Goal: Task Accomplishment & Management: Use online tool/utility

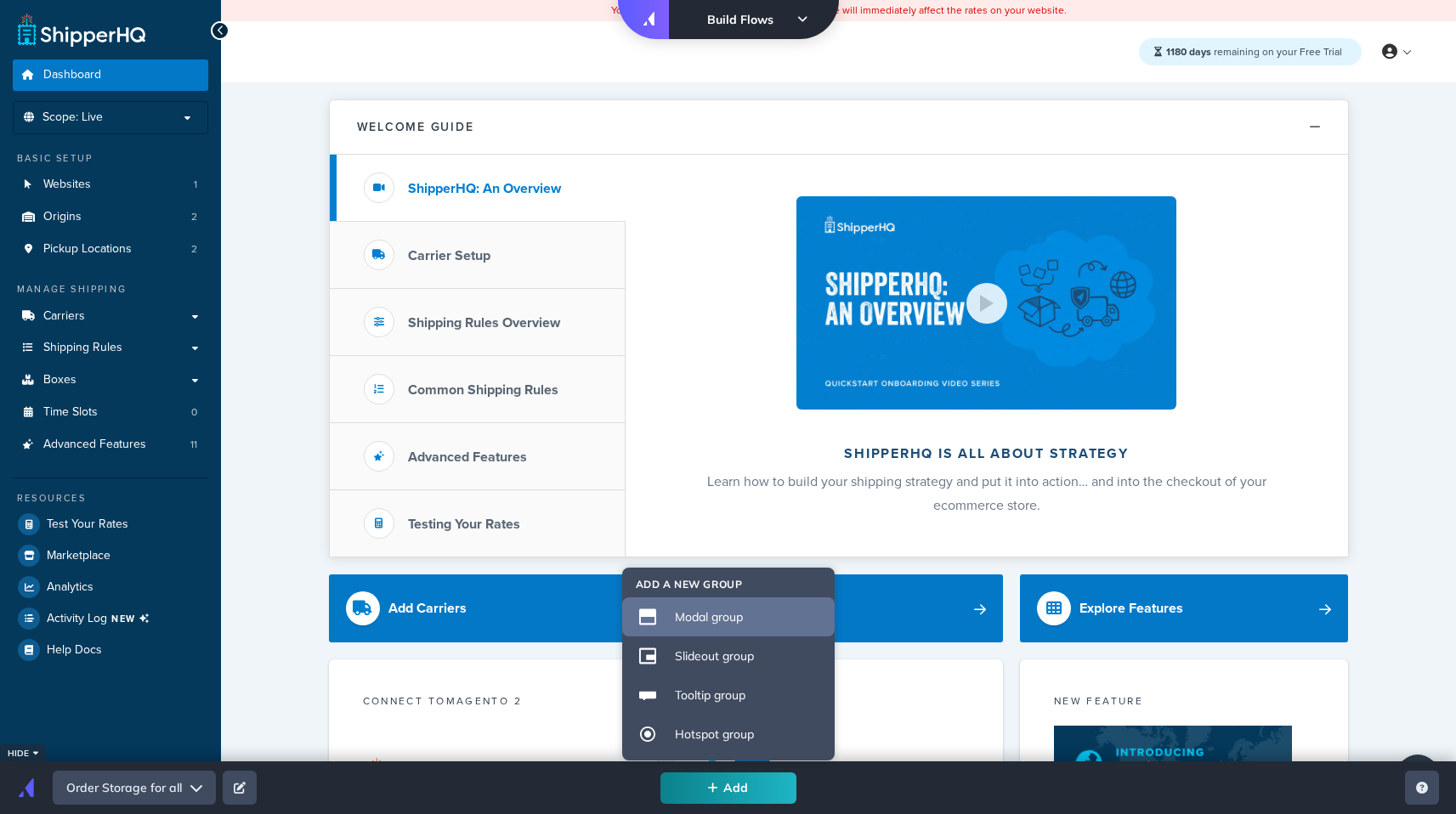
click at [699, 616] on div "Modal group" at bounding box center [748, 617] width 148 height 15
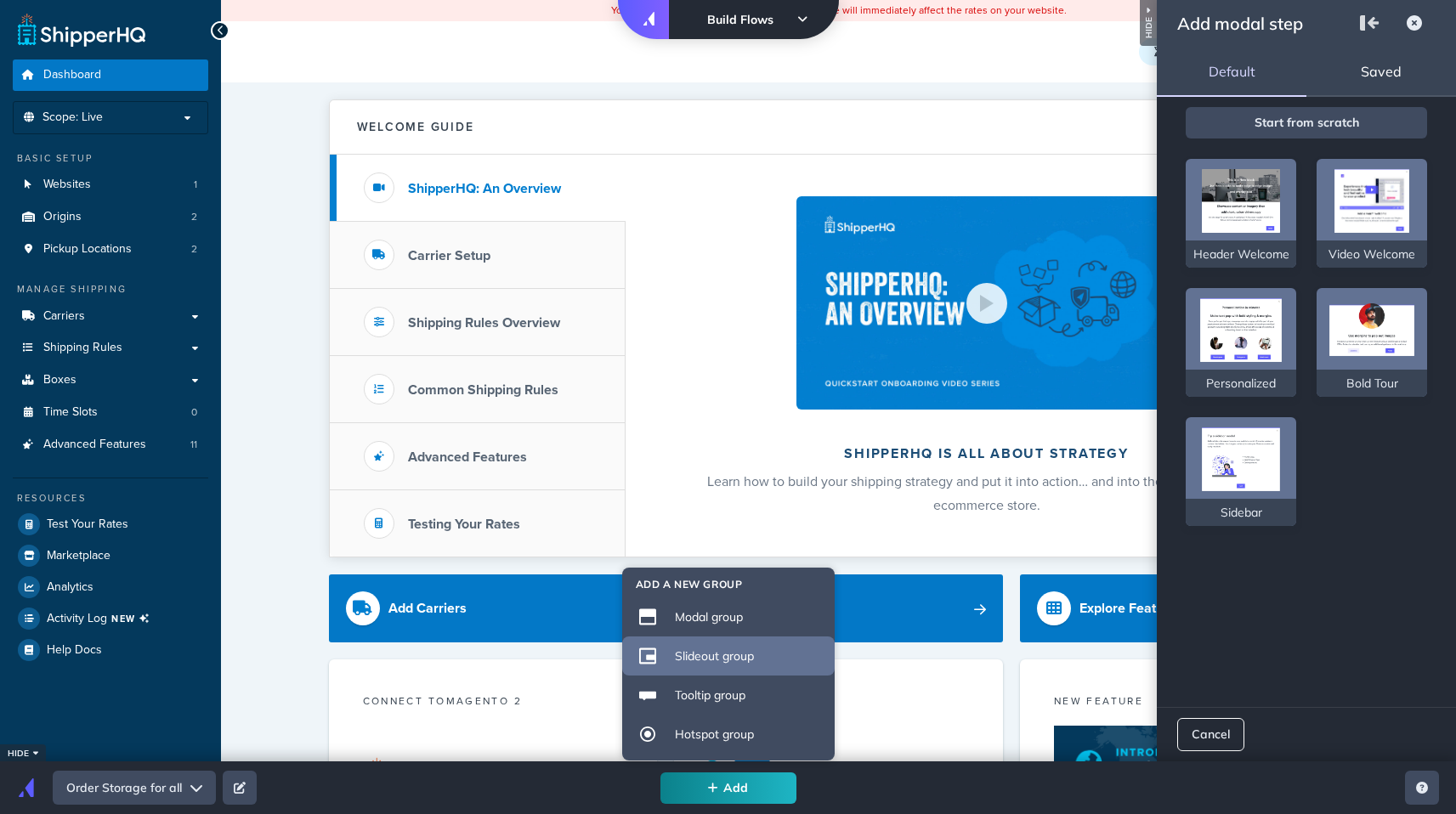
click at [703, 646] on li "Slideout group" at bounding box center [728, 655] width 212 height 39
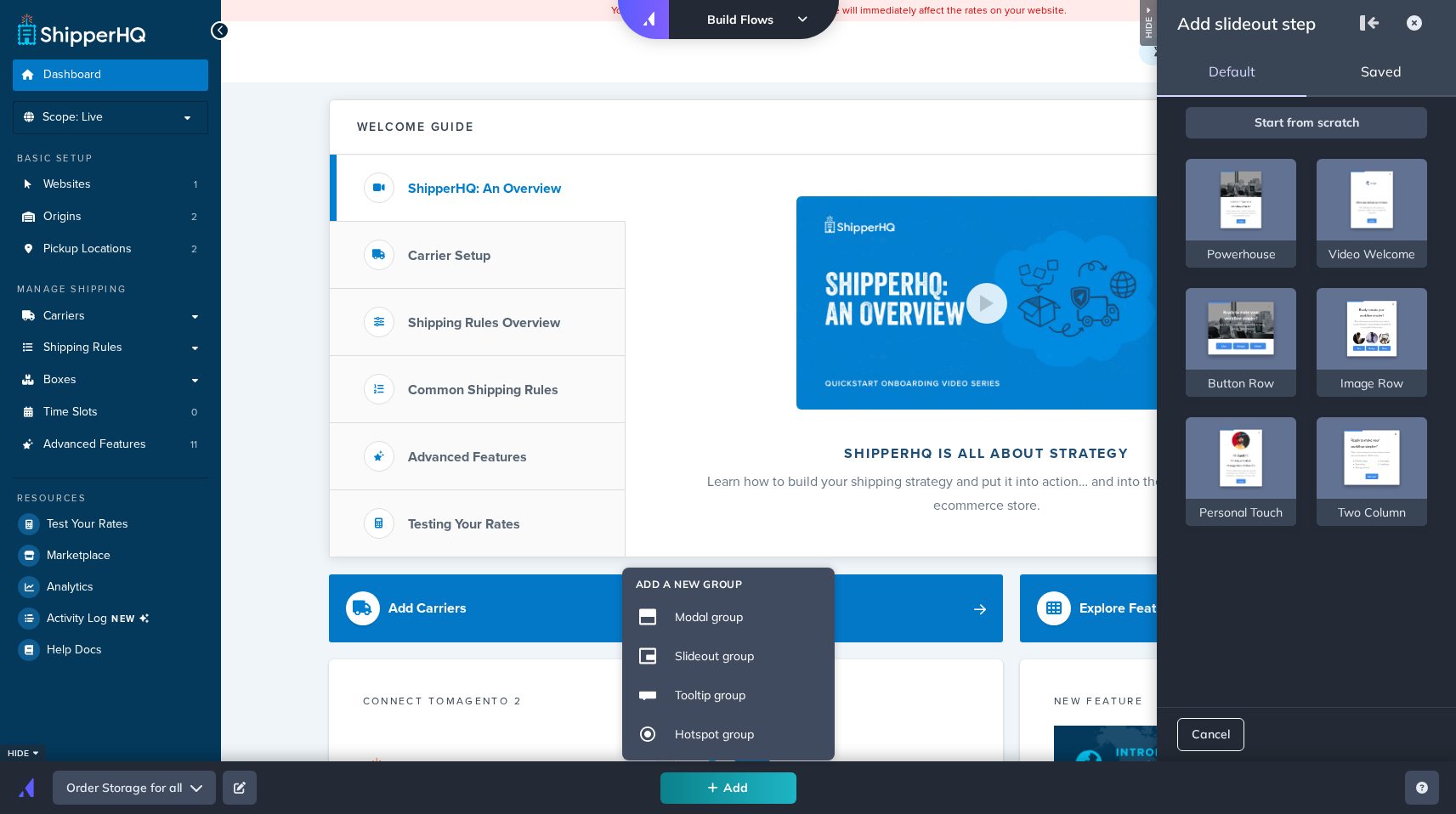
click at [1398, 75] on div "Saved" at bounding box center [1381, 71] width 149 height 51
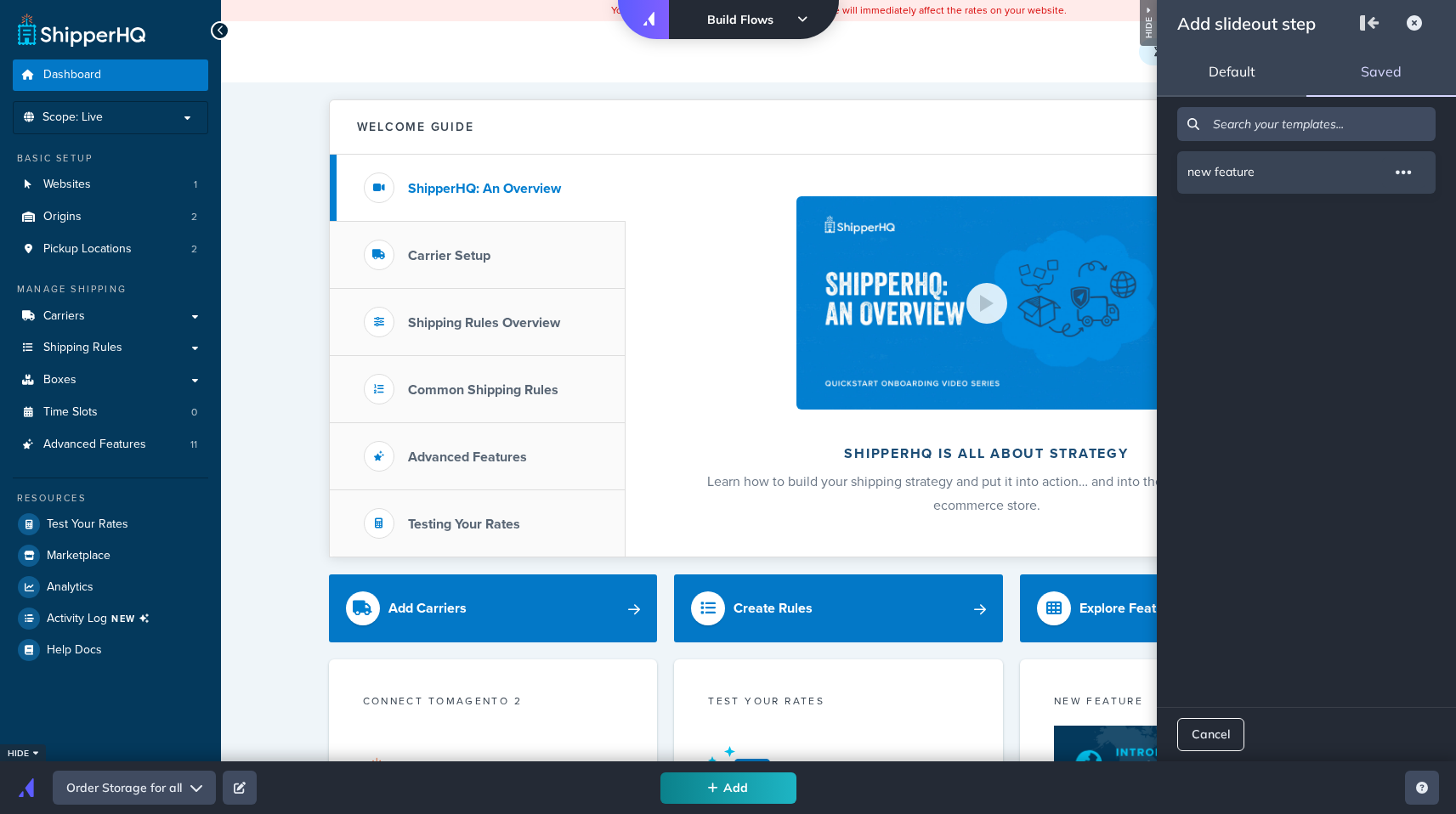
click at [1287, 167] on li "new feature" at bounding box center [1307, 172] width 258 height 42
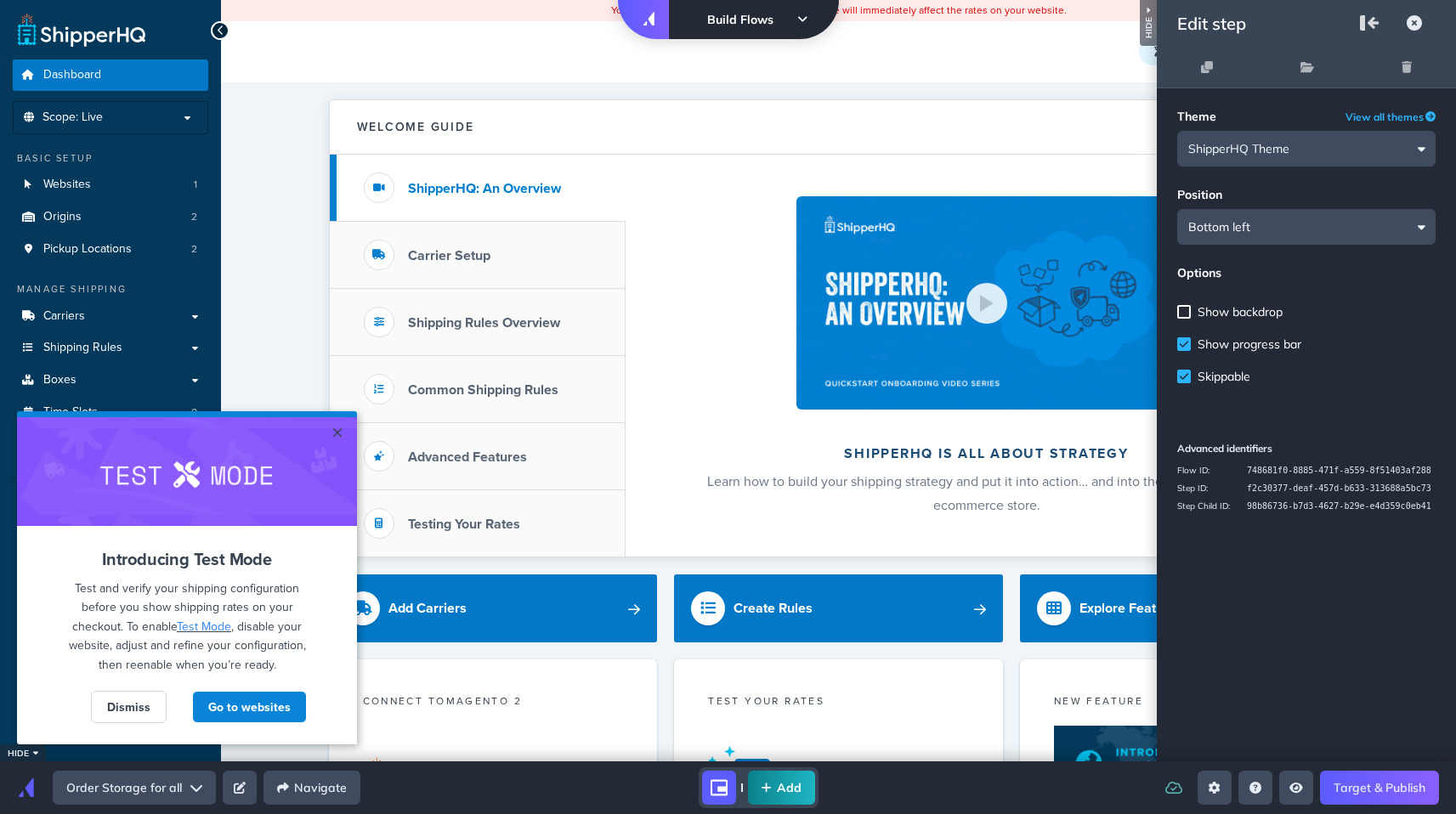
click at [1257, 350] on span "Show progress bar" at bounding box center [1249, 344] width 103 height 15
click at [1245, 314] on span "Show backdrop" at bounding box center [1240, 312] width 85 height 15
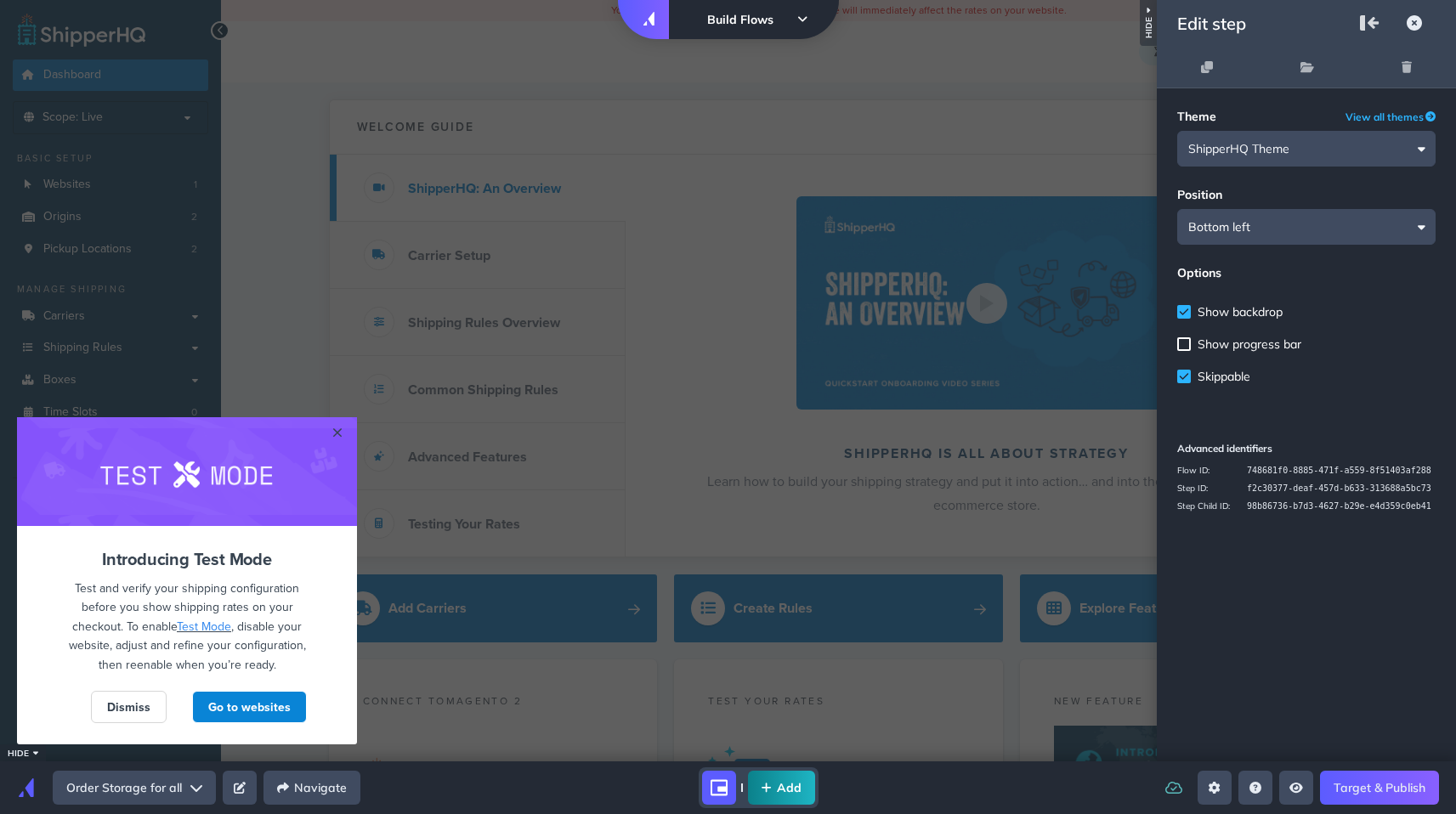
click at [1245, 313] on span "Show backdrop" at bounding box center [1240, 312] width 85 height 15
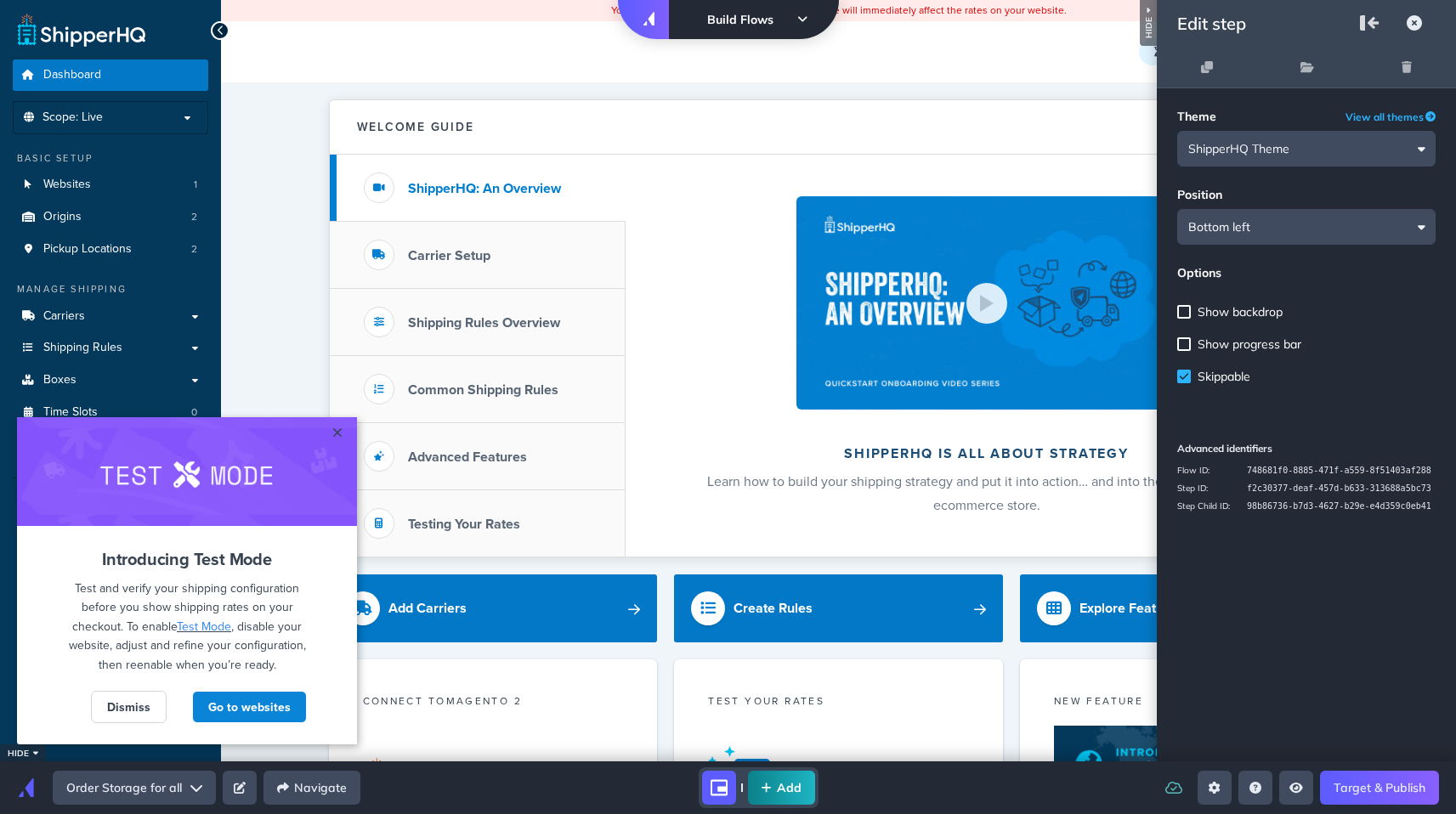
click at [1213, 377] on span "Skippable" at bounding box center [1224, 377] width 53 height 15
click at [707, 781] on div "step-child" at bounding box center [719, 788] width 34 height 34
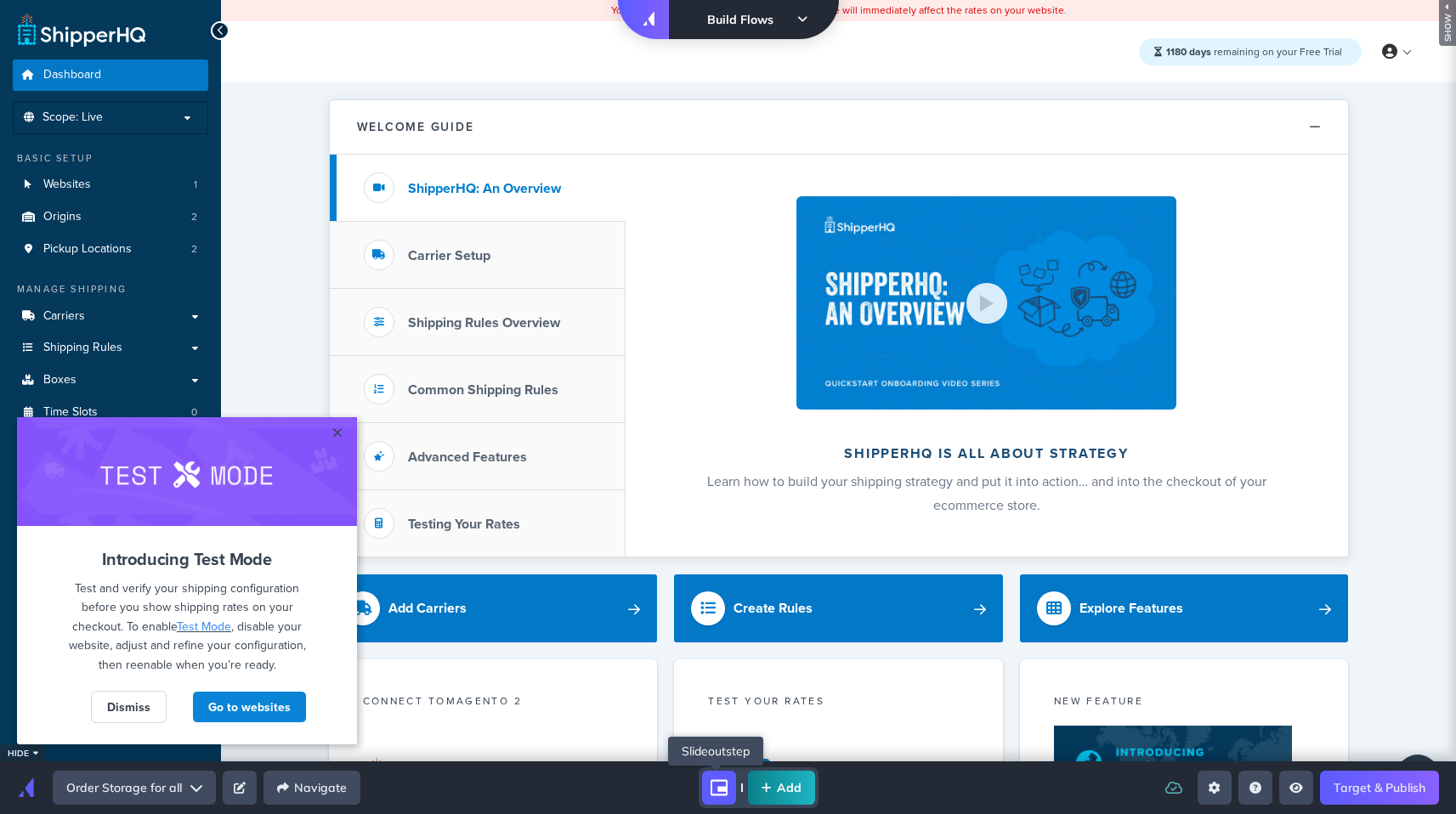
click at [711, 781] on icon "shorty" at bounding box center [719, 788] width 17 height 17
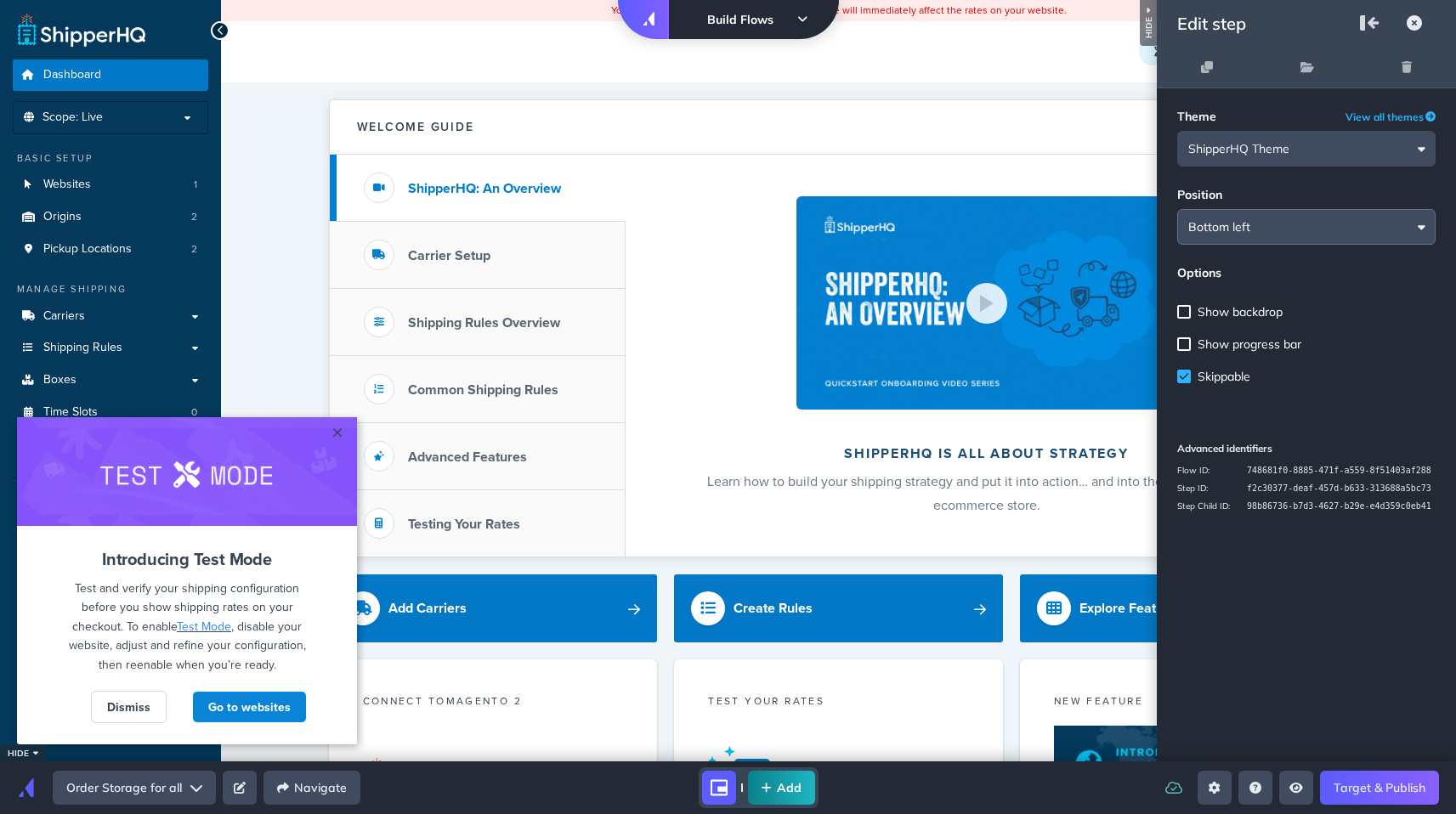
click at [1268, 215] on input "Bottom left" at bounding box center [1307, 227] width 258 height 35
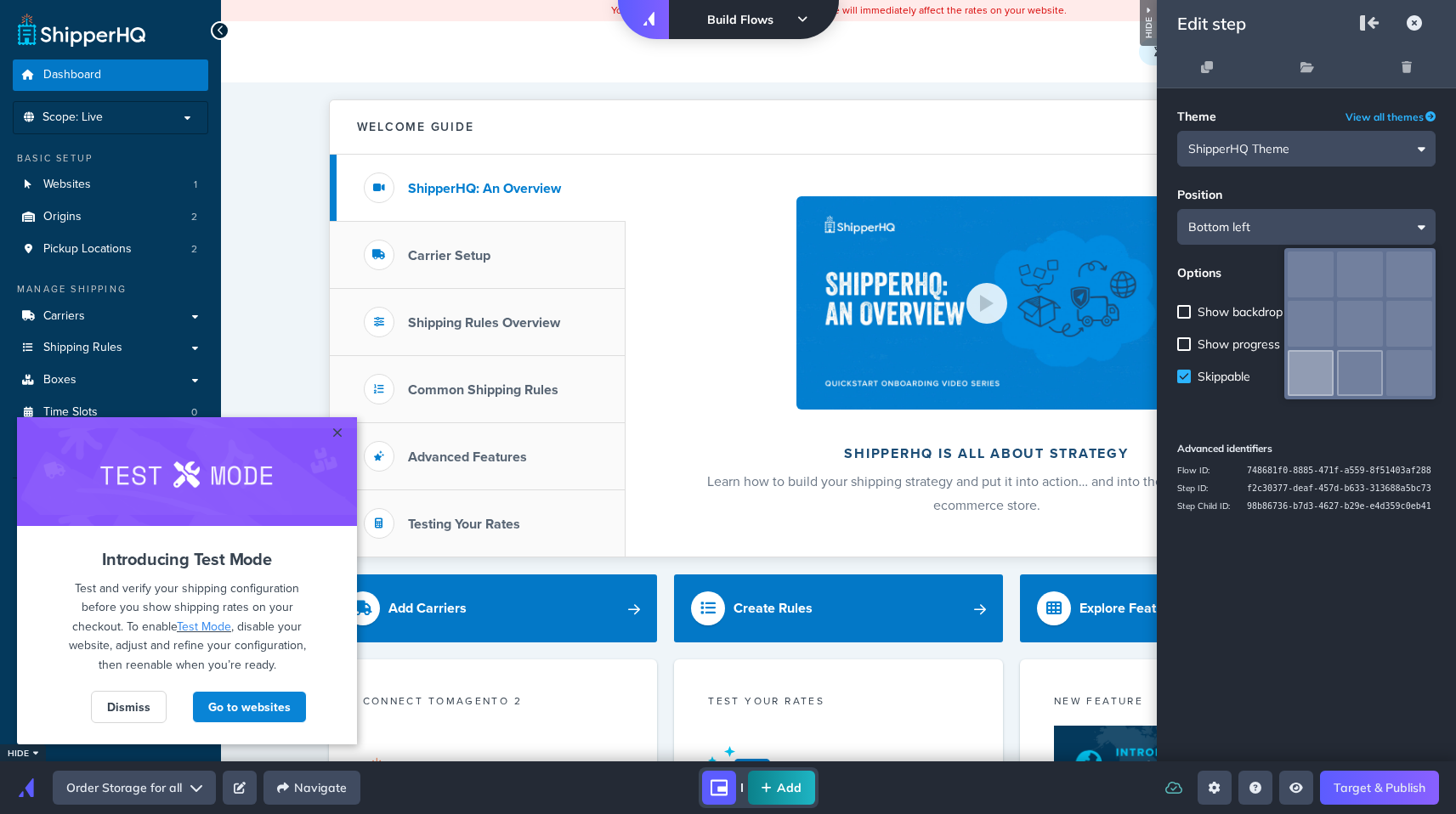
click at [1362, 362] on div "bottom" at bounding box center [1360, 373] width 46 height 46
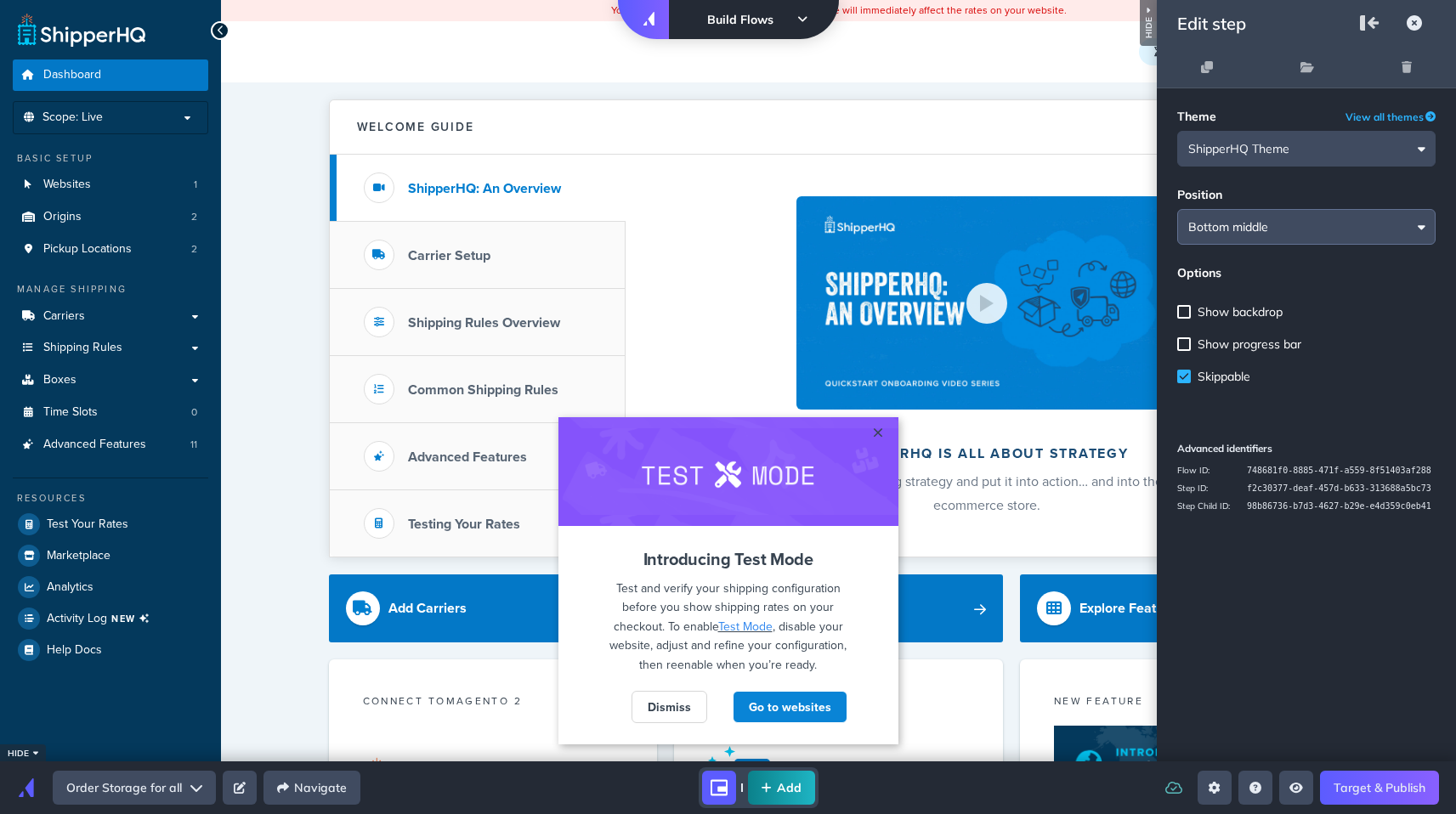
click at [1315, 230] on input "Bottom left" at bounding box center [1307, 227] width 258 height 35
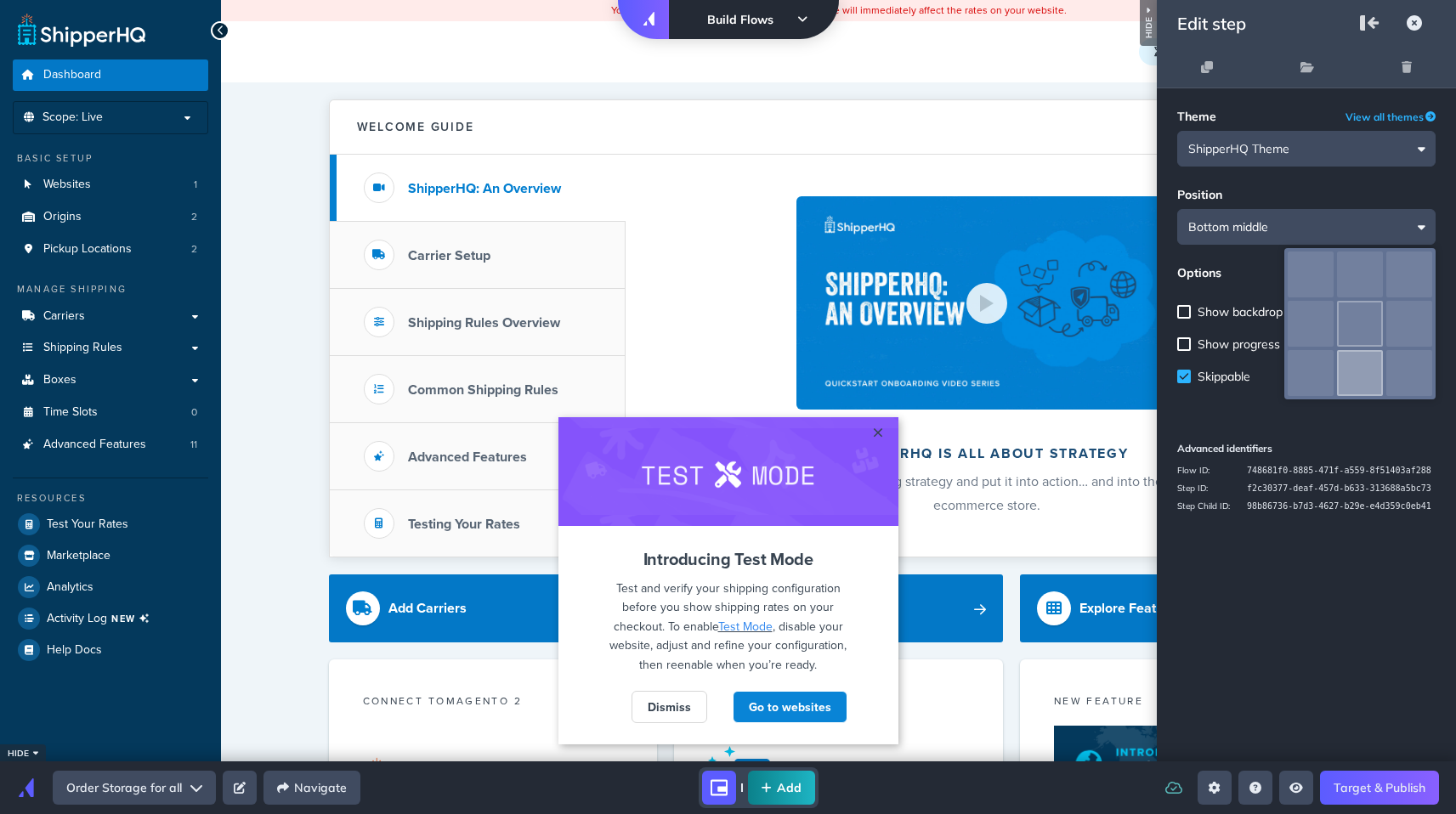
click at [1343, 330] on div "center" at bounding box center [1360, 324] width 46 height 46
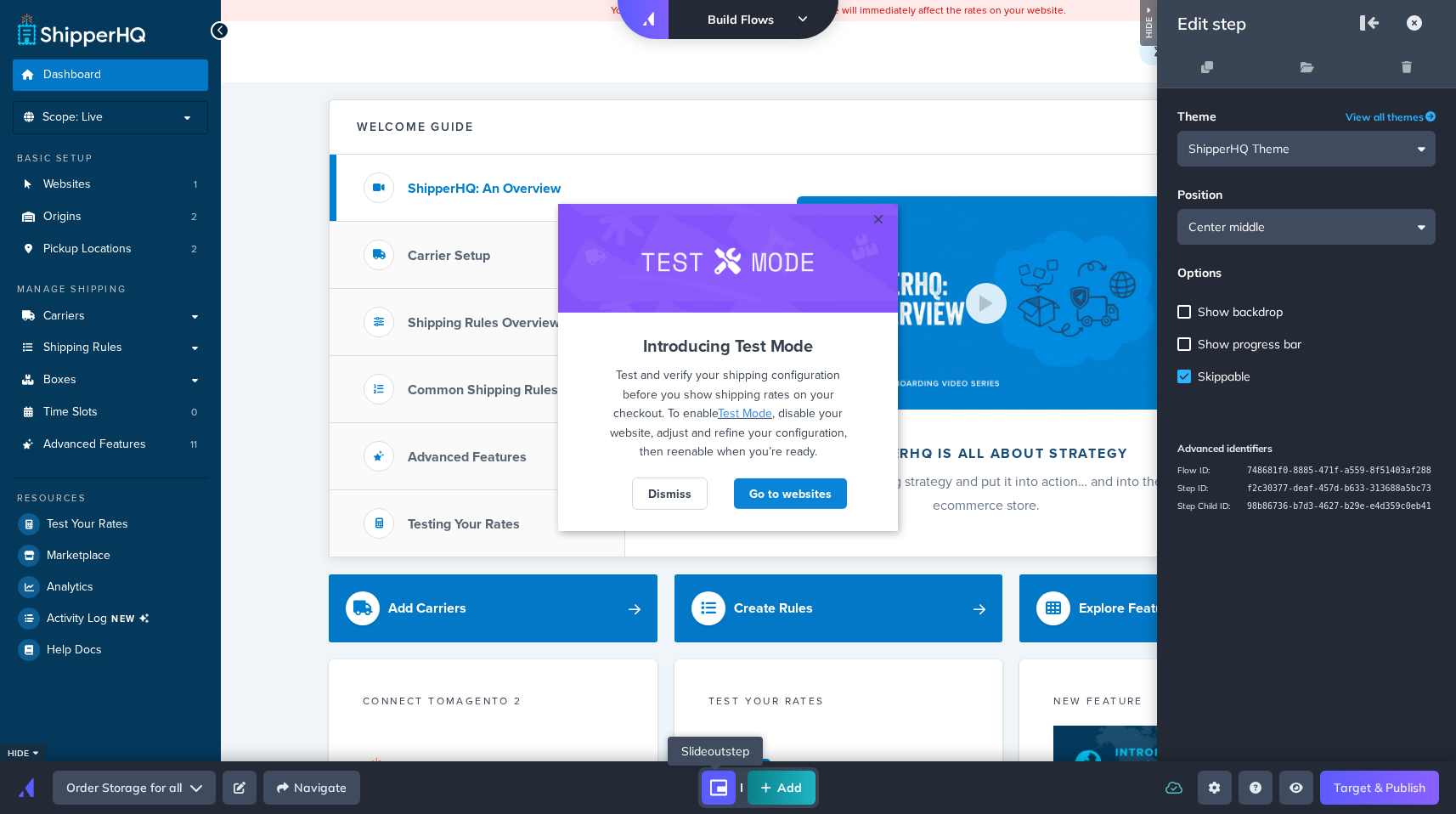
click at [714, 794] on icon "shorty" at bounding box center [719, 788] width 17 height 16
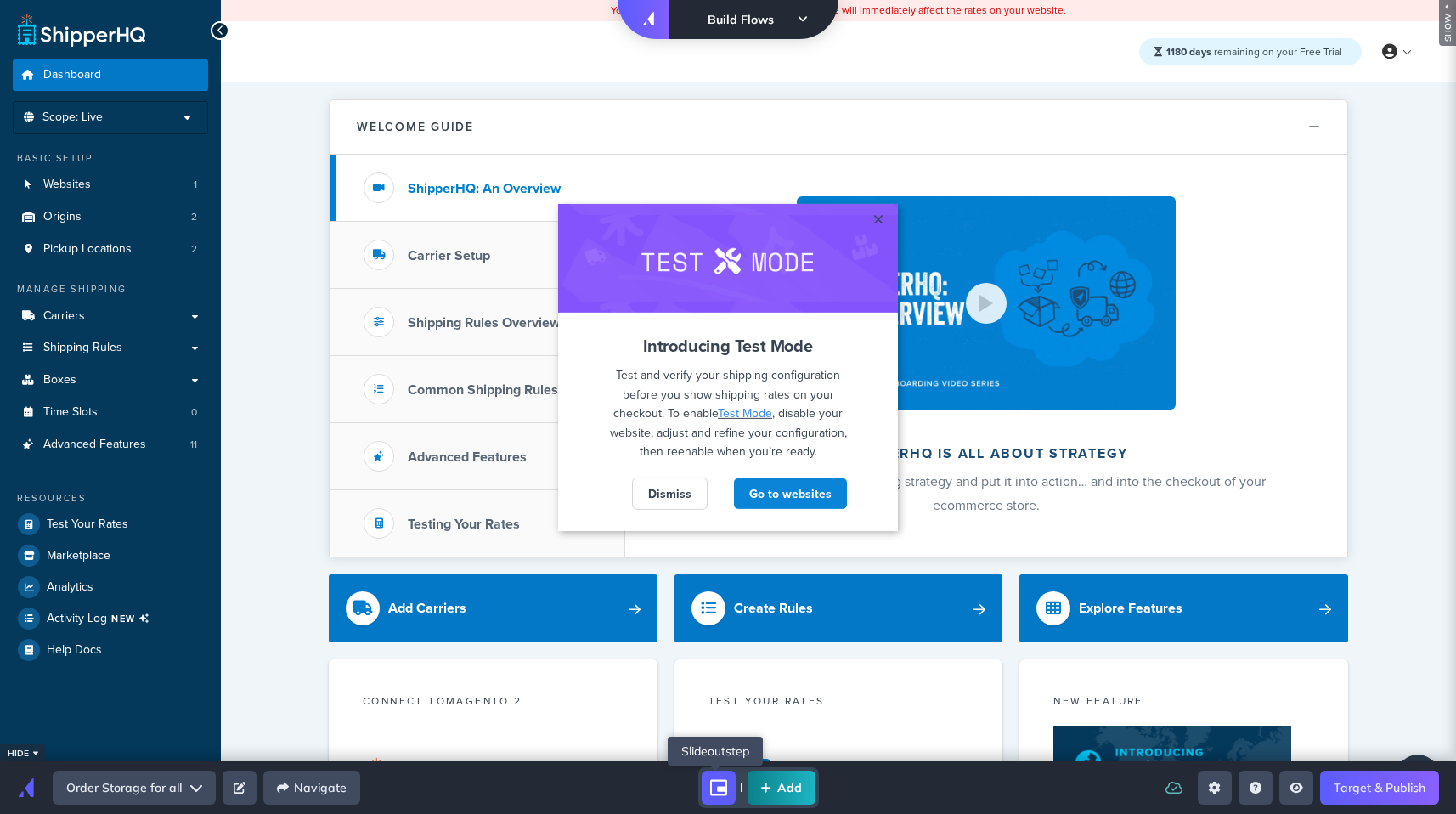
click at [721, 781] on icon "shorty" at bounding box center [719, 788] width 17 height 16
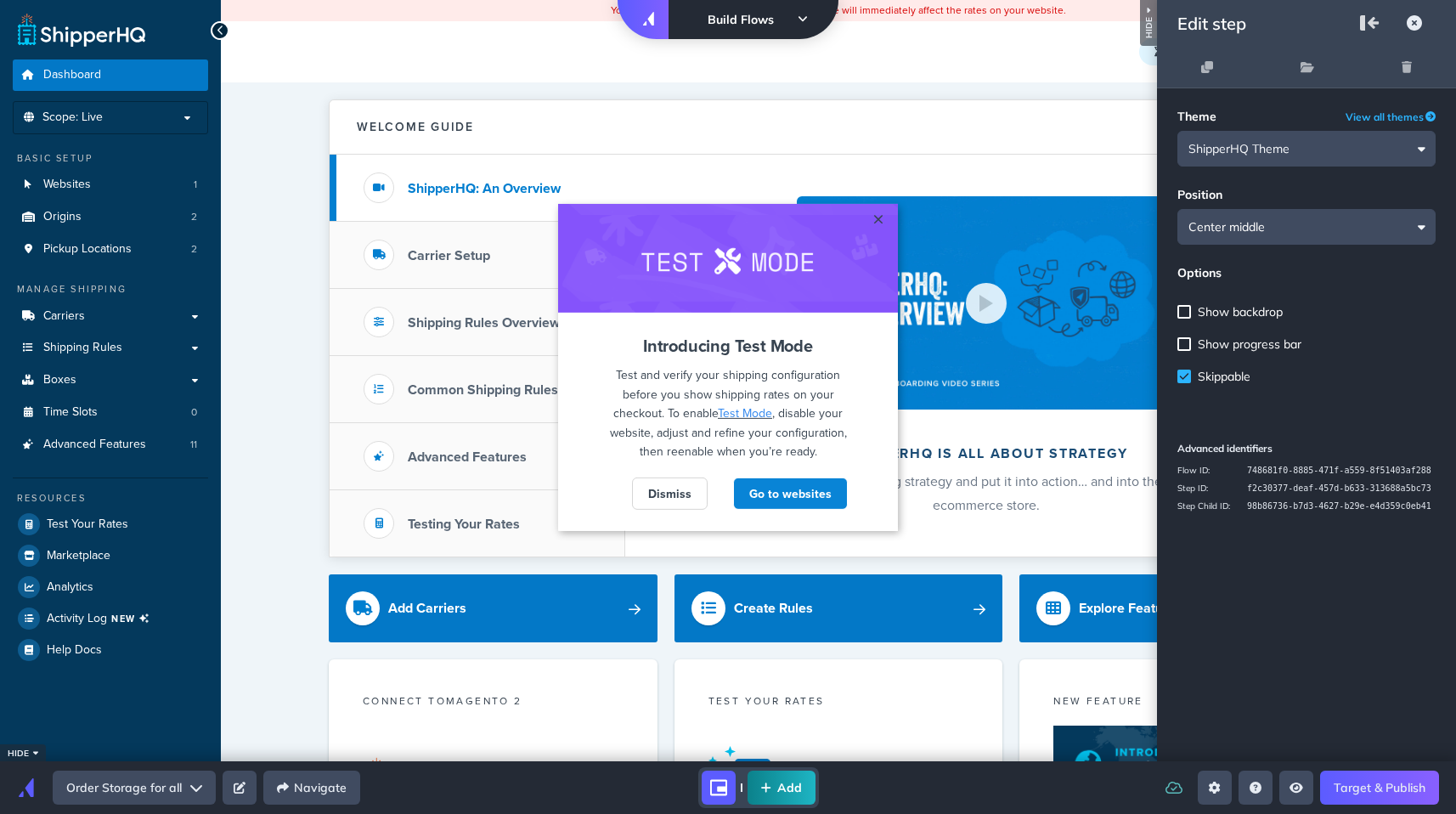
drag, startPoint x: 1217, startPoint y: 70, endPoint x: 1287, endPoint y: 33, distance: 79.2
click at [1287, 33] on div "hide Edit step Theme View all themes ShipperHQ Theme Position Bottom left Optio…" at bounding box center [1306, 381] width 299 height 761
click at [765, 794] on button "Add" at bounding box center [781, 788] width 67 height 34
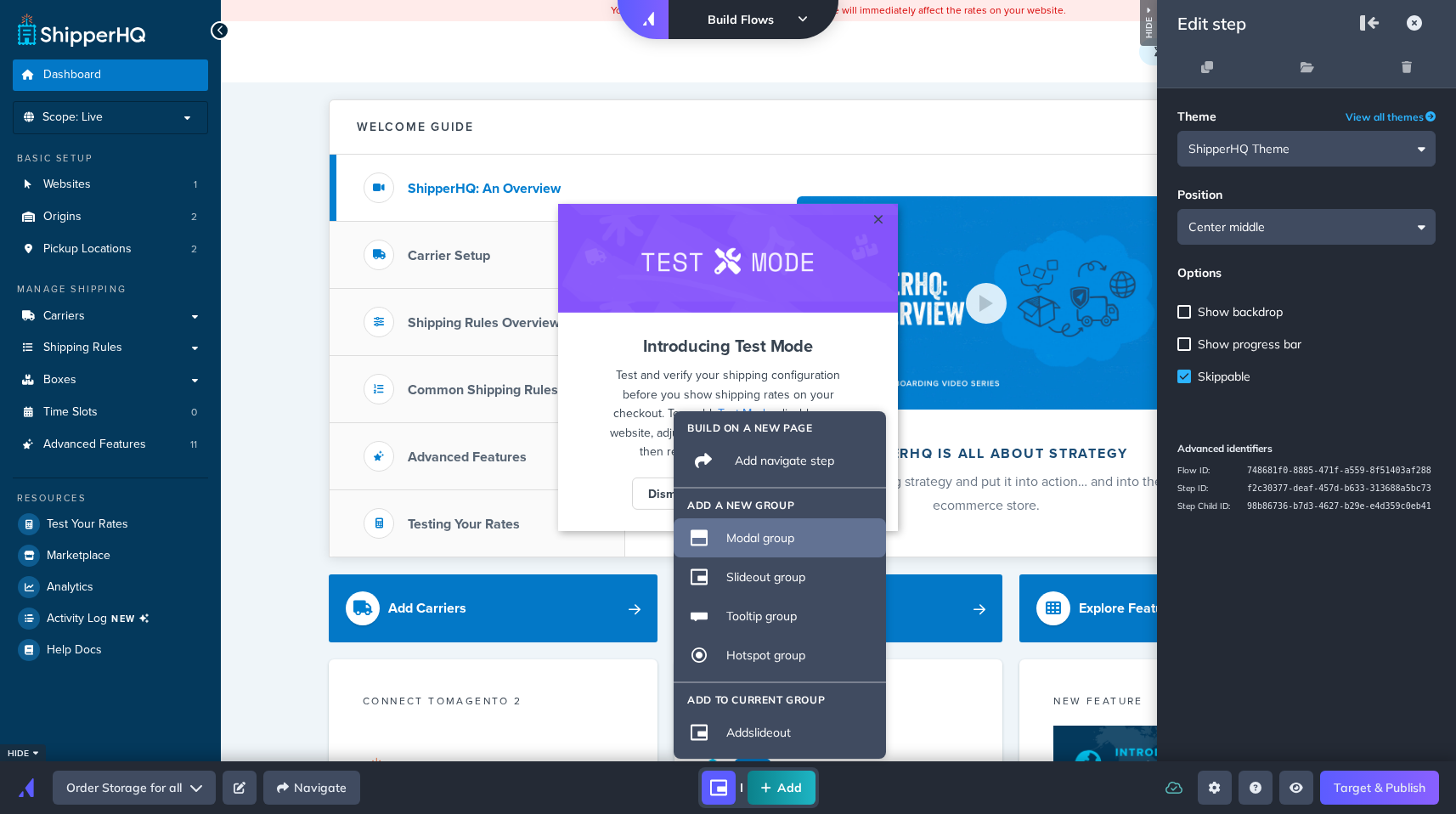
click at [778, 528] on li "Modal group" at bounding box center [780, 538] width 212 height 39
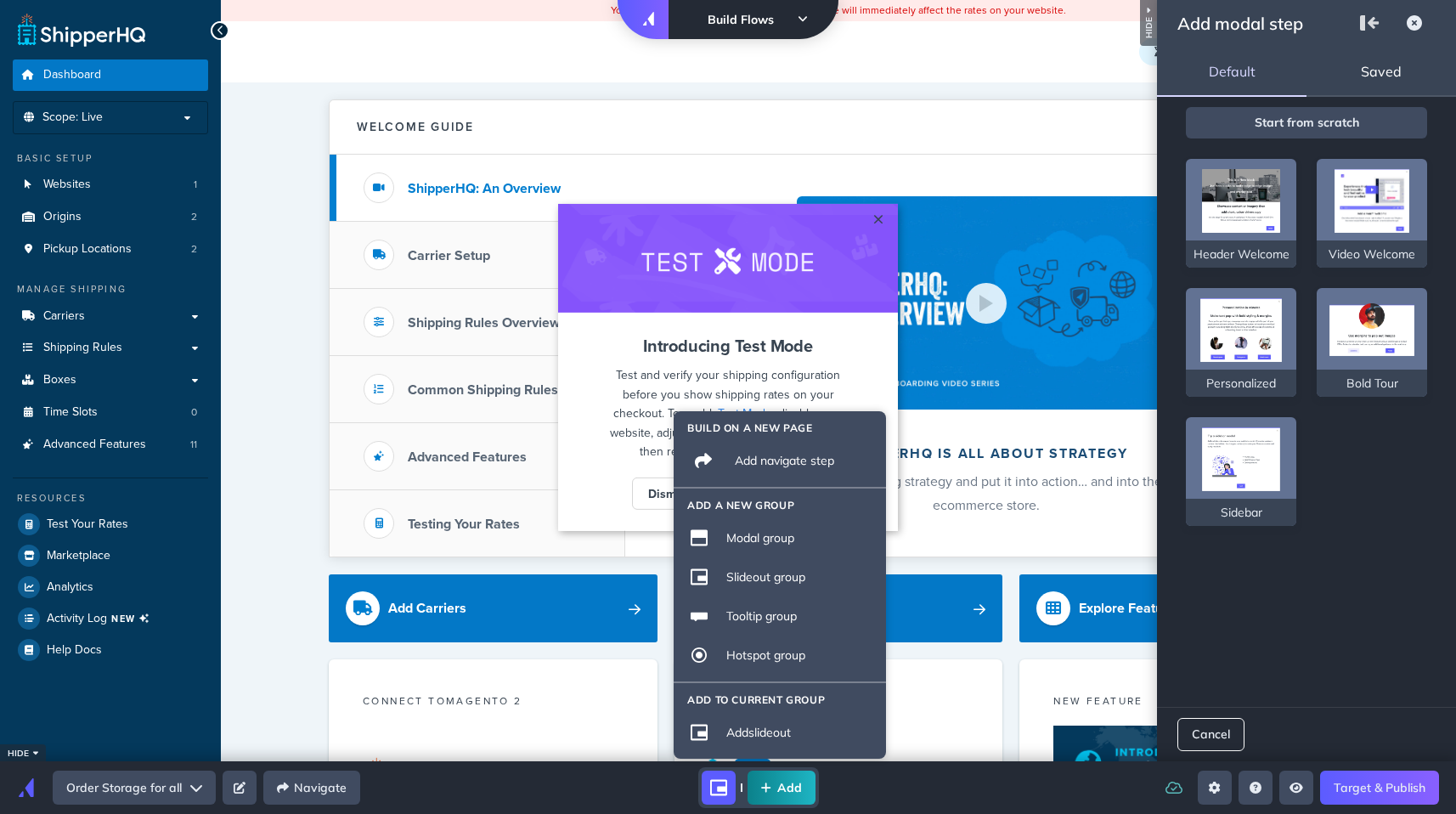
click at [1359, 88] on div "Saved" at bounding box center [1380, 71] width 149 height 51
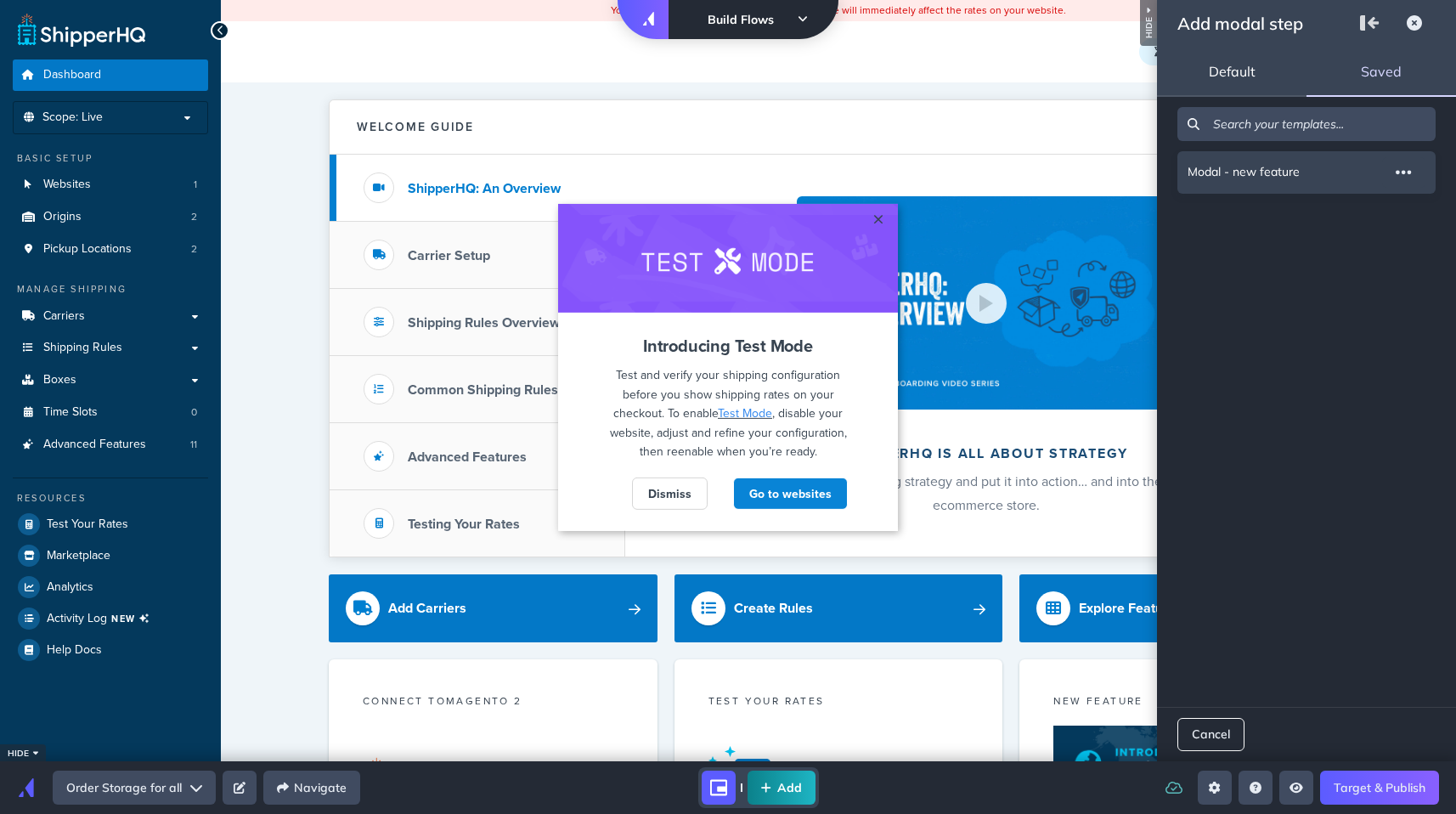
click at [1254, 172] on span "Modal - new feature" at bounding box center [1243, 172] width 112 height 31
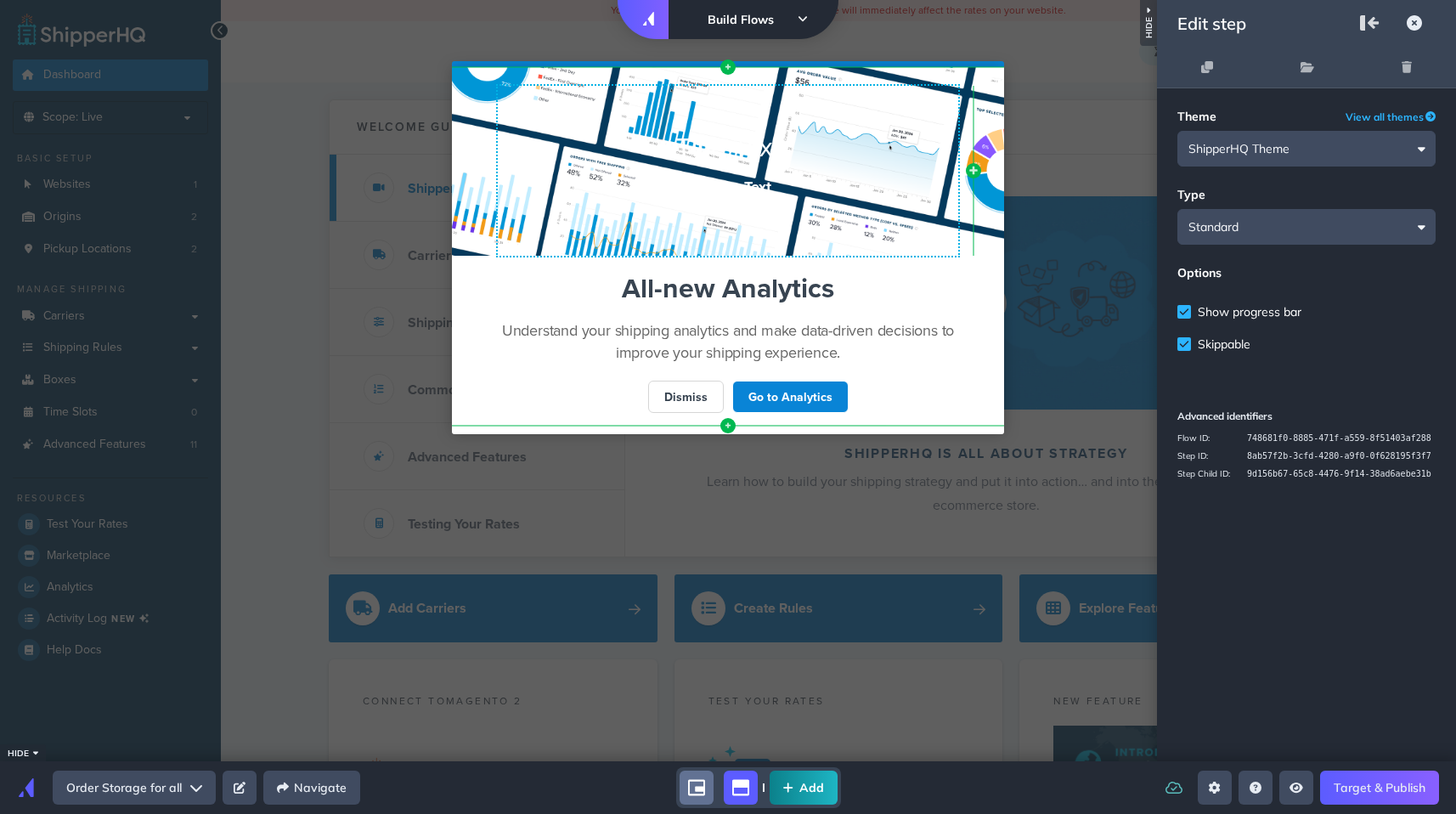
click at [794, 187] on h2 "Subtitle Text" at bounding box center [728, 187] width 552 height 19
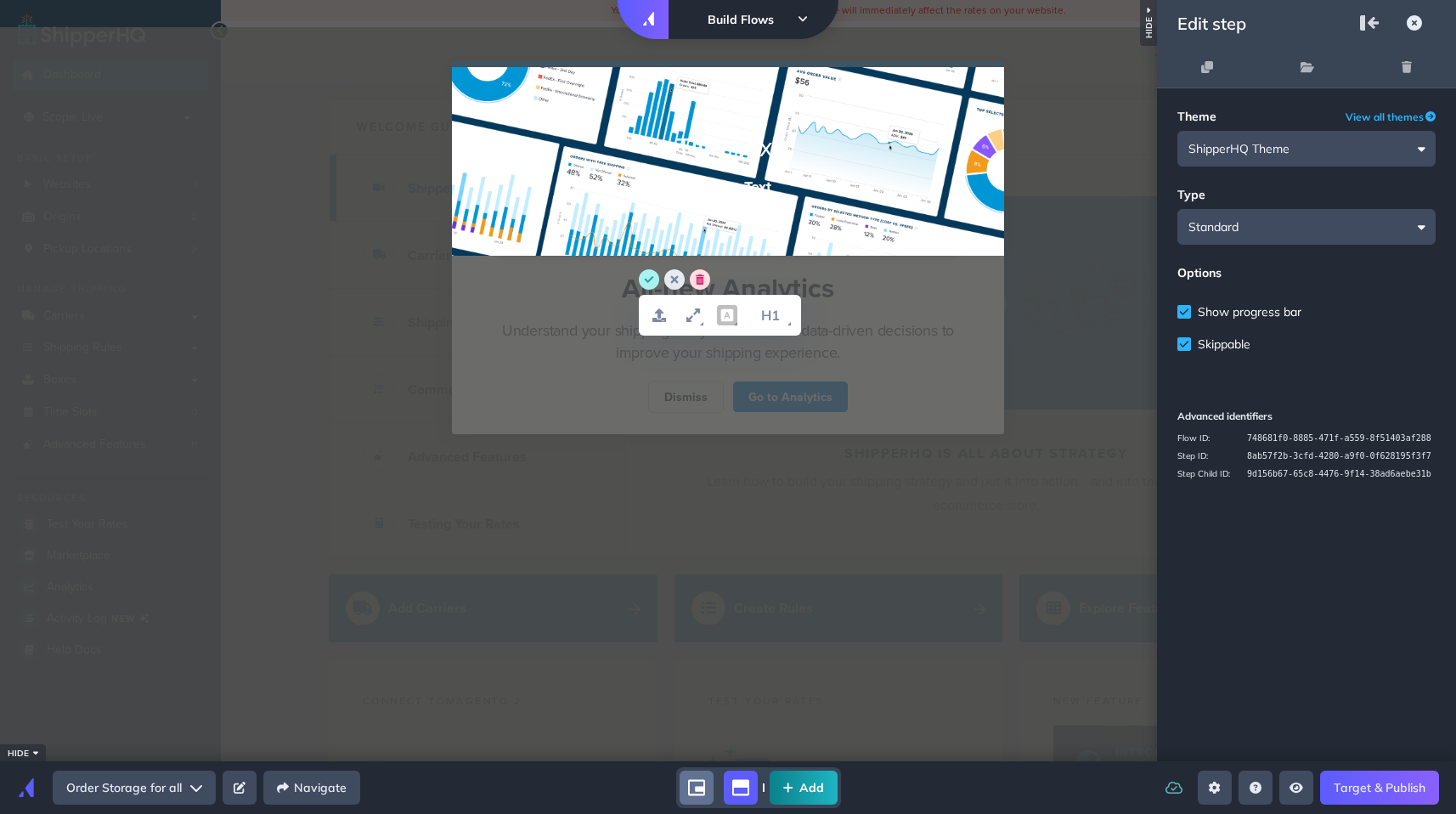
click at [744, 174] on div "Title Text Subtitle Text" at bounding box center [728, 163] width 552 height 69
drag, startPoint x: 822, startPoint y: 183, endPoint x: 597, endPoint y: 148, distance: 227.7
click at [597, 148] on div "Title Text Subtitle Text" at bounding box center [728, 163] width 552 height 69
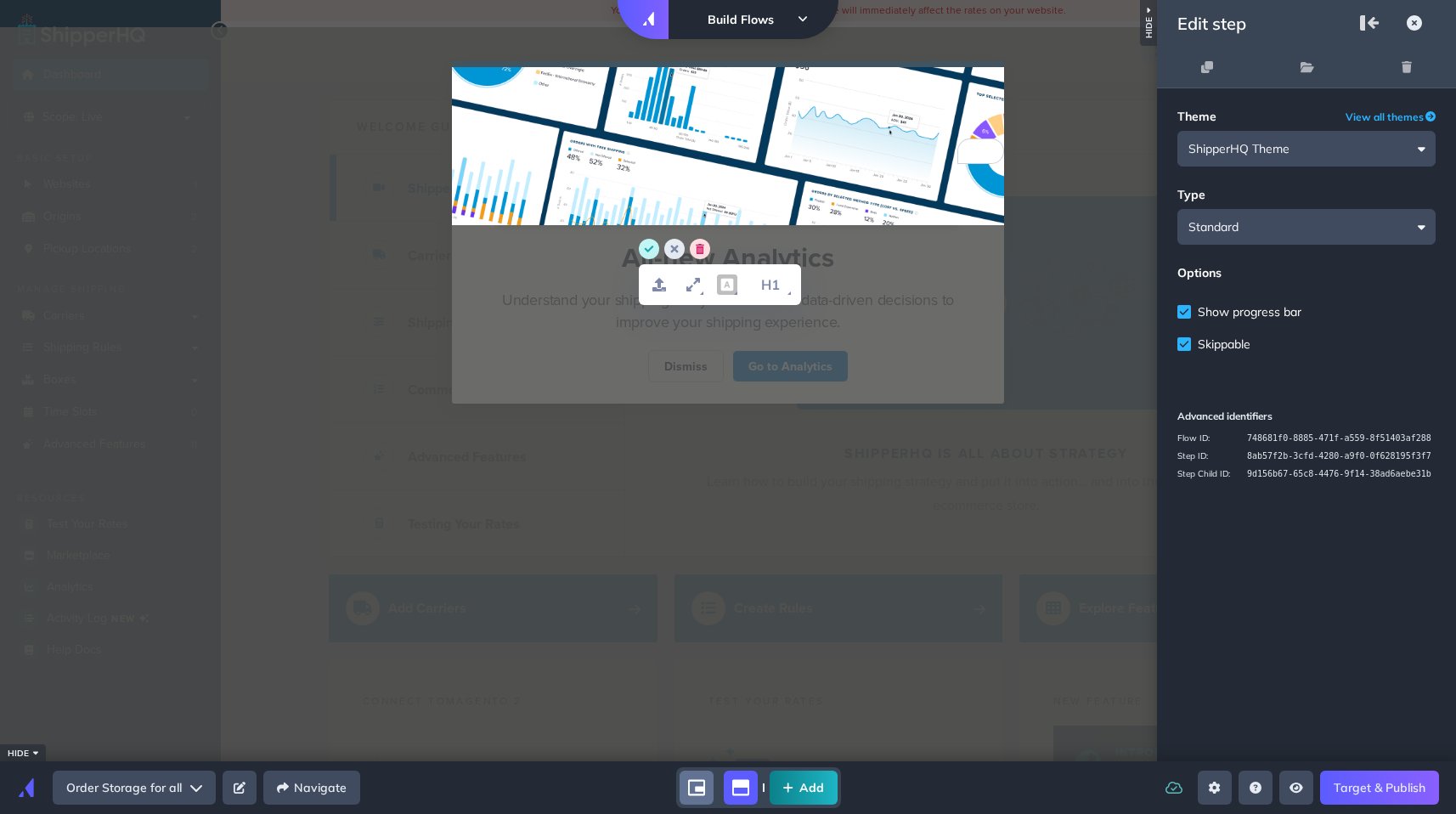
click at [657, 250] on circle "save" at bounding box center [648, 249] width 20 height 20
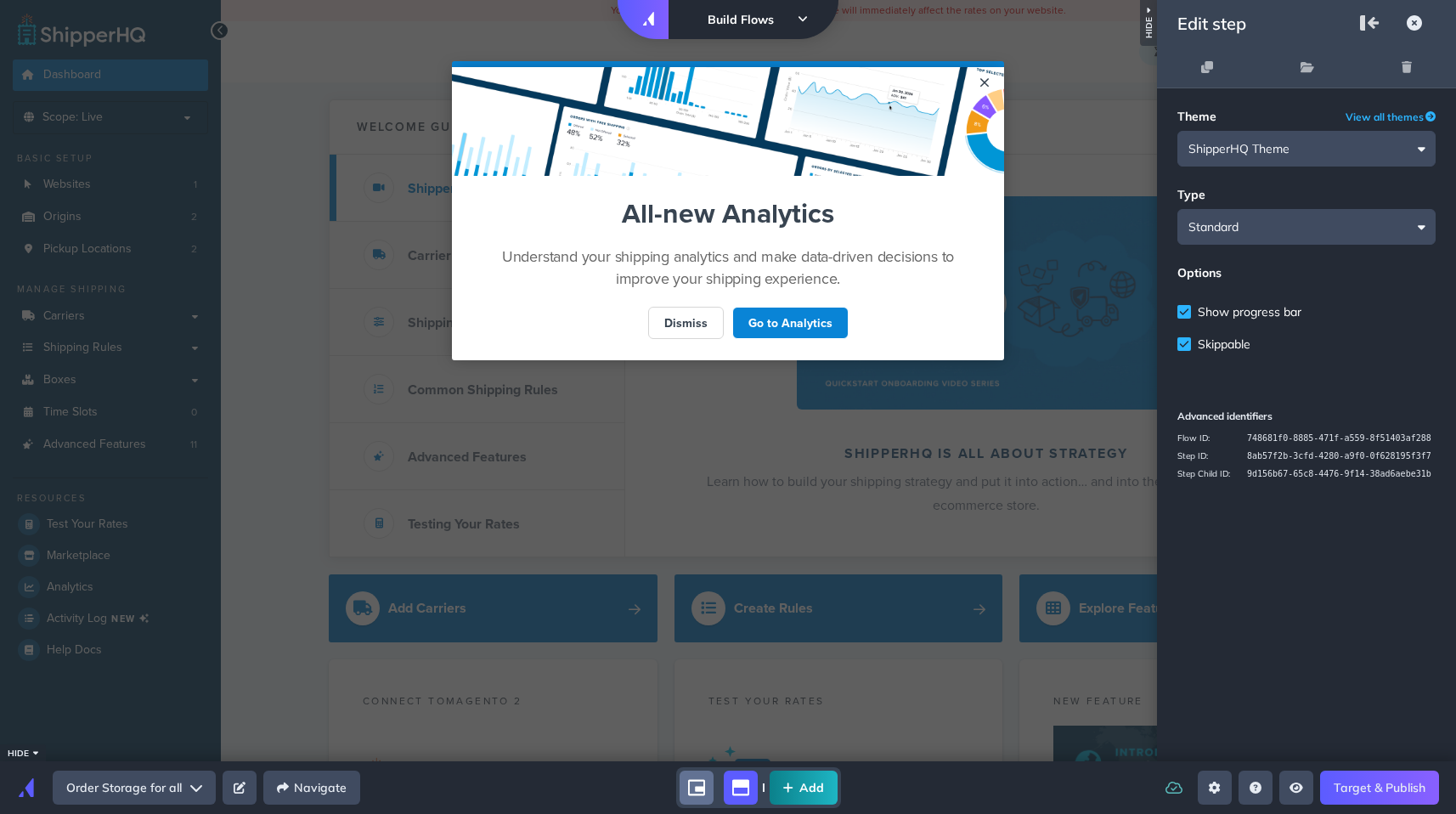
click at [1237, 324] on div "Show progress bar Skippable" at bounding box center [1306, 319] width 258 height 65
click at [1241, 313] on span "Show progress bar" at bounding box center [1250, 312] width 103 height 15
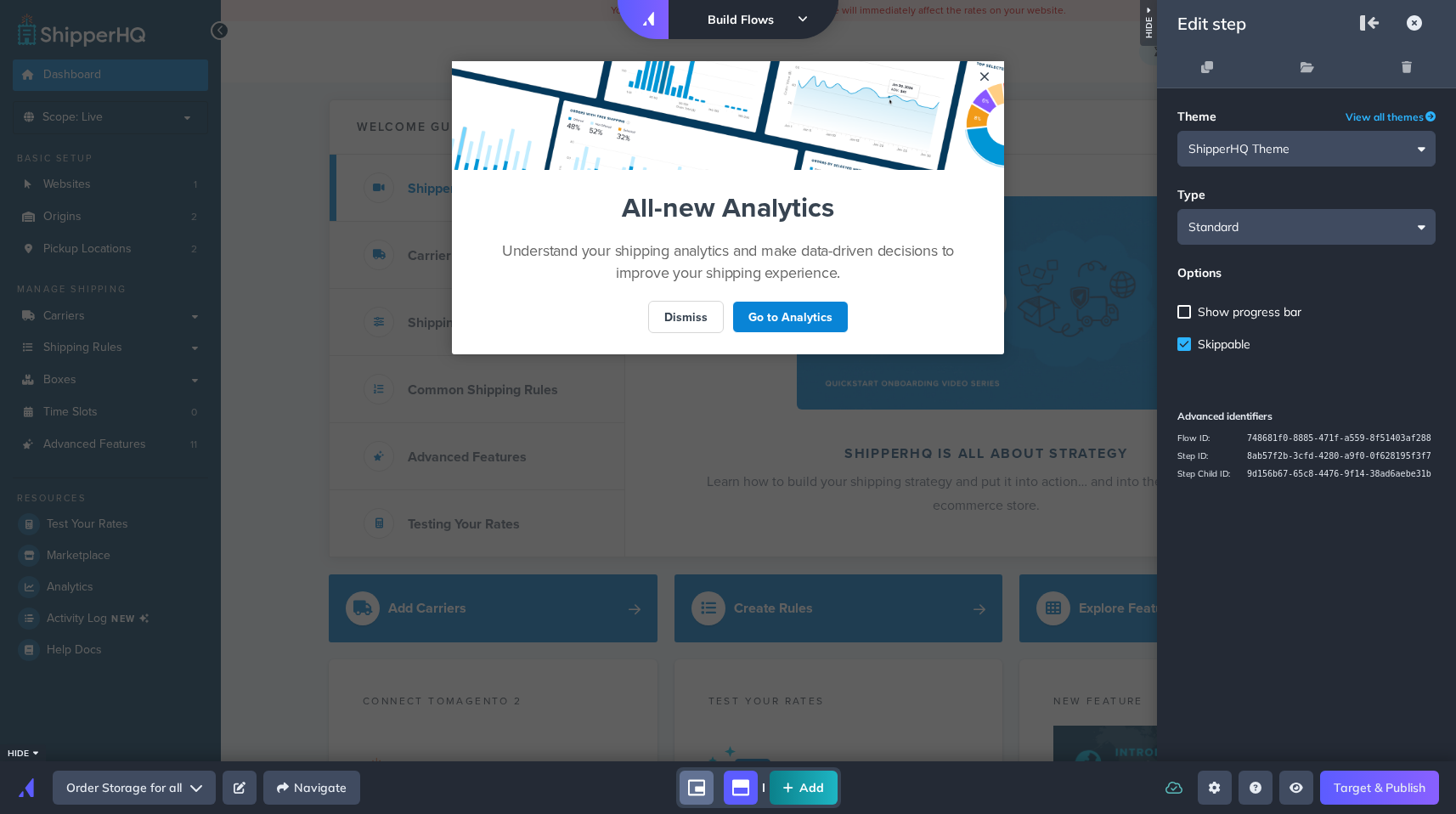
click at [1181, 341] on icon "Skippable" at bounding box center [1184, 343] width 11 height 11
click at [1181, 341] on div "Skippable" at bounding box center [1184, 344] width 13 height 13
click at [1032, 376] on appcues "× Left Side Caret - Move Row Right Side Caret - Move Row move-dots Cannot excee…" at bounding box center [728, 407] width 1456 height 761
click at [1221, 788] on button "Open settings sidebar" at bounding box center [1215, 788] width 34 height 34
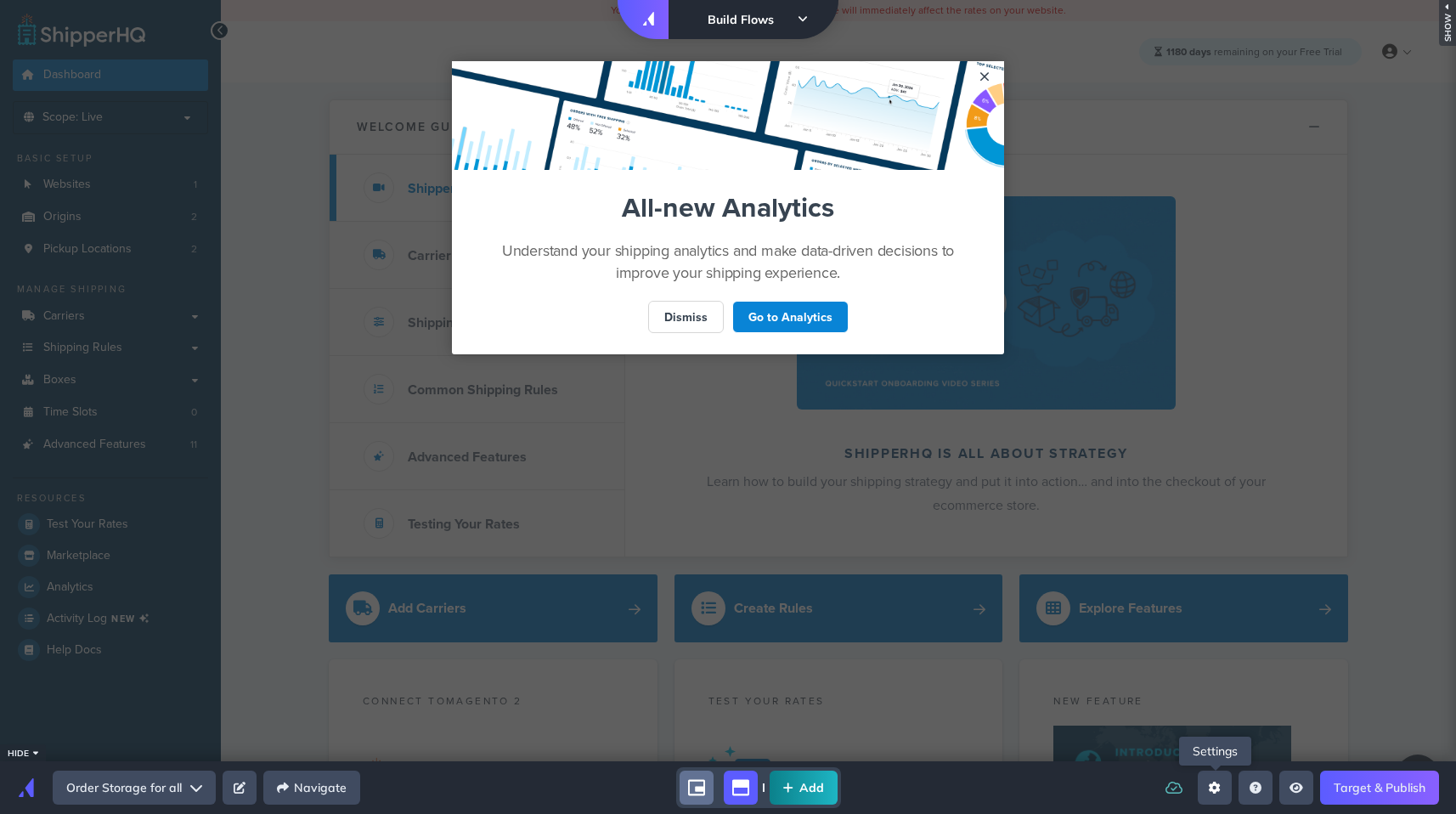
click at [1221, 787] on icon "Open settings sidebar" at bounding box center [1214, 787] width 11 height 11
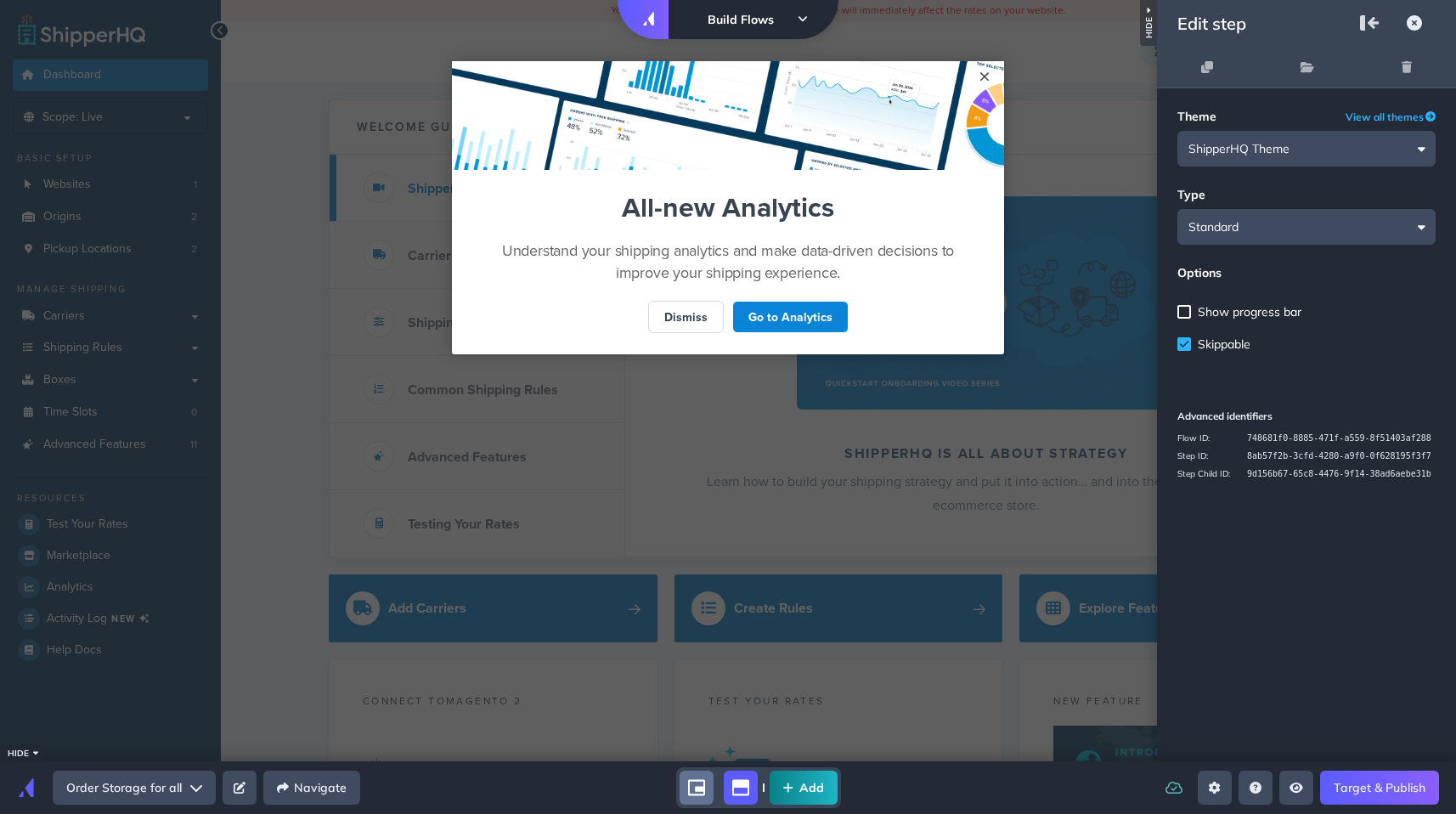
click at [1222, 309] on span "Show progress bar" at bounding box center [1250, 312] width 103 height 15
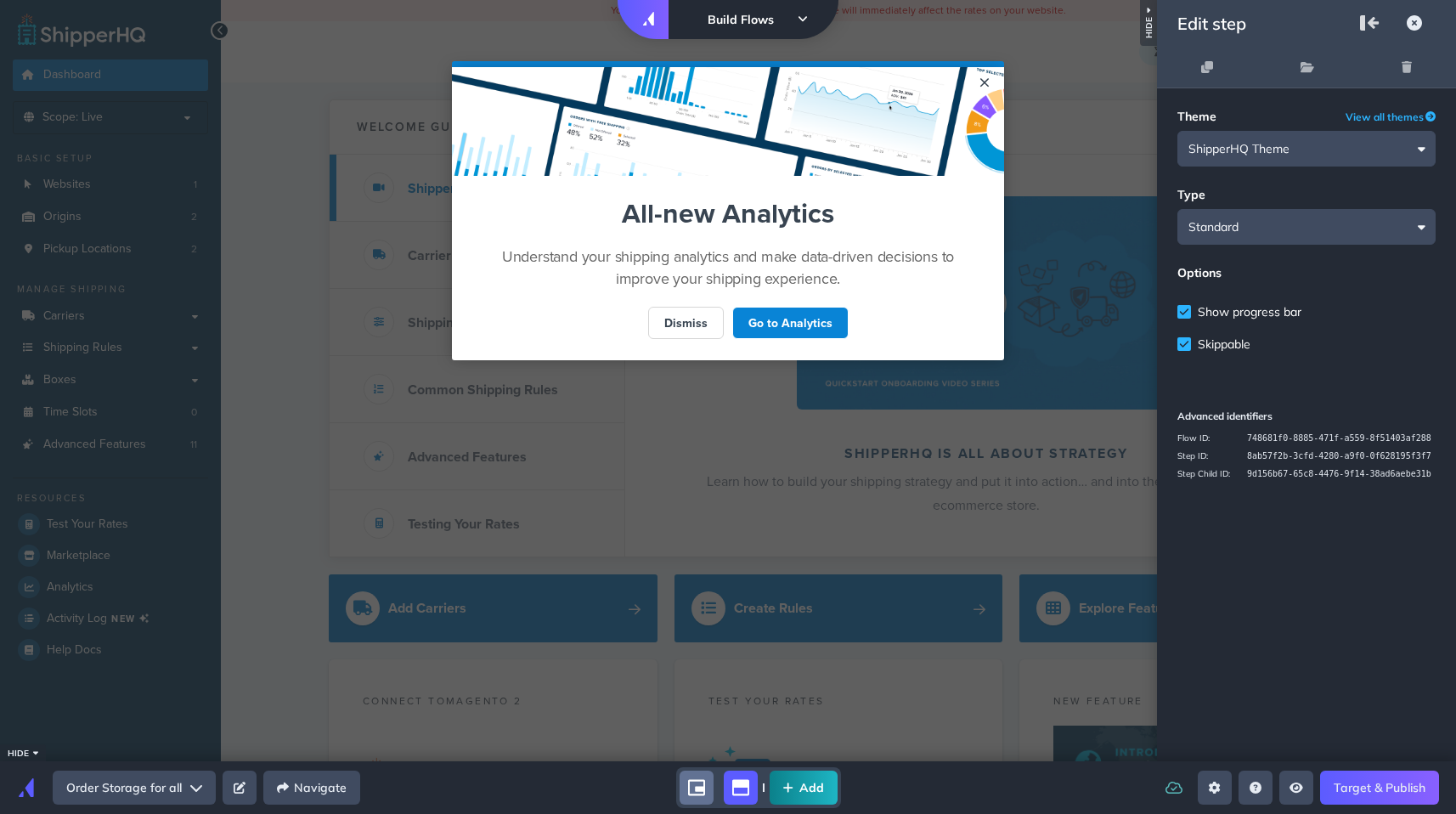
click at [1222, 309] on span "Show progress bar" at bounding box center [1250, 312] width 103 height 15
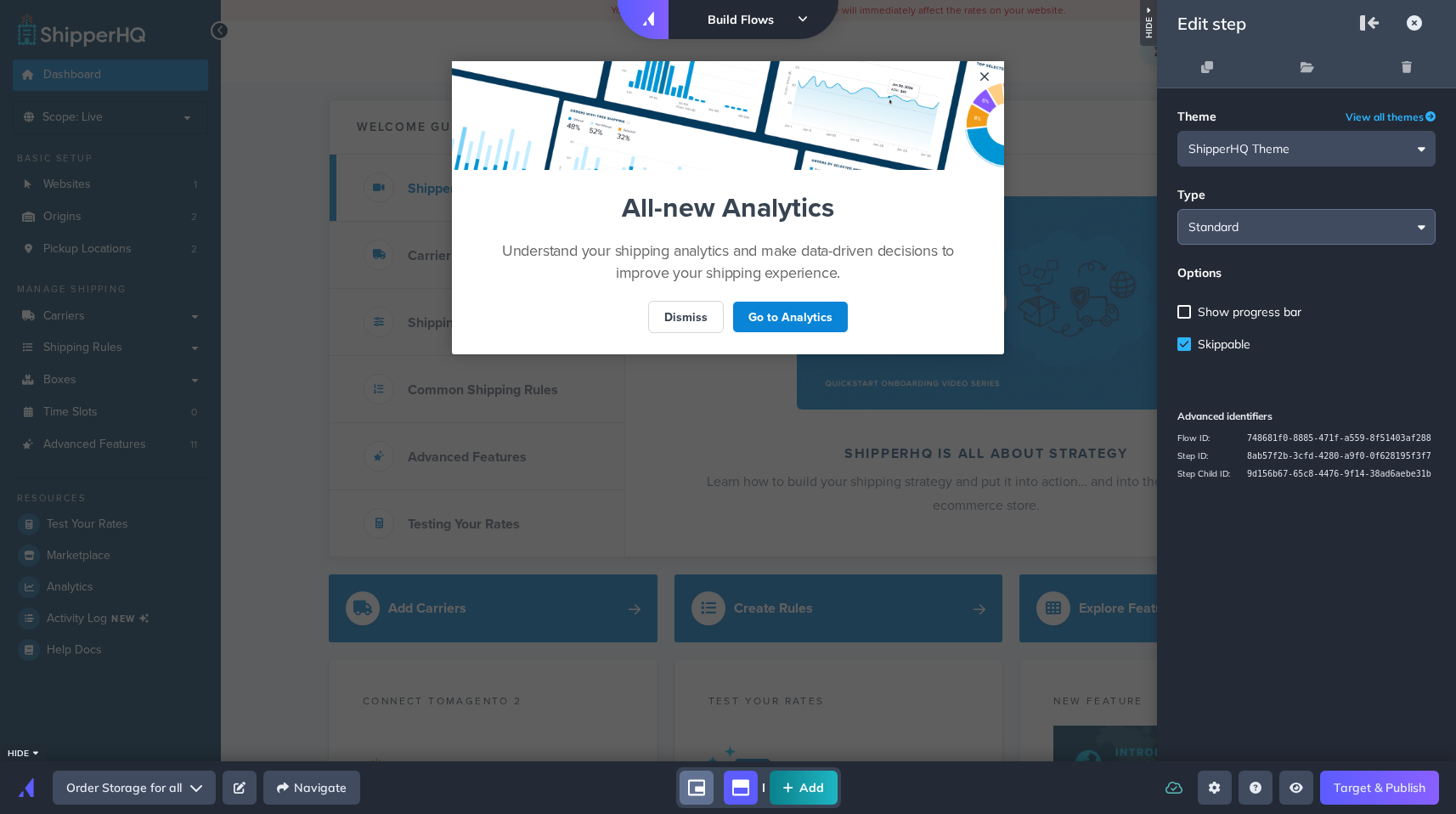
click at [1256, 234] on input "Standard" at bounding box center [1306, 227] width 258 height 35
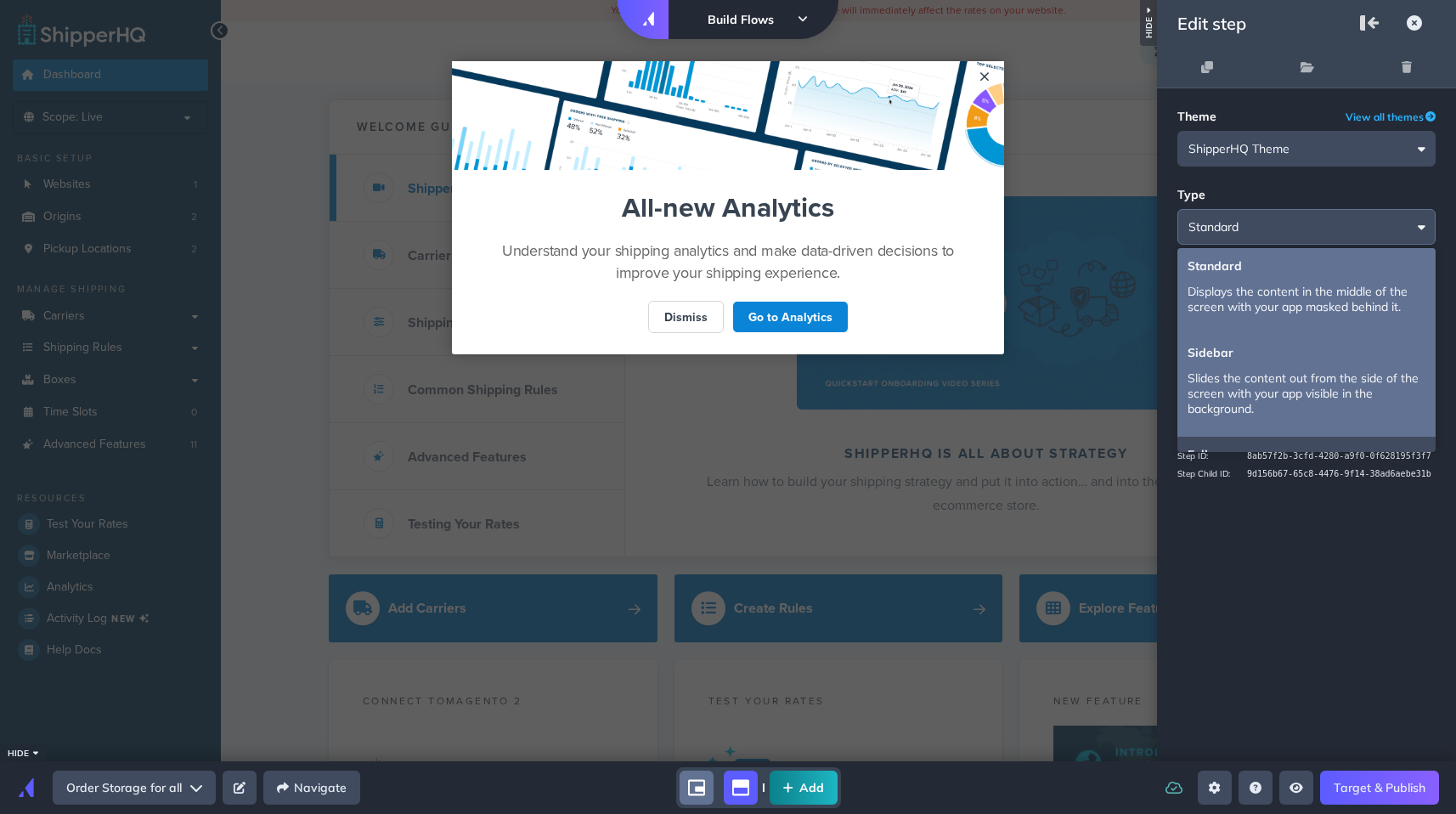
drag, startPoint x: 1256, startPoint y: 234, endPoint x: 1224, endPoint y: 367, distance: 136.8
click at [0, 0] on appcues-builder at bounding box center [0, 0] width 0 height 0
click at [1224, 367] on li "Sidebar Slides the content out from the side of the screen with your app visibl…" at bounding box center [1306, 385] width 258 height 102
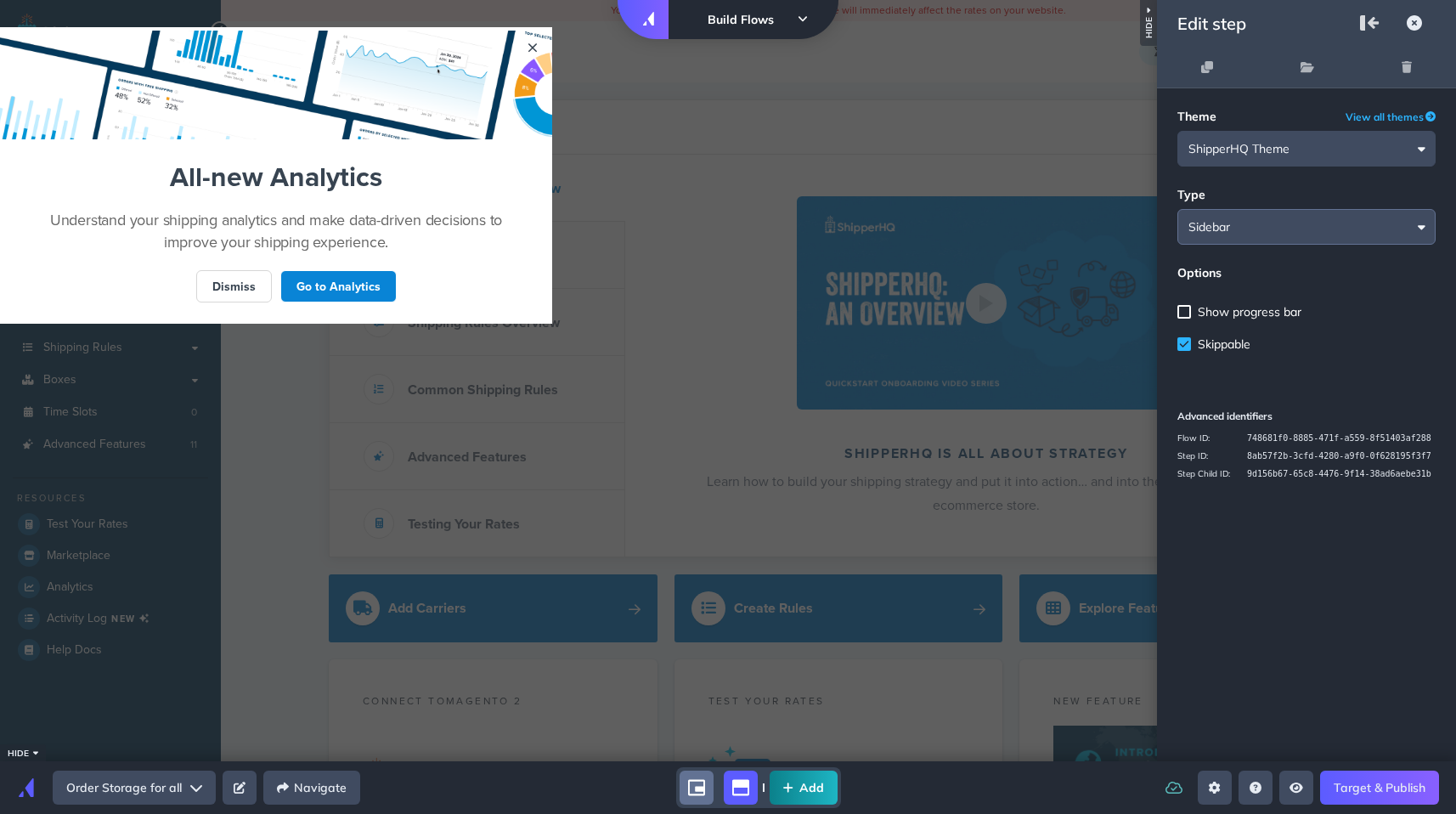
click at [1260, 231] on input "Standard" at bounding box center [1306, 227] width 258 height 35
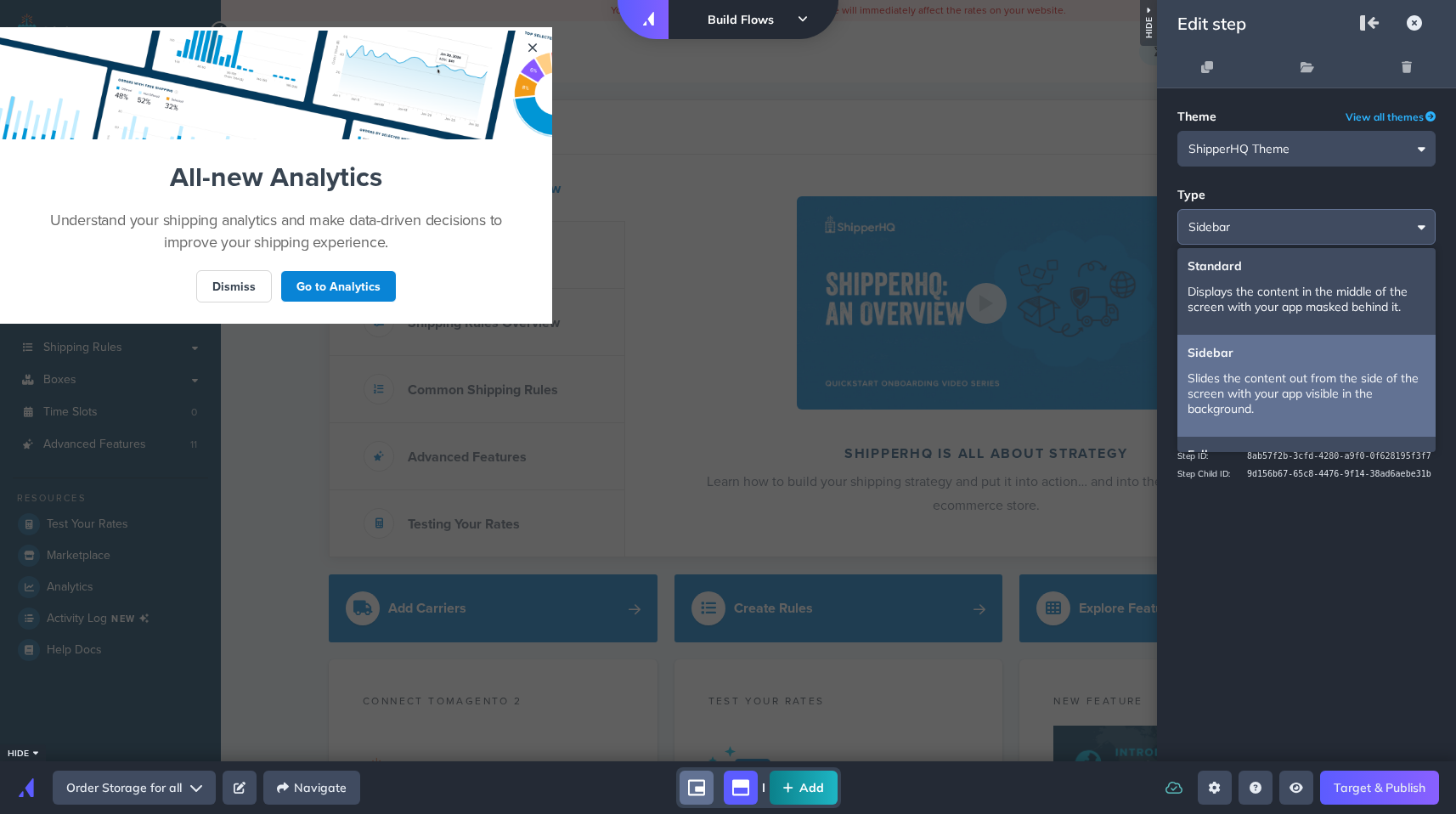
scroll to position [33, 0]
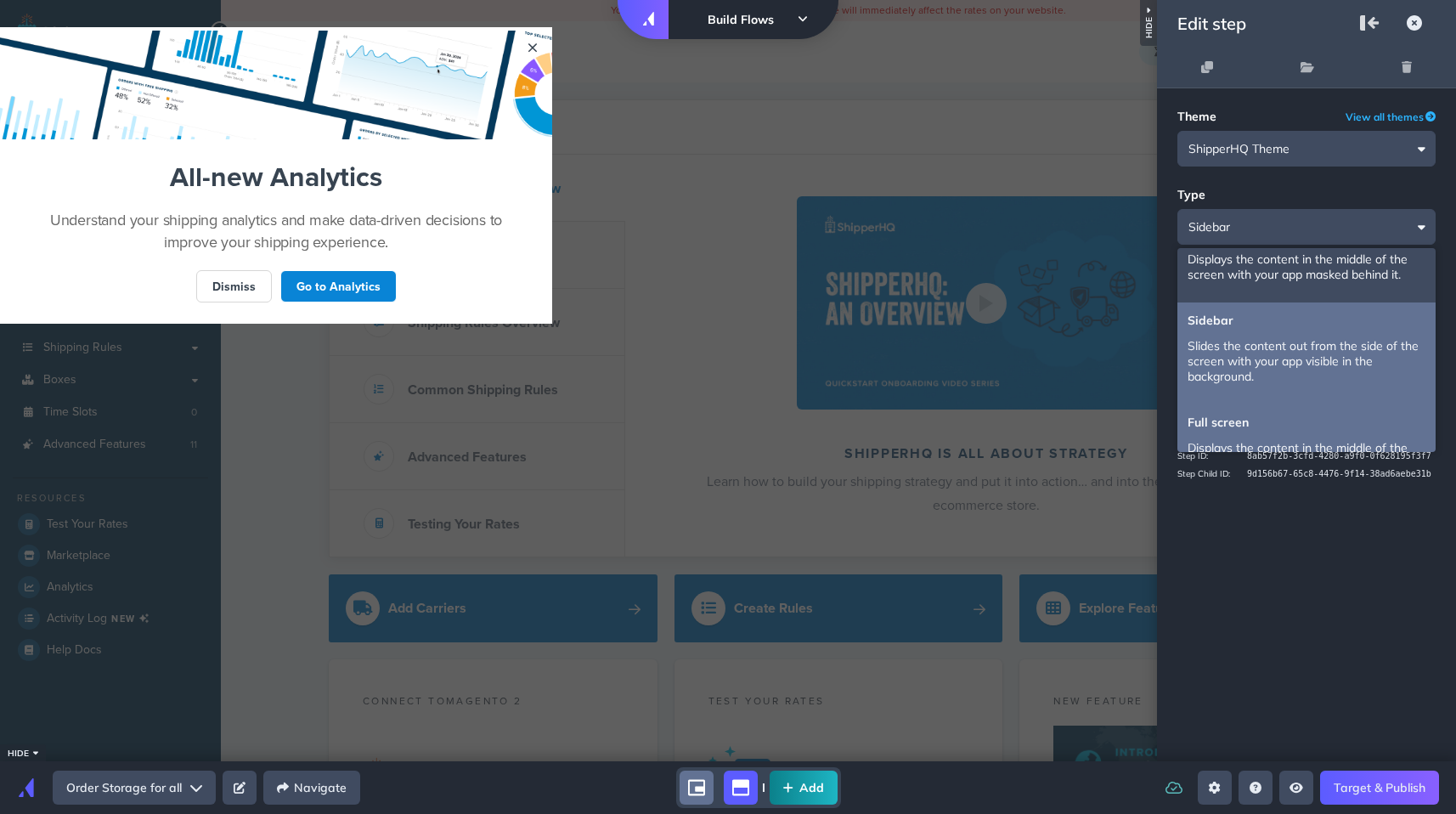
click at [1220, 418] on li "Full screen Displays the content in the middle of the screen with a full covera…" at bounding box center [1306, 455] width 258 height 102
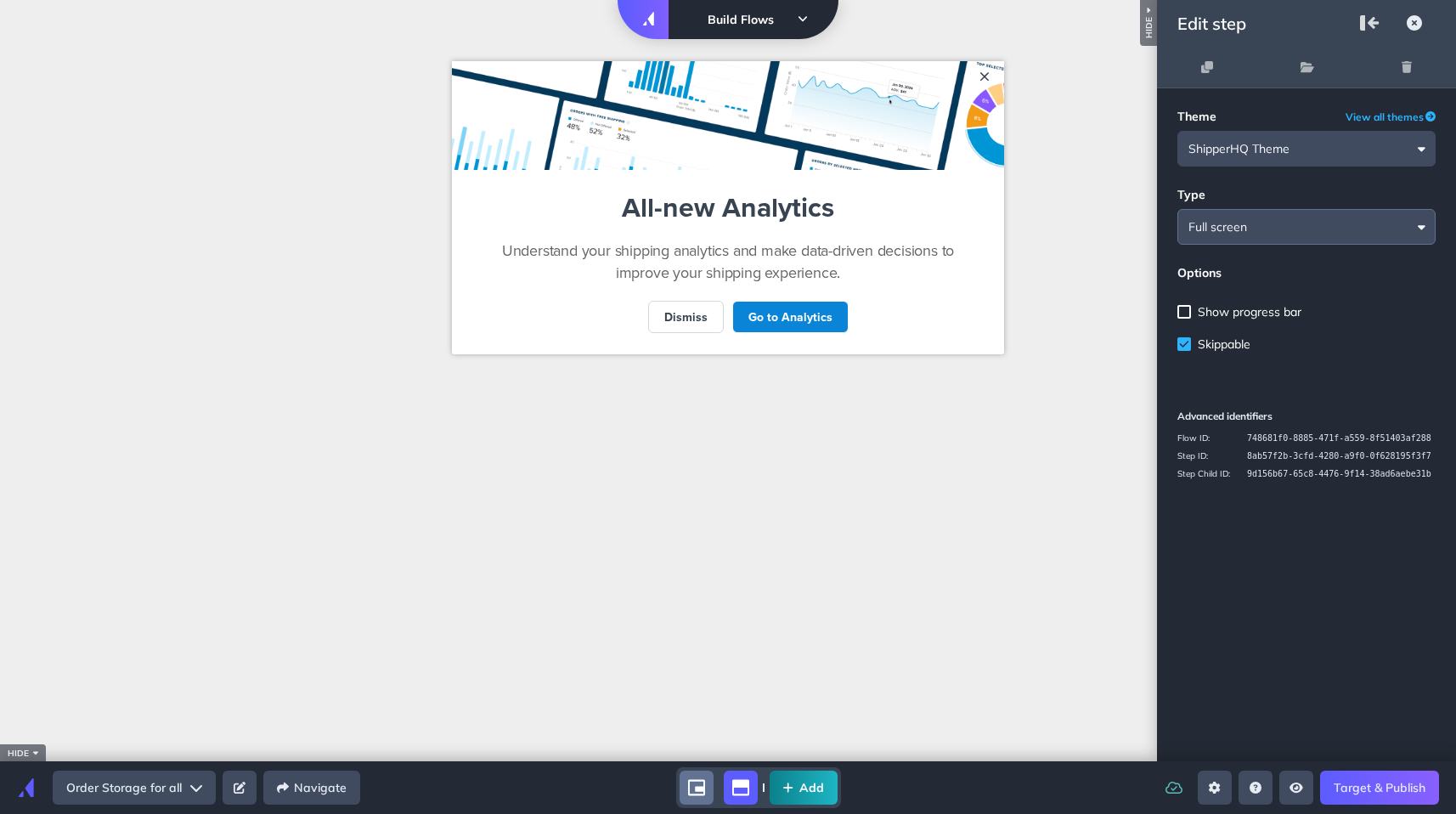
click at [1258, 227] on input "Standard" at bounding box center [1306, 227] width 258 height 35
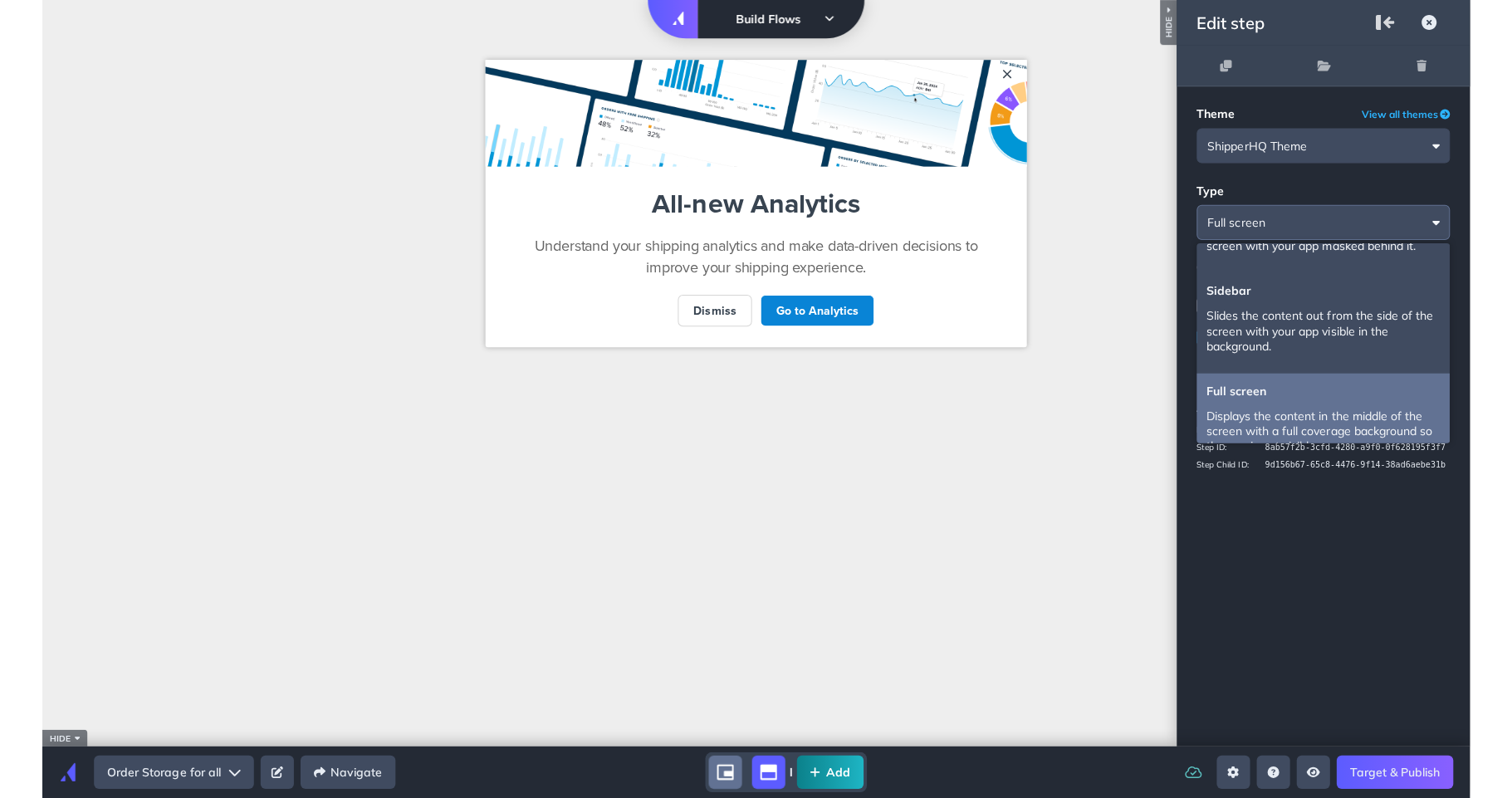
scroll to position [85, 0]
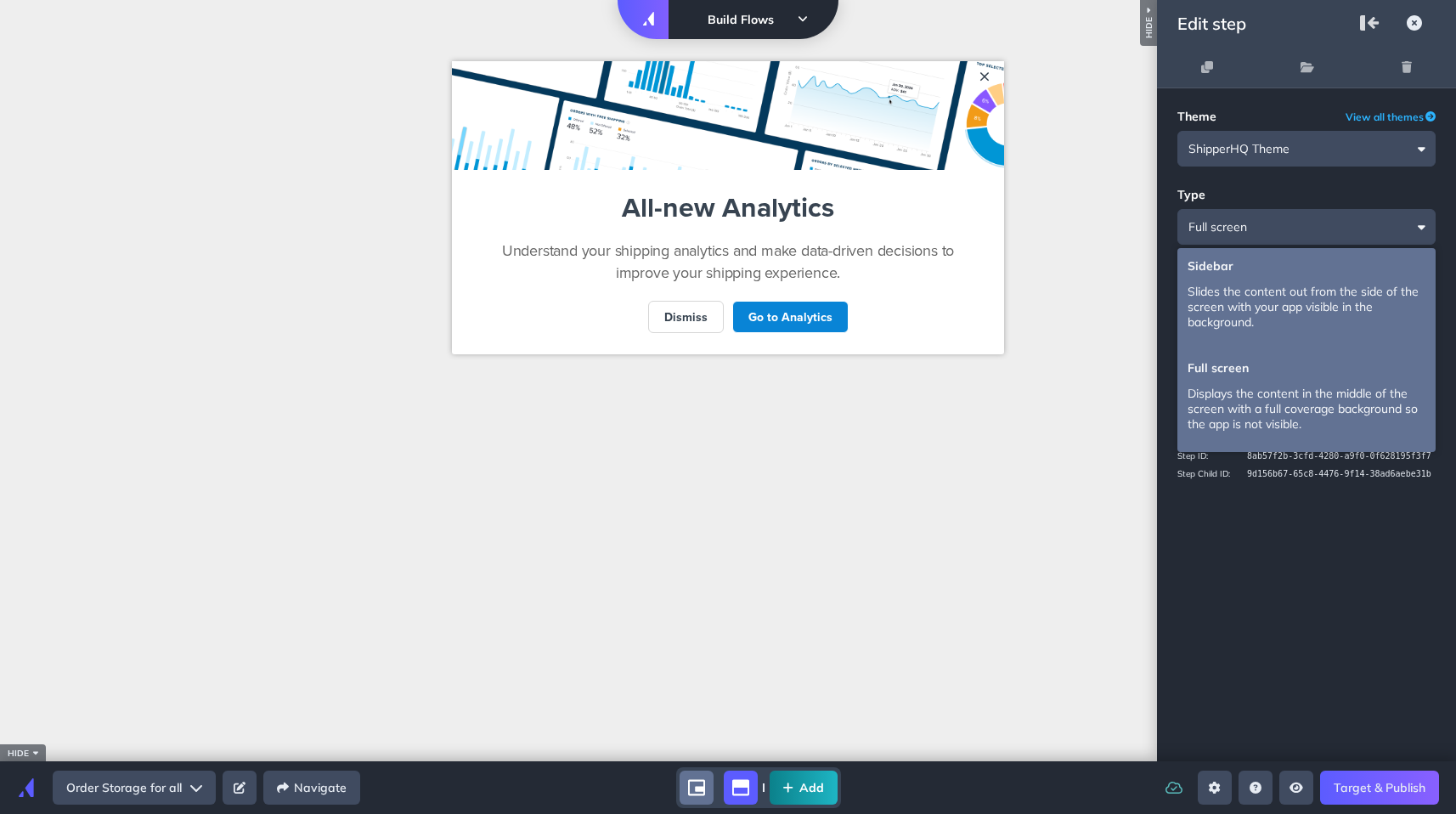
click at [1274, 286] on p "Slides the content out from the side of the screen with your app visible in the…" at bounding box center [1306, 307] width 238 height 46
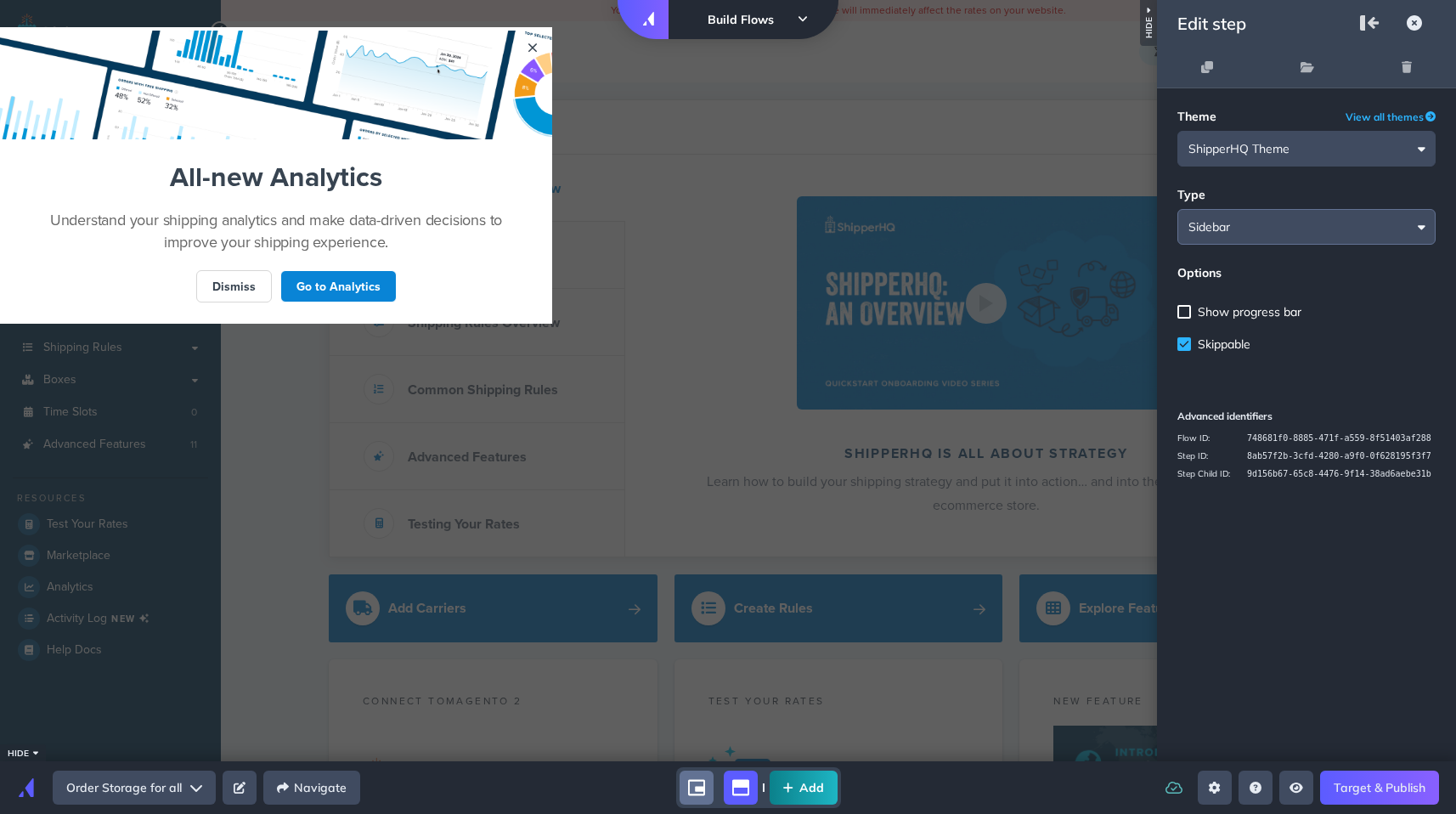
click at [1273, 231] on input "Standard" at bounding box center [1306, 227] width 258 height 35
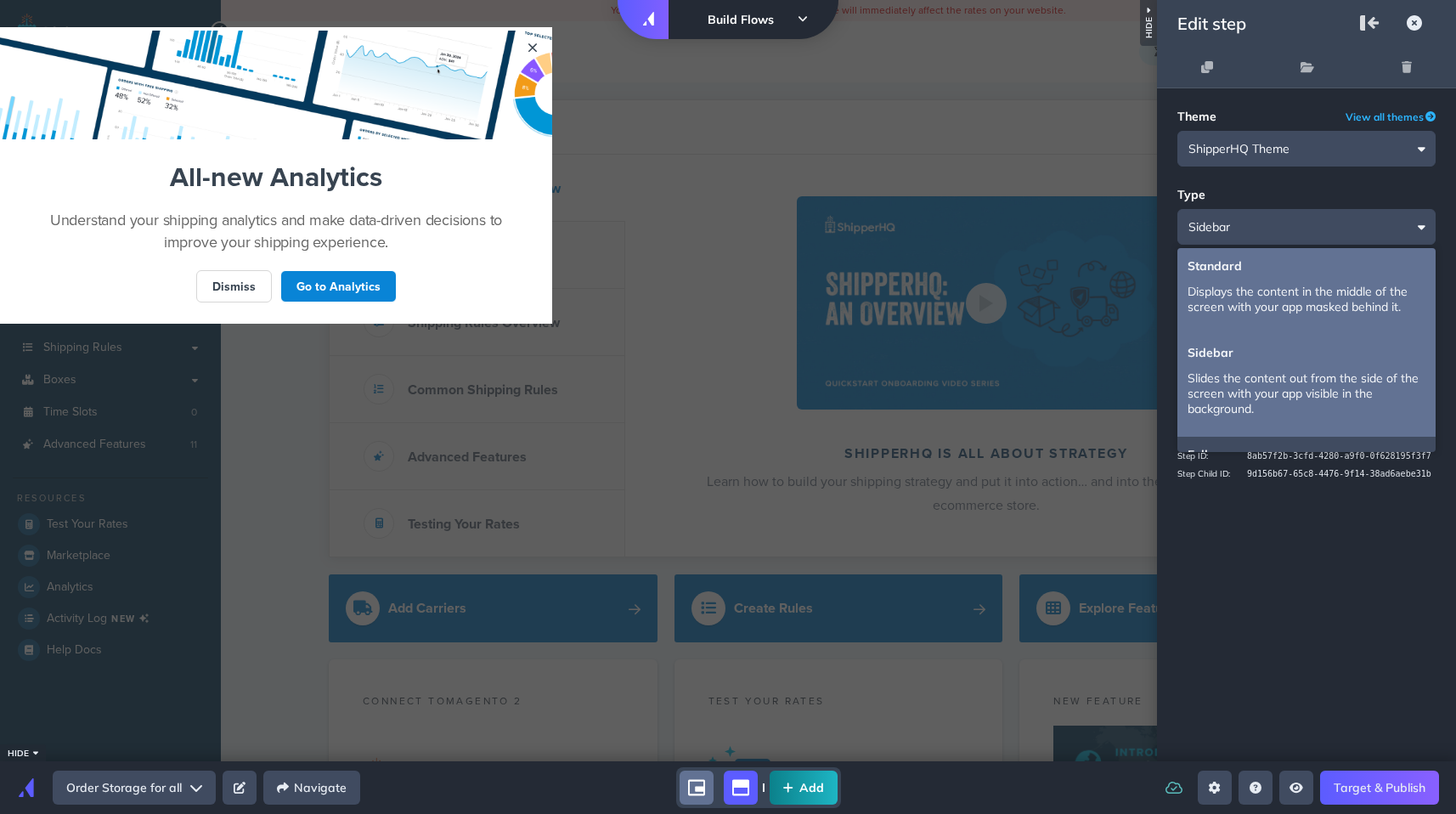
click at [1262, 278] on li "Standard Displays the content in the middle of the screen with your app masked …" at bounding box center [1306, 291] width 258 height 87
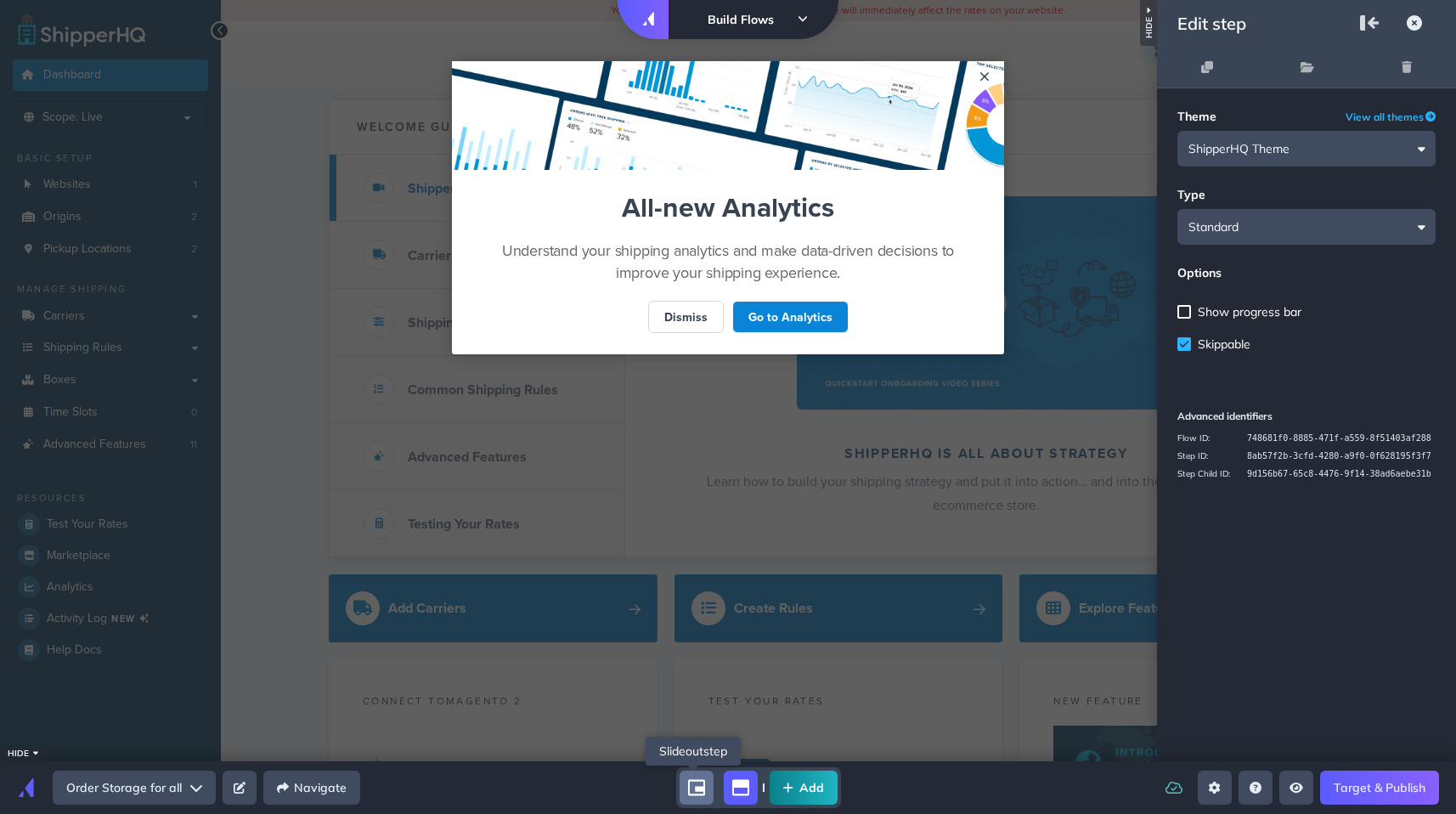
click at [700, 785] on icon "shorty" at bounding box center [697, 788] width 17 height 17
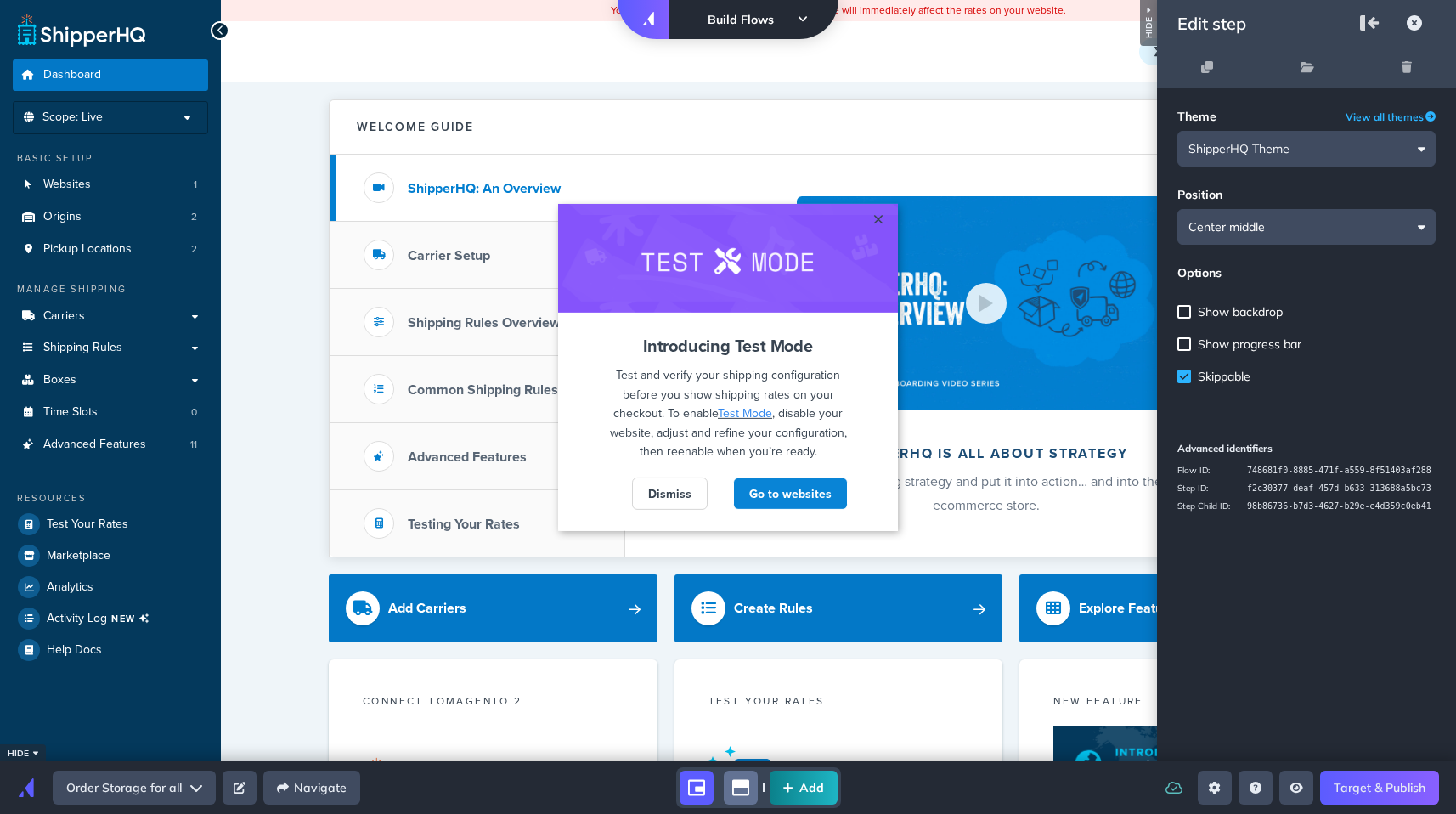
click at [1233, 317] on span "Show backdrop" at bounding box center [1240, 312] width 85 height 15
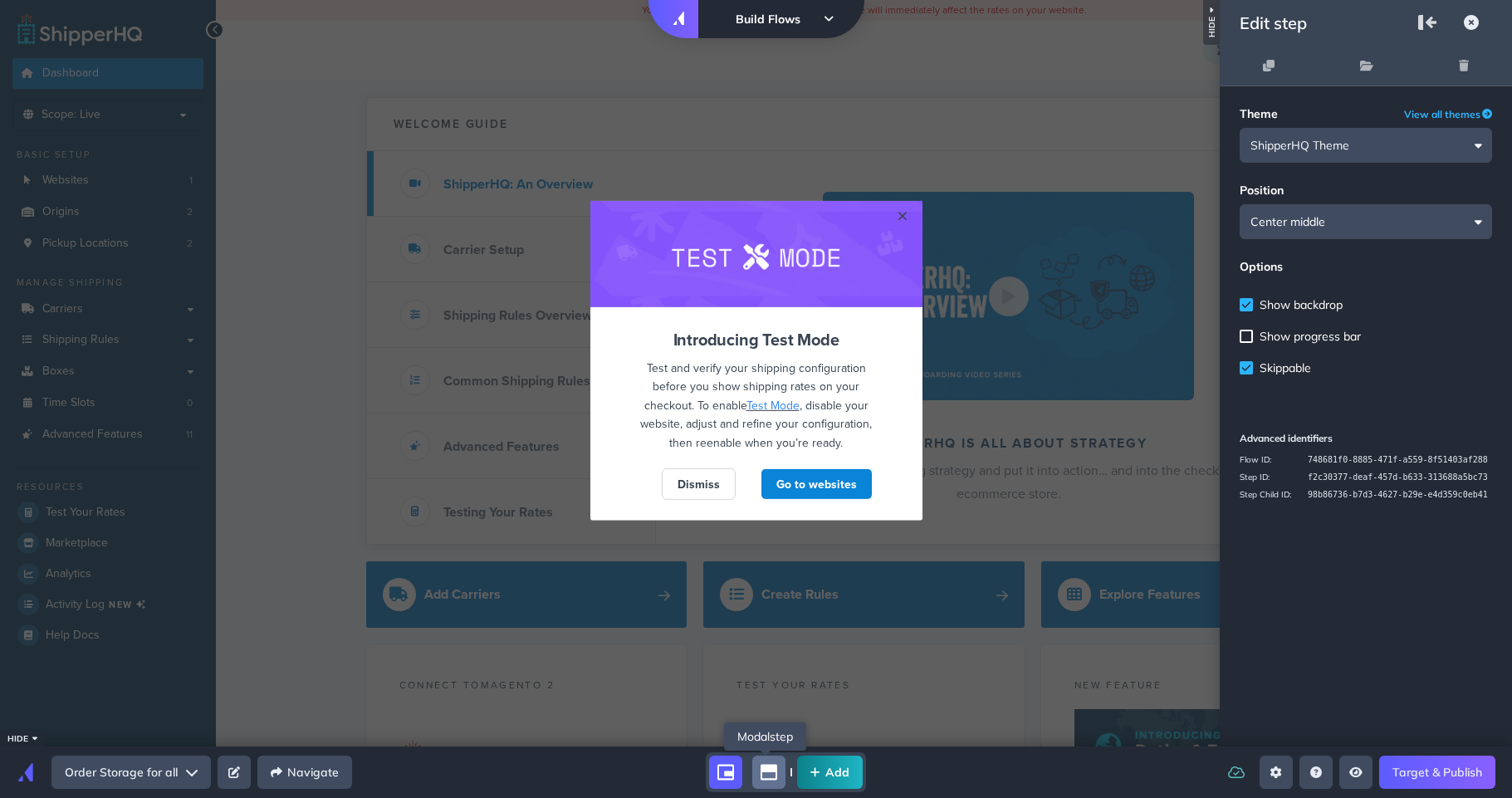
click at [768, 773] on icon "modal" at bounding box center [769, 772] width 17 height 17
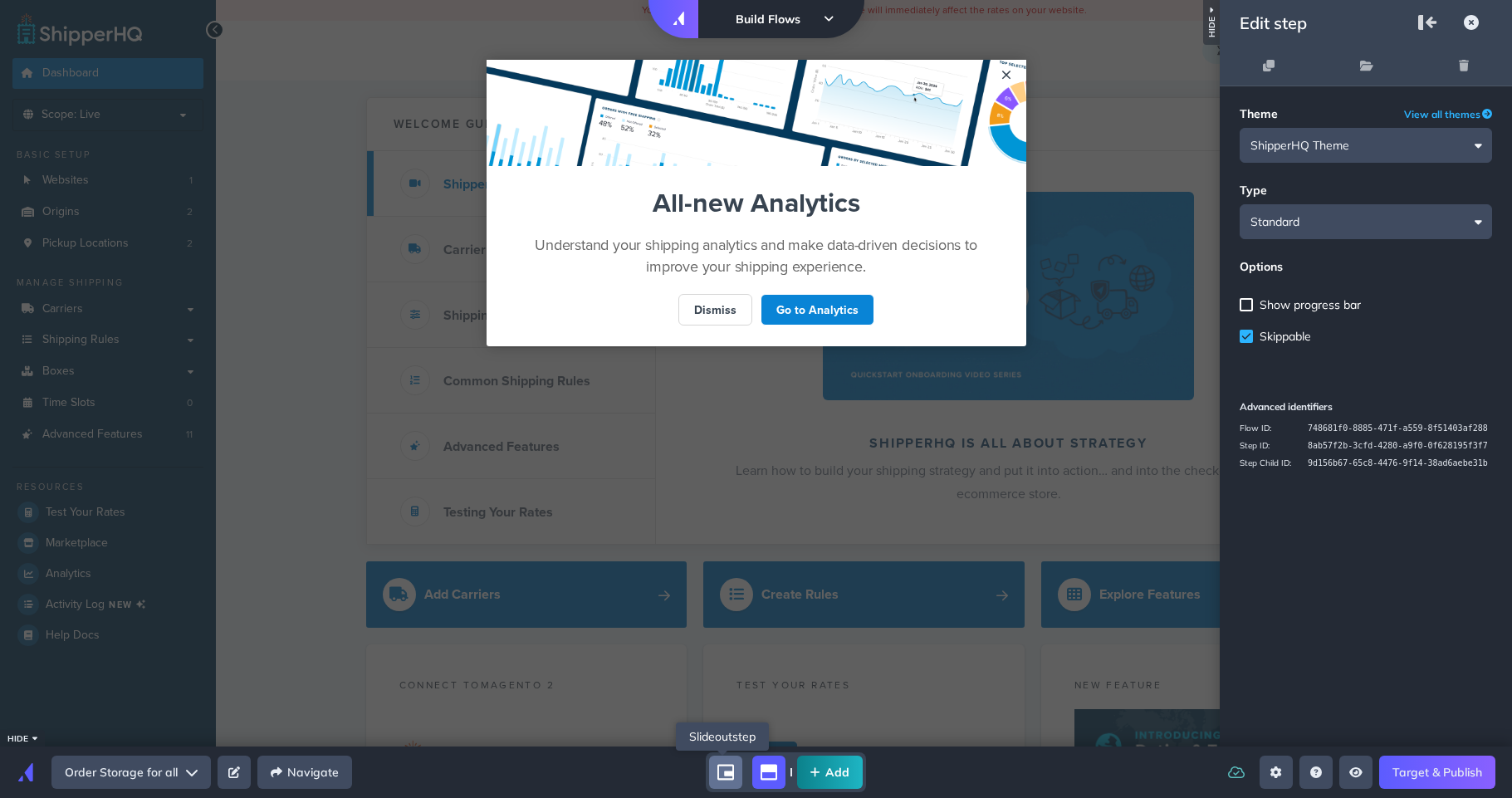
click at [724, 776] on icon "shorty" at bounding box center [726, 772] width 17 height 16
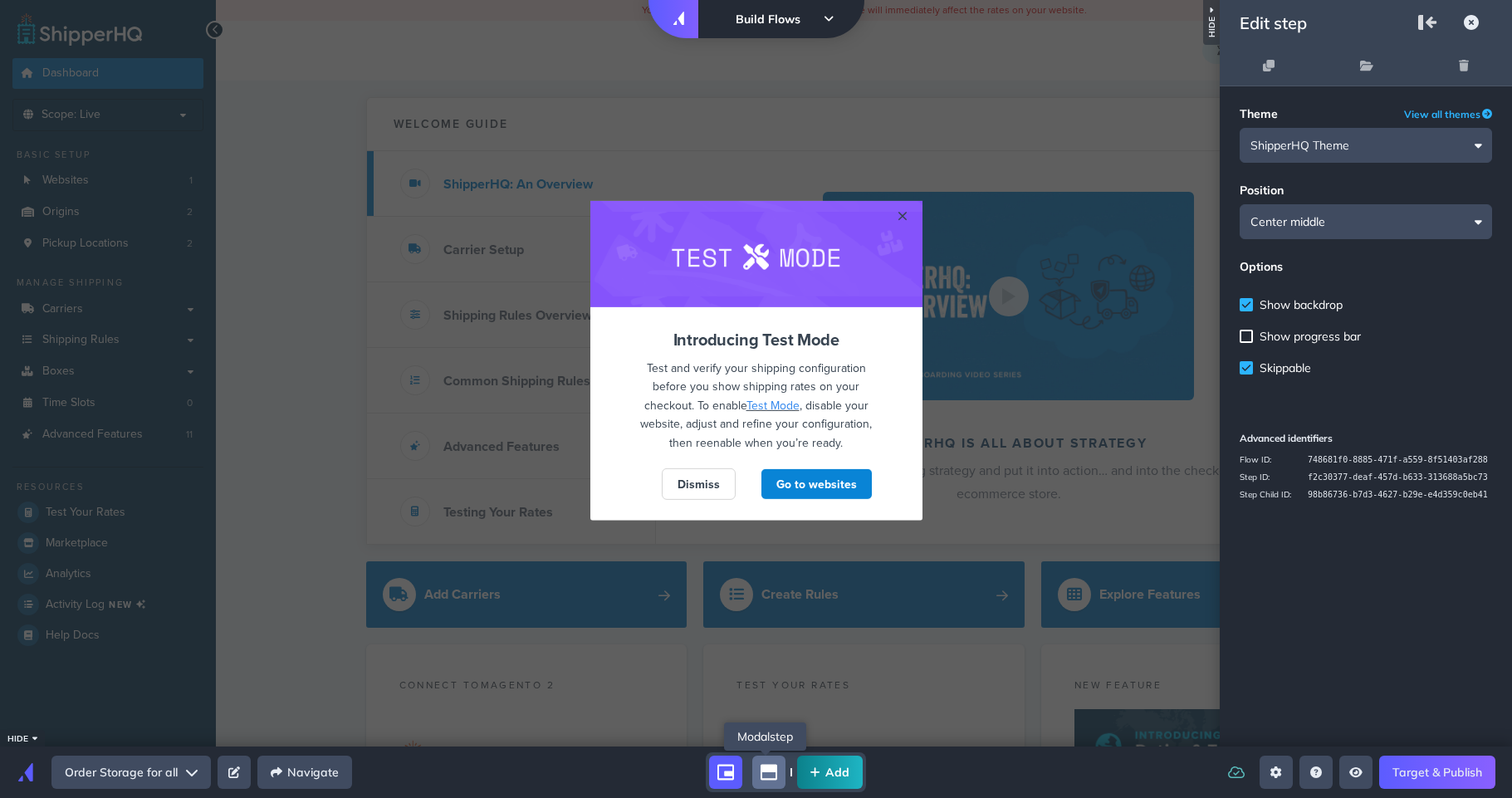
click at [755, 773] on div "step-child" at bounding box center [769, 772] width 34 height 34
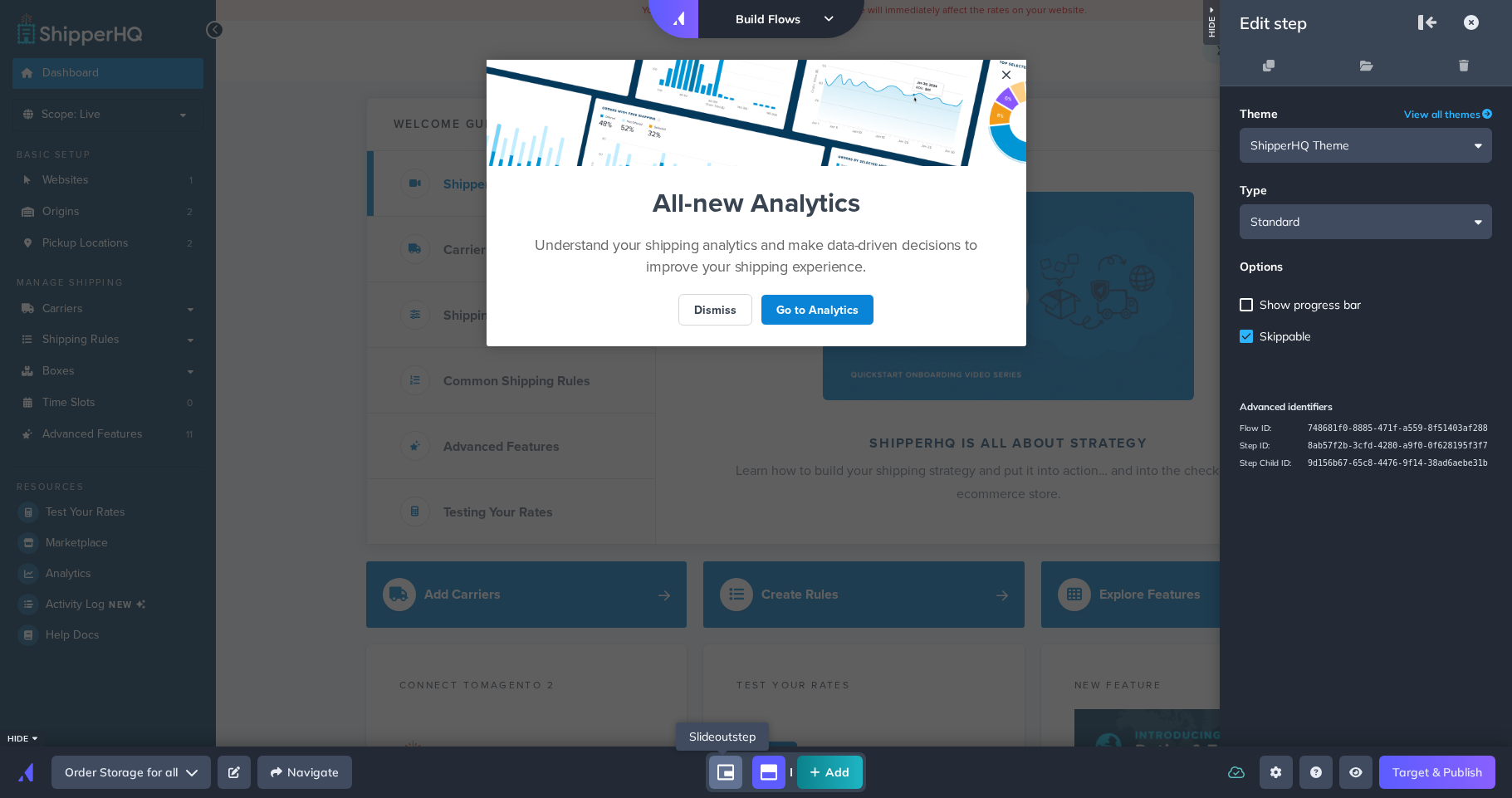
click at [733, 772] on icon "shorty" at bounding box center [726, 772] width 17 height 16
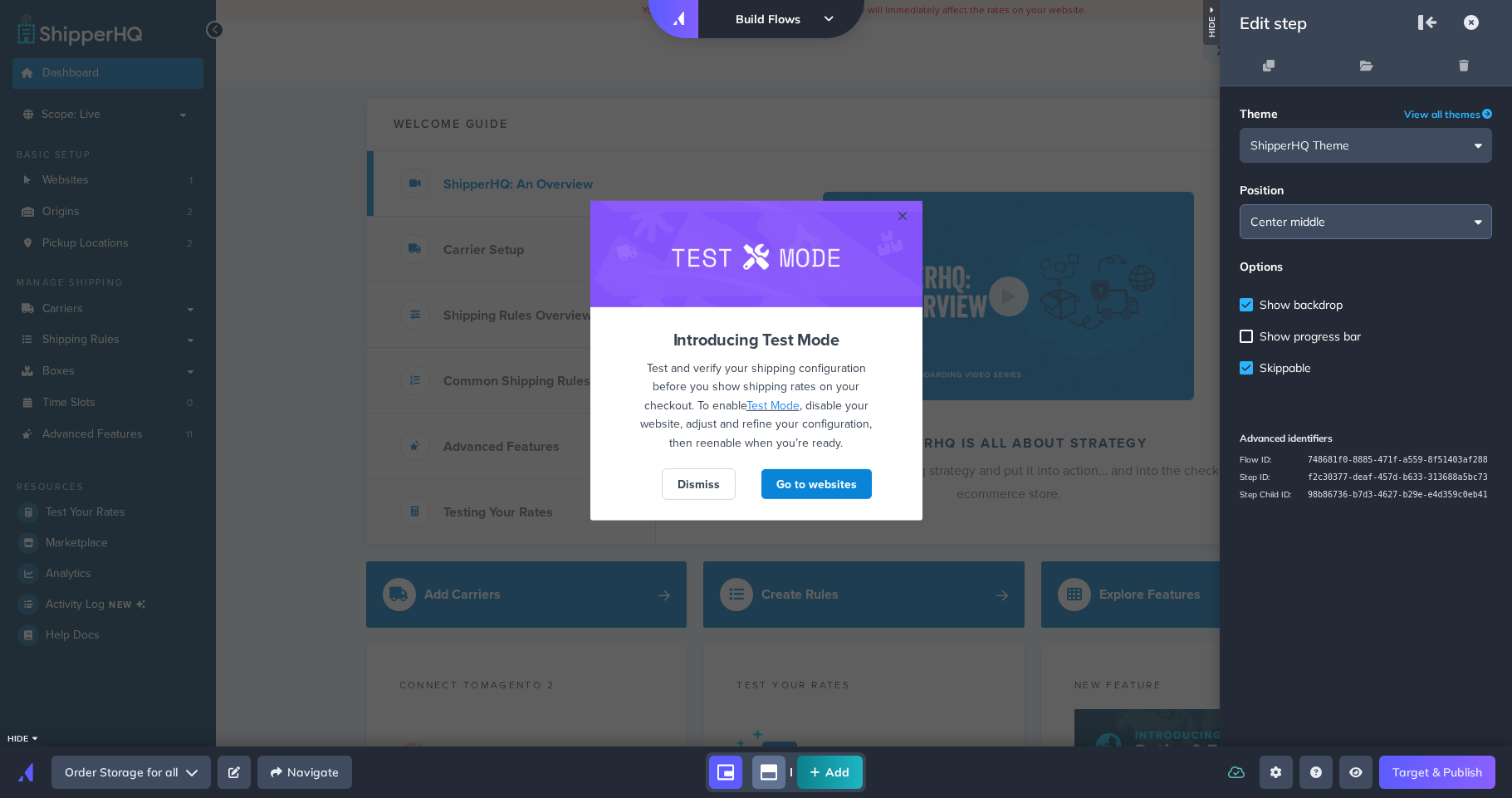
click at [1387, 212] on input "Center middle" at bounding box center [1365, 221] width 252 height 35
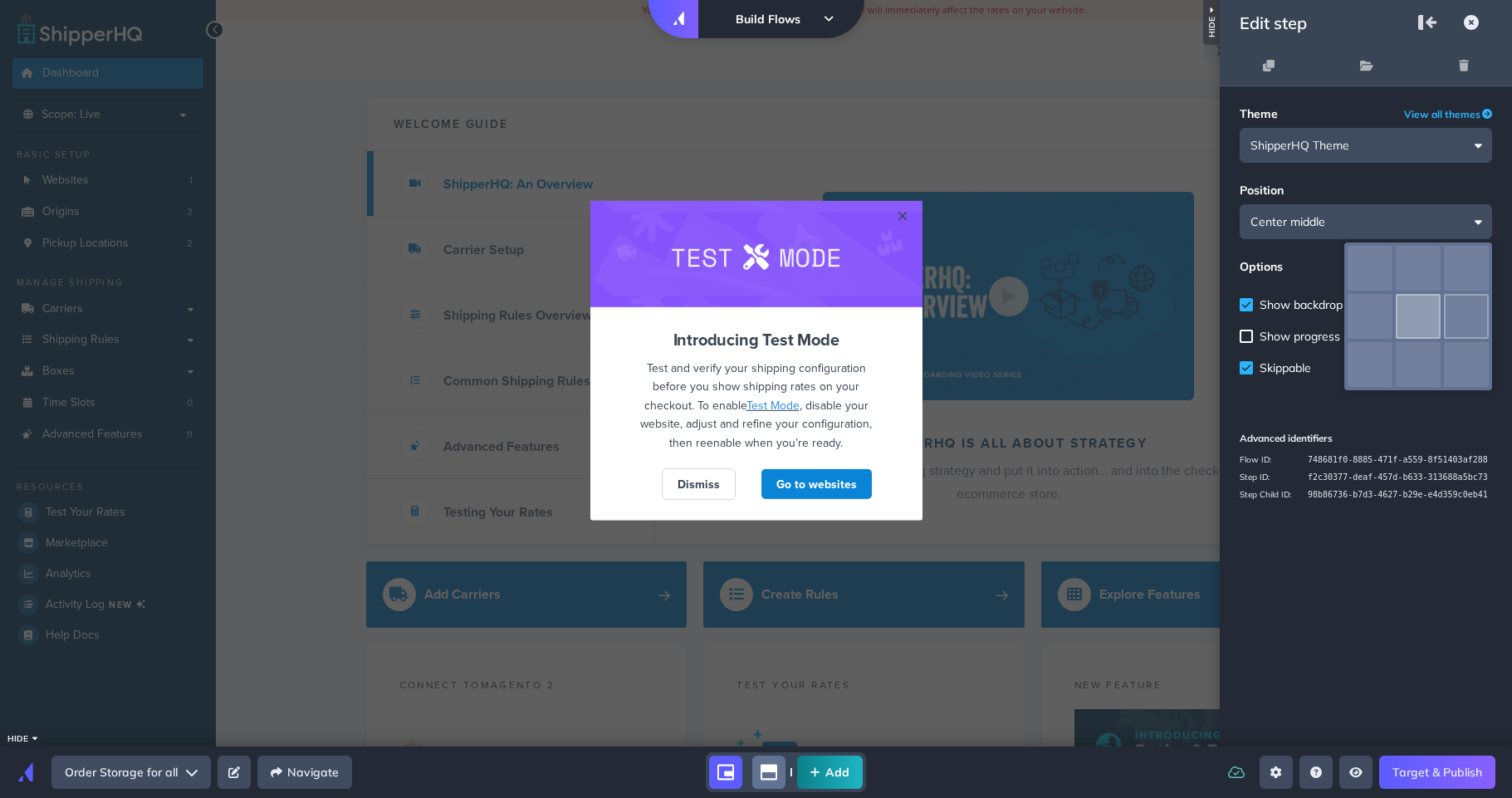
click at [1421, 316] on div "right" at bounding box center [1466, 317] width 45 height 45
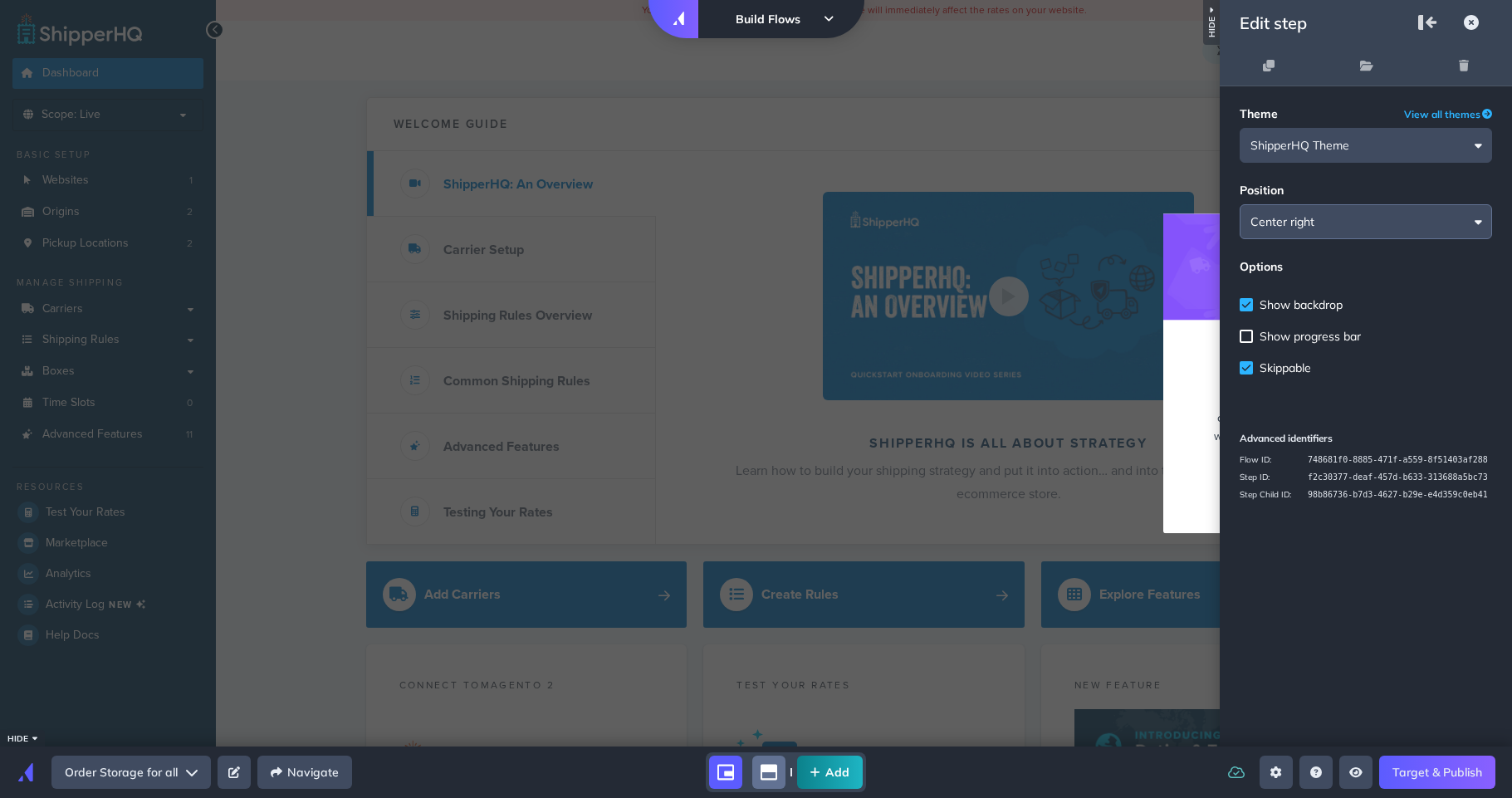
click at [1340, 218] on input "Center middle" at bounding box center [1365, 221] width 252 height 35
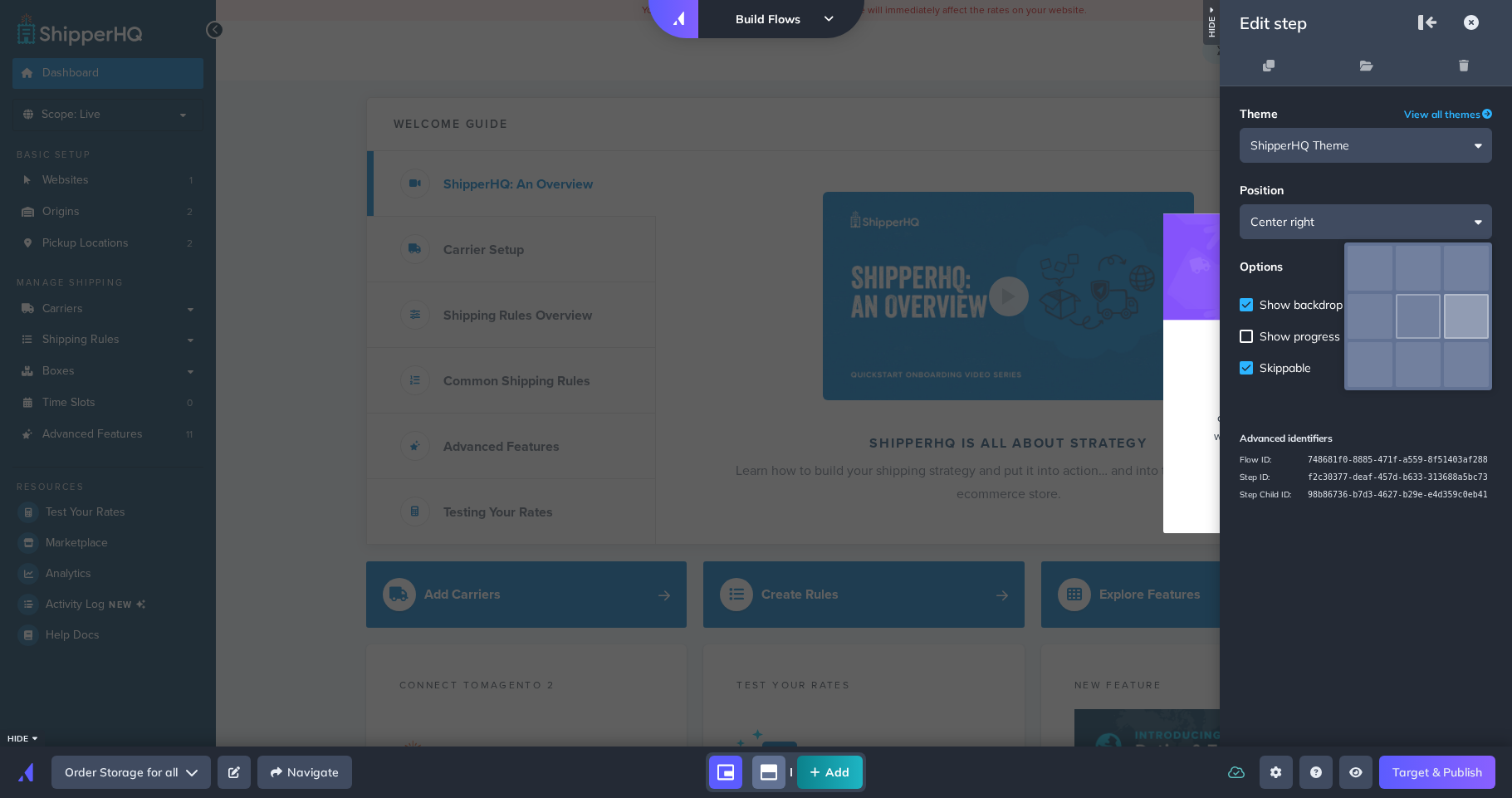
click at [1416, 320] on div "center" at bounding box center [1418, 317] width 45 height 45
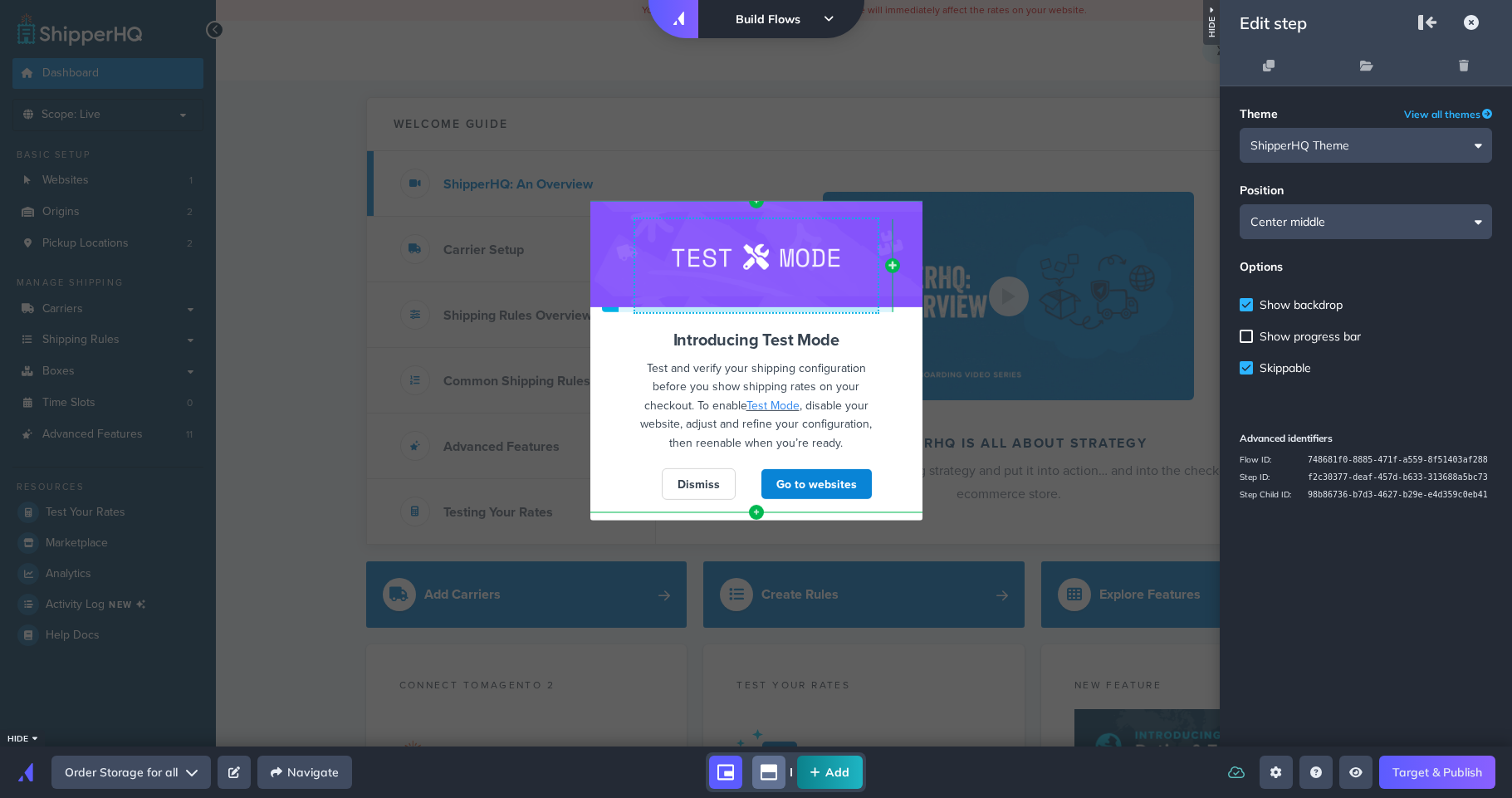
click at [815, 279] on div at bounding box center [756, 253] width 332 height 107
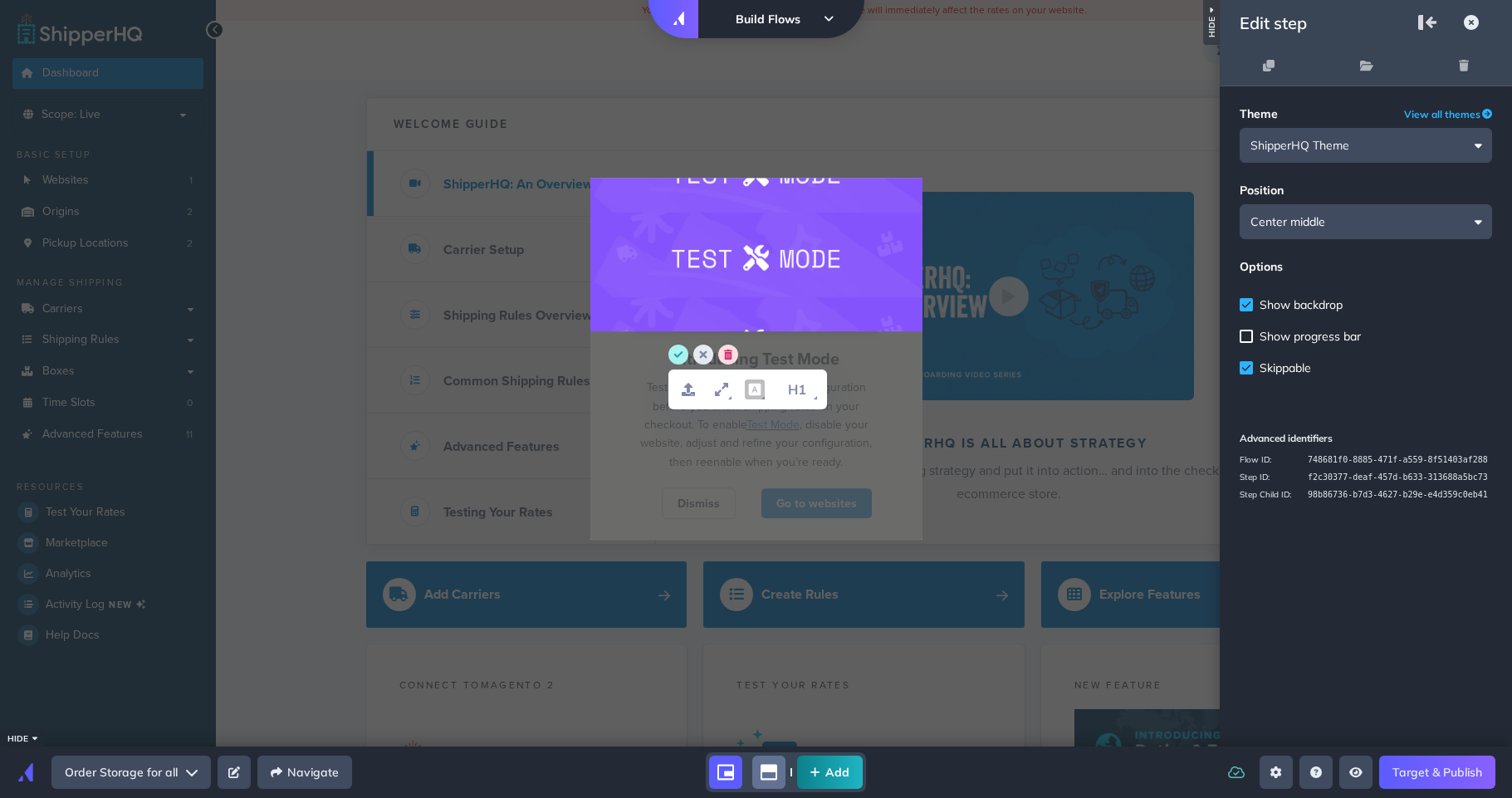
drag, startPoint x: 1442, startPoint y: 593, endPoint x: 1455, endPoint y: 521, distance: 73.2
click at [1421, 593] on div "Theme View all themes ShipperHQ Theme Position Center middle Options Show backd…" at bounding box center [1365, 416] width 292 height 660
click at [1421, 19] on icon at bounding box center [1471, 22] width 15 height 15
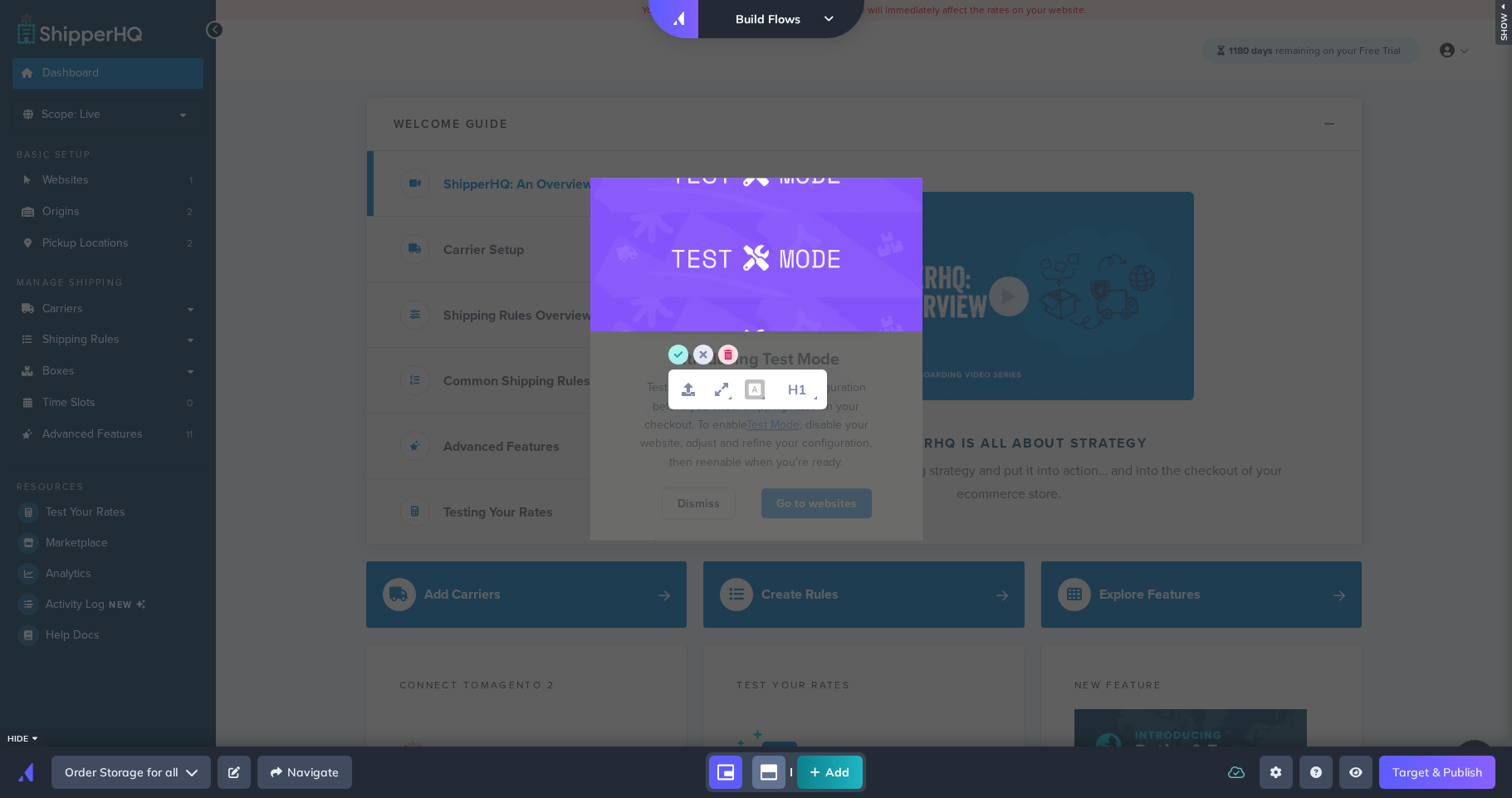
drag, startPoint x: 235, startPoint y: 535, endPoint x: 397, endPoint y: 476, distance: 172.4
click at [235, 535] on div at bounding box center [756, 373] width 1512 height 747
click at [737, 354] on circle "delete" at bounding box center [728, 354] width 20 height 20
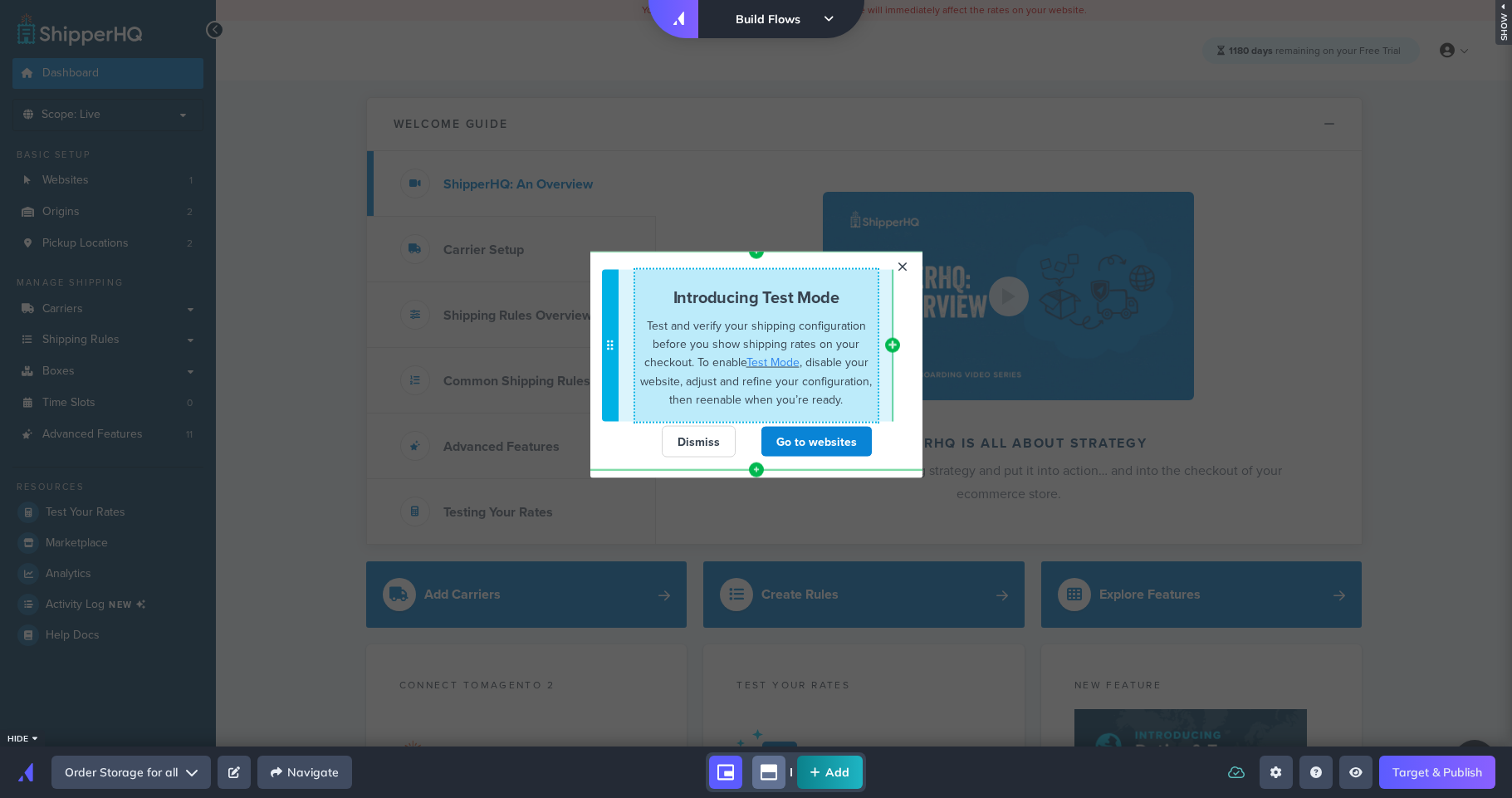
click at [703, 289] on strong "Introducing Test Mode" at bounding box center [757, 296] width 166 height 24
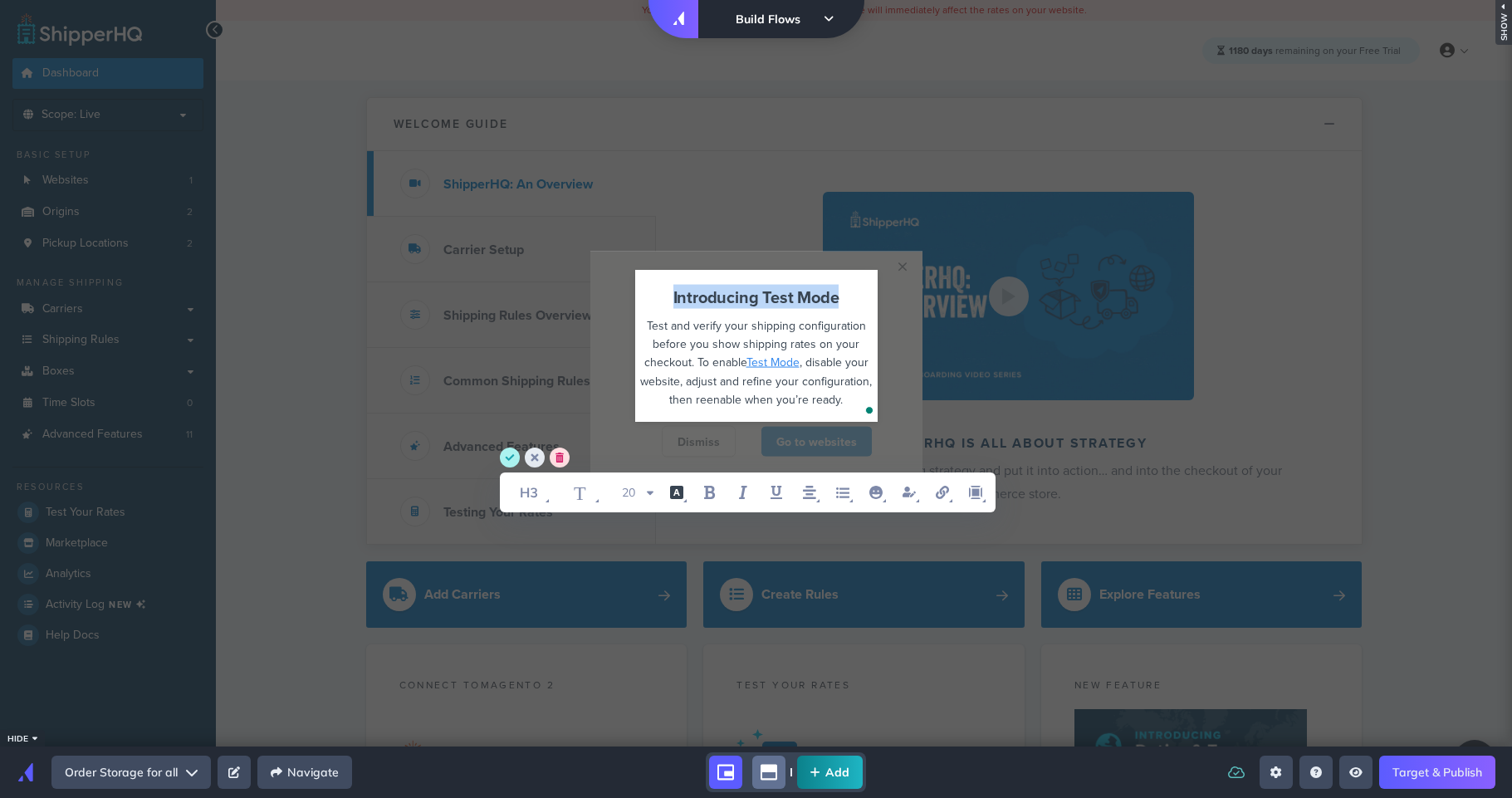
drag, startPoint x: 841, startPoint y: 292, endPoint x: 586, endPoint y: 283, distance: 255.2
click at [0, 0] on appcues-container "× Introducing Test Mode Test and verify your shipping configuration before you …" at bounding box center [0, 0] width 0 height 0
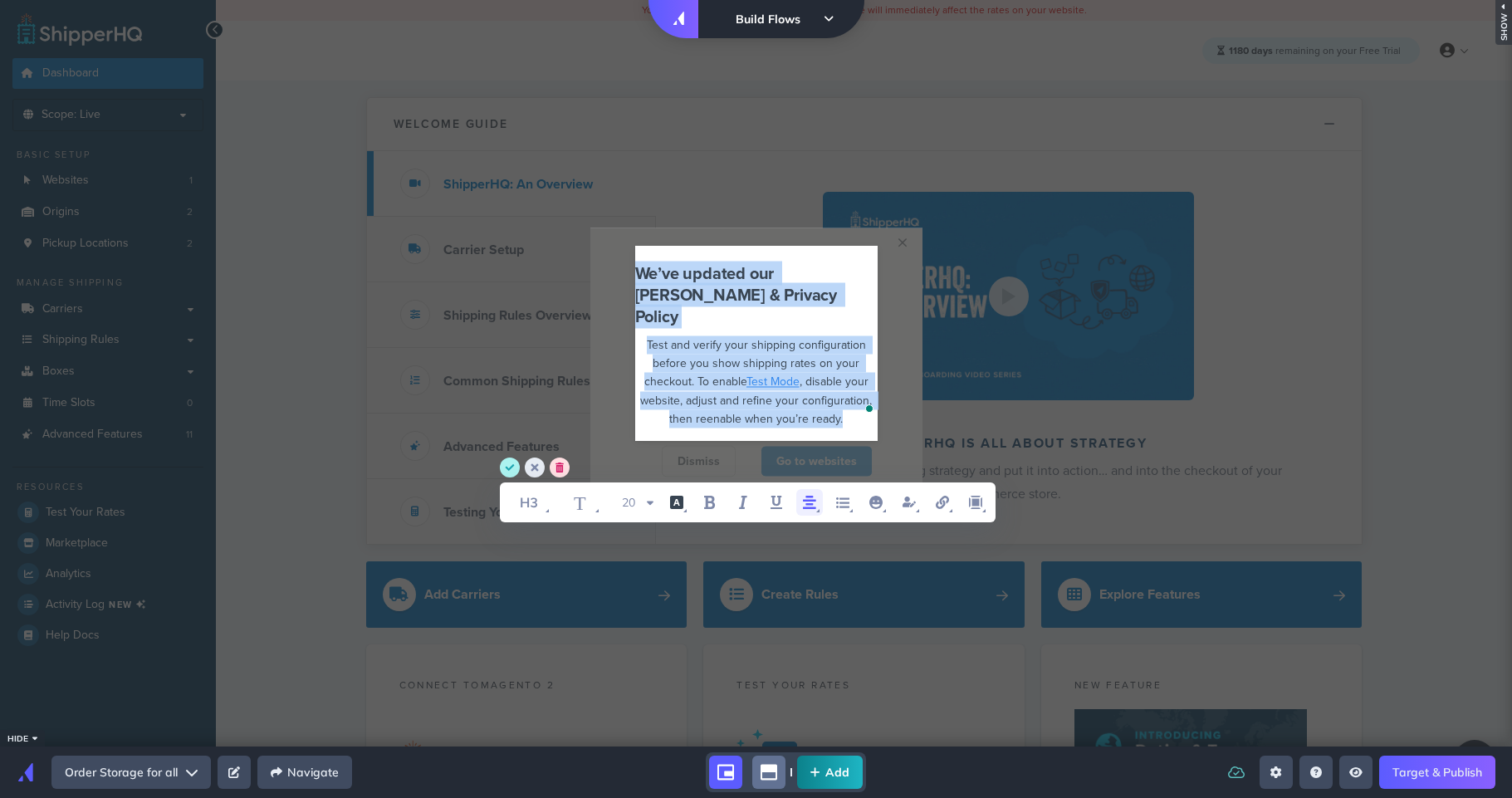
click at [800, 498] on icon "align center" at bounding box center [809, 502] width 20 height 20
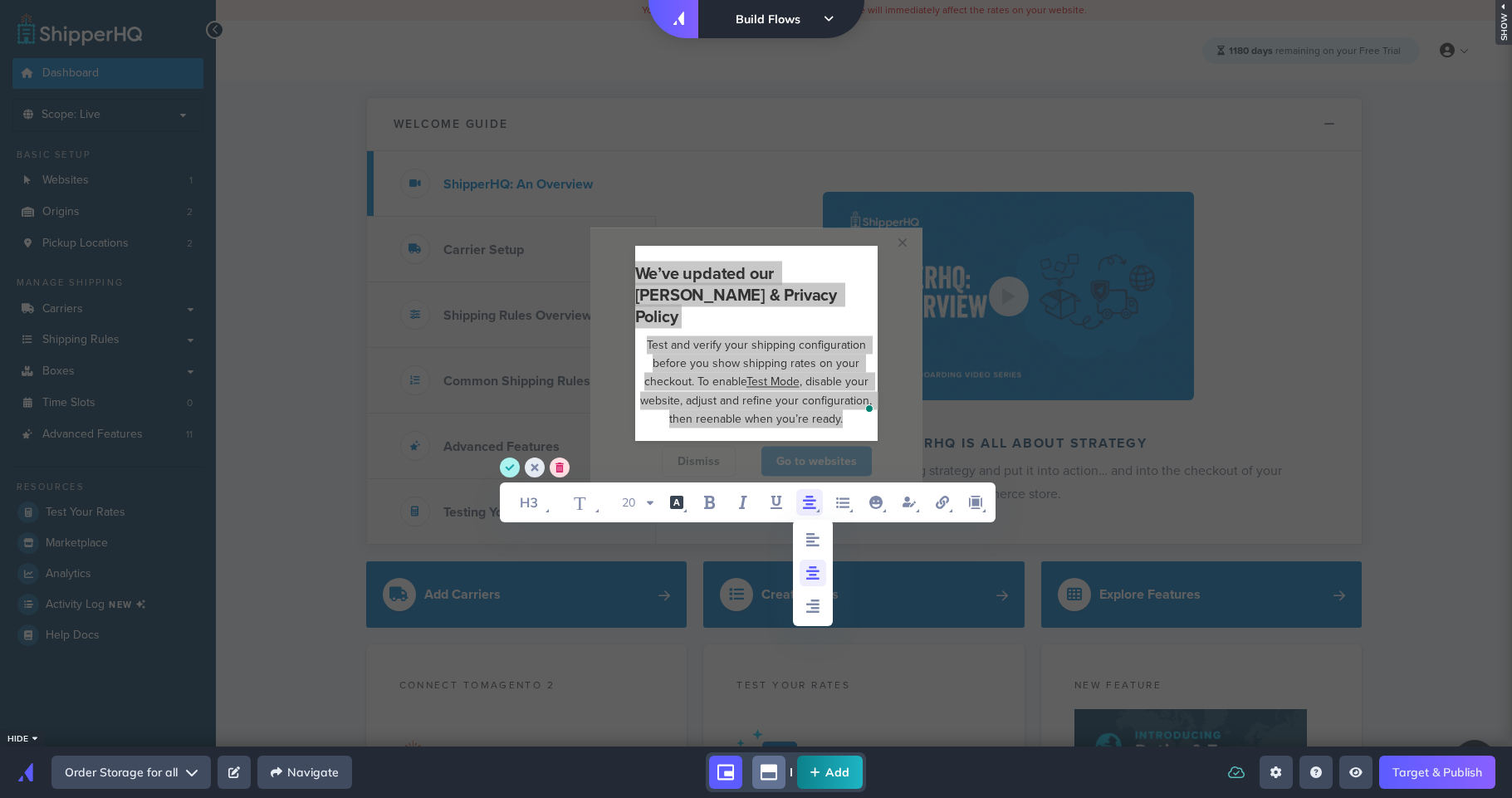
click at [814, 571] on icon "align center" at bounding box center [813, 573] width 13 height 13
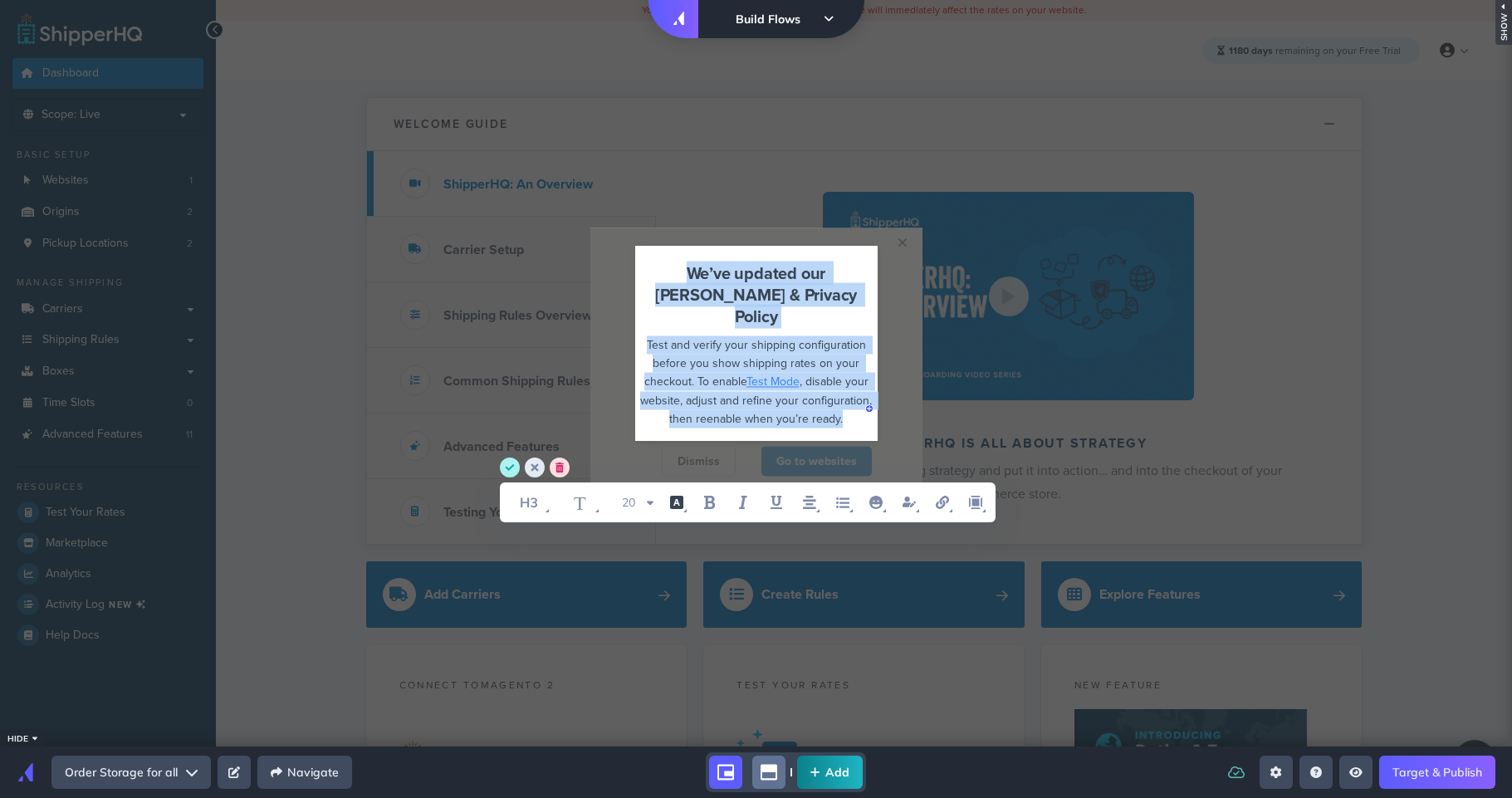
drag, startPoint x: 834, startPoint y: 285, endPoint x: 824, endPoint y: 306, distance: 23.3
click at [834, 286] on span "We’ve updated our [PERSON_NAME] & Privacy Policy" at bounding box center [758, 294] width 206 height 67
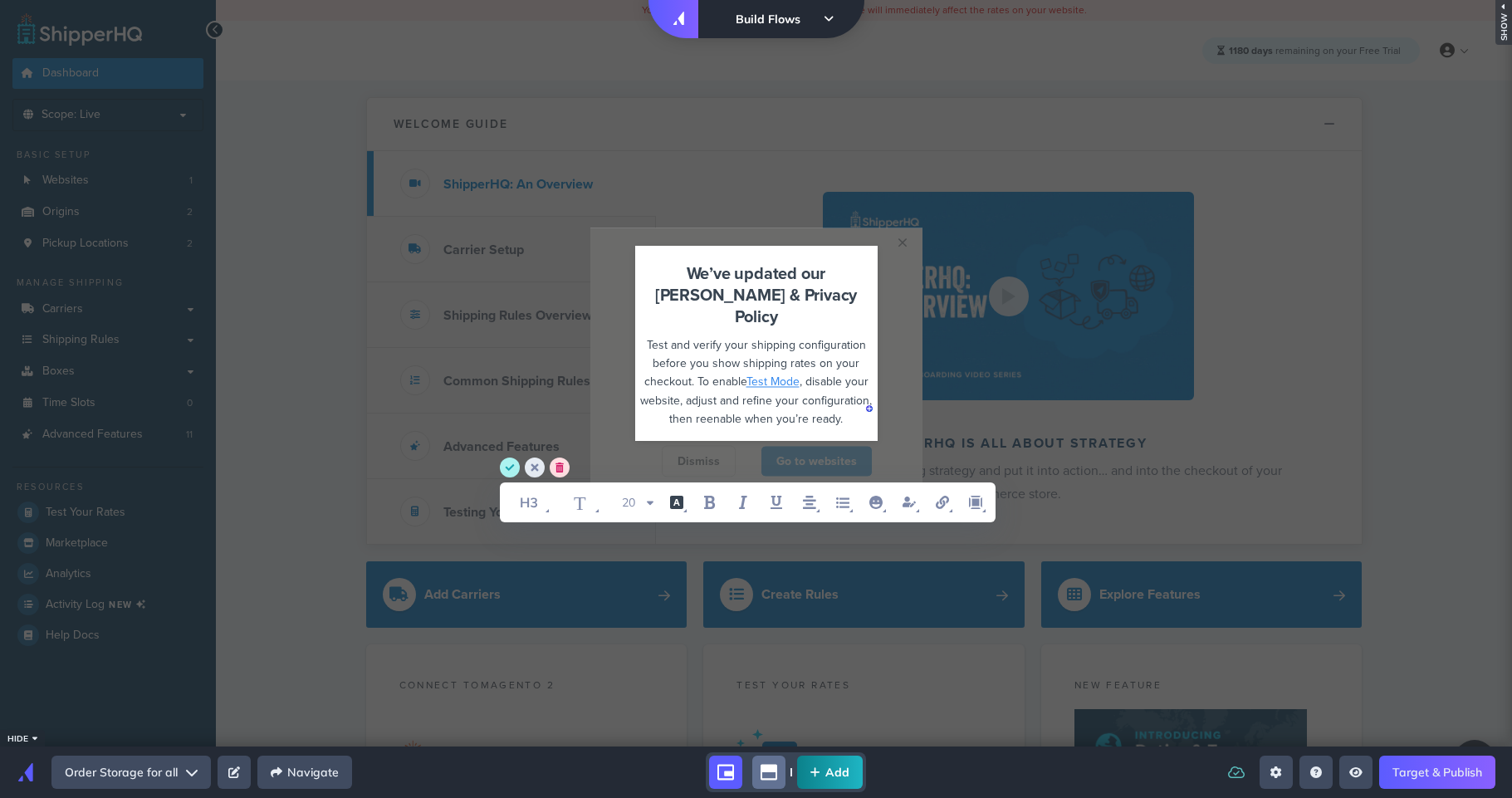
click at [822, 309] on div "We’ve updated our [PERSON_NAME] & Privacy Policy" at bounding box center [756, 294] width 242 height 64
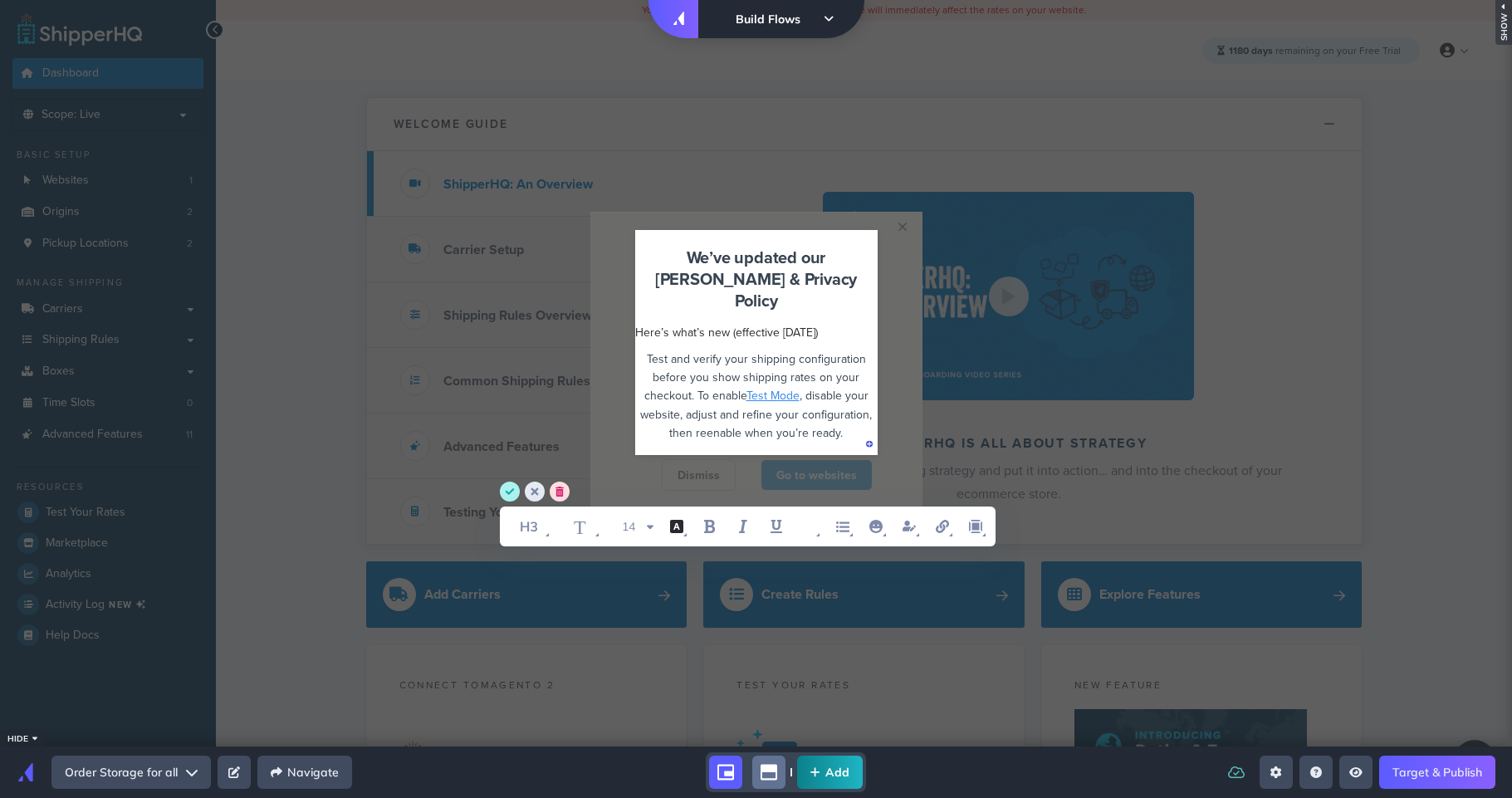
drag, startPoint x: 688, startPoint y: 337, endPoint x: 616, endPoint y: 313, distance: 75.9
click at [616, 313] on div "We’ve updated our EULA & Privacy Policy Here’s what’s new (effective September …" at bounding box center [756, 350] width 349 height 235
click at [835, 521] on icon "unordered list item" at bounding box center [842, 526] width 20 height 20
click at [841, 522] on icon "unordered list item" at bounding box center [843, 527] width 13 height 11
click at [844, 526] on icon "unordered list item" at bounding box center [843, 527] width 13 height 11
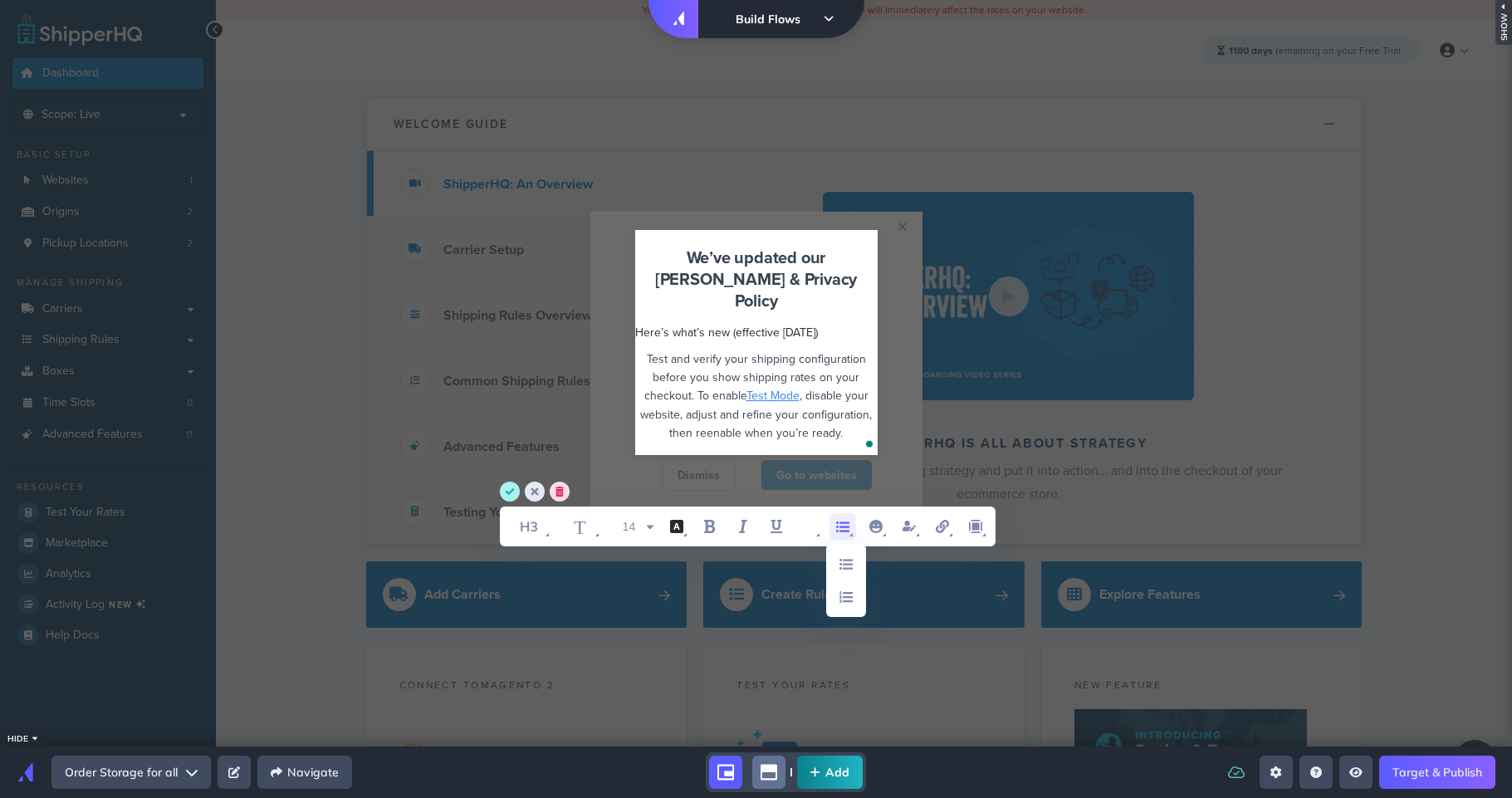
drag, startPoint x: 843, startPoint y: 525, endPoint x: 820, endPoint y: 525, distance: 23.0
click at [843, 525] on icon "unordered list item" at bounding box center [843, 527] width 13 height 11
click at [804, 523] on icon "align start" at bounding box center [809, 526] width 20 height 20
click at [806, 589] on icon "align center" at bounding box center [812, 596] width 20 height 20
click at [518, 530] on icon "font style" at bounding box center [529, 526] width 46 height 26
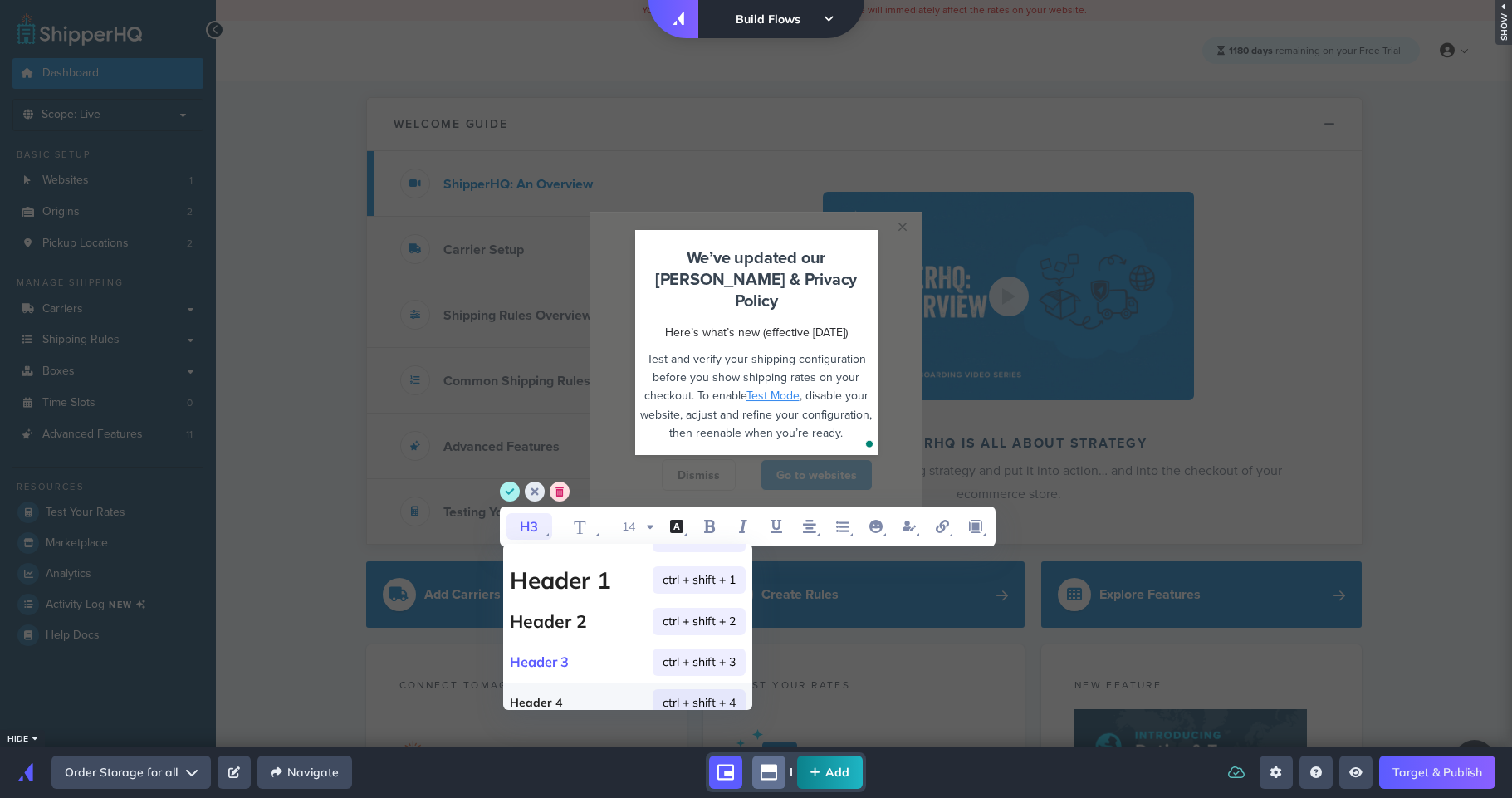
scroll to position [43, 0]
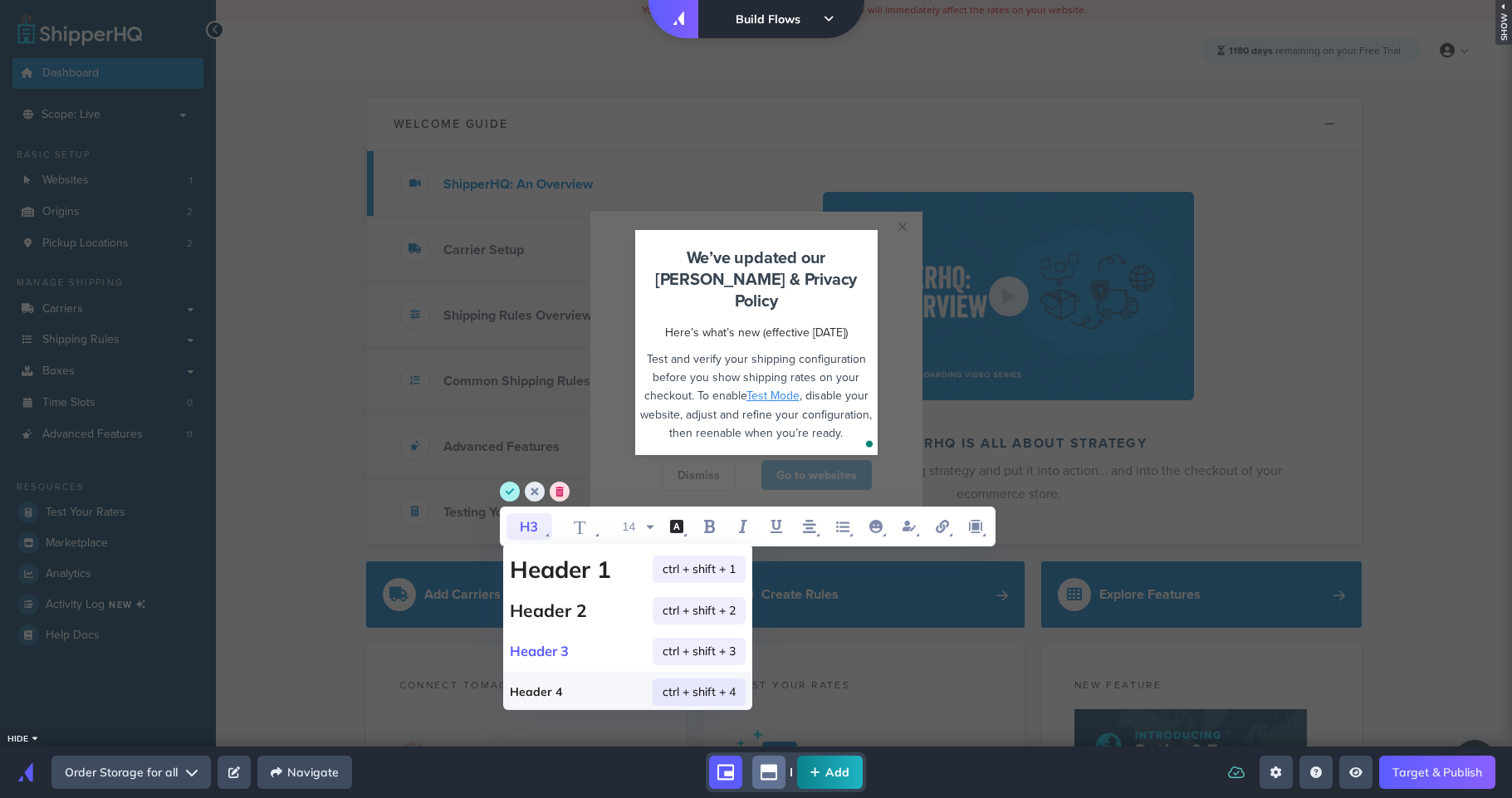
click at [569, 688] on h4 "Header 4 ctrl + shift + 4" at bounding box center [627, 692] width 250 height 41
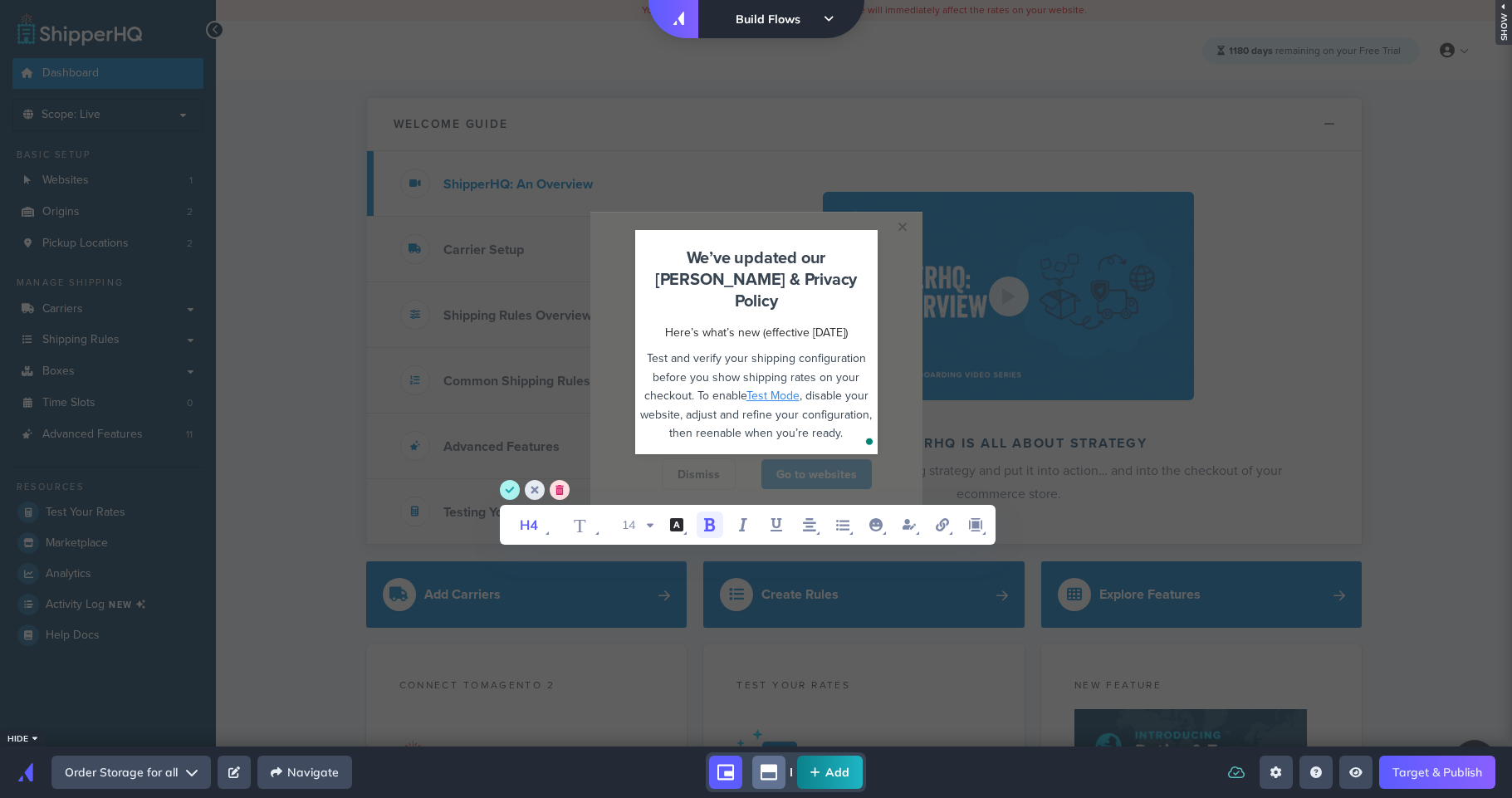
click at [704, 530] on icon "bold" at bounding box center [709, 524] width 11 height 13
click at [983, 529] on icon "margin" at bounding box center [975, 524] width 20 height 20
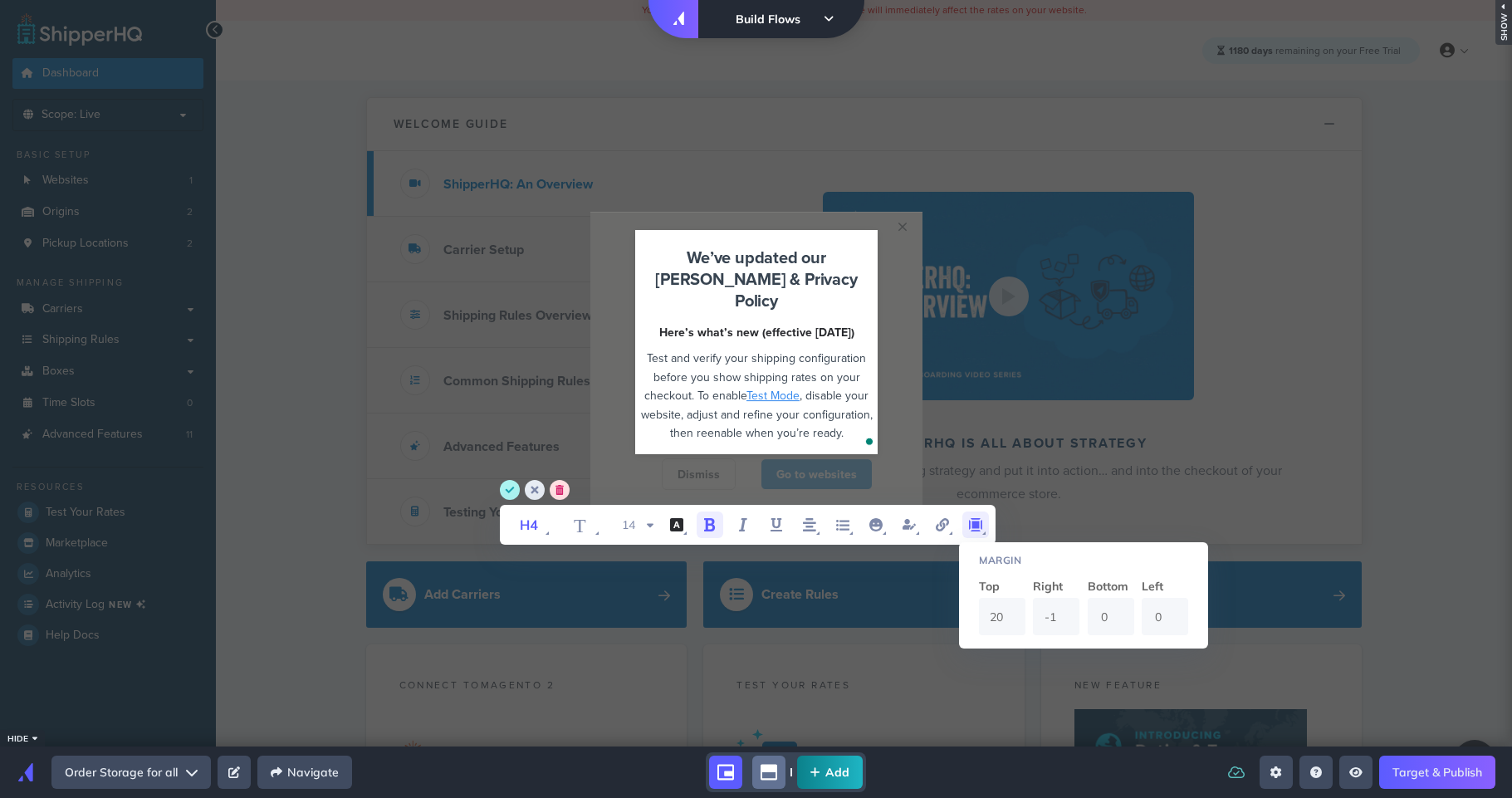
click at [1067, 623] on input "-1" at bounding box center [1056, 617] width 47 height 37
click at [1067, 623] on input "-2" at bounding box center [1056, 617] width 47 height 37
click at [1067, 623] on input "-3" at bounding box center [1056, 617] width 47 height 37
click at [1067, 623] on input "-4" at bounding box center [1056, 617] width 47 height 37
click at [1067, 623] on input "-5" at bounding box center [1056, 617] width 47 height 37
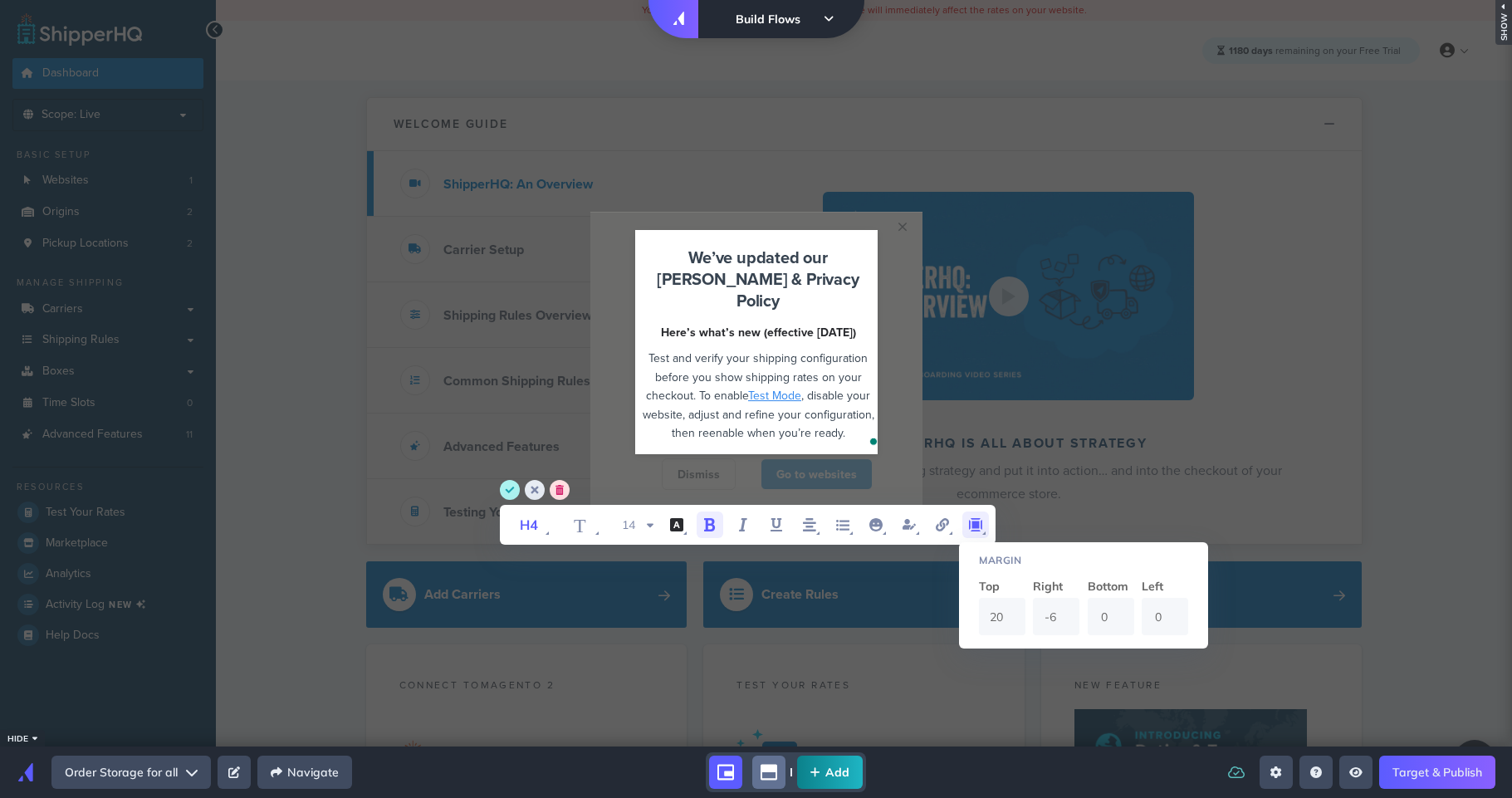
click at [1067, 623] on input "-6" at bounding box center [1056, 617] width 47 height 37
click at [1067, 623] on input "-7" at bounding box center [1056, 617] width 47 height 37
click at [1067, 623] on input "-8" at bounding box center [1056, 617] width 47 height 37
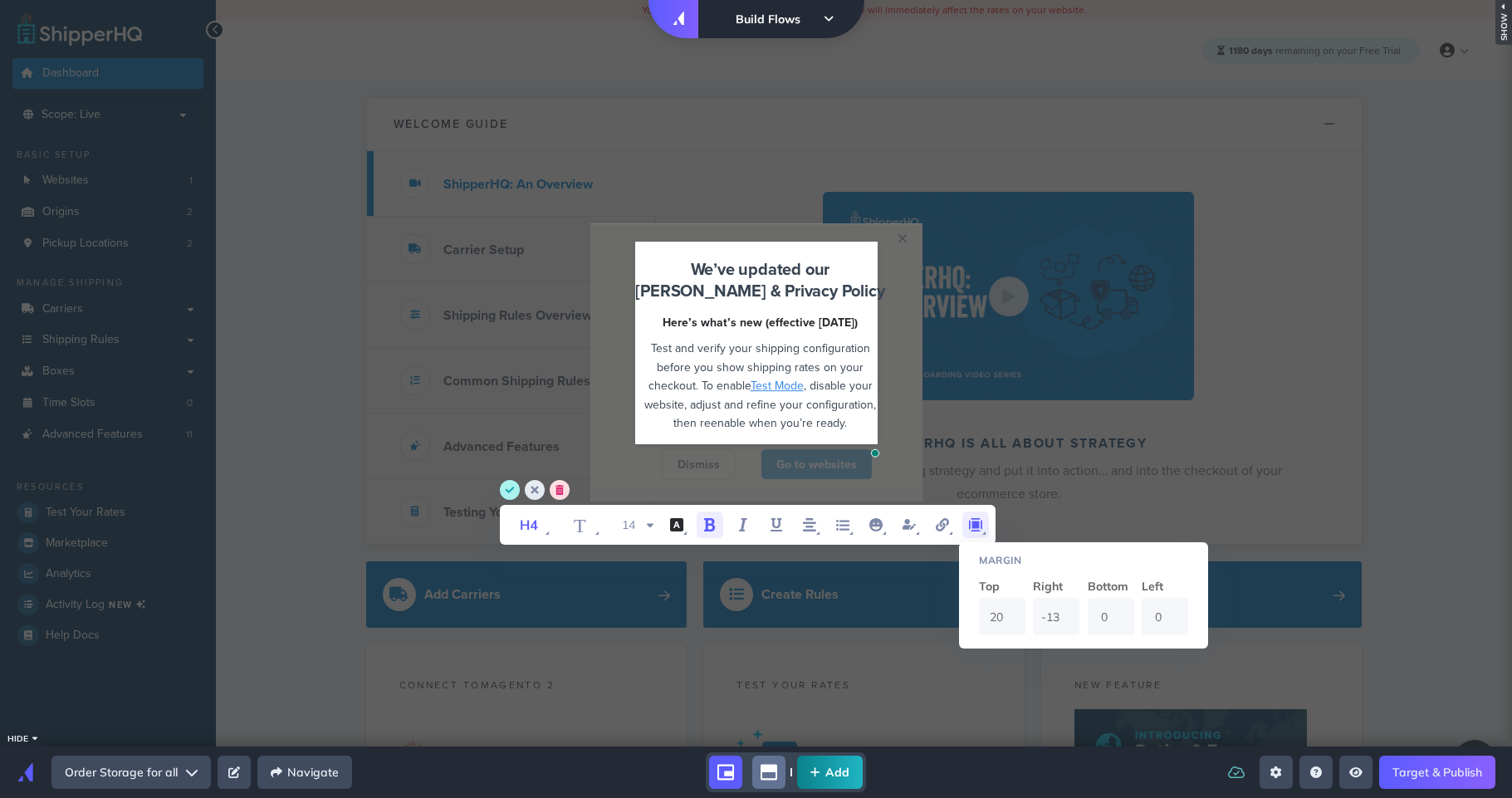
type input "-13"
click at [1067, 623] on input "-13" at bounding box center [1056, 617] width 47 height 37
click at [1177, 620] on input "-6" at bounding box center [1165, 617] width 47 height 37
click at [1177, 620] on input "-7" at bounding box center [1165, 617] width 47 height 37
click at [1177, 620] on input "-8" at bounding box center [1165, 617] width 47 height 37
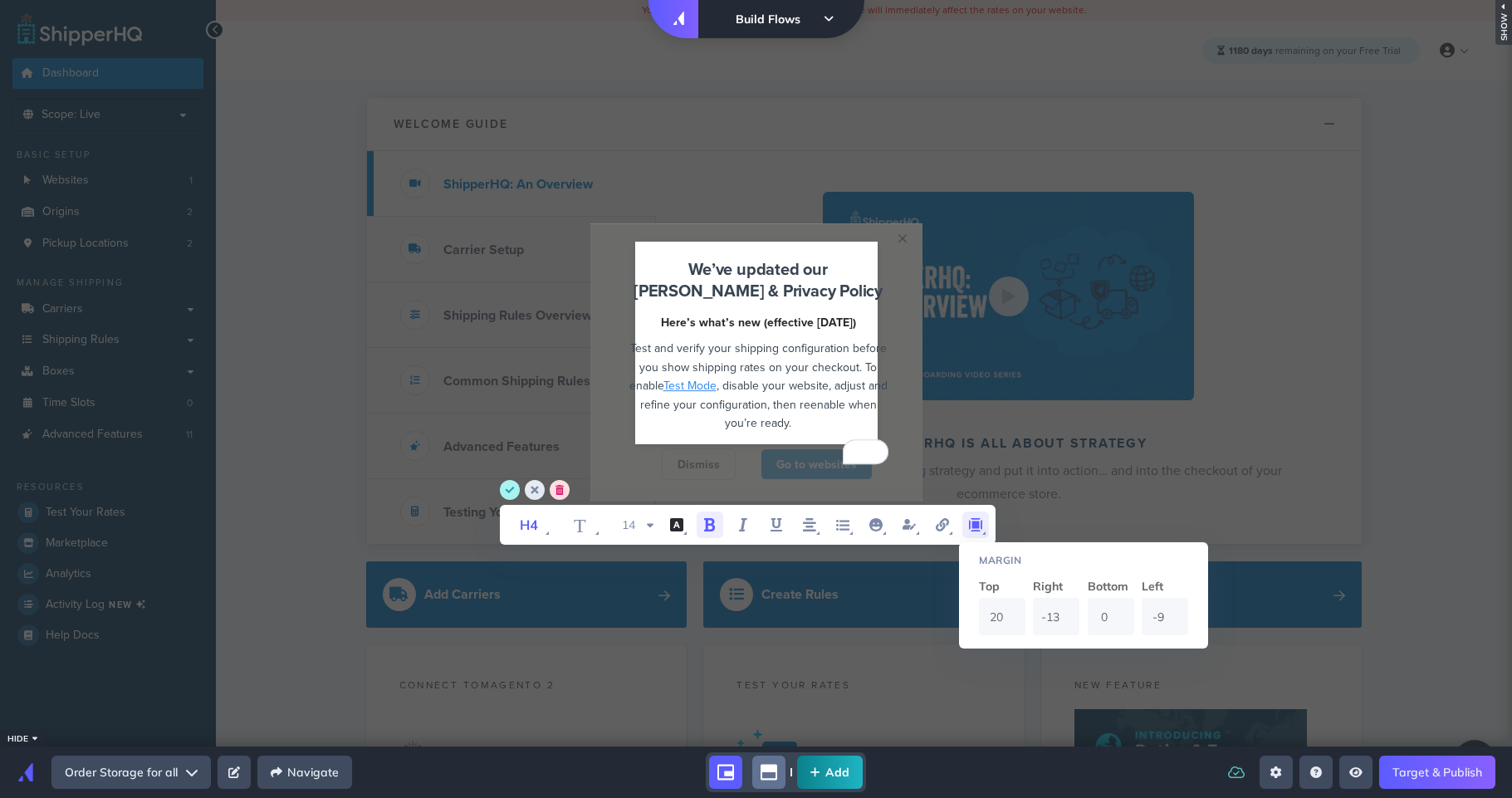
click at [1177, 620] on input "-9" at bounding box center [1165, 617] width 47 height 37
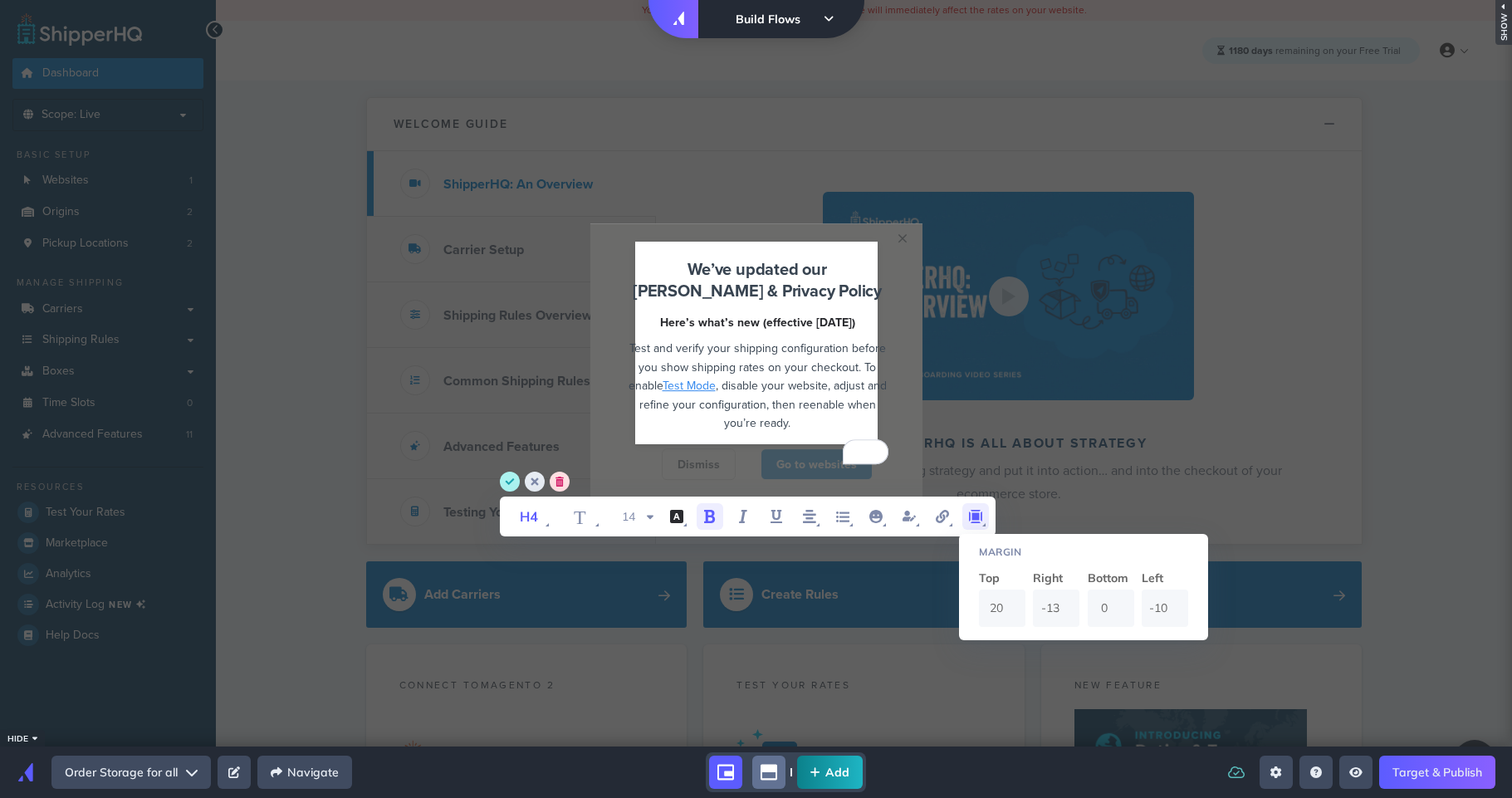
click at [1177, 620] on input "-10" at bounding box center [1165, 608] width 47 height 37
click at [1176, 623] on input "-10" at bounding box center [1165, 608] width 47 height 37
click at [1181, 615] on input "-11" at bounding box center [1165, 608] width 47 height 37
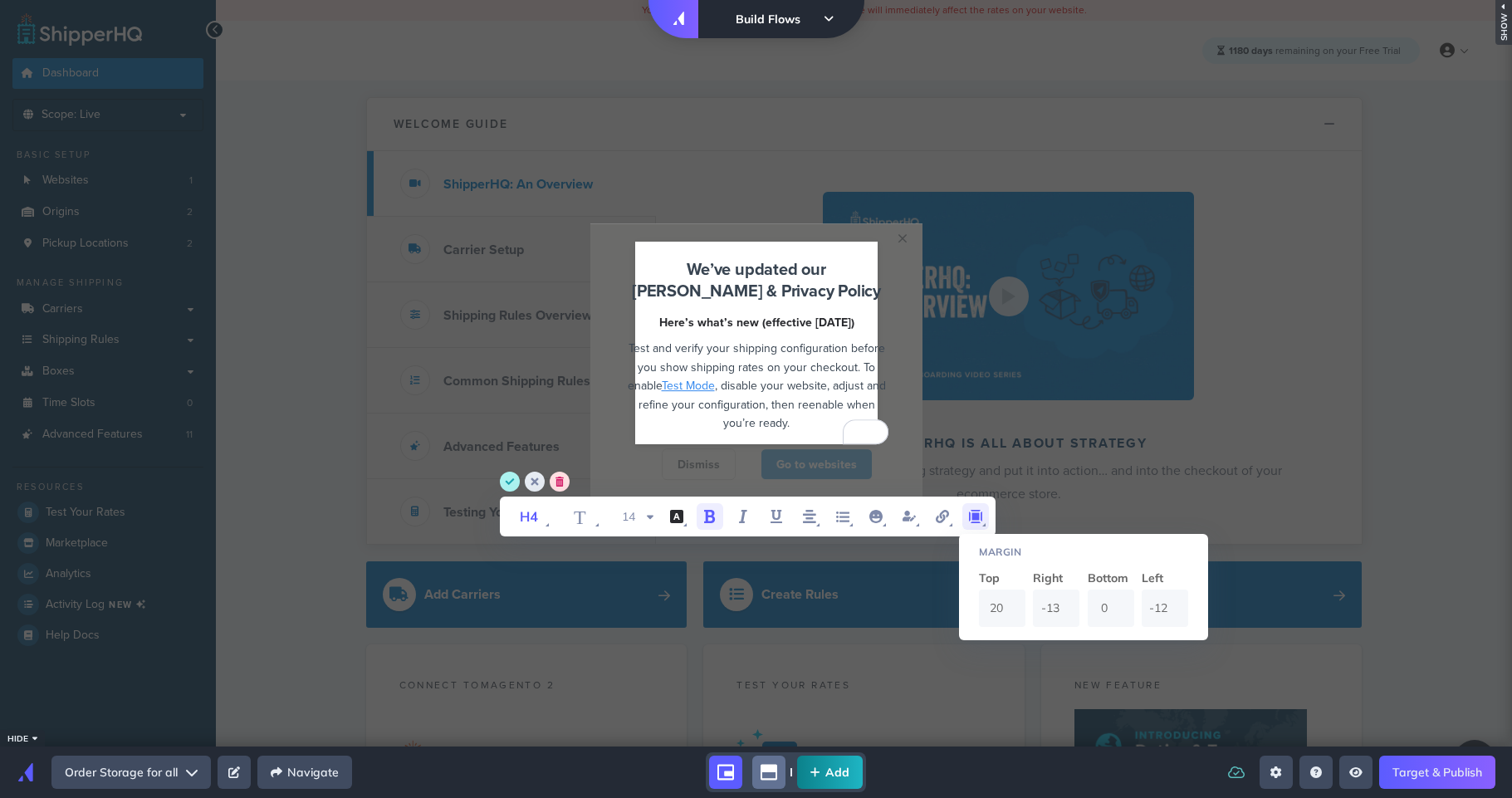
type input "-12"
click at [1181, 615] on input "-12" at bounding box center [1165, 608] width 47 height 37
type input "-14"
click at [1068, 612] on input "-14" at bounding box center [1056, 608] width 47 height 37
click at [577, 337] on div at bounding box center [756, 373] width 1512 height 747
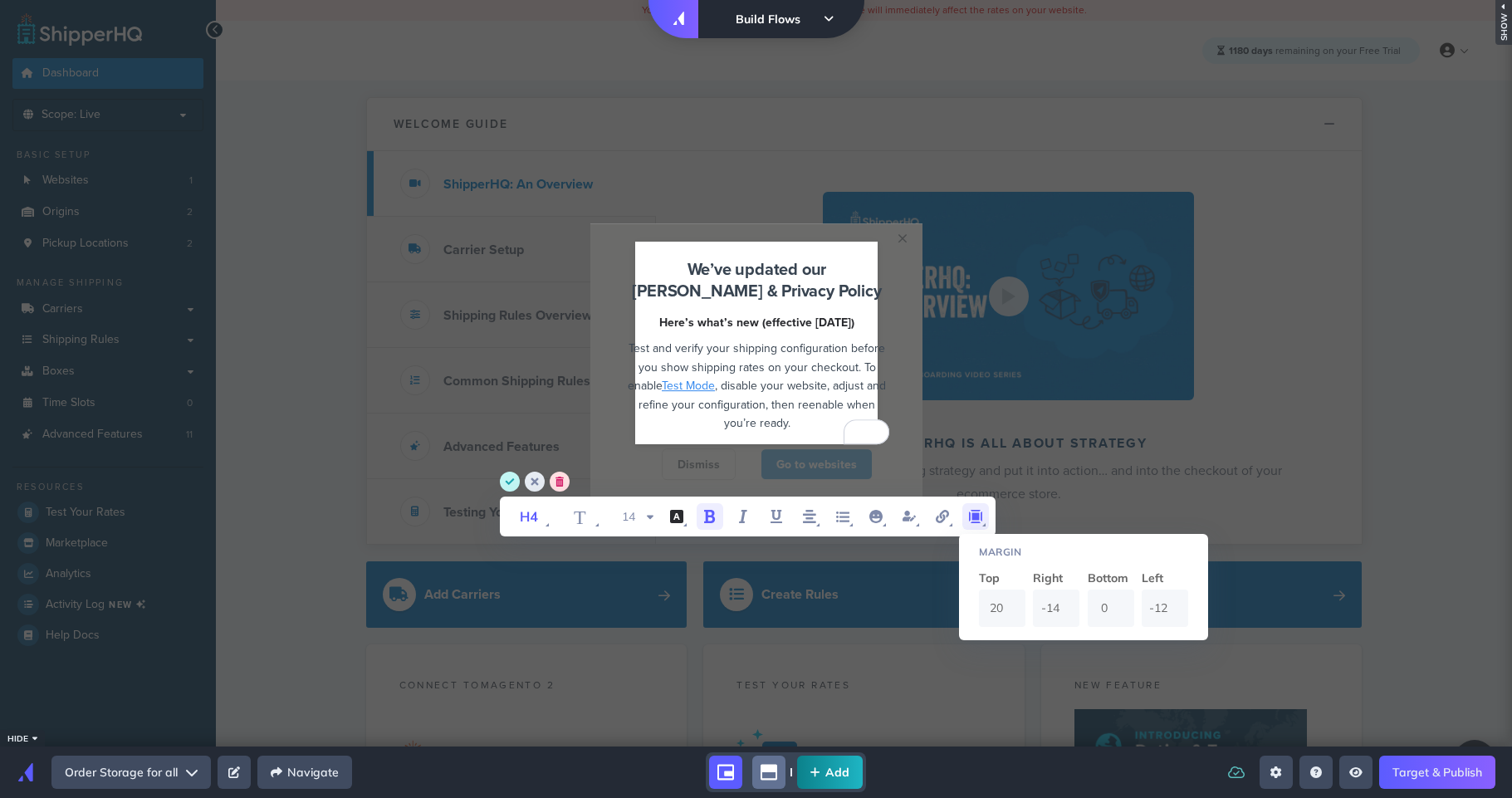
click at [516, 473] on icon "save" at bounding box center [509, 481] width 20 height 20
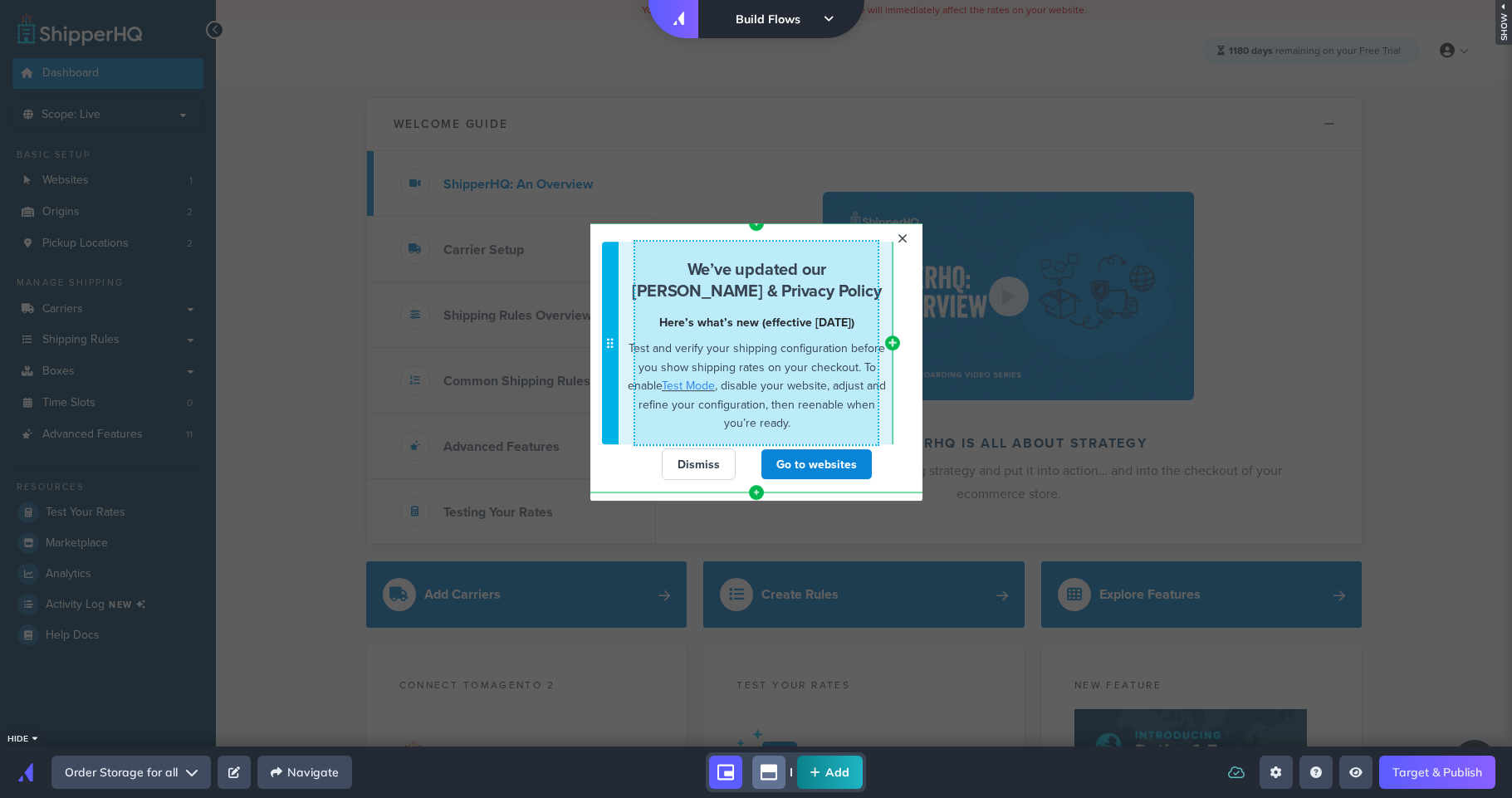
click at [781, 382] on span "Test and verify your shipping configuration before you show shipping rates on y…" at bounding box center [757, 386] width 258 height 92
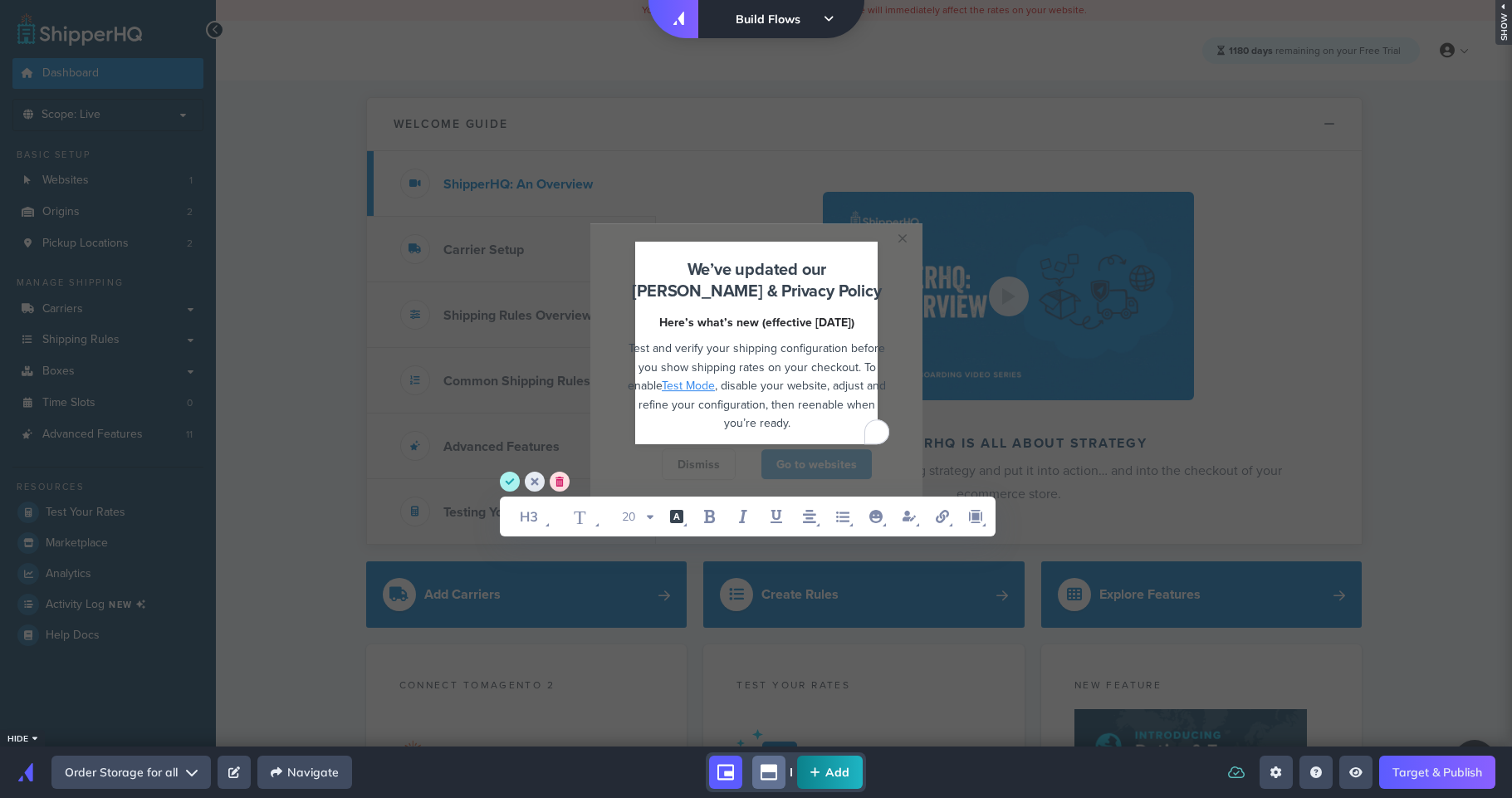
click at [784, 381] on span ", disable your website, adjust and refine your configuration, then reenable whe…" at bounding box center [763, 404] width 250 height 54
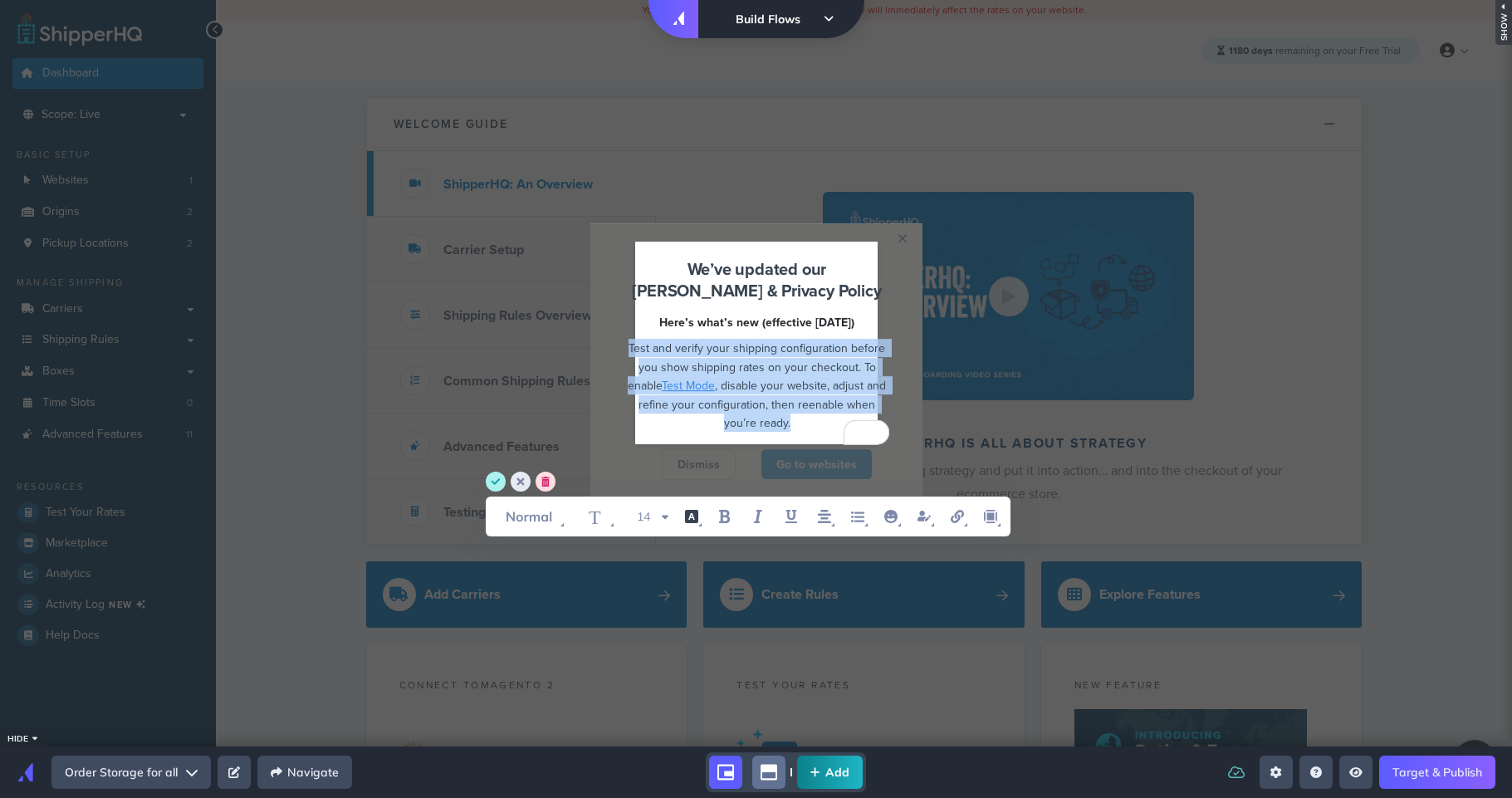
drag, startPoint x: 800, startPoint y: 420, endPoint x: 609, endPoint y: 340, distance: 207.1
click at [609, 340] on div "We’ve updated our EULA & Privacy Policy Here’s what’s new (effective September …" at bounding box center [757, 351] width 370 height 213
click at [861, 518] on icon "unordered list item" at bounding box center [857, 516] width 20 height 20
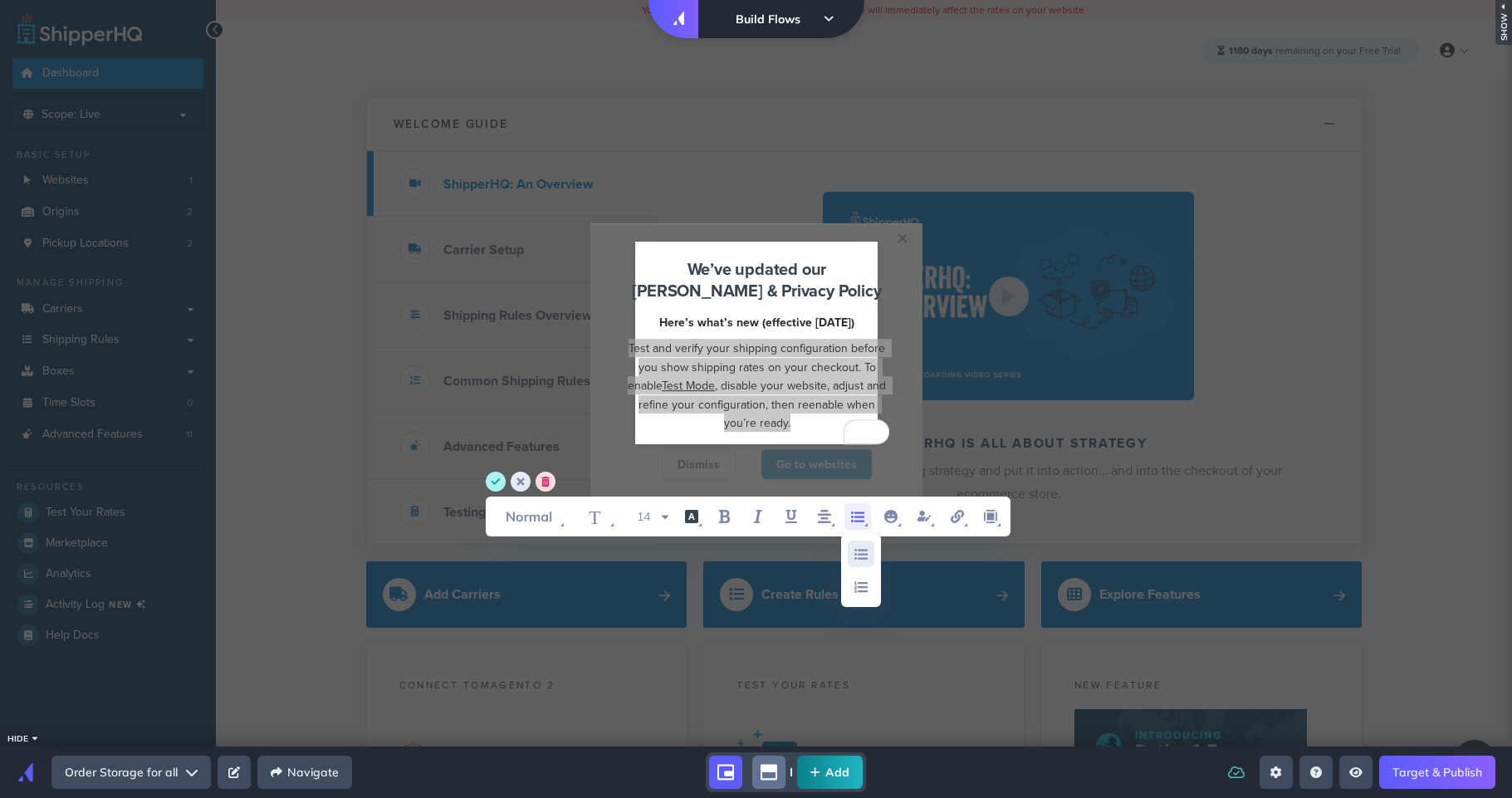
click at [860, 556] on icon "unordered list item" at bounding box center [861, 553] width 20 height 20
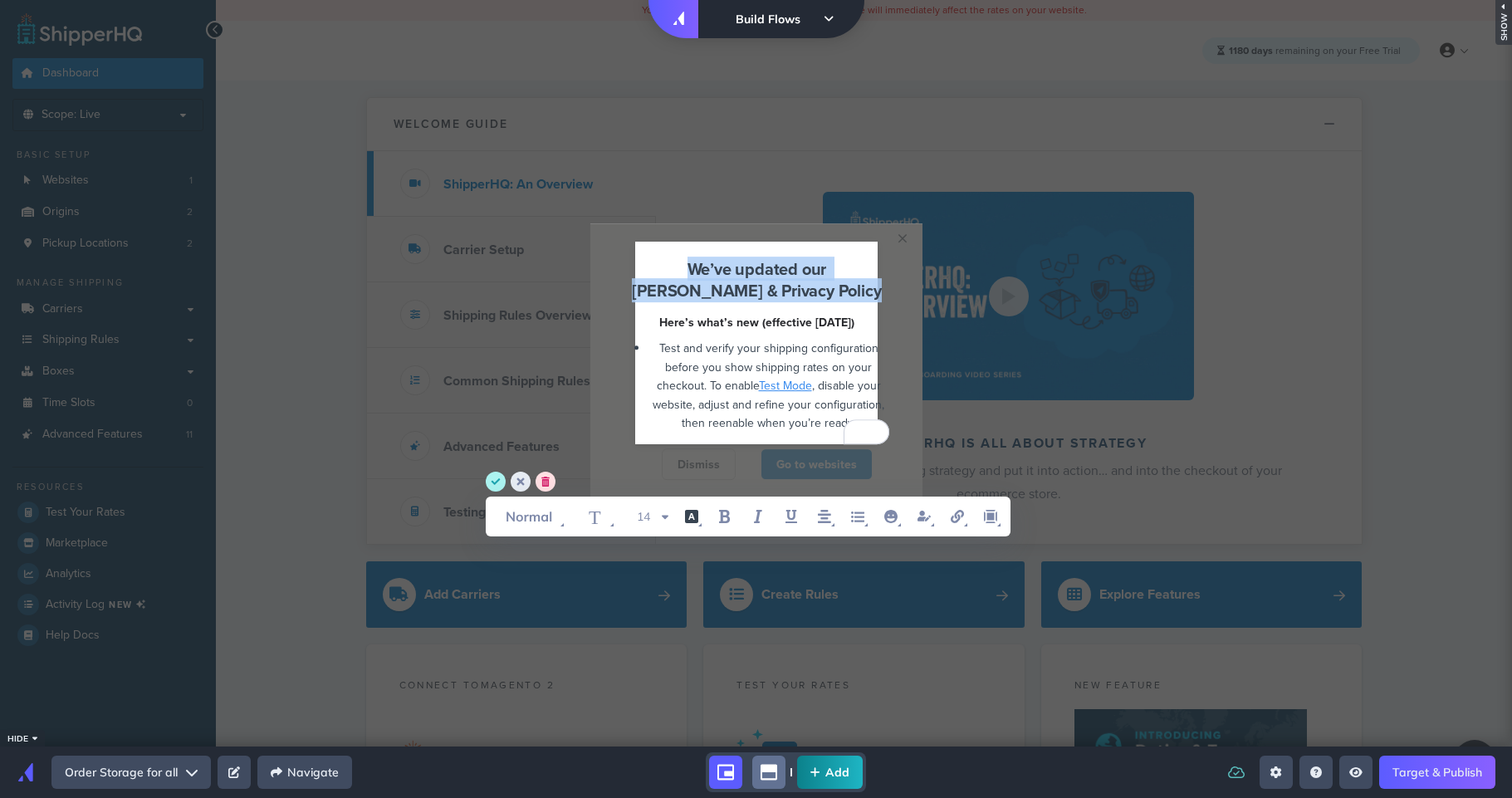
click at [726, 408] on span ", disable your website, adjust and refine your configuration, then reenable whe…" at bounding box center [769, 404] width 235 height 54
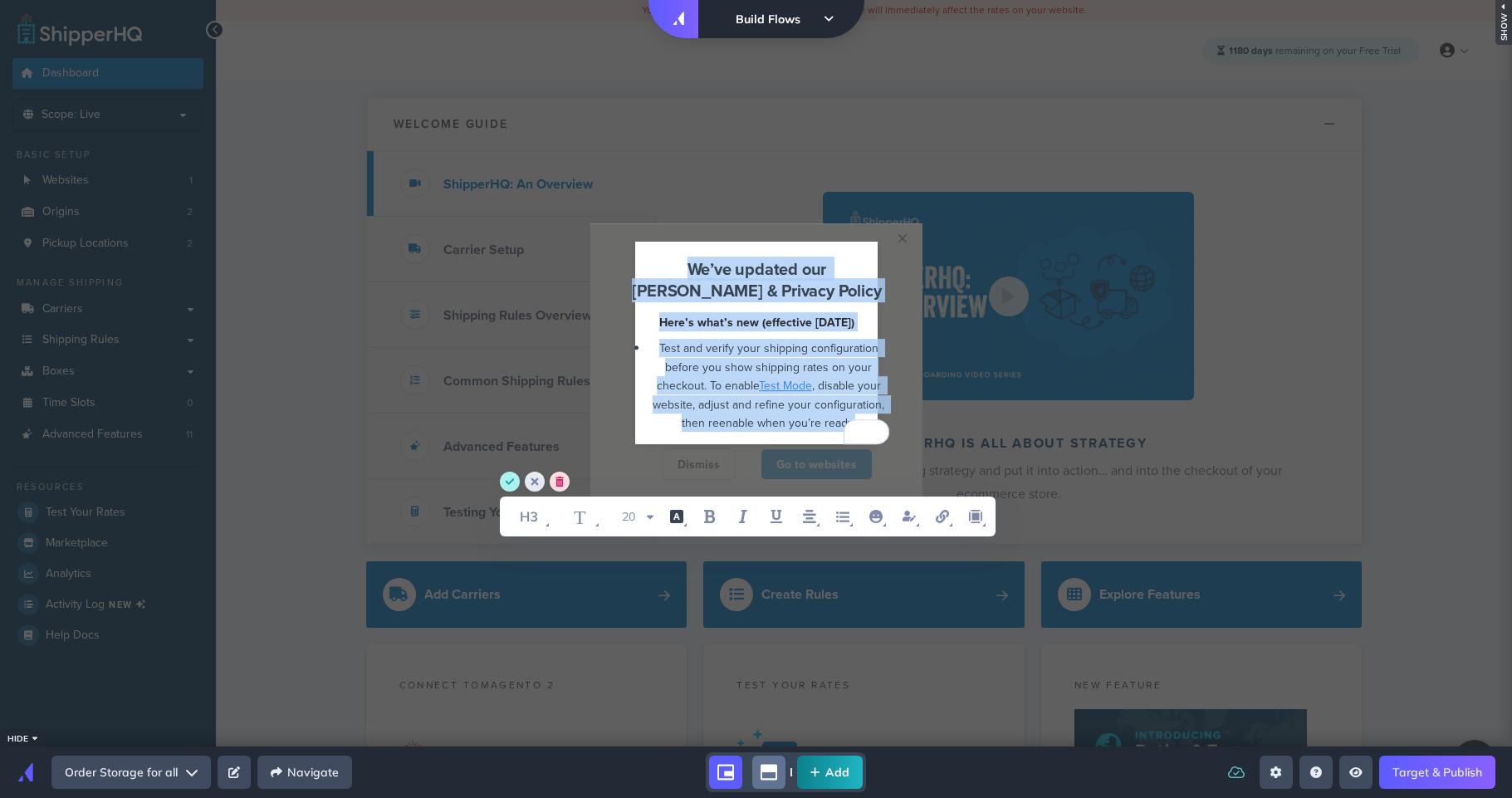
click at [727, 408] on span ", disable your website, adjust and refine your configuration, then reenable whe…" at bounding box center [769, 404] width 235 height 54
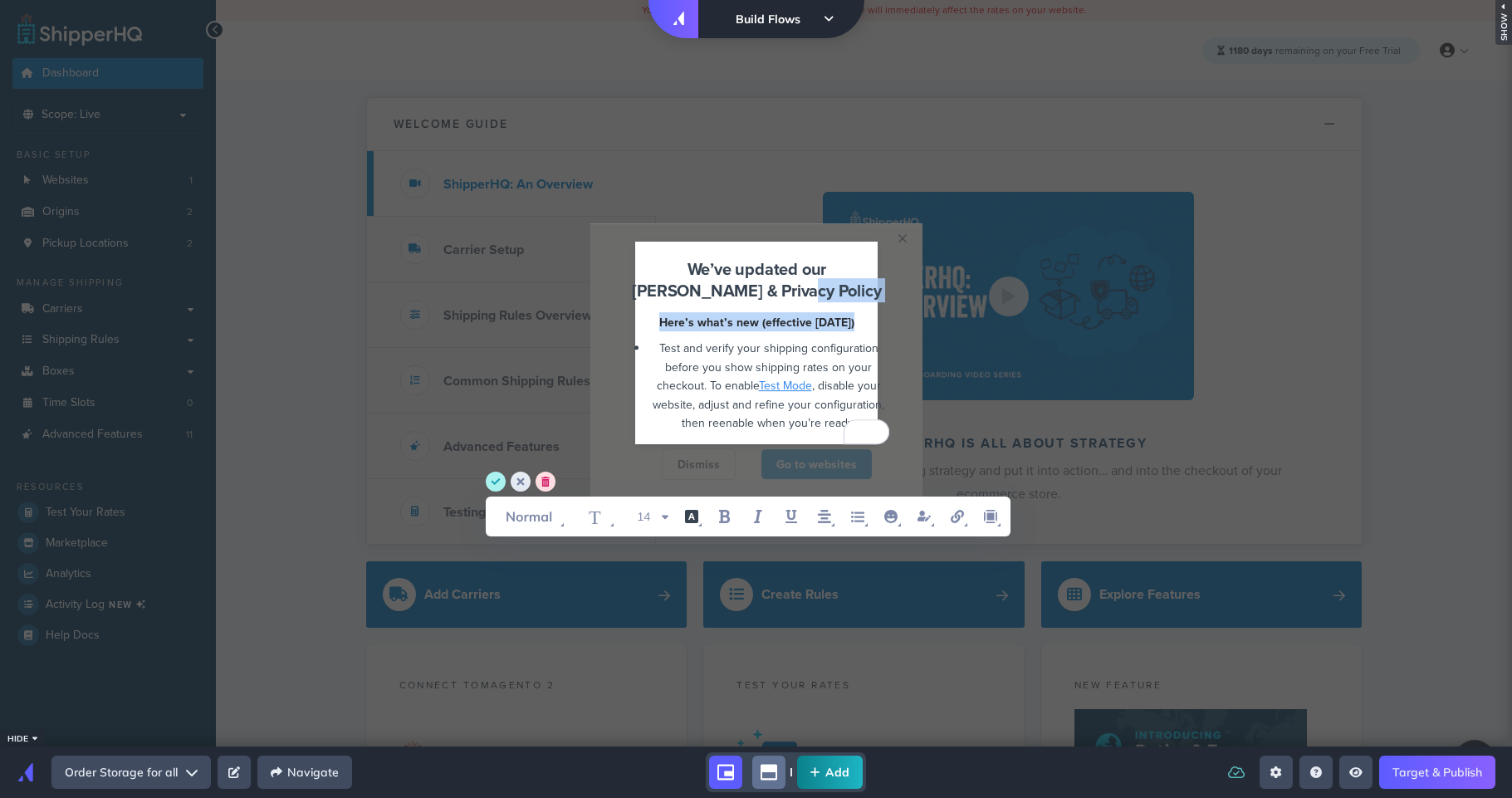
drag, startPoint x: 662, startPoint y: 347, endPoint x: 925, endPoint y: 433, distance: 276.7
click at [0, 0] on appcues-container "× We’ve updated our EULA & Privacy Policy Here’s what’s new (effective Septembe…" at bounding box center [0, 0] width 0 height 0
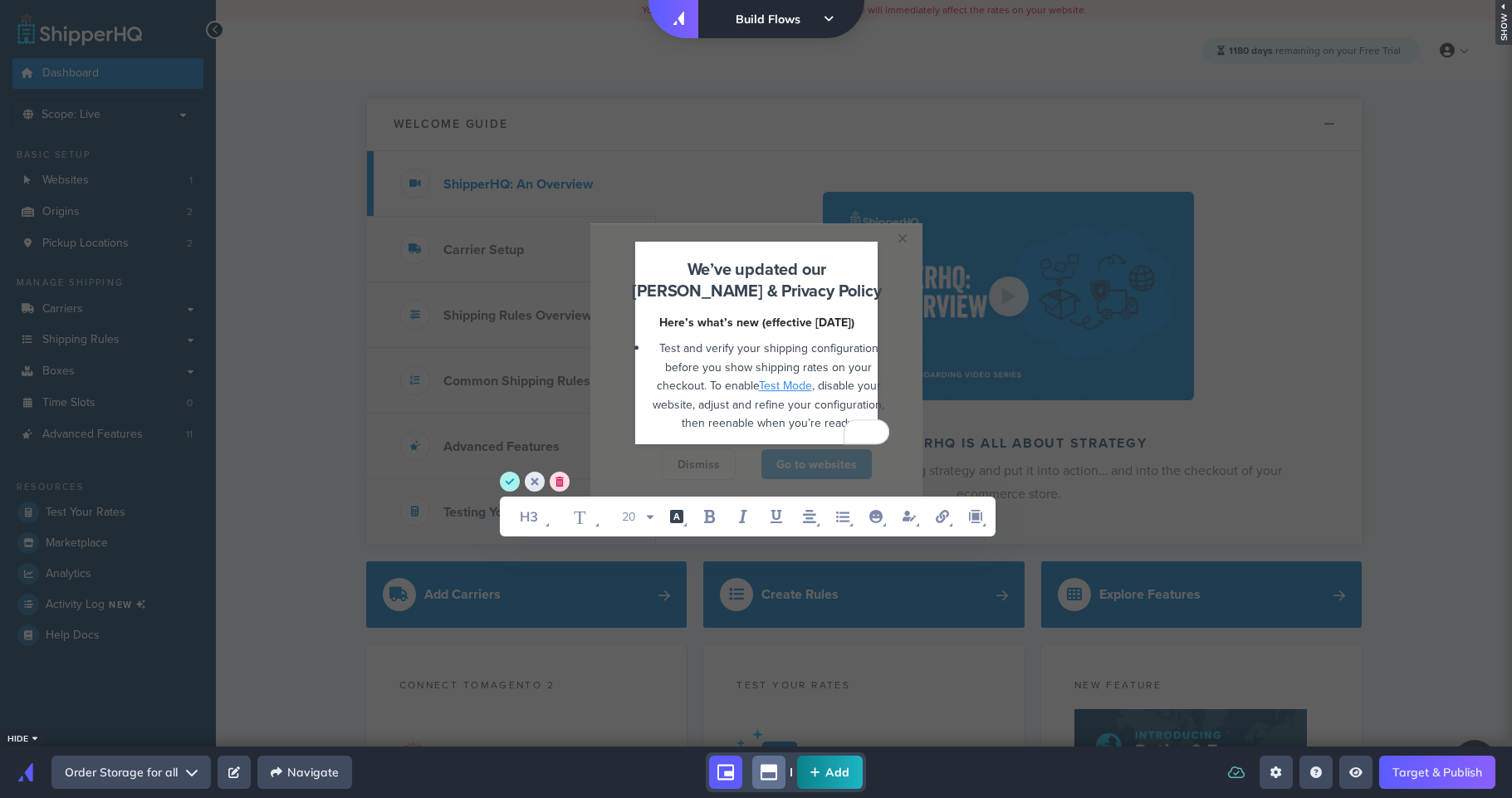
click at [755, 383] on span "Test and verify your shipping configuration before you show shipping rates on y…" at bounding box center [769, 367] width 225 height 54
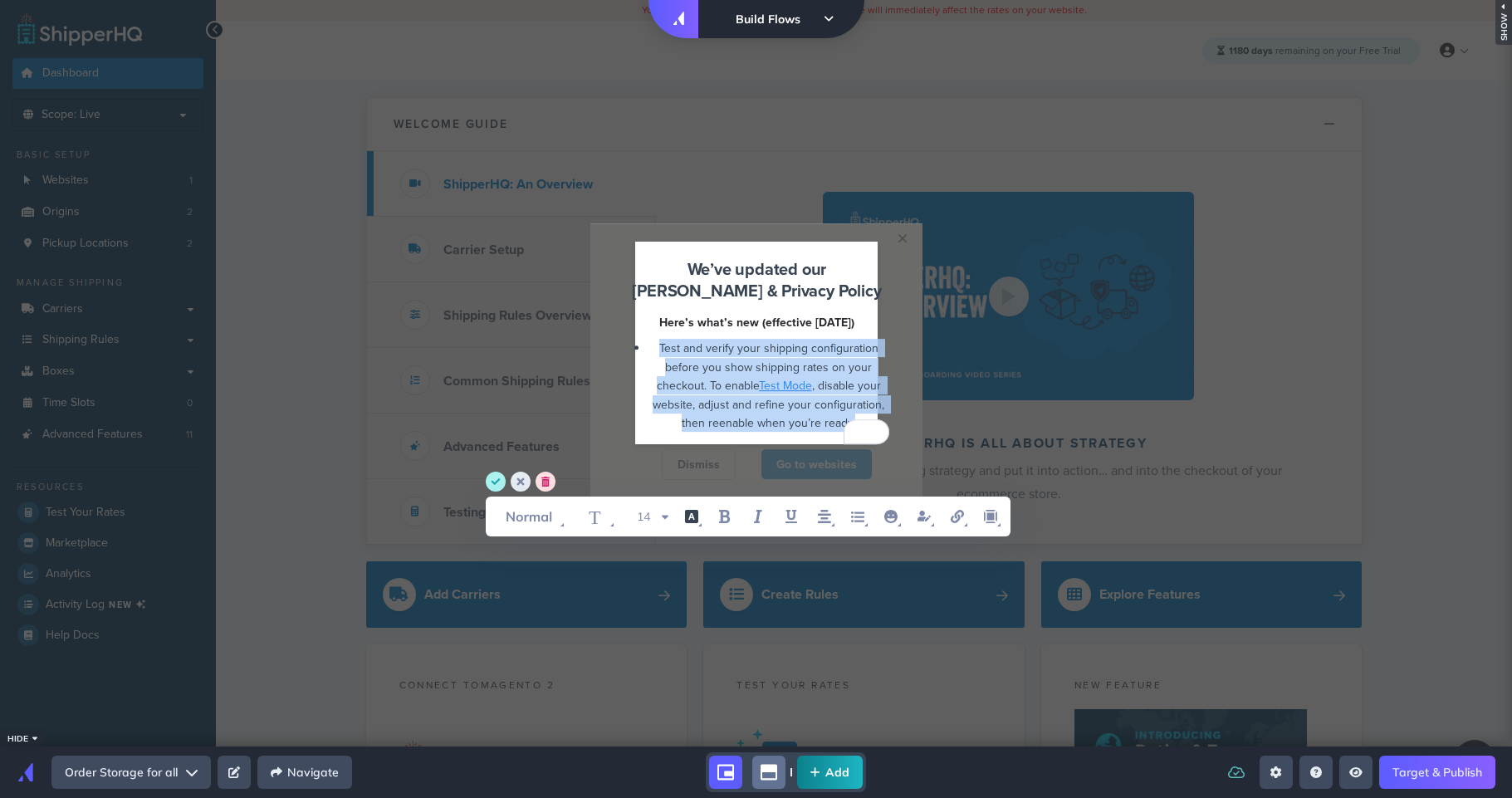
drag, startPoint x: 659, startPoint y: 343, endPoint x: 853, endPoint y: 416, distance: 207.3
click at [853, 416] on div "Test and verify your shipping configuration before you show shipping rates on y…" at bounding box center [769, 386] width 241 height 93
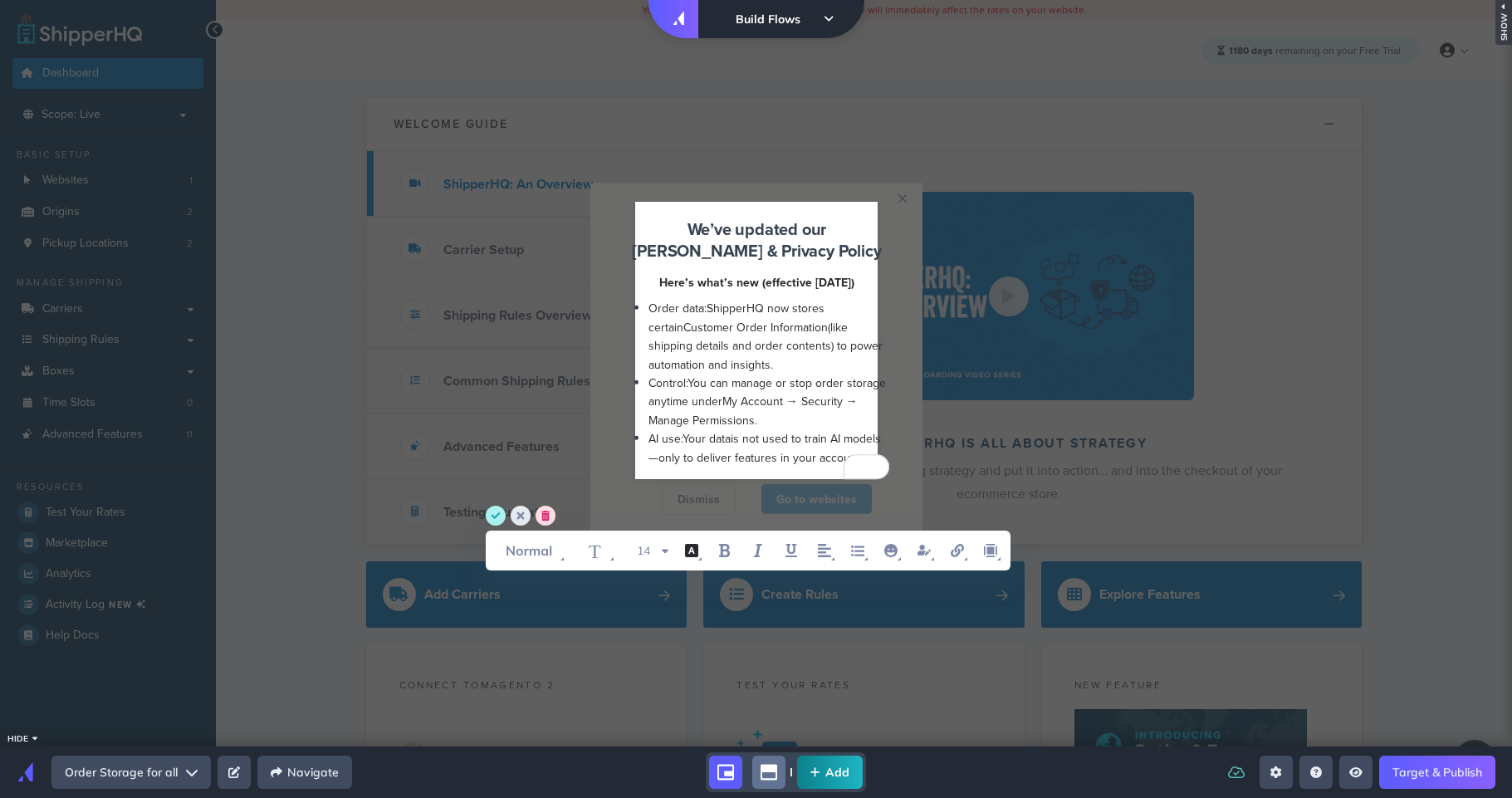
click at [748, 391] on span "You can manage or stop order storage anytime under" at bounding box center [769, 392] width 241 height 35
click at [649, 304] on span "Order data:" at bounding box center [678, 308] width 58 height 17
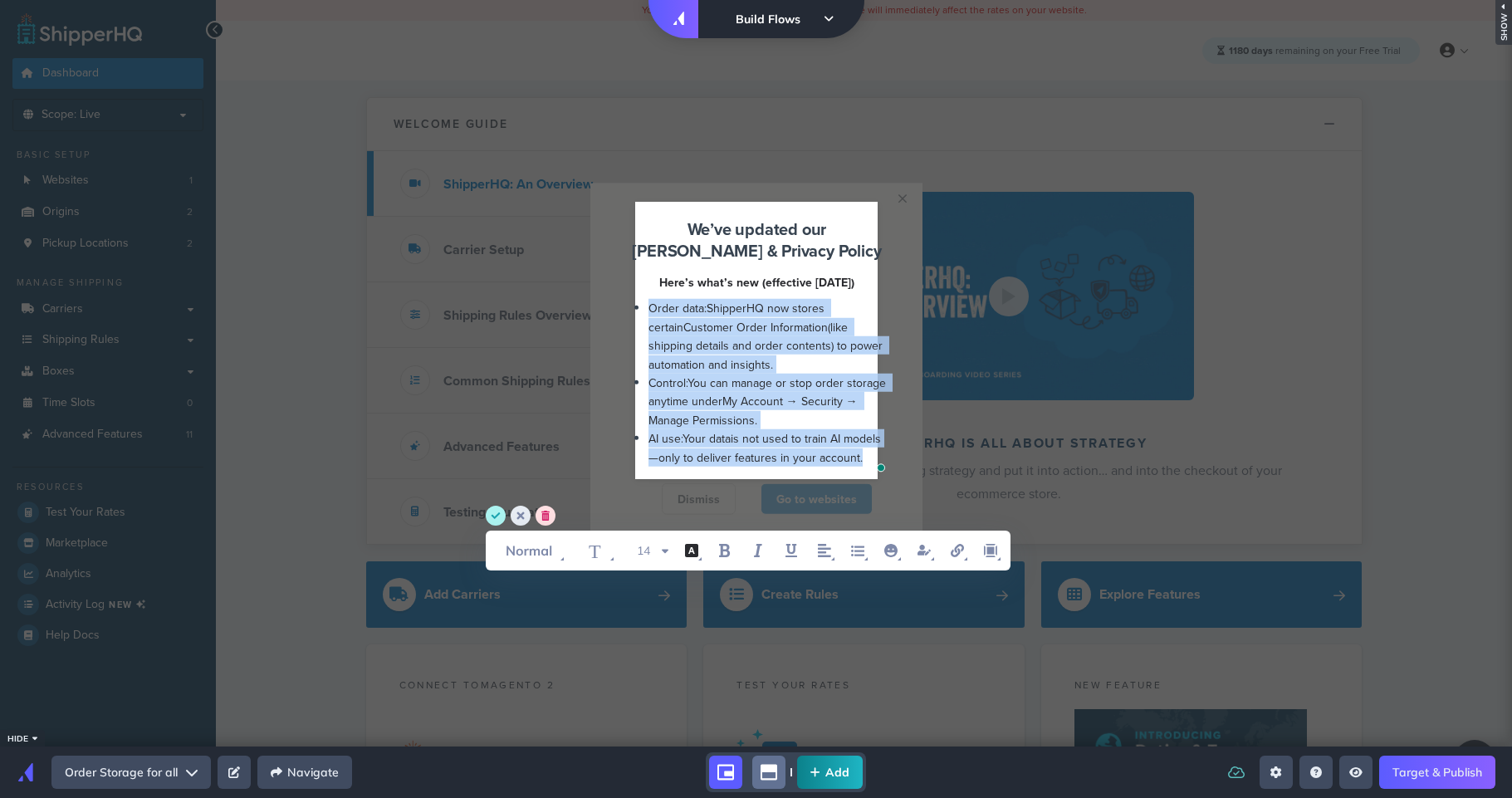
drag, startPoint x: 649, startPoint y: 307, endPoint x: 906, endPoint y: 465, distance: 301.7
click at [906, 465] on div "We’ve updated our EULA & Privacy Policy Here’s what’s new (effective September …" at bounding box center [757, 349] width 370 height 288
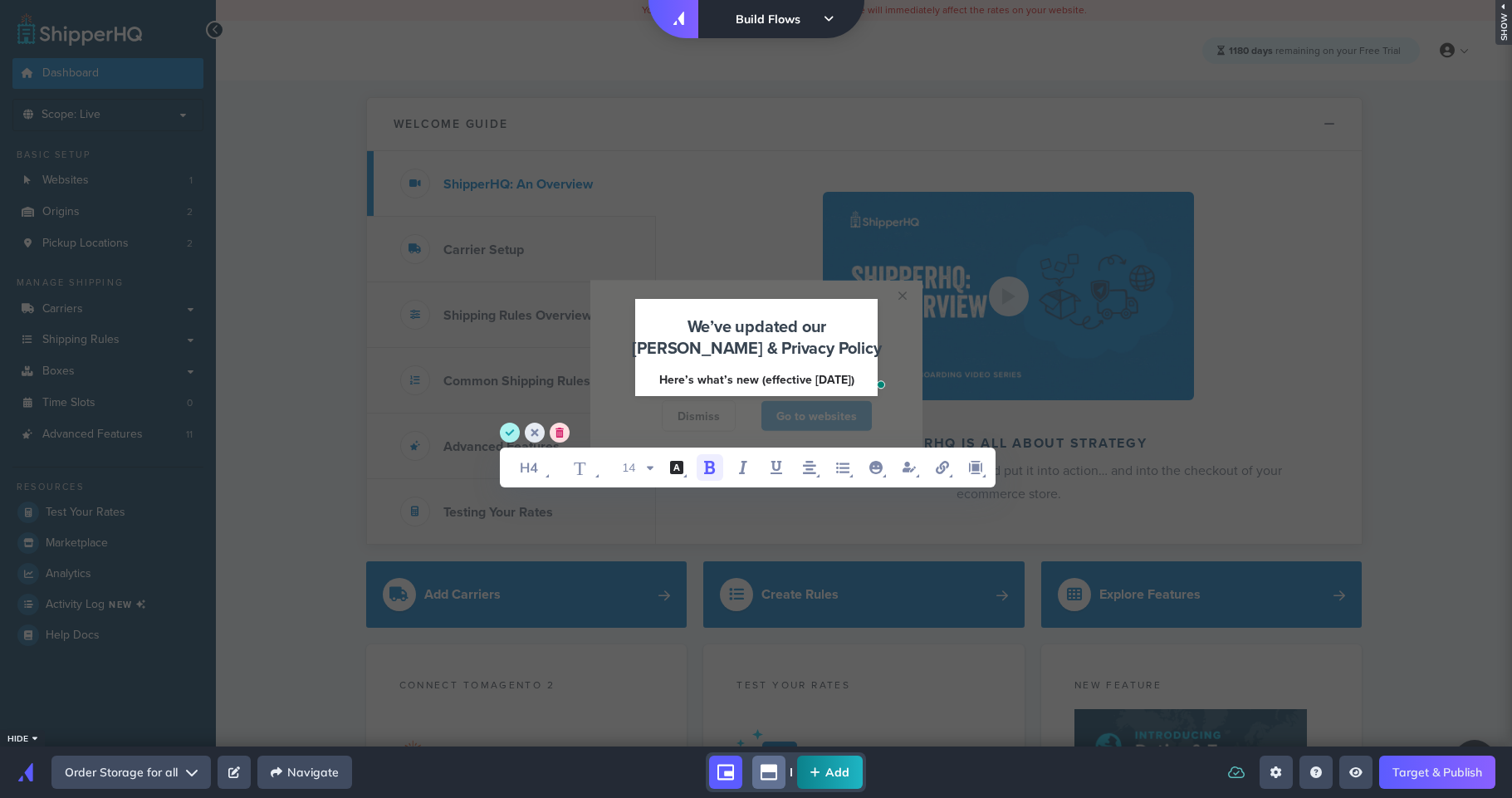
click at [648, 423] on div "T 20 user property" at bounding box center [756, 454] width 512 height 64
click at [507, 435] on icon "save" at bounding box center [510, 432] width 9 height 7
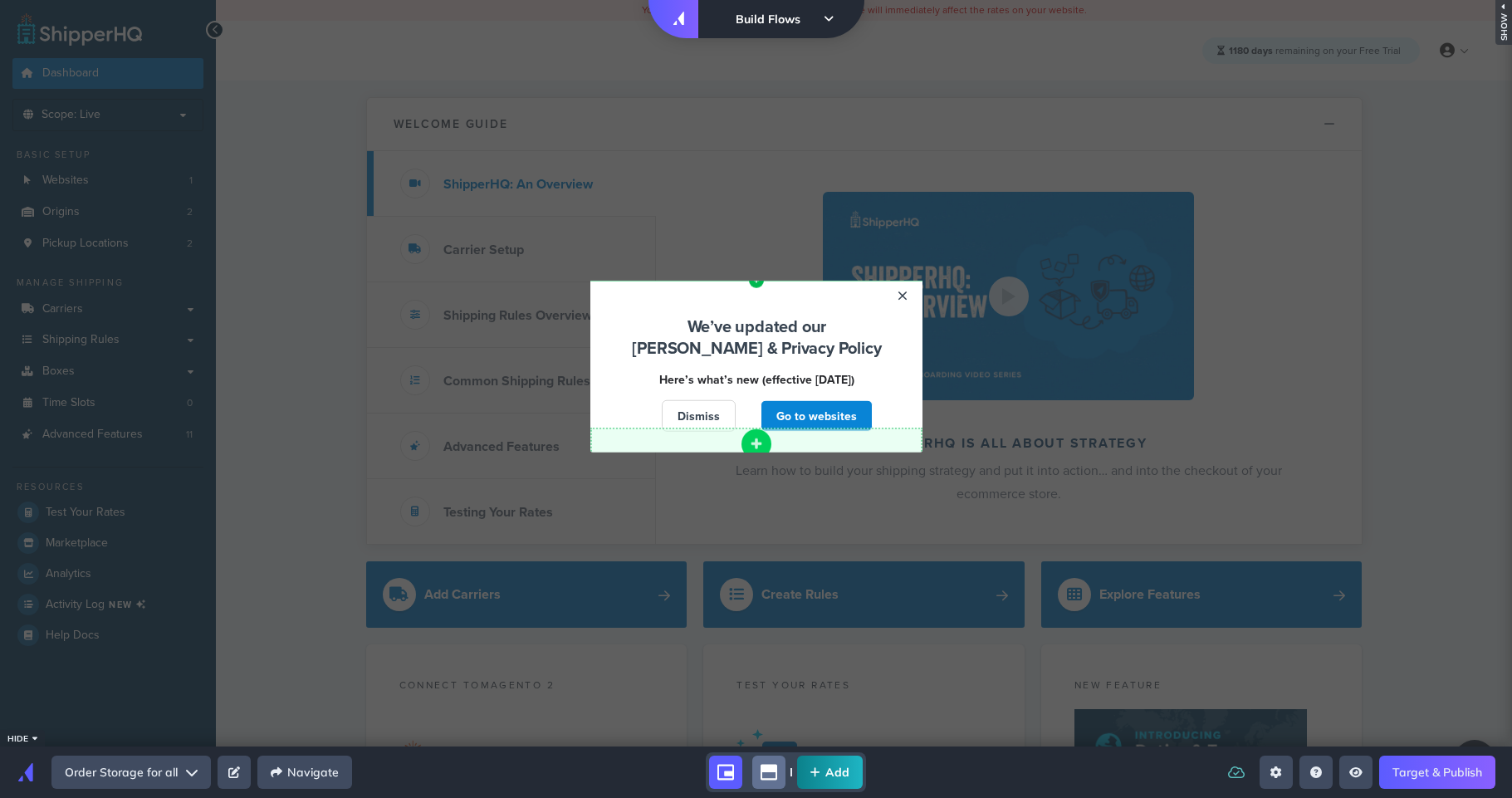
click at [758, 441] on icon "add component button" at bounding box center [756, 444] width 13 height 13
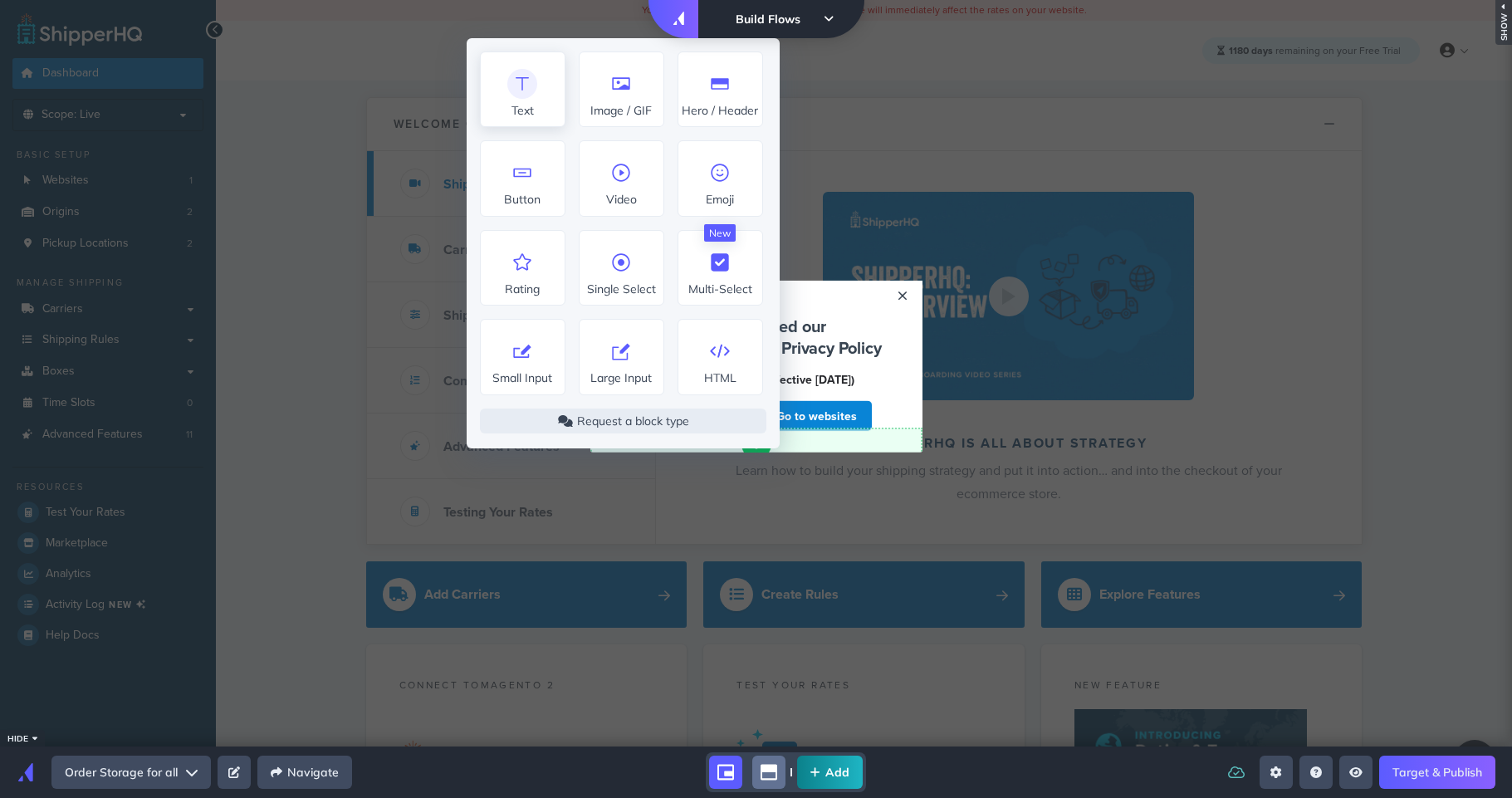
click at [530, 89] on icon at bounding box center [522, 84] width 26 height 26
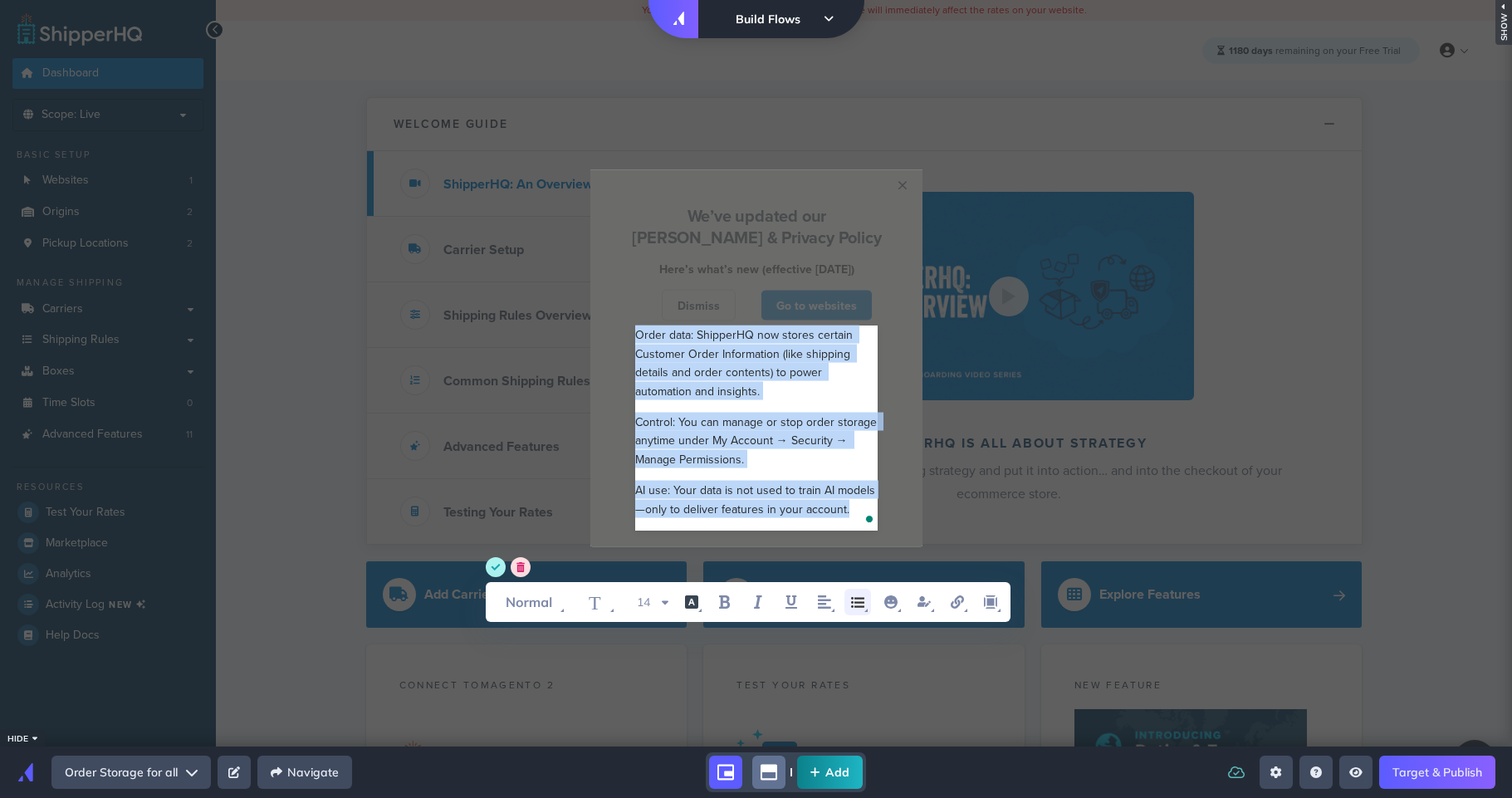
click at [859, 603] on icon "unordered list item" at bounding box center [857, 601] width 20 height 20
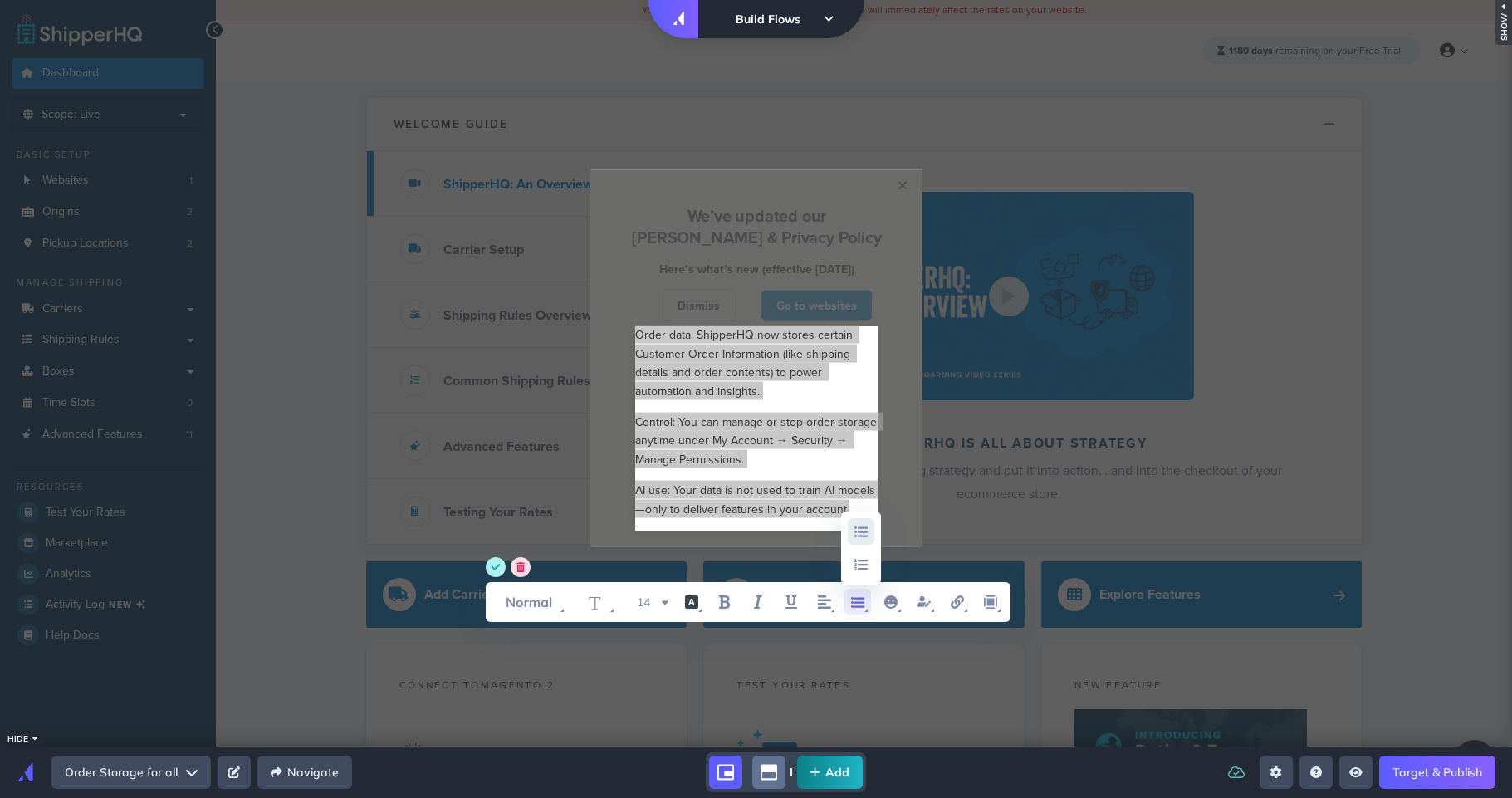
click at [861, 531] on icon "unordered list item" at bounding box center [861, 532] width 13 height 11
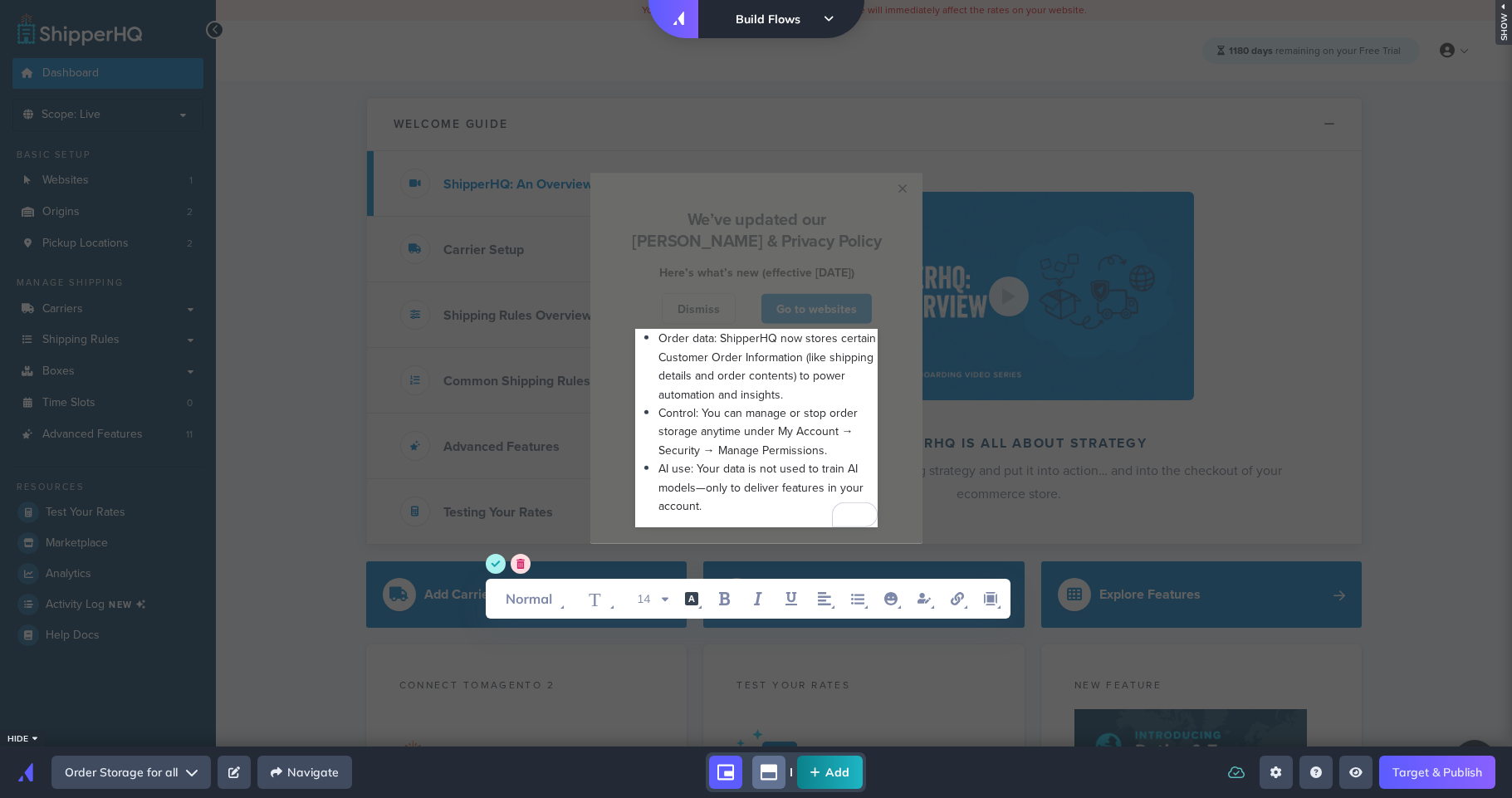
click at [828, 388] on div "Order data: ShipperHQ now stores certain Customer Order Information (like shipp…" at bounding box center [768, 366] width 220 height 75
click at [494, 564] on icon "save" at bounding box center [495, 563] width 9 height 7
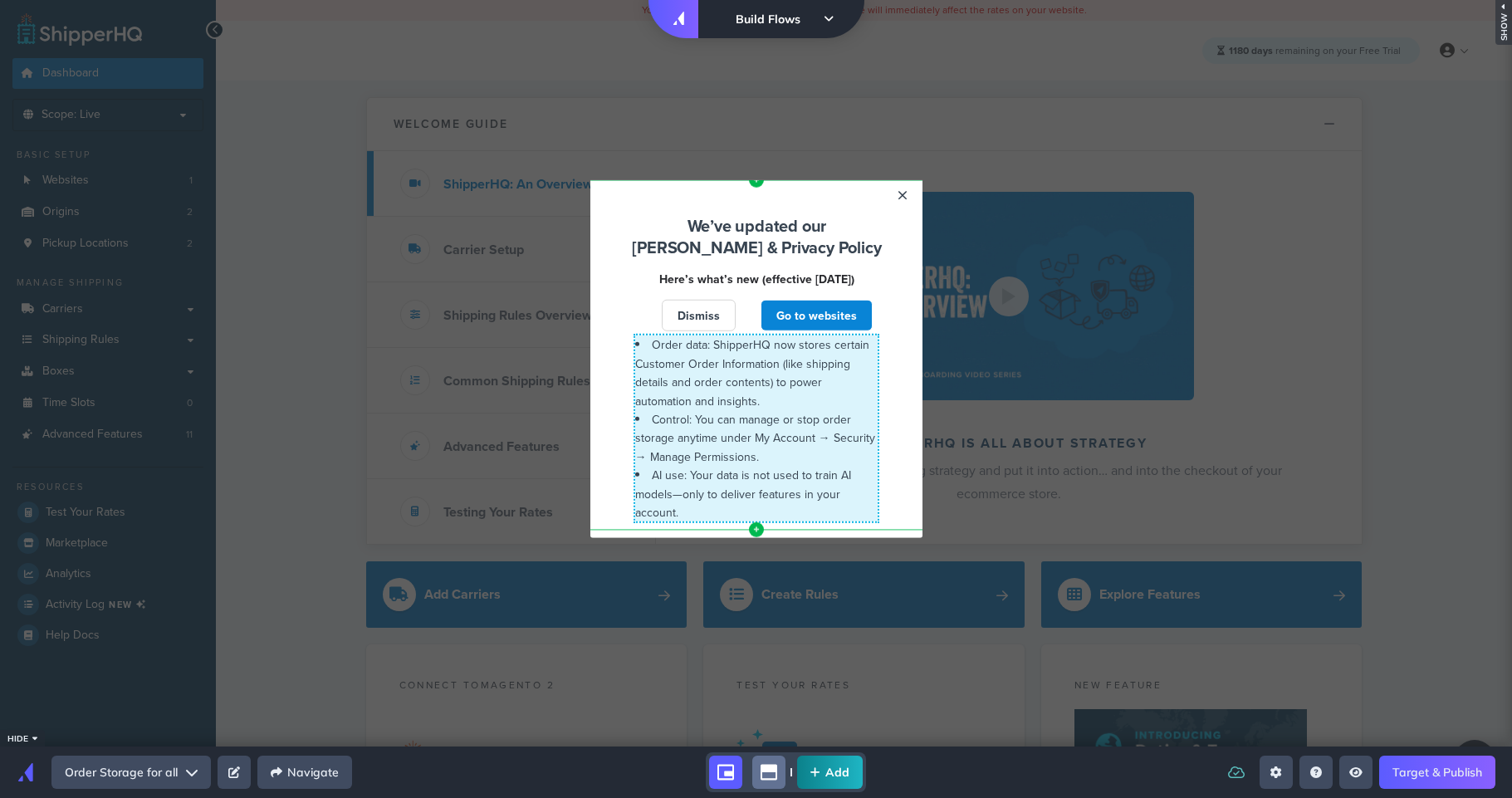
click at [797, 409] on li "Order data: ShipperHQ now stores certain Customer Order Information (like shipp…" at bounding box center [756, 373] width 242 height 75
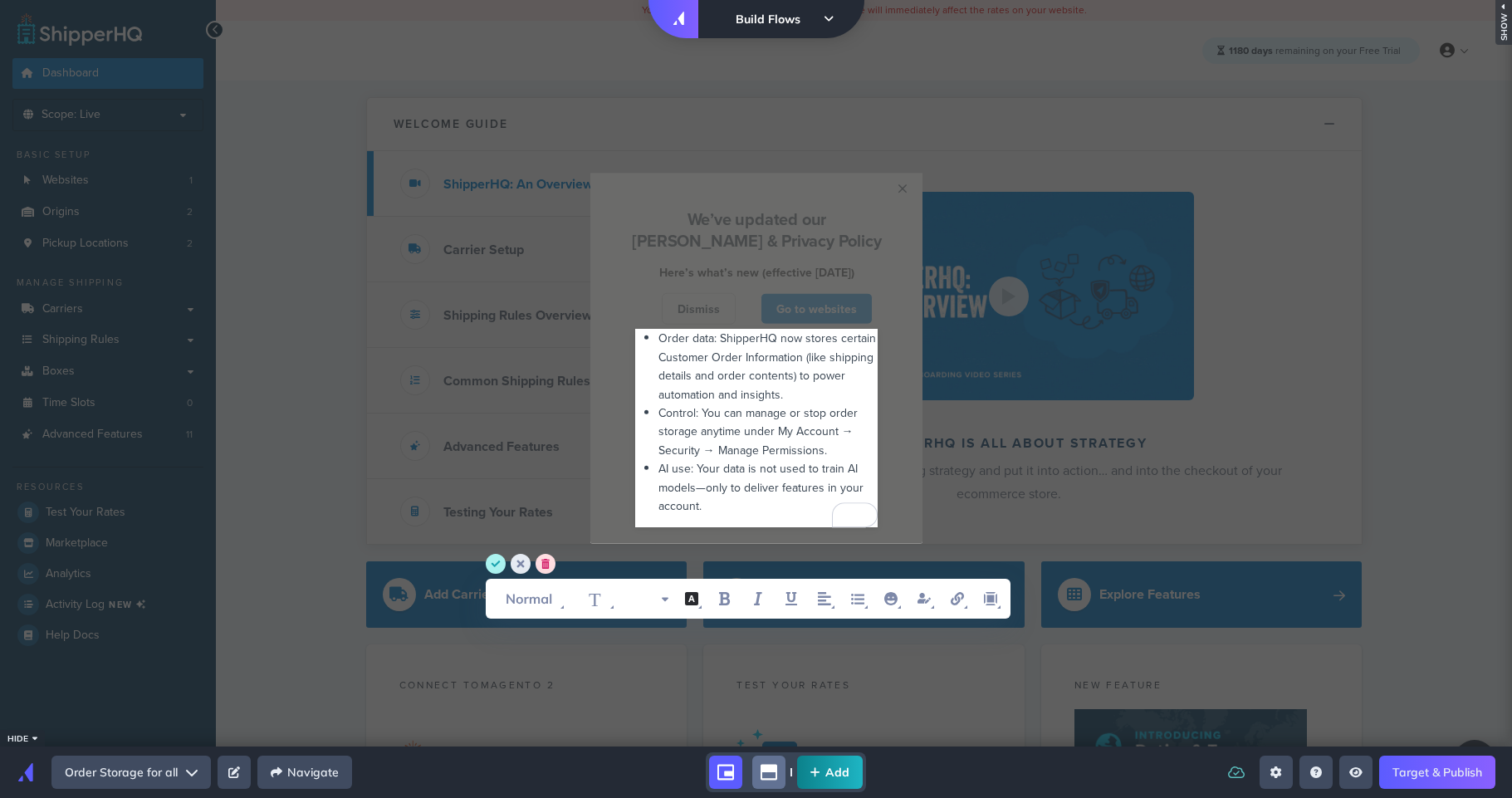
click at [784, 429] on span "Control: You can manage or stop order storage anytime under My Account → Securi…" at bounding box center [760, 432] width 203 height 54
click at [609, 390] on div "Order data: ShipperHQ now stores certain Customer Order Information (like shipp…" at bounding box center [756, 428] width 349 height 225
drag, startPoint x: 495, startPoint y: 565, endPoint x: 521, endPoint y: 528, distance: 45.2
click at [495, 565] on circle "save" at bounding box center [495, 563] width 20 height 20
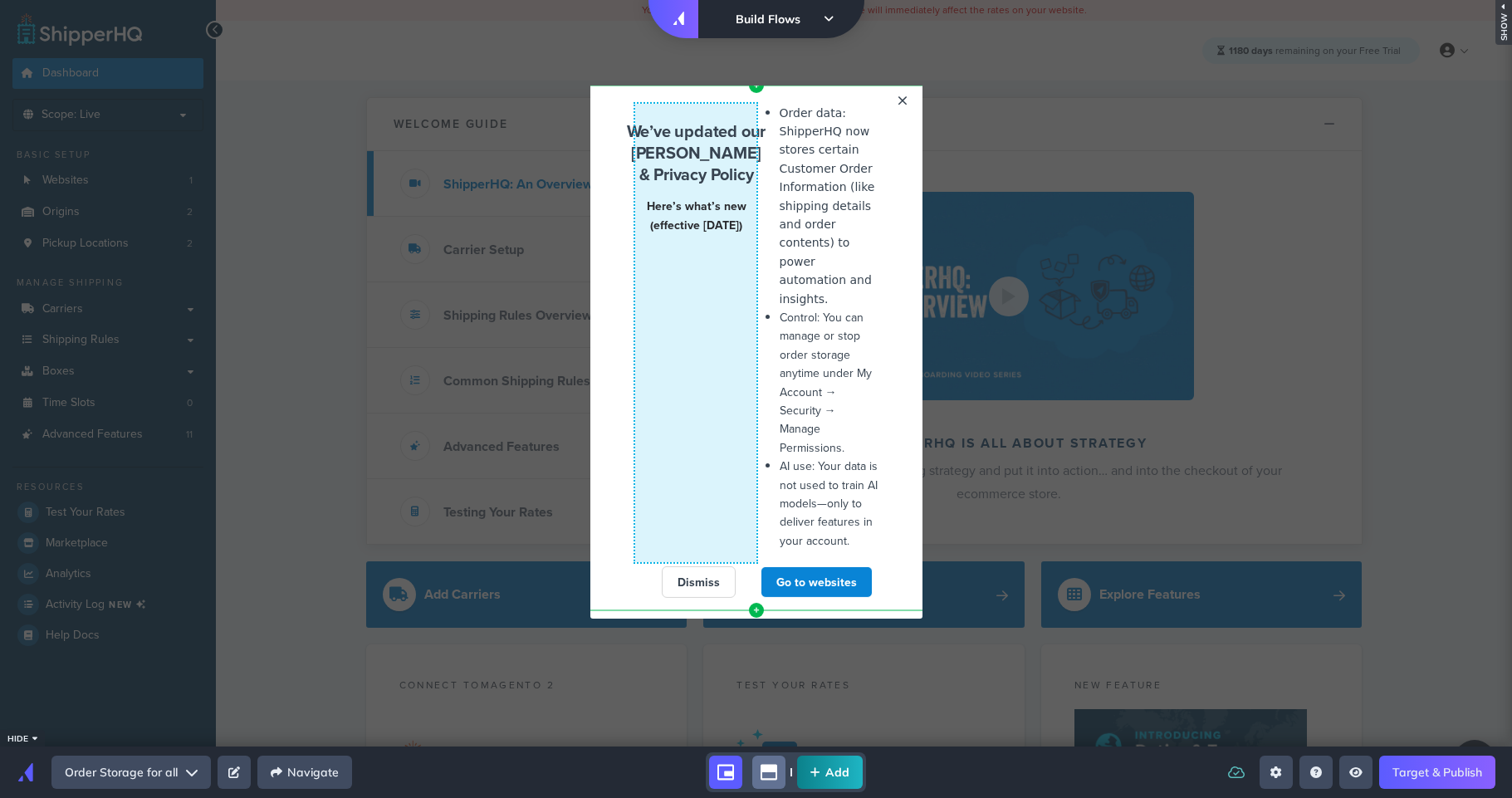
click at [694, 234] on span "Here’s what’s new (effective September 12, 2025)" at bounding box center [696, 215] width 100 height 36
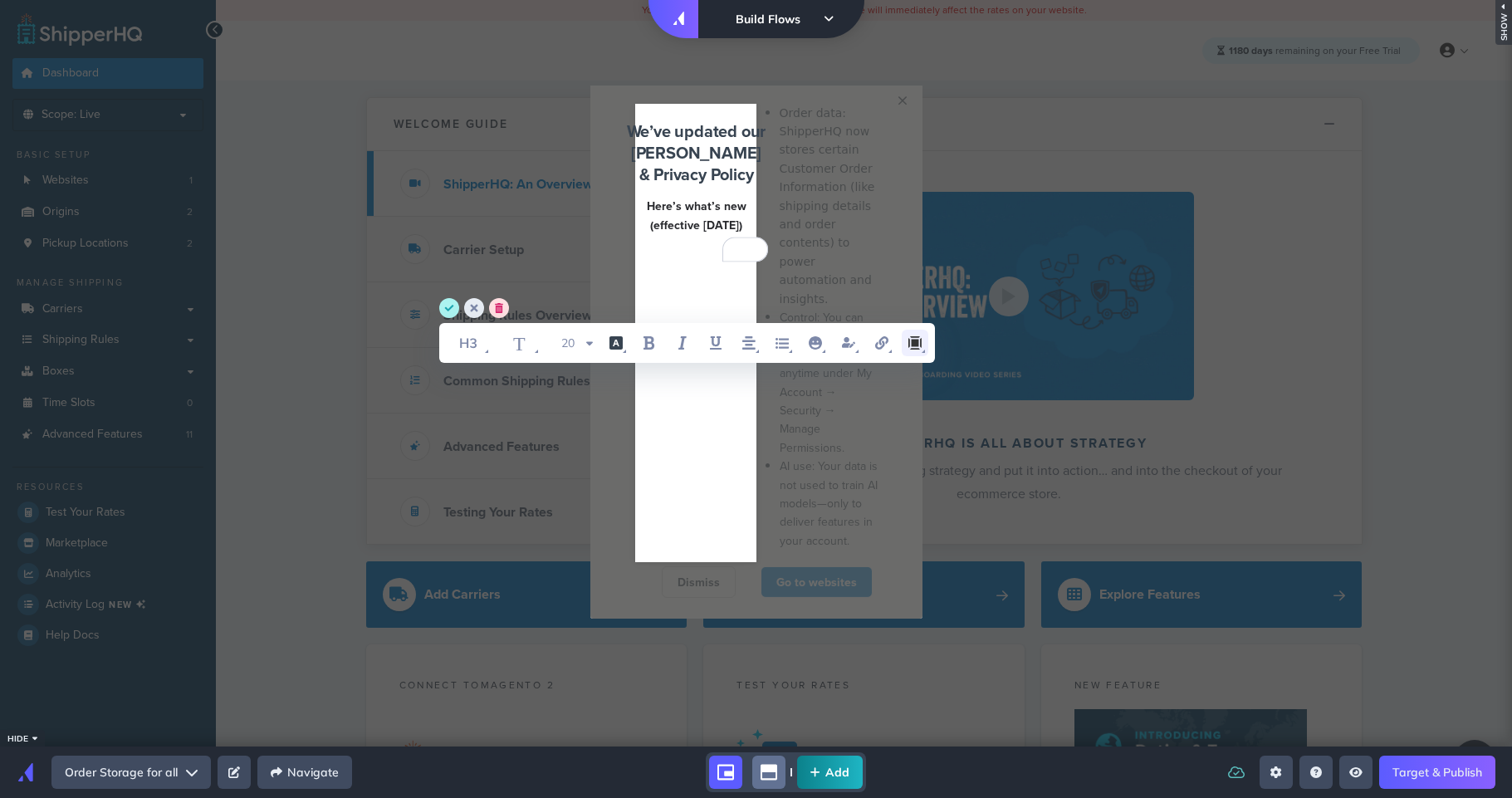
click at [907, 333] on icon "margin" at bounding box center [914, 342] width 20 height 20
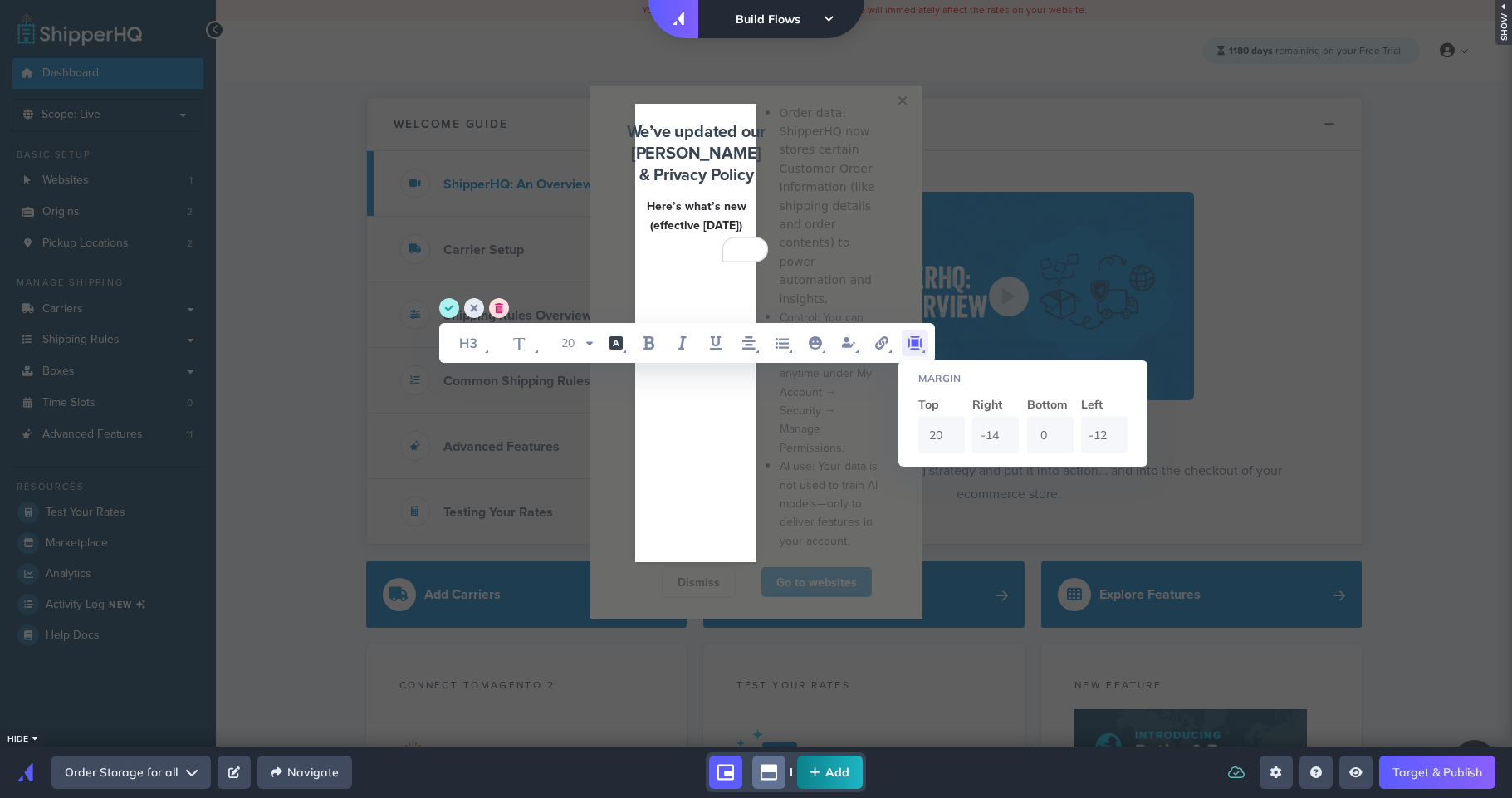
click at [992, 435] on input "-14" at bounding box center [995, 435] width 47 height 37
type input "0"
click at [1100, 442] on input "-12" at bounding box center [1105, 435] width 47 height 37
click at [1102, 435] on input "-12" at bounding box center [1105, 435] width 47 height 37
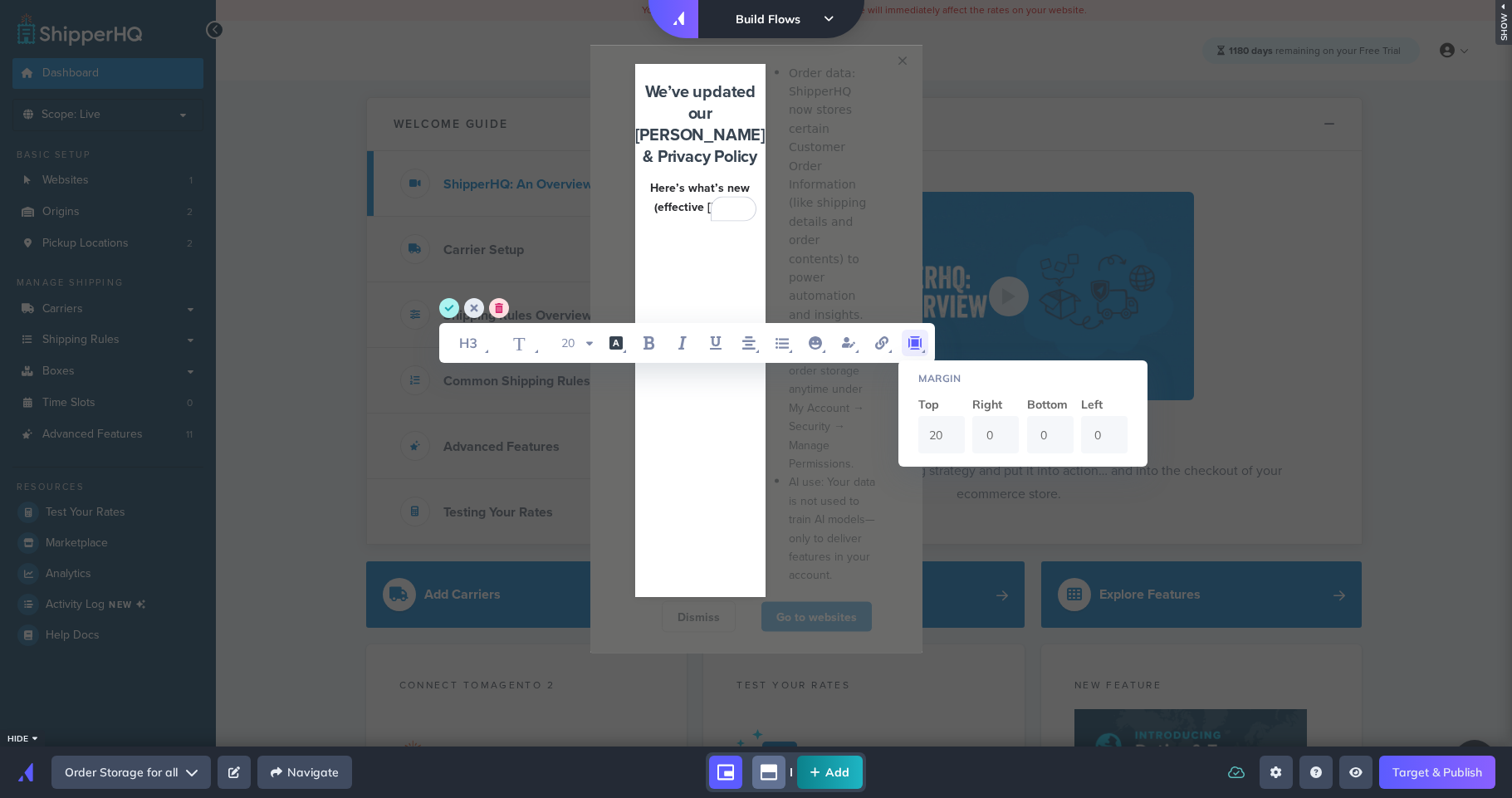
type input "0"
click at [443, 307] on circle "save" at bounding box center [449, 307] width 20 height 20
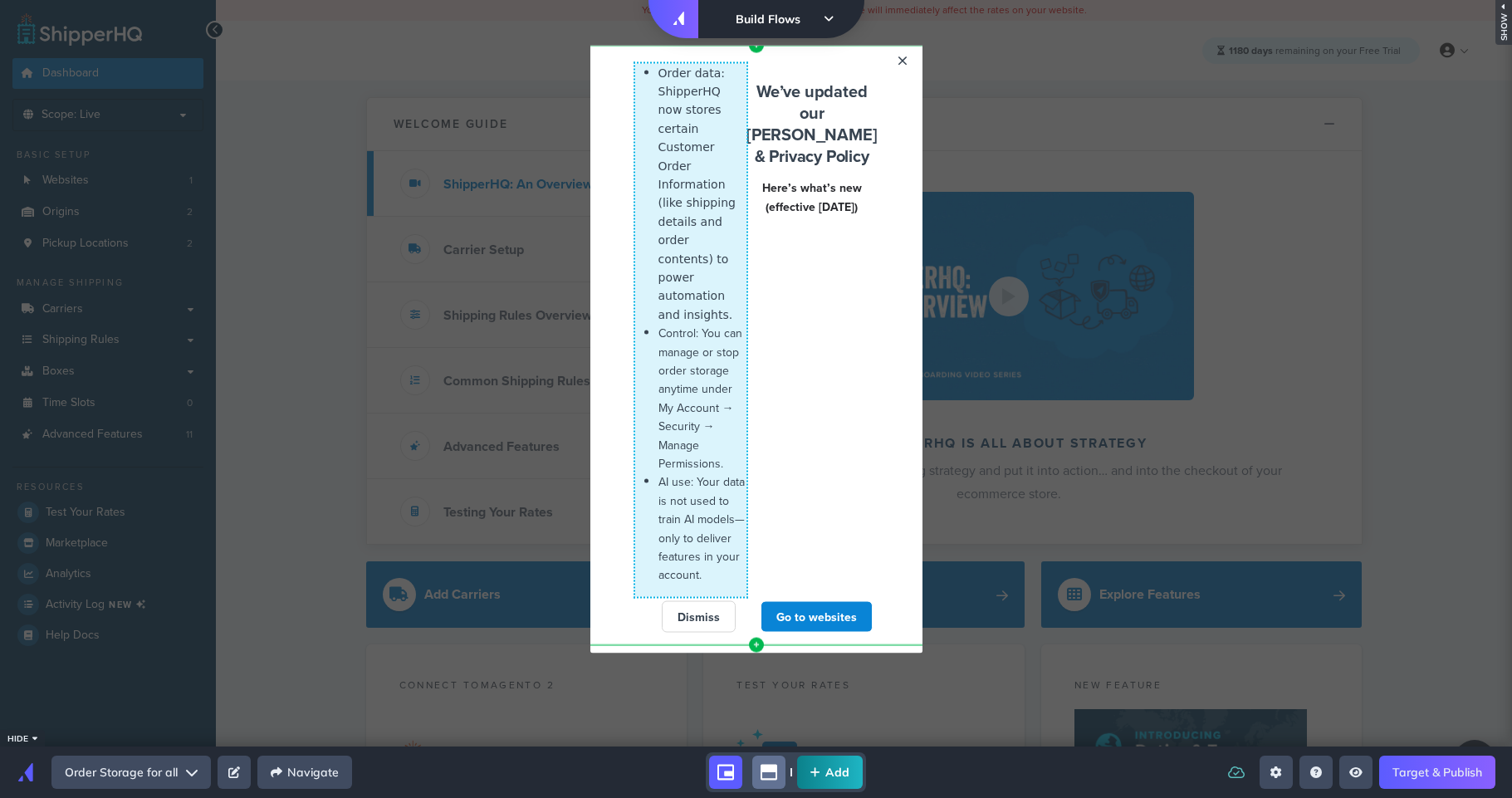
click at [697, 324] on span "Control: You can manage or stop order storage anytime under My Account → Securi…" at bounding box center [701, 397] width 84 height 147
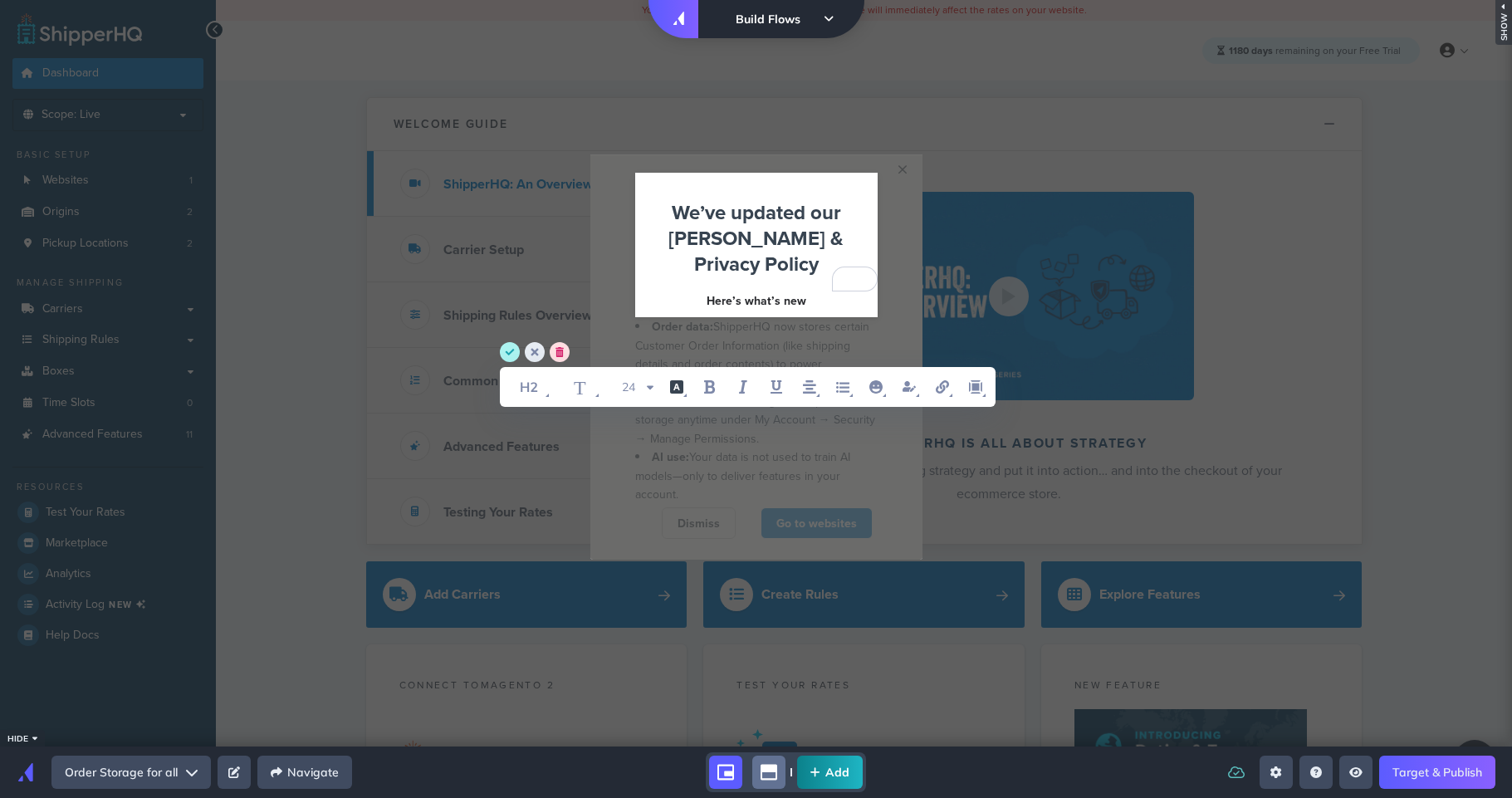
click at [718, 278] on div "We’ve updated our [PERSON_NAME] & Privacy Policy Here’s what’s new" at bounding box center [756, 254] width 242 height 111
click at [513, 350] on circle "save" at bounding box center [509, 351] width 20 height 20
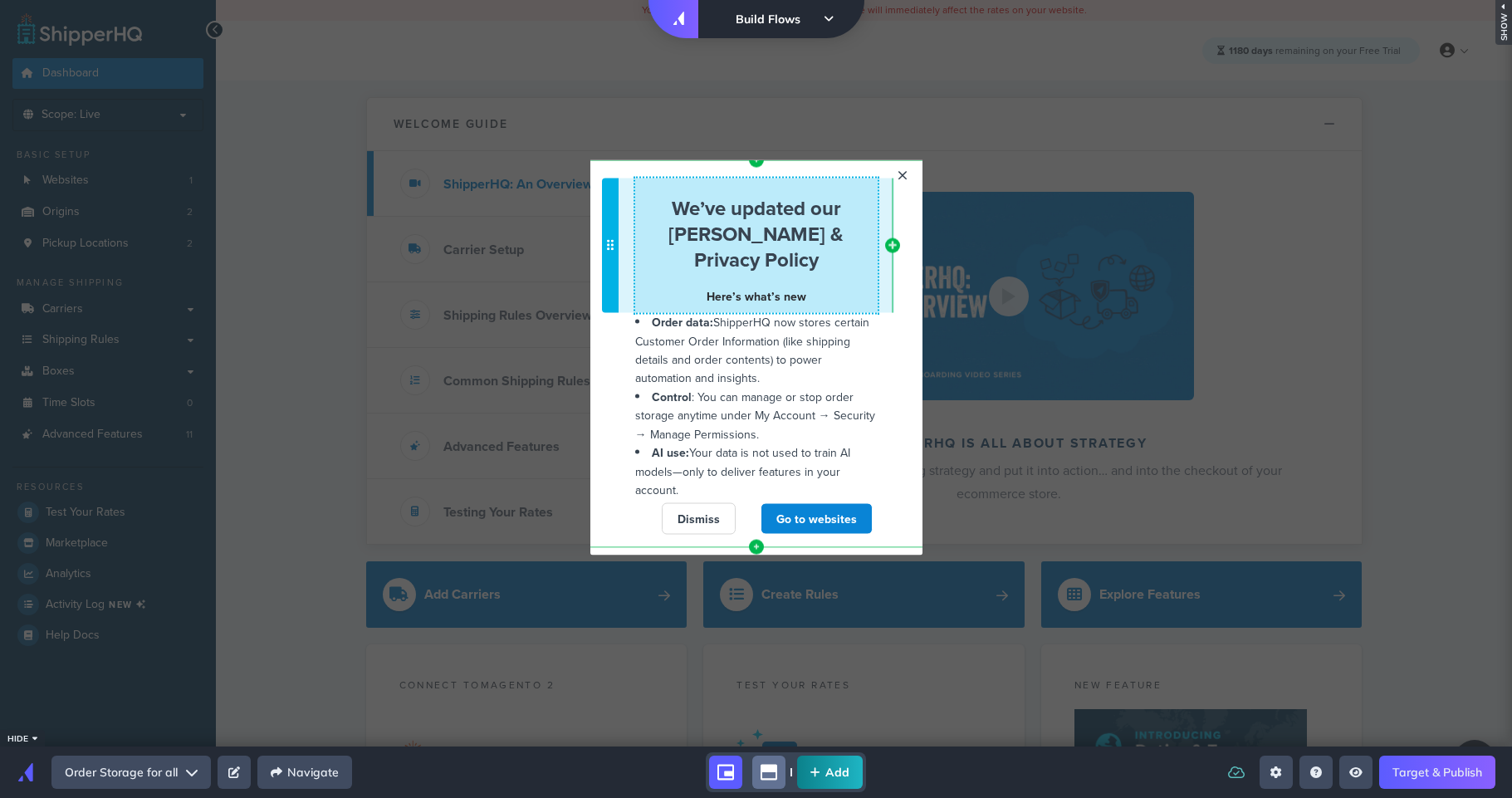
click at [820, 297] on h4 "Here’s what’s new" at bounding box center [756, 295] width 242 height 19
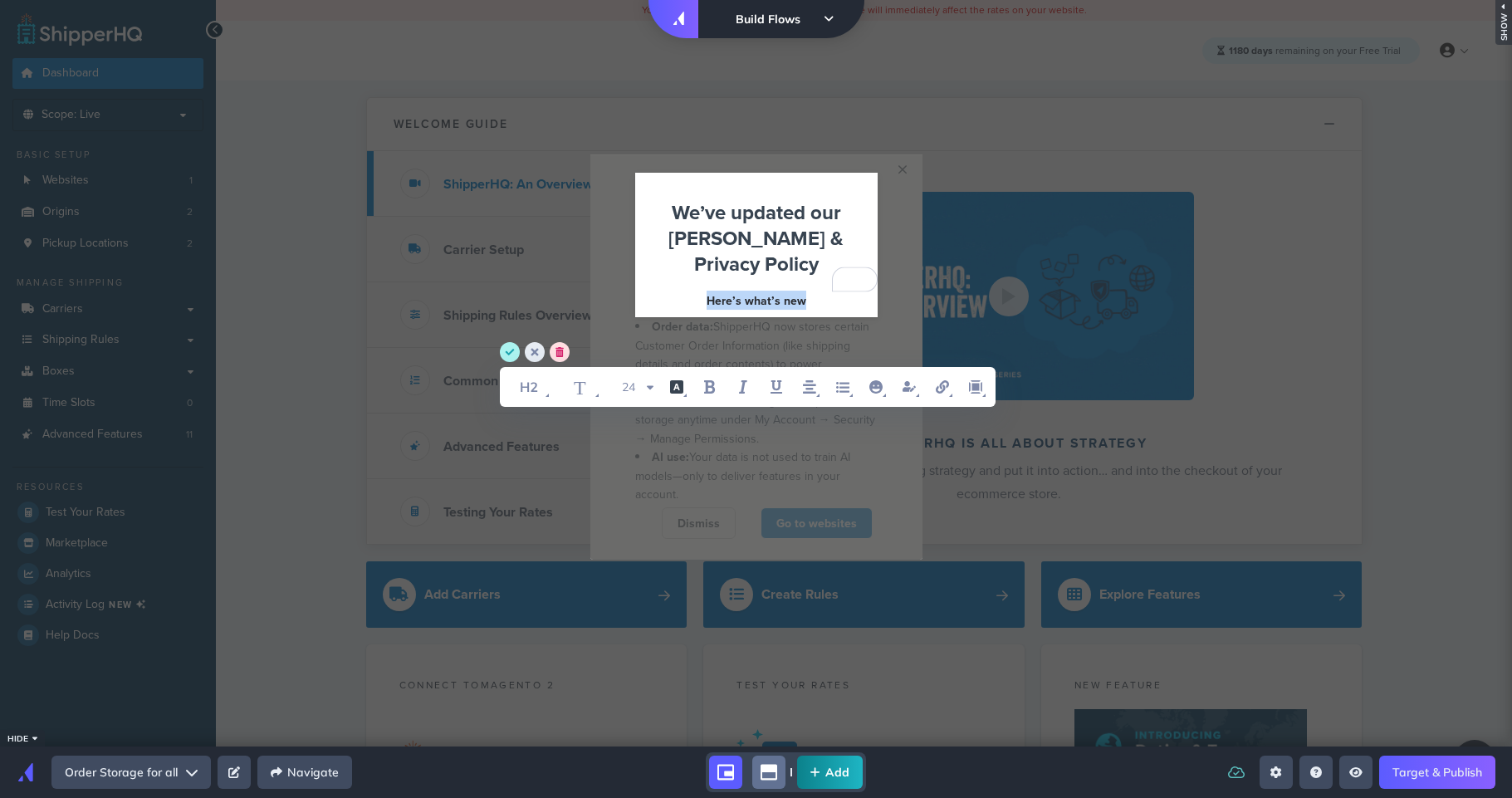
drag, startPoint x: 815, startPoint y: 296, endPoint x: 650, endPoint y: 300, distance: 165.0
click at [650, 300] on div "Here’s what’s new" at bounding box center [756, 300] width 242 height 19
click at [542, 387] on icon "font style" at bounding box center [529, 387] width 46 height 26
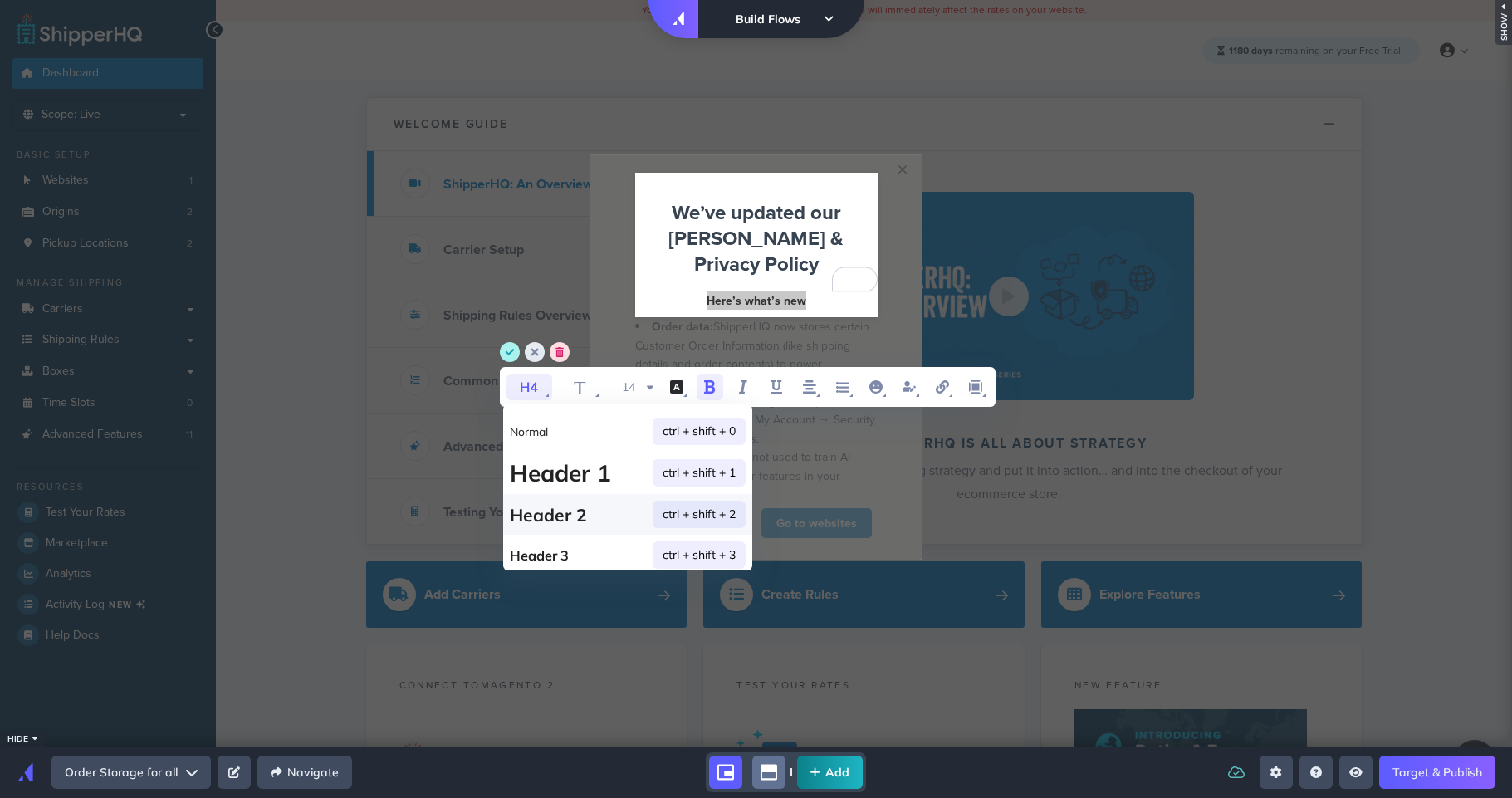
click at [535, 518] on h2 "Header 2 ctrl + shift + 2" at bounding box center [627, 515] width 250 height 41
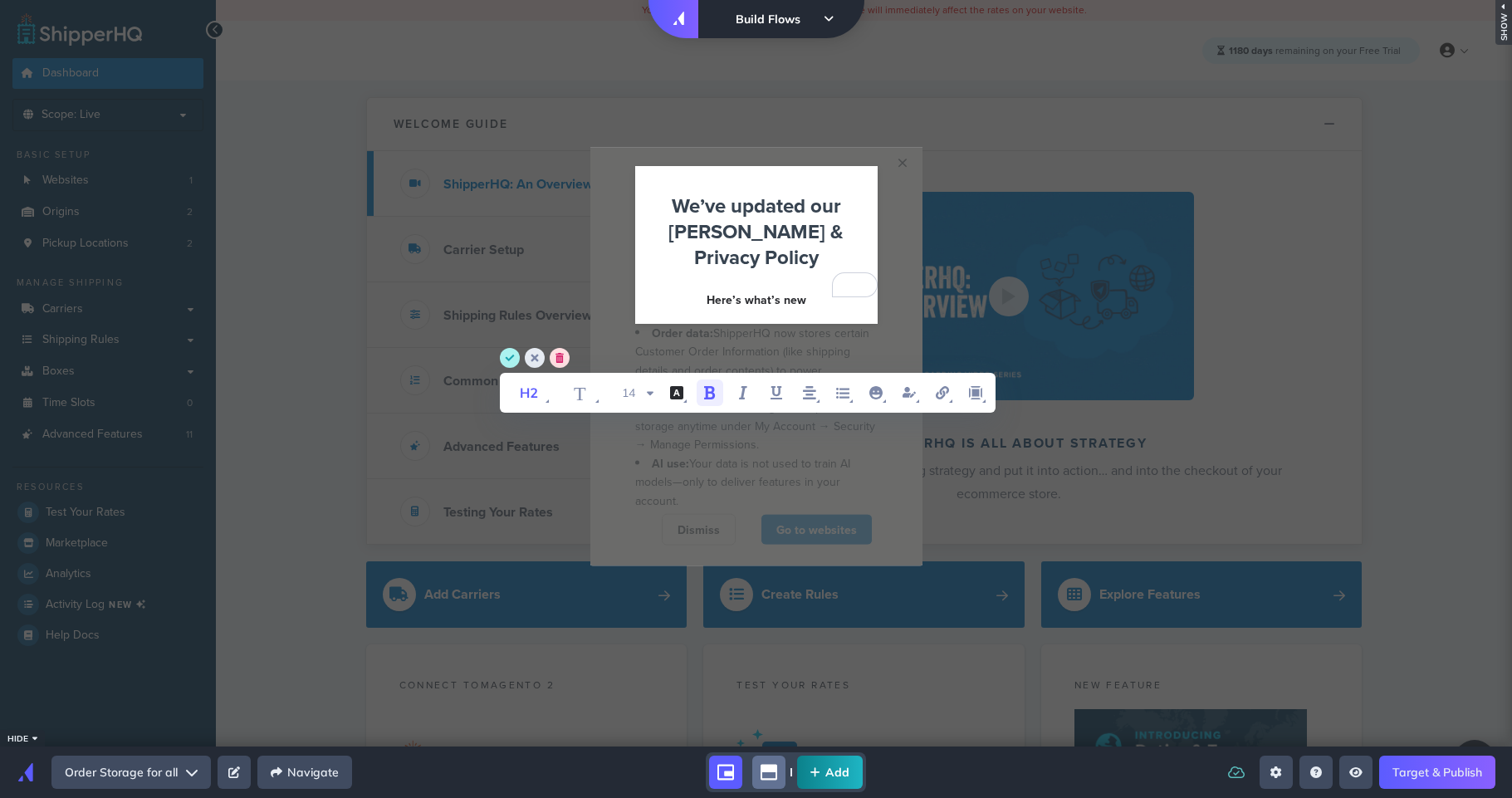
click at [707, 392] on icon "bold" at bounding box center [709, 392] width 11 height 13
click at [630, 390] on input "24" at bounding box center [625, 392] width 35 height 26
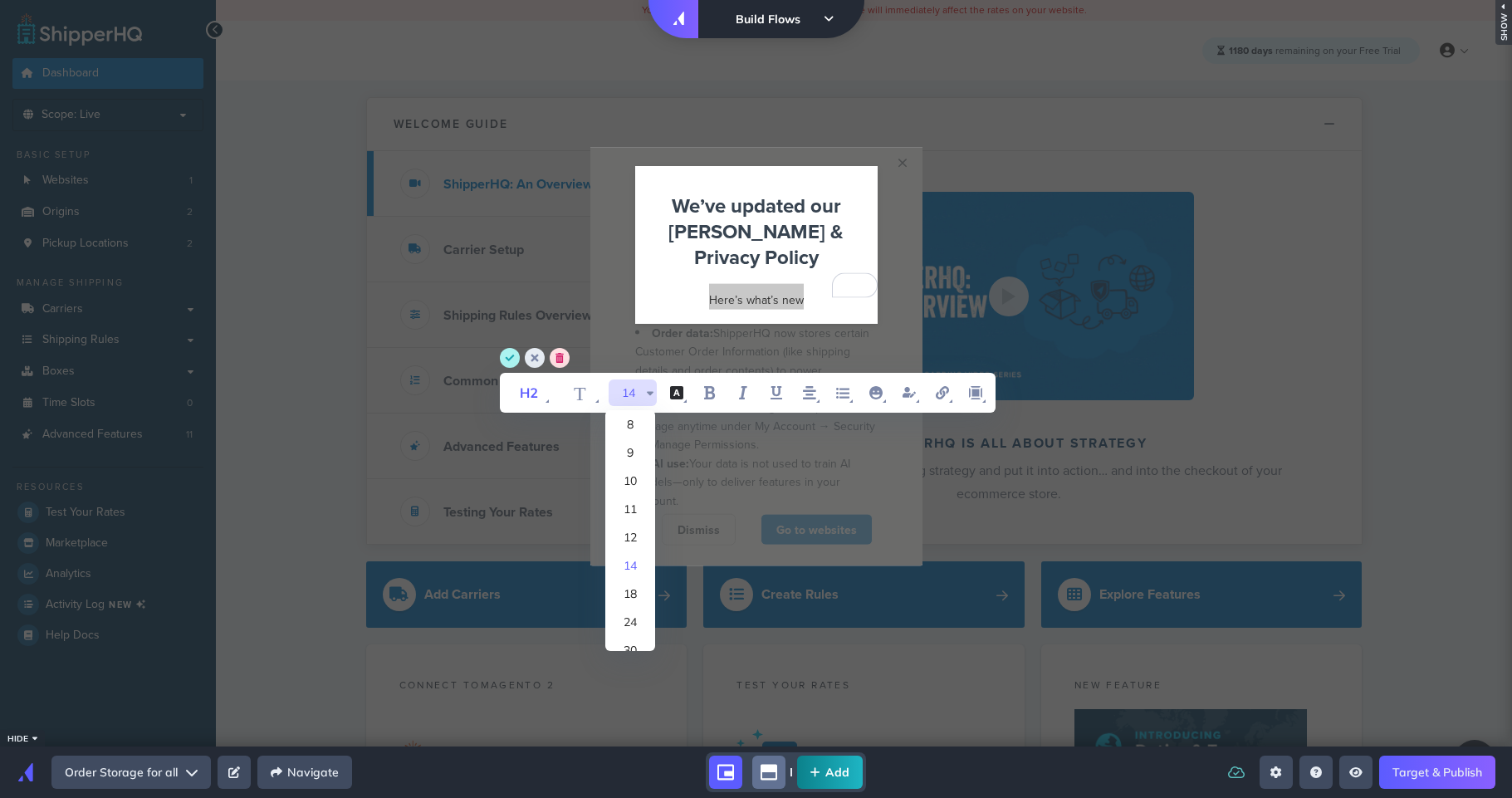
click at [621, 591] on li "18" at bounding box center [630, 593] width 50 height 28
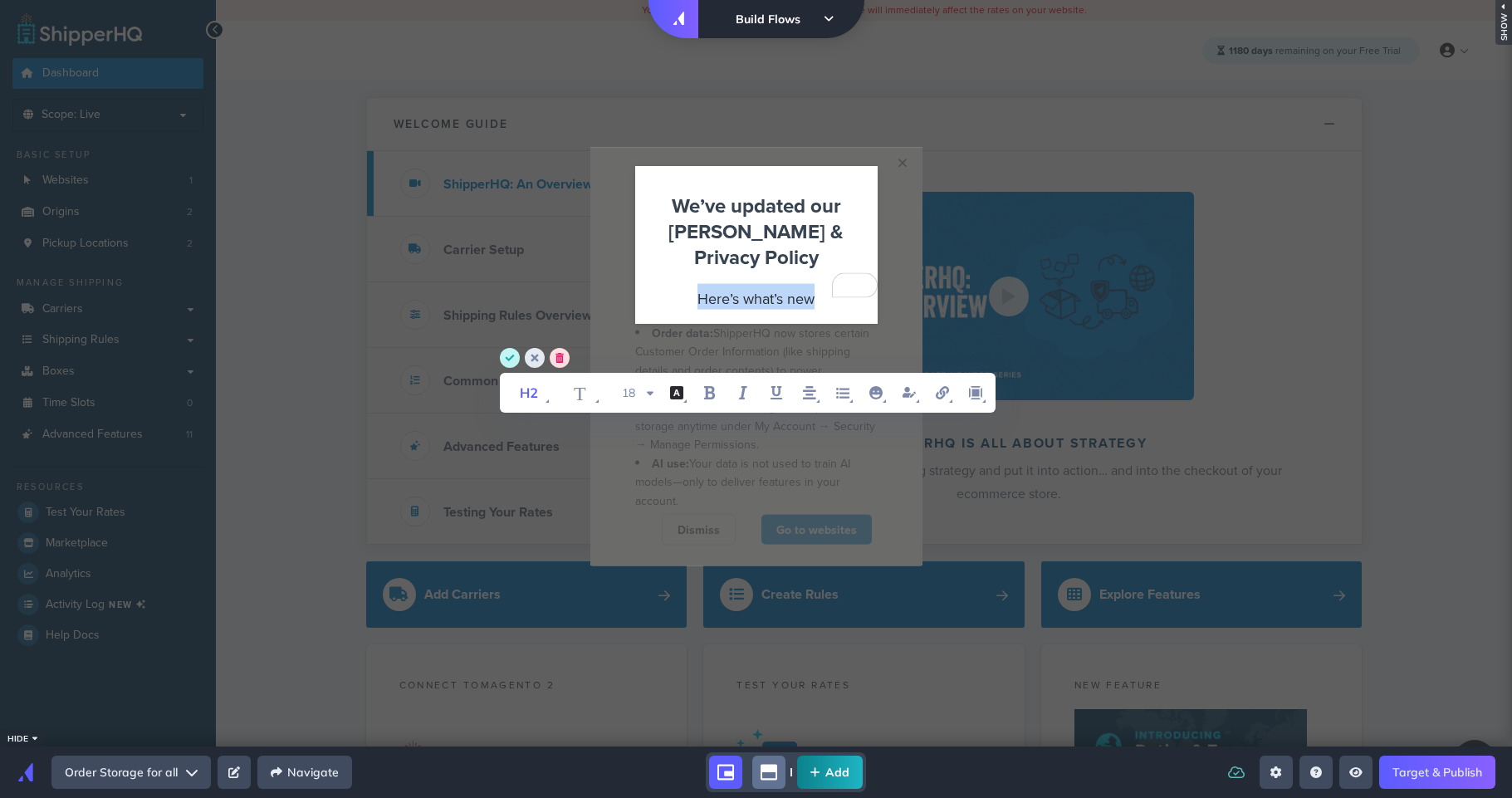
click at [517, 358] on circle "save" at bounding box center [509, 357] width 20 height 20
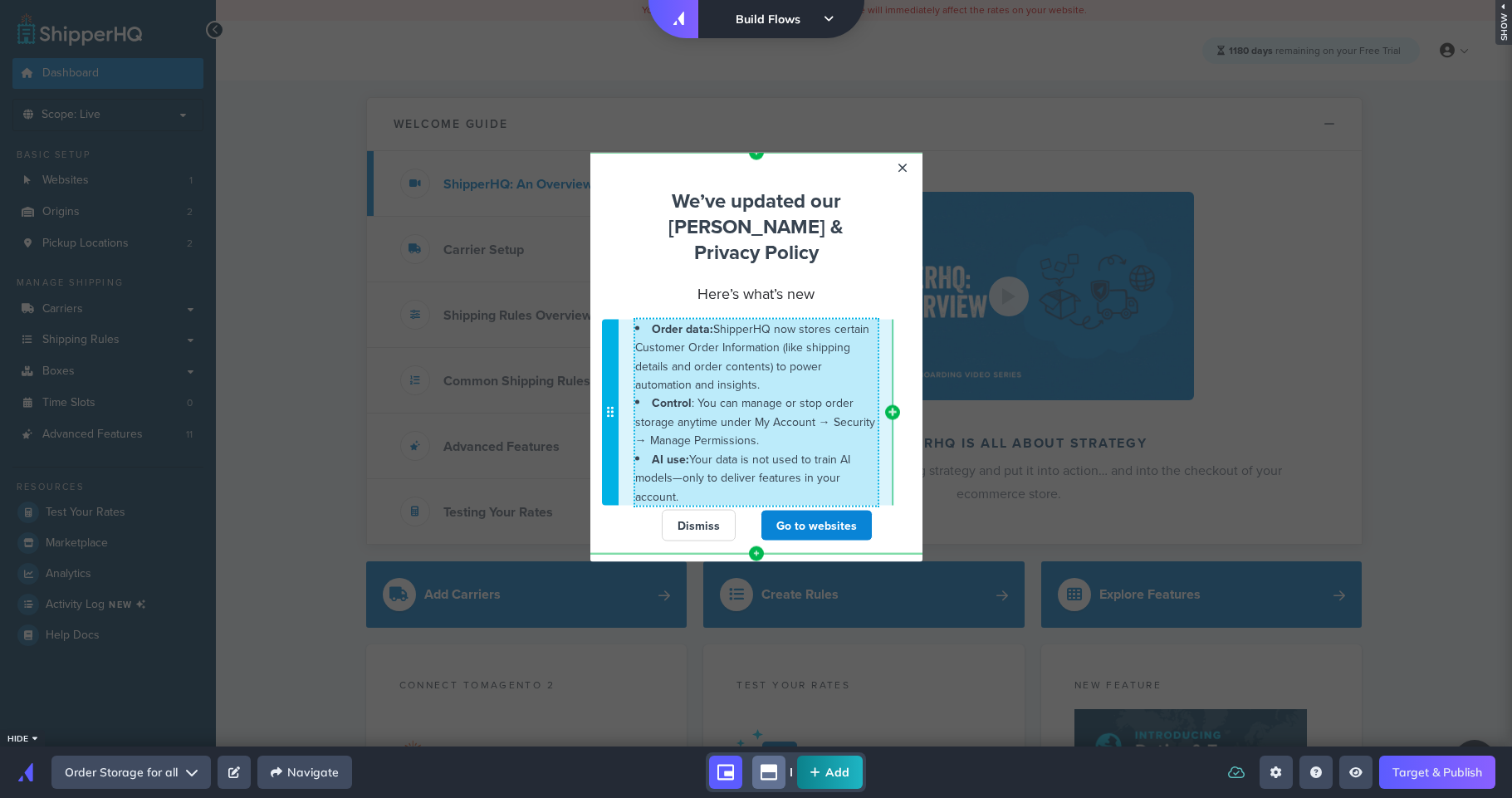
click at [834, 388] on li "Order data: ShipperHQ now stores certain Customer Order Information (like shipp…" at bounding box center [756, 356] width 242 height 75
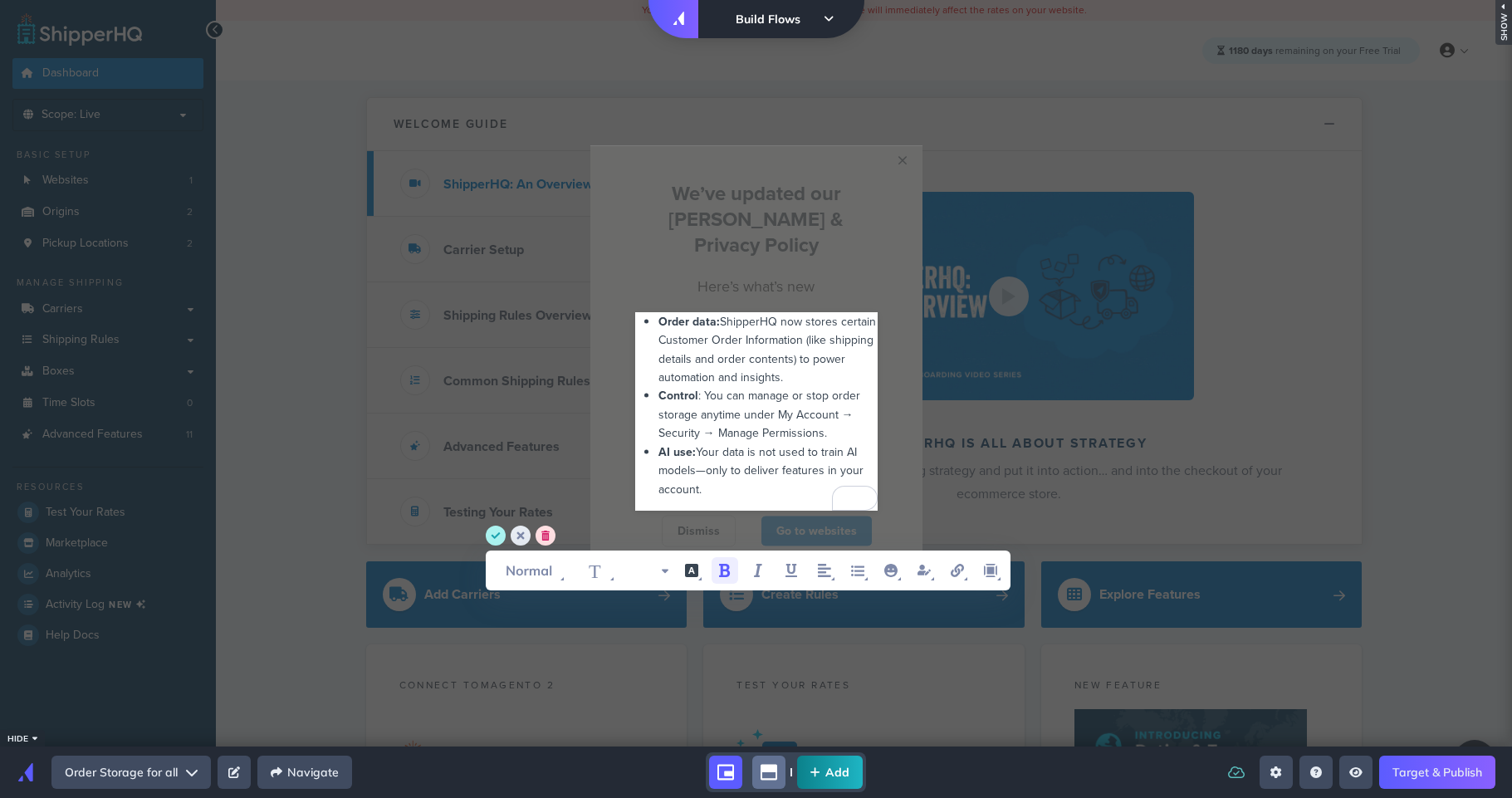
click at [597, 449] on div "Order data: ShipperHQ now stores certain Customer Order Information (like shipp…" at bounding box center [756, 411] width 349 height 225
drag, startPoint x: 777, startPoint y: 402, endPoint x: 849, endPoint y: 413, distance: 72.8
click at [849, 413] on div "Control : You can manage or stop order storage anytime under My Account → Secur…" at bounding box center [768, 415] width 220 height 56
click at [745, 405] on span ": You can manage or stop order storage anytime under" at bounding box center [761, 405] width 205 height 35
click at [724, 356] on span "ShipperHQ now stores certain Customer Order Information (like shipping details …" at bounding box center [769, 349] width 221 height 72
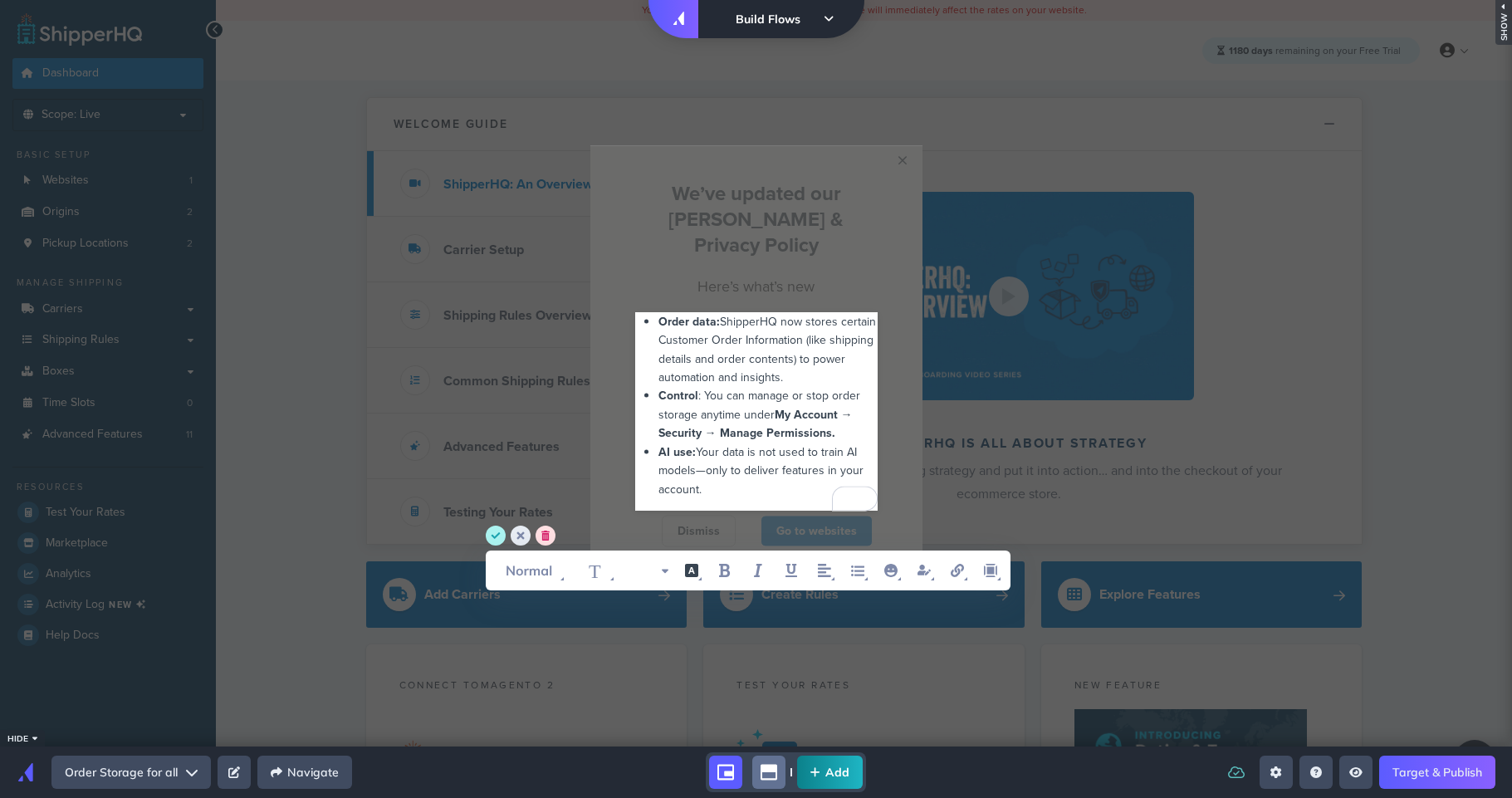
click at [837, 362] on div "Order data: ShipperHQ now stores certain Customer Order Information (like shipp…" at bounding box center [768, 349] width 220 height 75
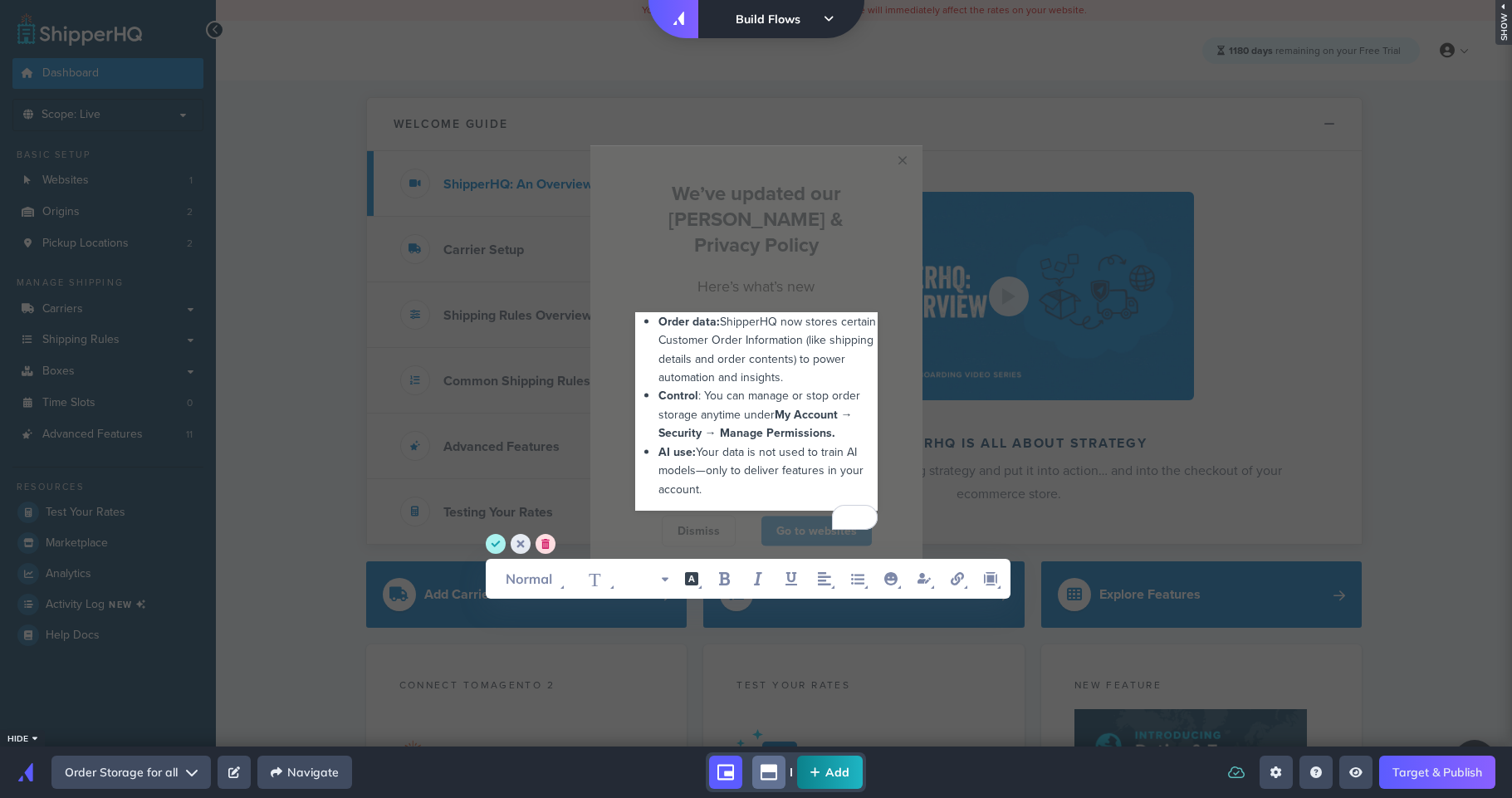
click at [842, 427] on div "Control : You can manage or stop order storage anytime under My Account → Secur…" at bounding box center [768, 415] width 220 height 56
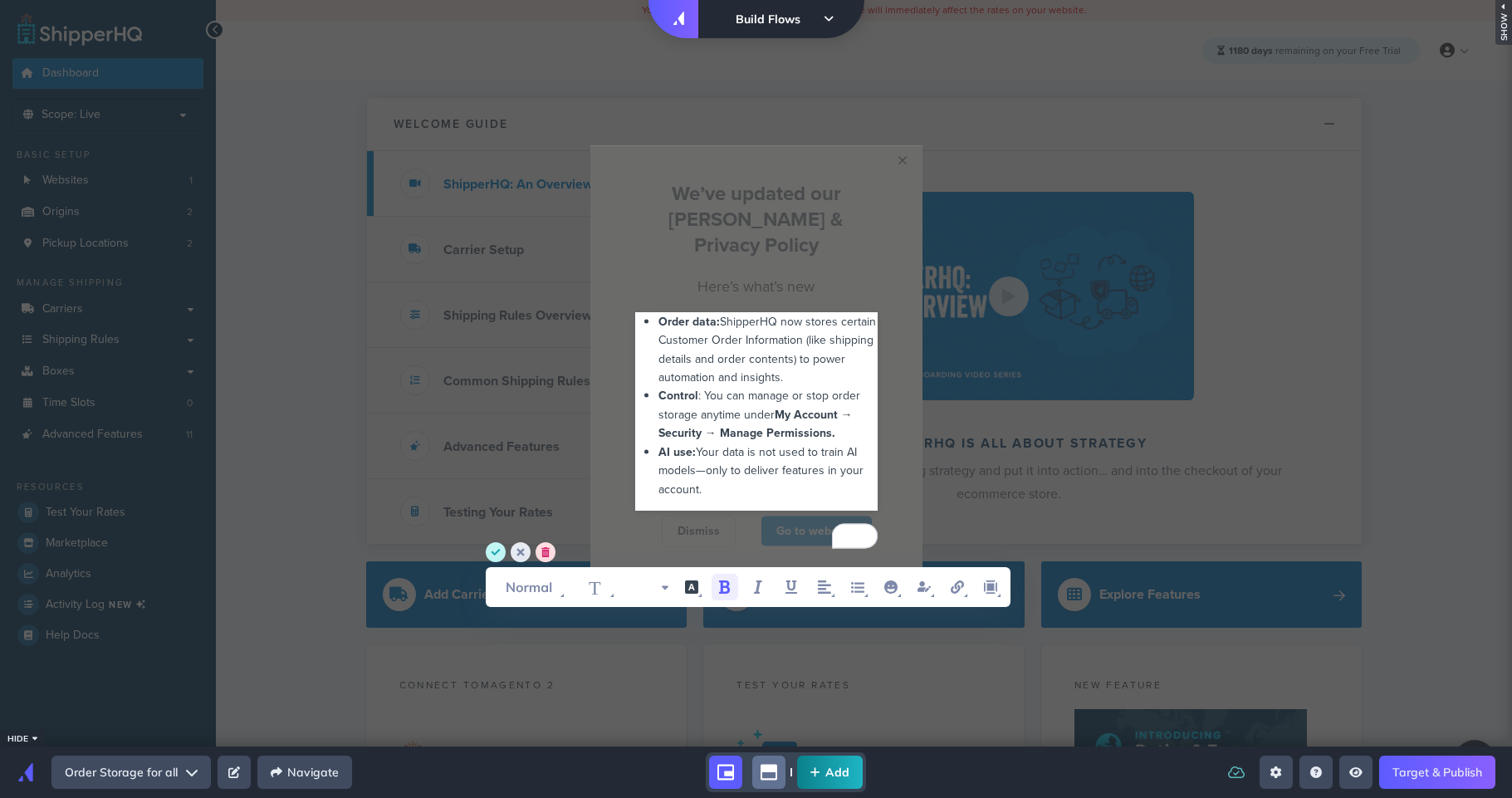
click at [492, 557] on circle "save" at bounding box center [495, 551] width 20 height 20
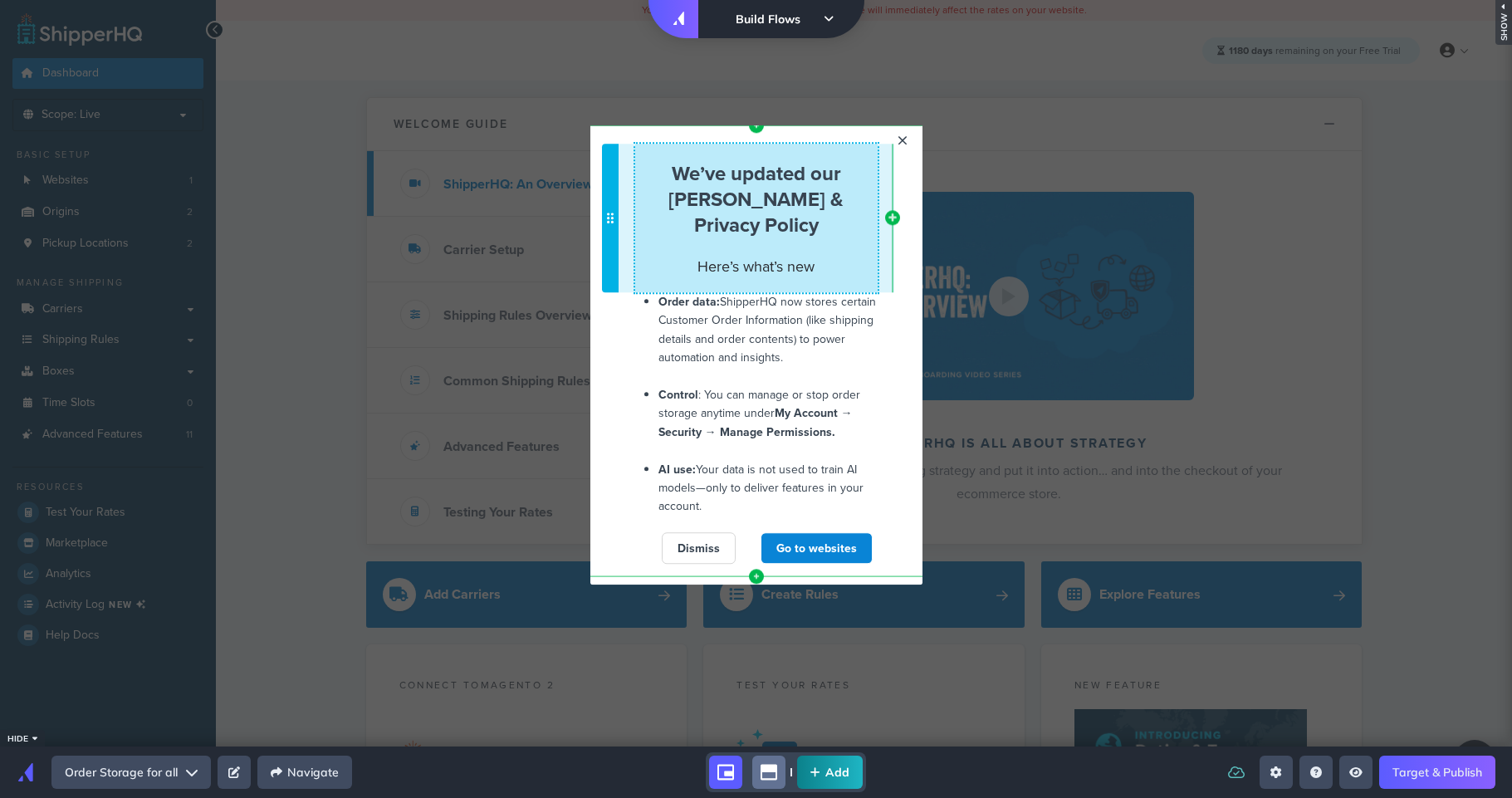
click at [830, 259] on h2 "Here’s what’s new" at bounding box center [756, 264] width 242 height 26
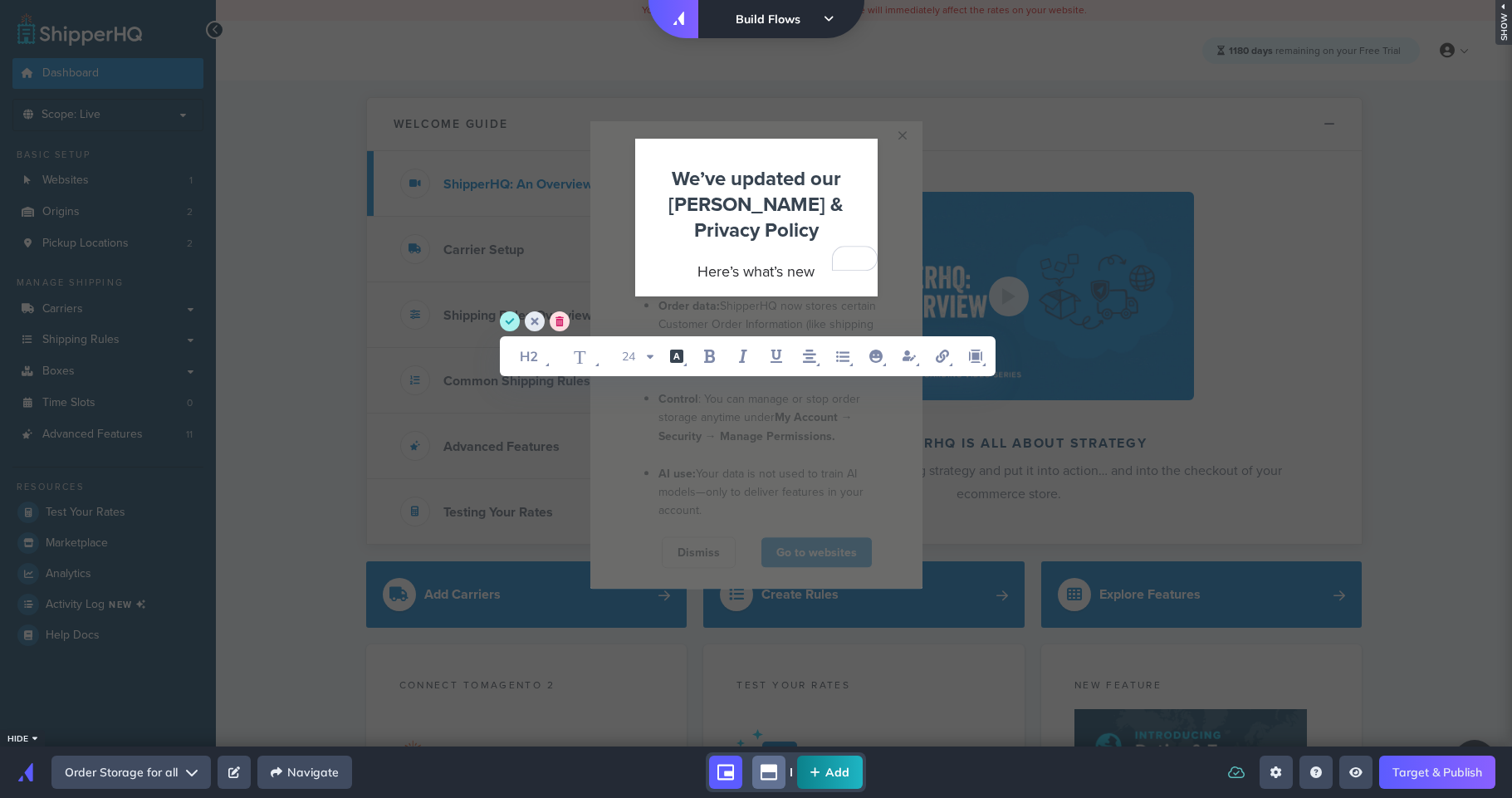
click at [808, 261] on span "Here’s what’s new" at bounding box center [755, 271] width 117 height 21
click at [711, 465] on span "Your data is not used to train AI models—only to deliver features in your accou…" at bounding box center [761, 492] width 205 height 54
click at [509, 320] on circle "save" at bounding box center [509, 321] width 20 height 20
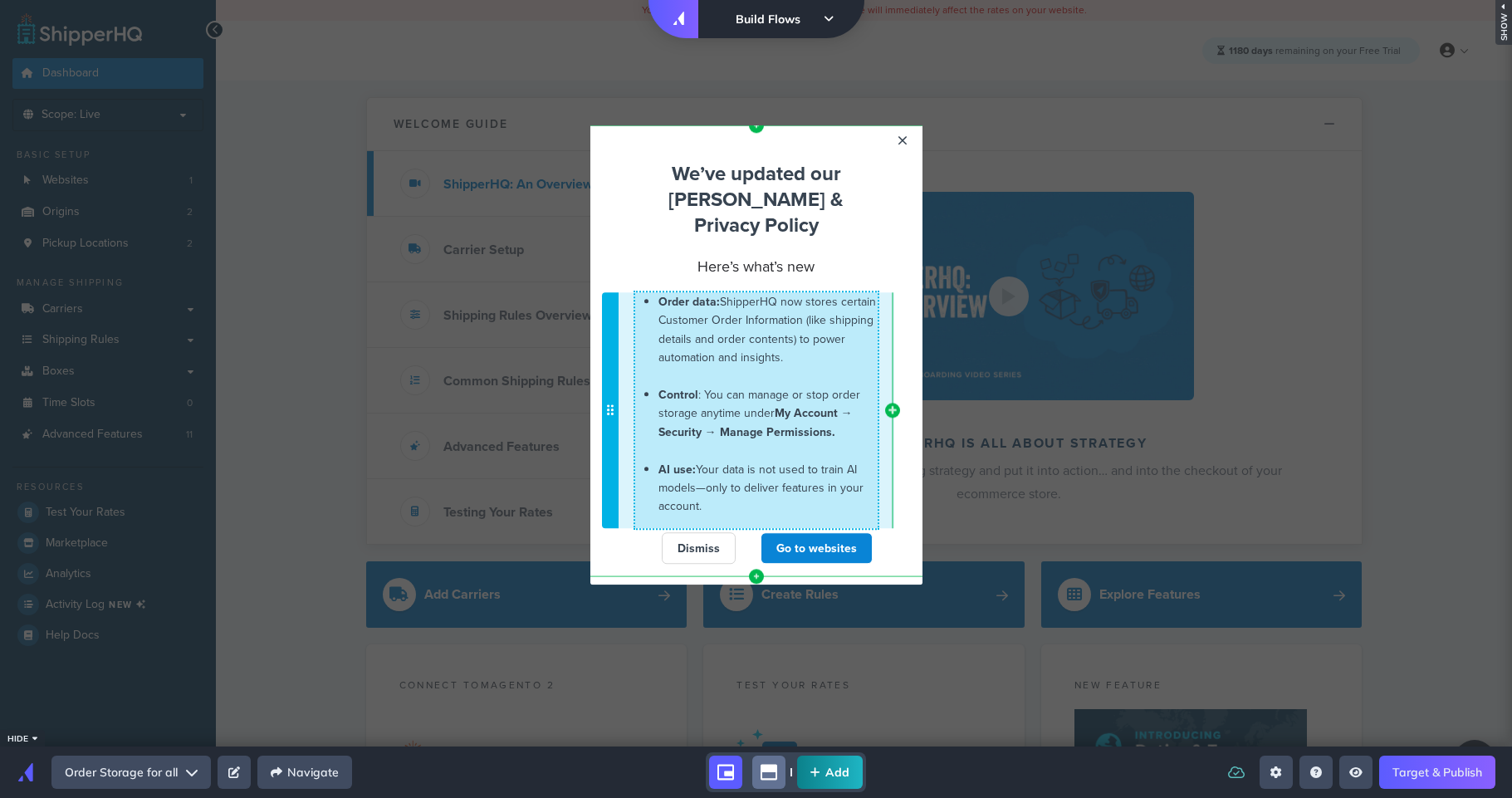
click at [777, 461] on span "Your data is not used to train AI models—only to deliver features in your accou…" at bounding box center [761, 488] width 205 height 54
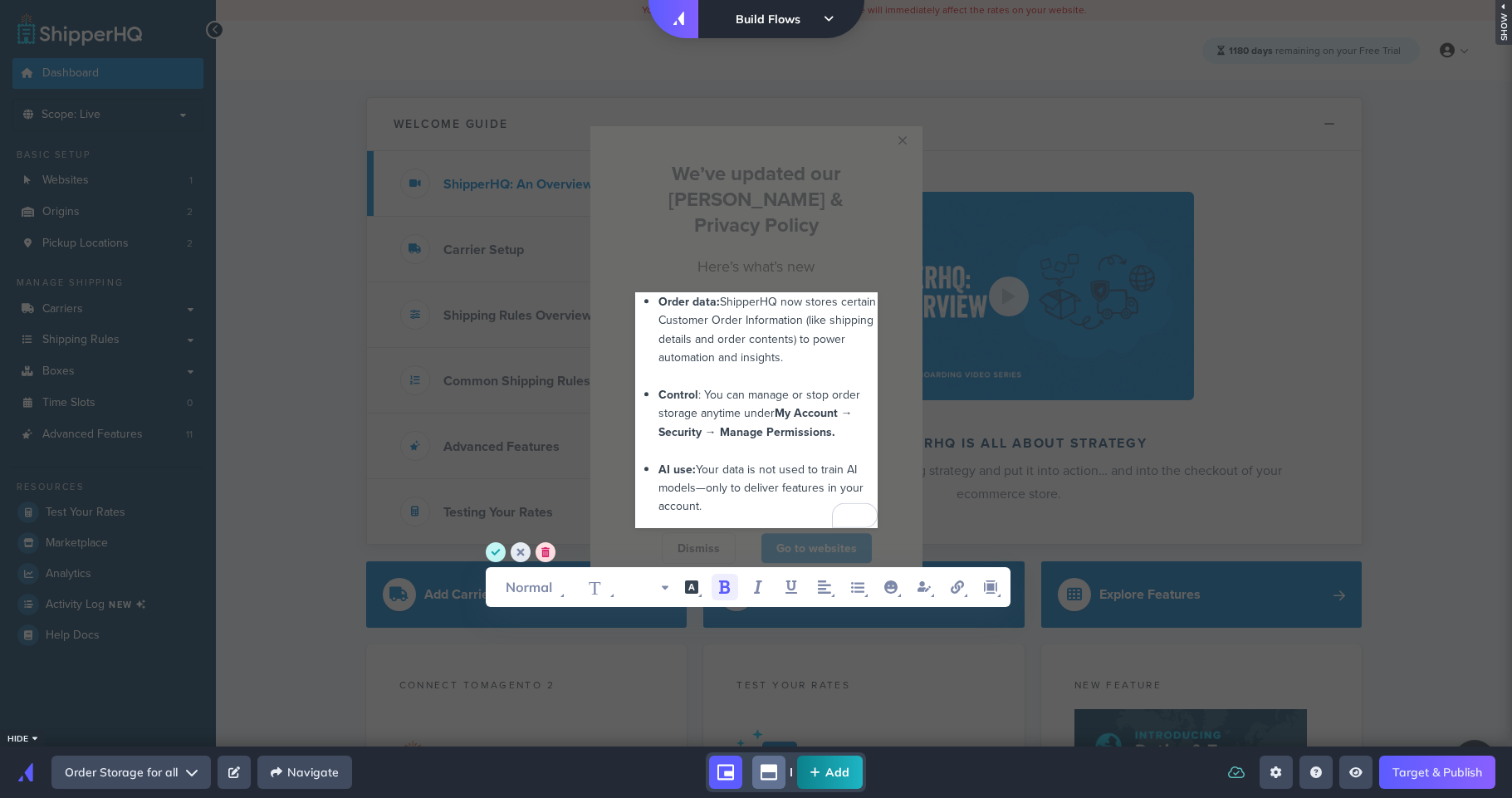
click at [495, 552] on icon "save" at bounding box center [495, 551] width 9 height 7
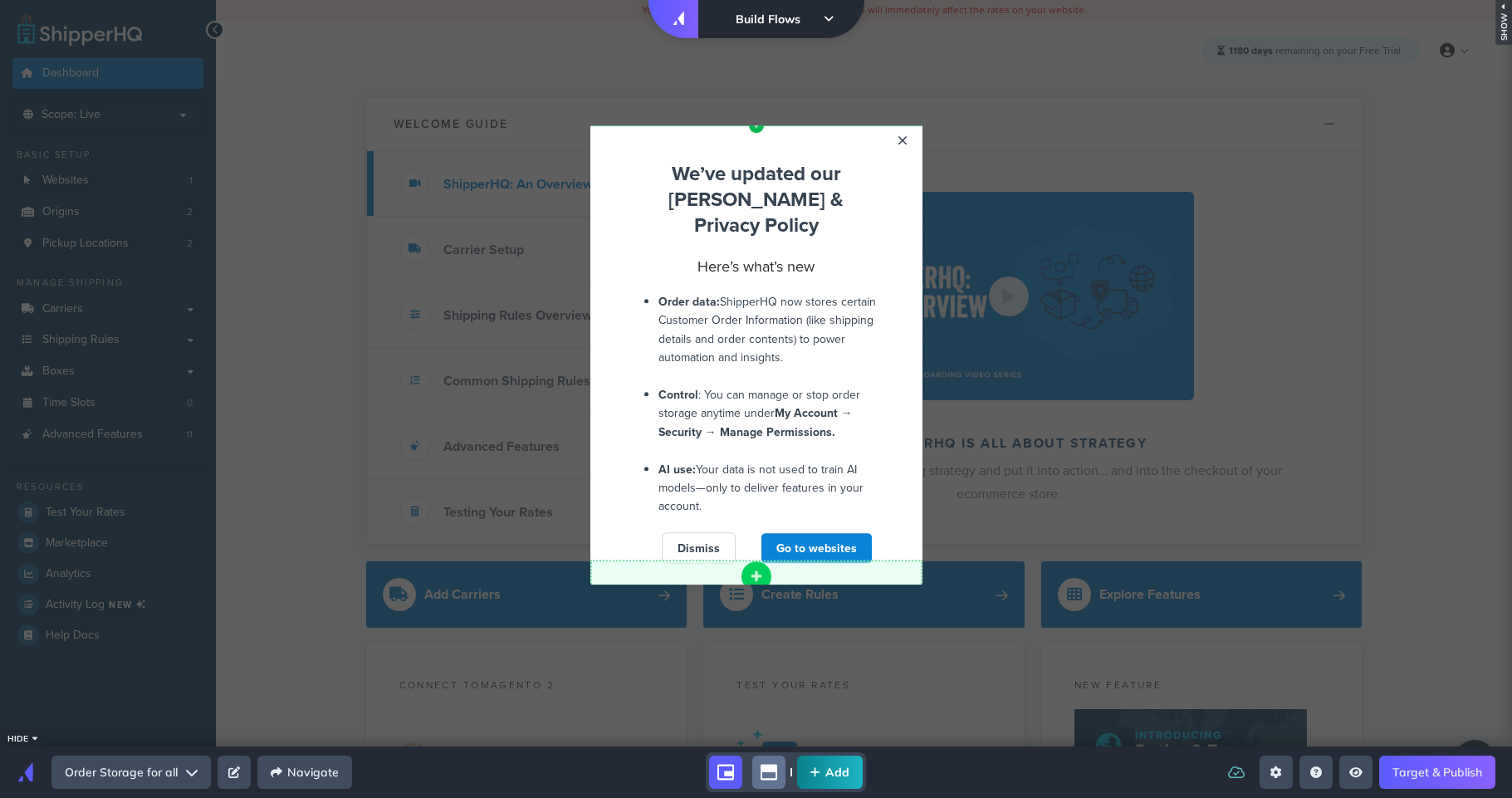
click at [763, 562] on span at bounding box center [756, 577] width 30 height 30
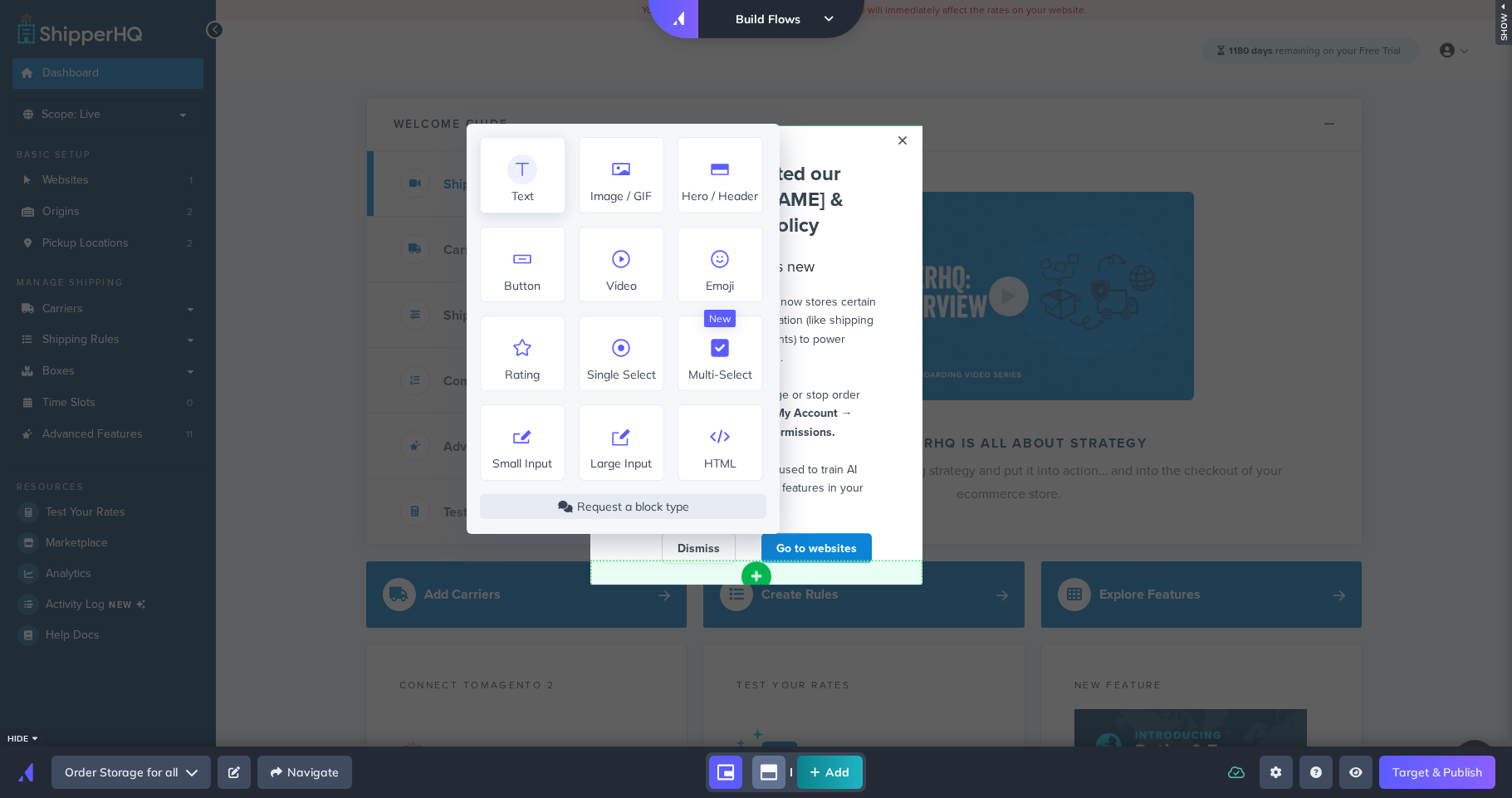
click at [520, 179] on icon at bounding box center [522, 169] width 26 height 26
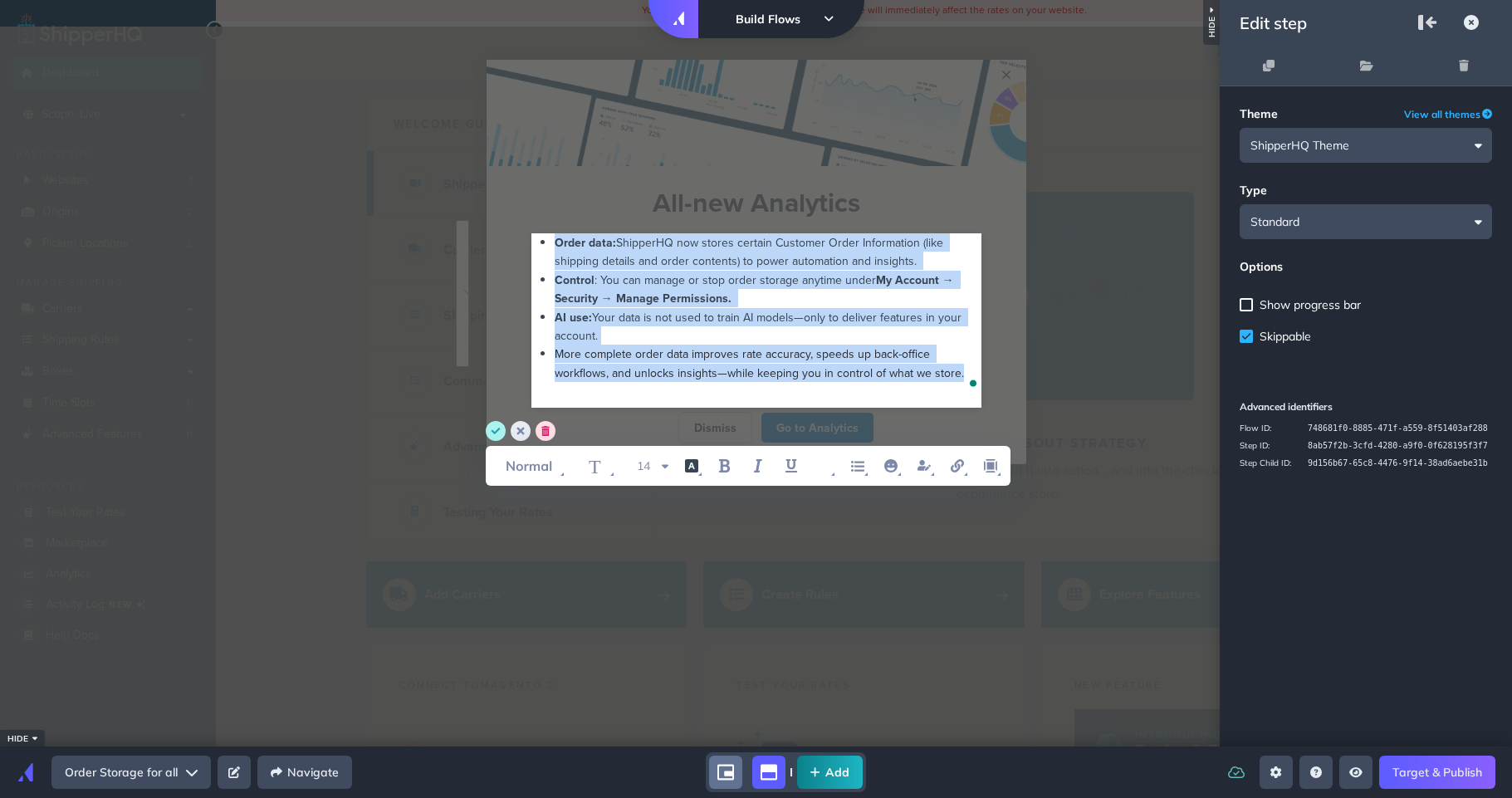
click at [628, 336] on div "AI use: Your data is not used to train AI models—only to deliver features in yo…" at bounding box center [767, 327] width 427 height 37
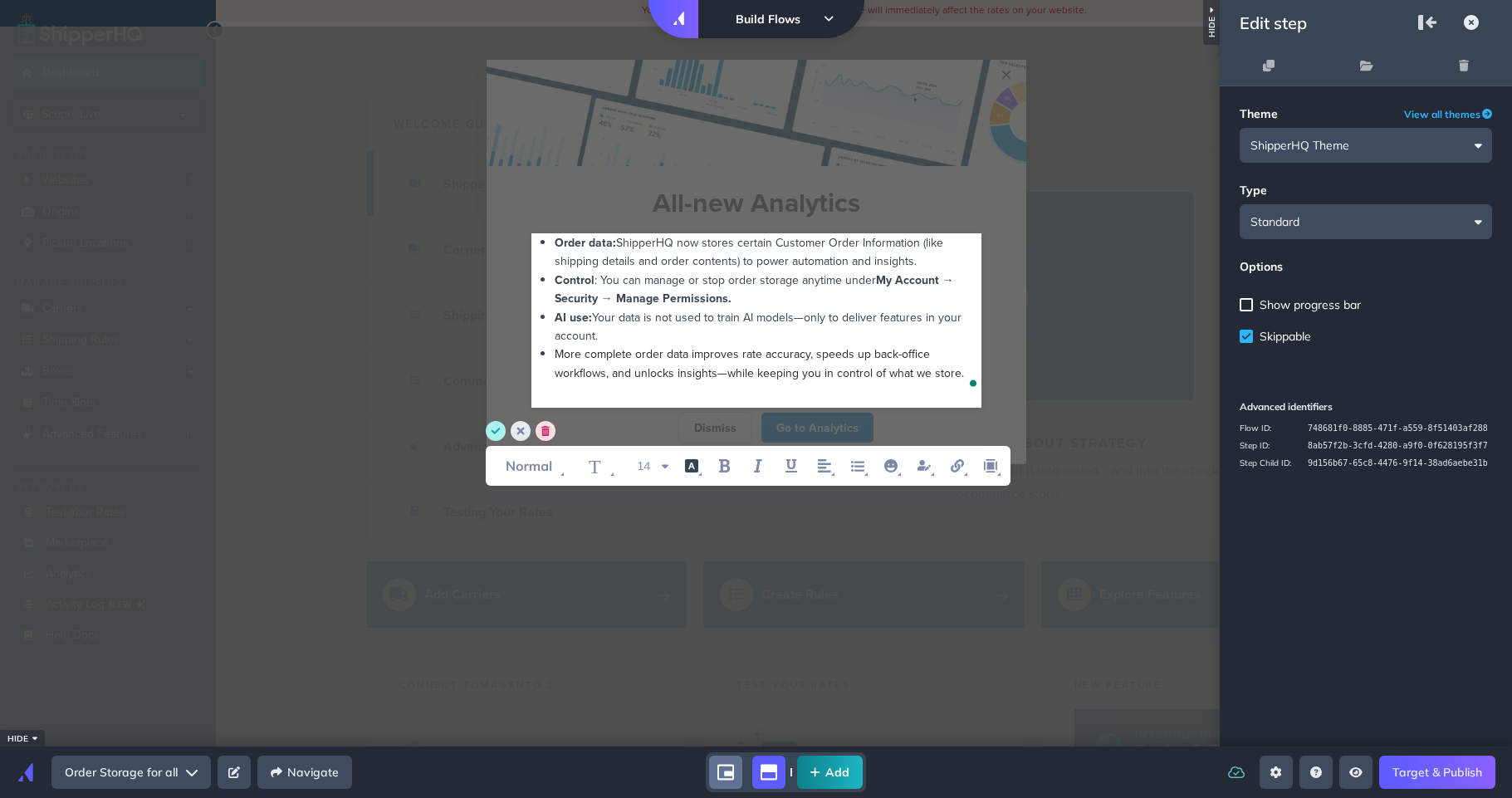
click at [550, 350] on ul "Order data: ShipperHQ now stores certain Customer Order Information (like shipp…" at bounding box center [757, 307] width 450 height 149
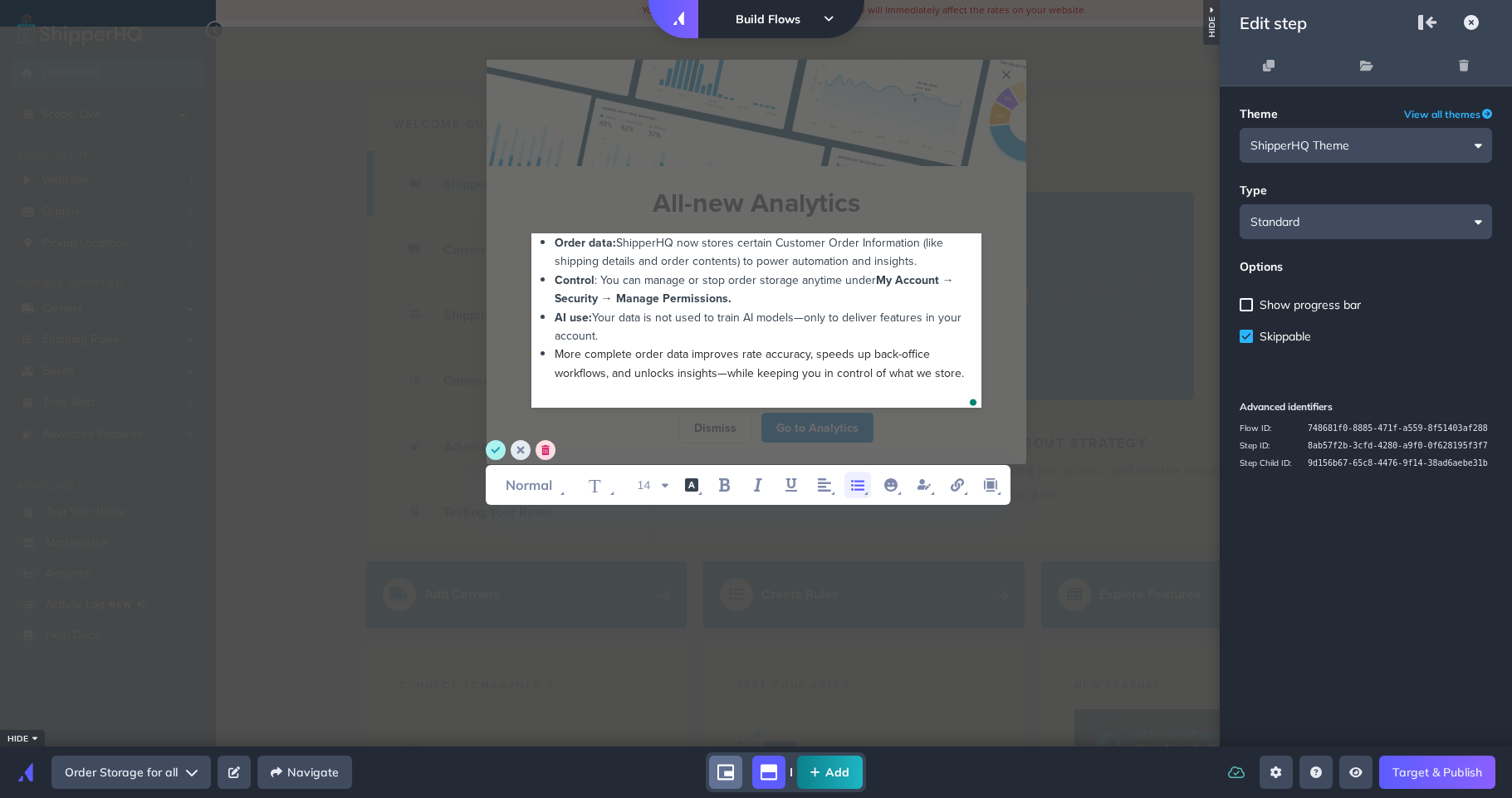
click at [856, 483] on icon "unordered list item" at bounding box center [857, 484] width 20 height 20
click at [859, 520] on icon "unordered list item" at bounding box center [861, 521] width 20 height 20
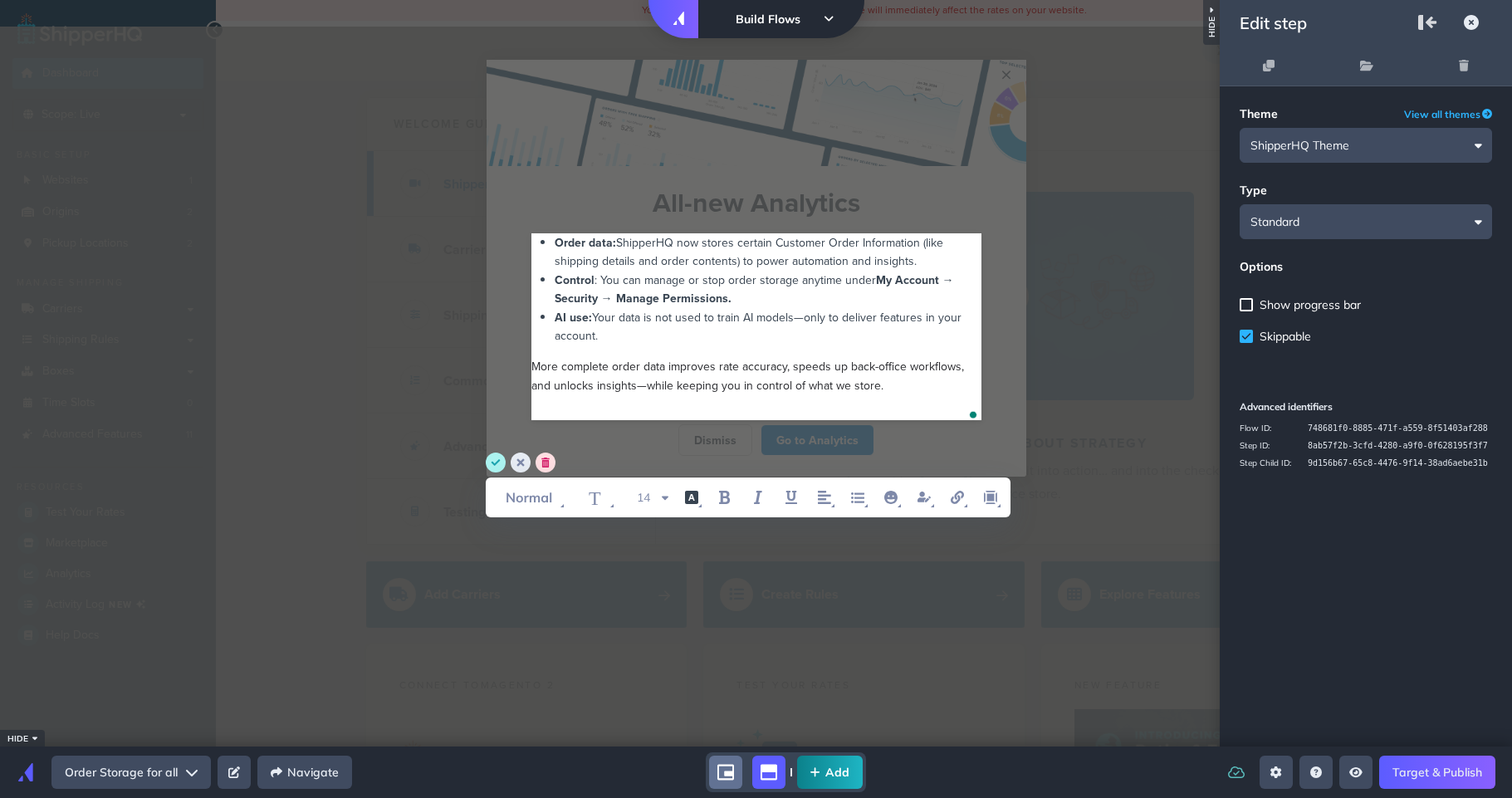
click at [688, 346] on div "AI use: Your data is not used to train AI models—only to deliver features in yo…" at bounding box center [767, 327] width 427 height 37
click at [743, 302] on div "Control : You can manage or stop order storage anytime under My Account → Secur…" at bounding box center [767, 290] width 427 height 37
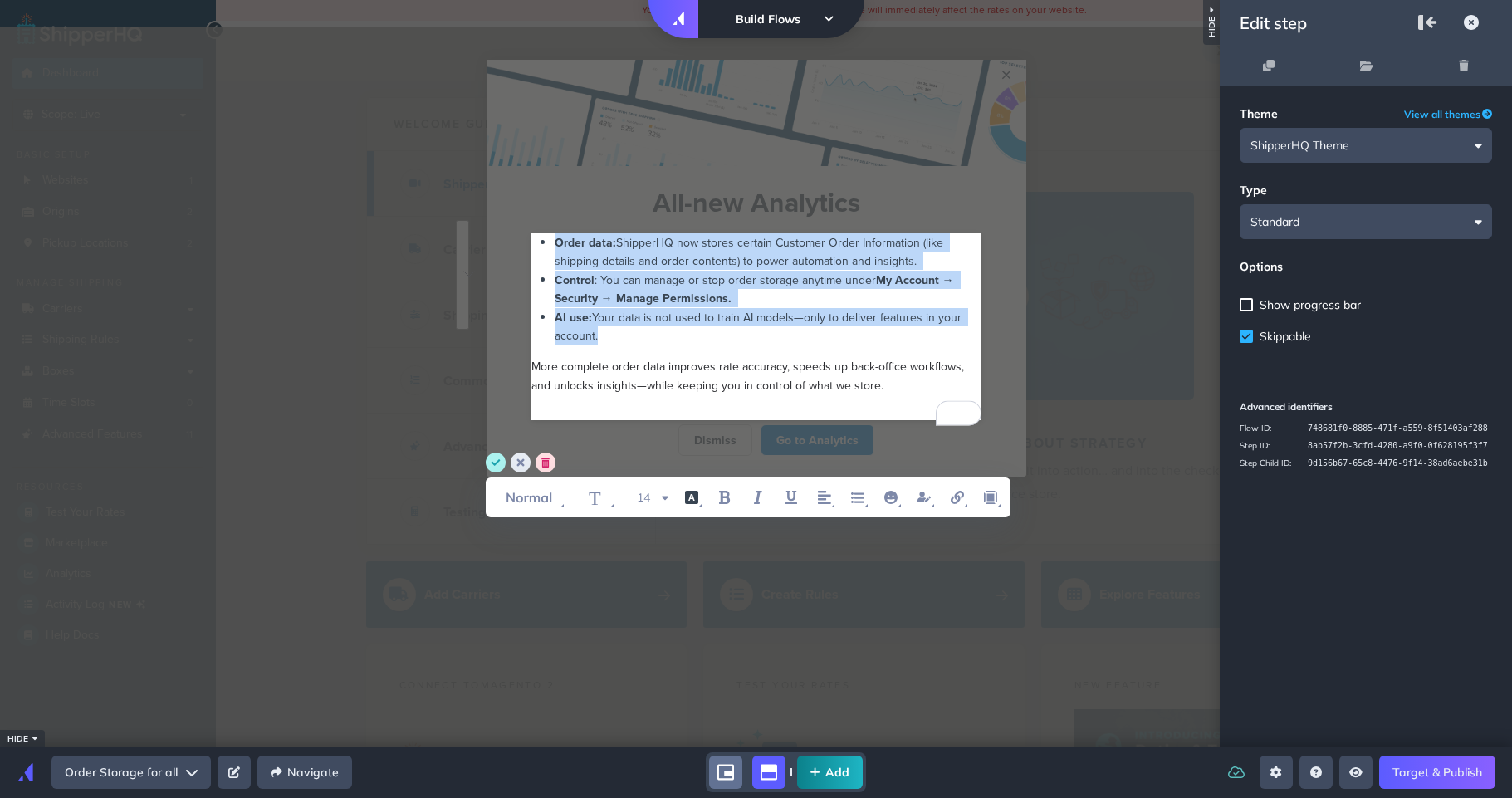
drag, startPoint x: 620, startPoint y: 336, endPoint x: 488, endPoint y: 228, distance: 170.6
click at [488, 228] on div "Order data: ShipperHQ now stores certain Customer Order Information (like shipp…" at bounding box center [756, 320] width 556 height 200
click at [562, 498] on icon "font style" at bounding box center [530, 497] width 75 height 26
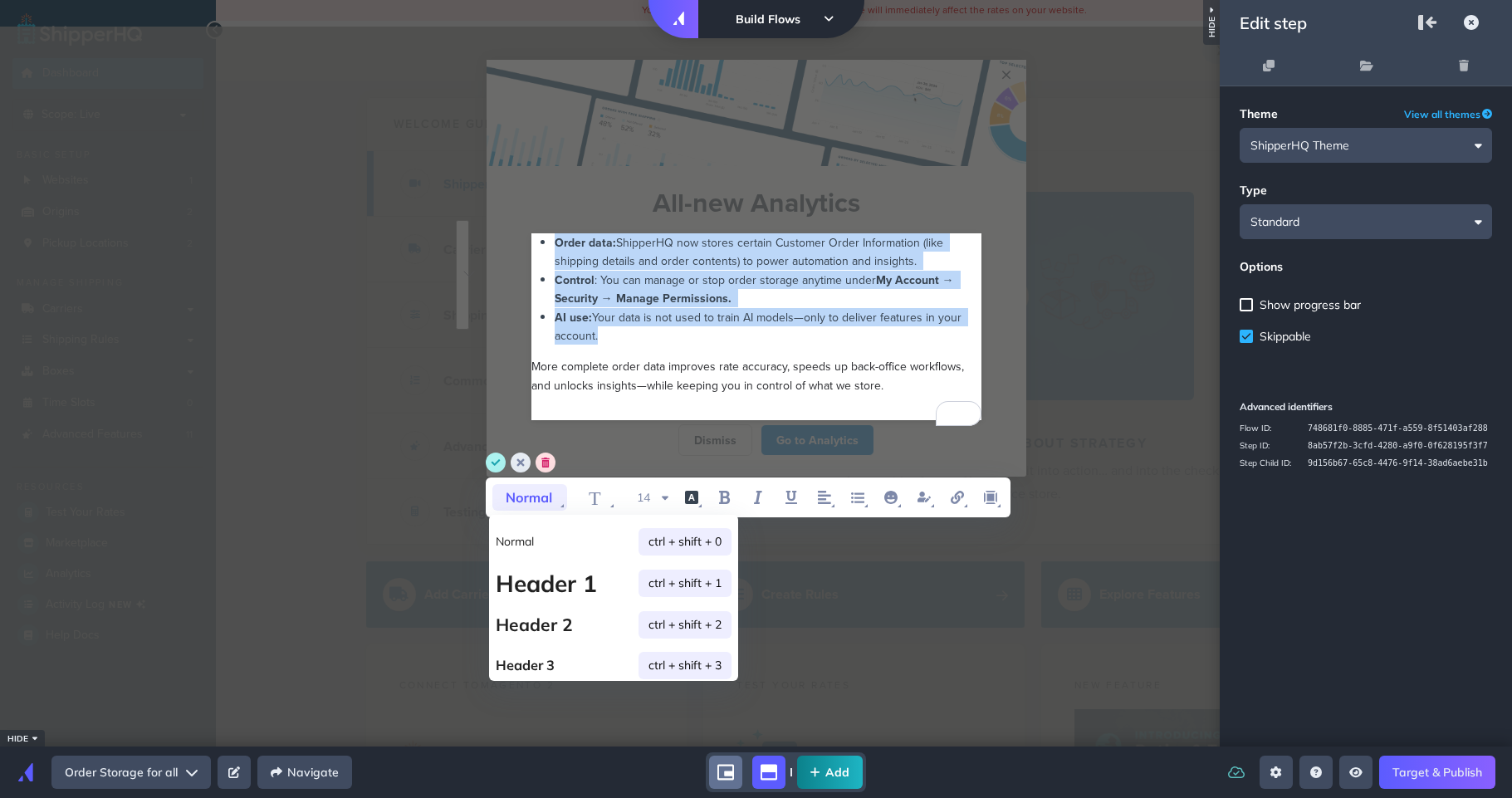
click at [562, 498] on icon "font style" at bounding box center [530, 497] width 75 height 26
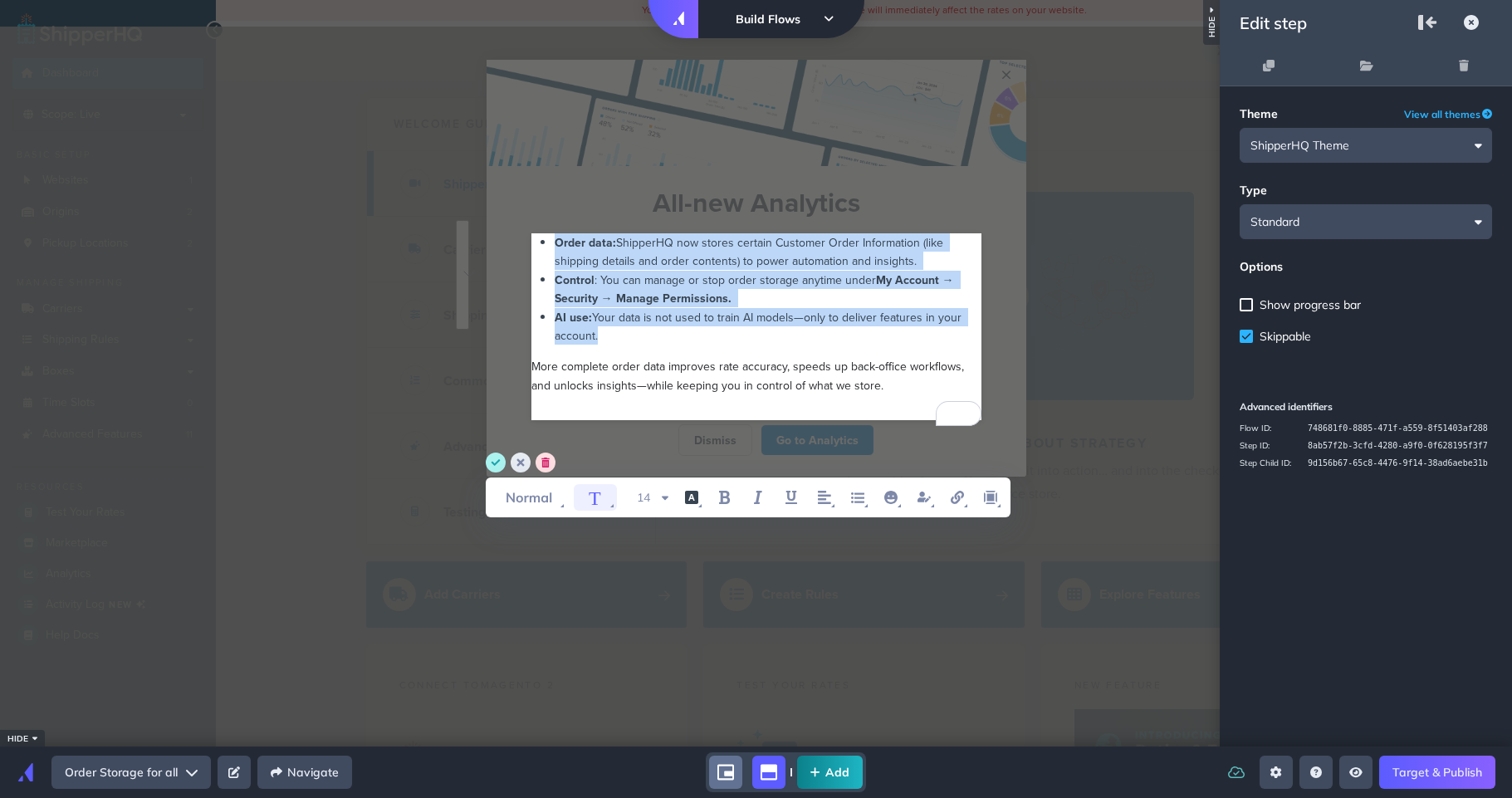
click at [607, 502] on icon "T" at bounding box center [595, 497] width 43 height 26
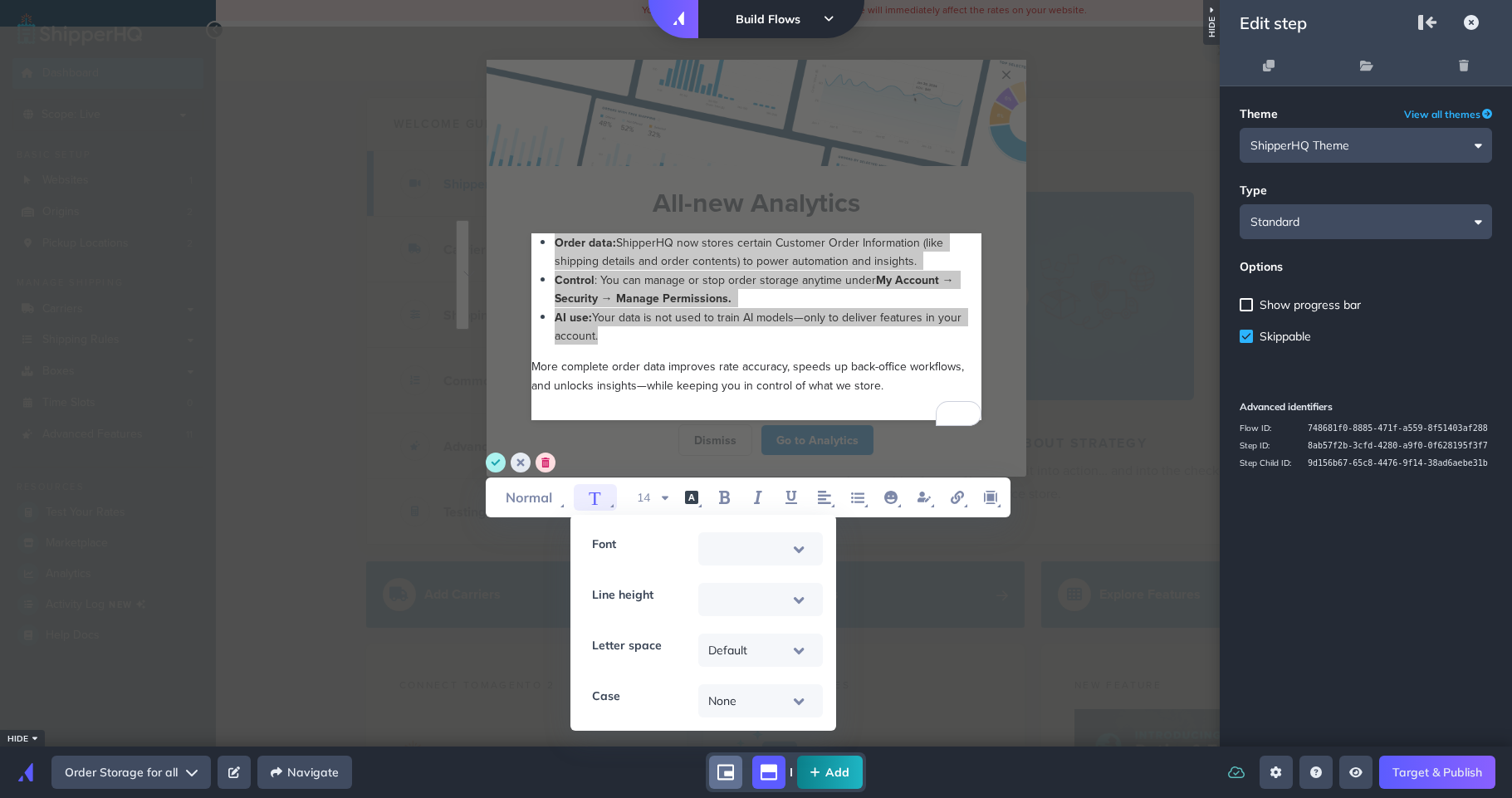
click at [793, 606] on div "WYSIWYG Toolbar and Actions" at bounding box center [761, 599] width 105 height 44
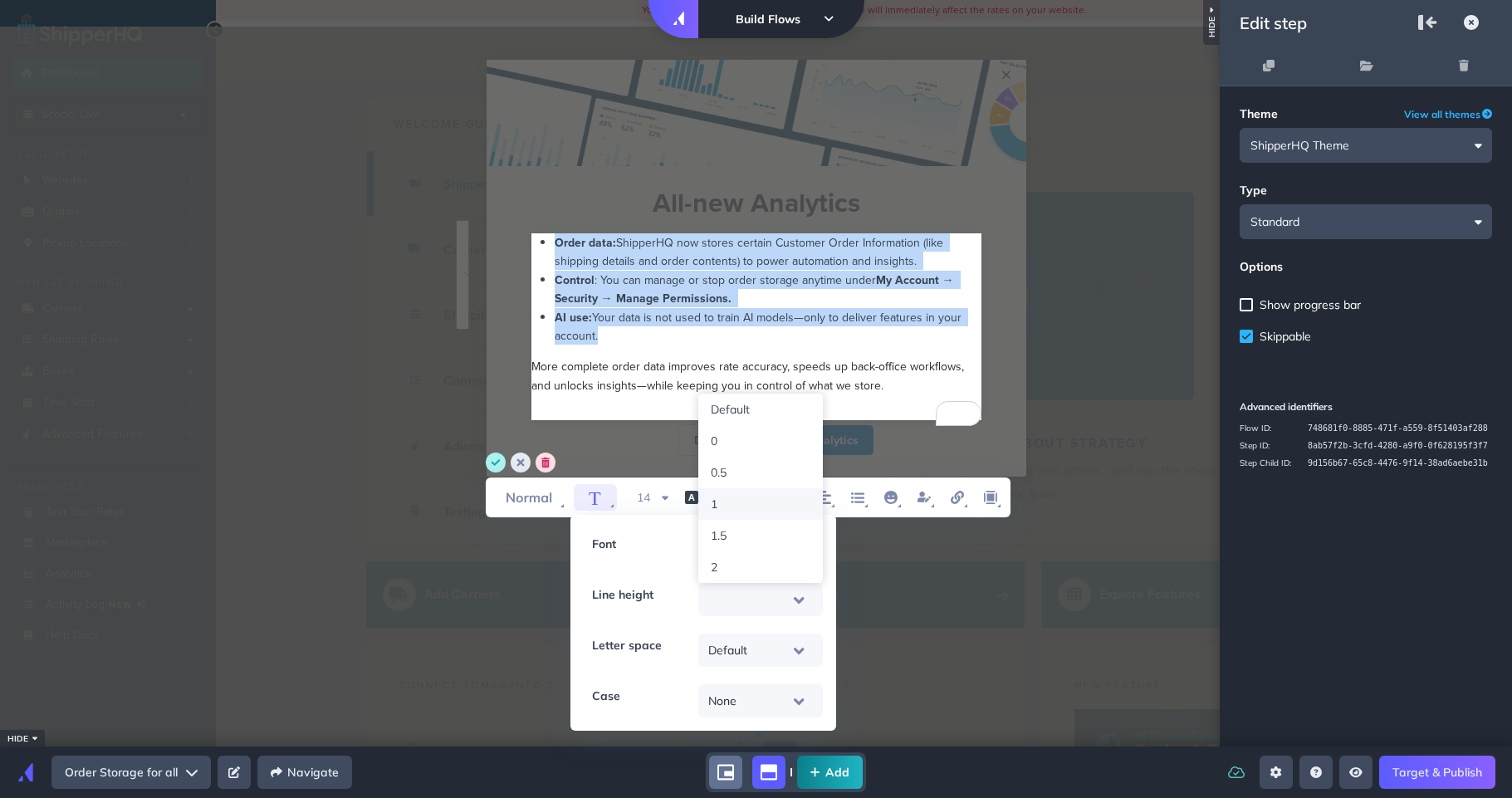
click at [771, 505] on div "1" at bounding box center [761, 504] width 100 height 15
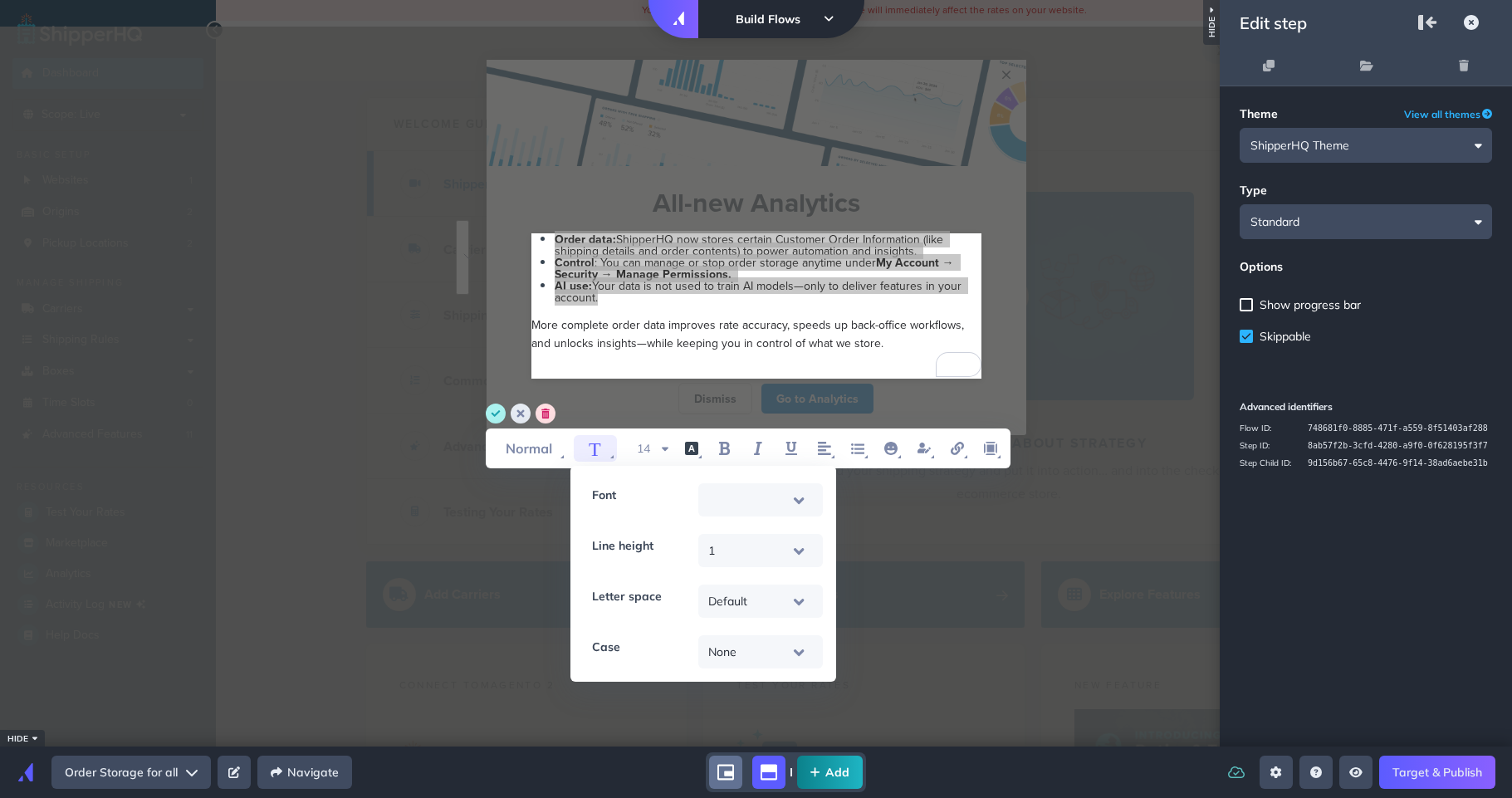
click at [793, 559] on div "1" at bounding box center [761, 550] width 105 height 44
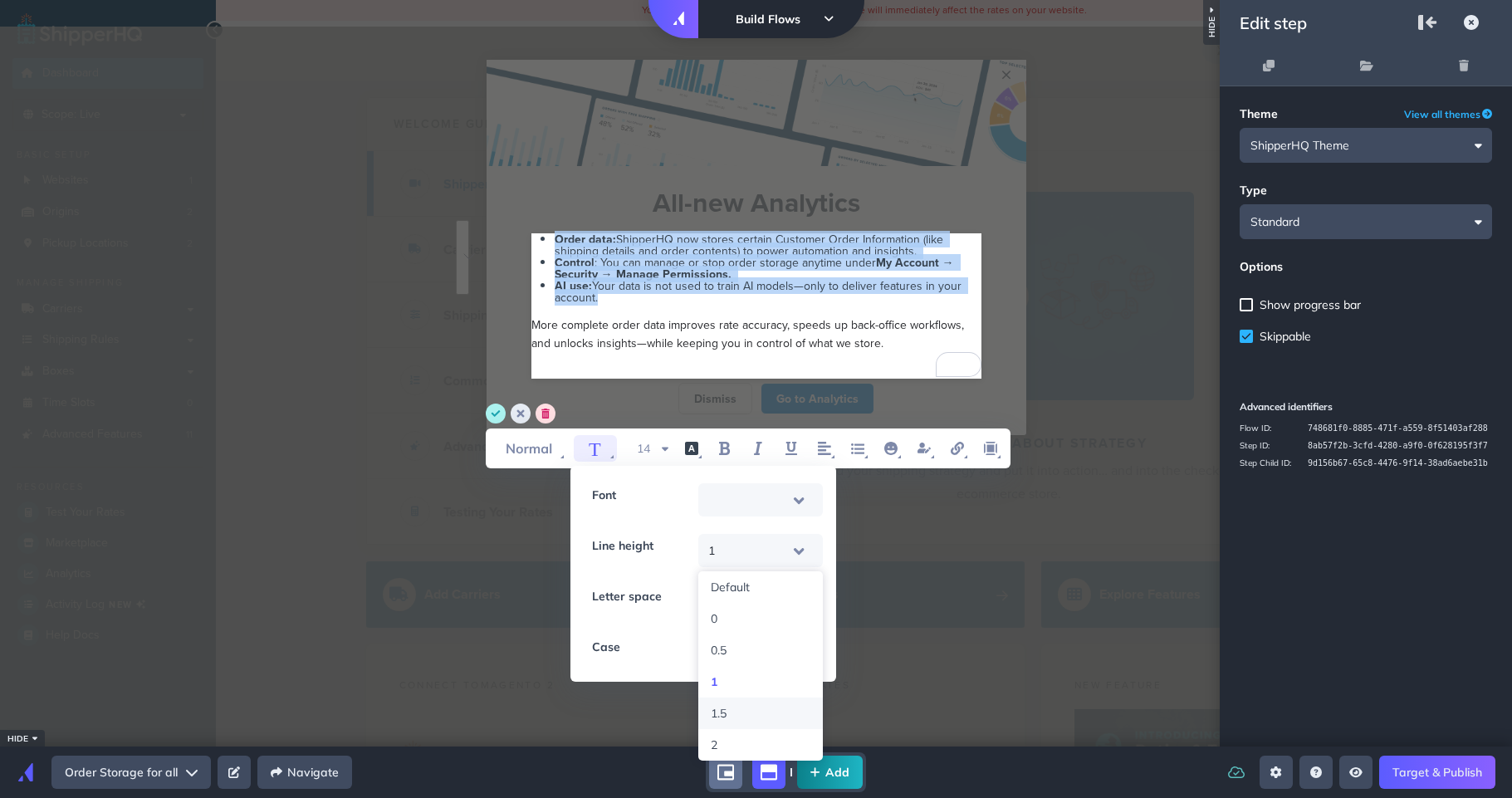
click at [761, 701] on div "1.5" at bounding box center [760, 713] width 124 height 32
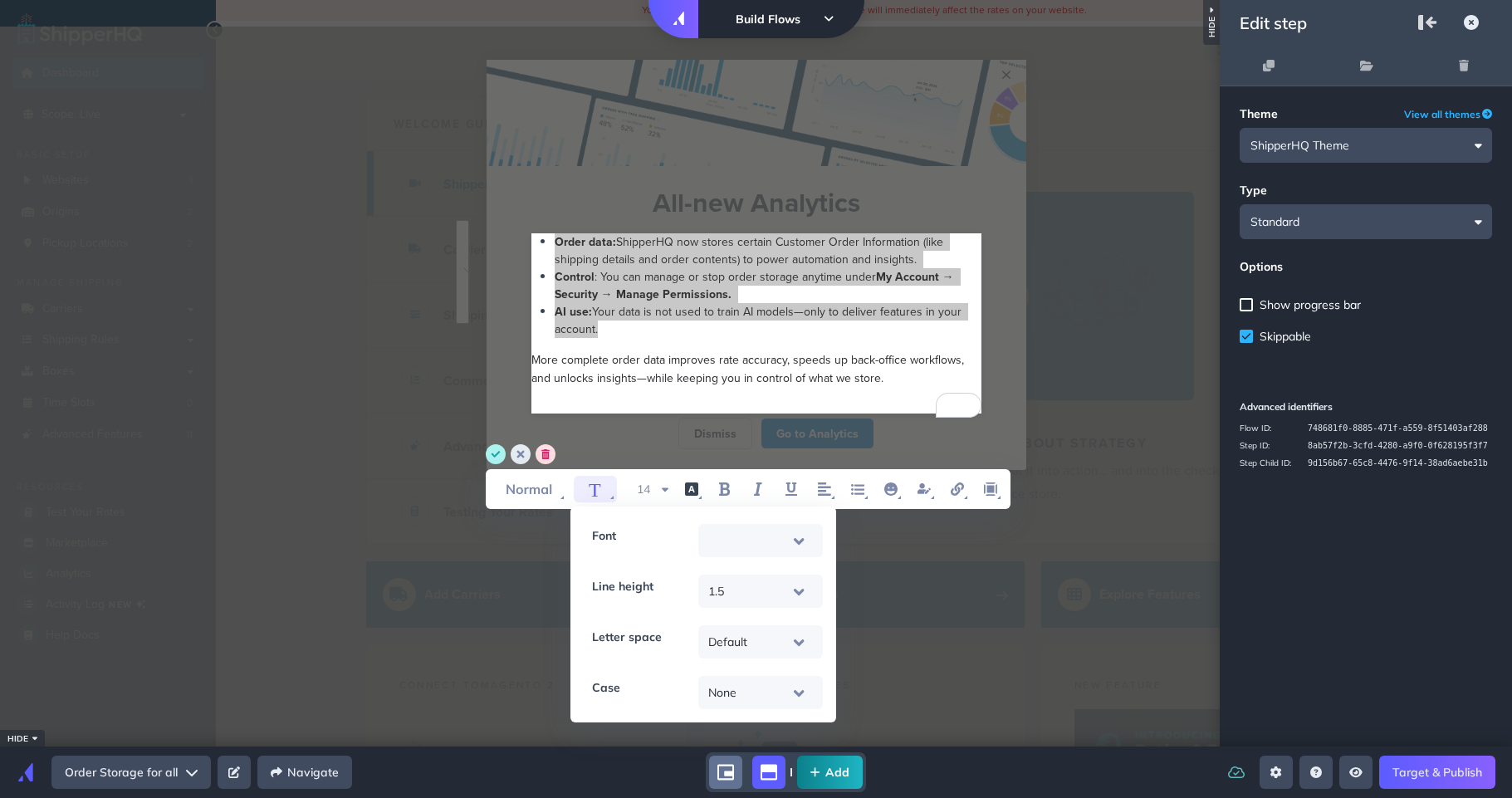
click at [806, 587] on div "1.5" at bounding box center [761, 591] width 105 height 44
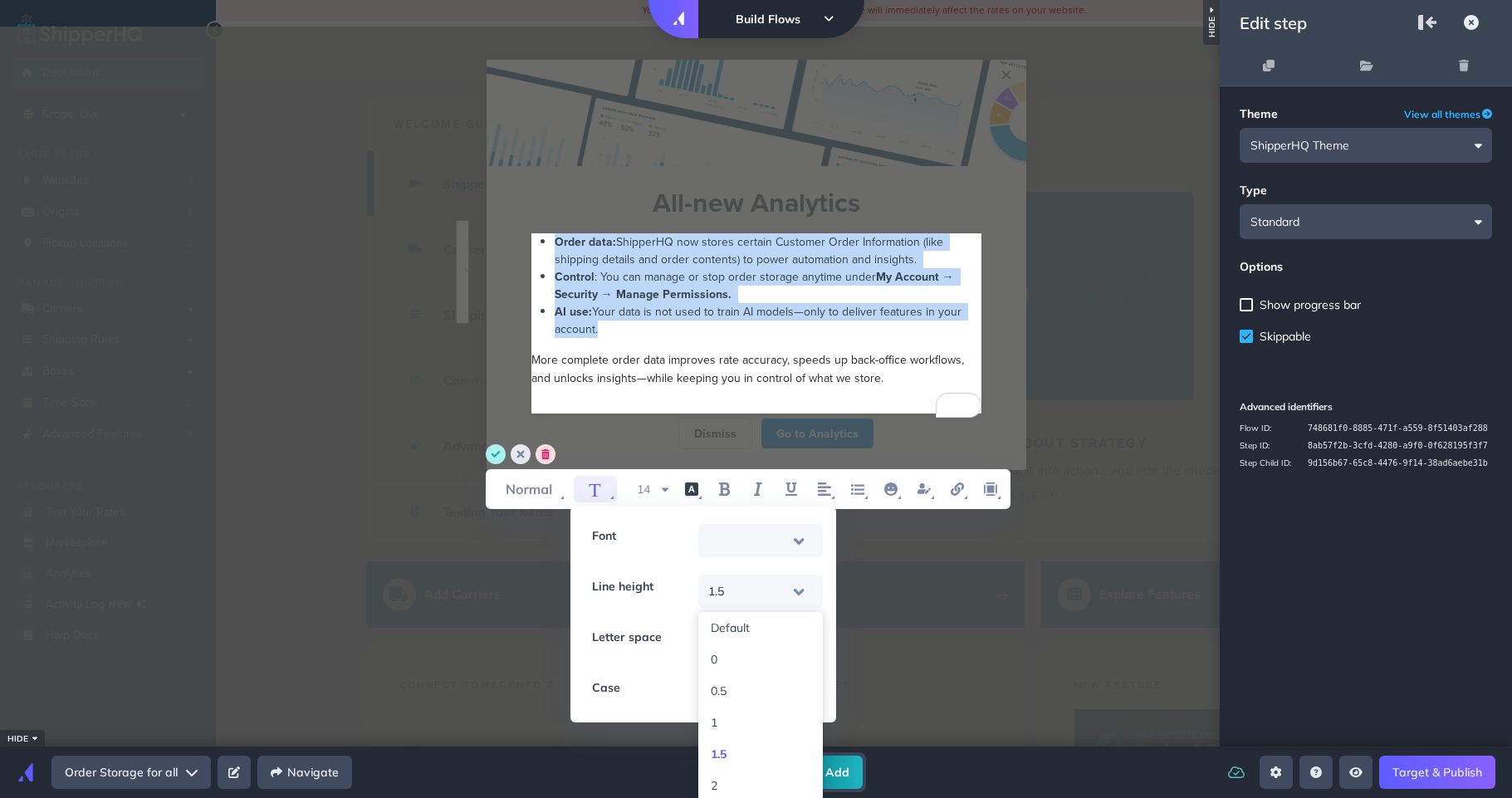
click at [749, 775] on div "2" at bounding box center [760, 786] width 124 height 32
click at [770, 297] on div "Control : You can manage or stop order storage anytime under My Account → Secur…" at bounding box center [767, 285] width 427 height 35
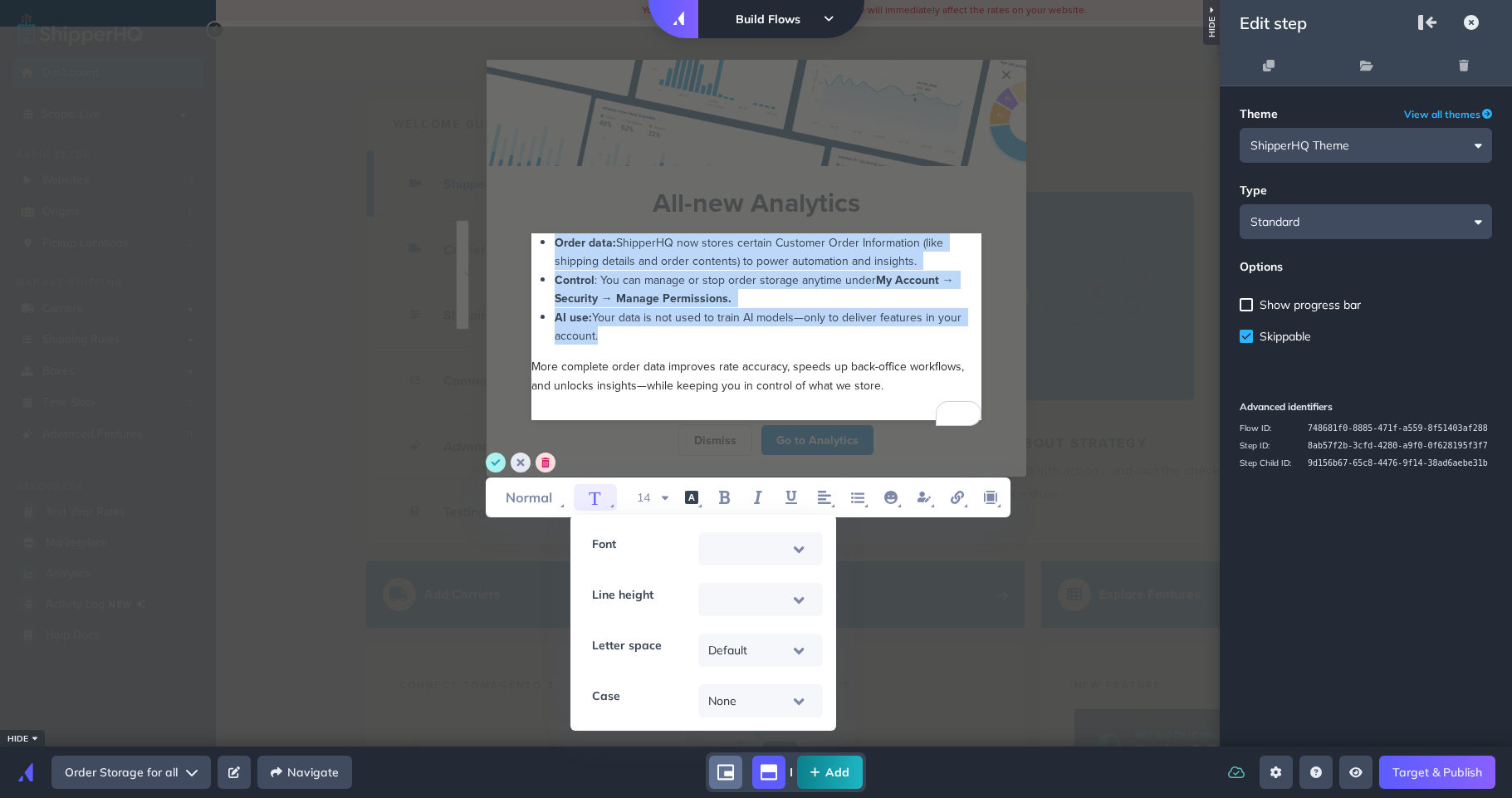
click at [756, 302] on div "Control : You can manage or stop order storage anytime under My Account → Secur…" at bounding box center [767, 290] width 427 height 37
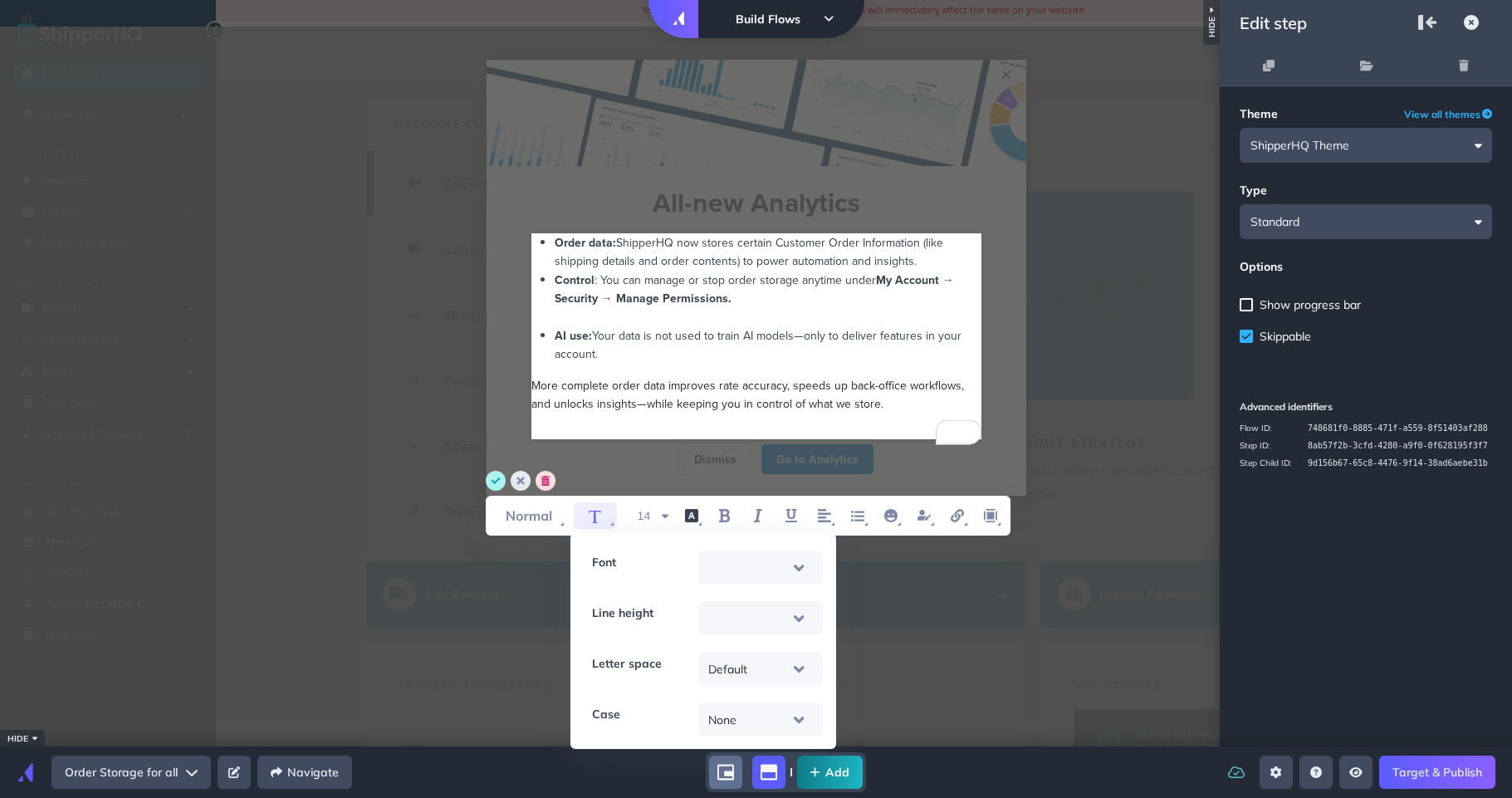
click at [910, 267] on span "ShipperHQ now stores certain Customer Order Information (like shipping details …" at bounding box center [749, 251] width 392 height 35
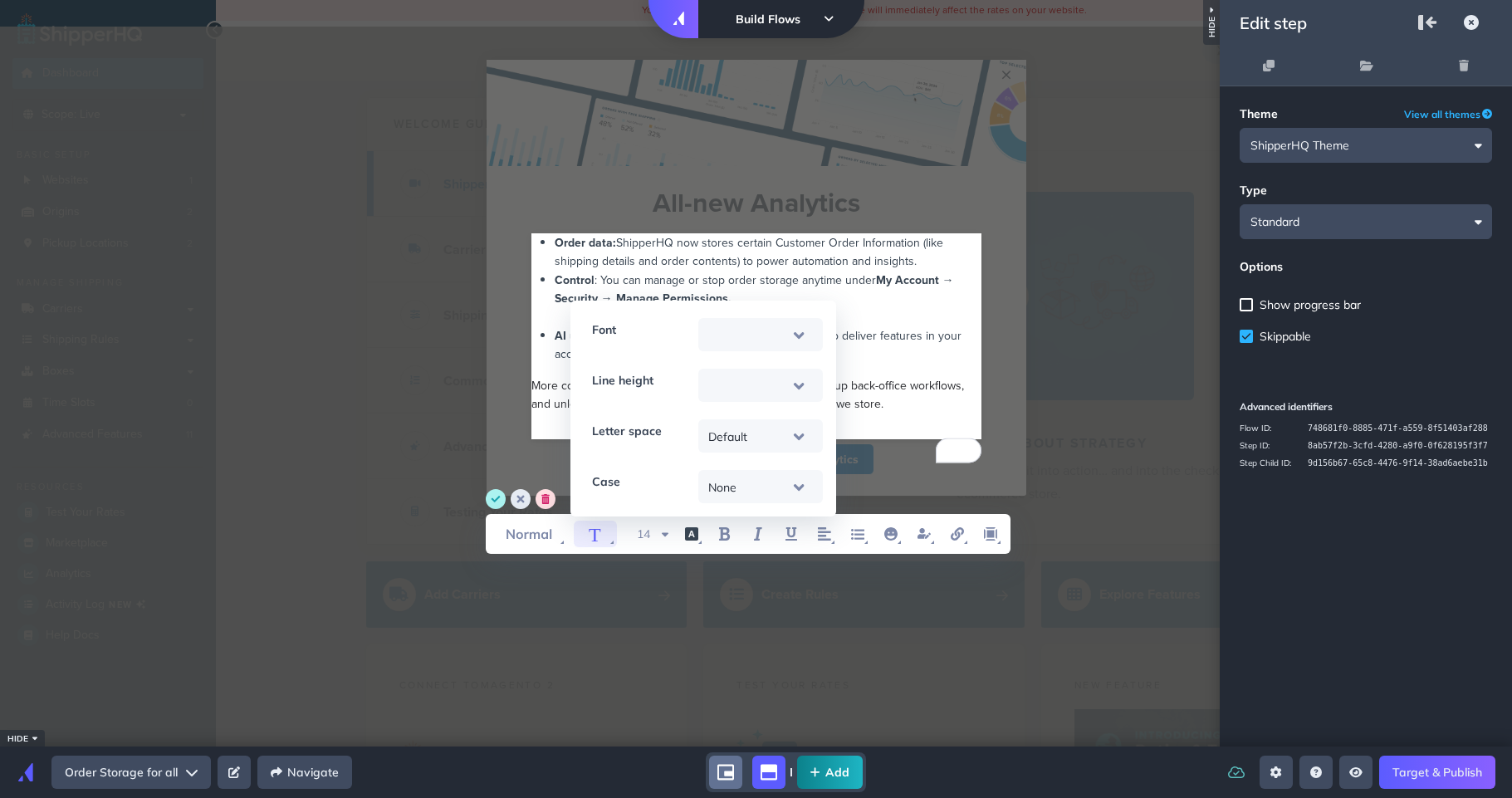
click at [532, 278] on ul "Order data: ShipperHQ now stores certain Customer Order Information (like shipp…" at bounding box center [757, 298] width 450 height 130
click at [458, 344] on modal-container "× Cannot exceed 6 items per row All-new Analytics Cannot exceed 6 items per row…" at bounding box center [756, 278] width 1512 height 435
click at [498, 503] on circle "save" at bounding box center [495, 498] width 20 height 20
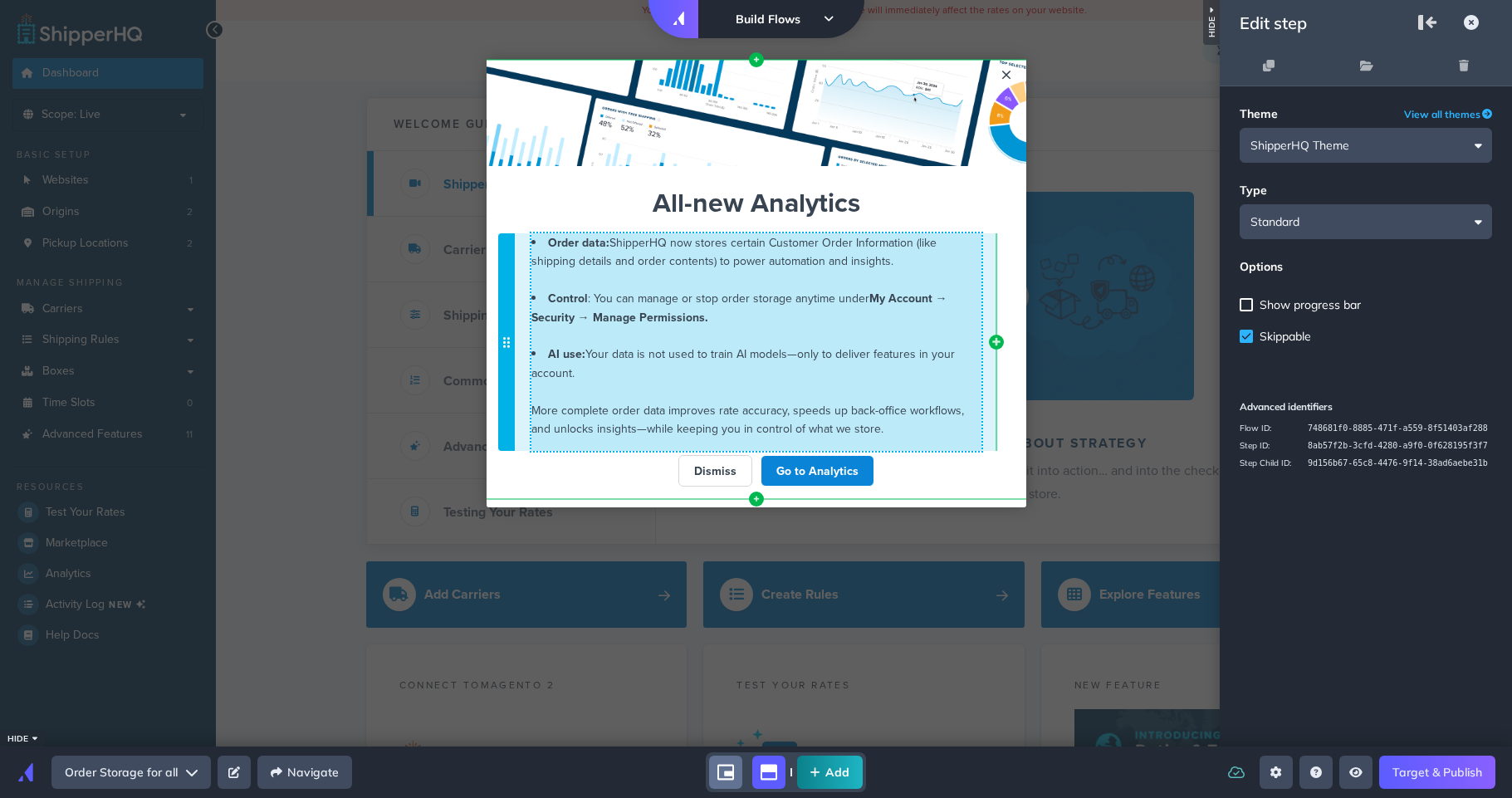
click at [555, 408] on span "More complete order data improves rate accuracy, speeds up back-office workflow…" at bounding box center [748, 419] width 433 height 35
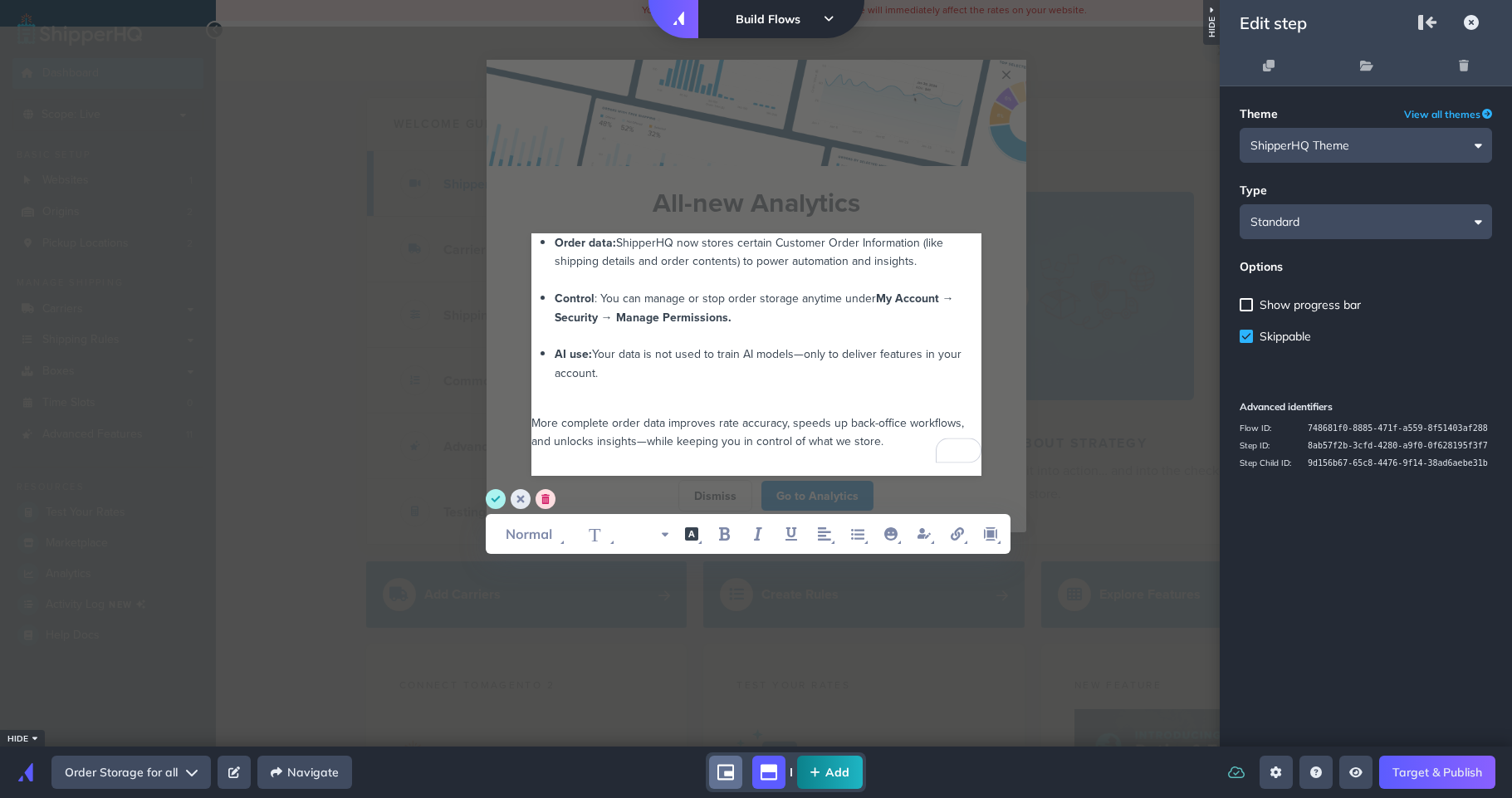
click at [420, 392] on modal-container "× Cannot exceed 6 items per row All-new Analytics Cannot exceed 6 items per row…" at bounding box center [756, 296] width 1512 height 473
click at [492, 491] on circle "save" at bounding box center [495, 498] width 20 height 20
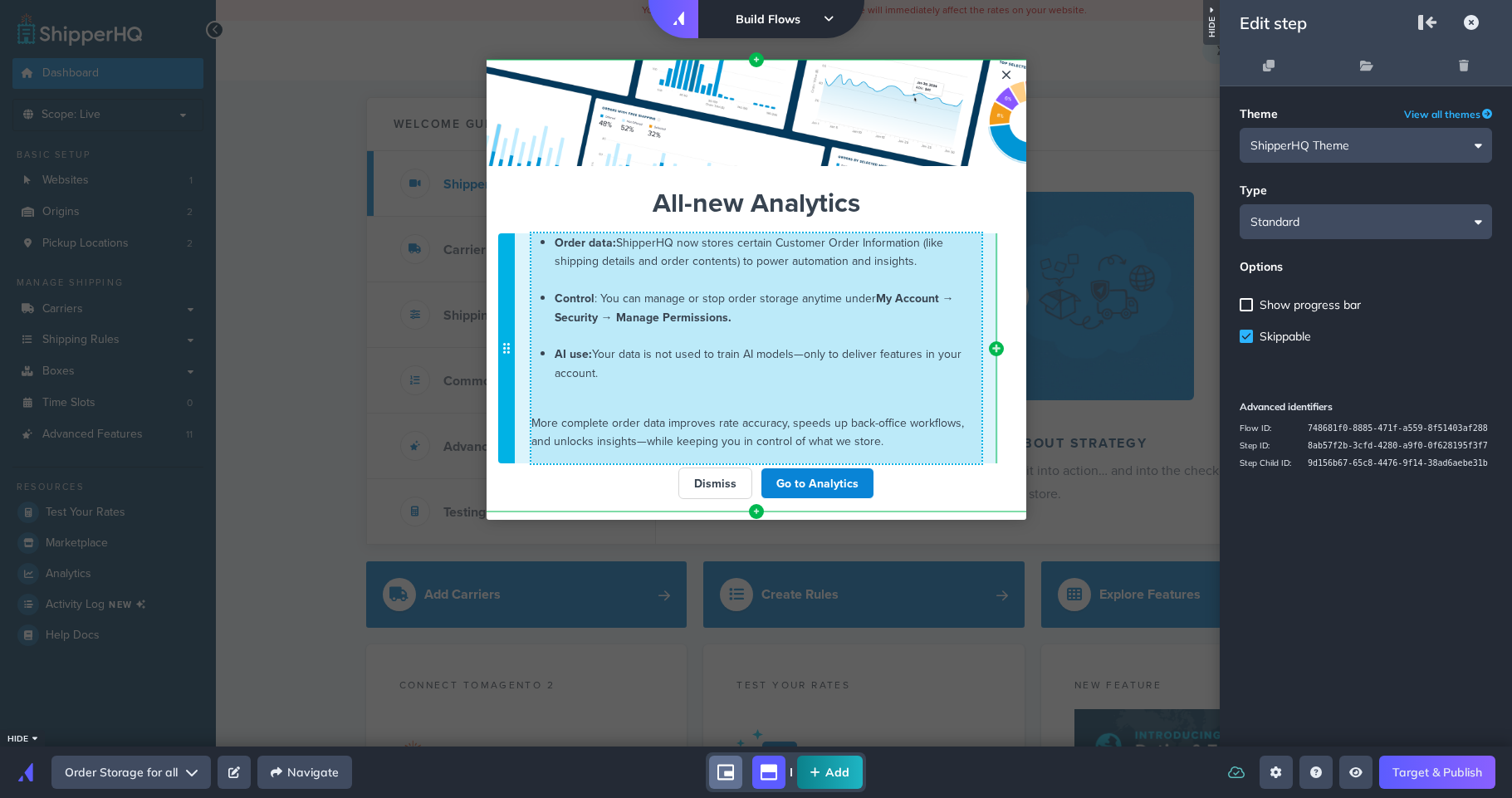
click at [579, 392] on li "AI use: Your data is not used to train AI models—only to deliver features in yo…" at bounding box center [767, 373] width 427 height 56
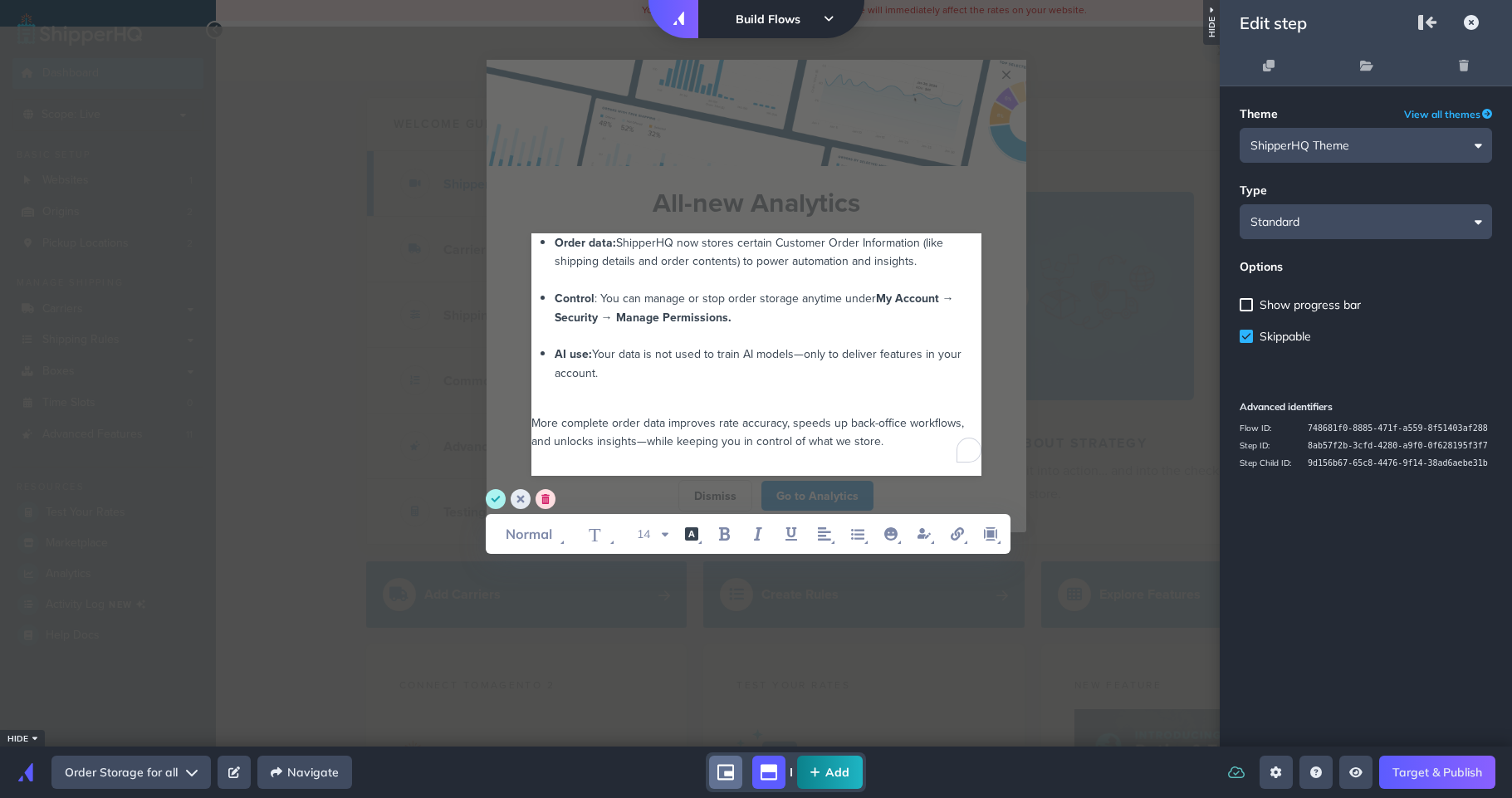
click at [572, 397] on div "AI use: Your data is not used to train AI models—only to deliver features in yo…" at bounding box center [767, 373] width 427 height 56
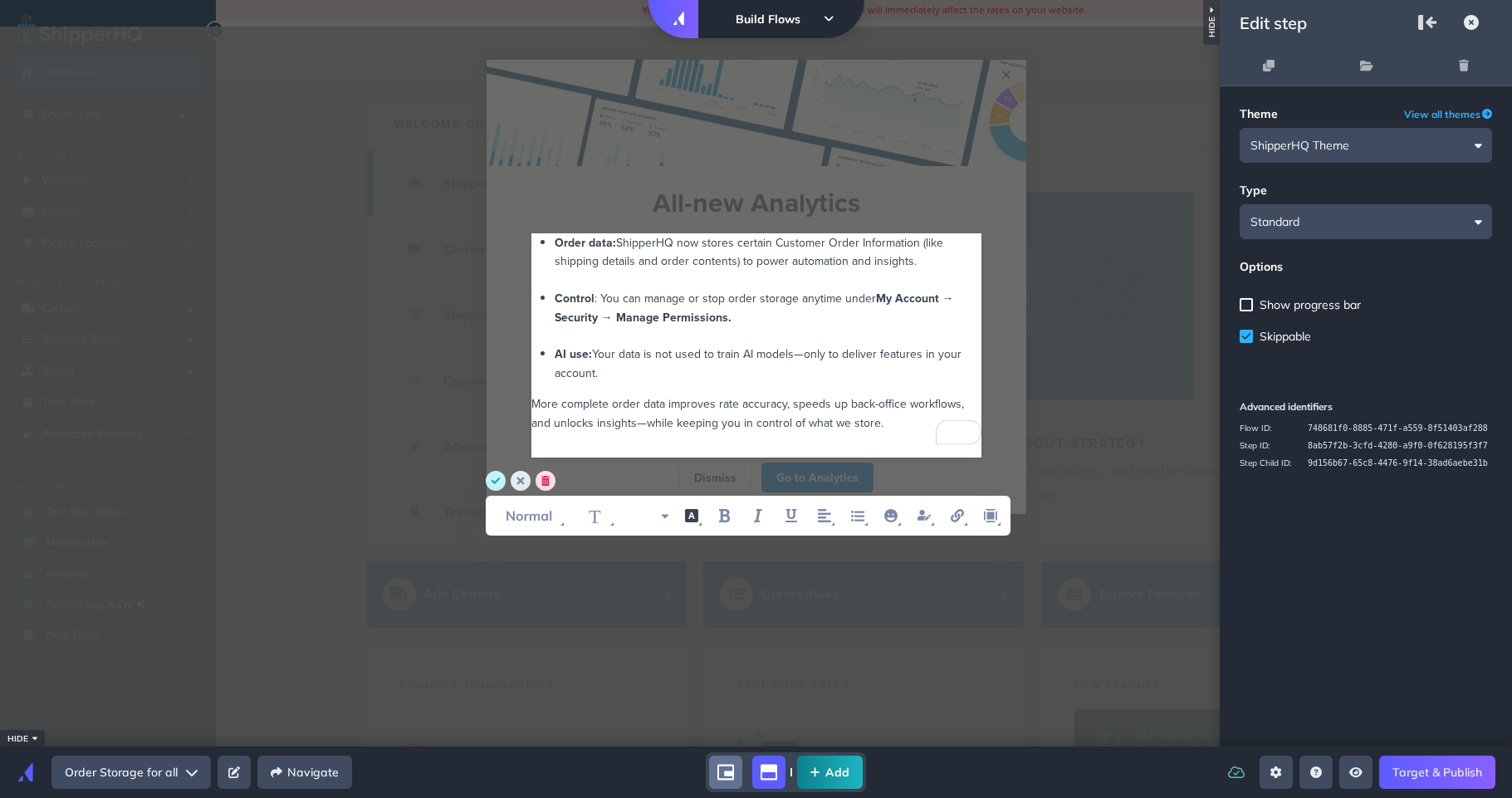
click at [487, 485] on circle "save" at bounding box center [495, 480] width 20 height 20
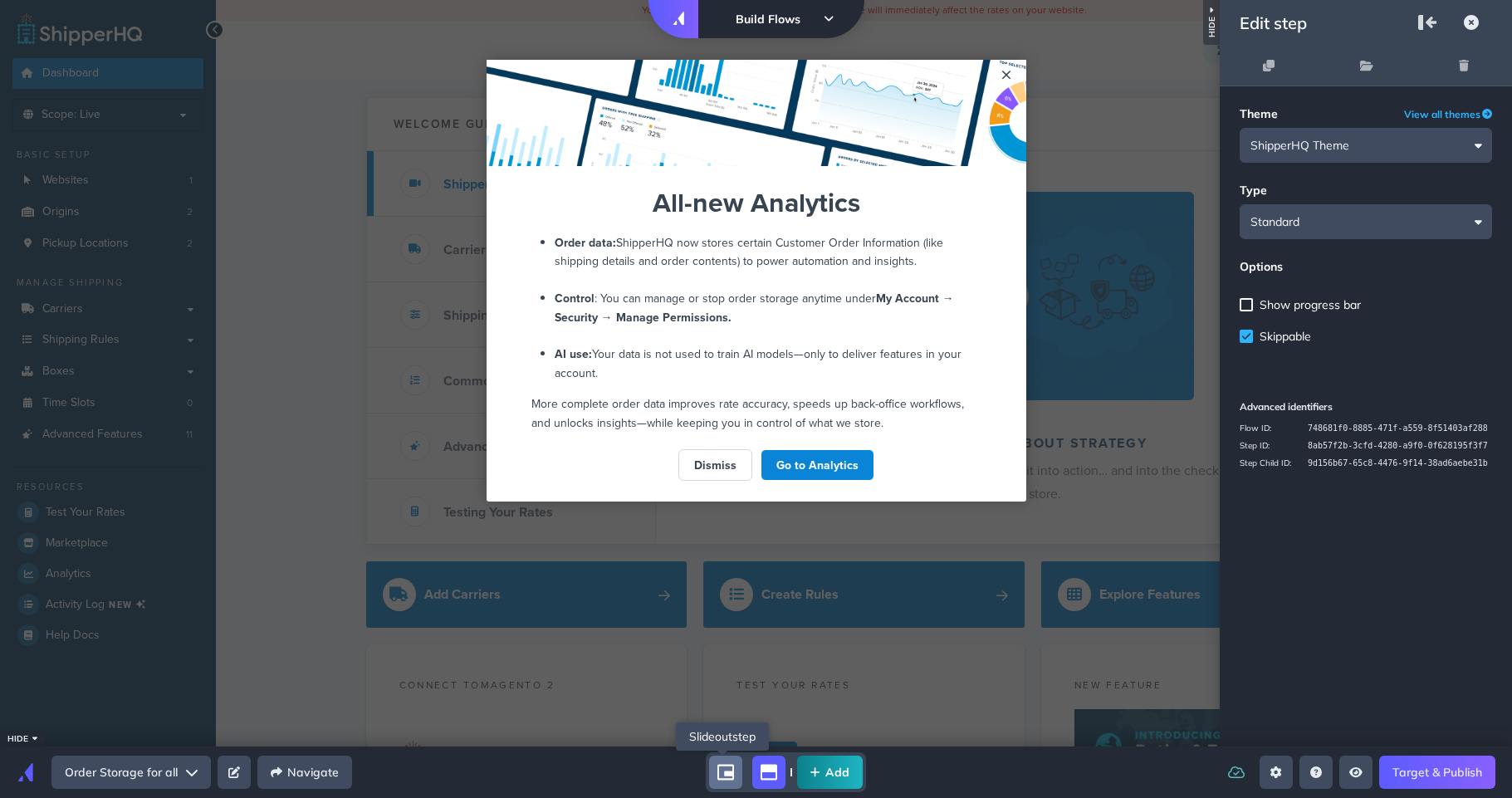
click at [735, 785] on div "step-child" at bounding box center [726, 772] width 34 height 34
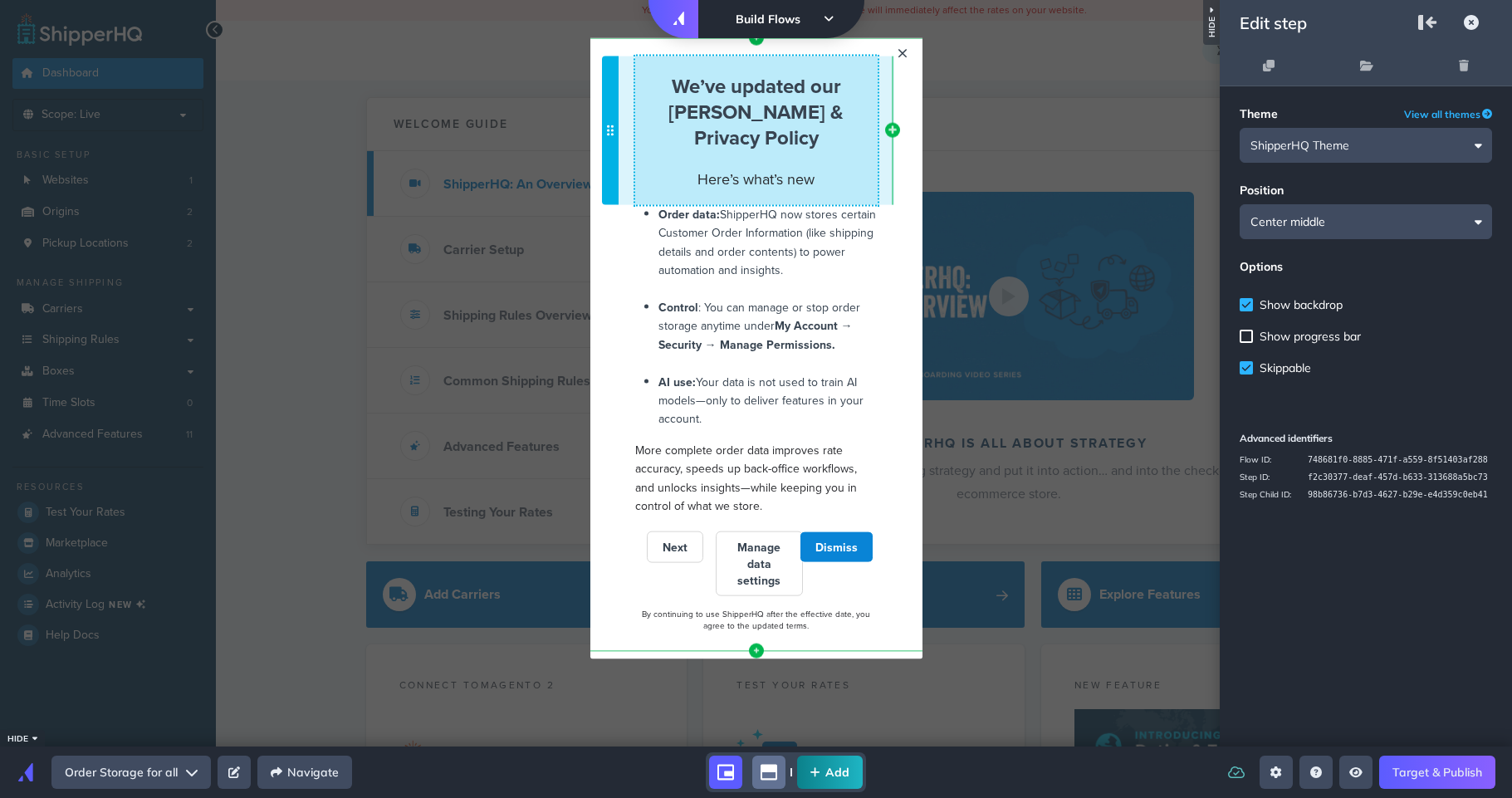
click at [710, 172] on span "Here’s what’s new" at bounding box center [755, 178] width 117 height 21
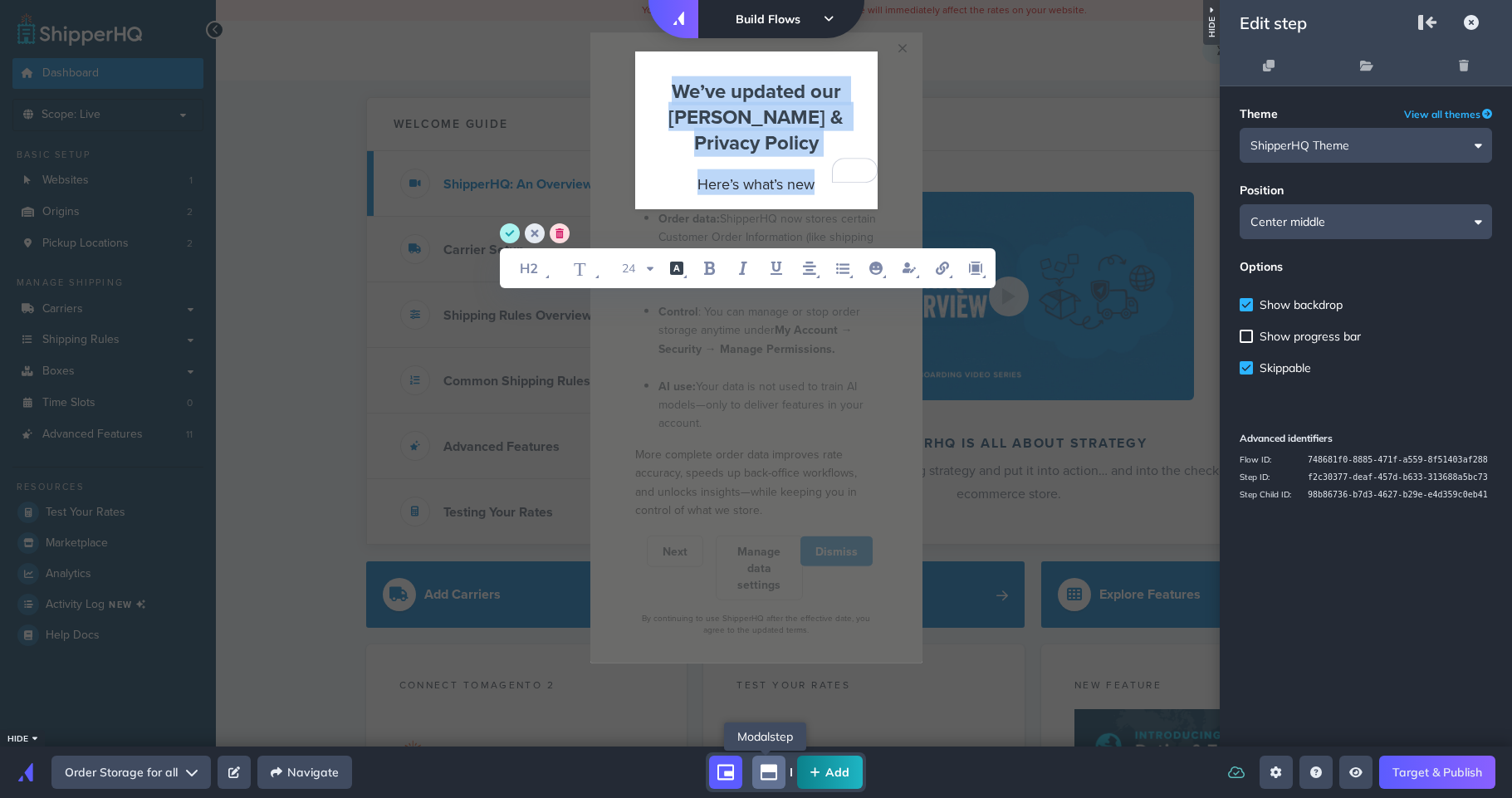
click at [766, 772] on icon "modal" at bounding box center [769, 772] width 17 height 17
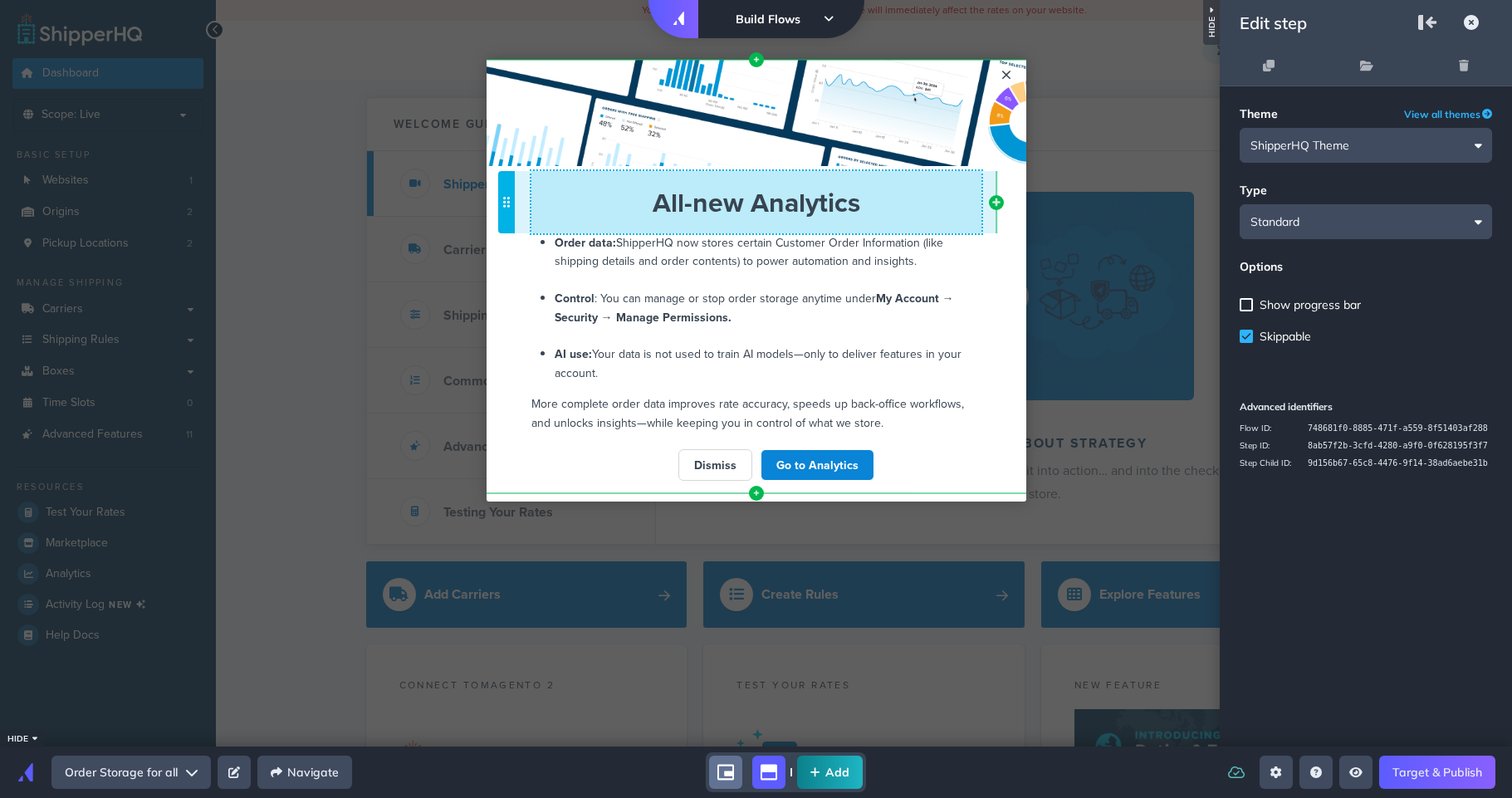
click at [751, 211] on span "All-new Analytics" at bounding box center [756, 202] width 207 height 39
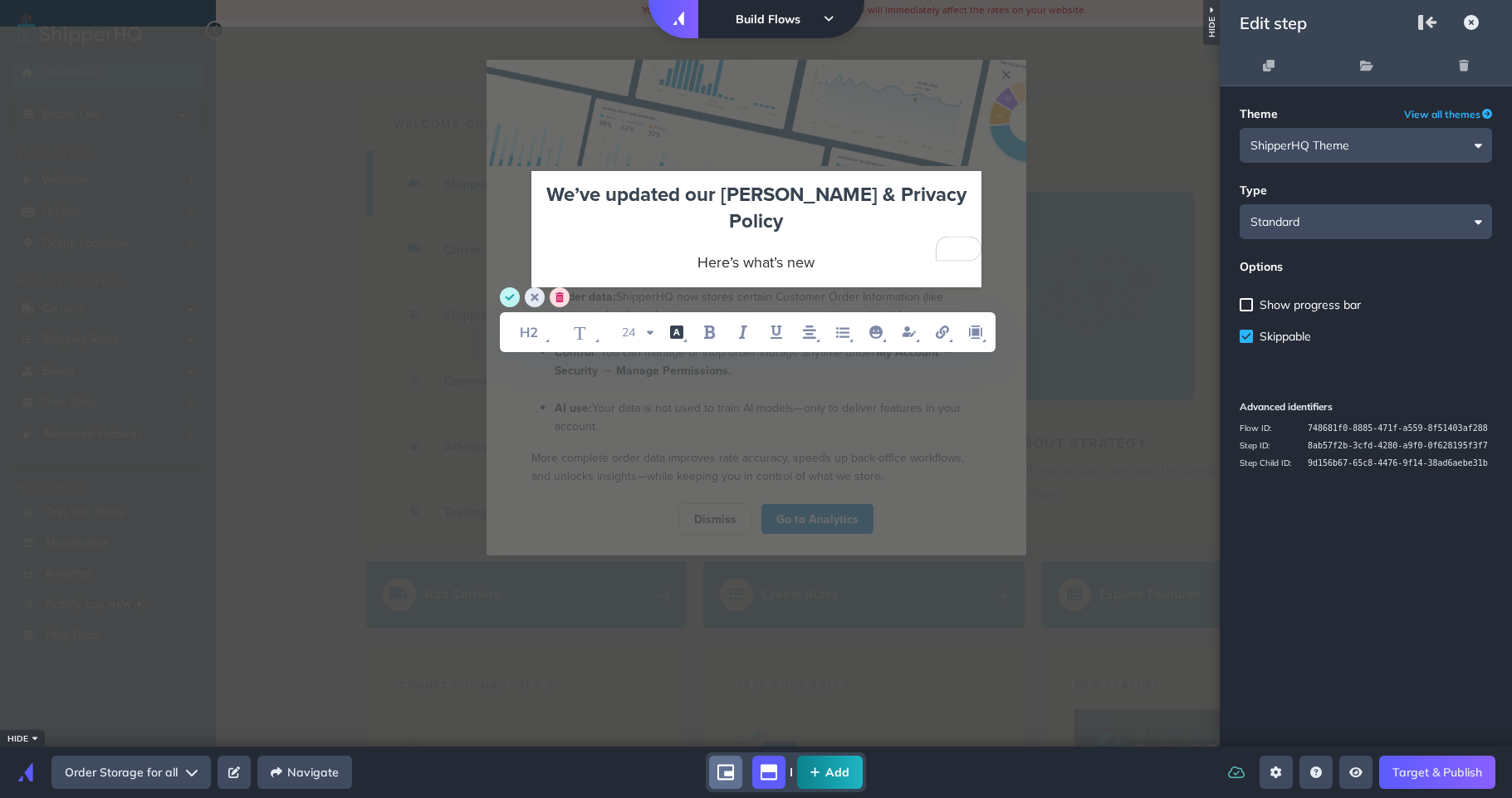
click at [510, 298] on icon "save" at bounding box center [510, 297] width 9 height 7
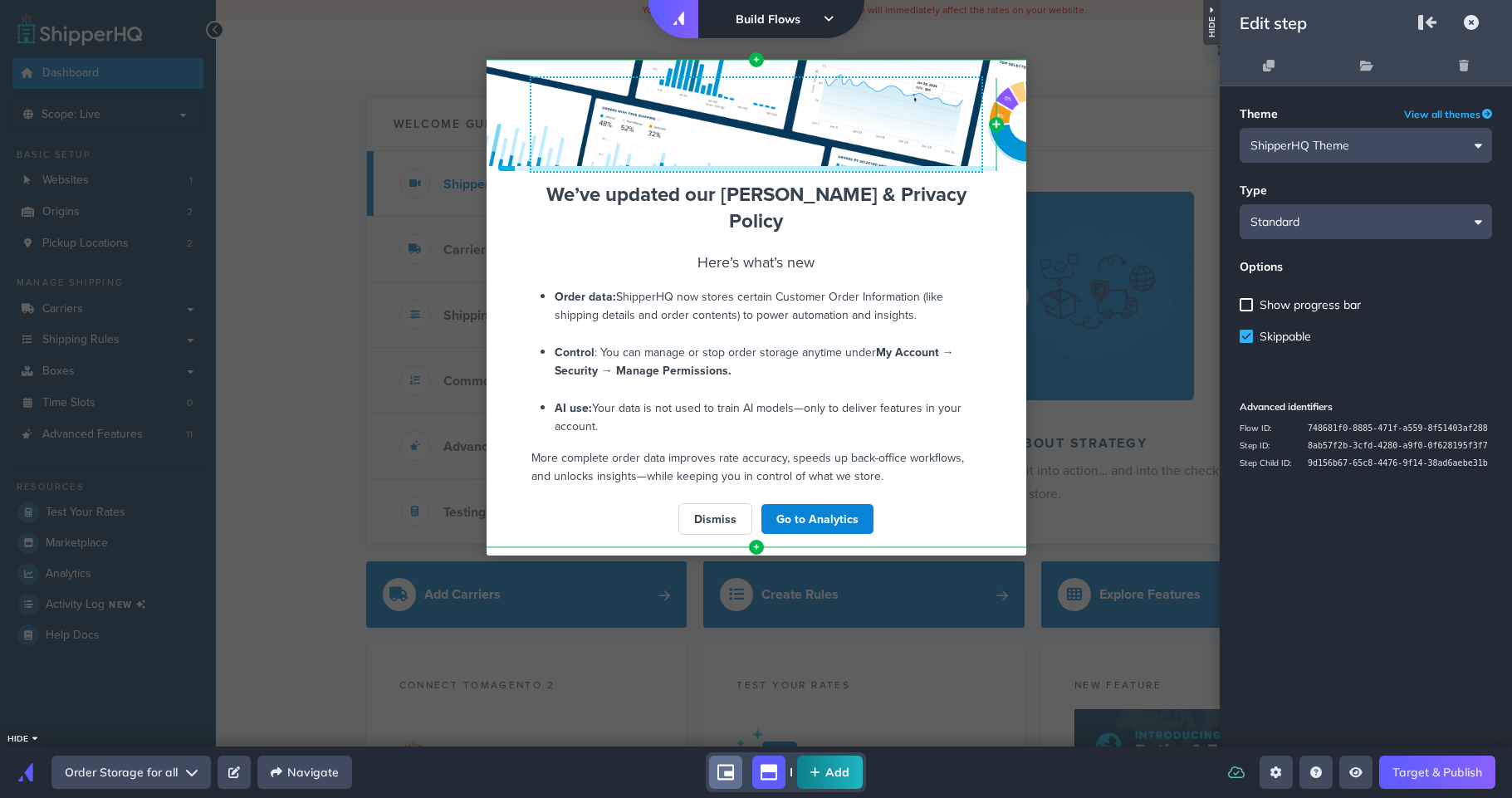
click at [703, 121] on div at bounding box center [756, 113] width 539 height 107
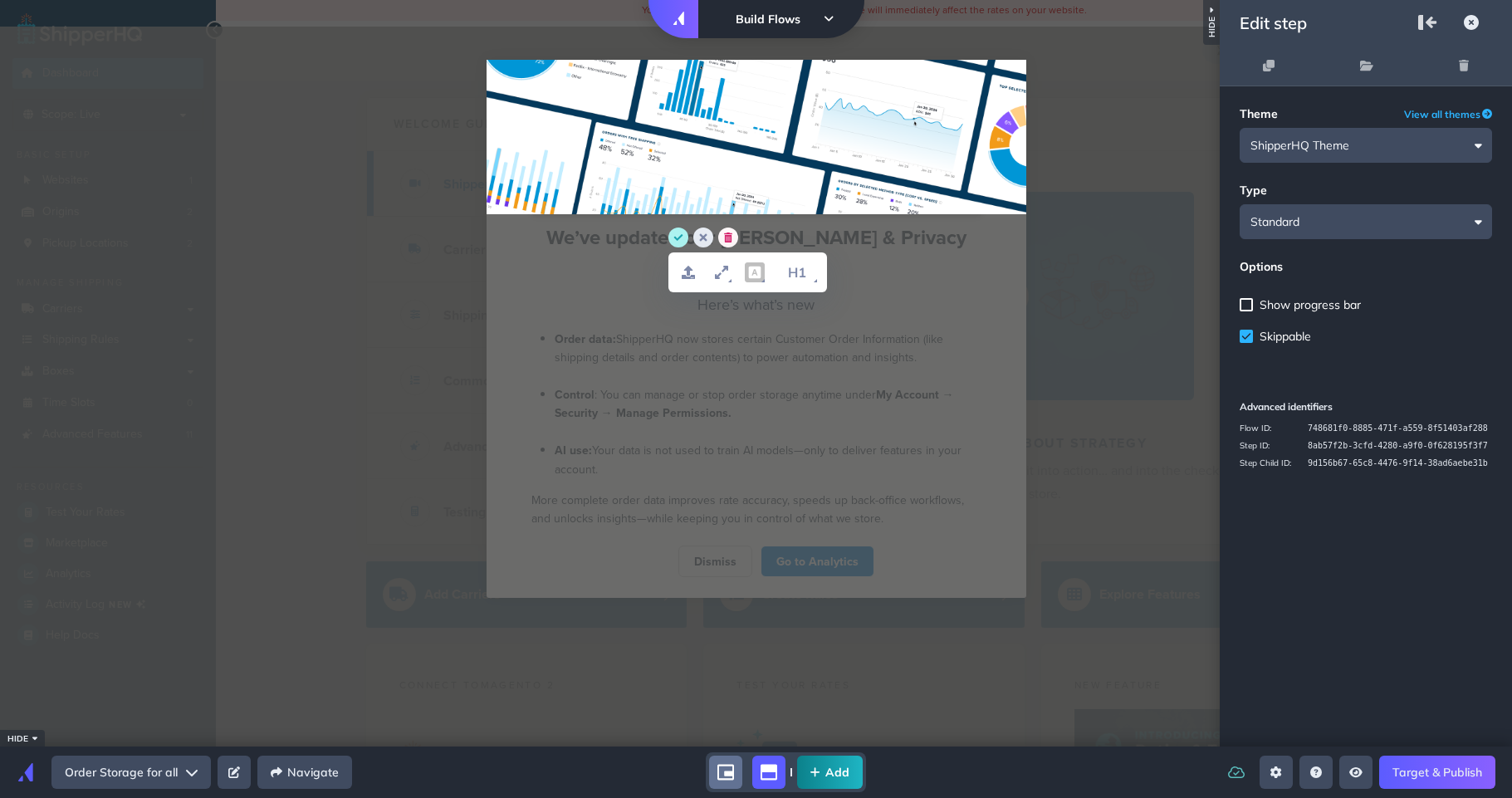
click at [729, 240] on icon "delete" at bounding box center [728, 237] width 8 height 10
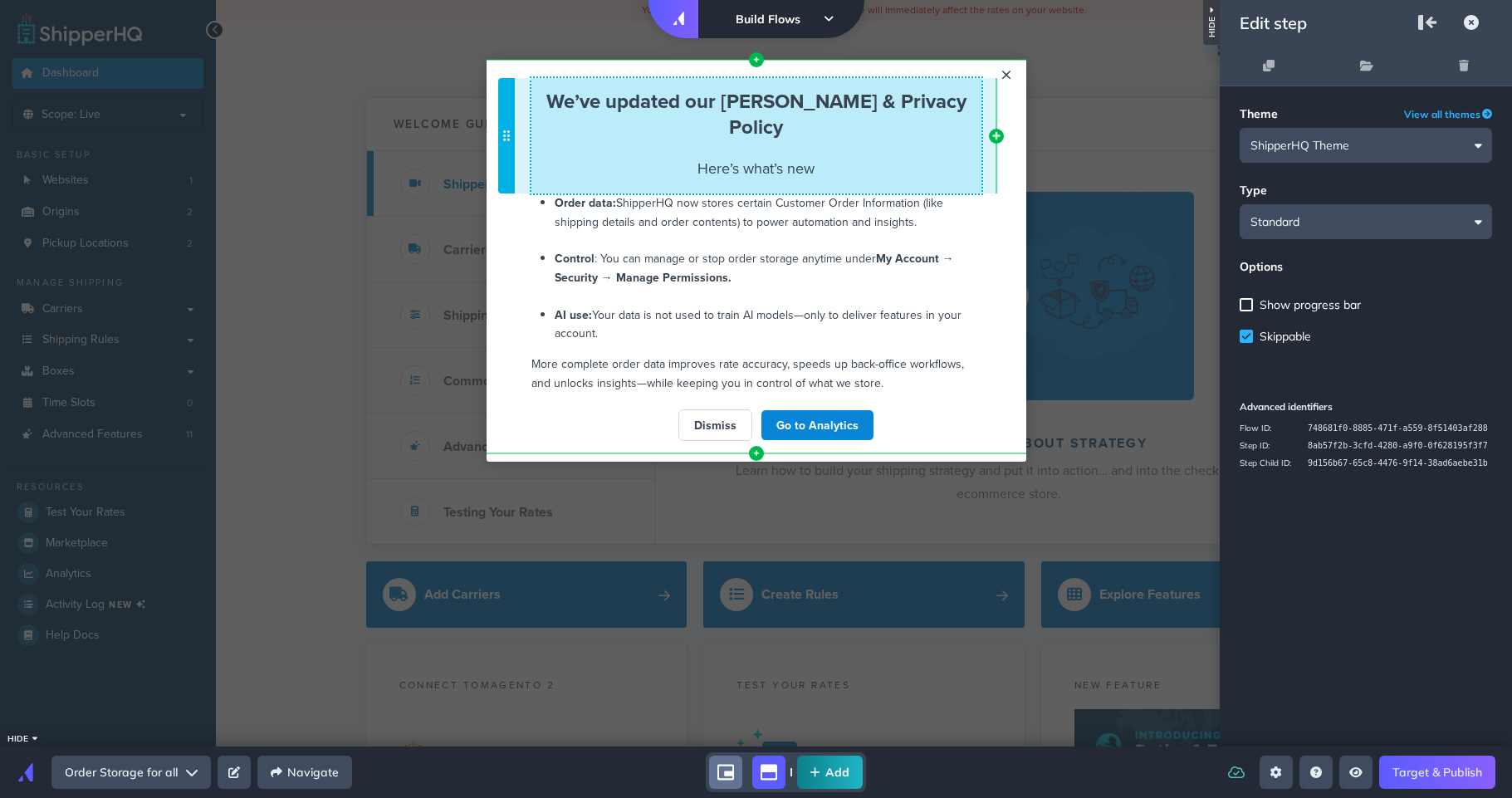
click at [797, 158] on span "Here’s what’s new" at bounding box center [755, 168] width 117 height 21
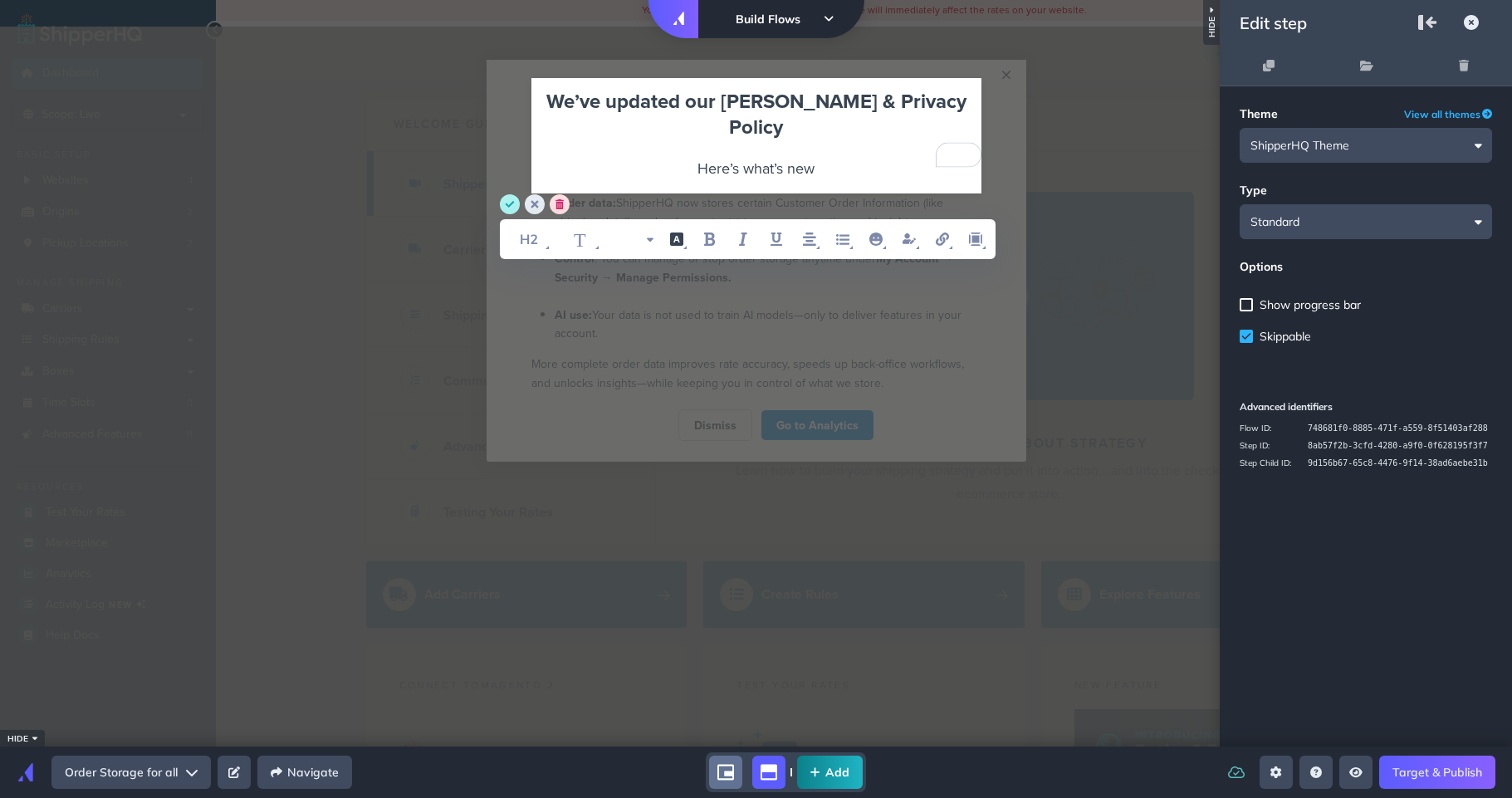
click at [820, 153] on div "Here’s what’s new" at bounding box center [757, 166] width 450 height 26
drag, startPoint x: 820, startPoint y: 139, endPoint x: 601, endPoint y: 135, distance: 219.0
click at [601, 153] on div "Here’s what’s new" at bounding box center [757, 166] width 450 height 26
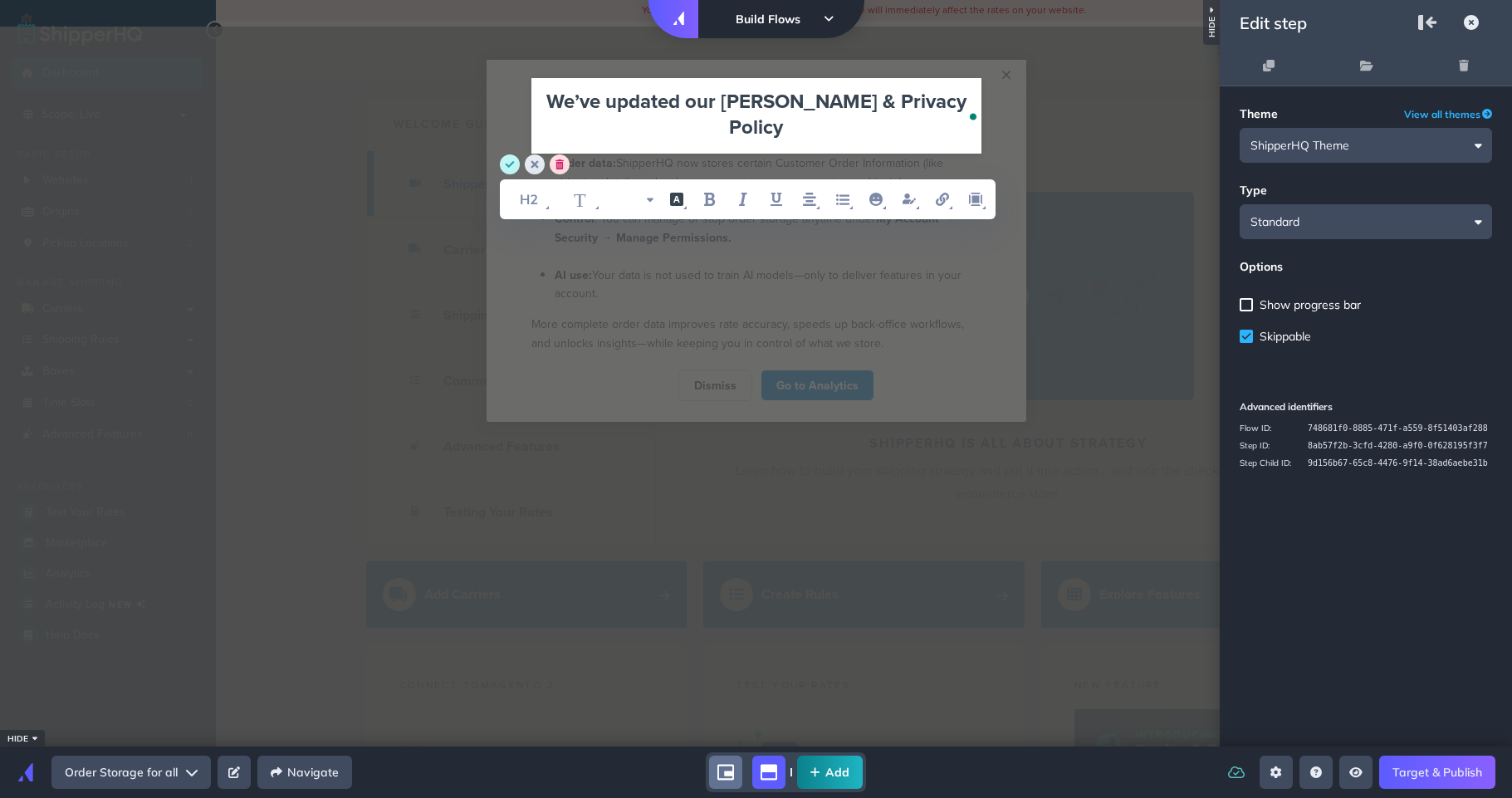
click at [510, 164] on icon "save" at bounding box center [510, 164] width 9 height 7
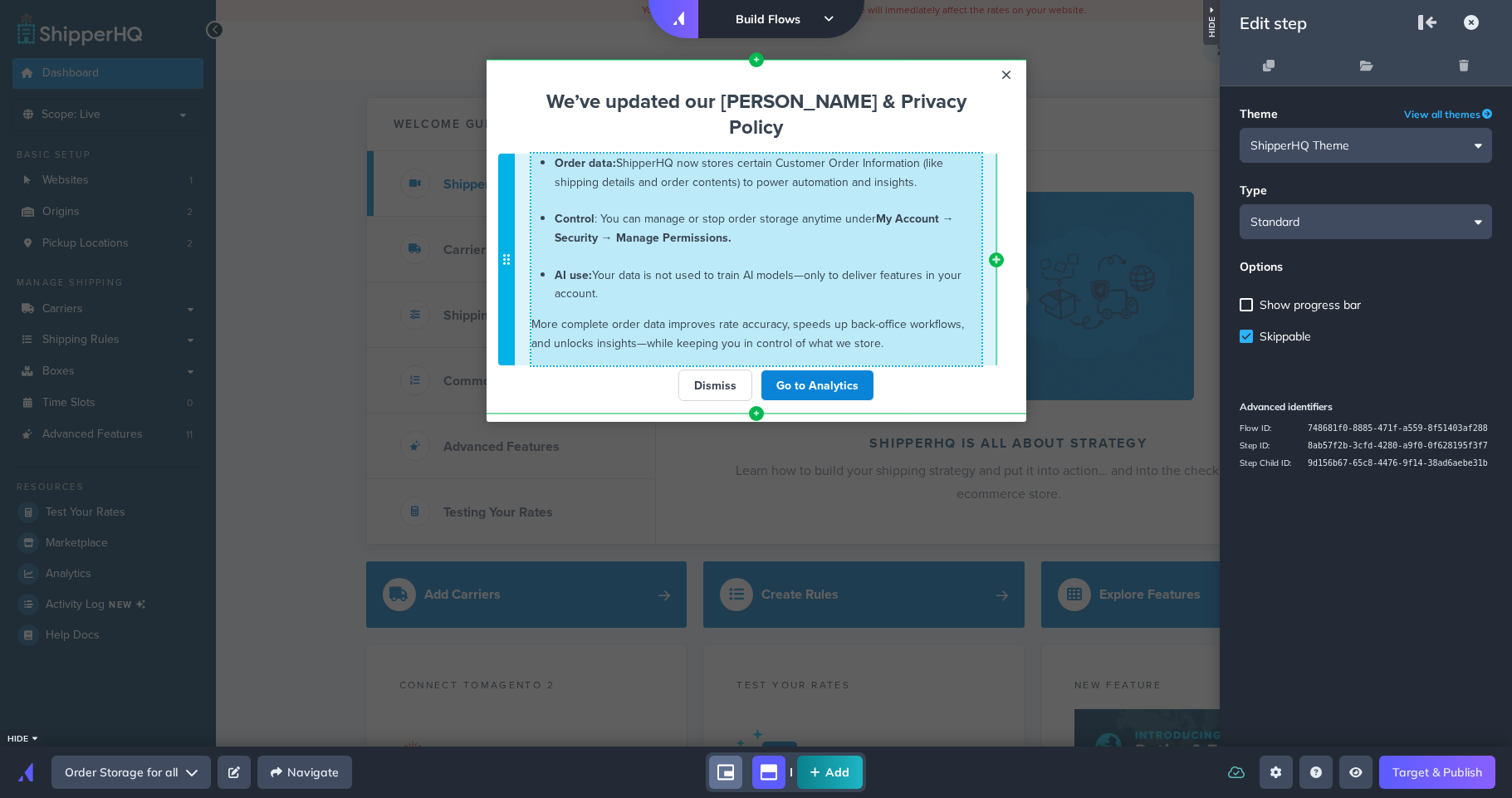
click at [554, 154] on span "Order data:" at bounding box center [585, 163] width 62 height 17
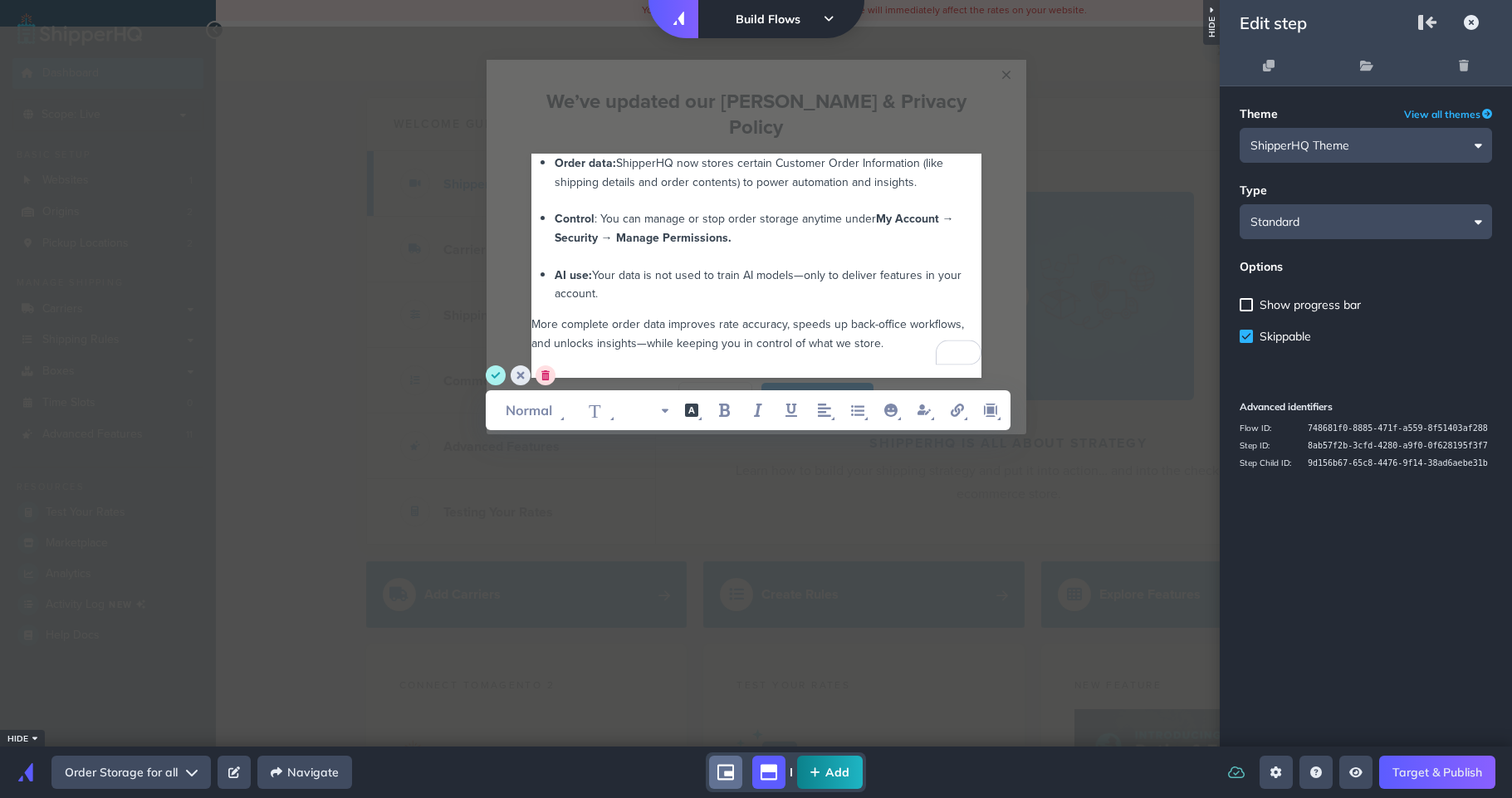
click at [513, 250] on div "Order data: ShipperHQ now stores certain Customer Order Information (like shipp…" at bounding box center [756, 259] width 556 height 237
click at [413, 305] on modal-container "× We’ve updated our EULA & Privacy Policy Cannot exceed 6 items per row Order d…" at bounding box center [756, 247] width 1512 height 375
click at [491, 375] on icon "save" at bounding box center [495, 375] width 9 height 7
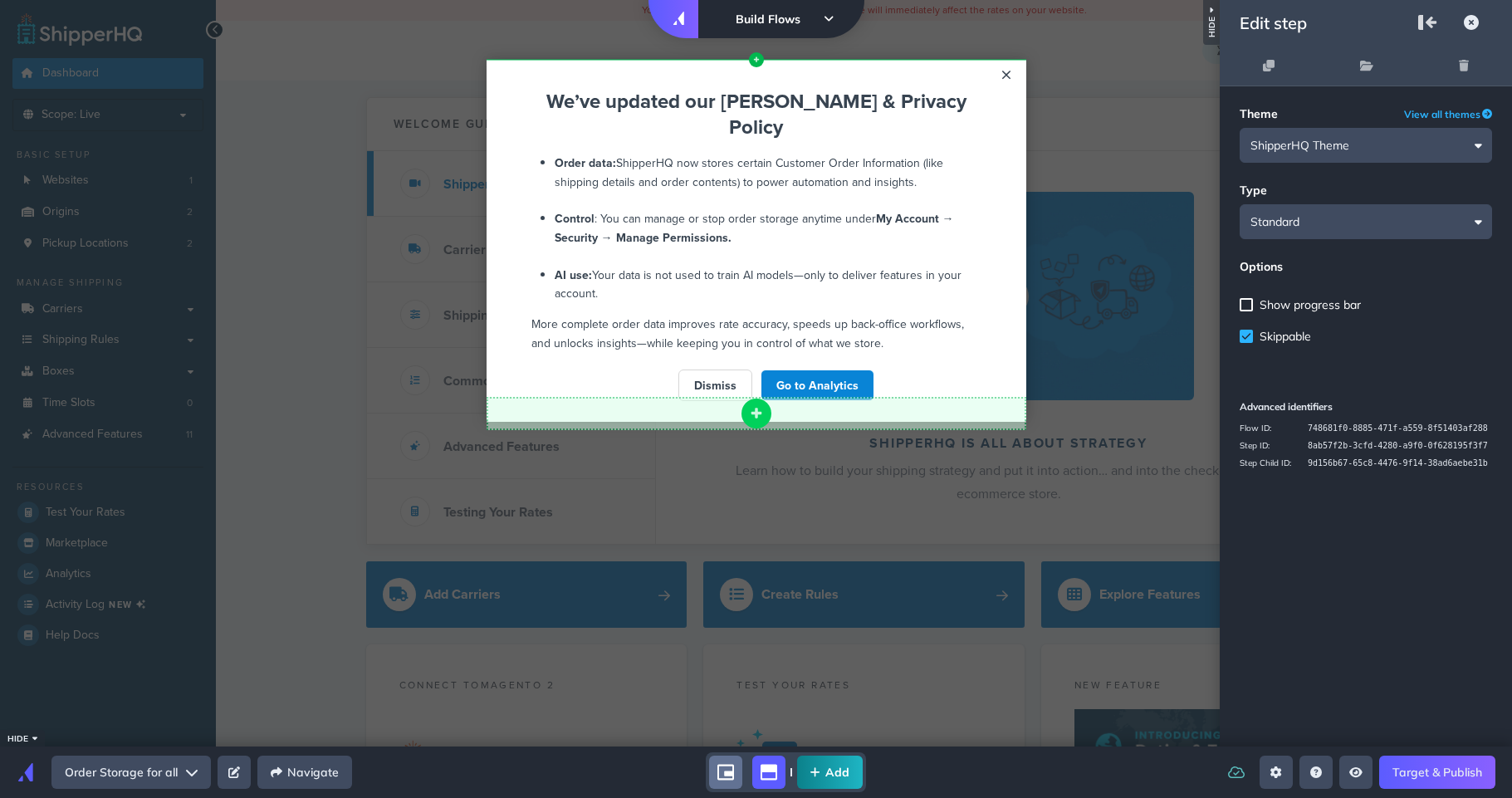
click at [751, 406] on icon "add component button" at bounding box center [756, 413] width 13 height 13
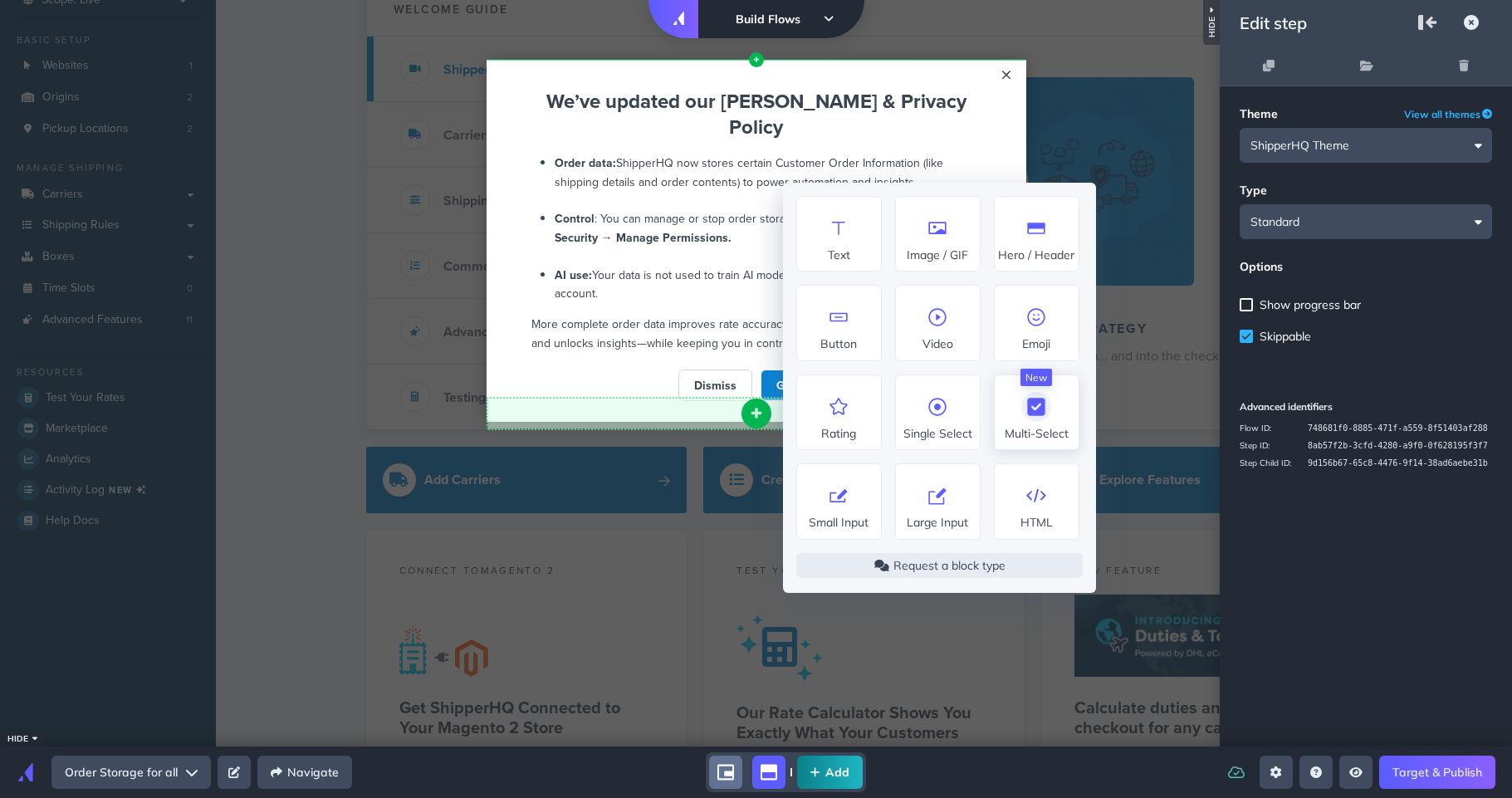
scroll to position [83, 0]
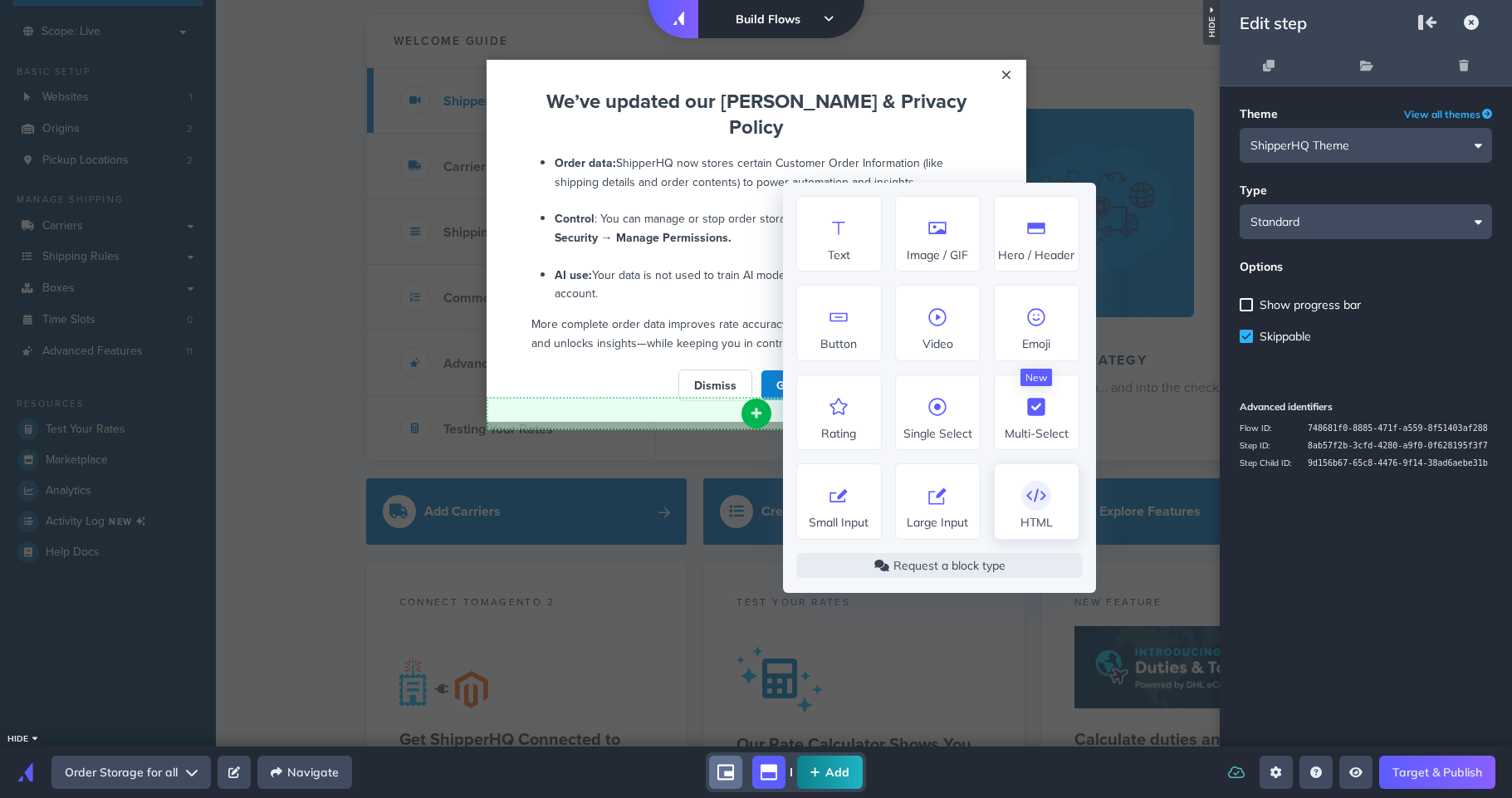
click at [1031, 499] on icon at bounding box center [1035, 495] width 21 height 16
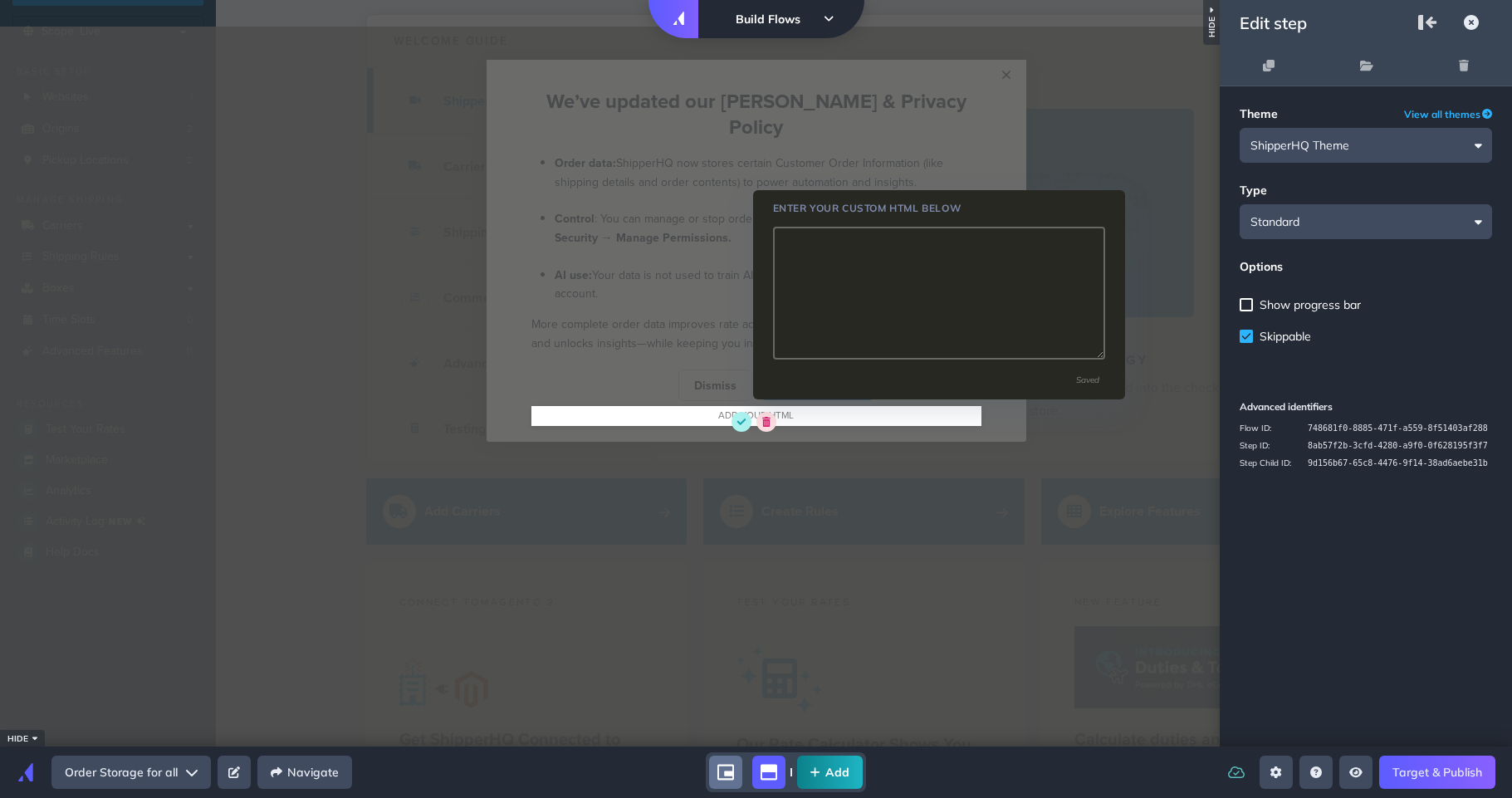
click at [831, 298] on textarea "WYSIWYG Toolbar and Actions" at bounding box center [938, 293] width 332 height 133
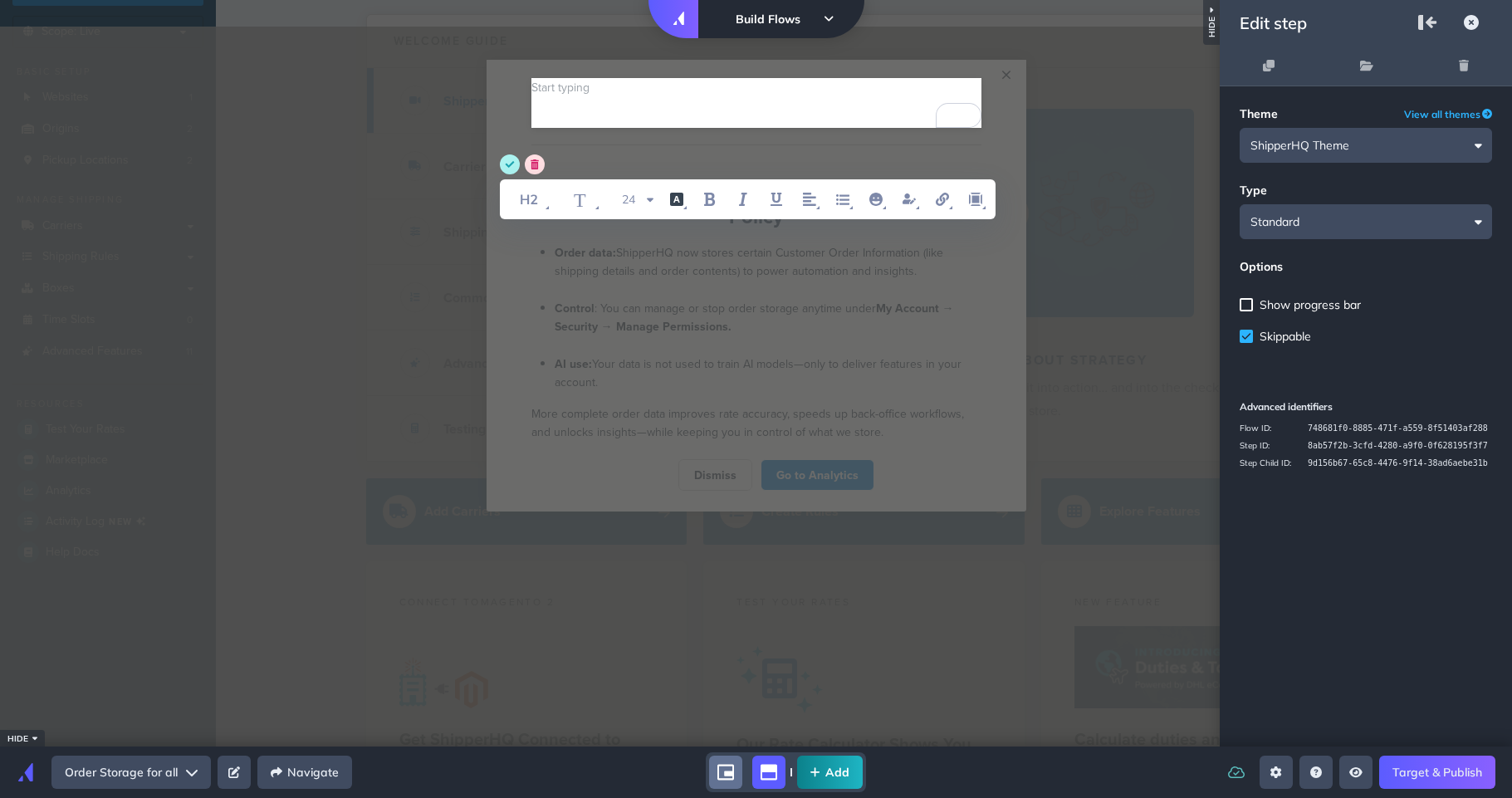
scroll to position [10, 0]
click at [574, 87] on div "Start typing" at bounding box center [561, 88] width 58 height 19
click at [524, 207] on icon "font style" at bounding box center [529, 199] width 46 height 26
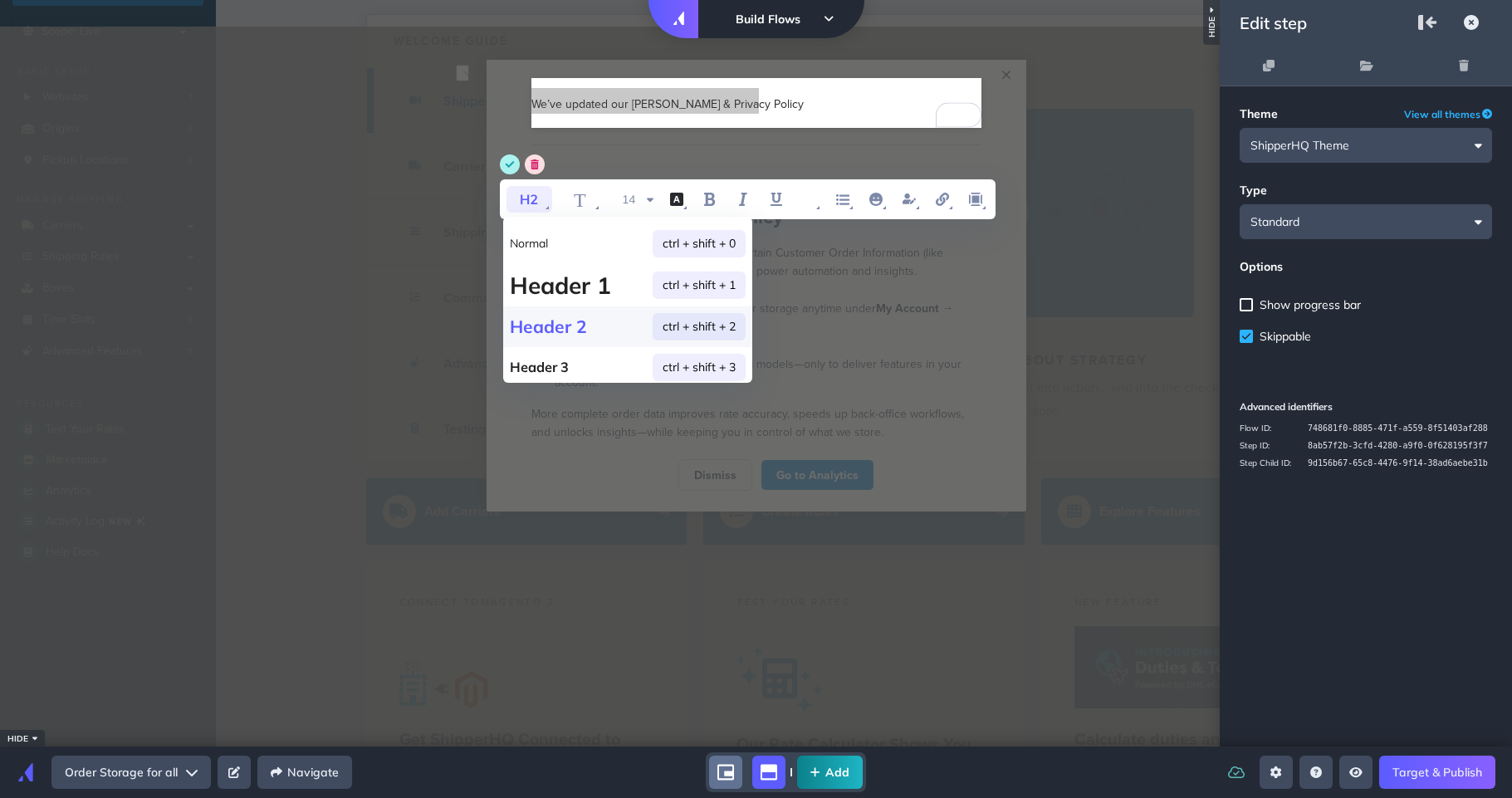
click at [568, 309] on h2 "Header 2 ctrl + shift + 2" at bounding box center [627, 327] width 250 height 41
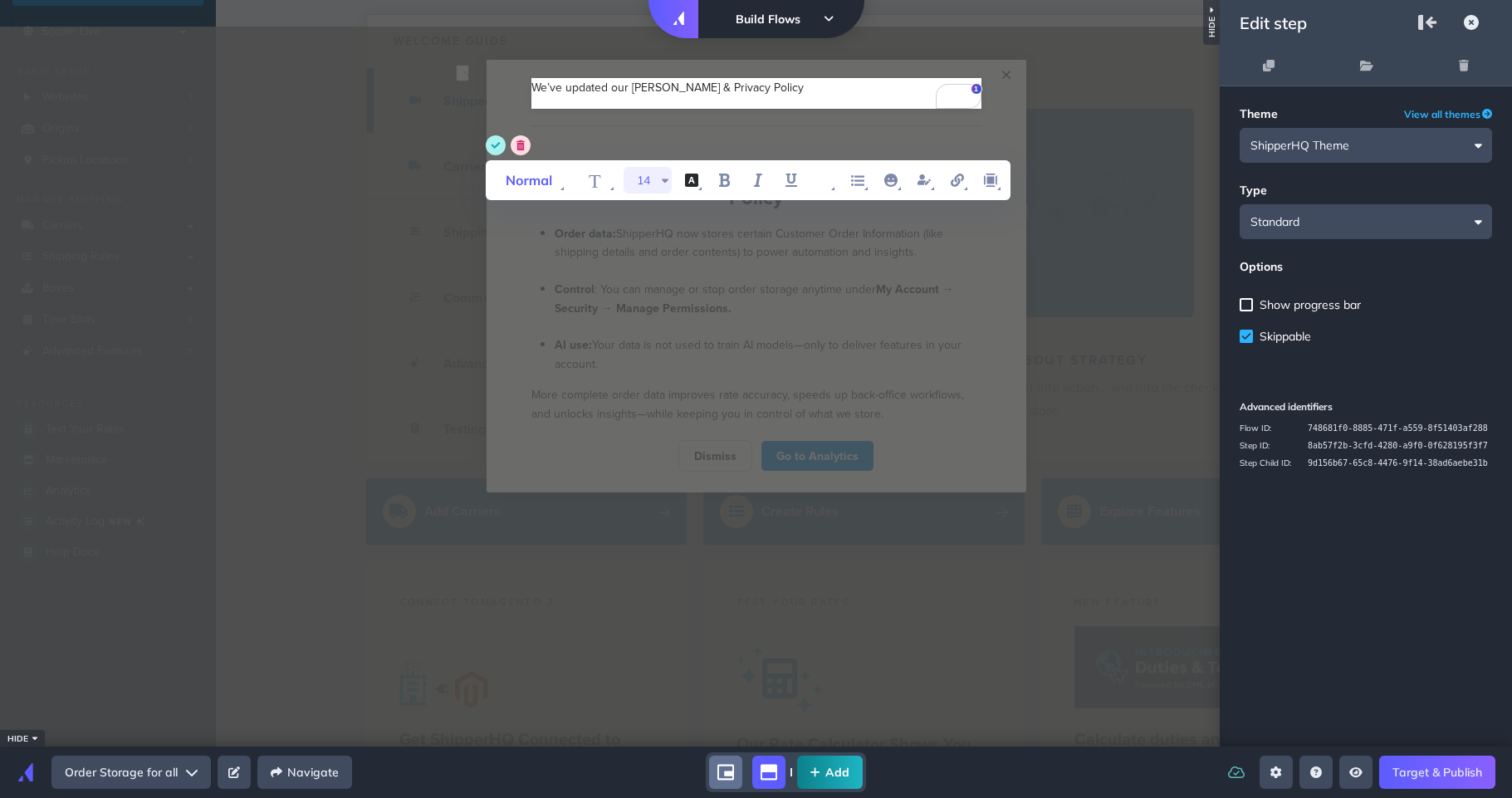
click at [662, 185] on icon "WYSIWYG Toolbar and Actions" at bounding box center [664, 180] width 7 height 11
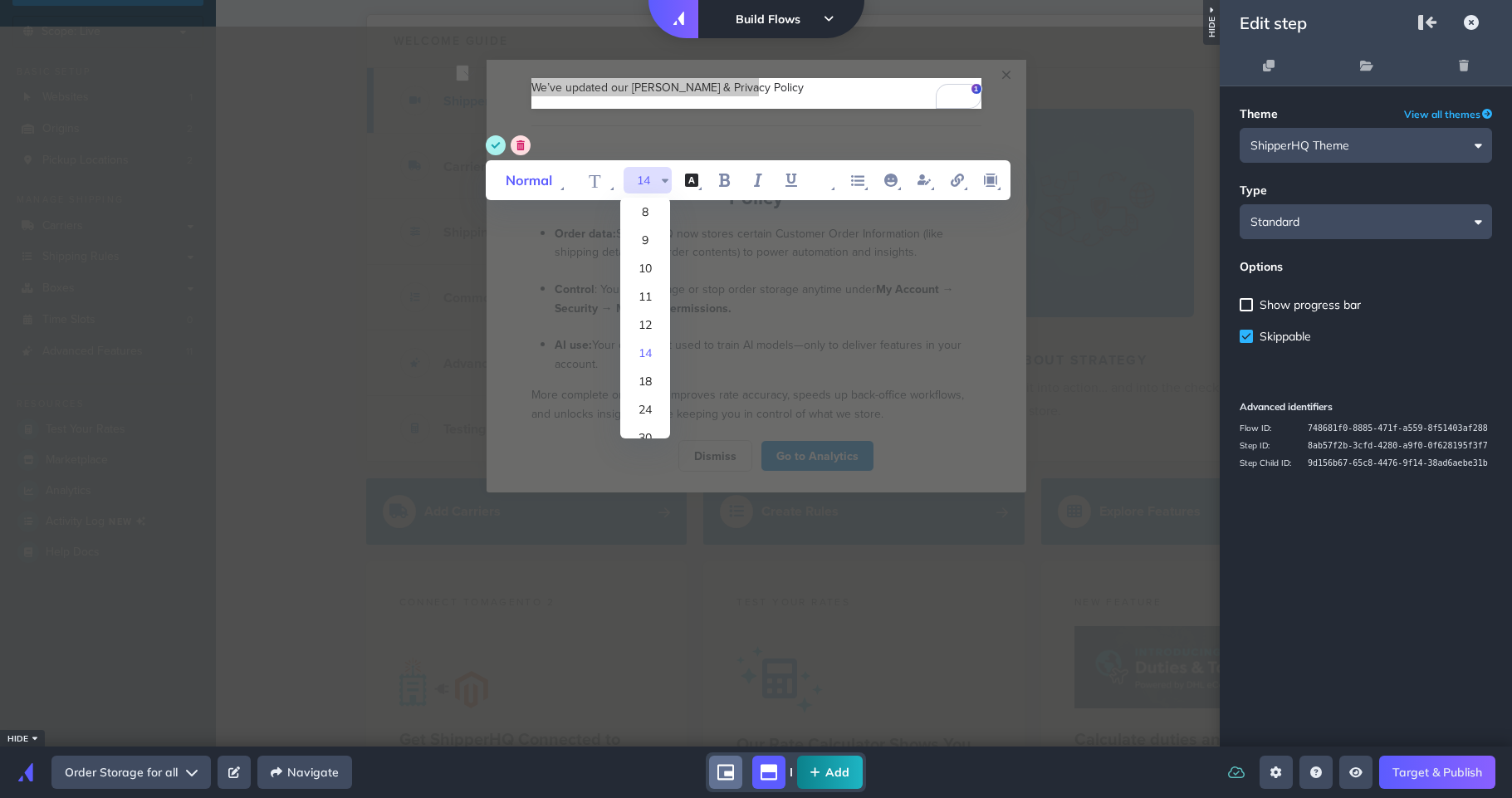
click at [648, 406] on li "24" at bounding box center [645, 409] width 50 height 28
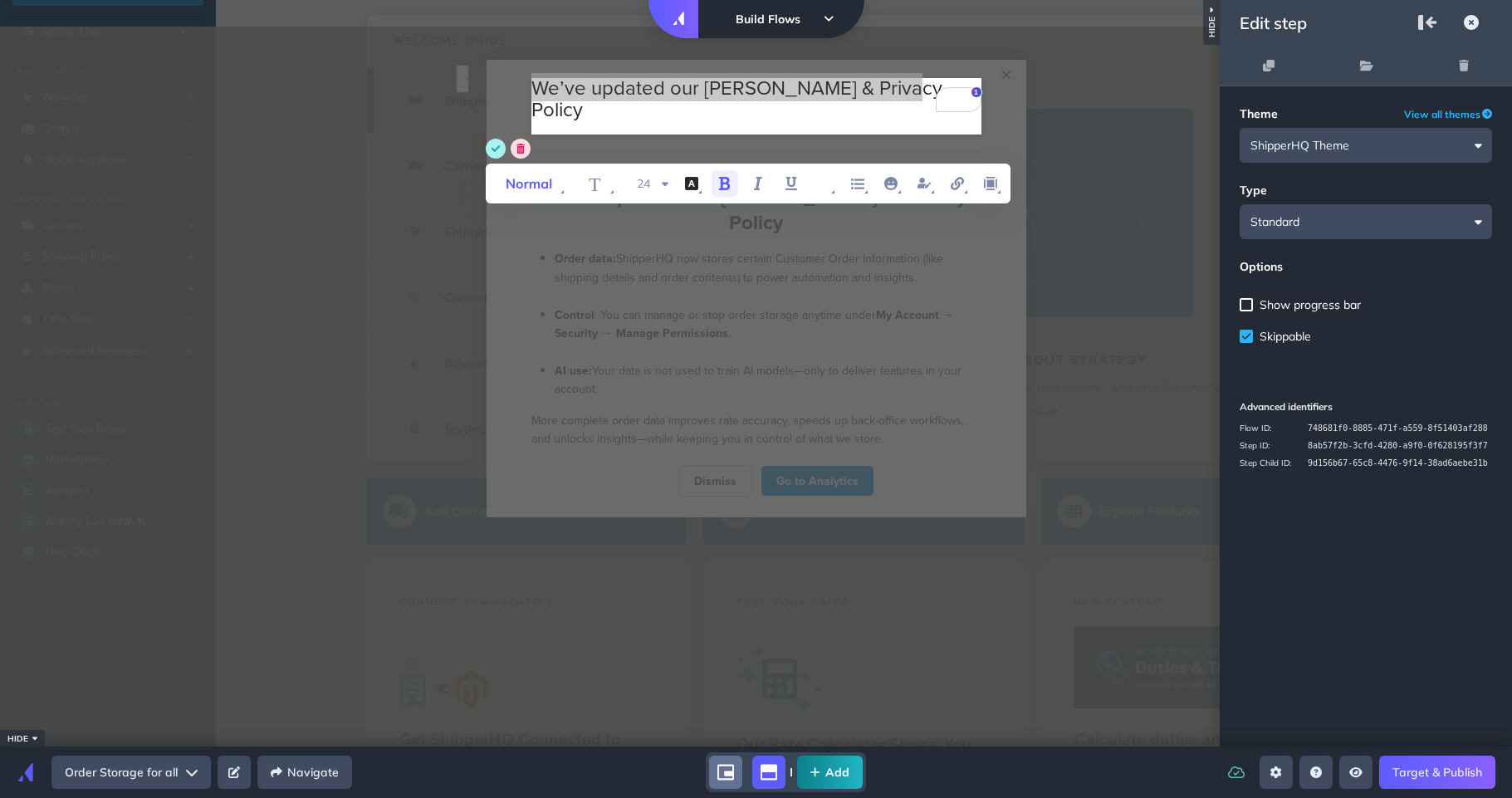
click at [717, 184] on icon "bold" at bounding box center [724, 183] width 20 height 20
click at [704, 190] on span "WYSIWYG Toolbar and Actions" at bounding box center [692, 183] width 26 height 26
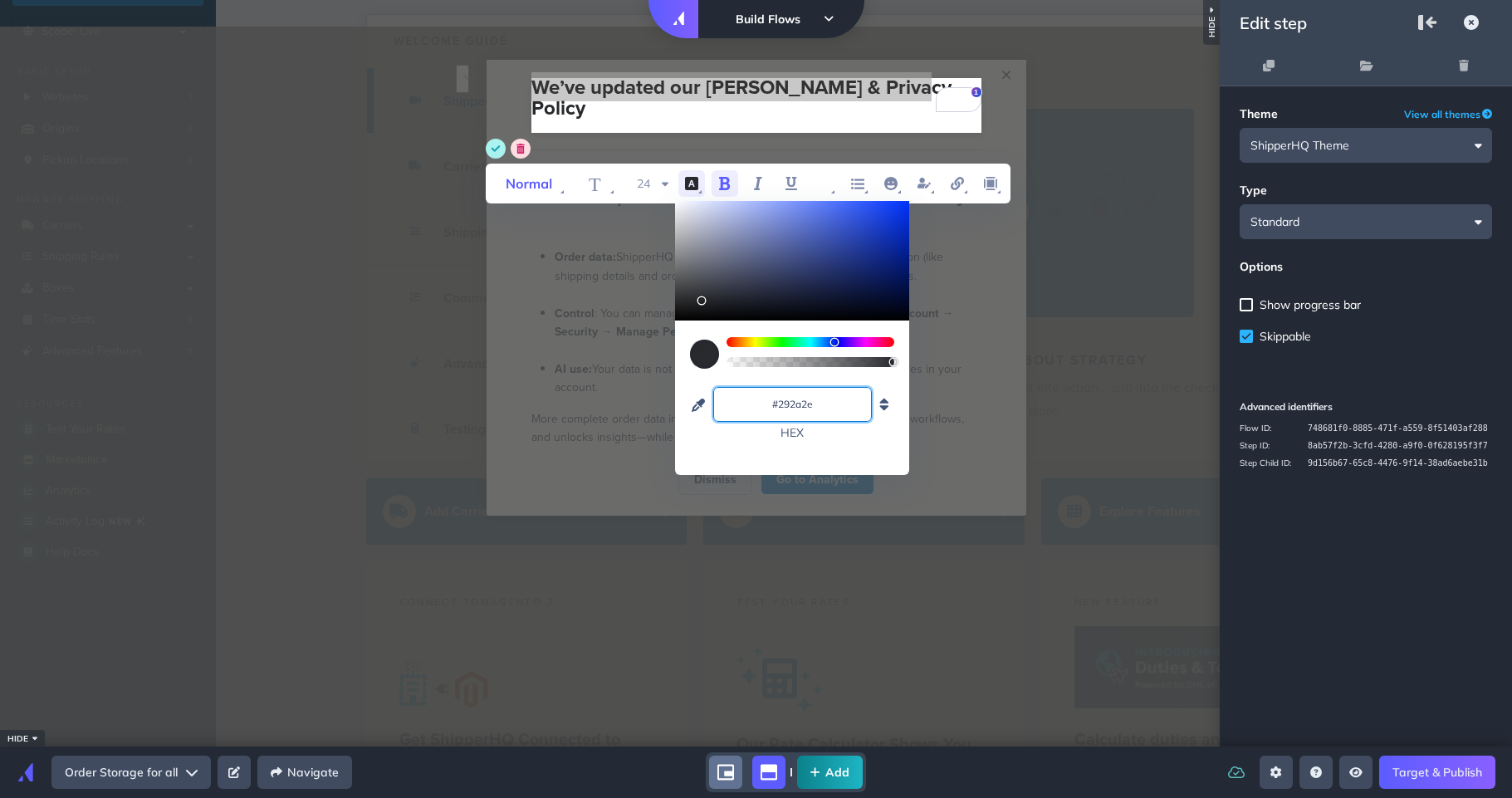
click at [787, 402] on input "#292a2e" at bounding box center [792, 405] width 144 height 17
drag, startPoint x: 777, startPoint y: 403, endPoint x: 900, endPoint y: 402, distance: 123.0
click at [900, 402] on div "#292a2e hex" at bounding box center [792, 388] width 235 height 135
paste input "384451"
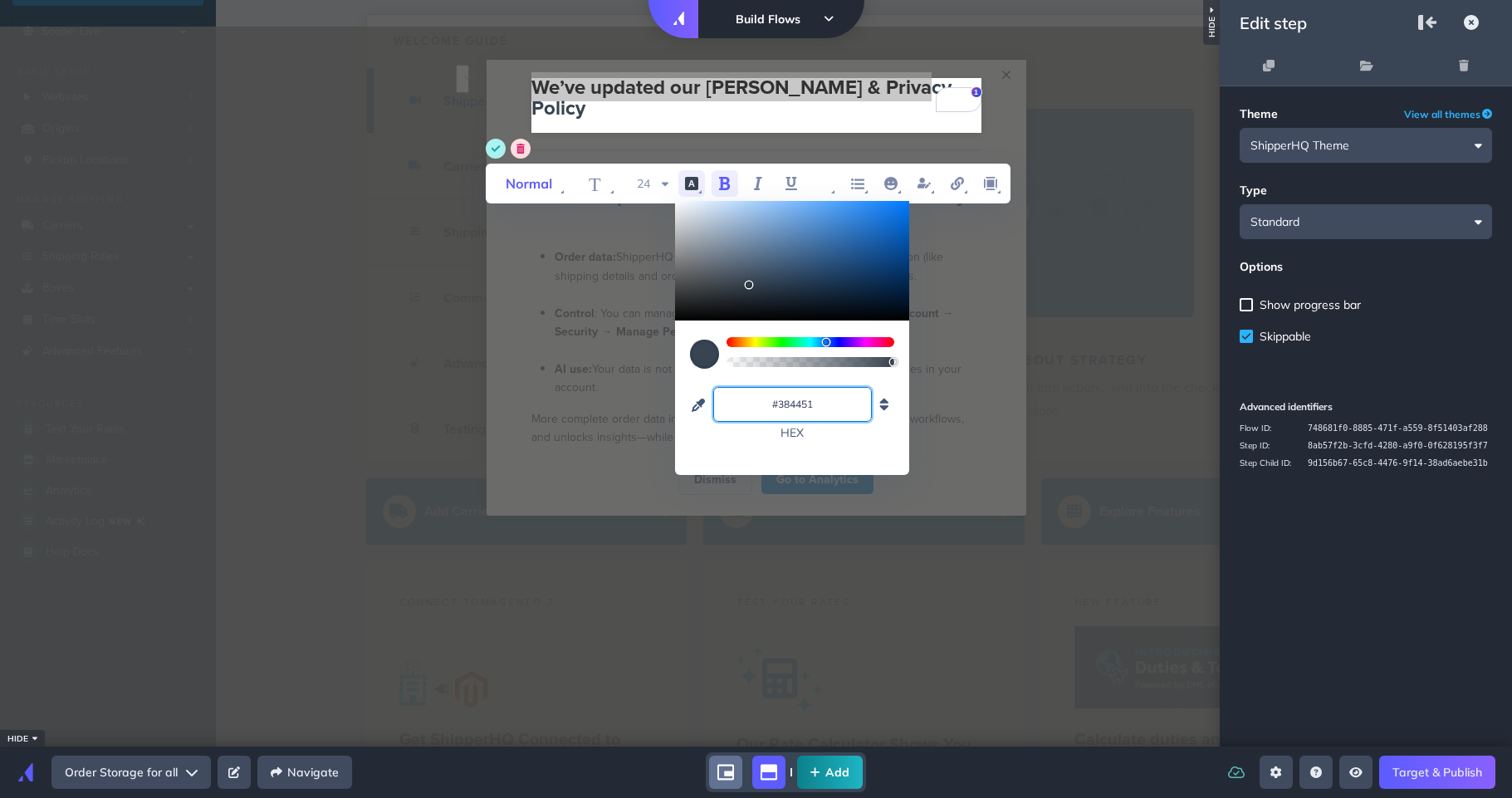
type input "#384451"
click at [863, 437] on p "hex" at bounding box center [792, 433] width 159 height 15
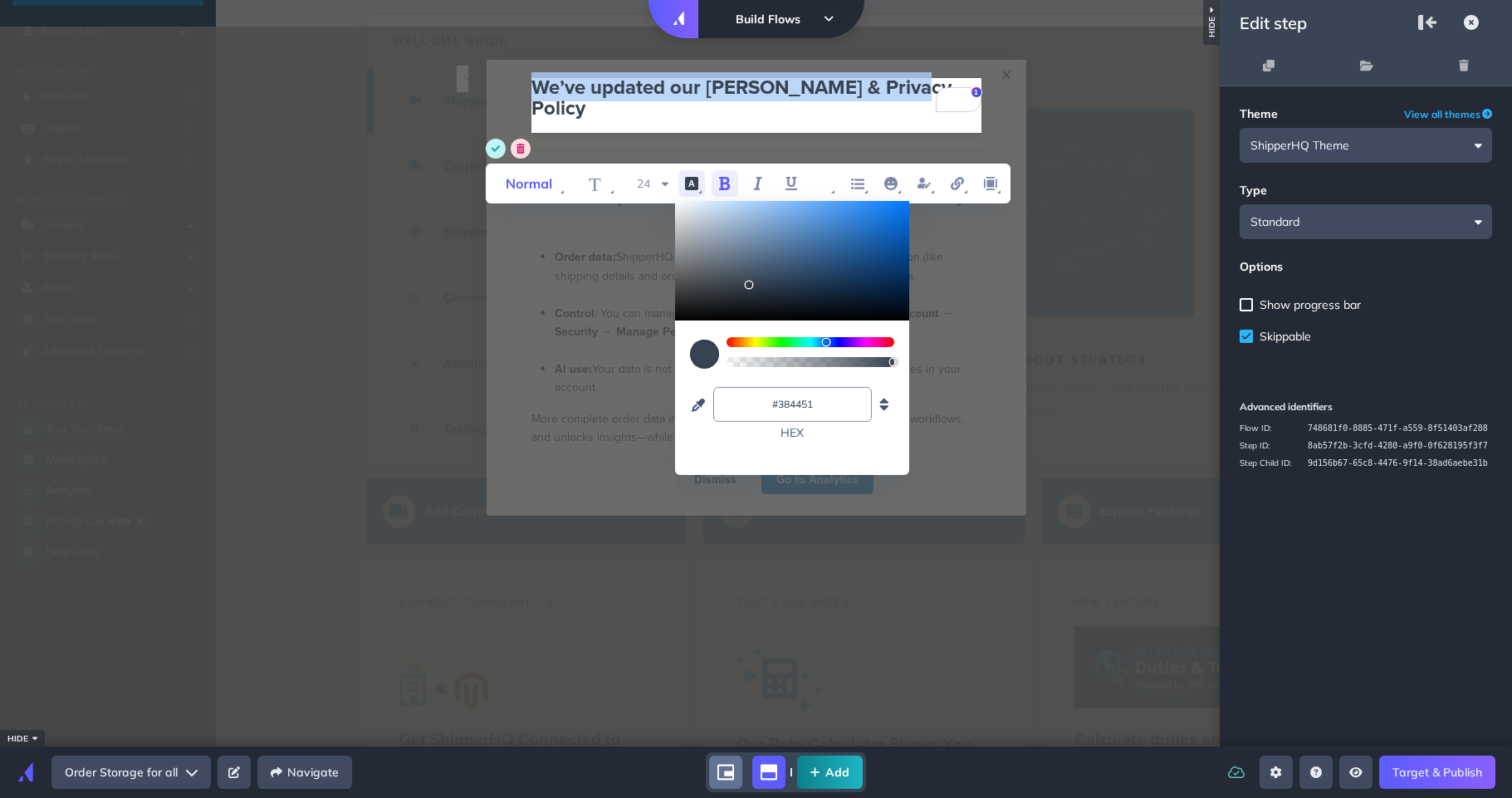
click at [492, 150] on icon "save" at bounding box center [495, 148] width 9 height 7
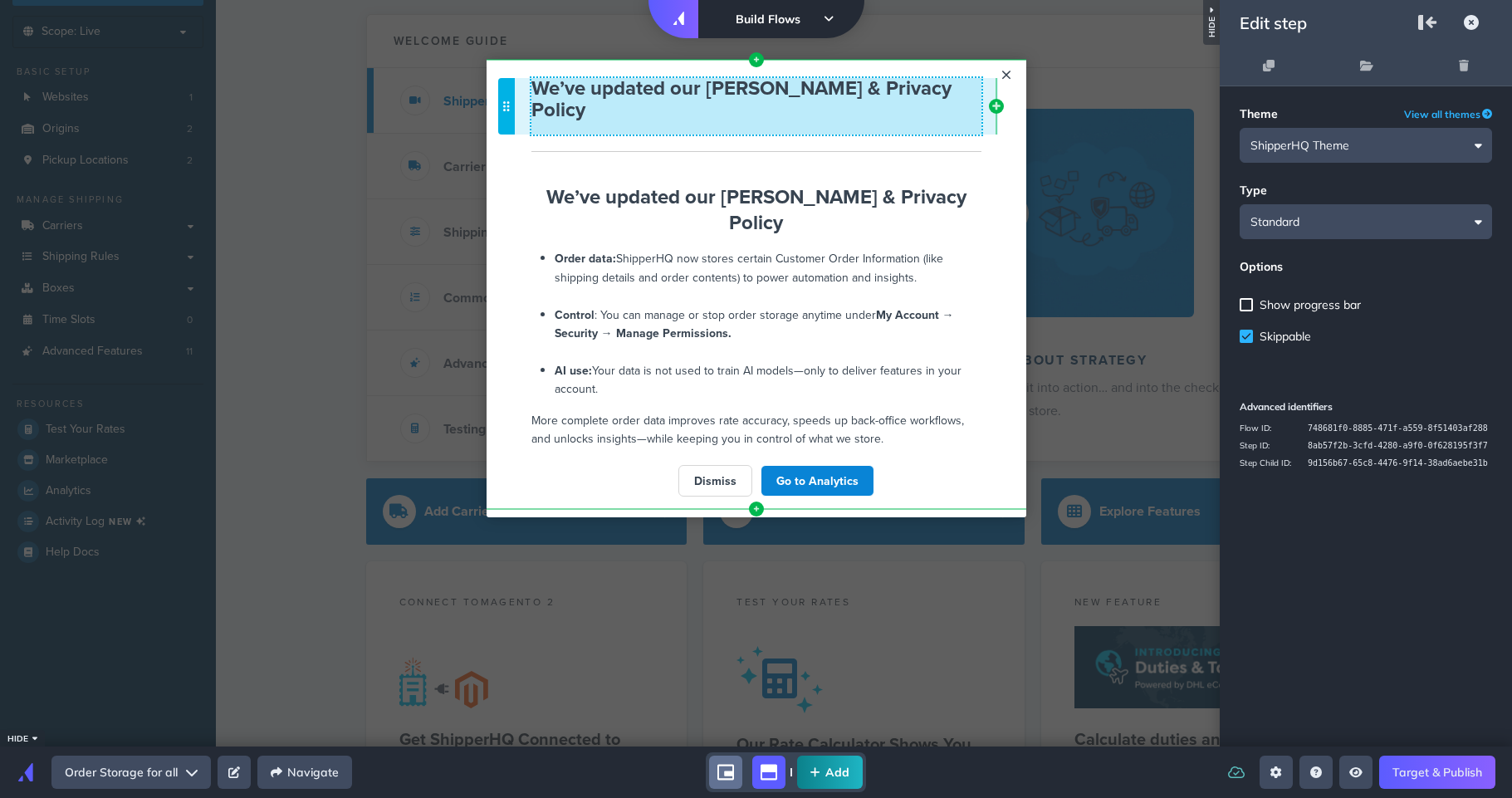
click at [659, 80] on span "We’ve updated our [PERSON_NAME] & Privacy Policy" at bounding box center [742, 98] width 421 height 50
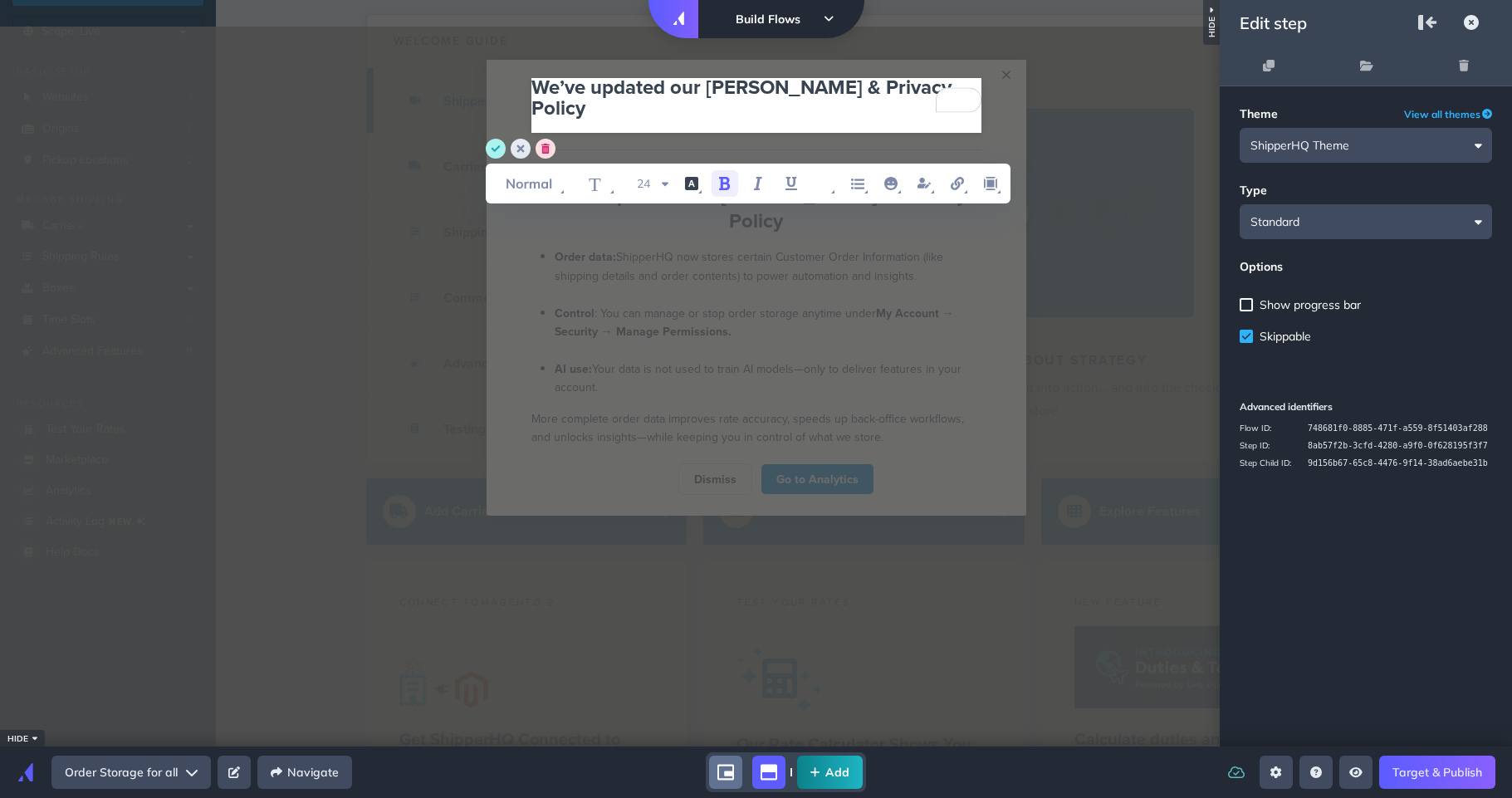
click at [670, 88] on span "We’ve updated our [PERSON_NAME] & Privacy Policy" at bounding box center [744, 96] width 425 height 50
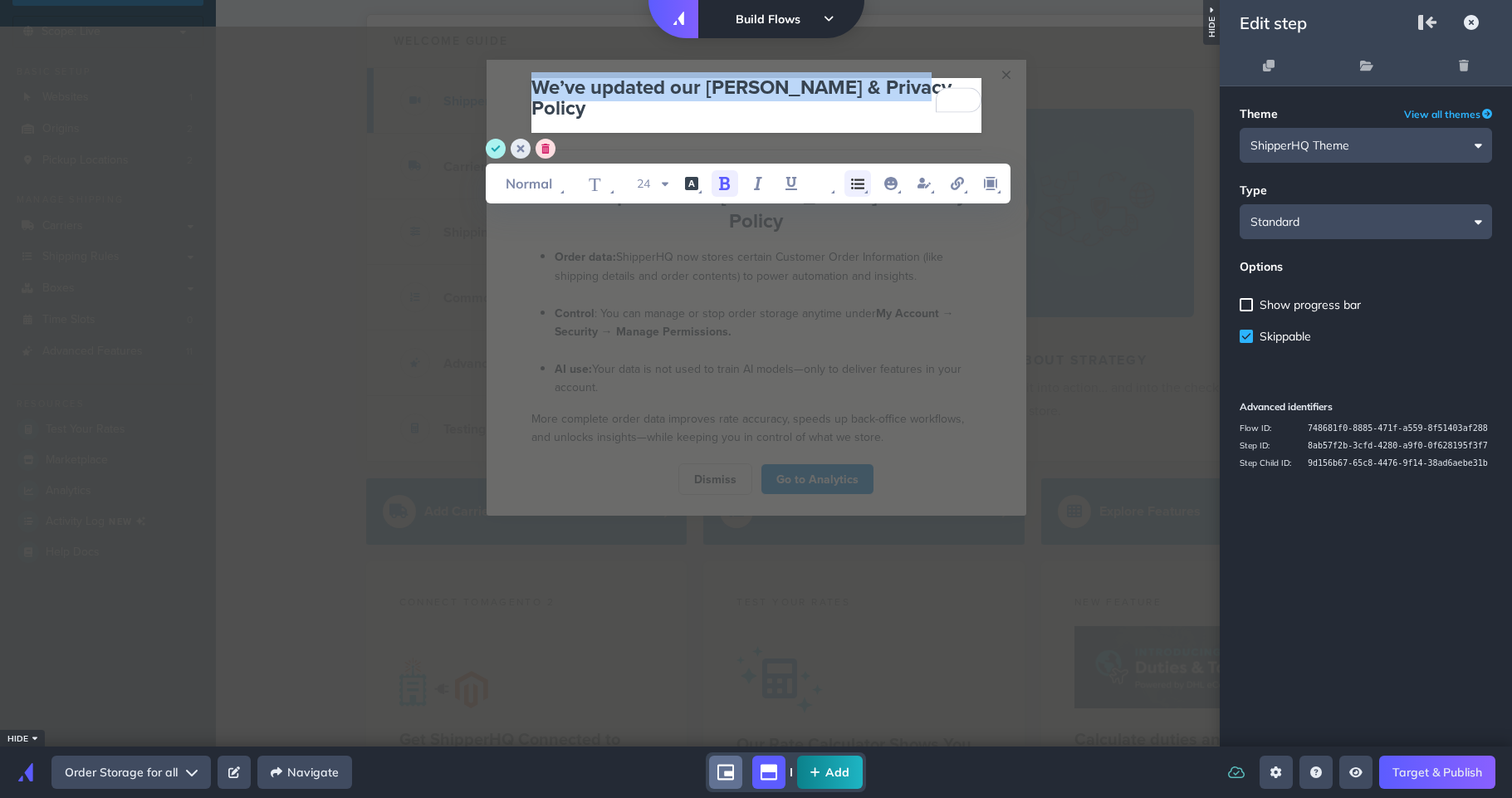
click at [863, 185] on icon "unordered list item" at bounding box center [857, 183] width 20 height 20
click at [829, 184] on icon "align start" at bounding box center [824, 183] width 20 height 20
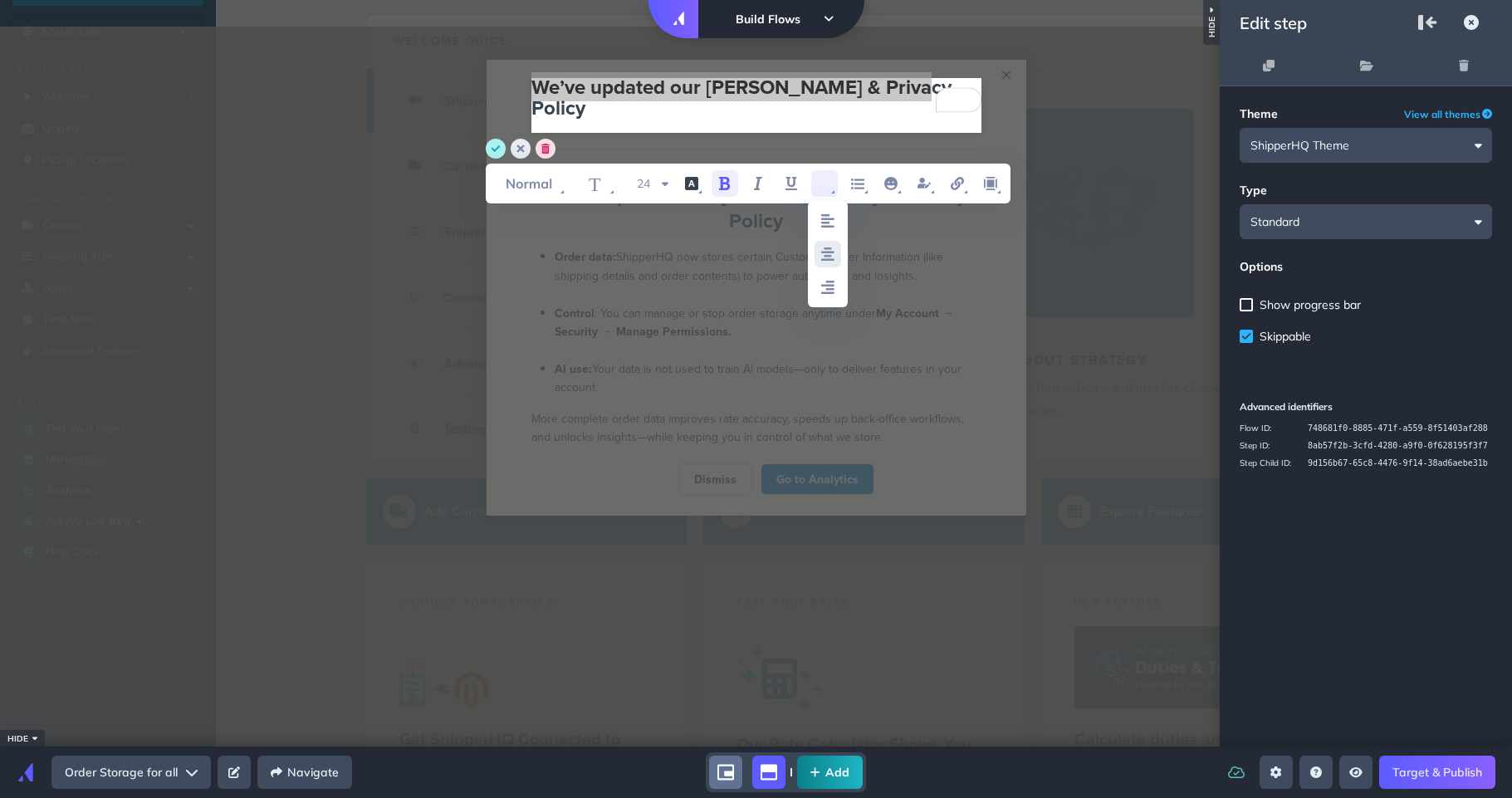
click at [826, 249] on icon "align center" at bounding box center [828, 254] width 13 height 13
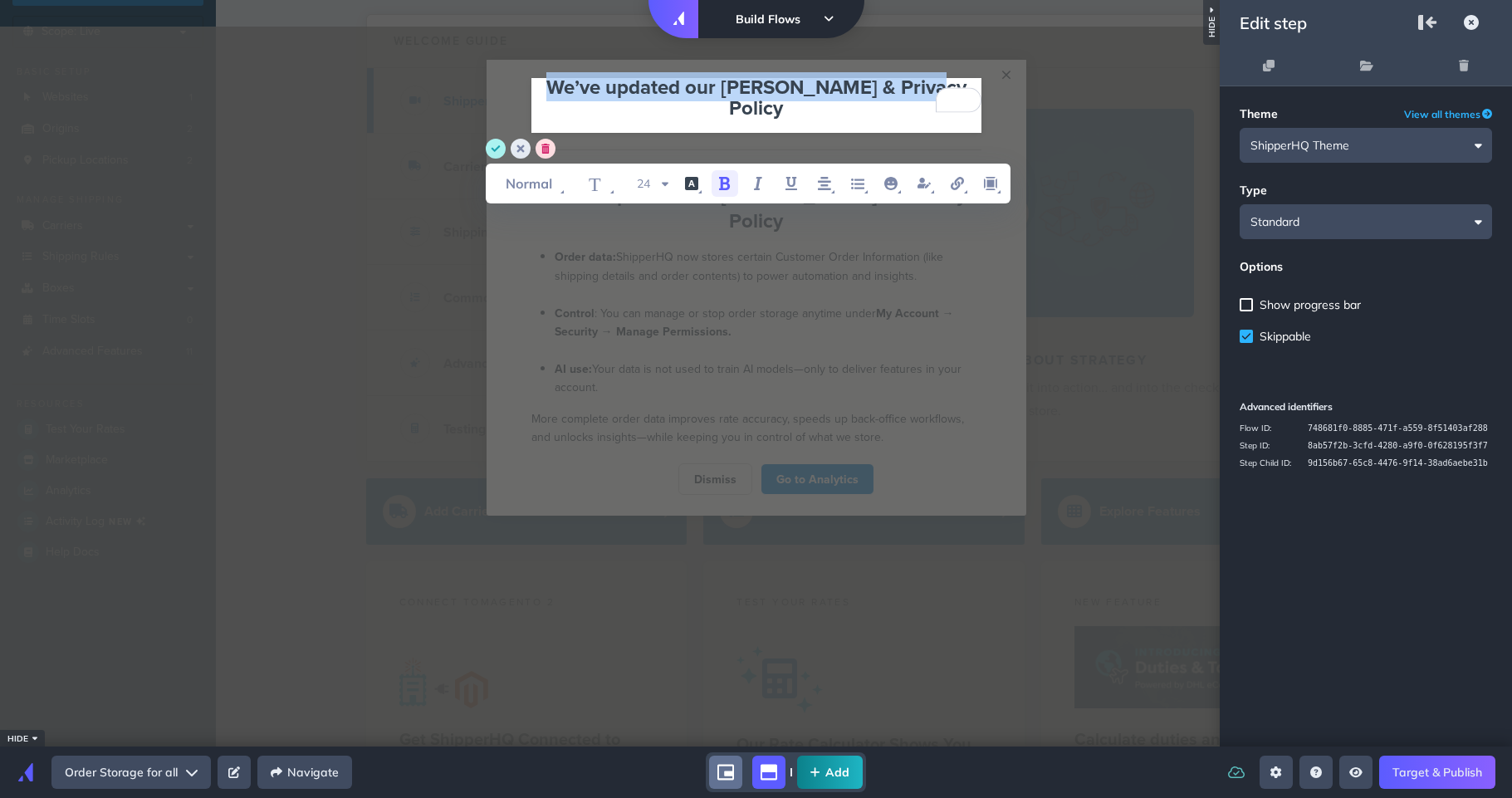
click at [740, 304] on li "Control : You can manage or stop order storage anytime under My Account → Secur…" at bounding box center [767, 332] width 427 height 56
click at [497, 154] on circle "save" at bounding box center [495, 148] width 20 height 20
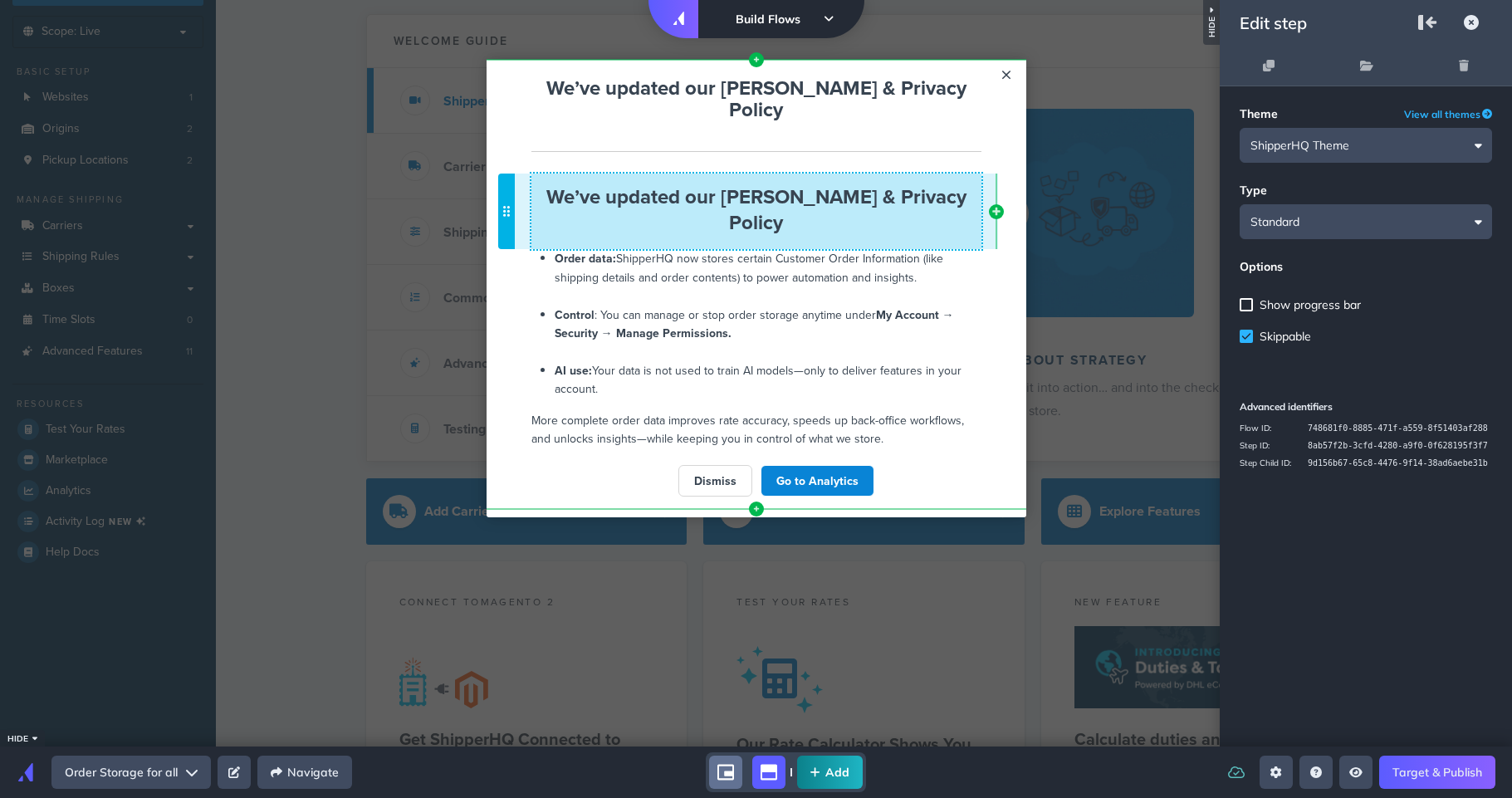
click at [677, 183] on span "We’ve updated our [PERSON_NAME] & Privacy Policy" at bounding box center [757, 209] width 421 height 55
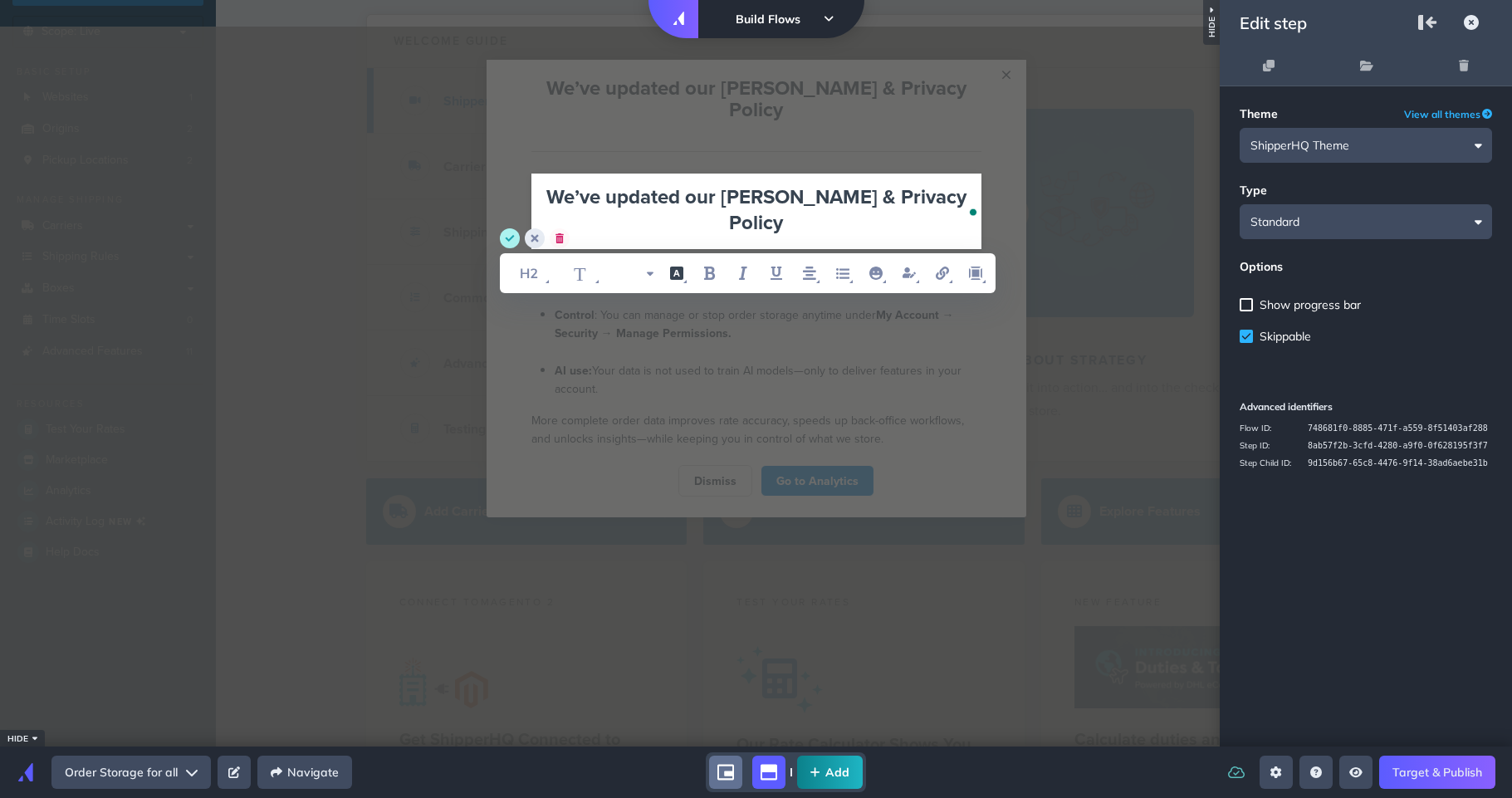
click at [563, 235] on circle "delete" at bounding box center [559, 237] width 20 height 20
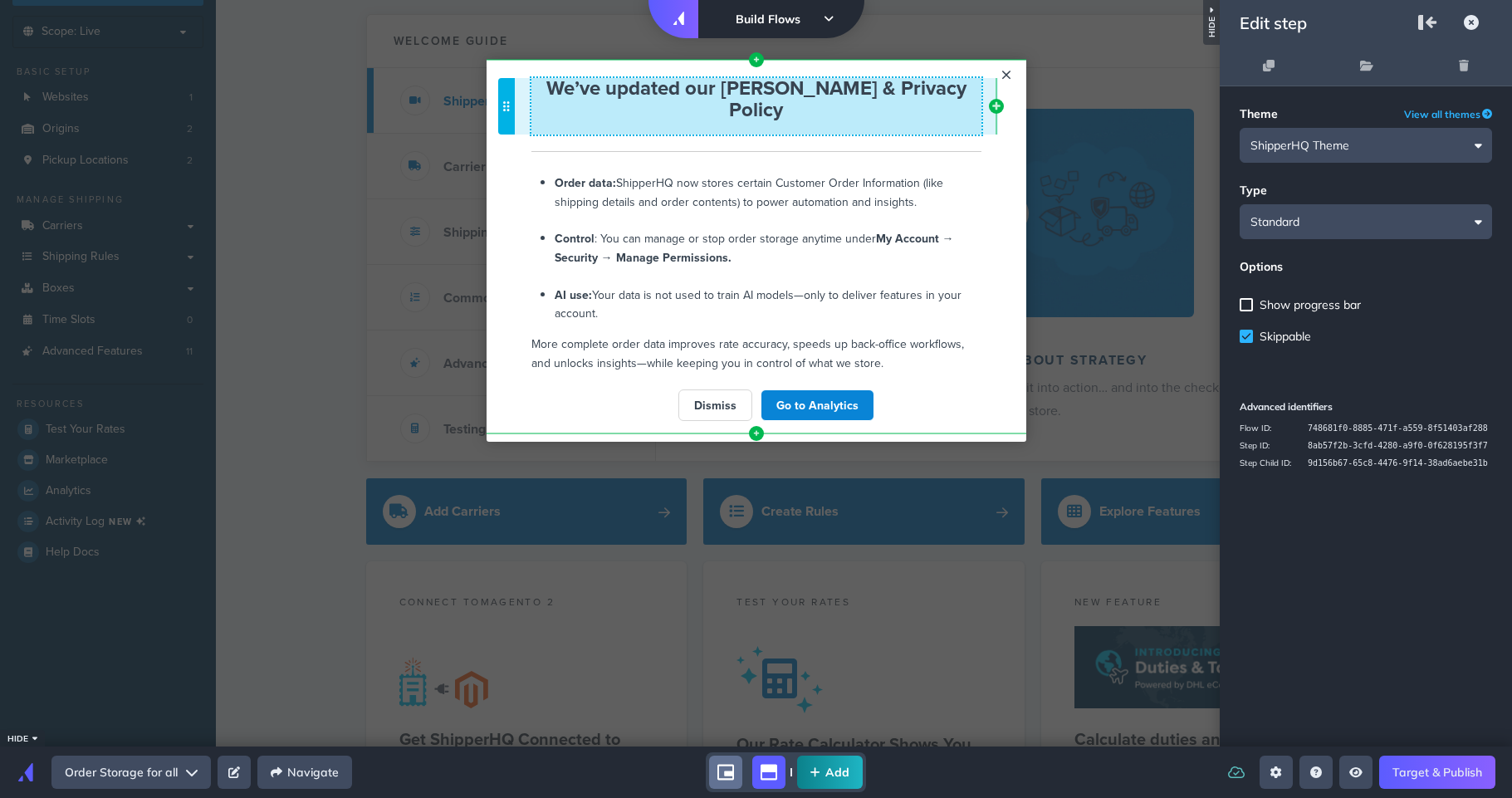
click at [748, 104] on div "We’ve updated our EULA & Privacy Policy Cannot exceed 6 items per row" at bounding box center [757, 107] width 450 height 56
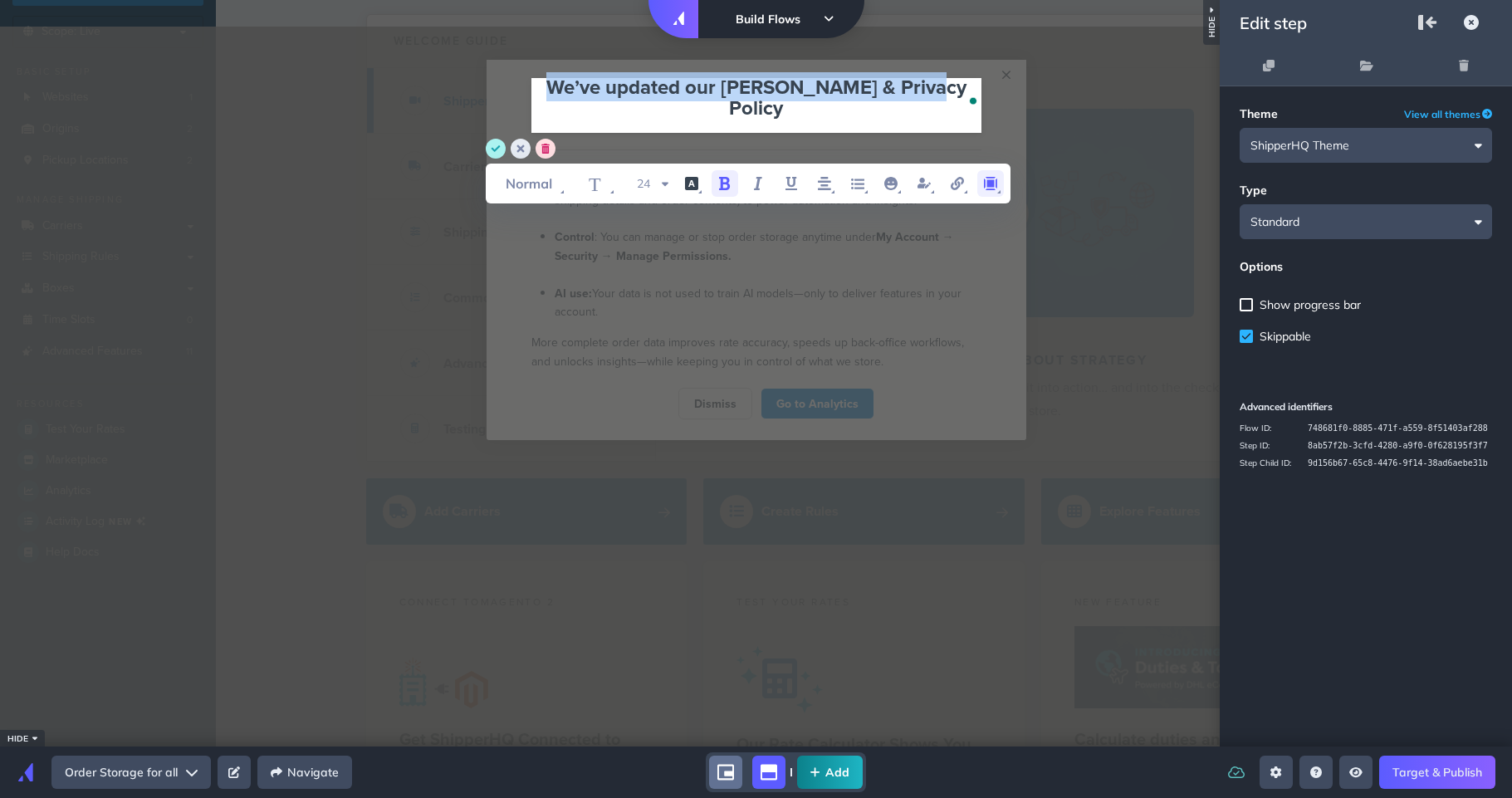
click at [992, 182] on icon "margin" at bounding box center [991, 183] width 13 height 13
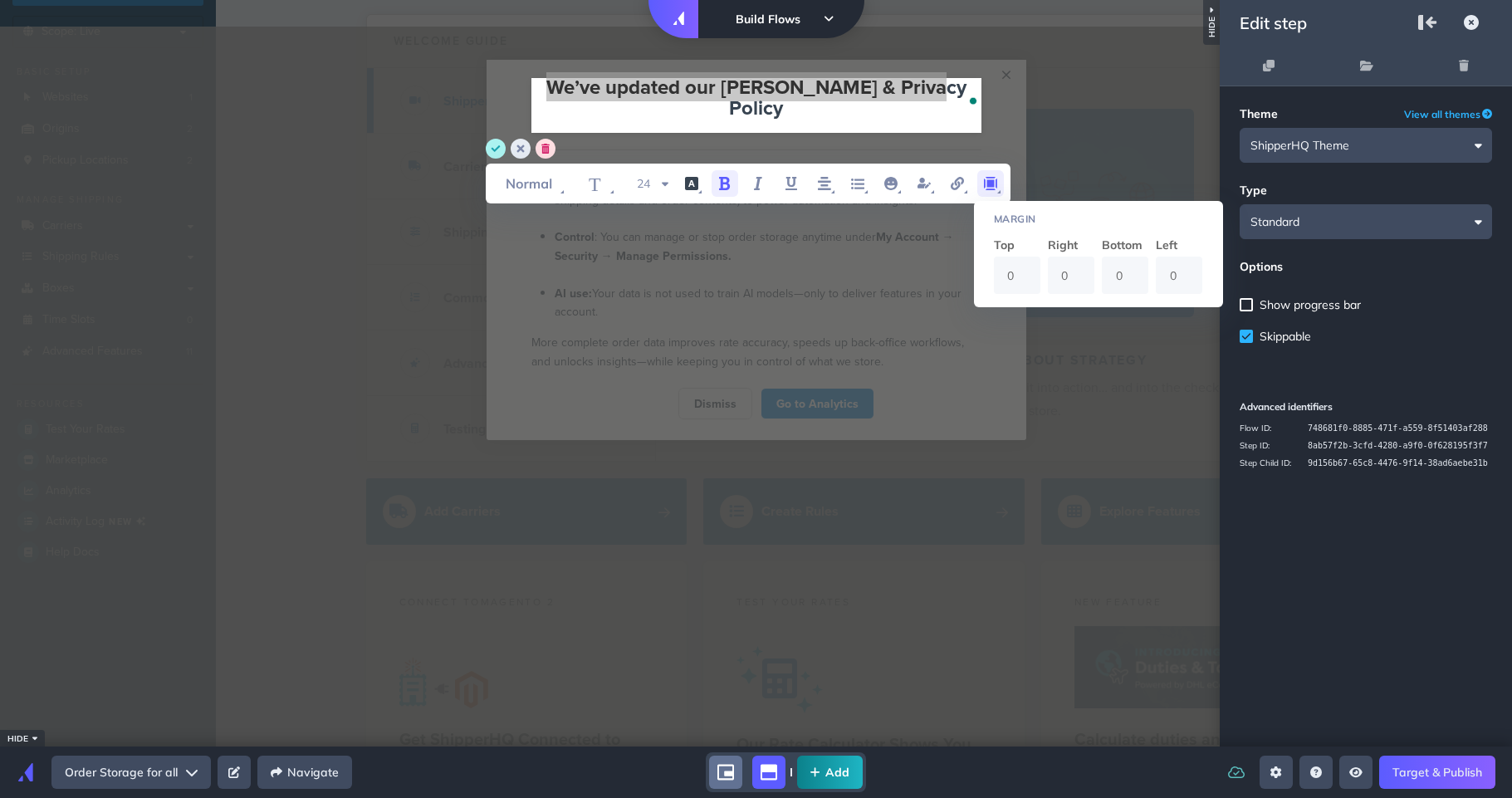
click at [986, 274] on div "Margin Top 0 Right 0 Bottom 0 Left 0" at bounding box center [1098, 254] width 250 height 107
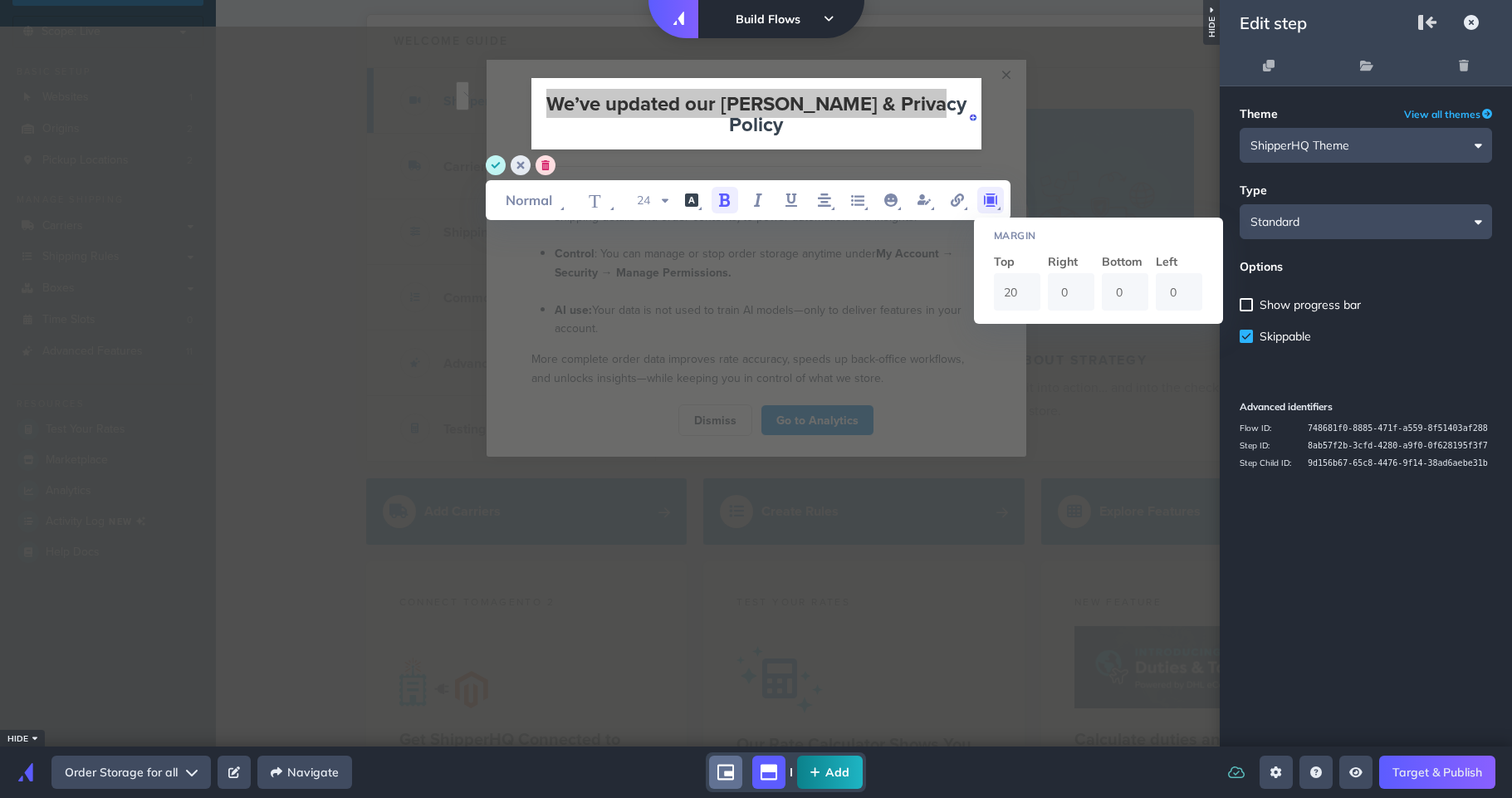
type input "20"
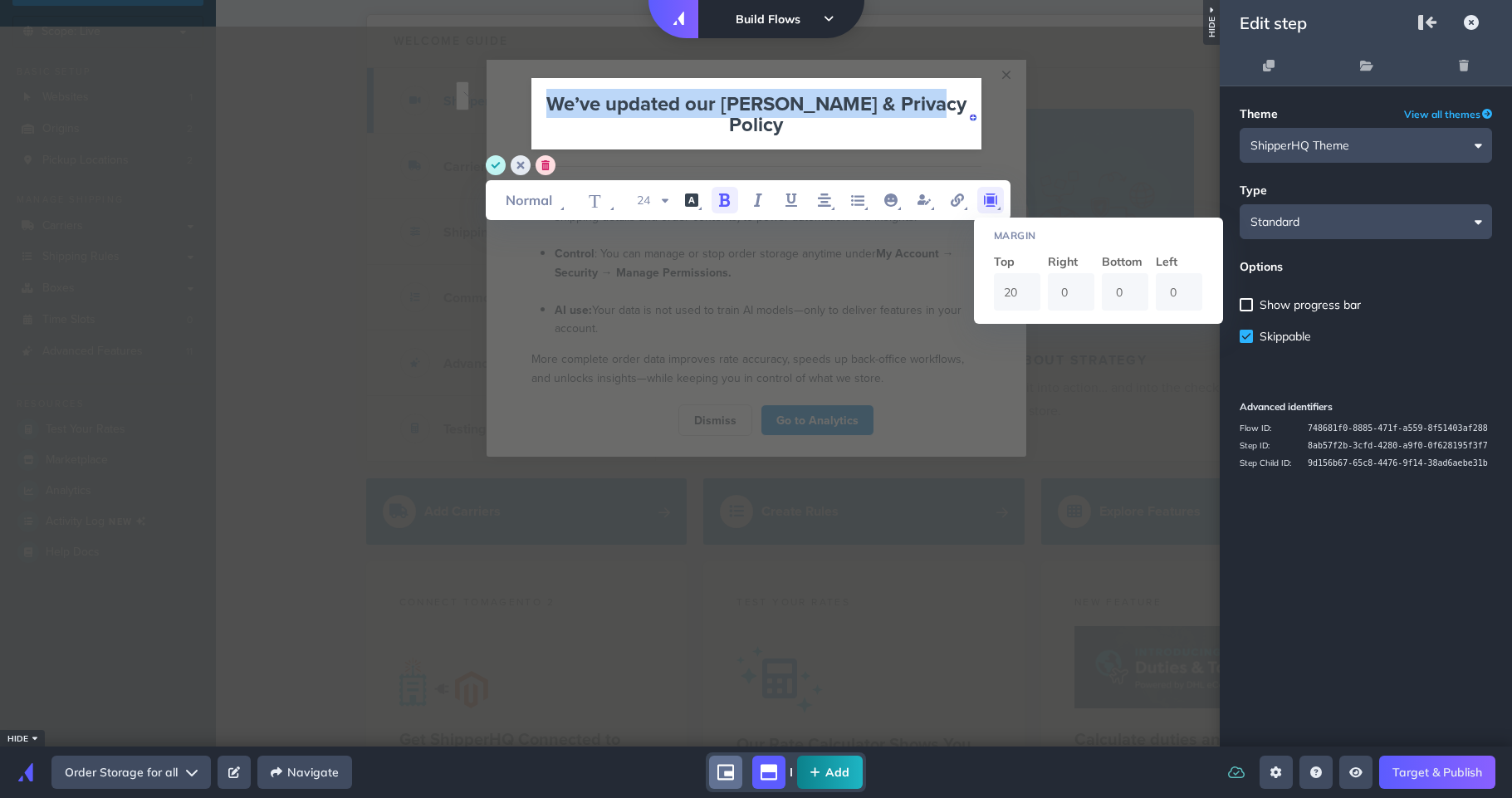
click at [491, 170] on circle "save" at bounding box center [495, 164] width 20 height 20
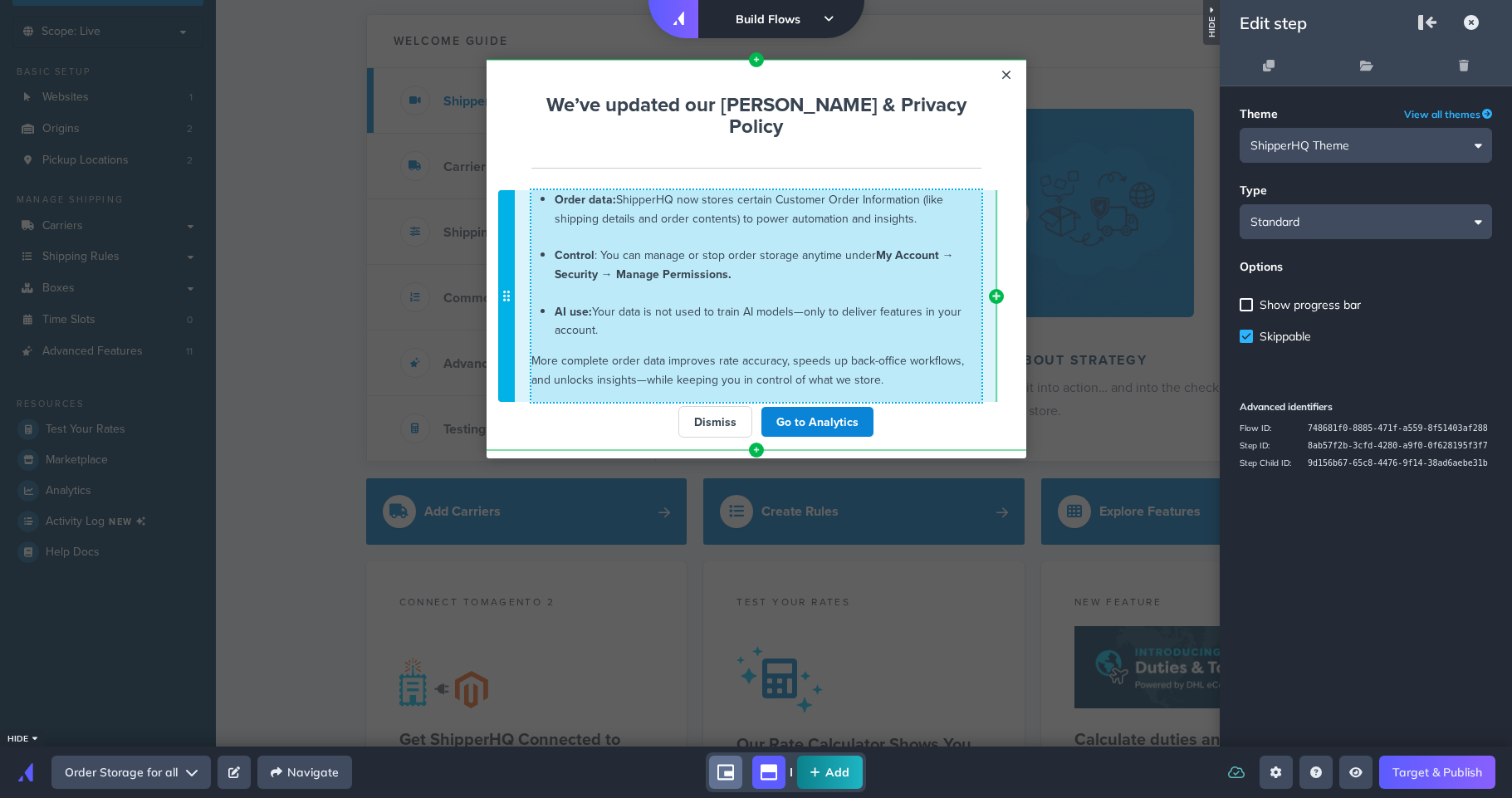
click at [724, 216] on li "Order data: ShipperHQ now stores certain Customer Order Information (like shipp…" at bounding box center [767, 218] width 427 height 56
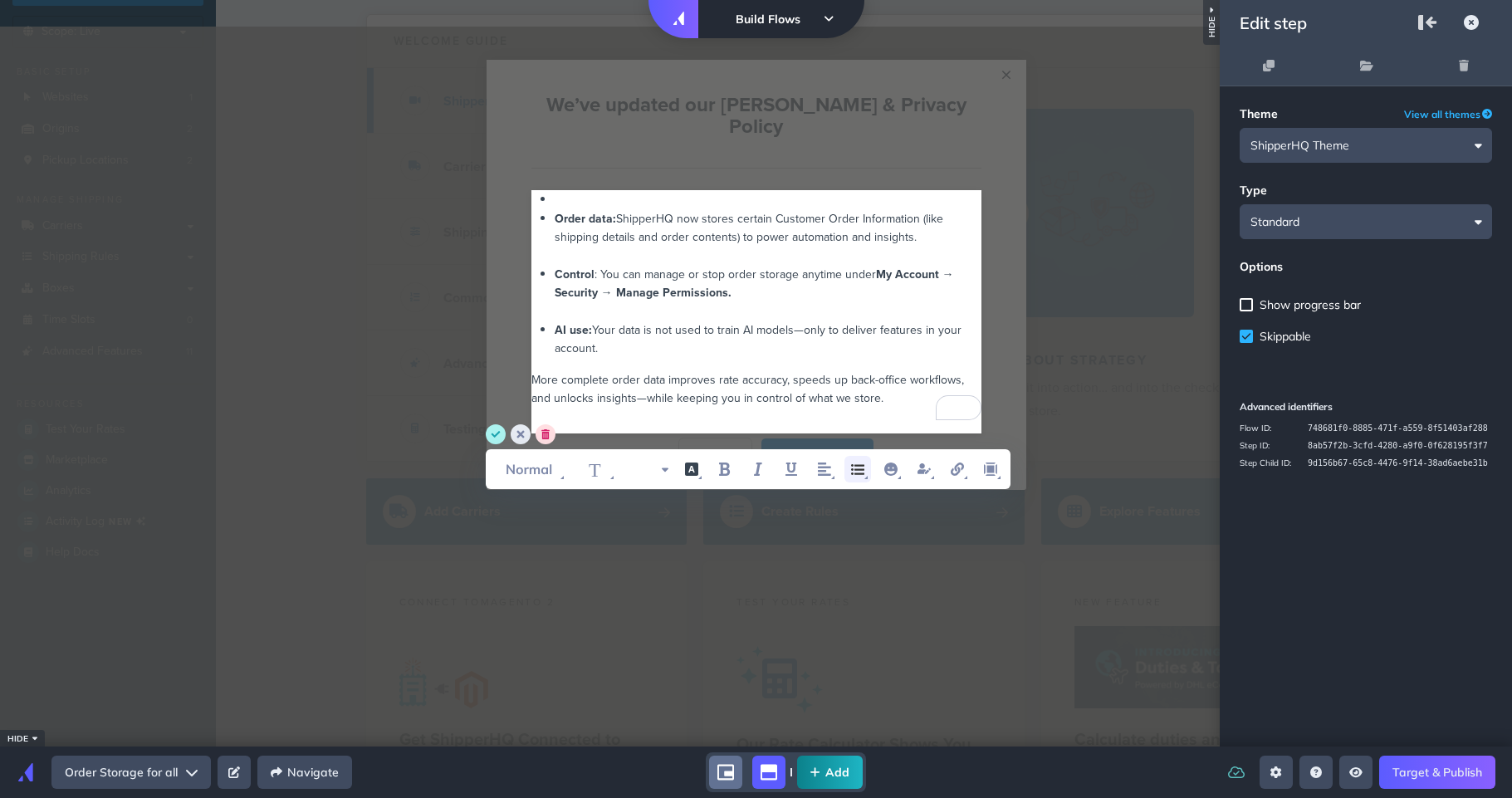
click at [855, 465] on icon "unordered list item" at bounding box center [858, 470] width 13 height 11
click at [856, 501] on icon "unordered list item" at bounding box center [861, 506] width 20 height 20
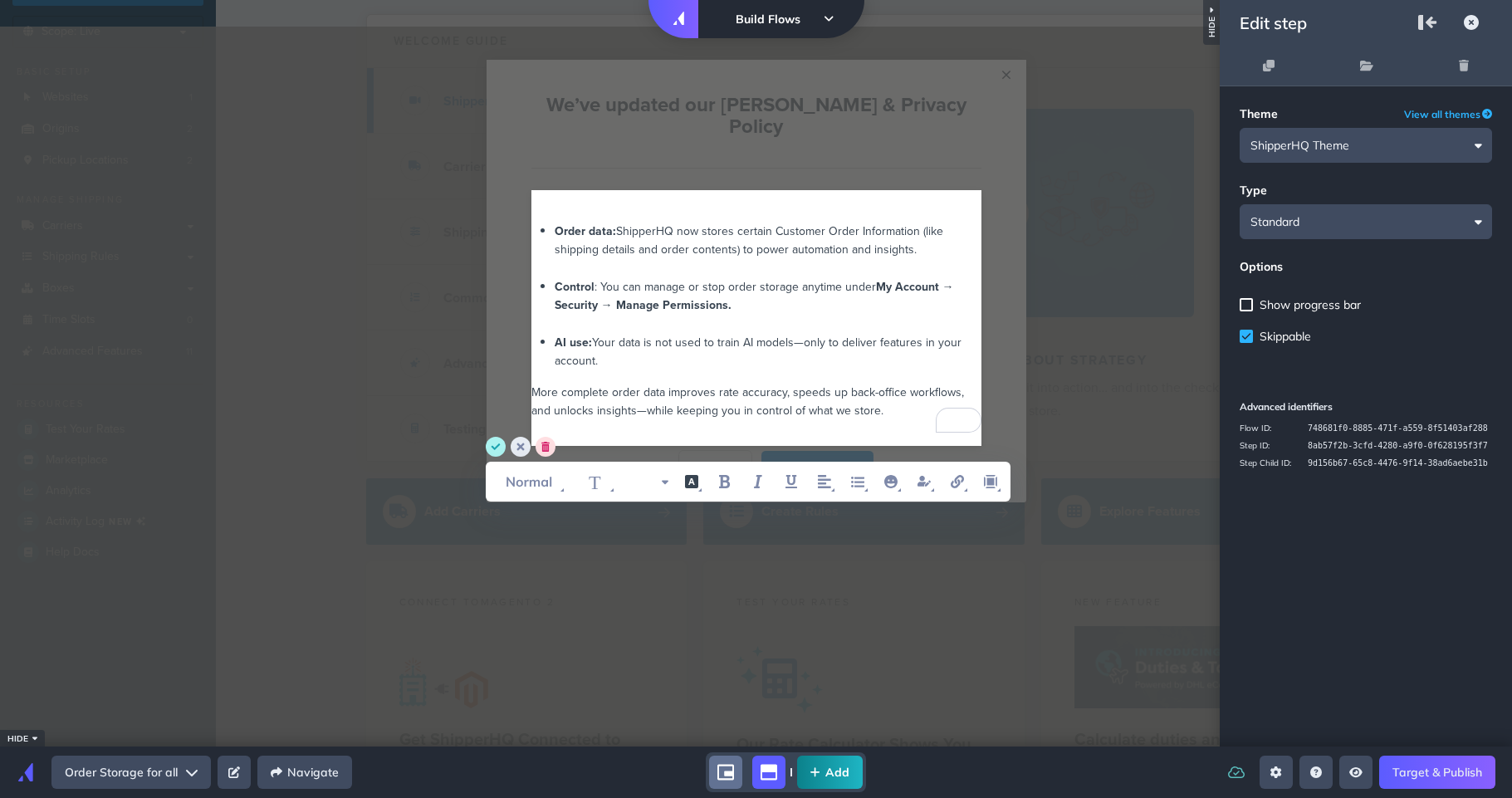
click at [547, 190] on div "To enrich screen reader interactions, please activate Accessibility in Grammarl…" at bounding box center [757, 199] width 450 height 19
drag, startPoint x: 689, startPoint y: 178, endPoint x: 469, endPoint y: 175, distance: 220.0
click at [469, 175] on modal-container "× We’ve updated our EULA & Privacy Policy Cannot exceed 6 items per row Cannot …" at bounding box center [756, 281] width 1512 height 443
click at [522, 469] on icon "font style" at bounding box center [530, 481] width 75 height 26
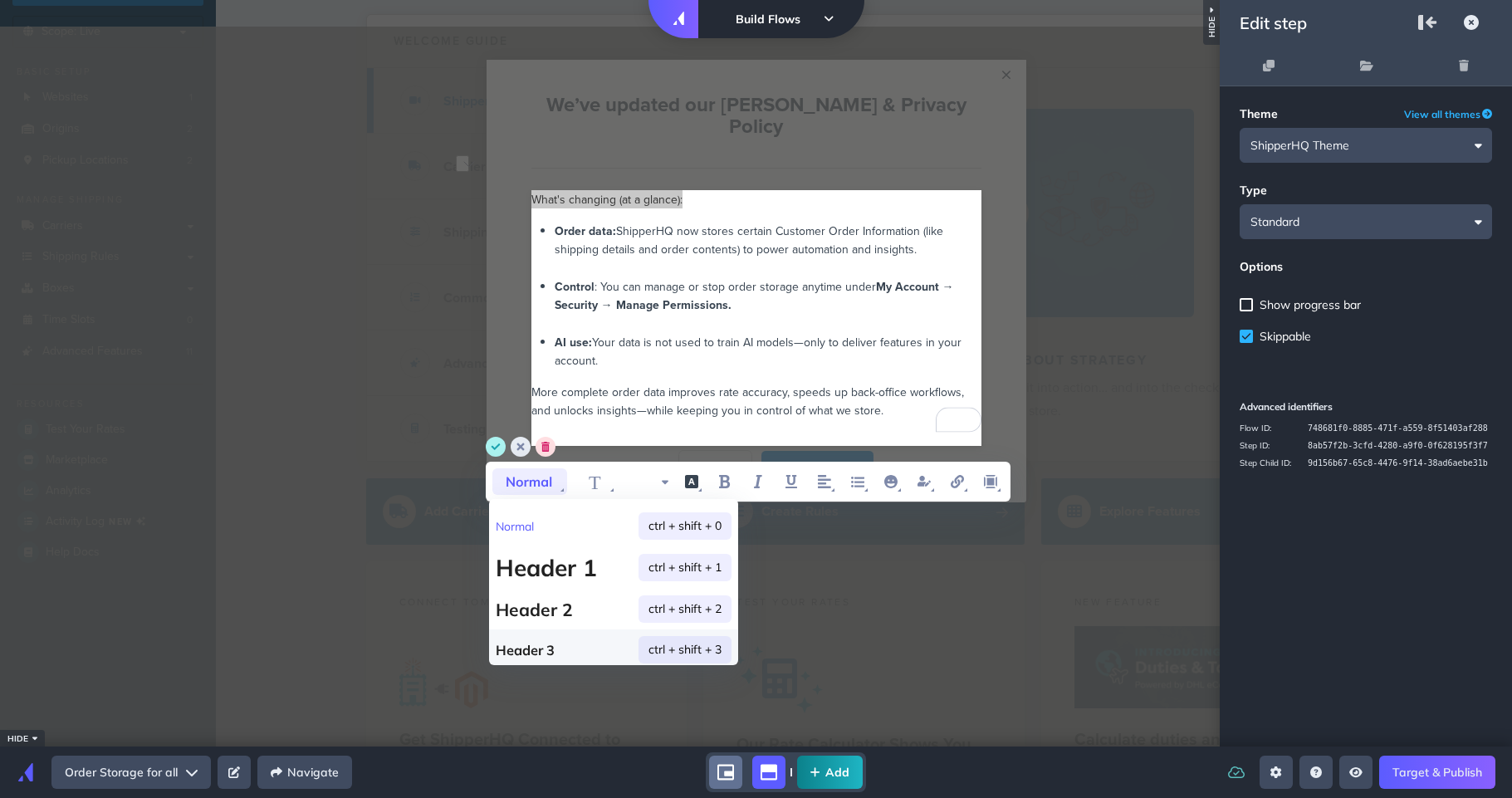
click at [544, 636] on h3 "Header 3 ctrl + shift + 3" at bounding box center [613, 649] width 250 height 41
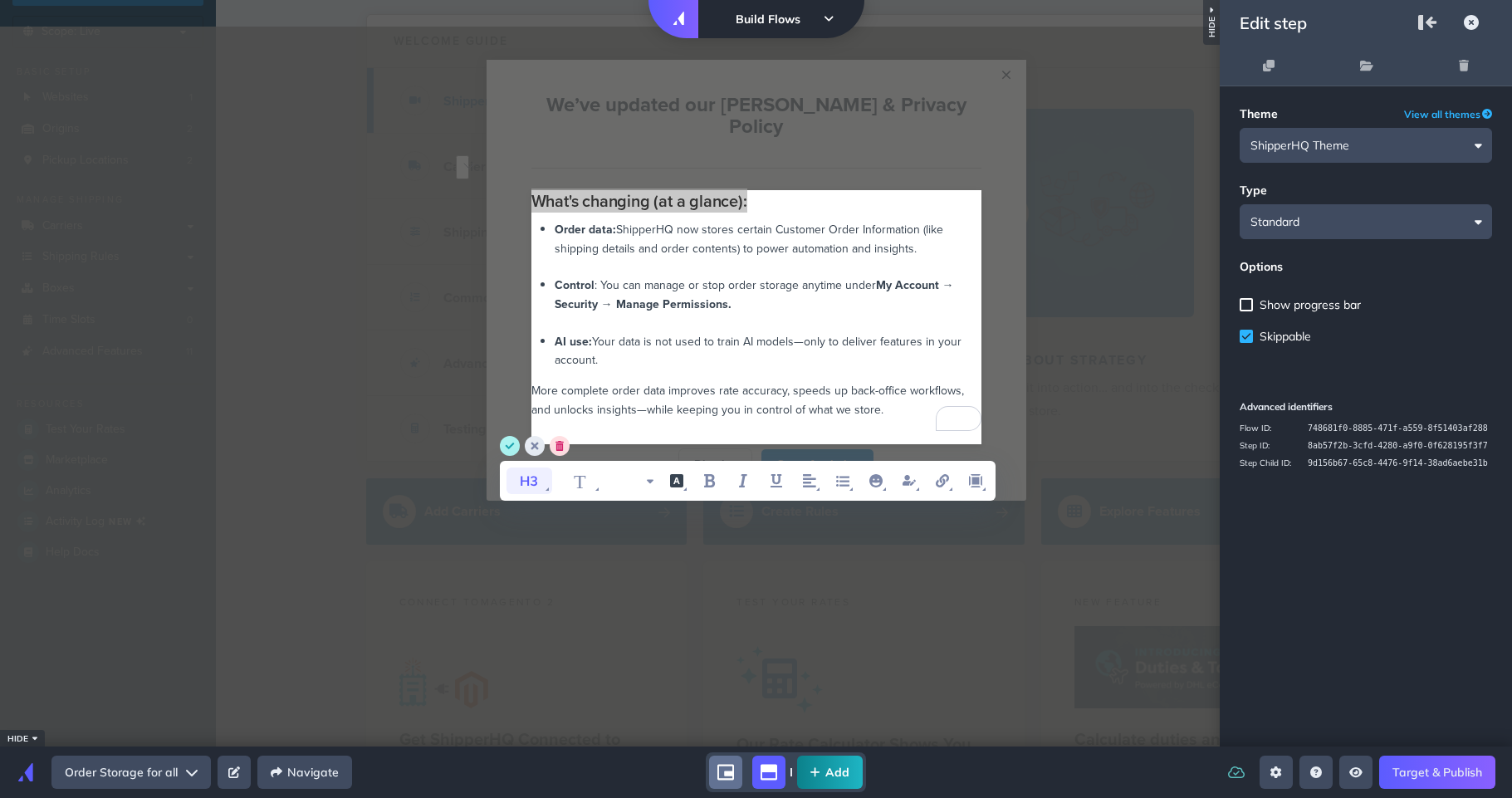
click at [539, 481] on icon "font style" at bounding box center [529, 480] width 46 height 26
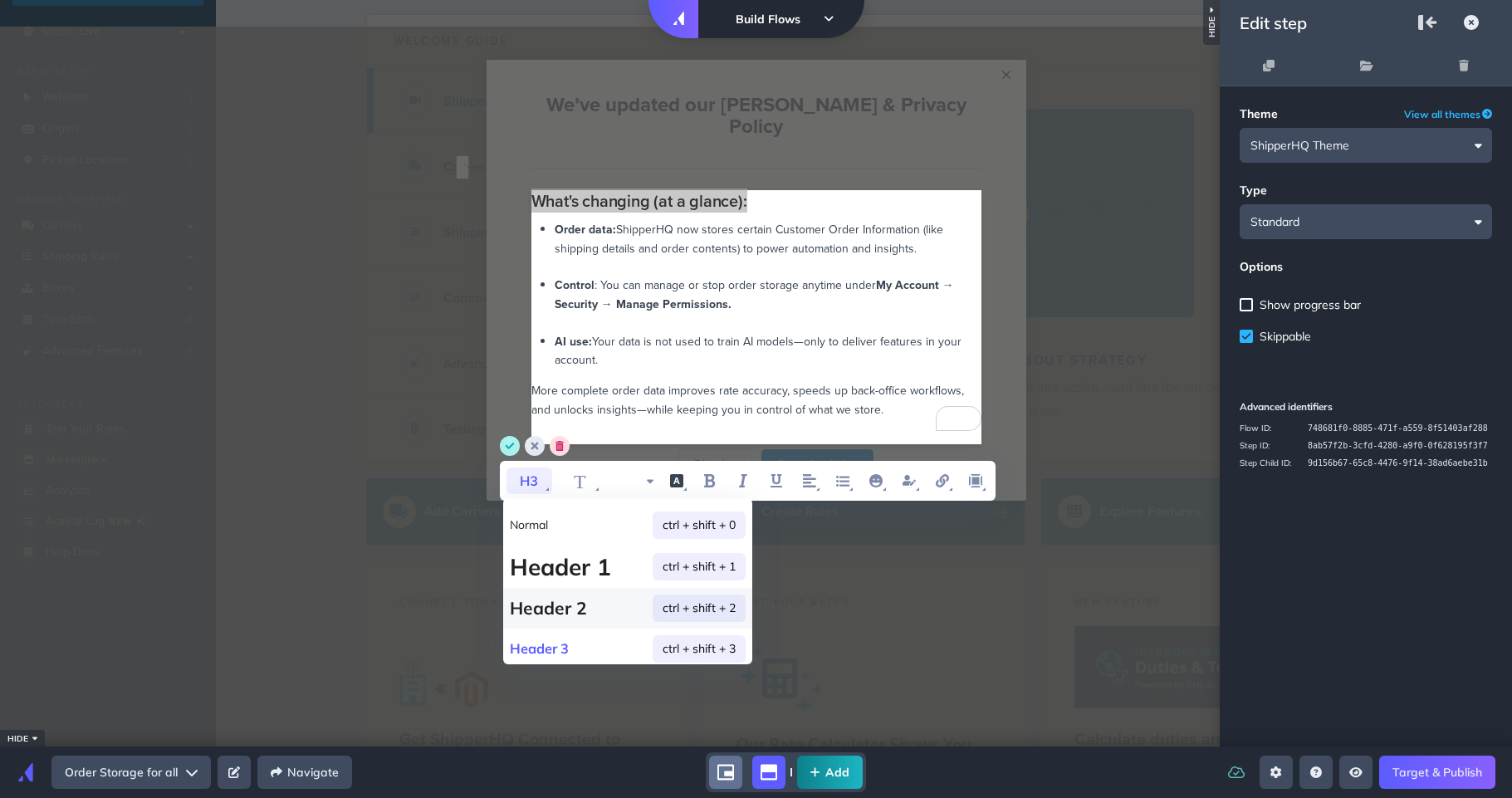
click at [554, 614] on h2 "Header 2 ctrl + shift + 2" at bounding box center [627, 608] width 250 height 41
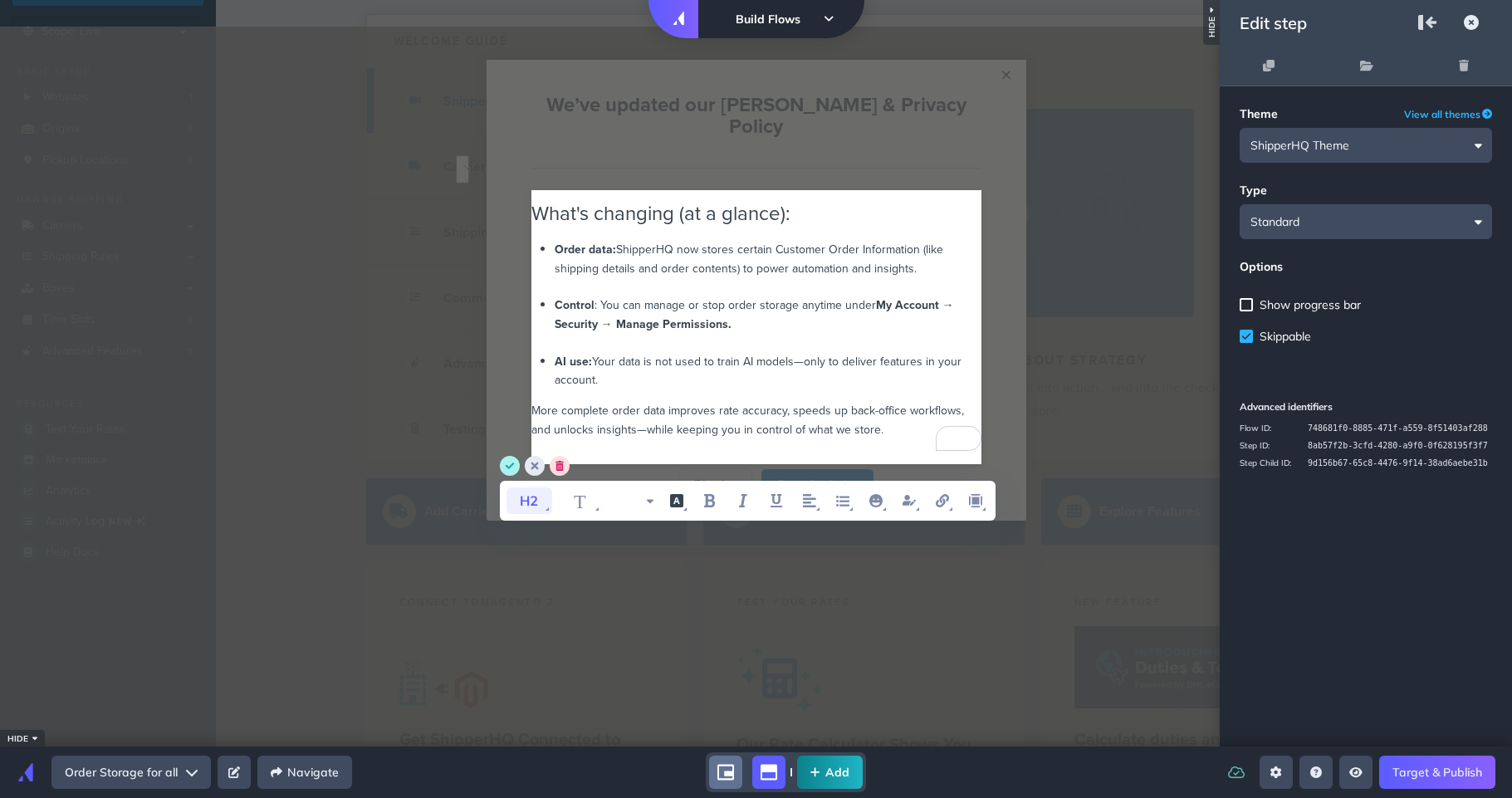
click at [542, 495] on icon "font style" at bounding box center [529, 501] width 46 height 26
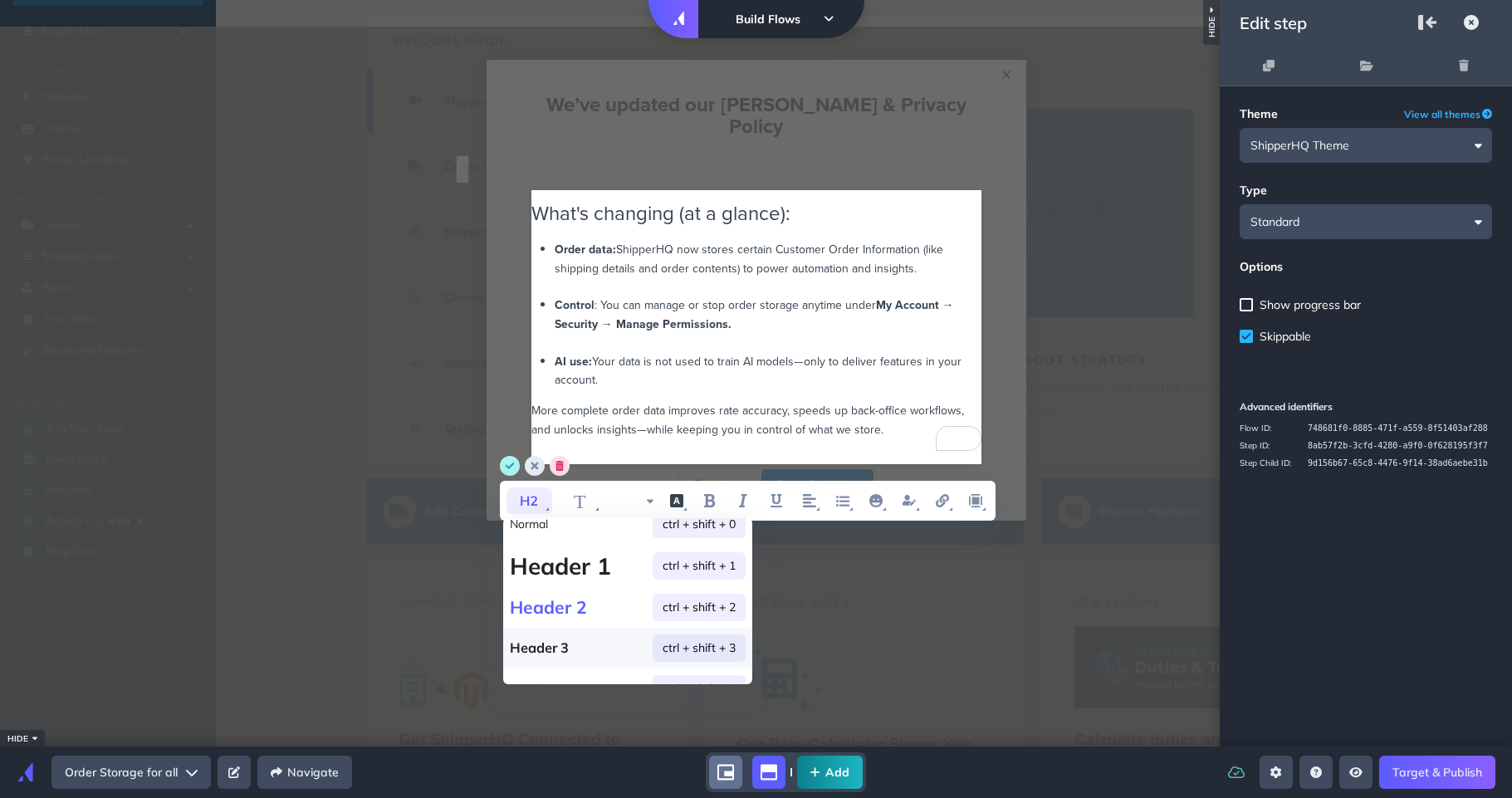
scroll to position [42, 0]
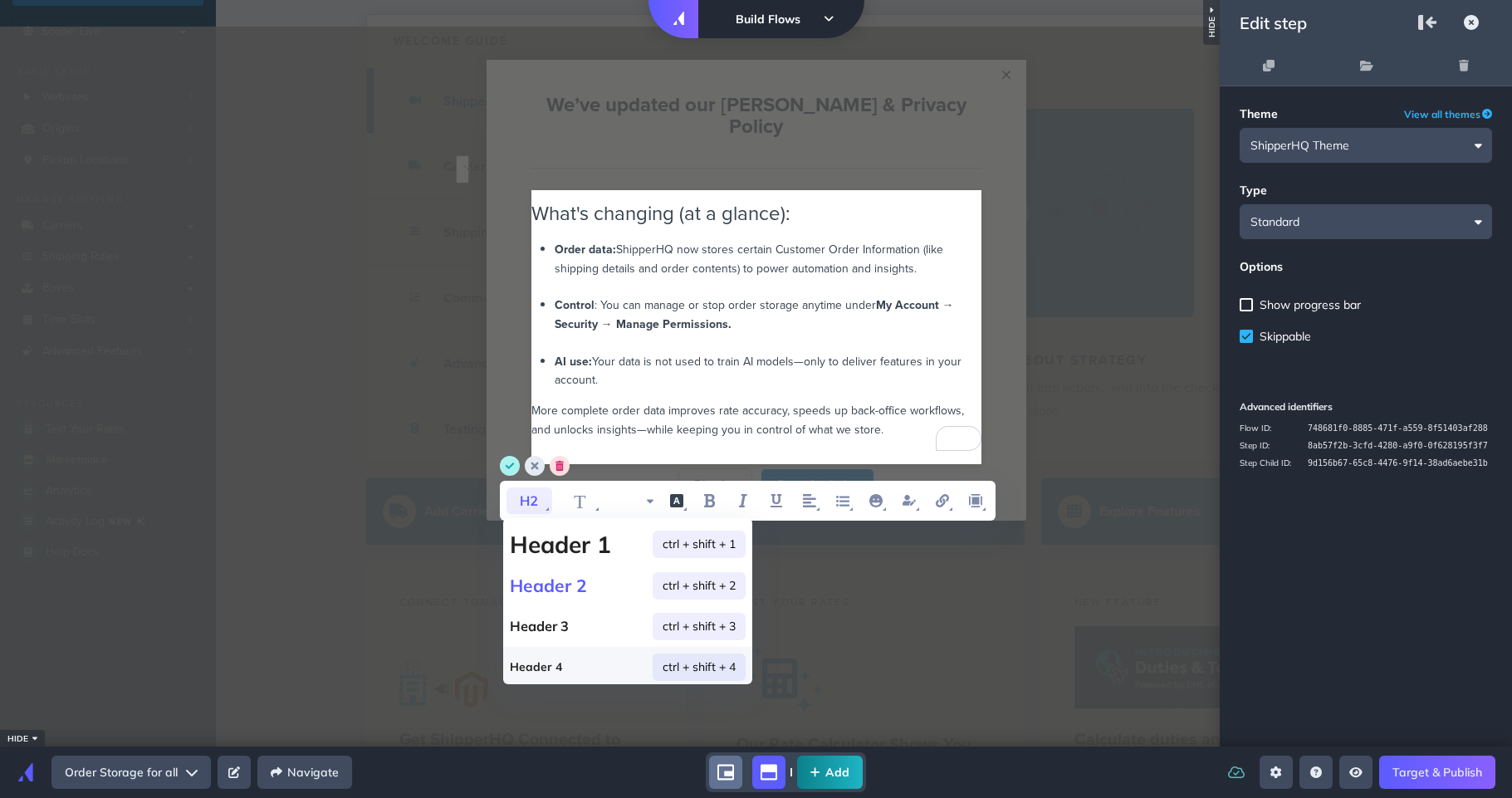
click at [542, 657] on h4 "Header 4 ctrl + shift + 4" at bounding box center [627, 667] width 250 height 41
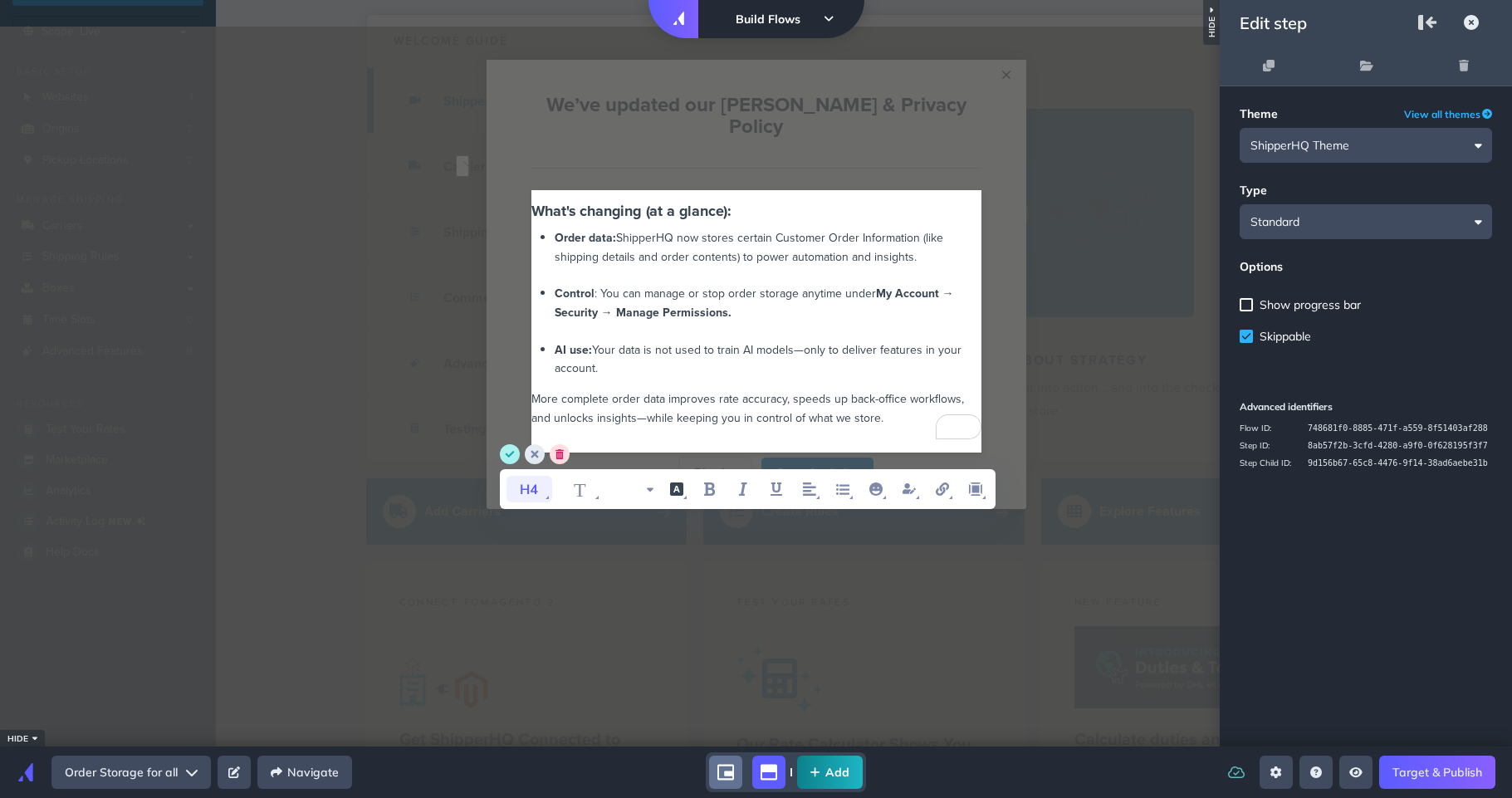
click at [548, 490] on icon "font style" at bounding box center [529, 489] width 46 height 26
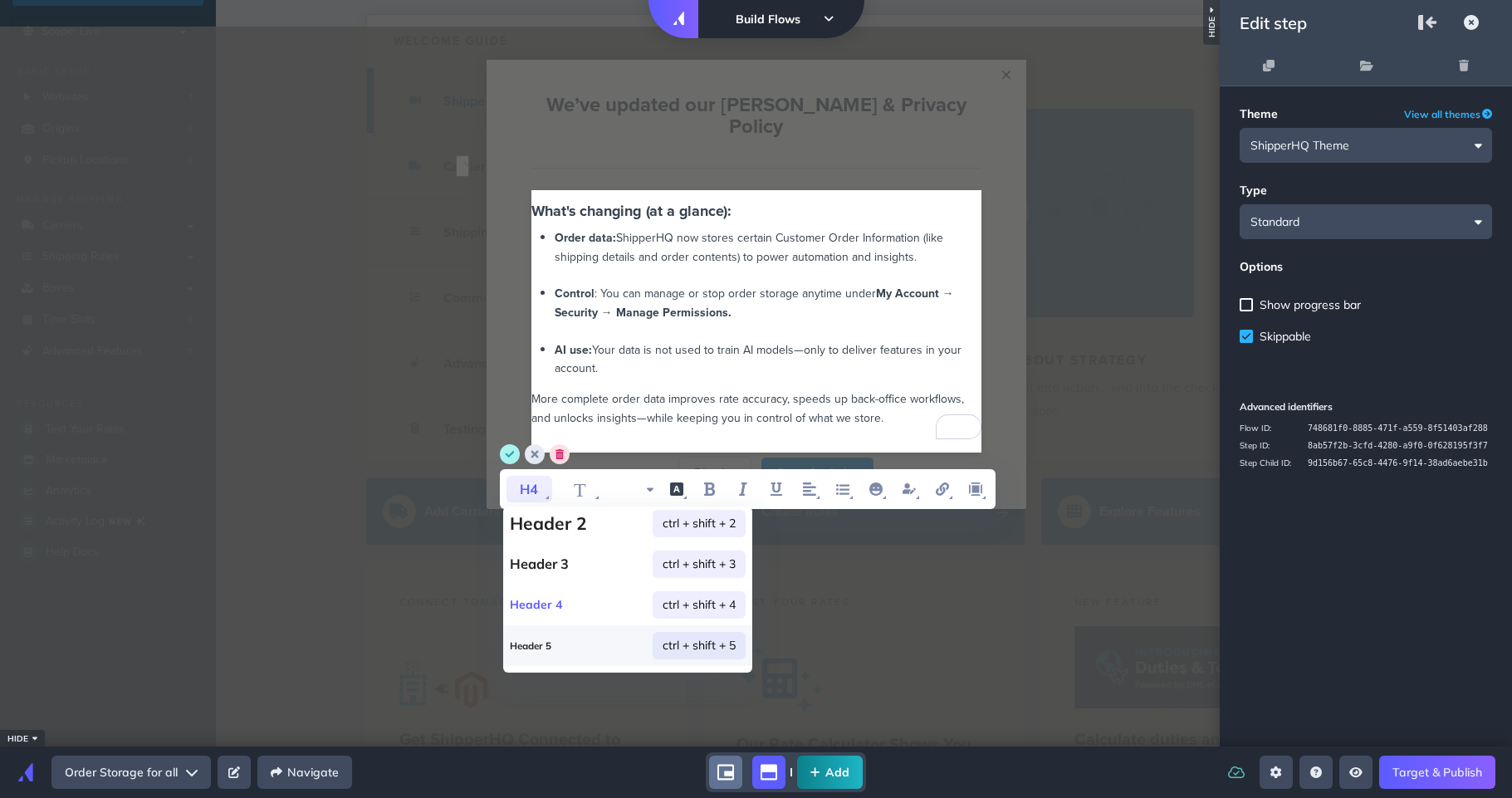
scroll to position [105, 0]
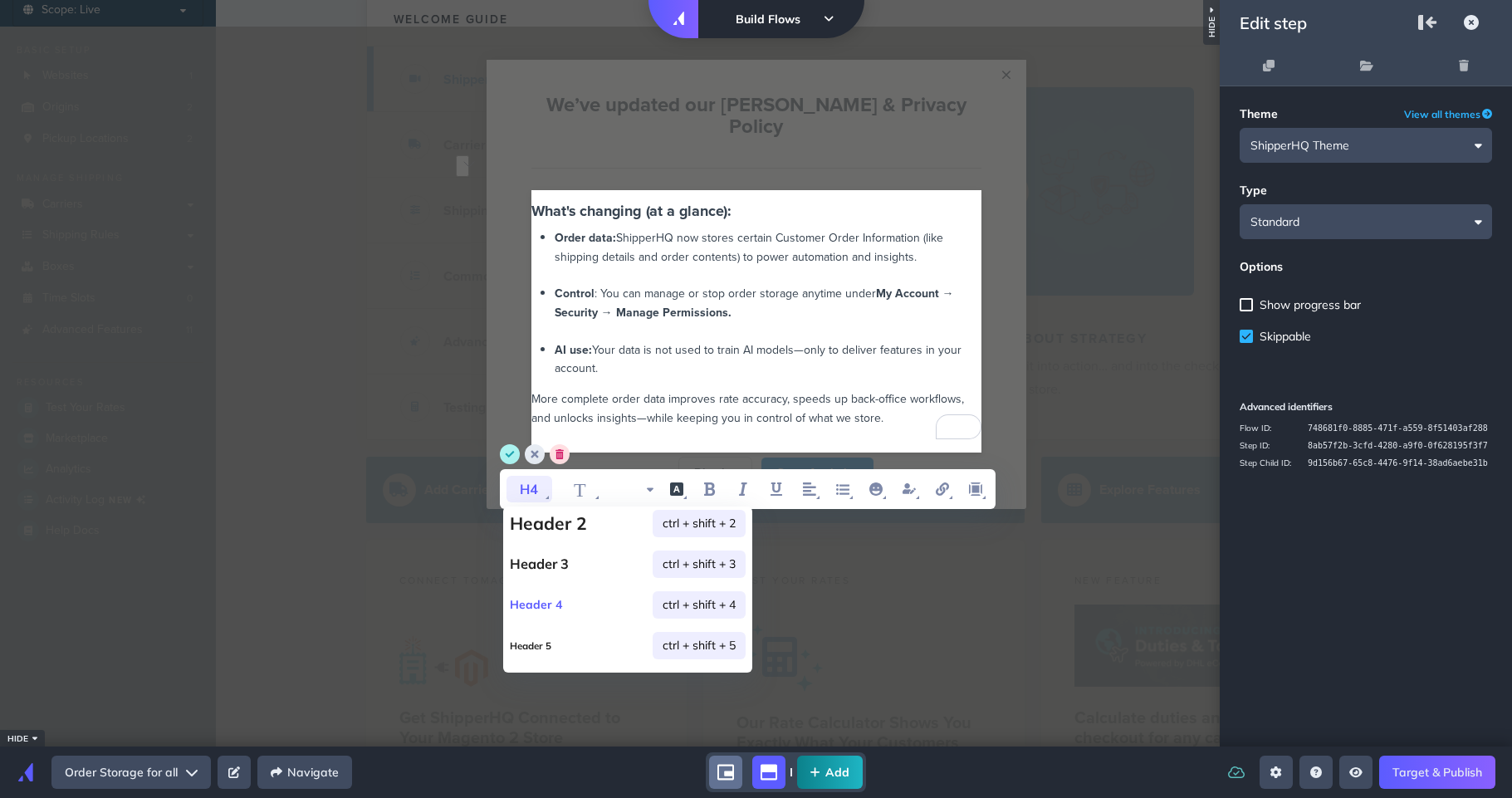
click at [548, 492] on icon "font style" at bounding box center [529, 489] width 46 height 26
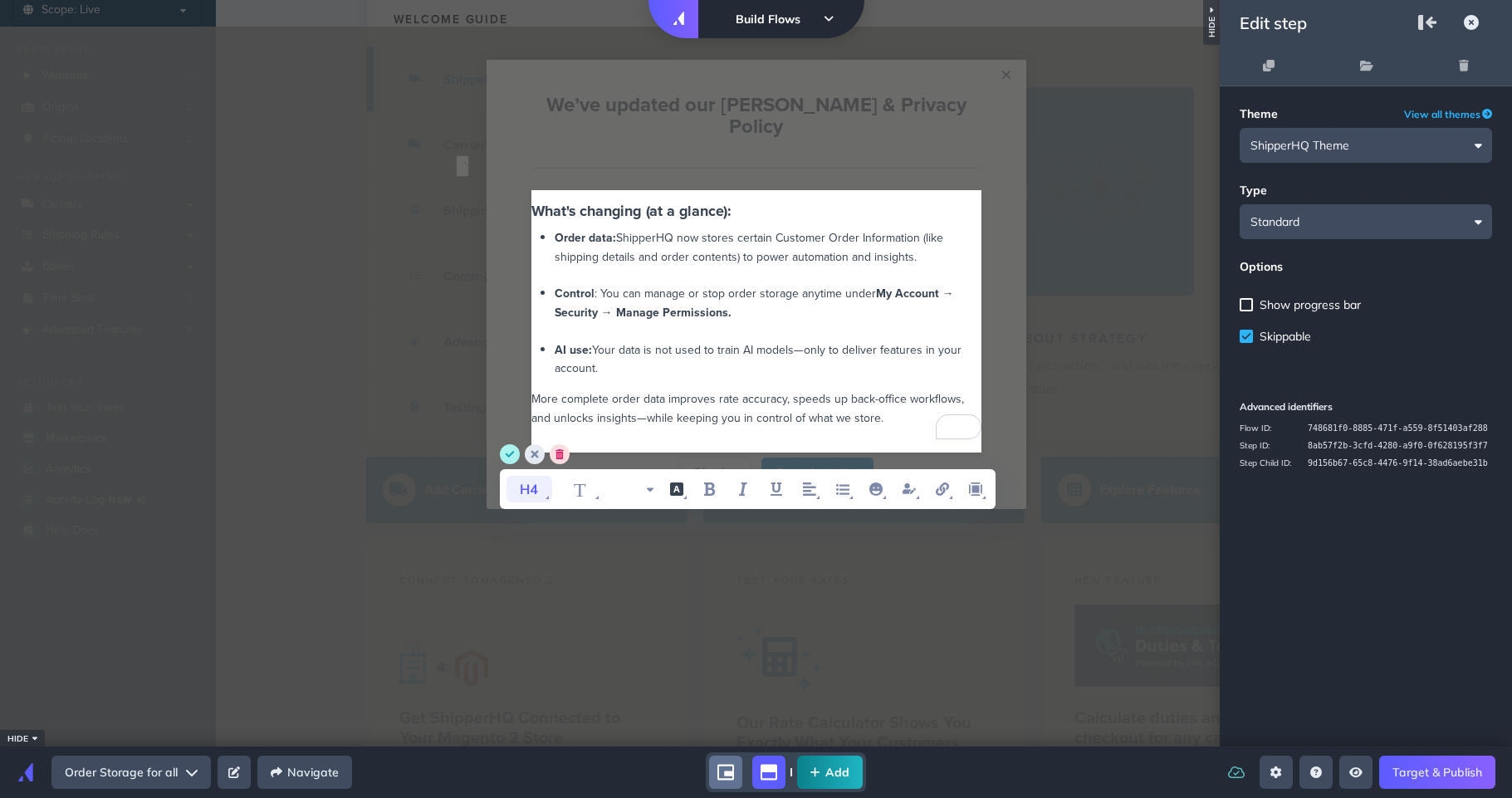
click at [544, 495] on icon "font style" at bounding box center [529, 489] width 46 height 26
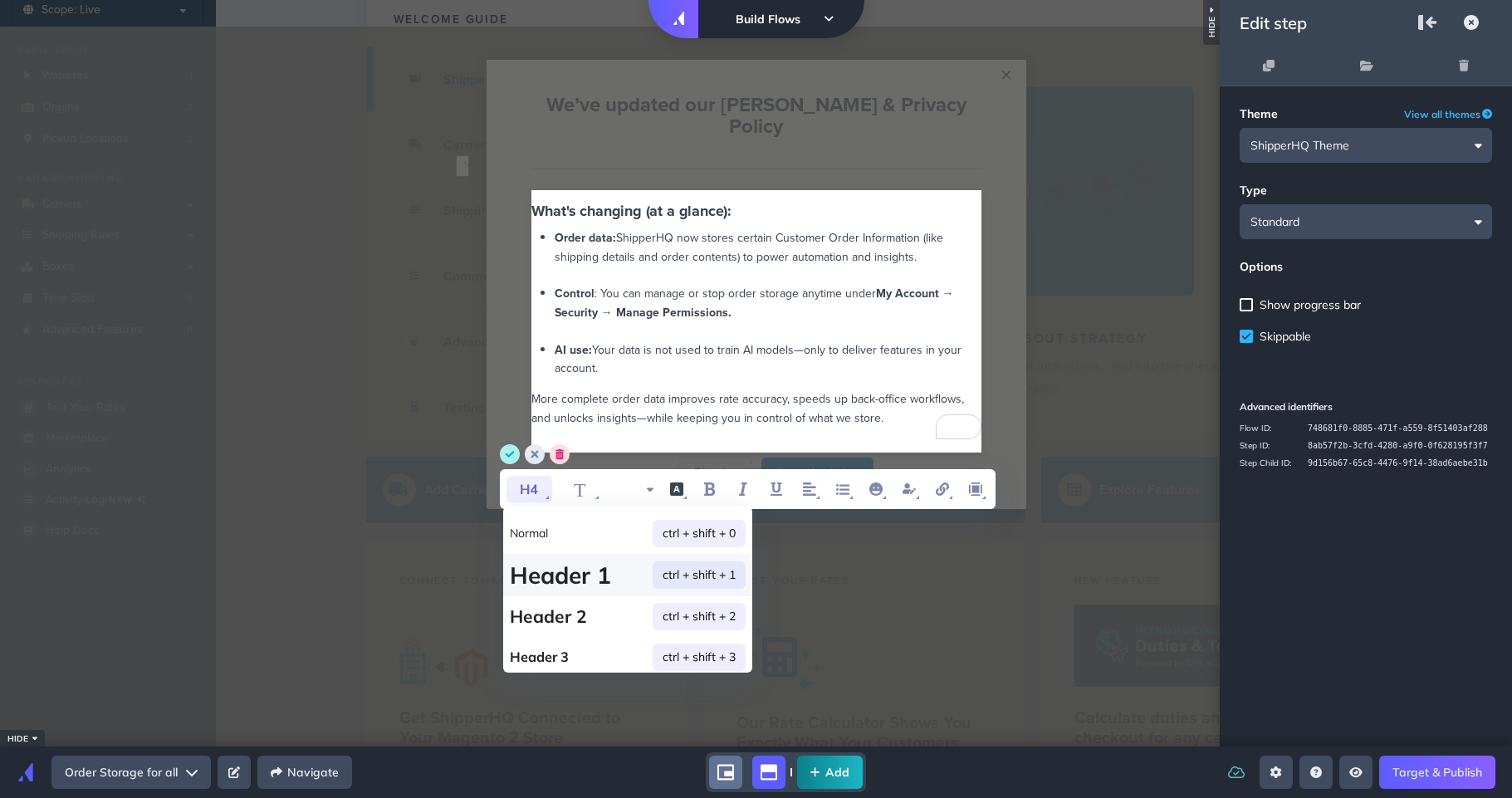
scroll to position [0, 0]
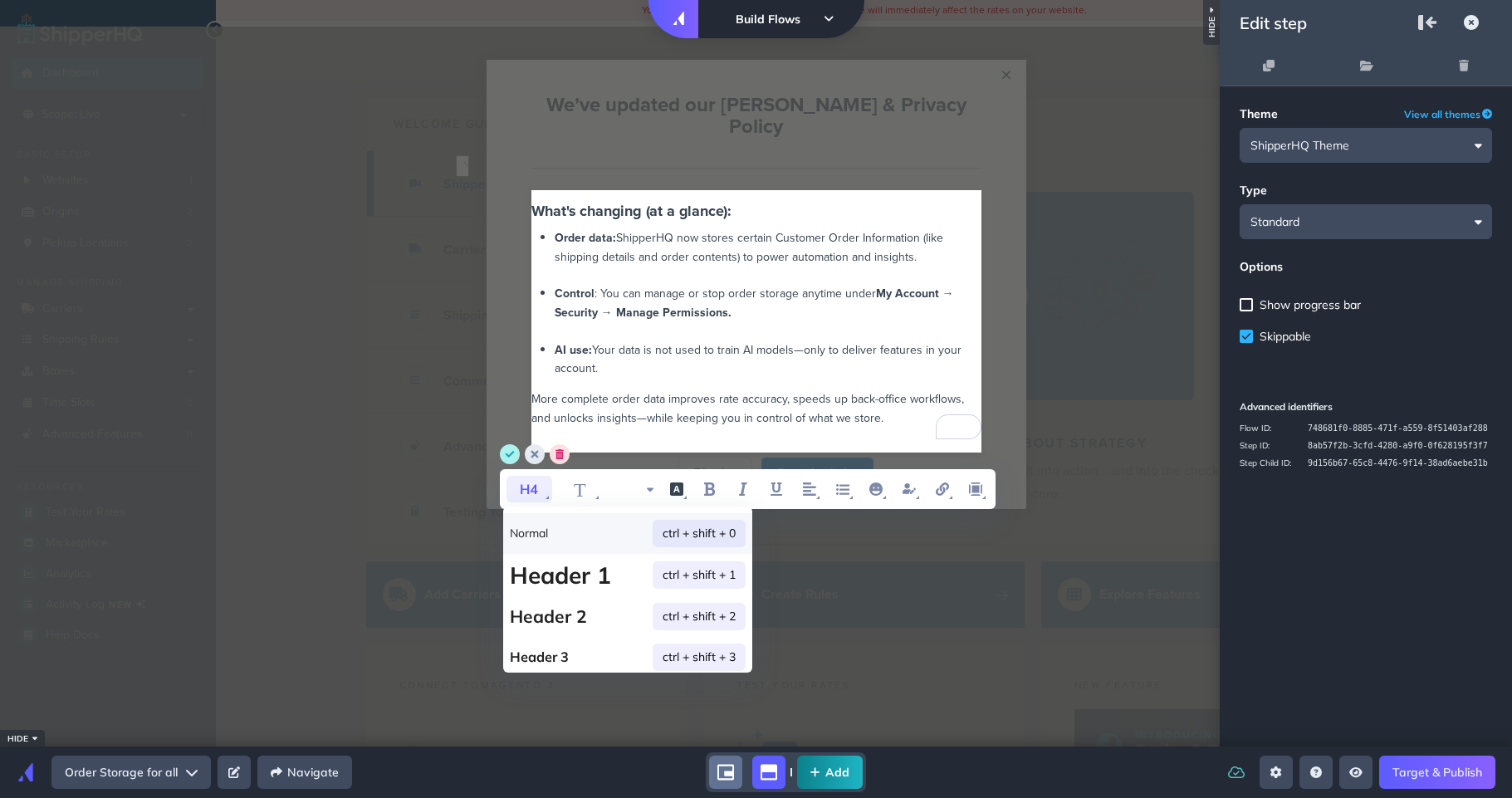
click at [557, 539] on p "Normal ctrl + shift + 0" at bounding box center [627, 534] width 250 height 41
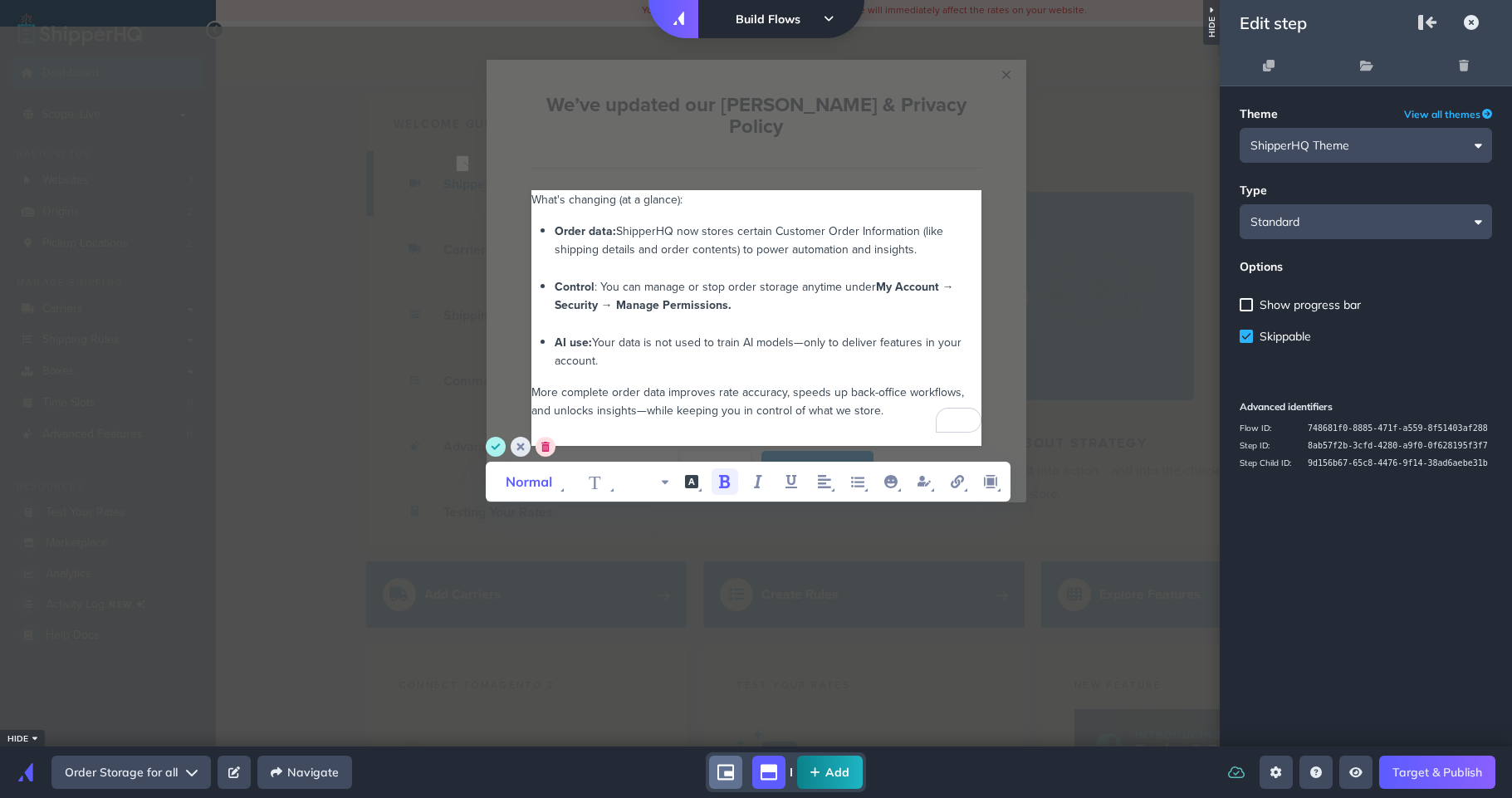
click at [719, 475] on icon "bold" at bounding box center [724, 481] width 20 height 20
click at [492, 449] on circle "save" at bounding box center [495, 446] width 20 height 20
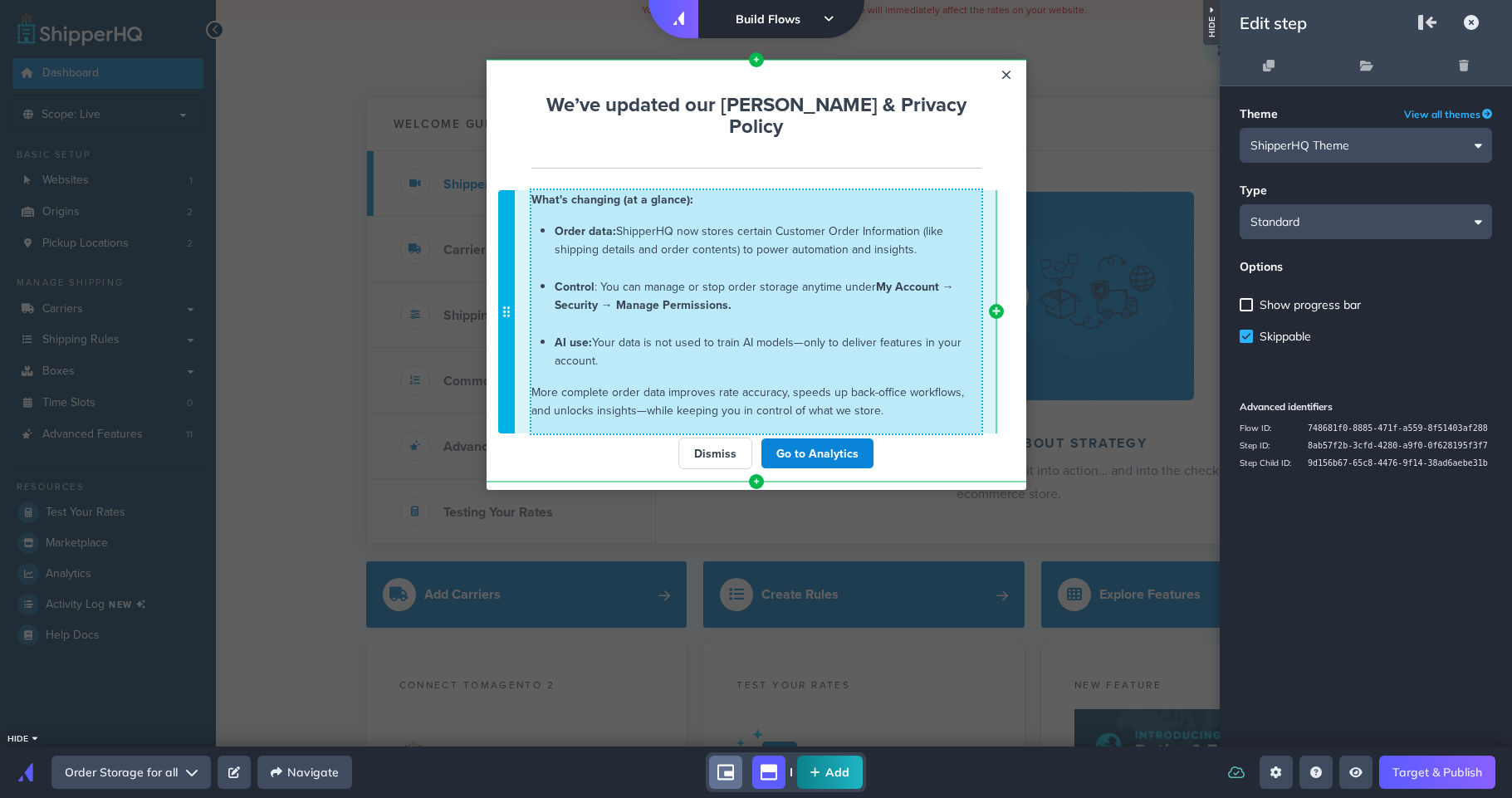
click at [874, 334] on span "AI use: Your data is not used to train AI models—only to deliver features in yo…" at bounding box center [757, 350] width 407 height 35
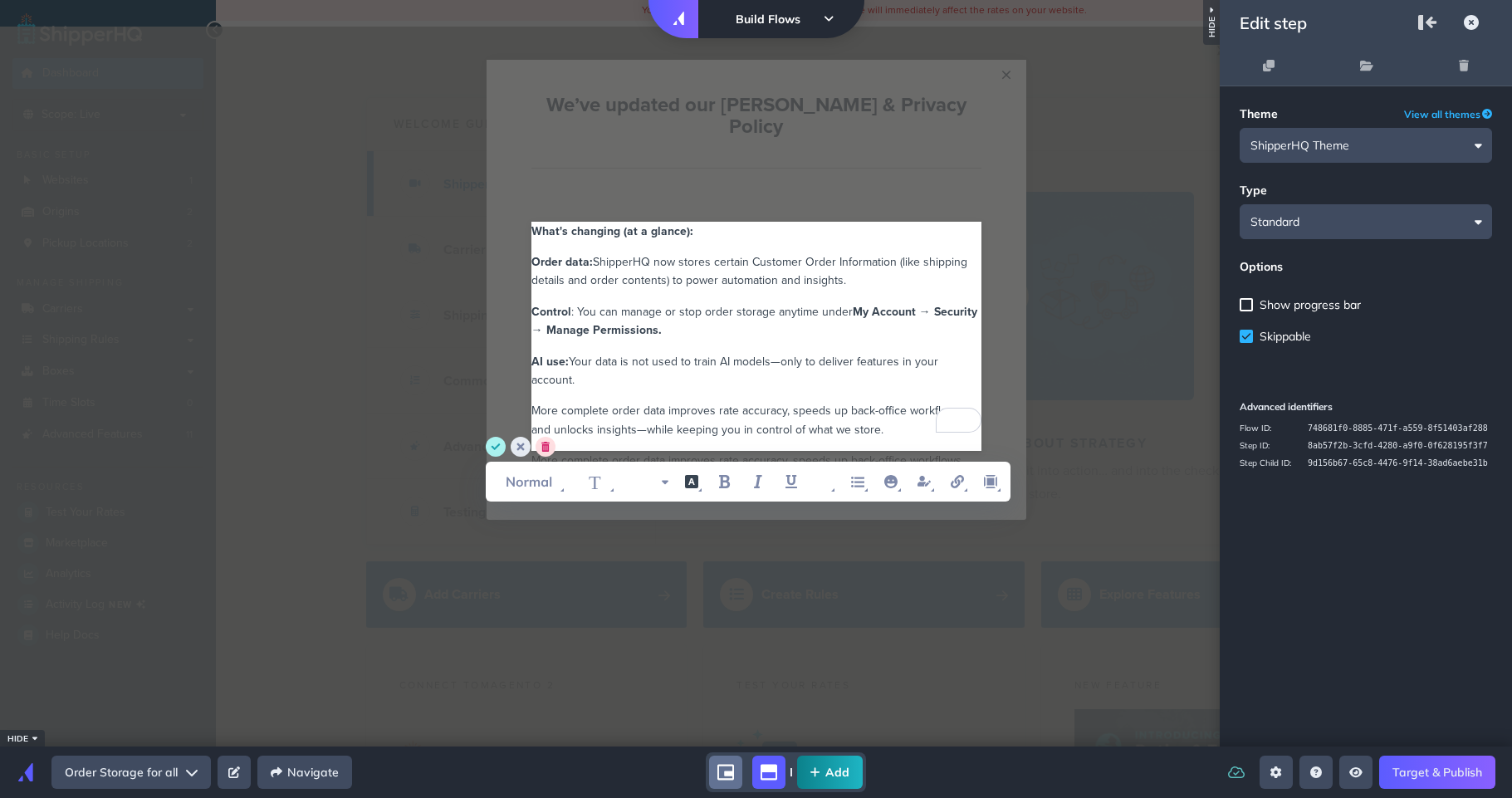
scroll to position [10, 0]
click at [492, 444] on circle "save" at bounding box center [495, 446] width 20 height 20
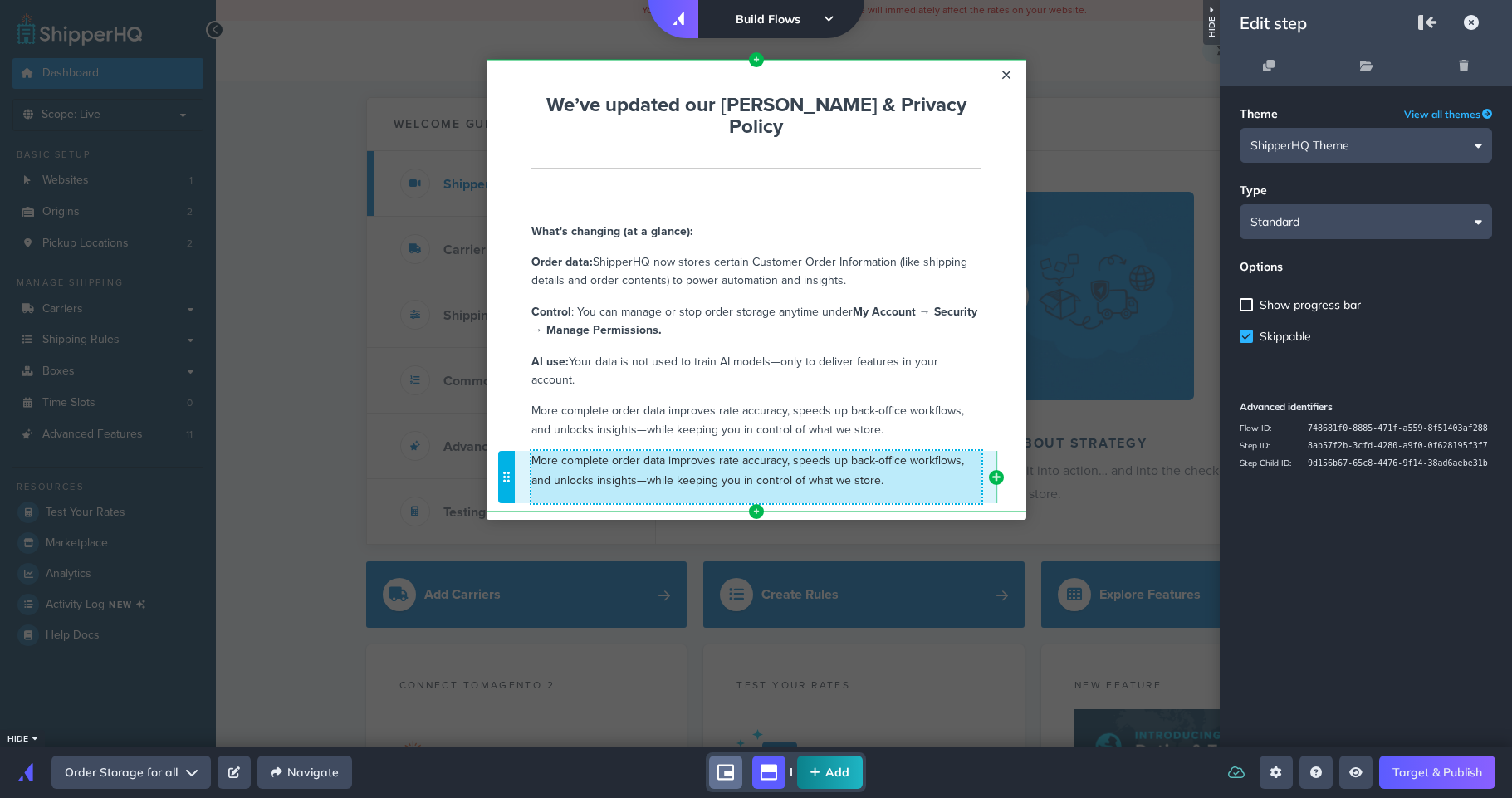
click at [609, 451] on span "More complete order data improves rate accuracy, speeds up back-office workflow…" at bounding box center [748, 469] width 433 height 36
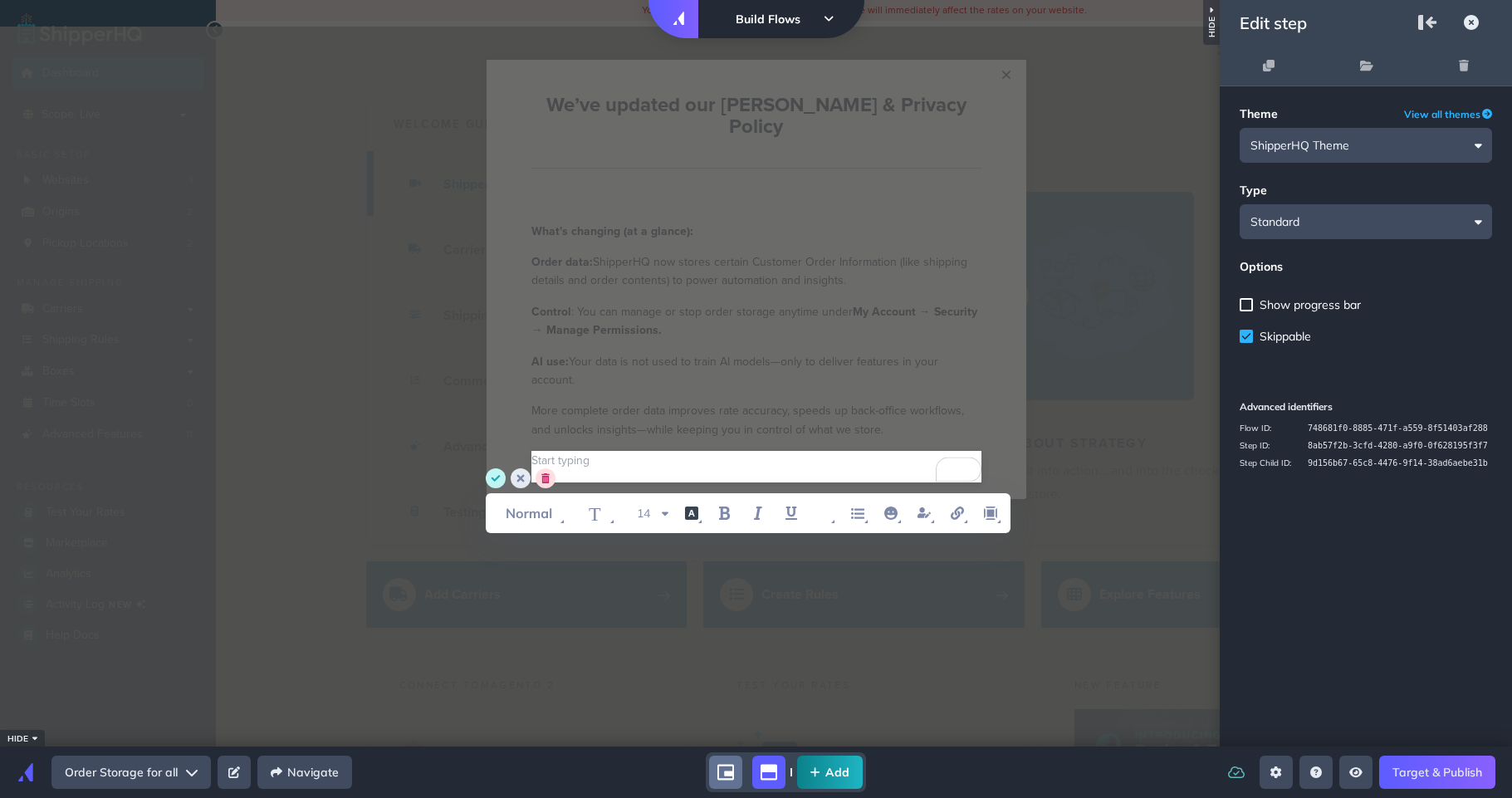
click at [499, 479] on circle "save" at bounding box center [495, 477] width 20 height 20
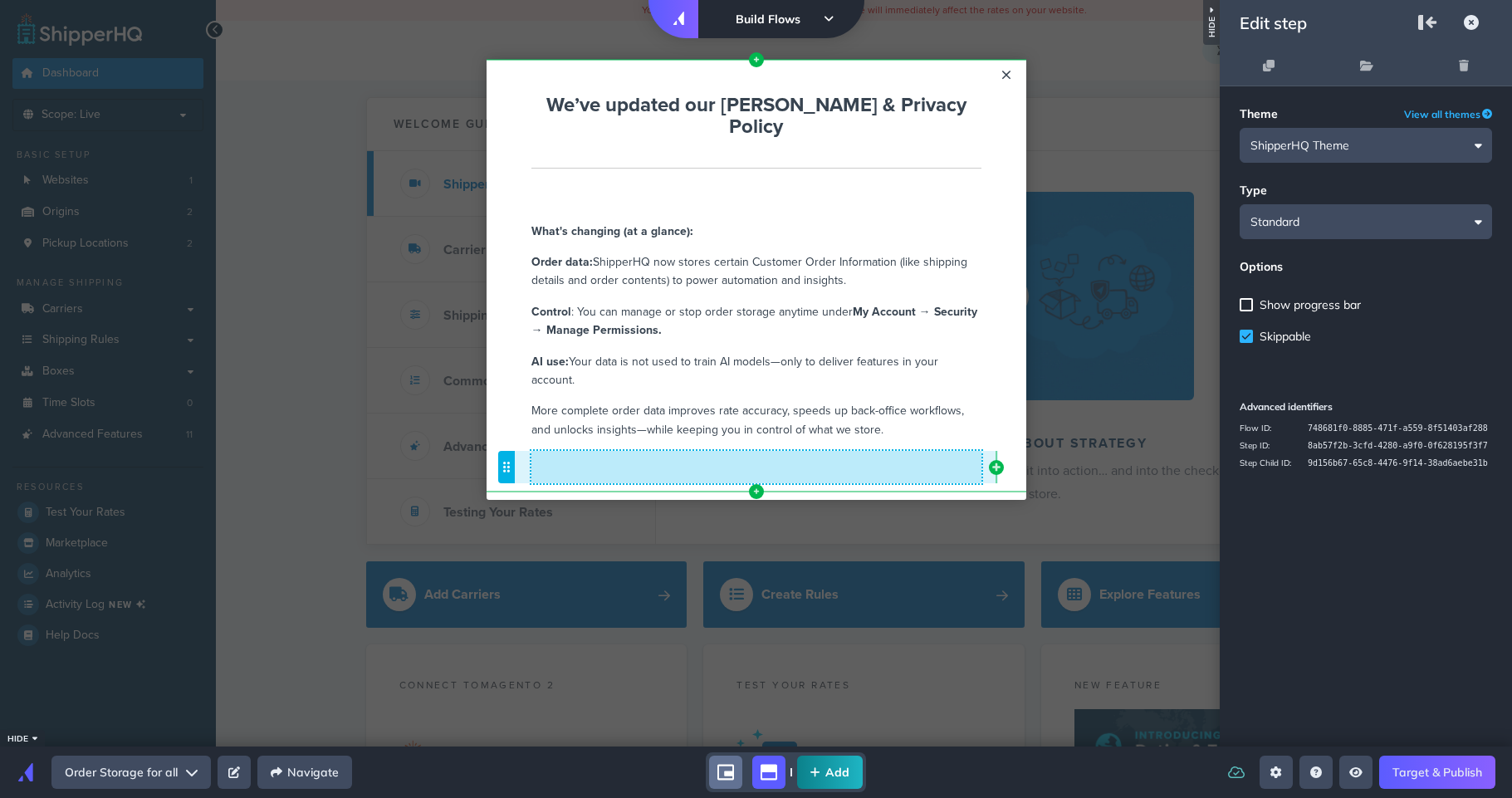
click at [578, 450] on p "​" at bounding box center [757, 460] width 450 height 20
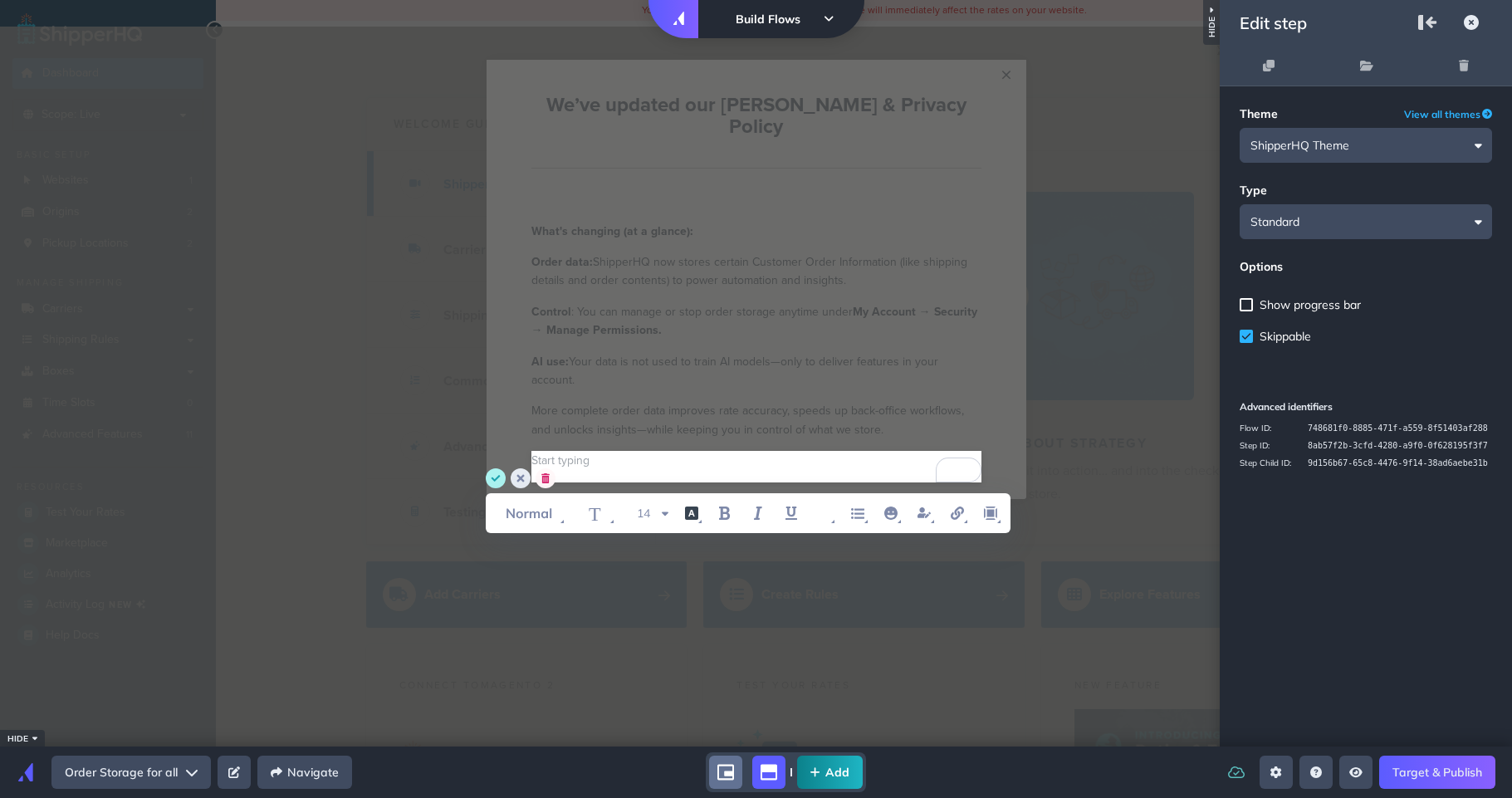
click at [549, 480] on circle "delete" at bounding box center [545, 477] width 20 height 20
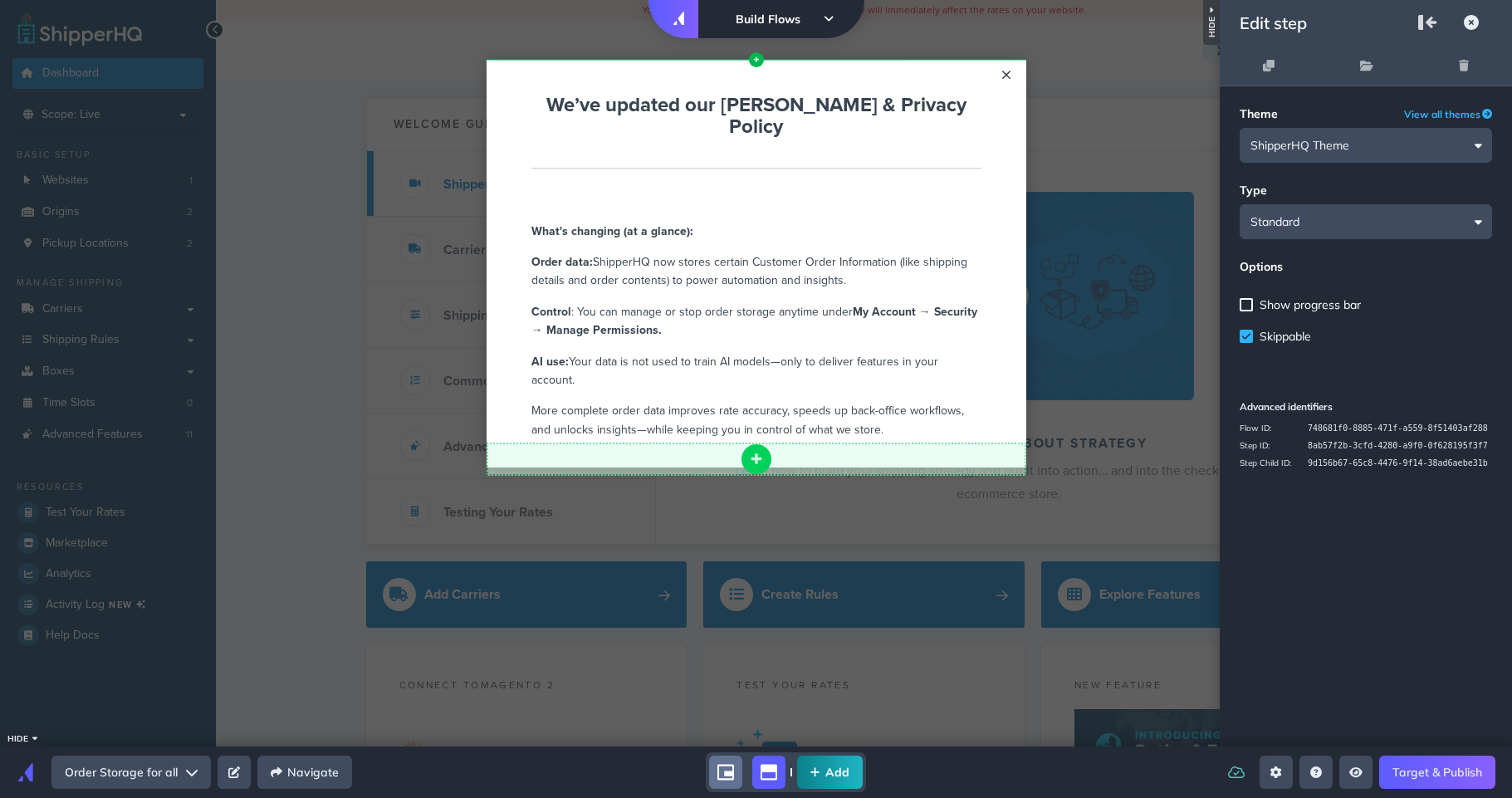
click at [755, 453] on icon "add component button" at bounding box center [756, 459] width 11 height 11
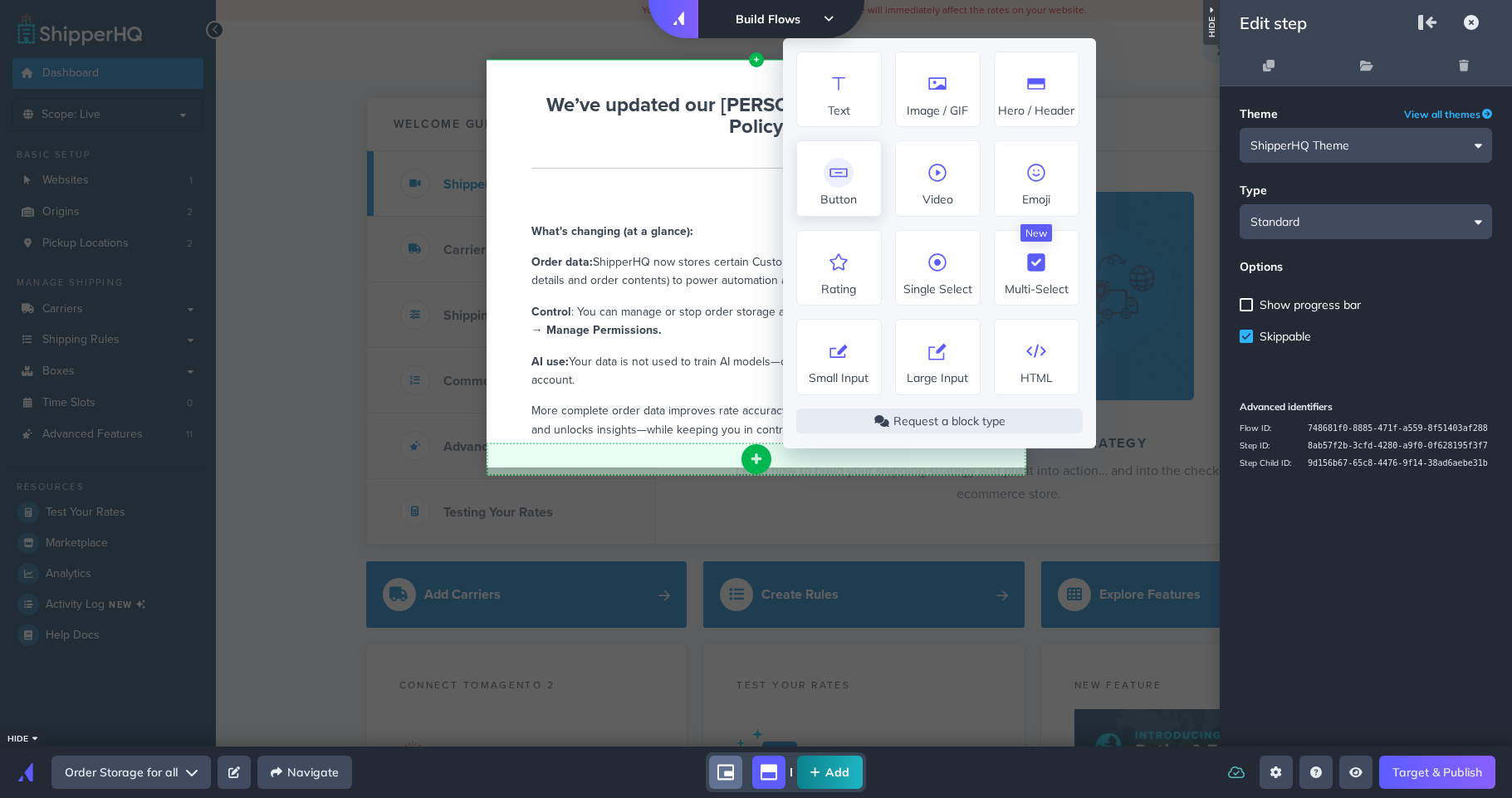
click at [845, 174] on icon at bounding box center [838, 173] width 26 height 26
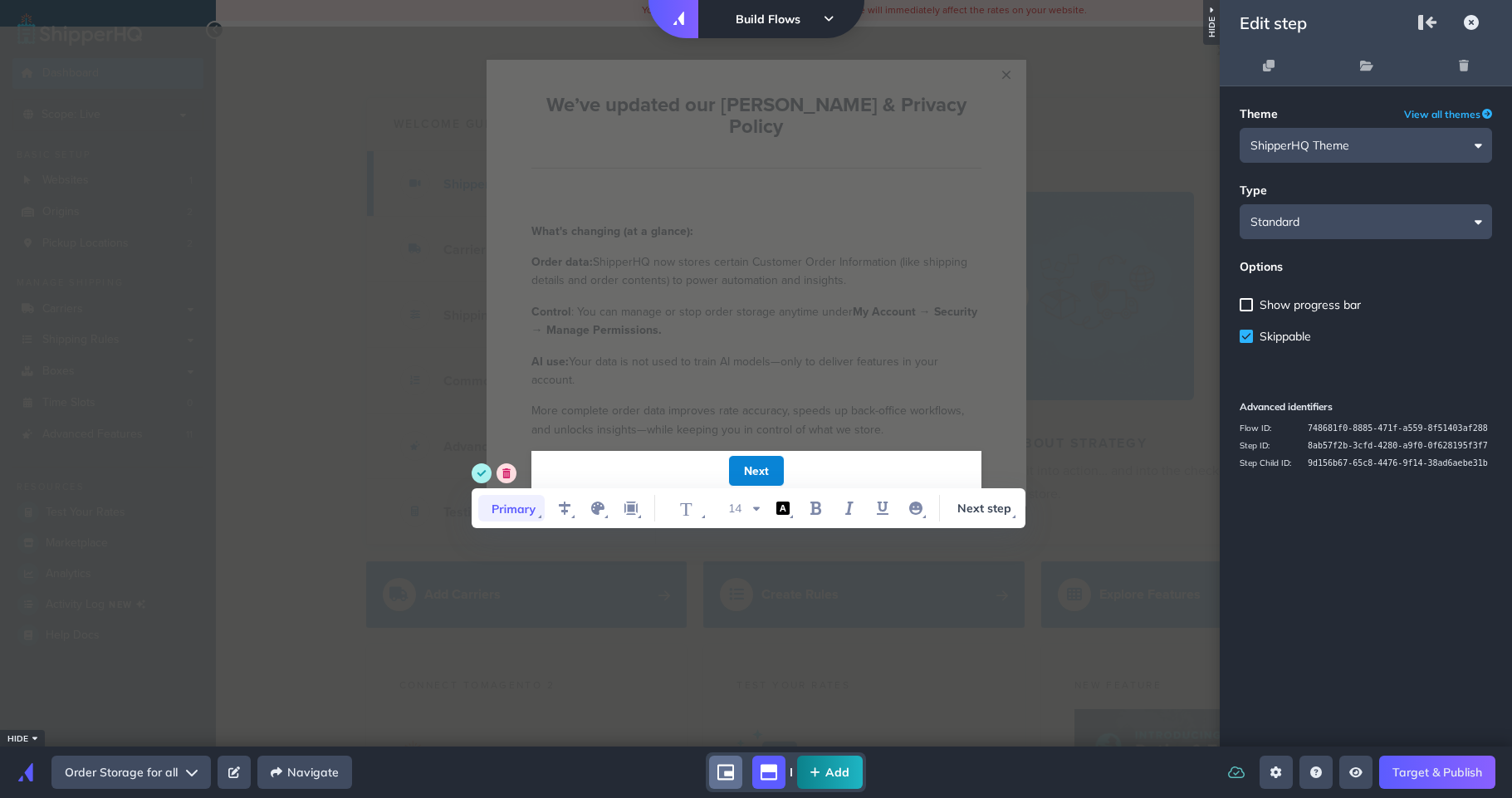
click at [506, 510] on icon "WYSIWYG Toolbar and Actions" at bounding box center [511, 508] width 66 height 26
click at [537, 569] on li "Secondary" at bounding box center [558, 575] width 166 height 28
click at [473, 476] on circle "save" at bounding box center [473, 473] width 20 height 20
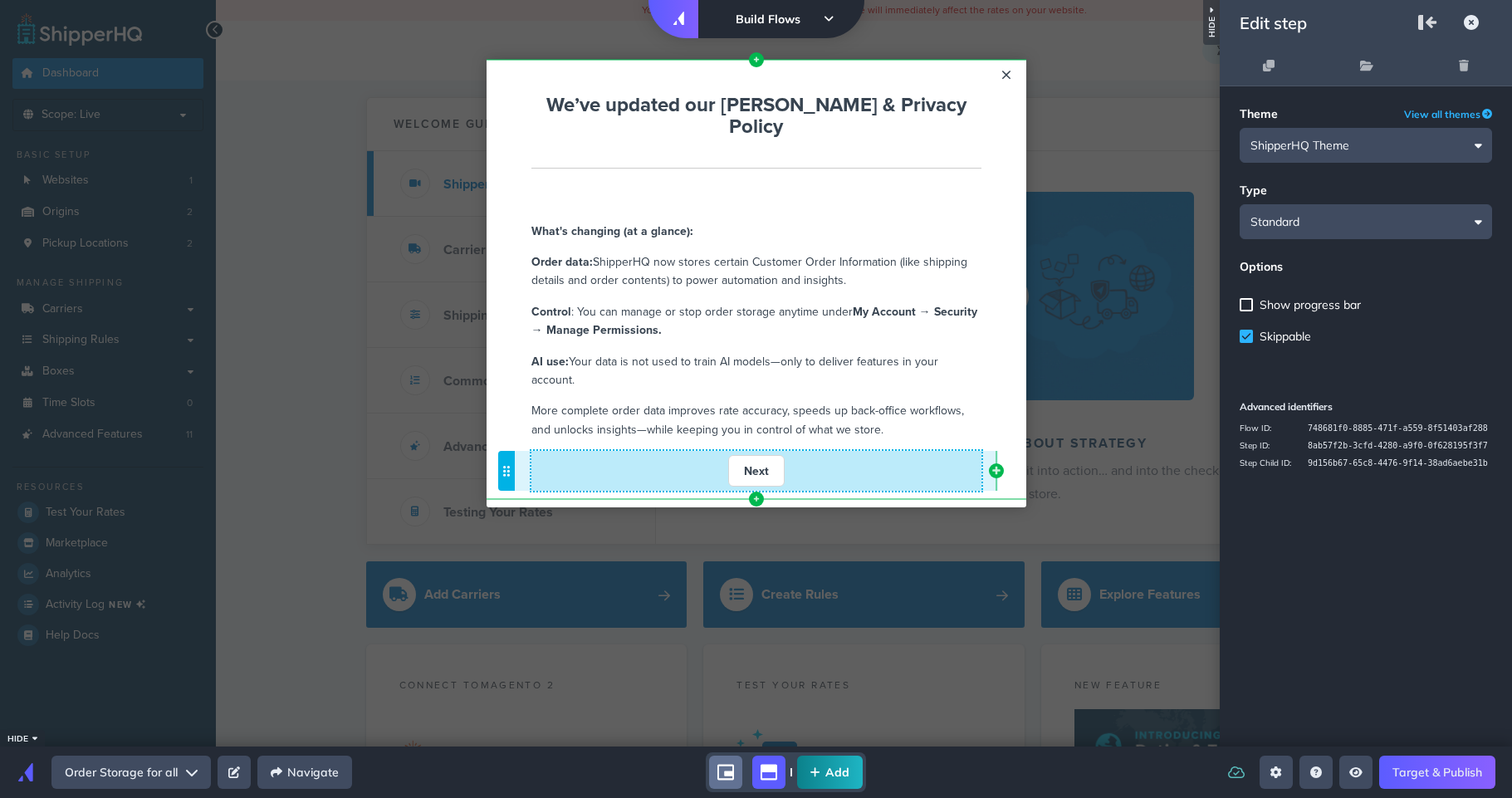
click at [686, 455] on div "Next" at bounding box center [757, 471] width 450 height 32
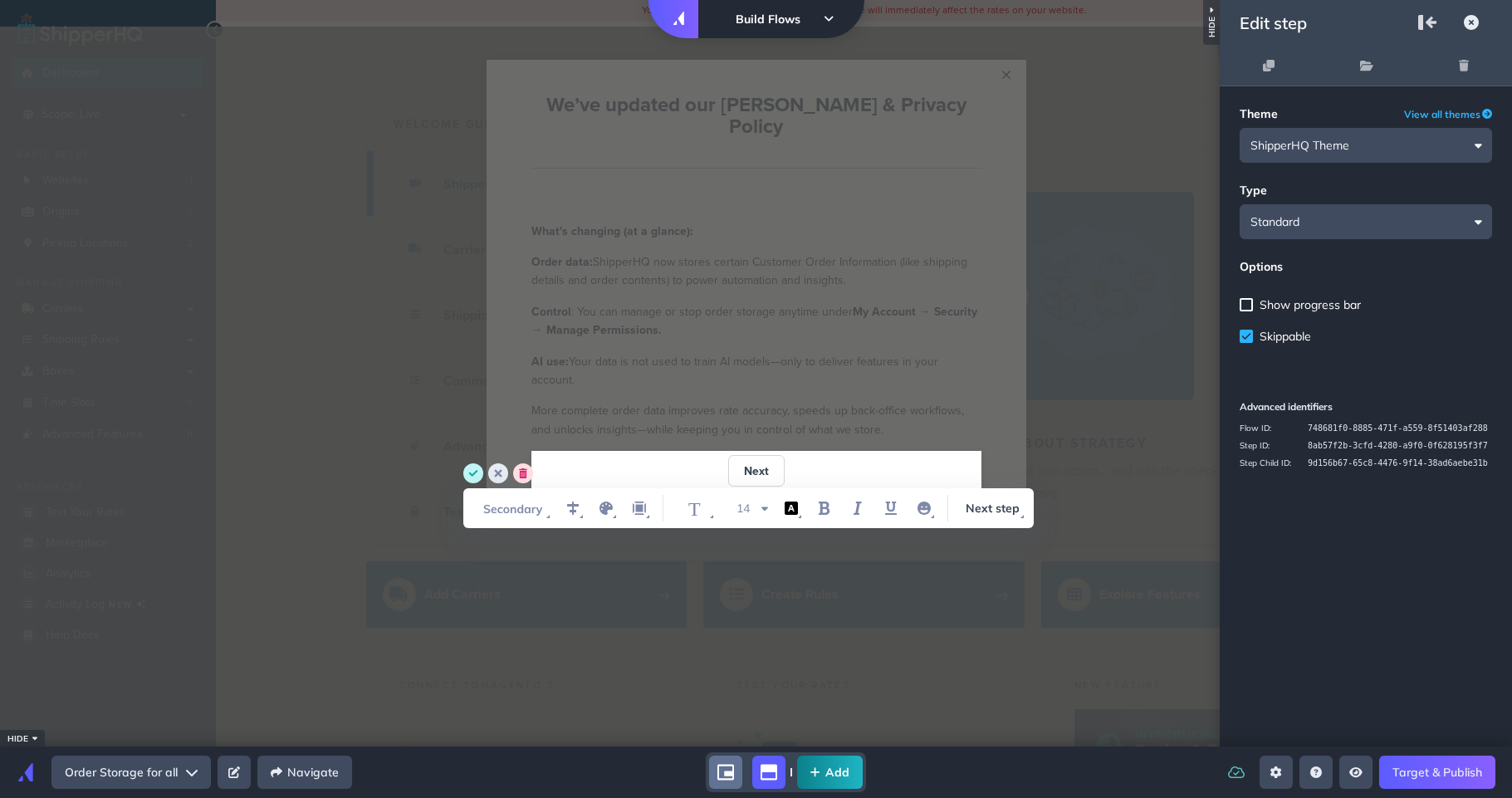
click at [476, 476] on circle "save" at bounding box center [473, 473] width 20 height 20
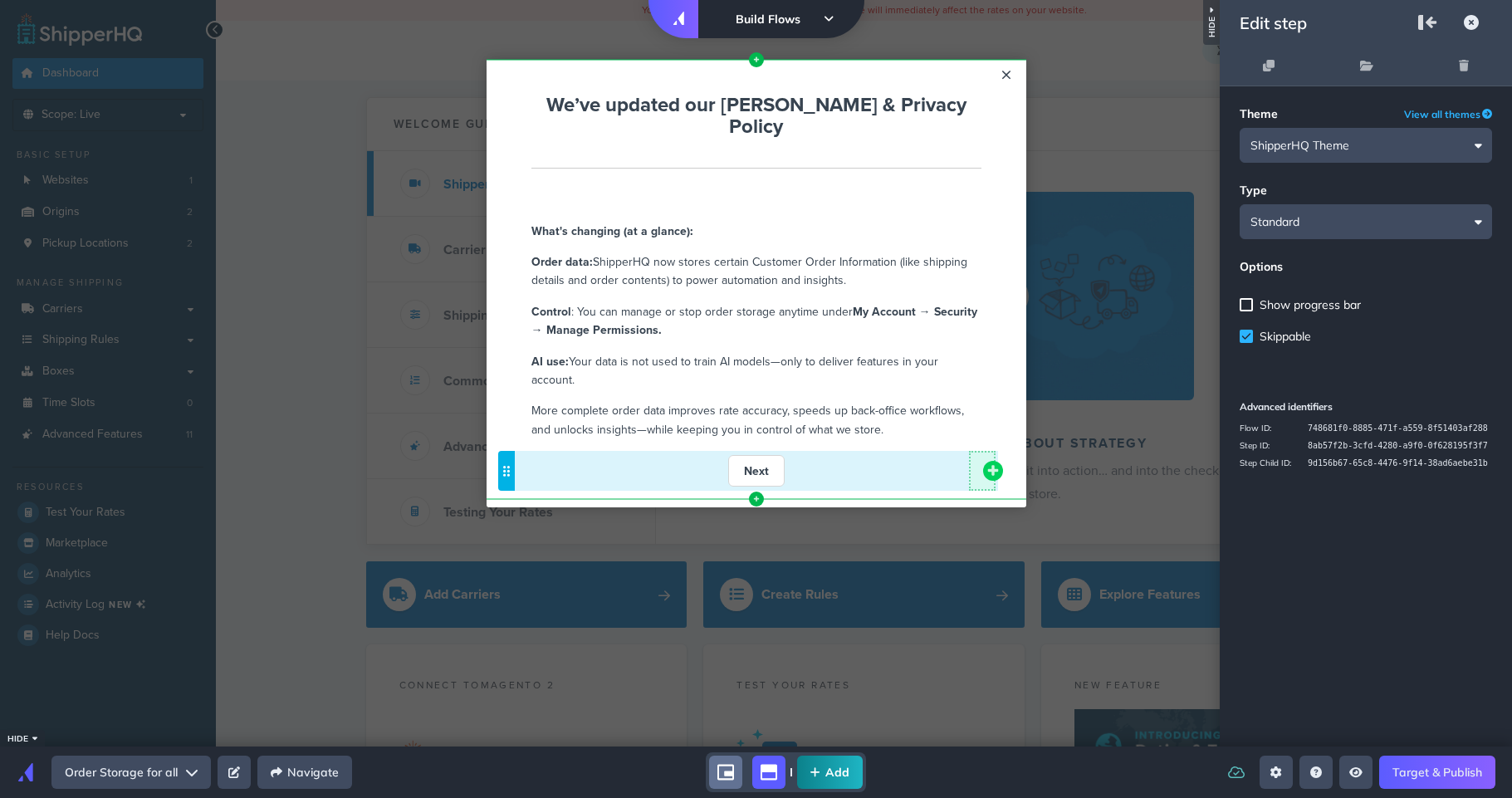
click at [996, 465] on icon "add component button" at bounding box center [992, 471] width 11 height 11
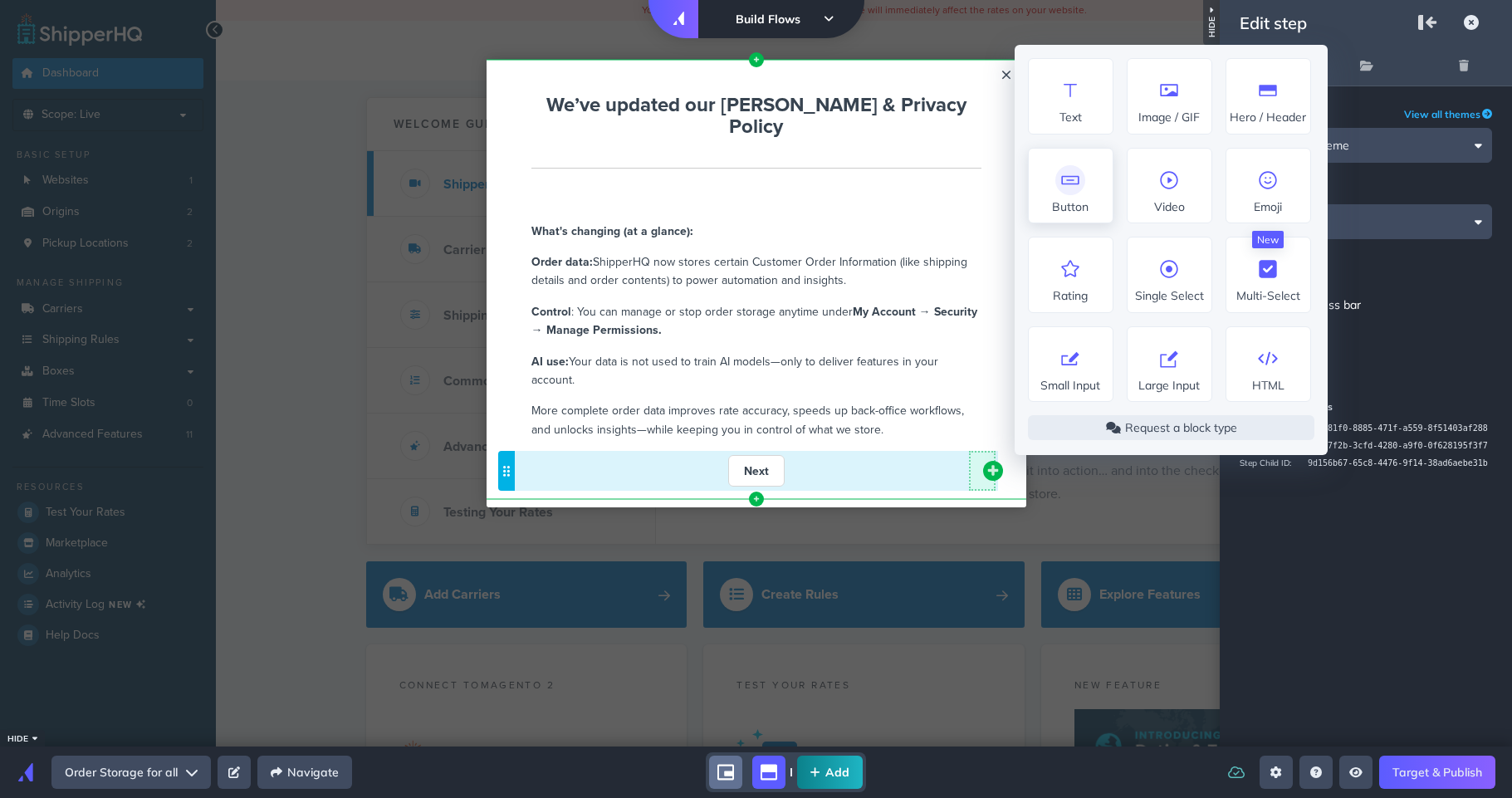
click at [1066, 190] on icon at bounding box center [1070, 180] width 26 height 26
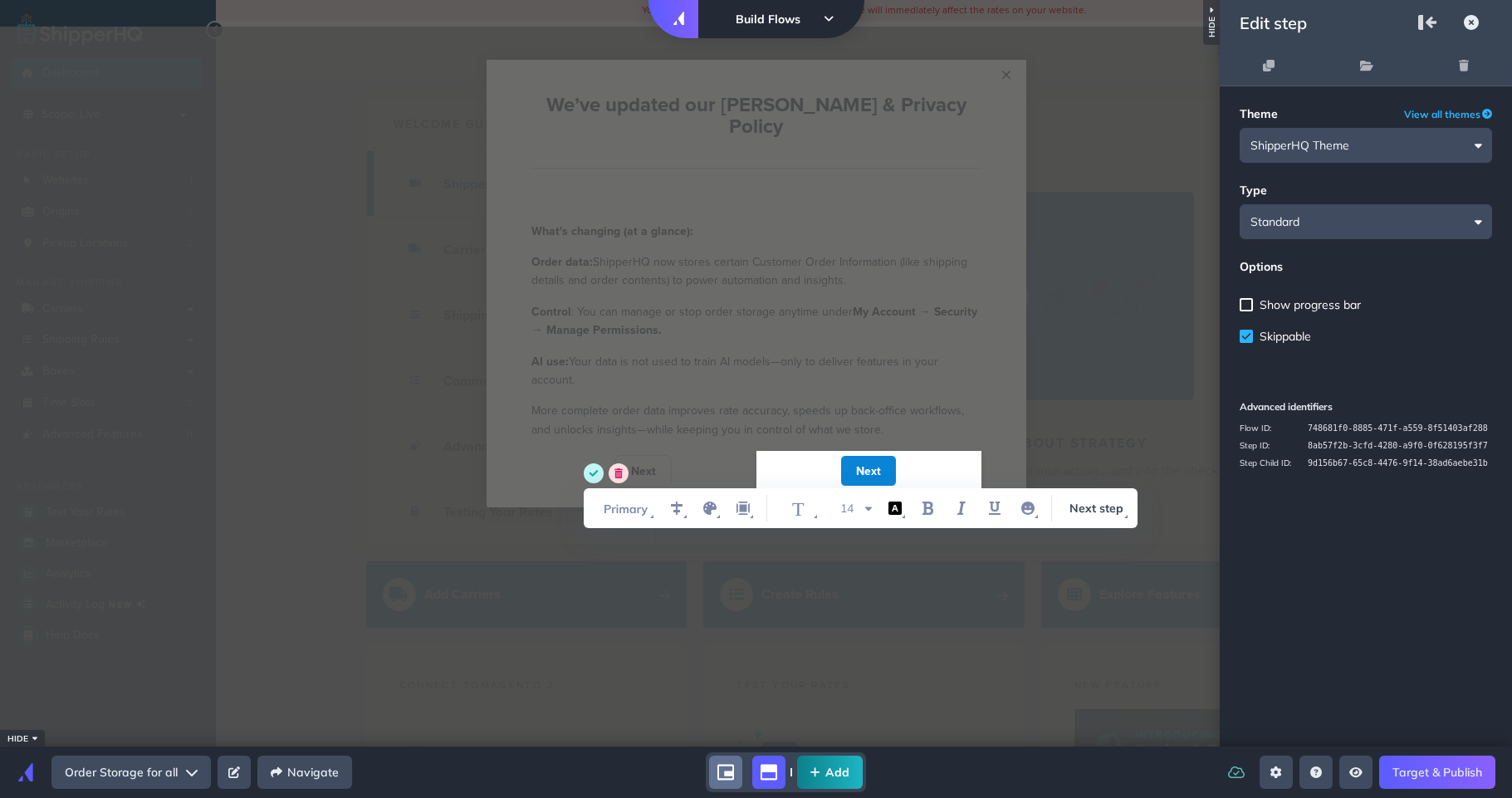
click at [594, 474] on icon "save" at bounding box center [594, 473] width 9 height 7
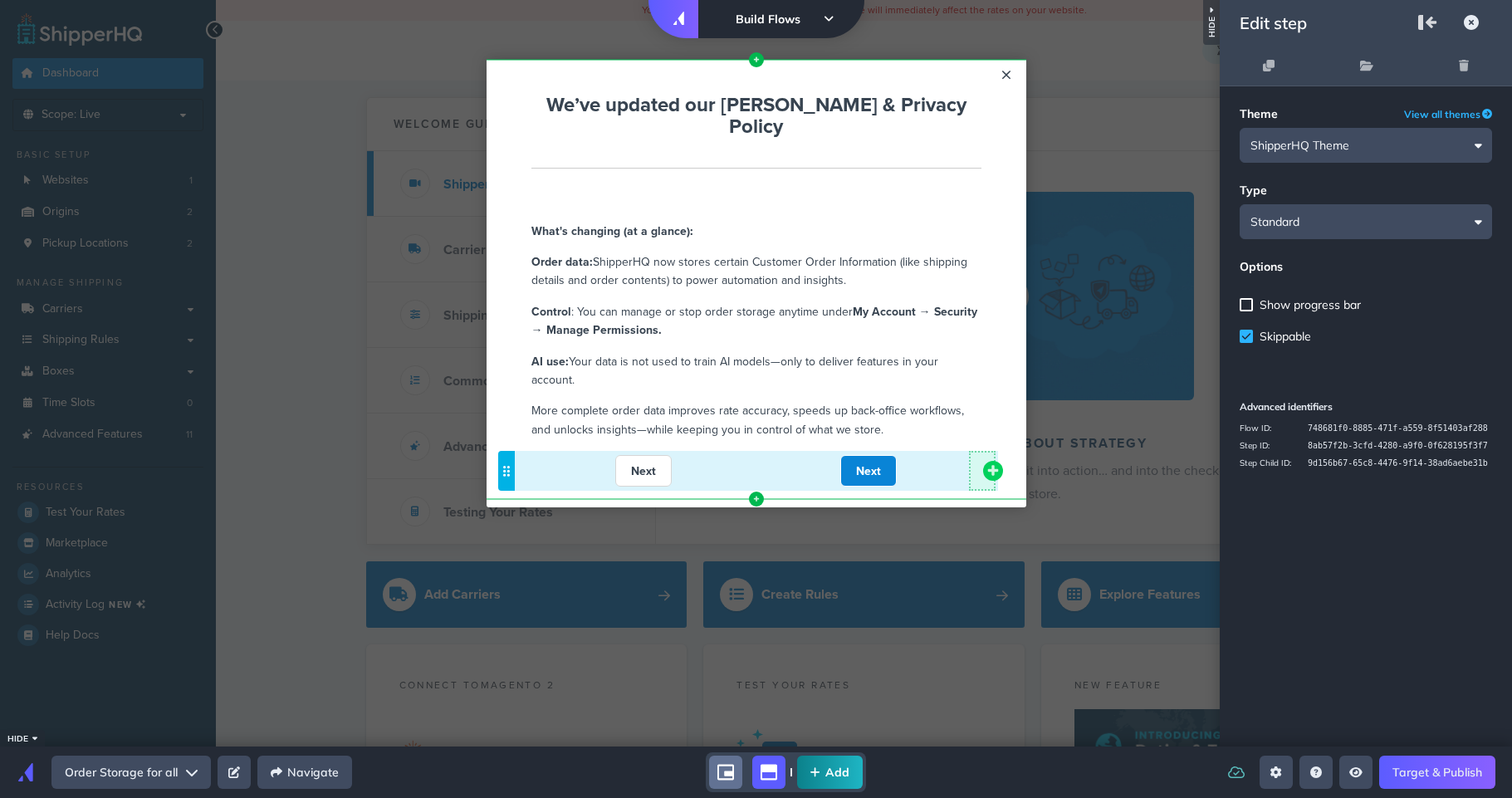
click at [997, 464] on icon "add component button" at bounding box center [992, 471] width 13 height 13
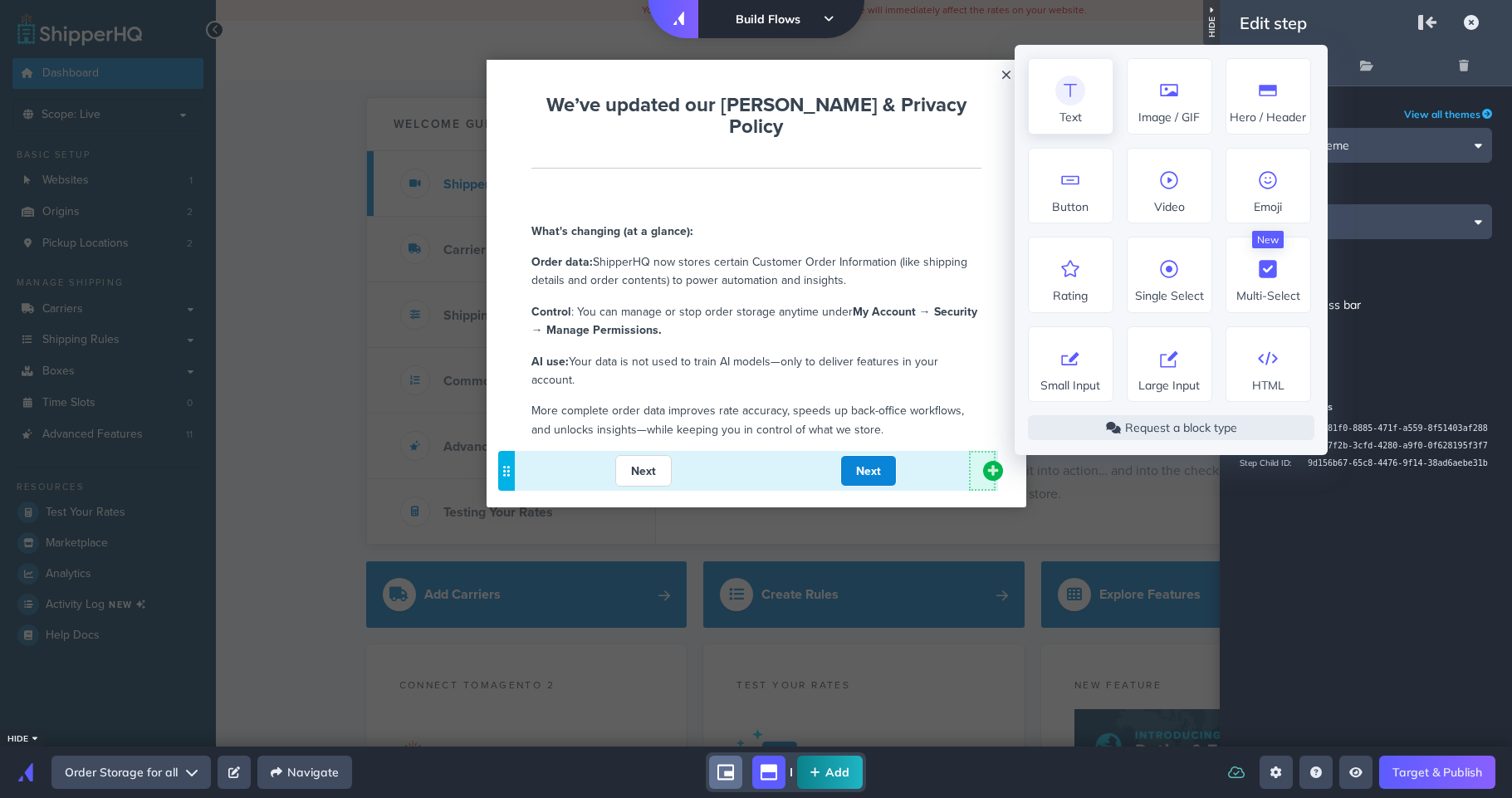
click at [1057, 104] on icon at bounding box center [1070, 91] width 26 height 26
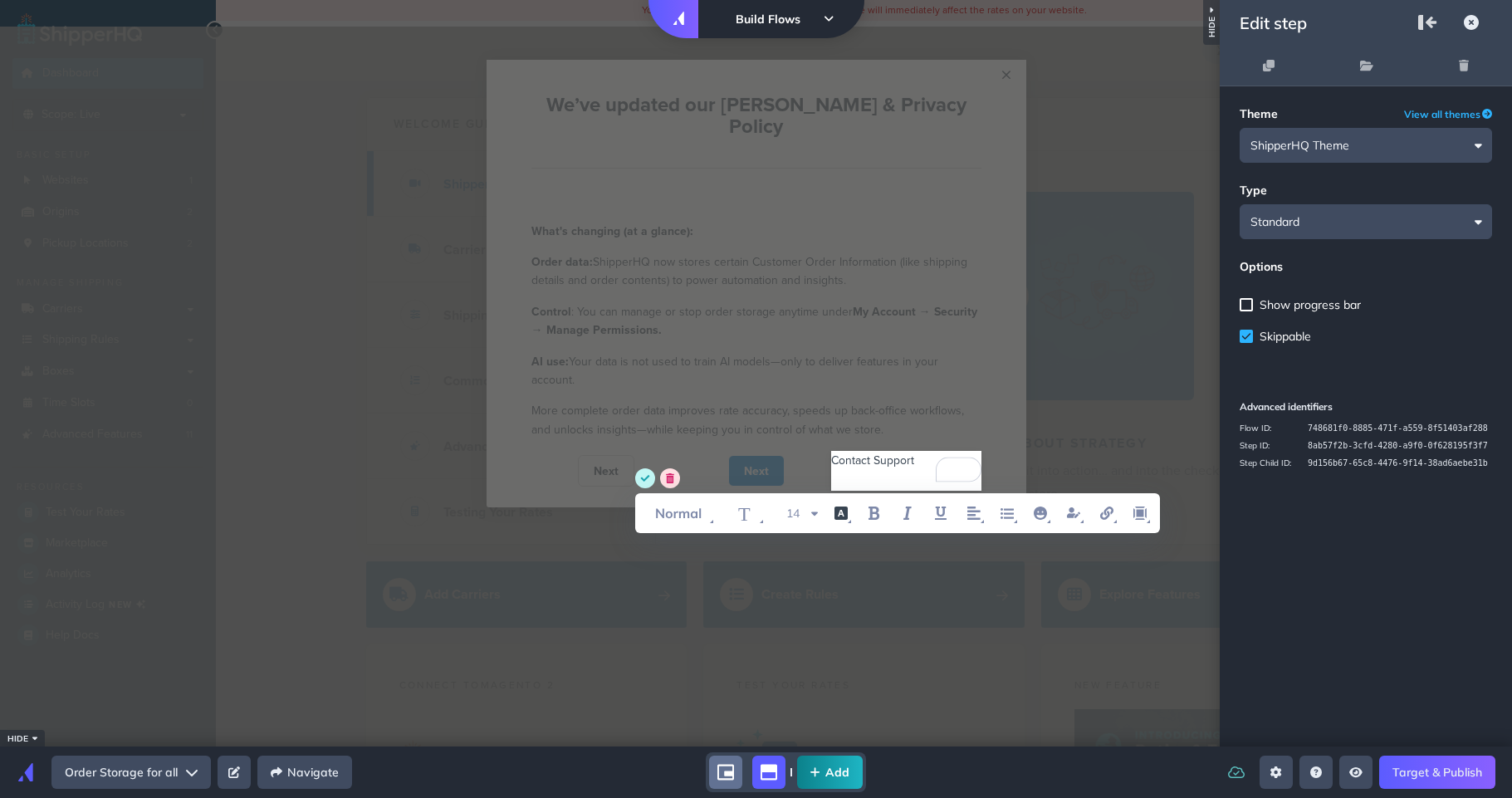
click at [646, 476] on circle "save" at bounding box center [645, 477] width 20 height 20
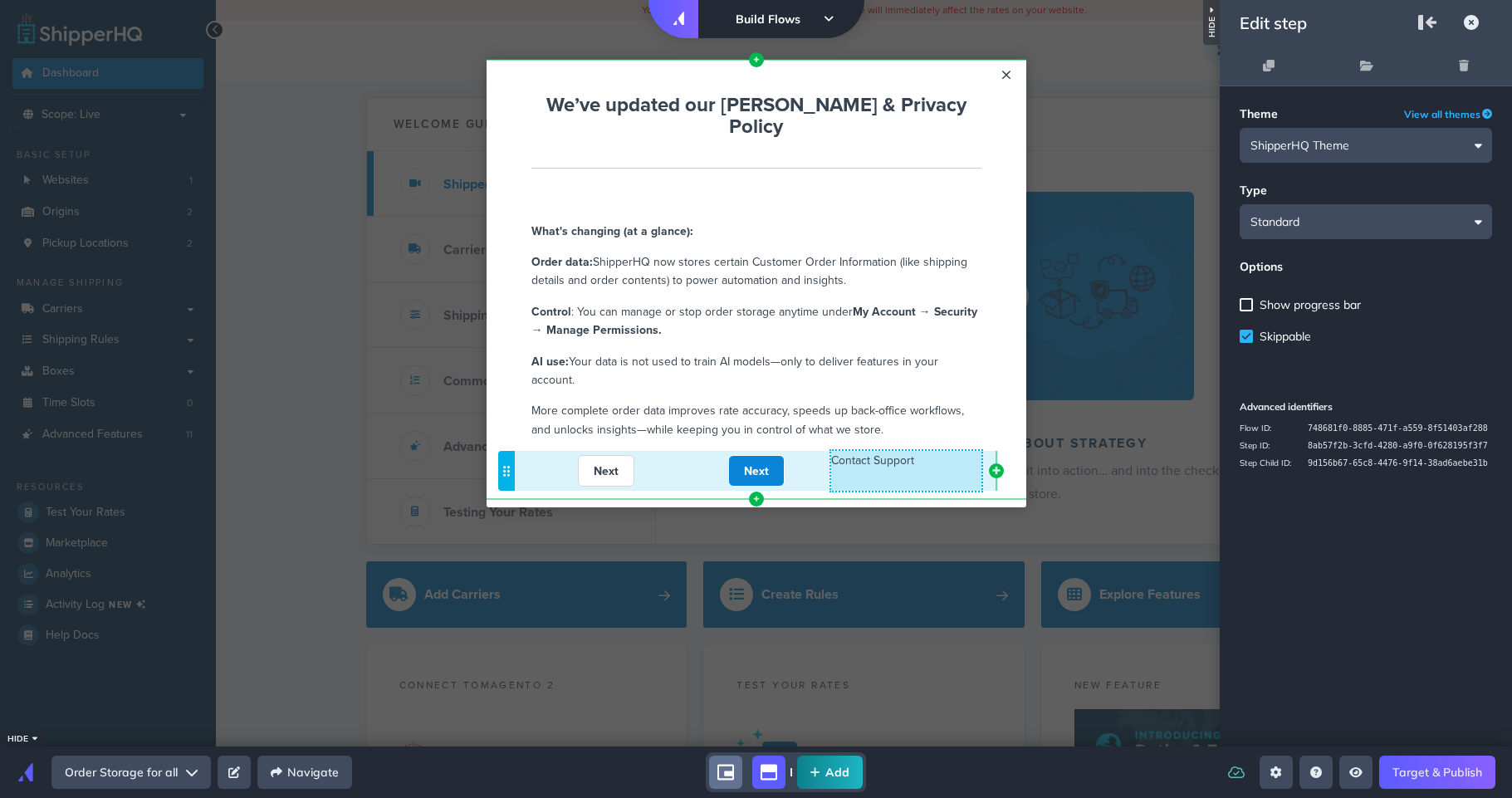
click at [882, 450] on p "Contact Support" at bounding box center [906, 460] width 150 height 19
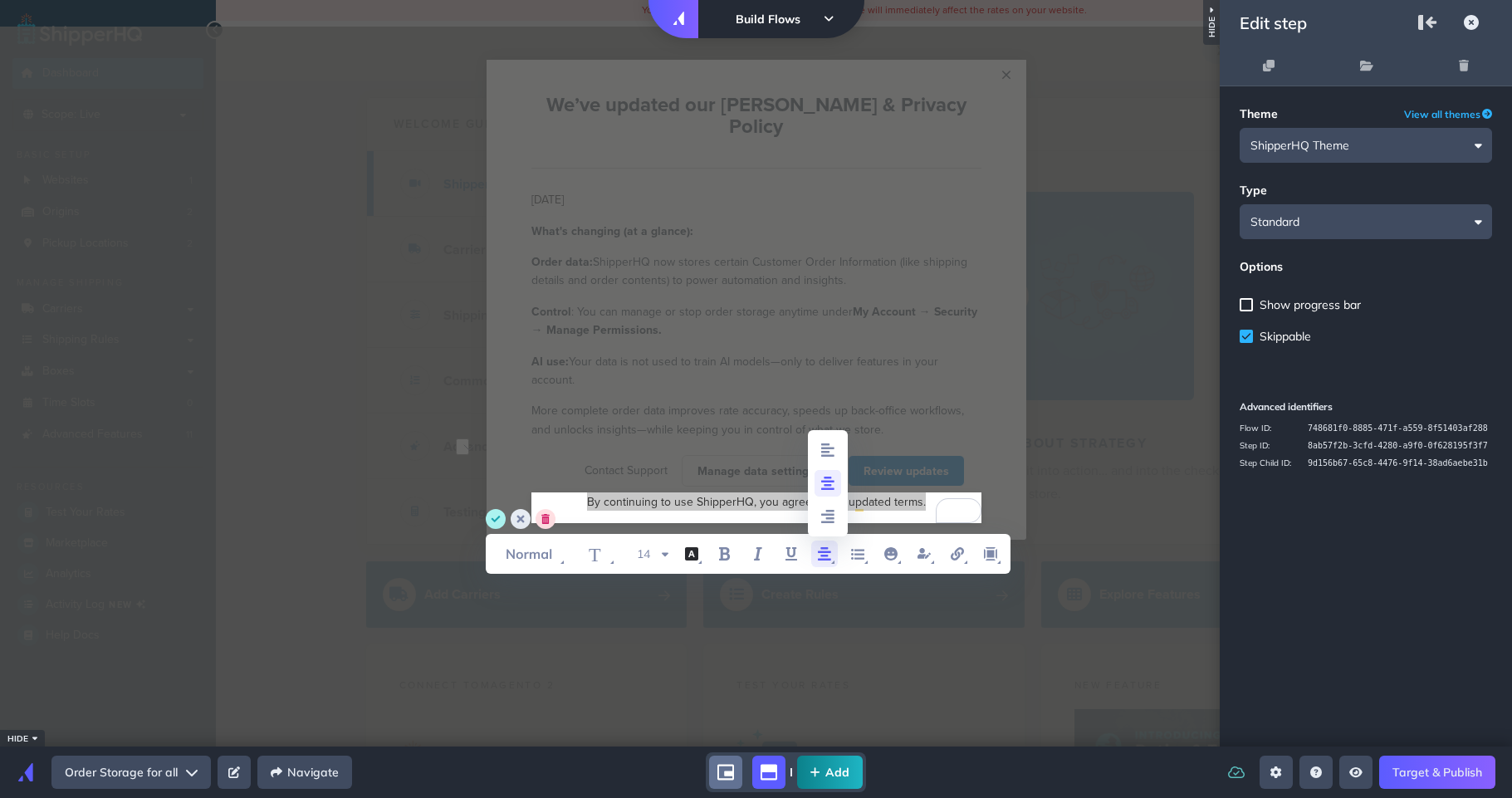
scroll to position [10, 0]
click at [532, 542] on icon "font style" at bounding box center [530, 553] width 75 height 26
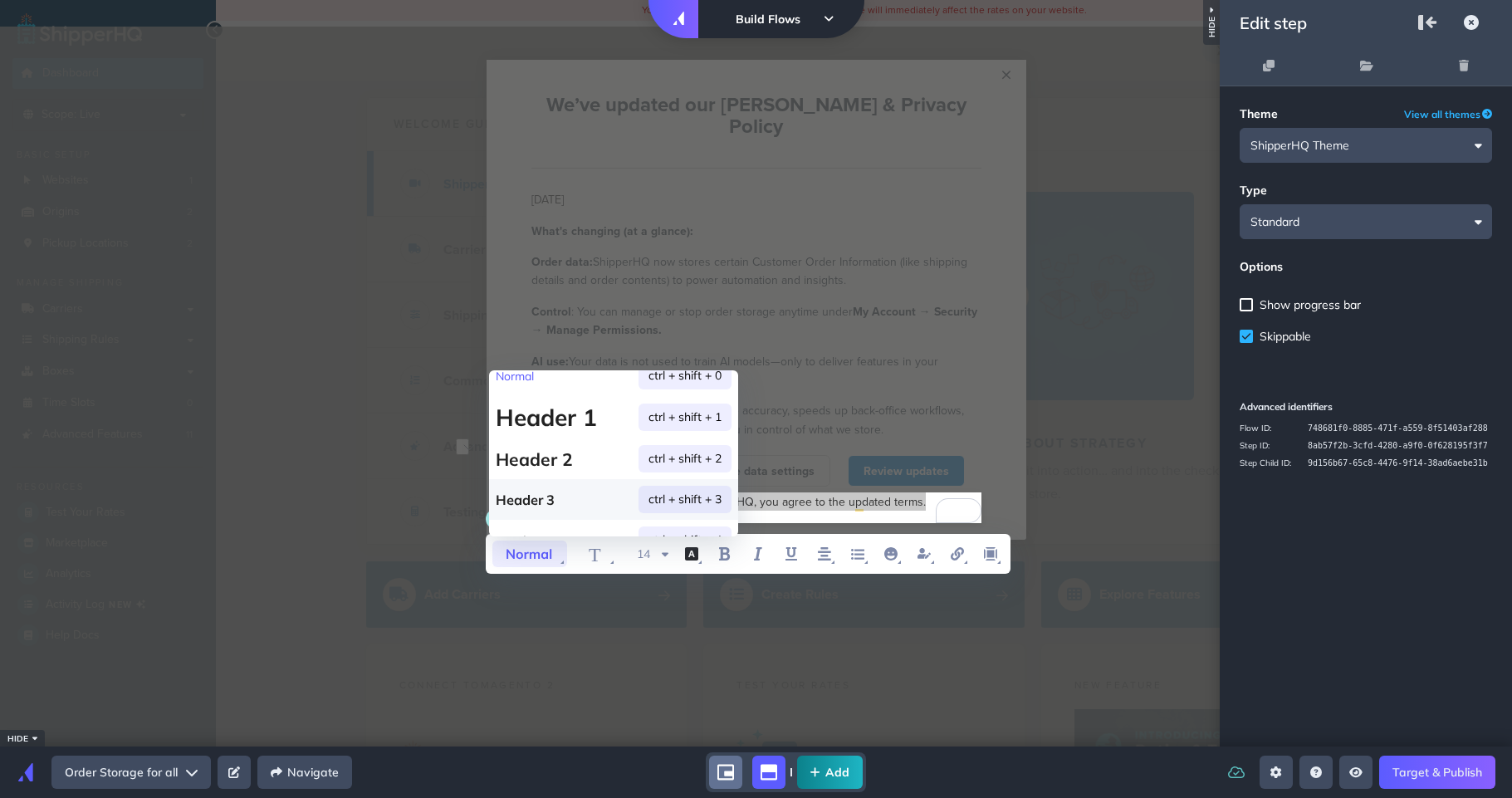
scroll to position [33, 0]
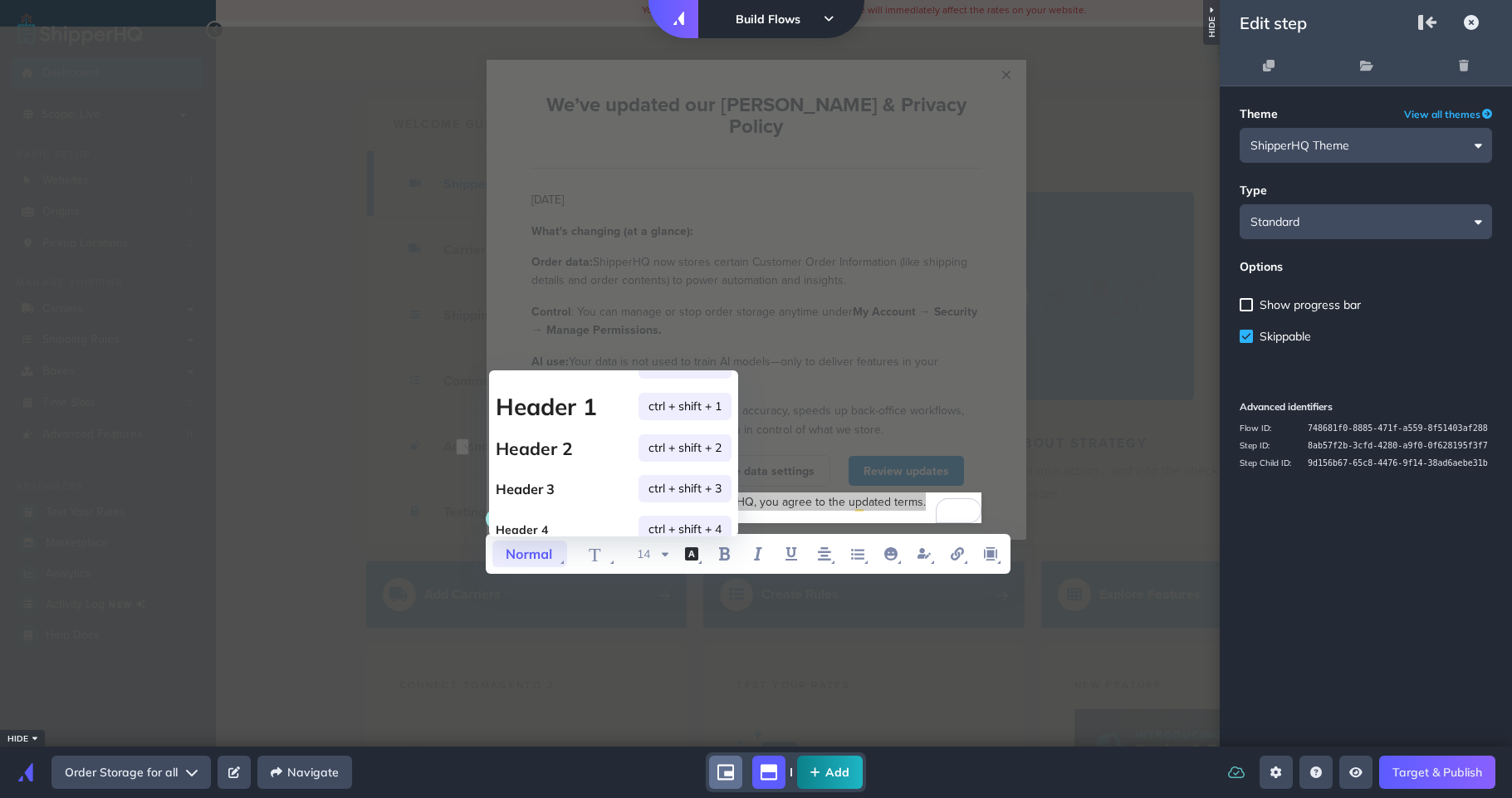
click at [532, 550] on icon "font style" at bounding box center [530, 553] width 75 height 26
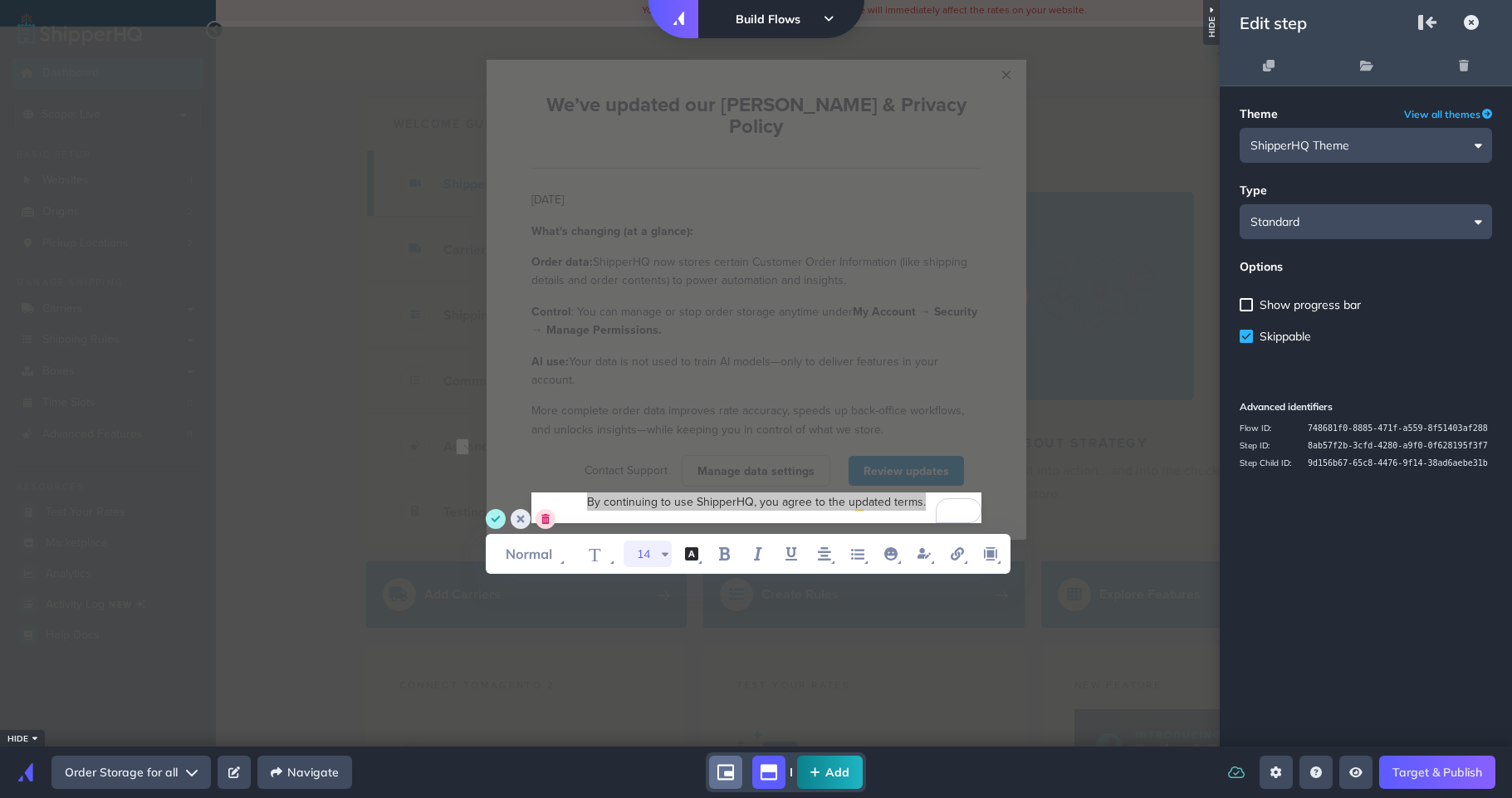
click at [666, 553] on icon "WYSIWYG Toolbar and Actions" at bounding box center [663, 555] width 7 height 4
click at [645, 424] on li "12" at bounding box center [645, 422] width 50 height 28
click at [689, 559] on icon "font color" at bounding box center [692, 554] width 13 height 13
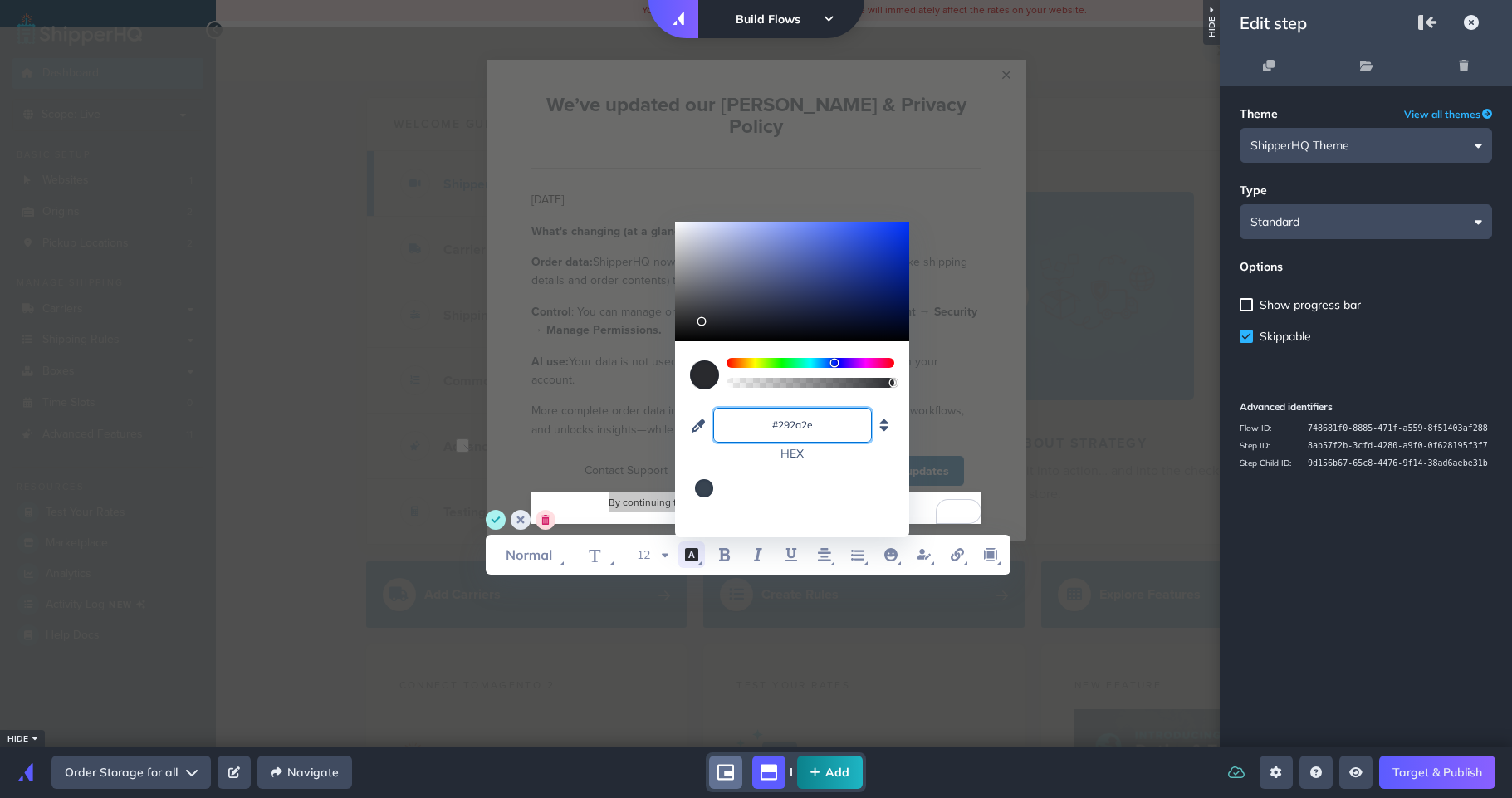
drag, startPoint x: 777, startPoint y: 424, endPoint x: 915, endPoint y: 420, distance: 138.1
paste input "384451"
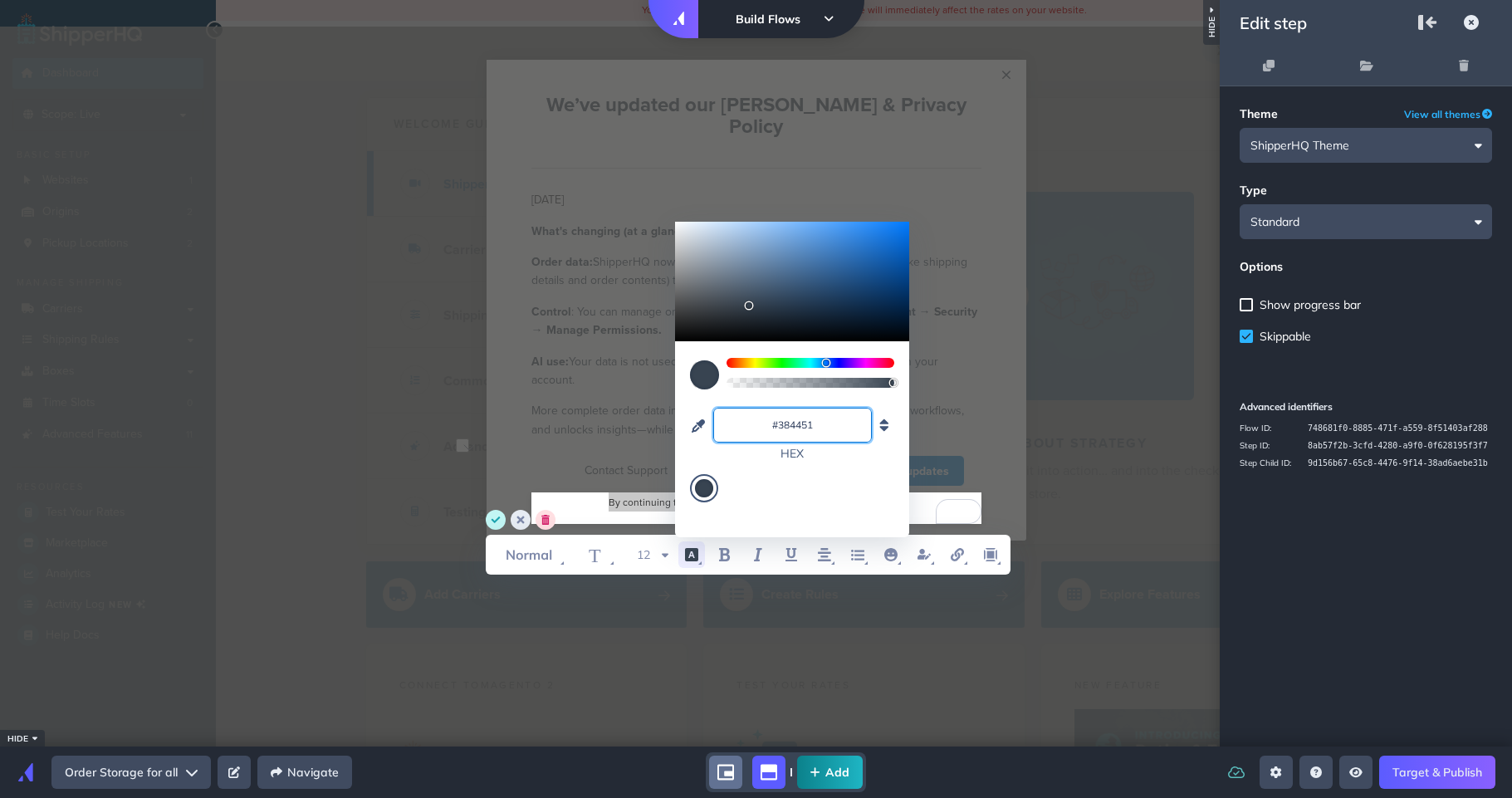
type input "#384451"
click at [496, 517] on circle "save" at bounding box center [495, 520] width 20 height 20
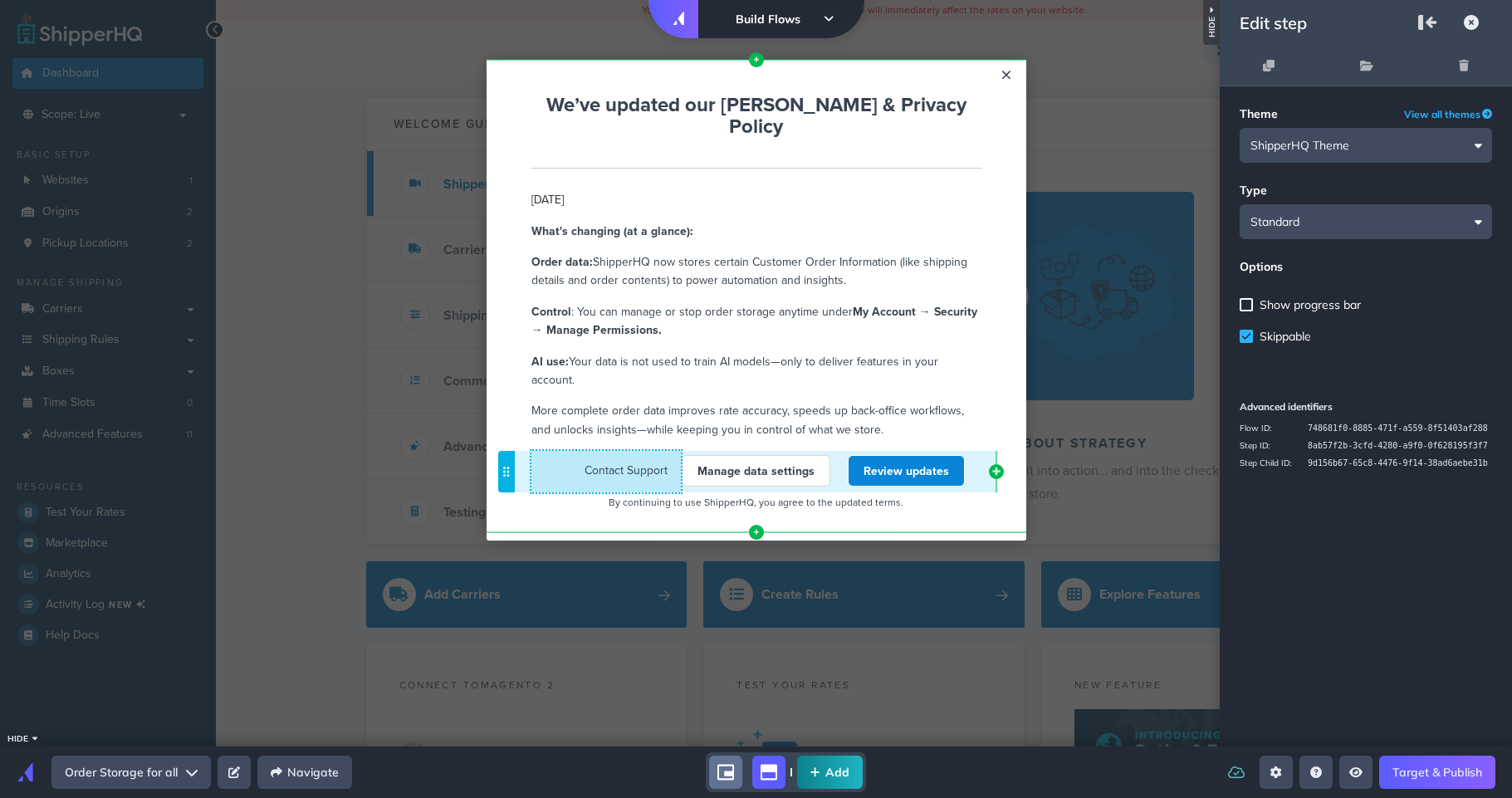
click at [620, 450] on div "Contact Support Cannot exceed 6 items per row" at bounding box center [606, 471] width 150 height 41
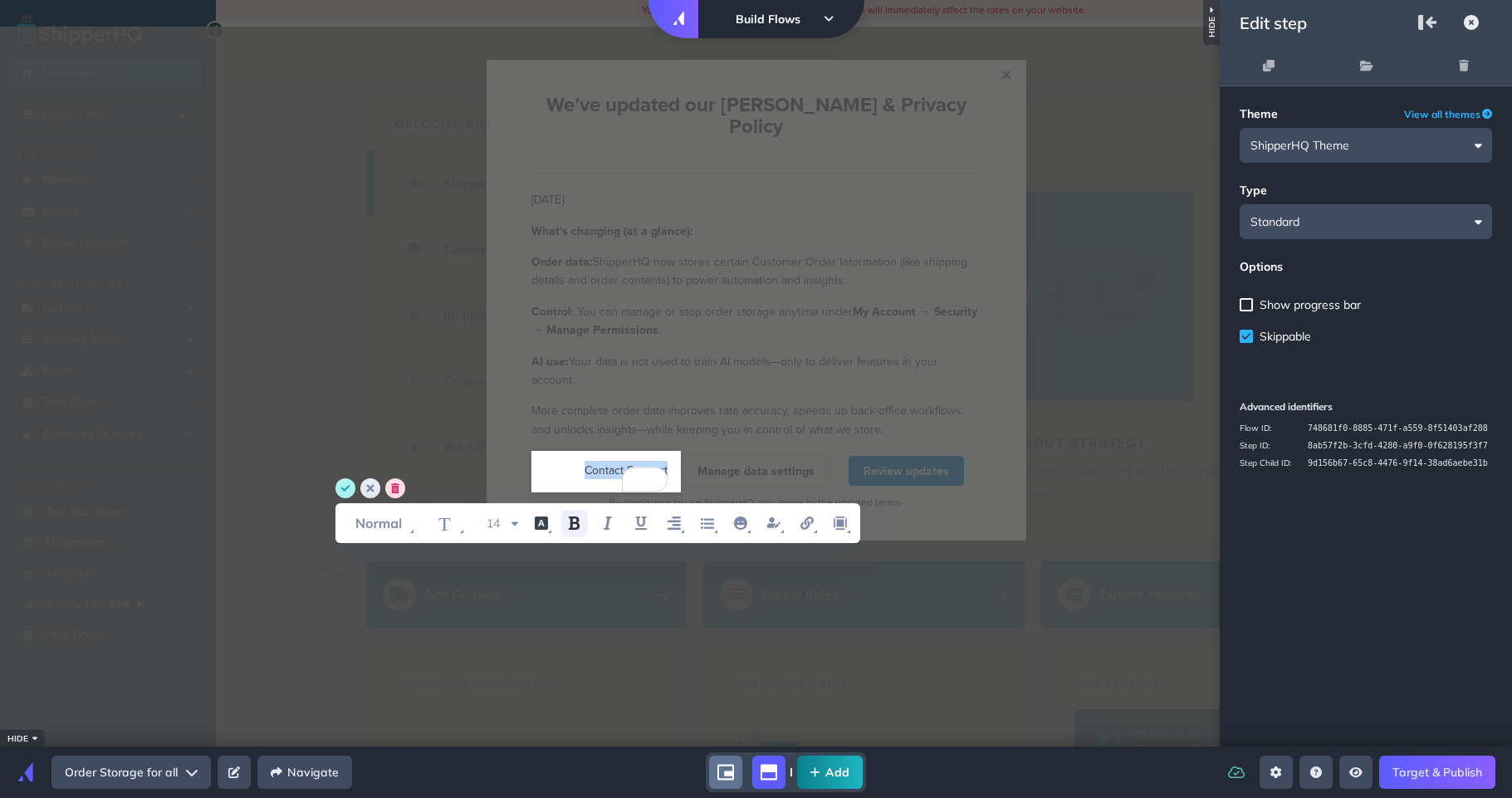
click at [570, 523] on icon "bold" at bounding box center [575, 523] width 11 height 13
click at [636, 525] on icon "underline" at bounding box center [640, 522] width 20 height 20
click at [531, 448] on div "Contact Support" at bounding box center [600, 476] width 243 height 57
click at [338, 491] on circle "save" at bounding box center [345, 488] width 20 height 20
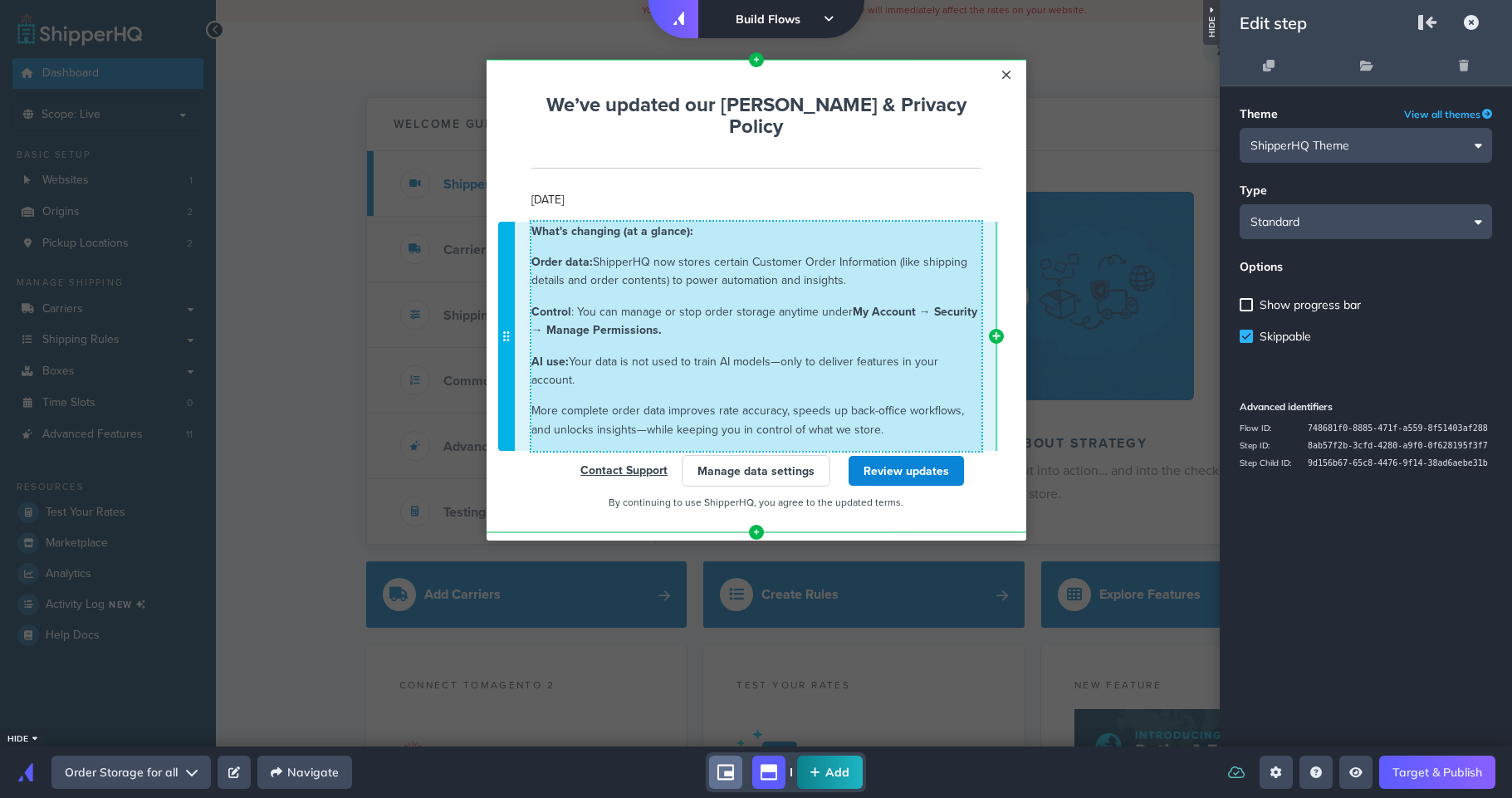
click at [654, 402] on span "More complete order data improves rate accuracy, speeds up back-office workflow…" at bounding box center [748, 419] width 433 height 35
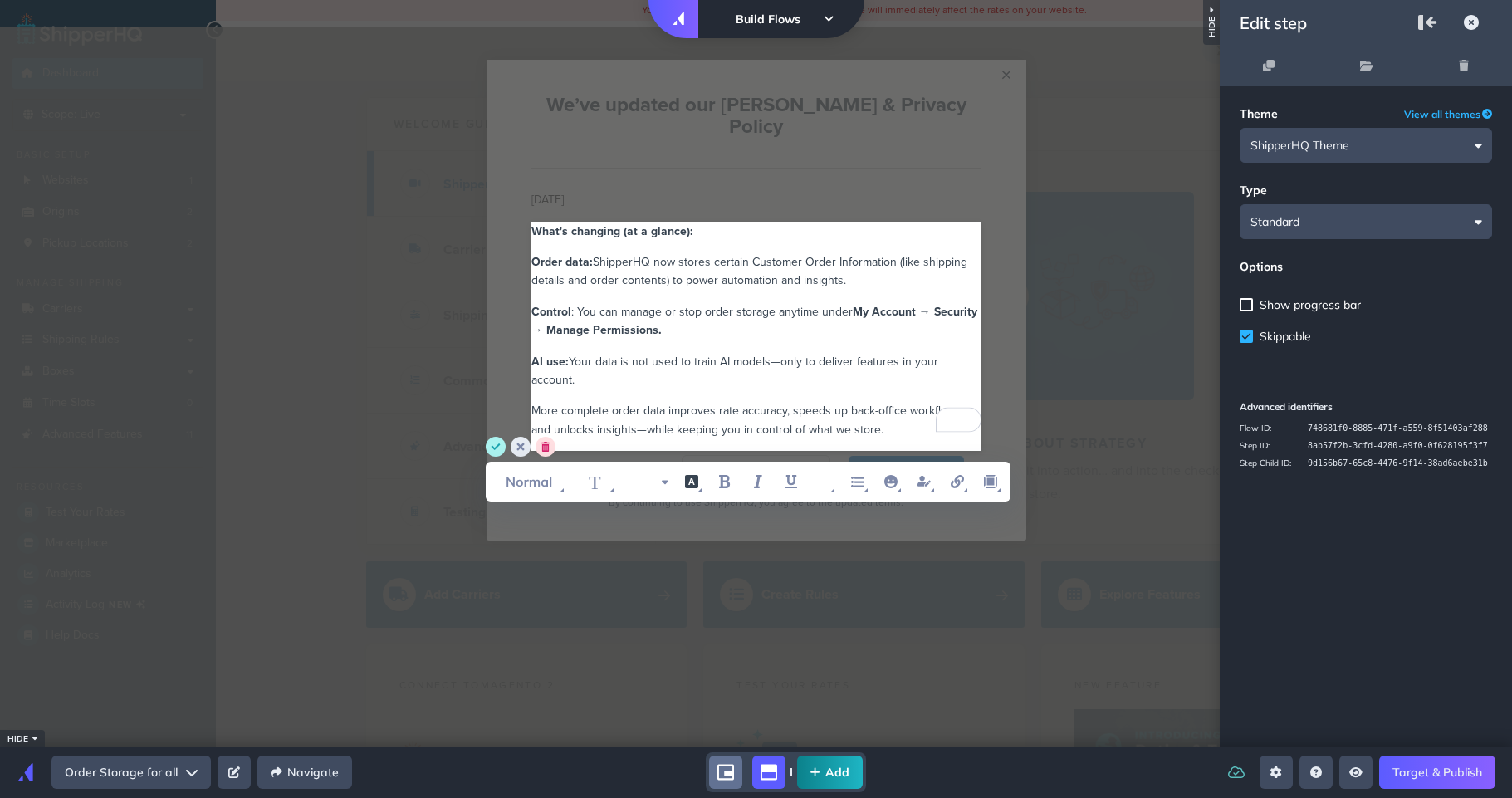
click at [834, 402] on span "More complete order data improves rate accuracy, speeds up back-office workflow…" at bounding box center [749, 419] width 435 height 35
click at [869, 402] on span "More complete order data improves rate accuracy, speeds up back-office workflow…" at bounding box center [749, 419] width 435 height 35
click at [888, 401] on div "More complete order data improves rate accuracy, speeds up back-office workflow…" at bounding box center [757, 420] width 450 height 37
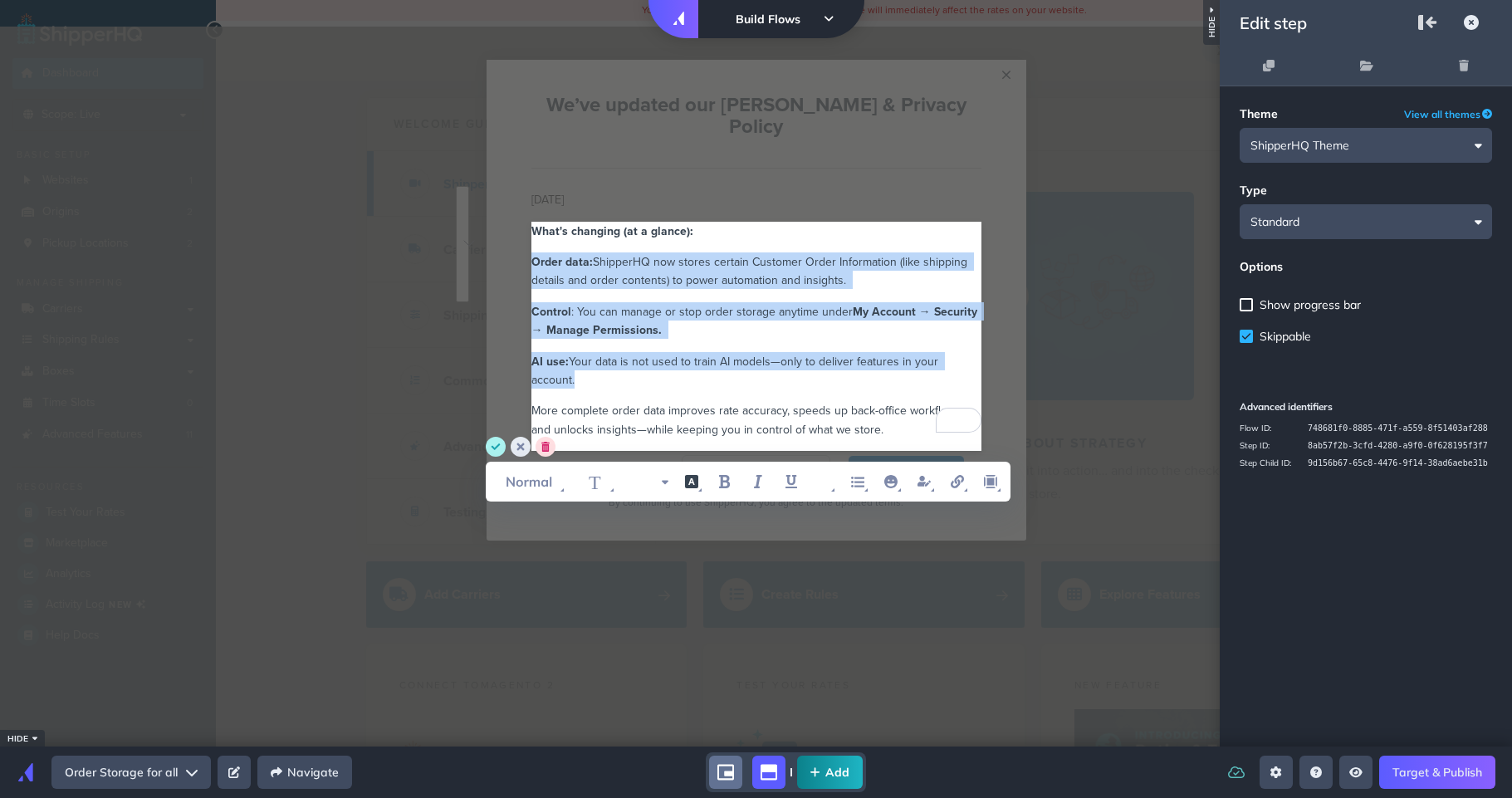
drag, startPoint x: 978, startPoint y: 338, endPoint x: 518, endPoint y: 242, distance: 469.9
click at [518, 242] on div "What's changing (at a glance): Order data: ShipperHQ now stores certain Custome…" at bounding box center [756, 336] width 556 height 257
click at [852, 480] on icon "unordered list item" at bounding box center [857, 481] width 20 height 20
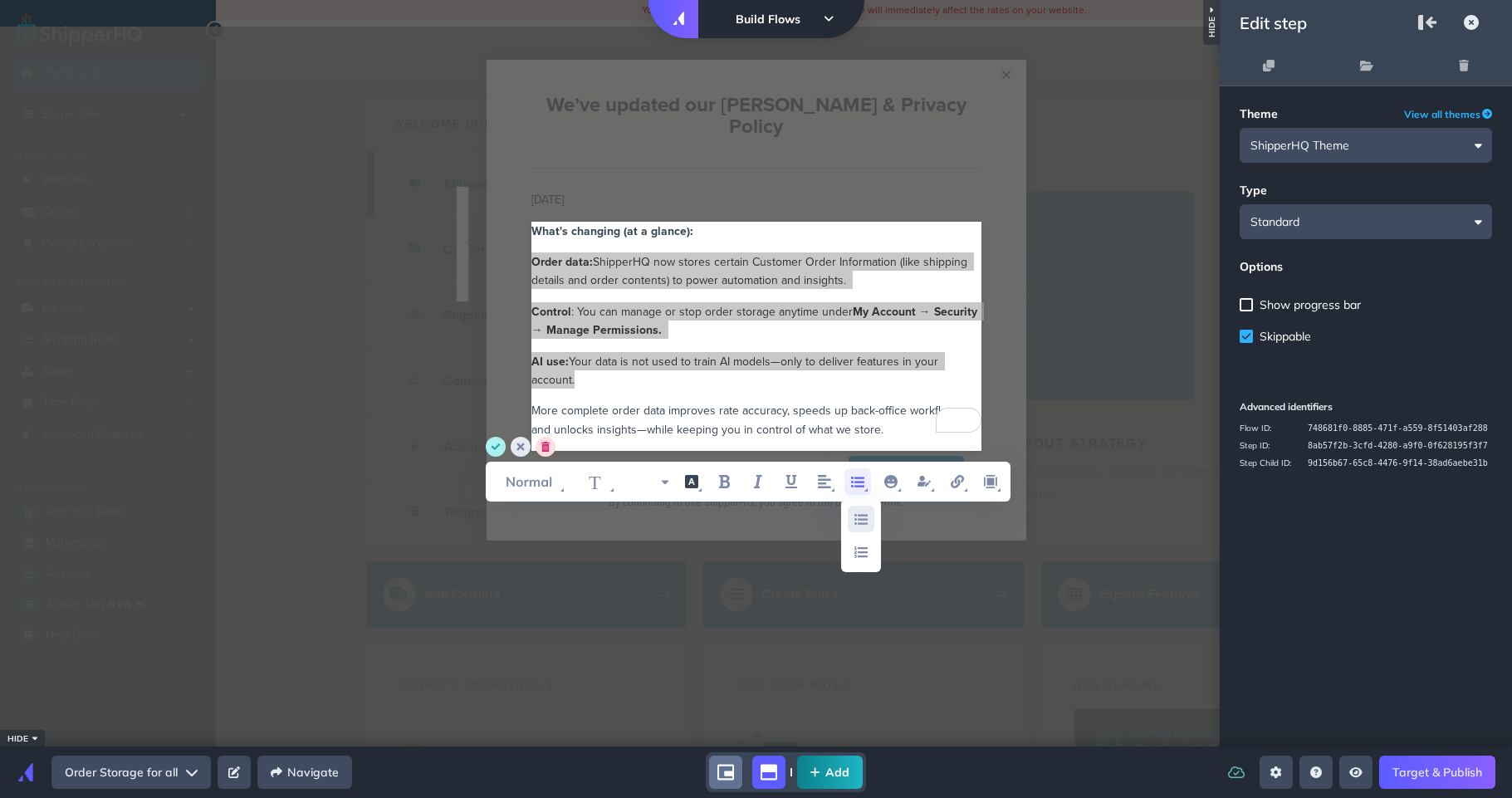
click at [854, 523] on icon "unordered list item" at bounding box center [861, 520] width 13 height 11
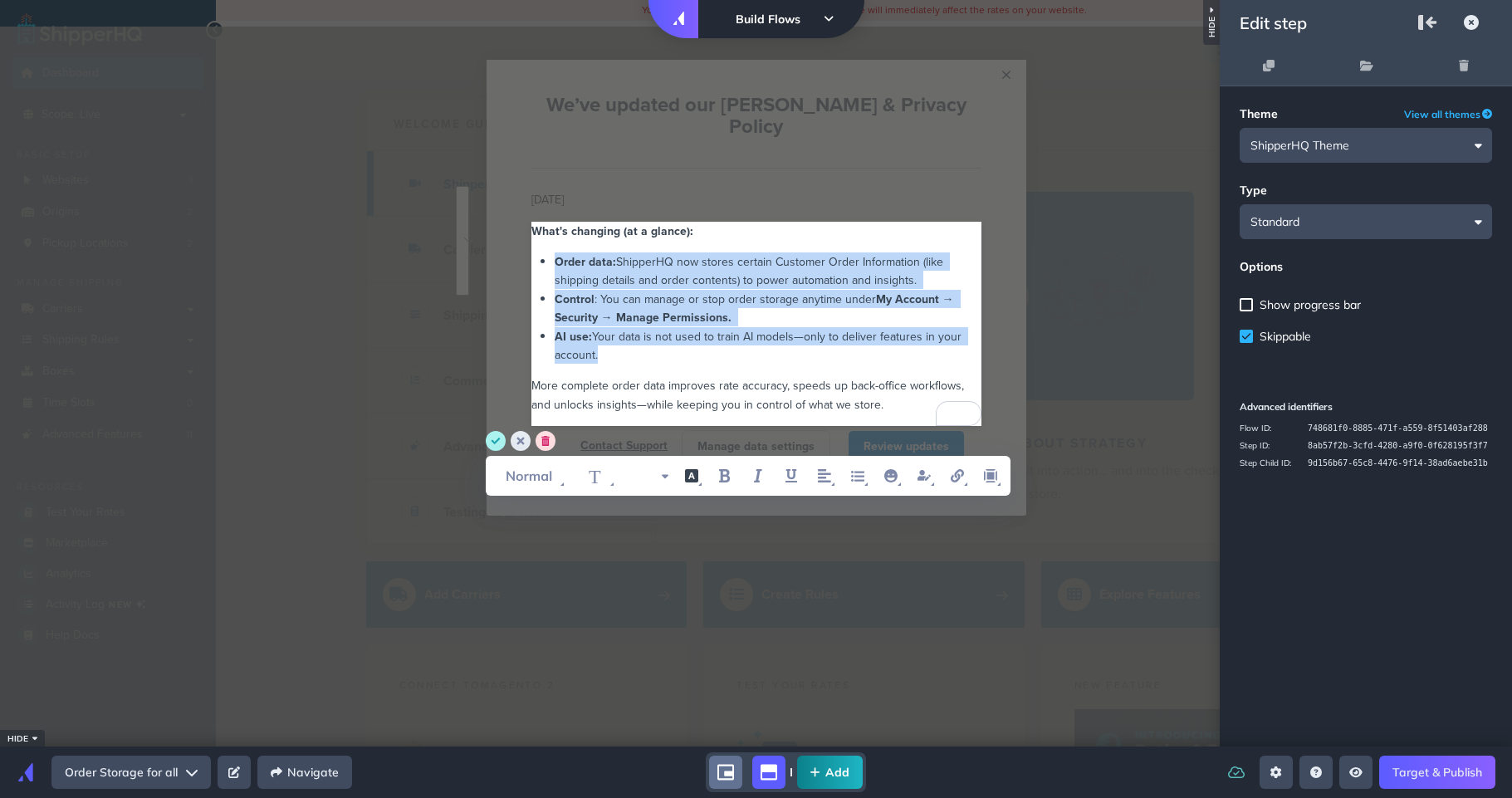
click at [780, 291] on span ": You can manage or stop order storage anytime under" at bounding box center [735, 299] width 281 height 17
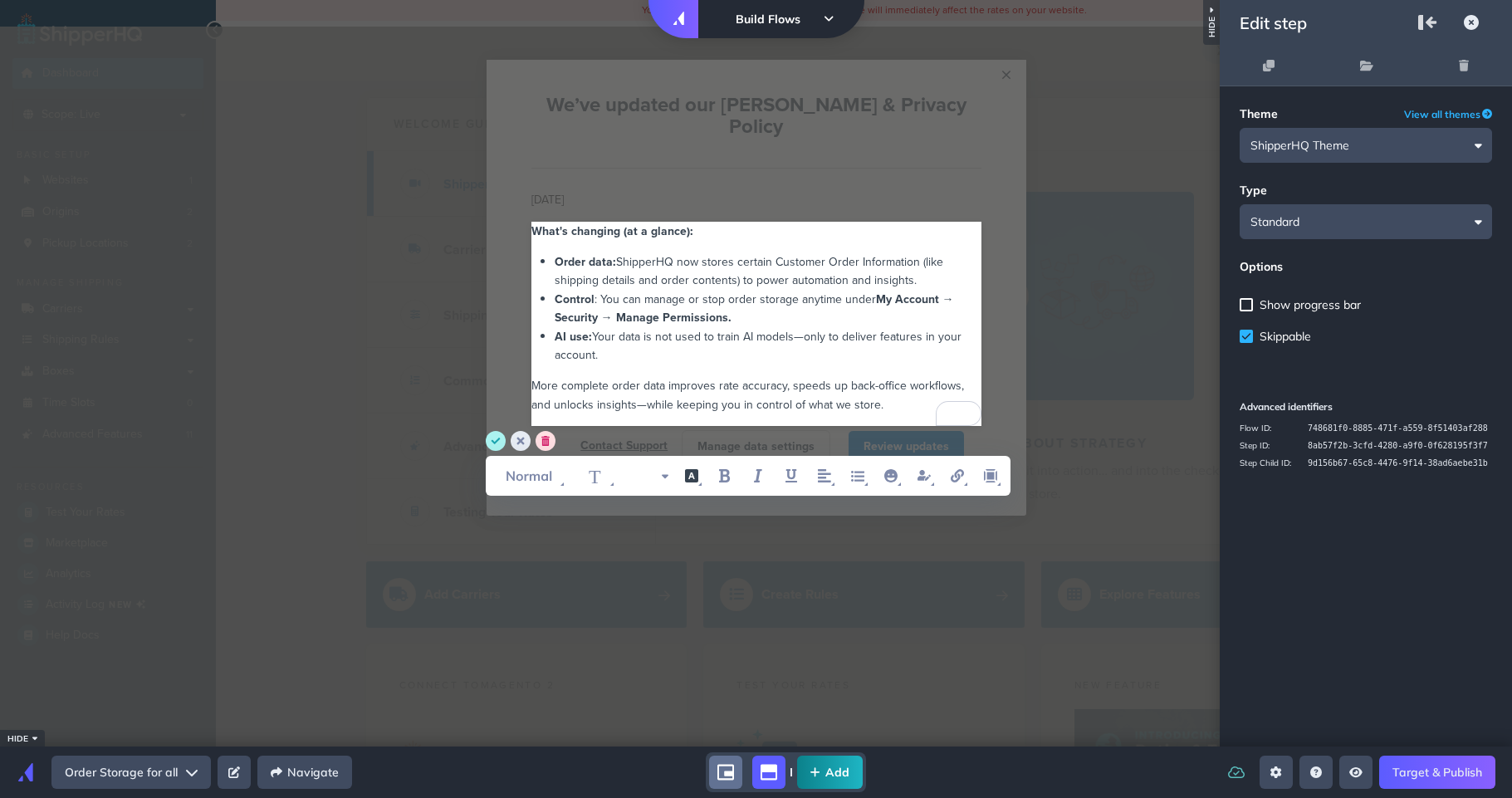
click at [930, 257] on div "Order data: ShipperHQ now stores certain Customer Order Information (like shipp…" at bounding box center [767, 271] width 427 height 37
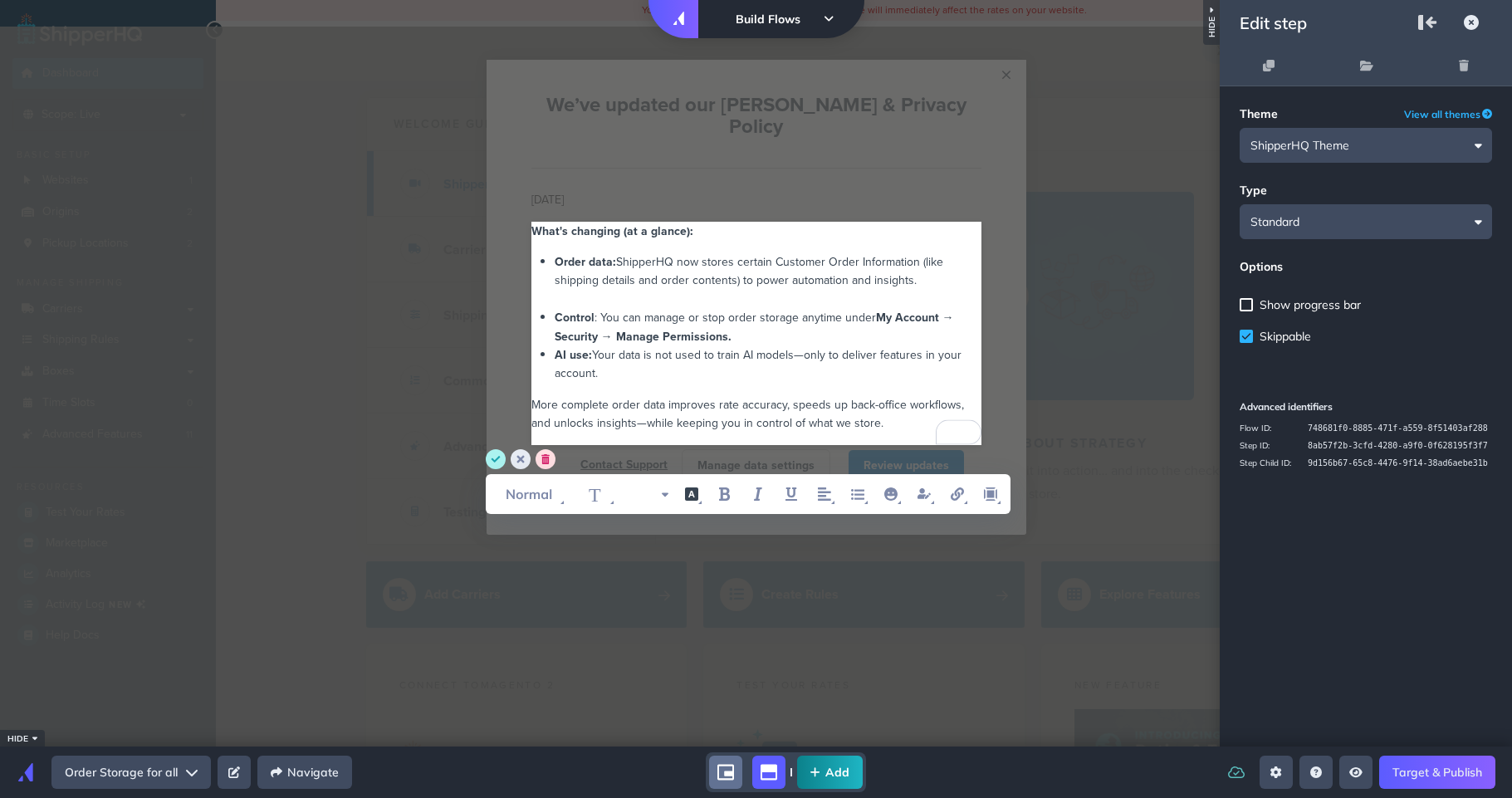
click at [812, 320] on div "Control : You can manage or stop order storage anytime under My Account → Secur…" at bounding box center [767, 327] width 427 height 37
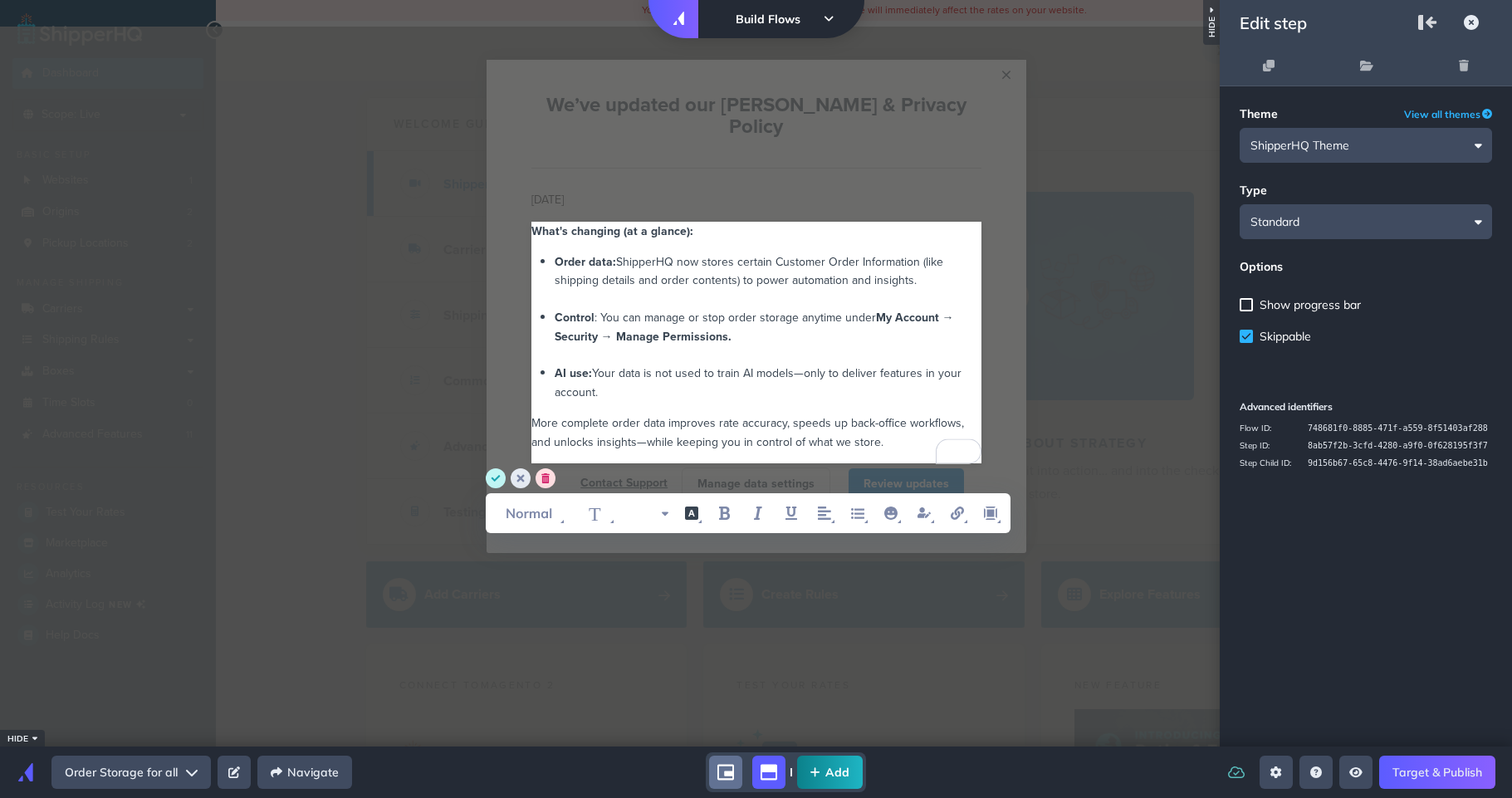
click at [492, 482] on circle "save" at bounding box center [495, 477] width 20 height 20
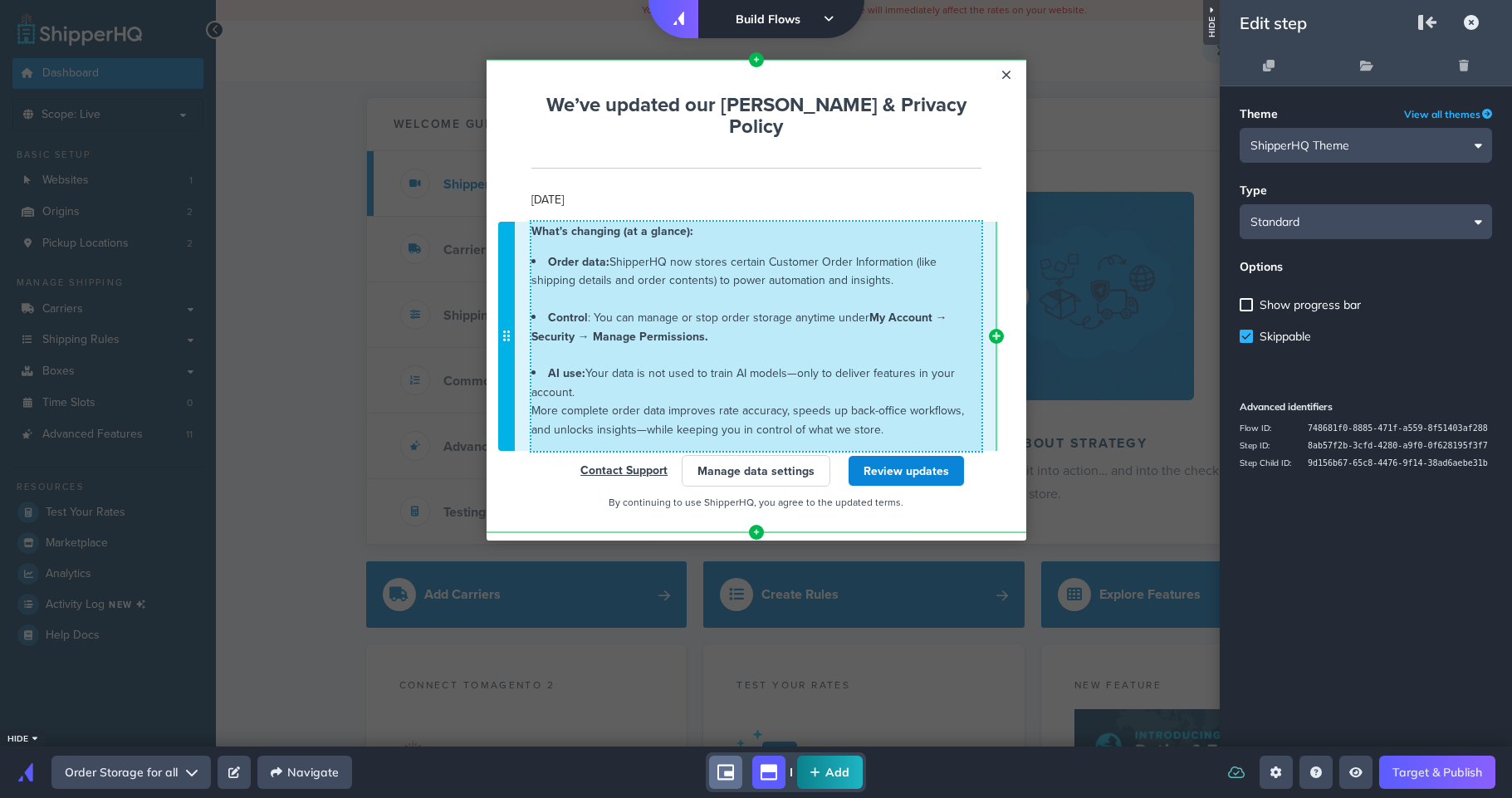
click at [598, 335] on li "Control : You can manage or stop order storage anytime under My Account → Secur…" at bounding box center [757, 336] width 450 height 56
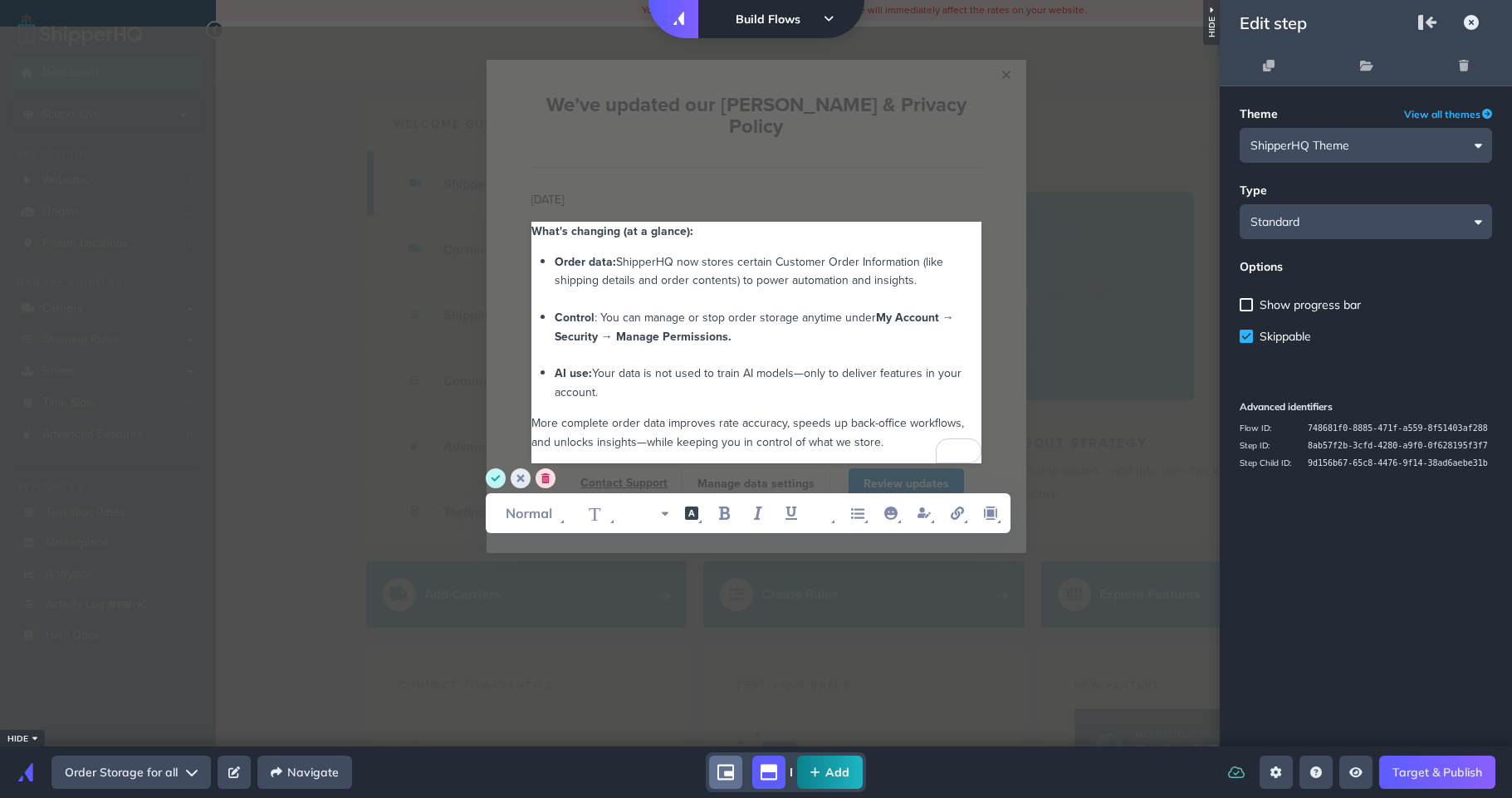
drag, startPoint x: 497, startPoint y: 477, endPoint x: 485, endPoint y: 452, distance: 27.7
click at [496, 477] on icon "save" at bounding box center [495, 477] width 9 height 7
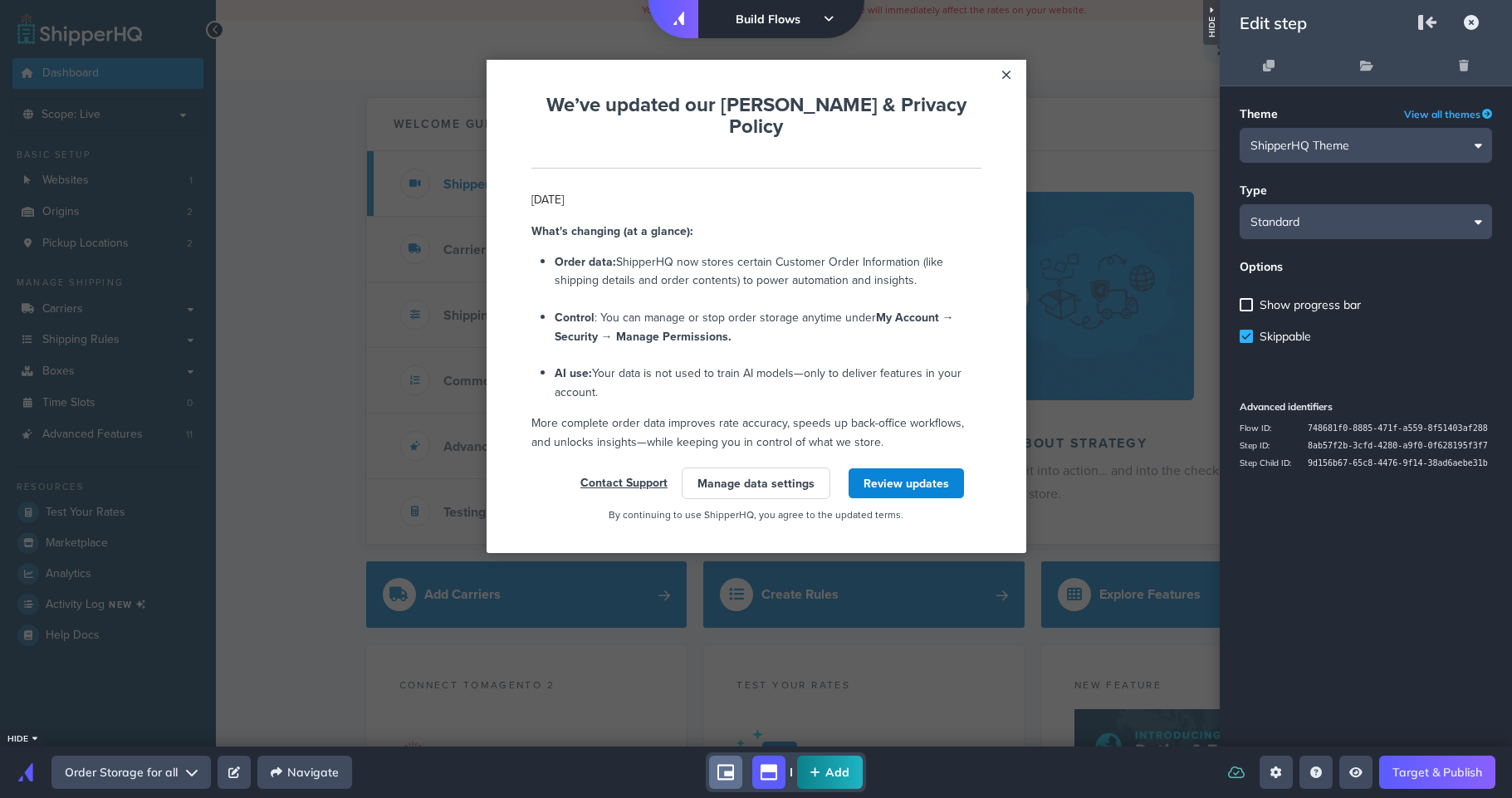
click at [506, 201] on icon "move-dots" at bounding box center [506, 207] width 7 height 11
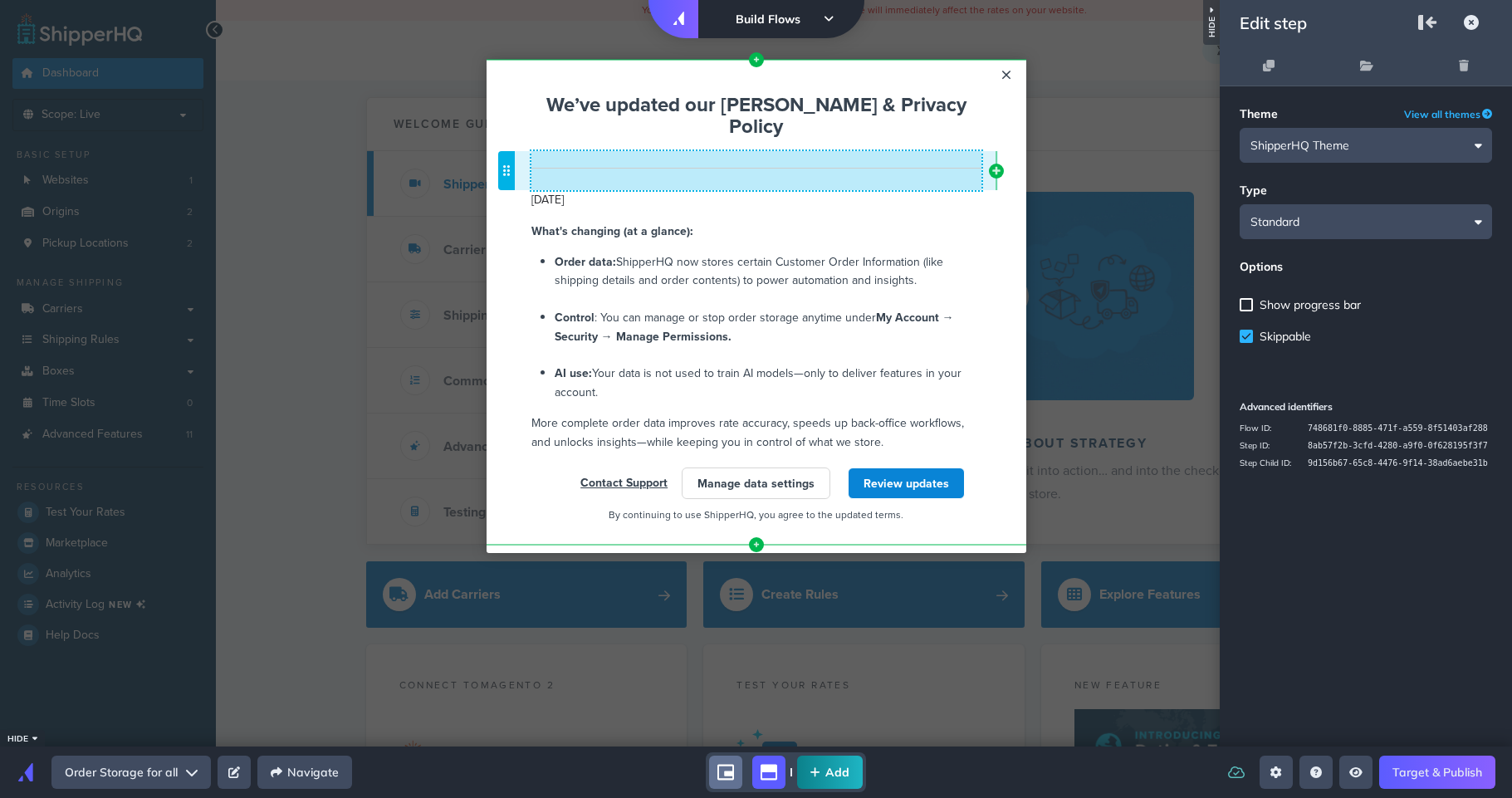
drag, startPoint x: 524, startPoint y: 187, endPoint x: 534, endPoint y: 130, distance: 57.9
click at [534, 130] on div "Left Side Caret - Move Row Right Side Caret - Move Row move-dots We’ve updated …" at bounding box center [757, 307] width 450 height 458
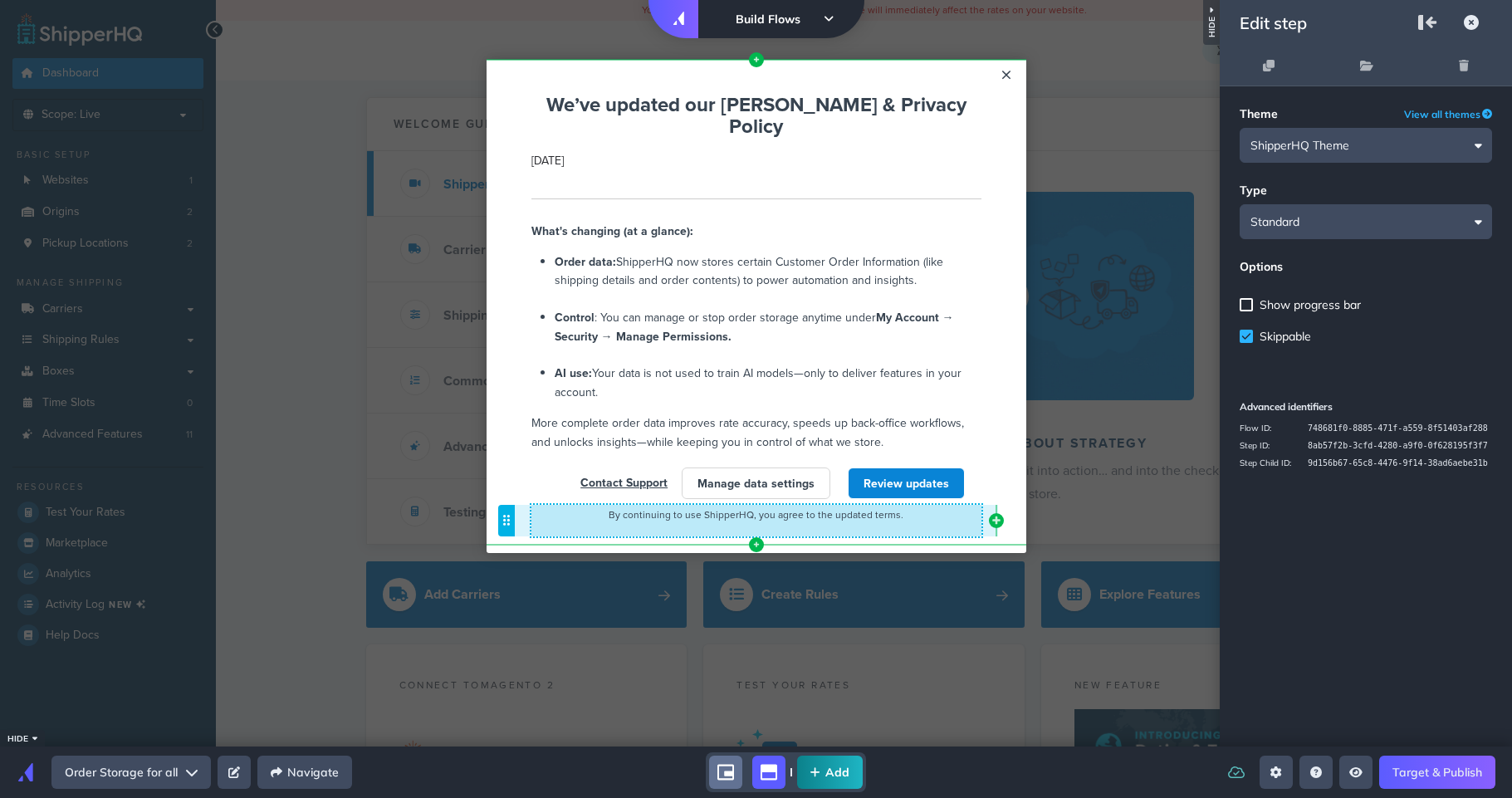
click at [807, 480] on div "Manage data settings" at bounding box center [756, 483] width 150 height 40
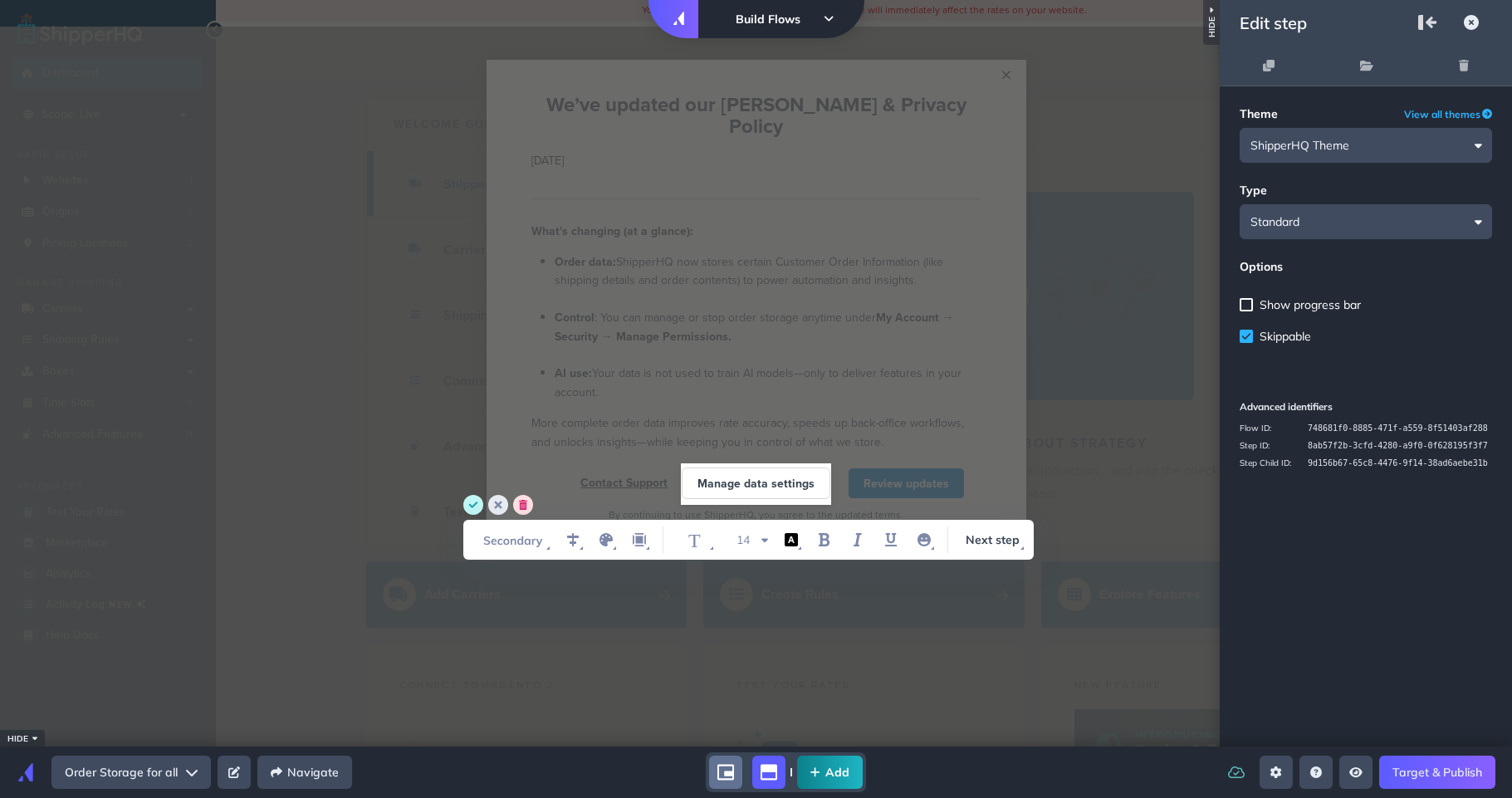
click at [468, 506] on circle "save" at bounding box center [473, 505] width 20 height 20
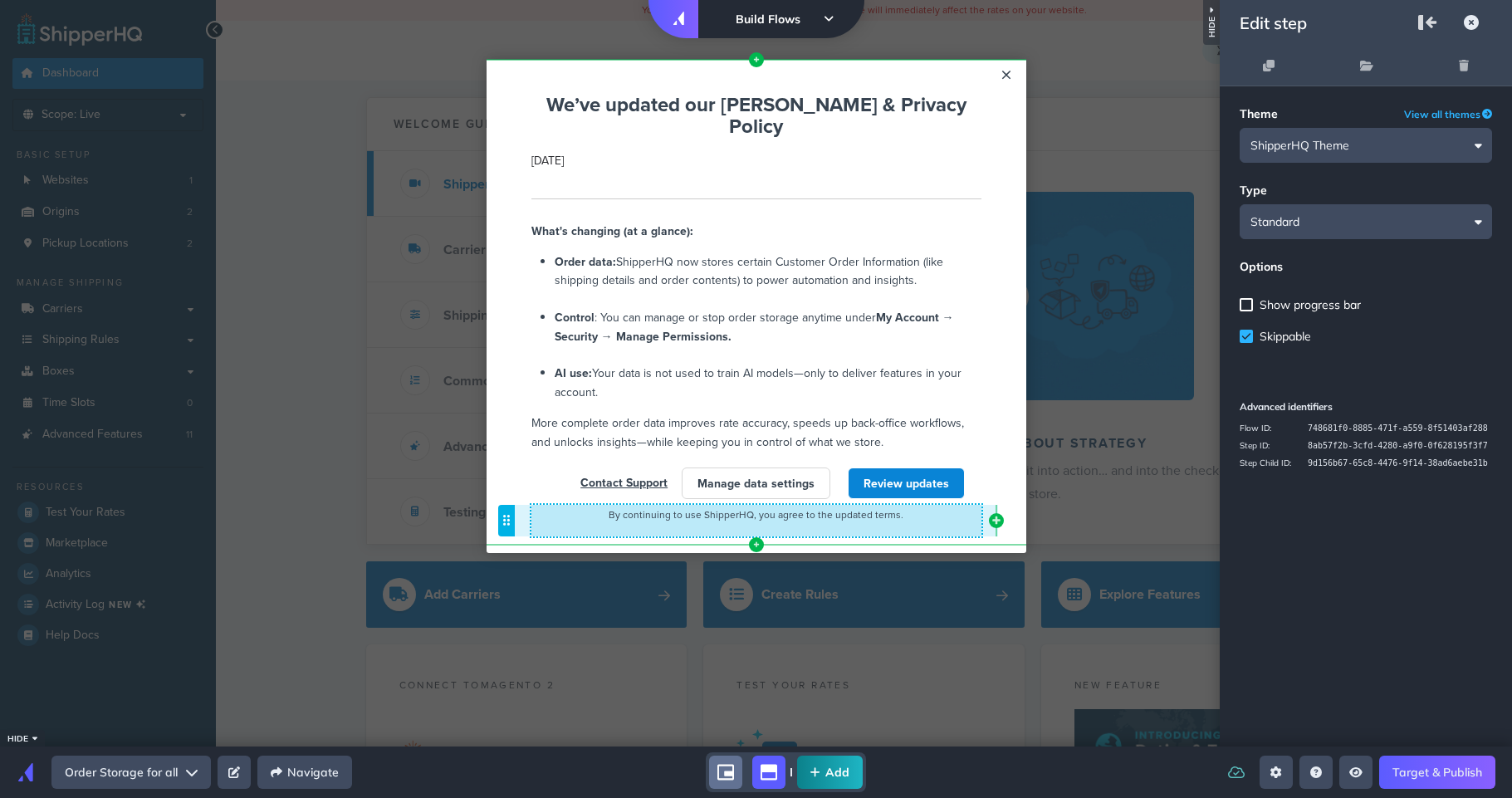
click at [557, 505] on div "By continuing to use ShipperHQ, you agree to the updated terms. Cannot exceed 6…" at bounding box center [757, 520] width 450 height 32
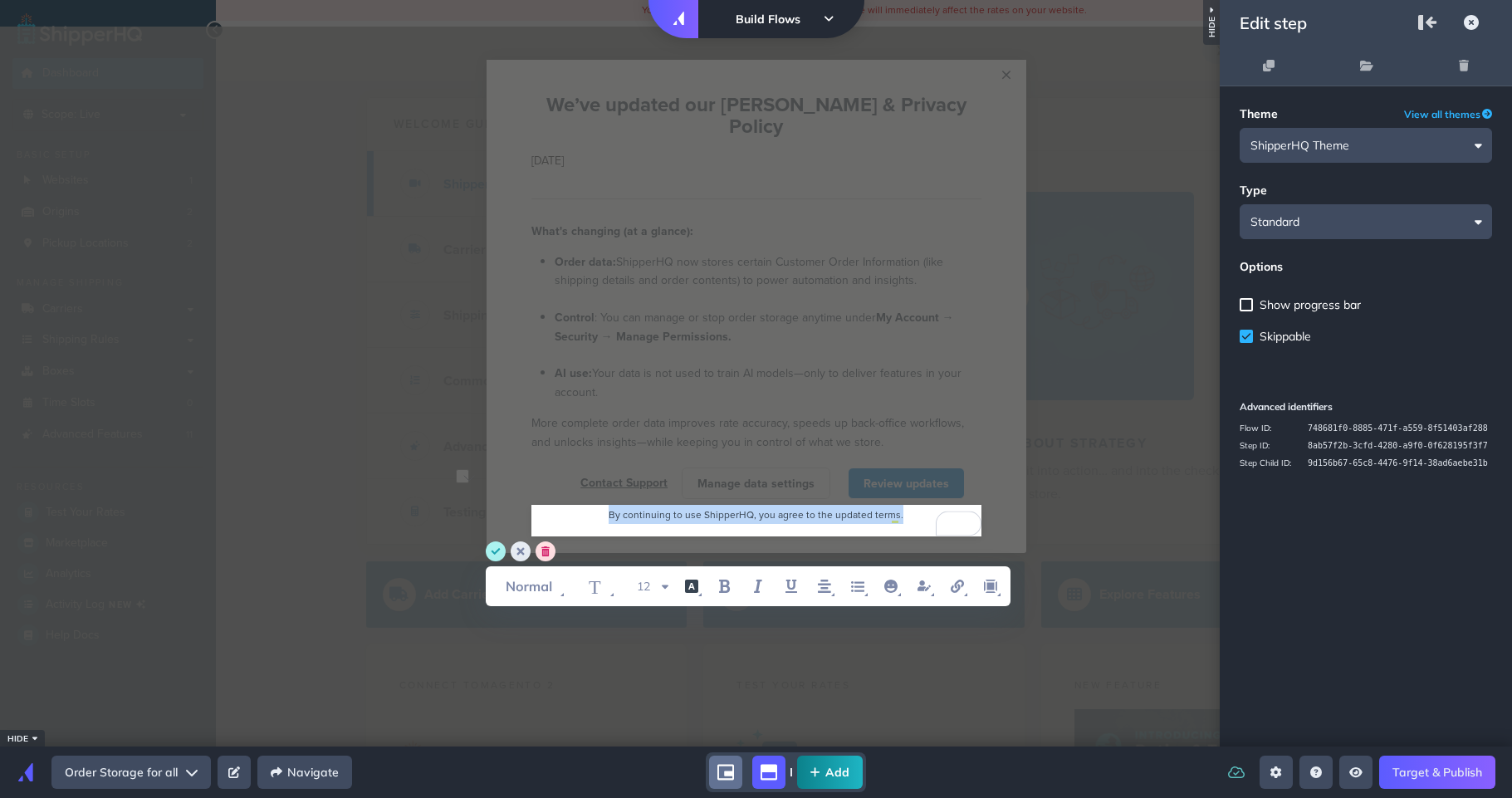
drag, startPoint x: 598, startPoint y: 492, endPoint x: 929, endPoint y: 500, distance: 331.1
click at [929, 505] on div "By continuing to use ShipperHQ, you agree to the updated terms." at bounding box center [757, 514] width 450 height 19
click at [494, 554] on circle "save" at bounding box center [495, 550] width 20 height 20
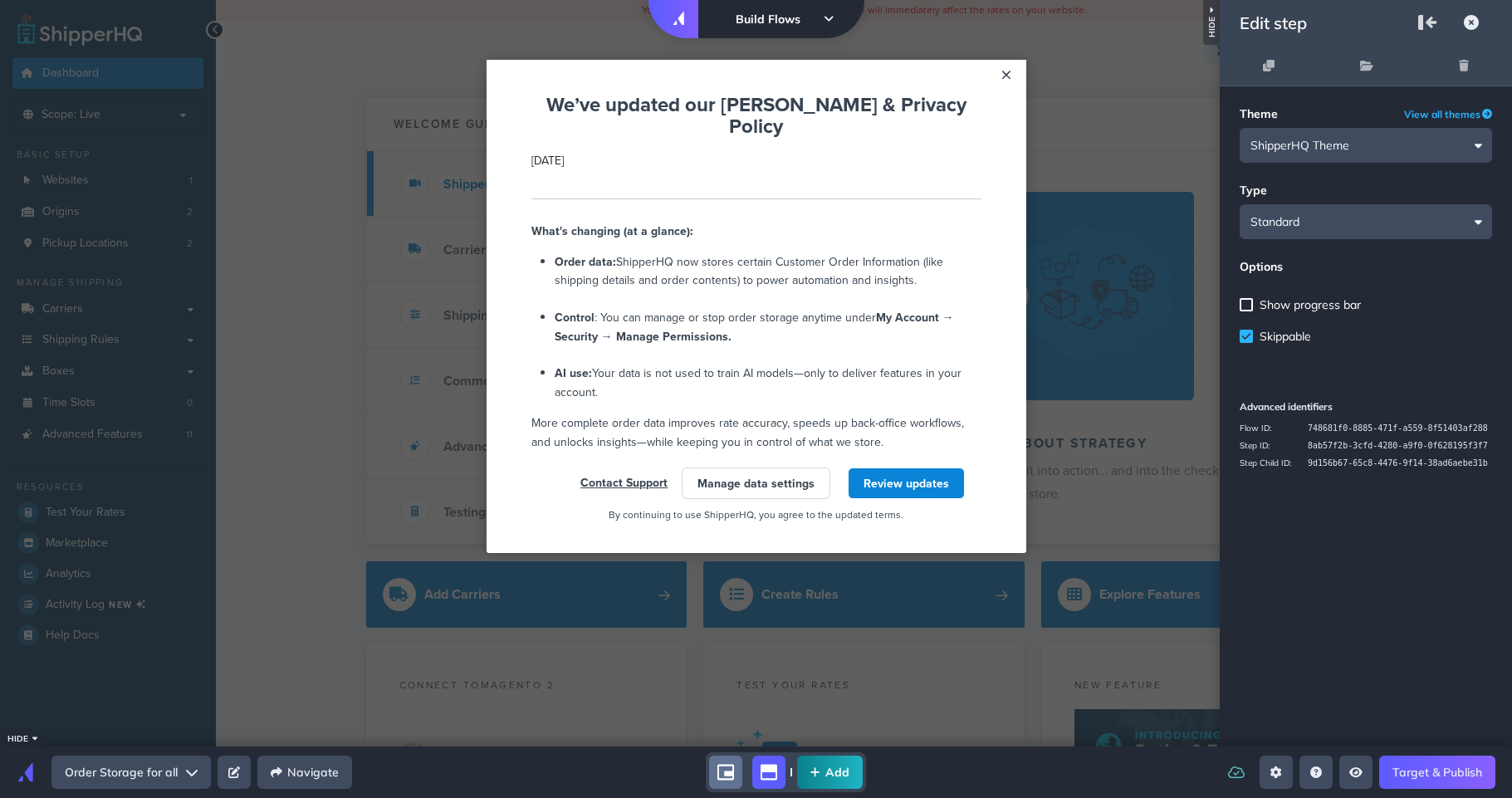
scroll to position [10, 0]
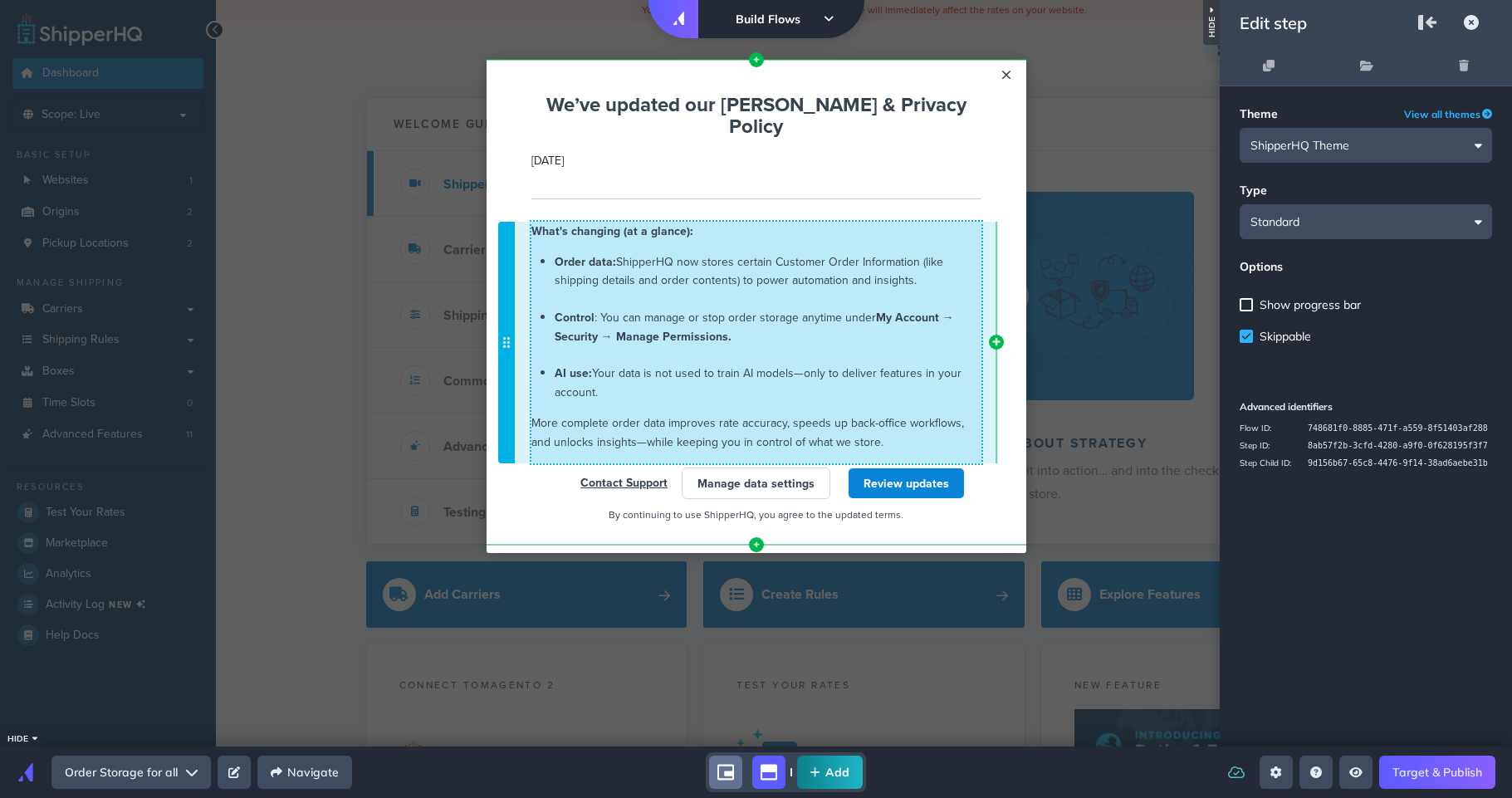
click at [874, 422] on span "More complete order data improves rate accuracy, speeds up back-office workflow…" at bounding box center [748, 431] width 433 height 35
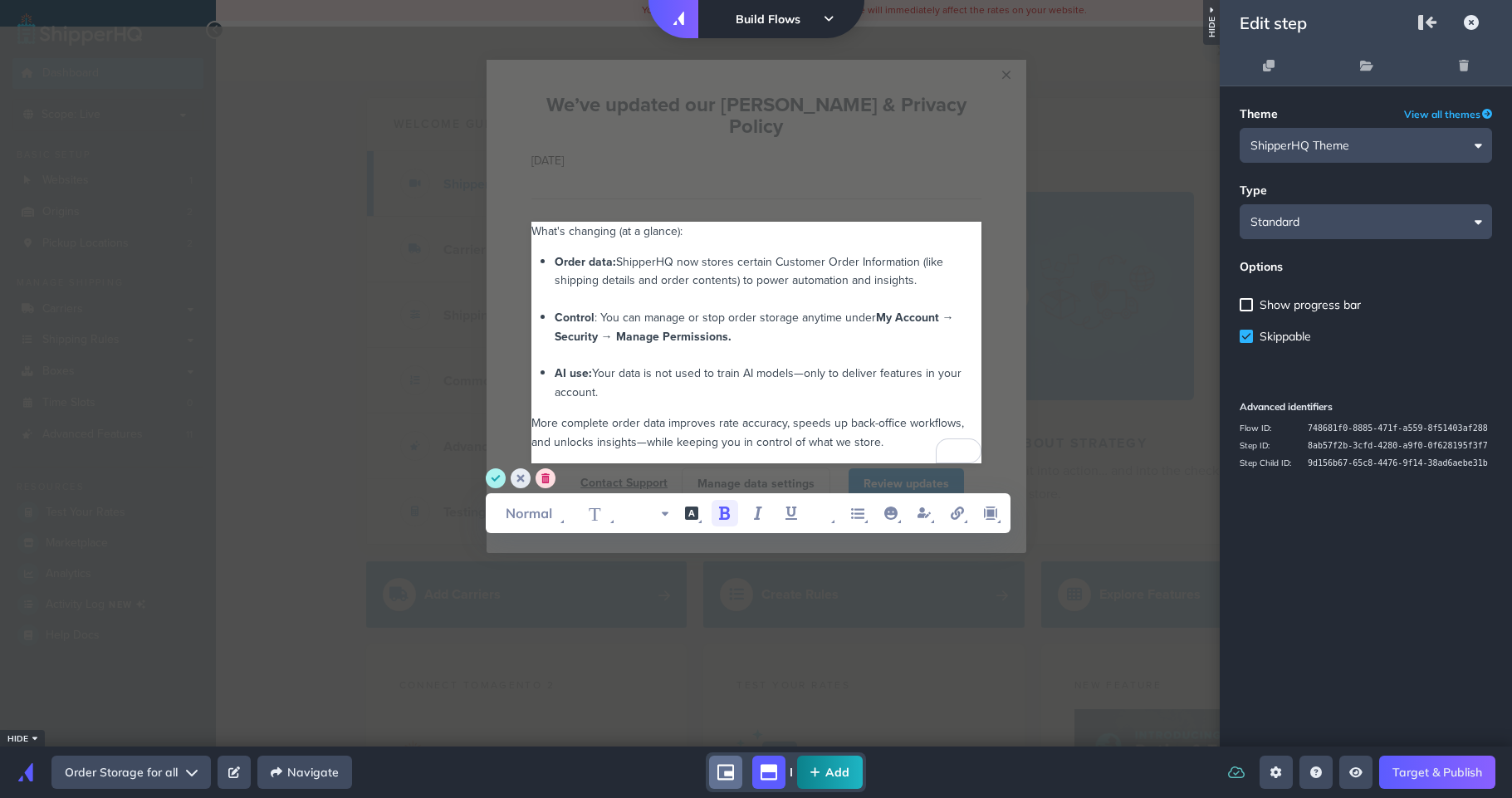
click at [886, 421] on div "More complete order data improves rate accuracy, speeds up back-office workflow…" at bounding box center [757, 432] width 450 height 37
drag, startPoint x: 879, startPoint y: 416, endPoint x: 985, endPoint y: 439, distance: 108.5
click at [985, 439] on div "What's changing (at a glance): Order data: ShipperHQ now stores certain Custome…" at bounding box center [756, 342] width 556 height 268
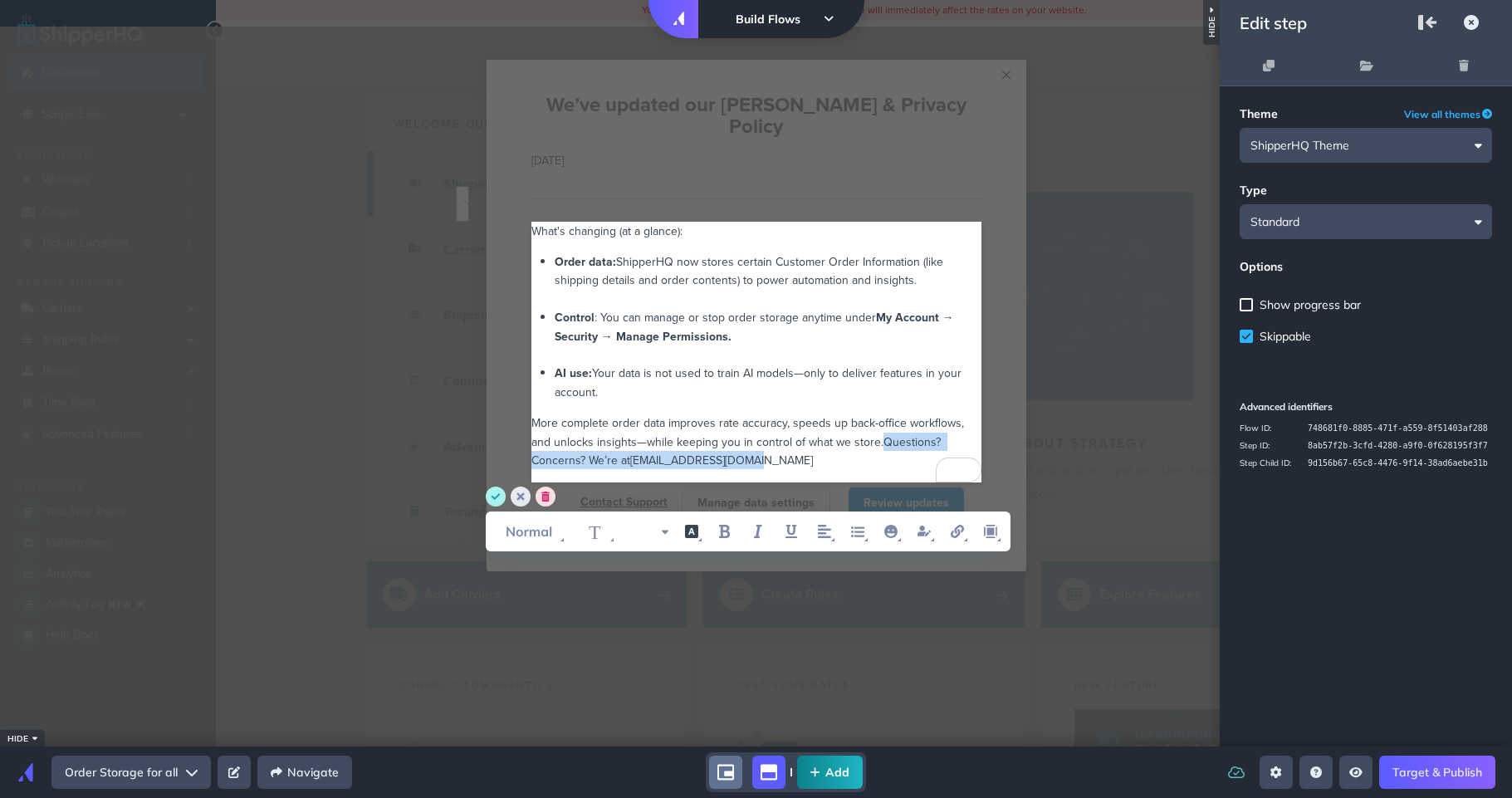
drag, startPoint x: 881, startPoint y: 419, endPoint x: 910, endPoint y: 439, distance: 35.2
click at [910, 439] on div "More complete order data improves rate accuracy, speeds up back-office workflow…" at bounding box center [757, 441] width 450 height 56
drag, startPoint x: 727, startPoint y: 439, endPoint x: 882, endPoint y: 438, distance: 155.0
click at [882, 438] on div "More complete order data improves rate accuracy, speeds up back-office workflow…" at bounding box center [757, 441] width 450 height 56
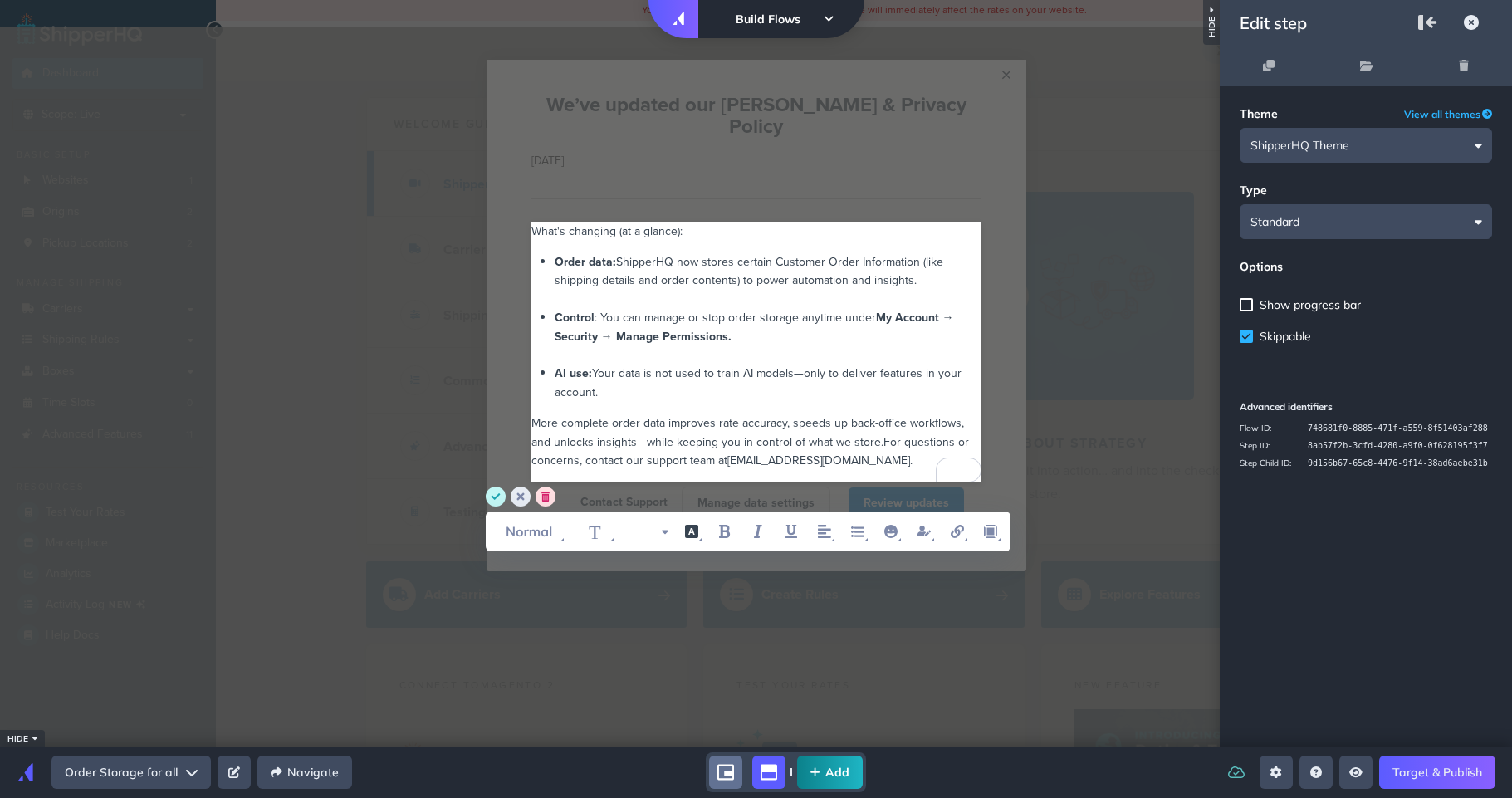
click at [488, 493] on circle "save" at bounding box center [495, 496] width 20 height 20
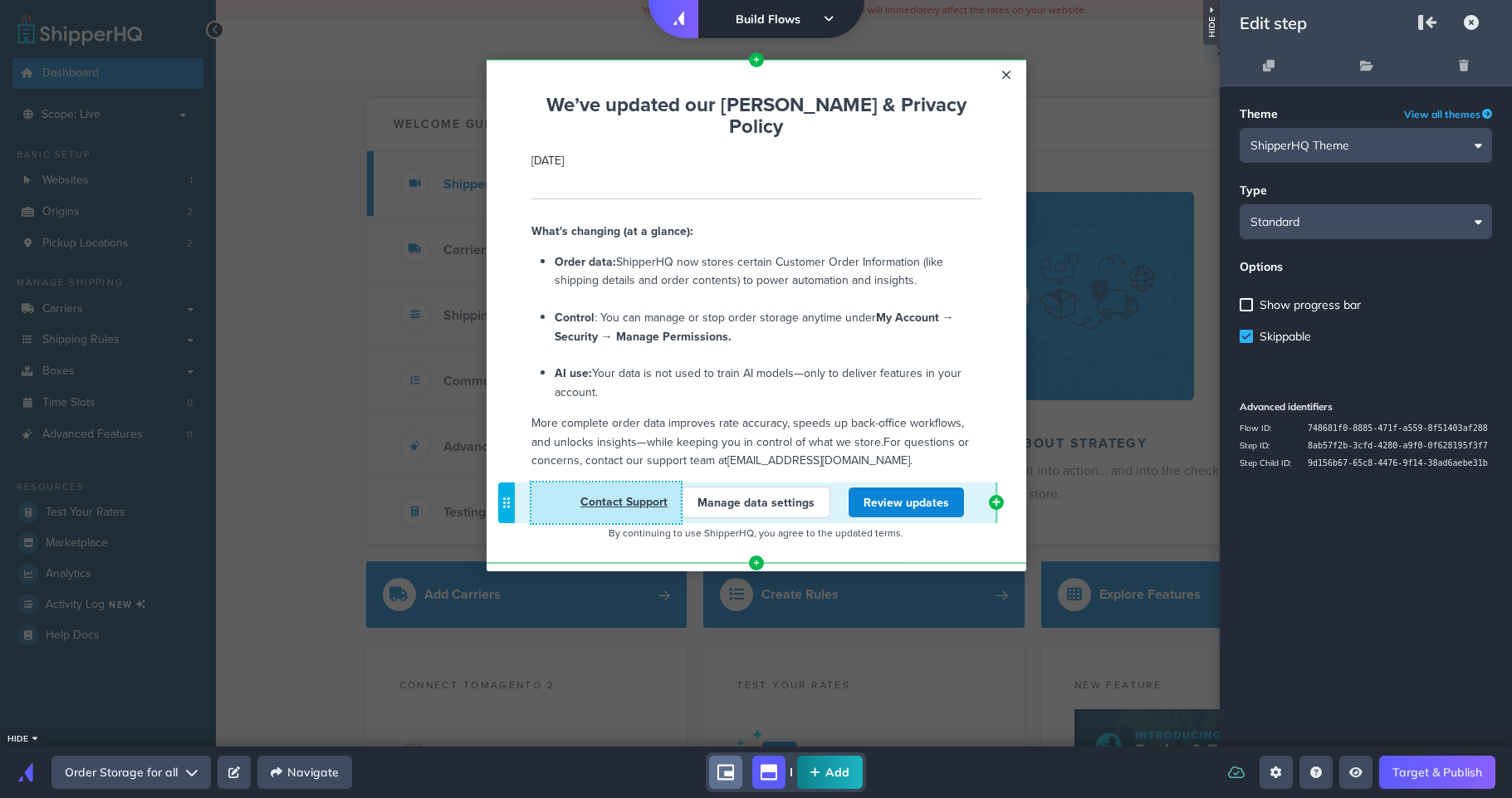
click at [622, 493] on u "Contact Support" at bounding box center [623, 502] width 87 height 17
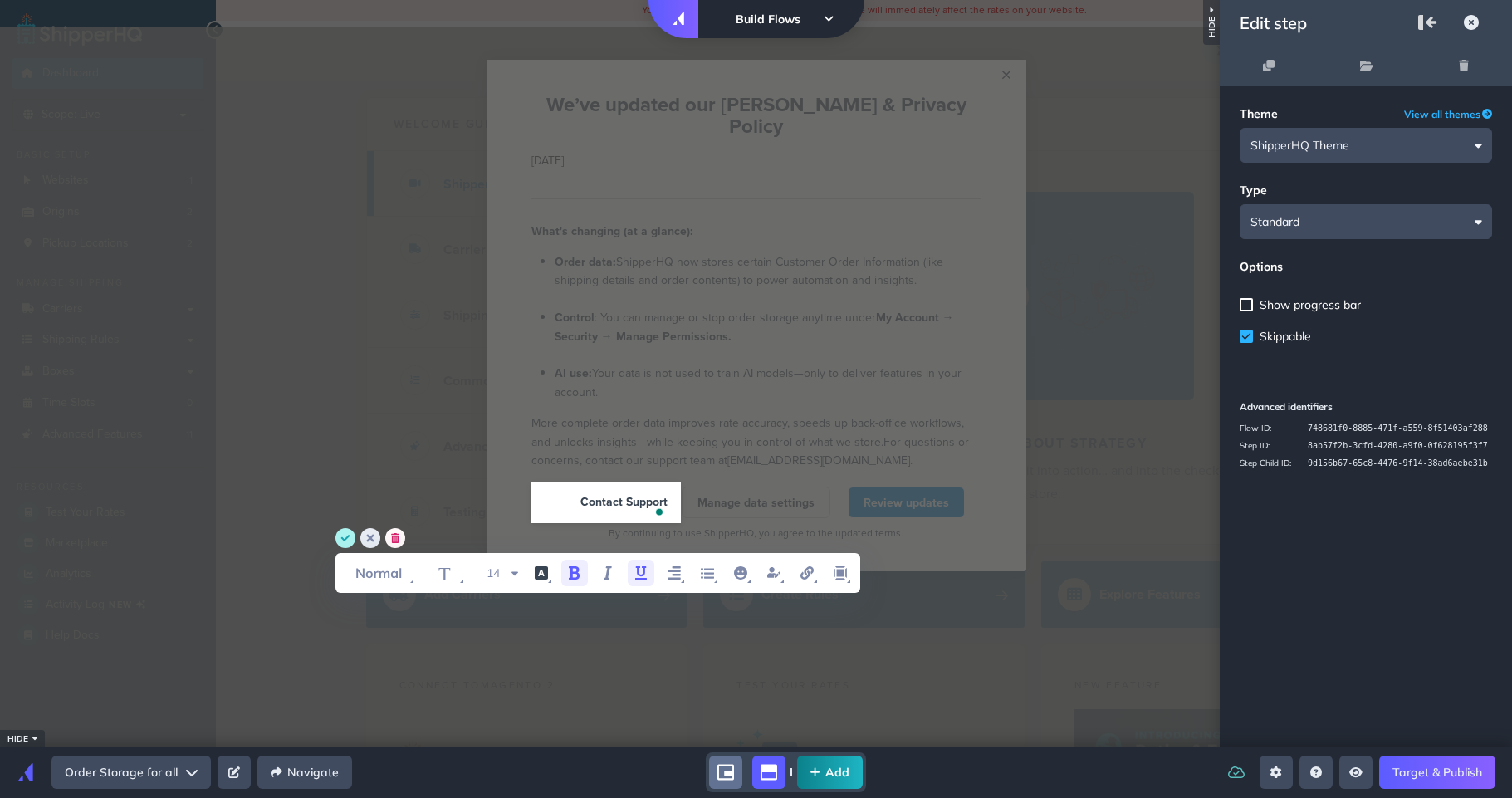
click at [401, 534] on circle "delete" at bounding box center [394, 537] width 20 height 20
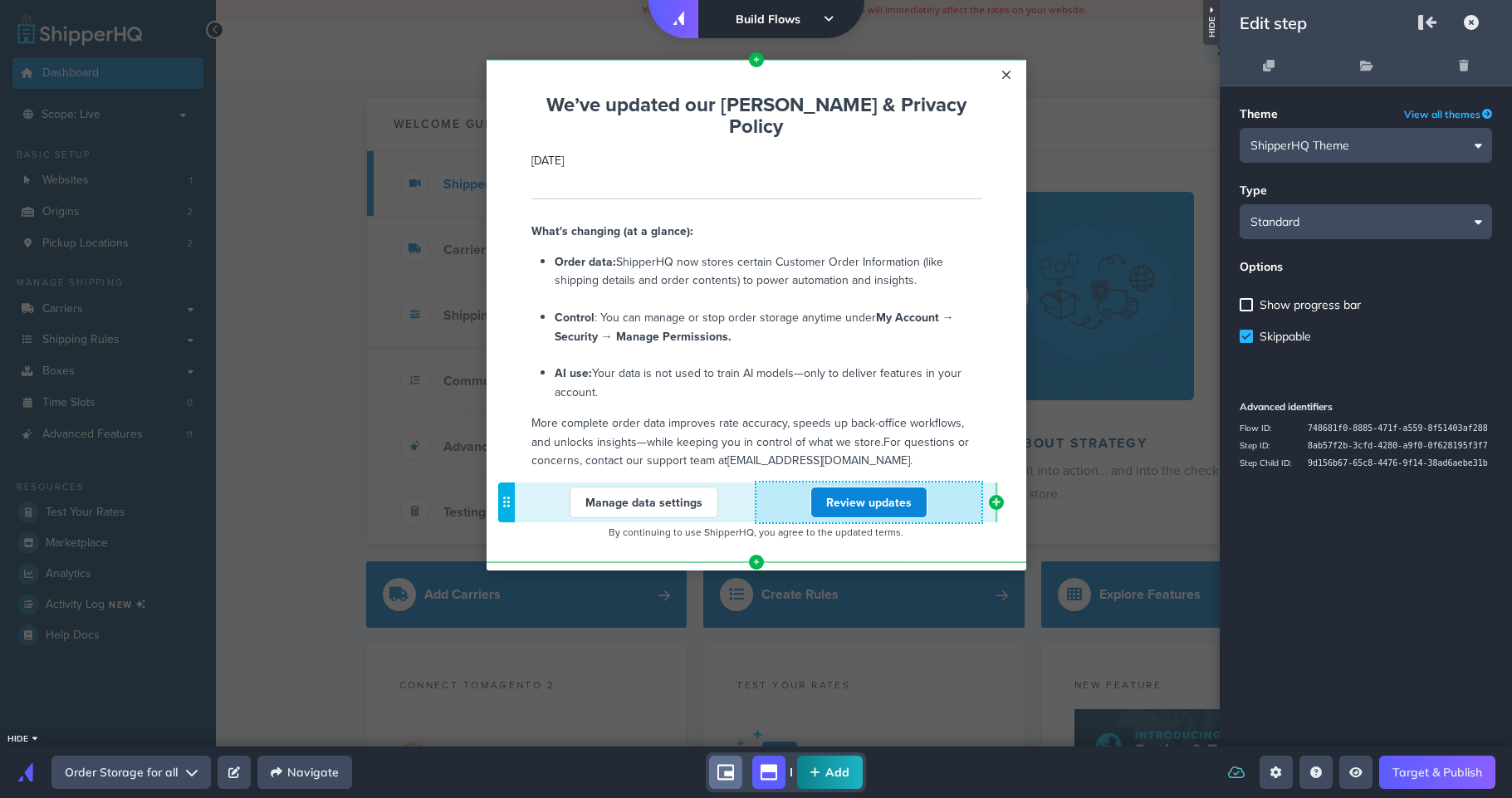
click at [772, 487] on div "Review updates" at bounding box center [868, 503] width 225 height 32
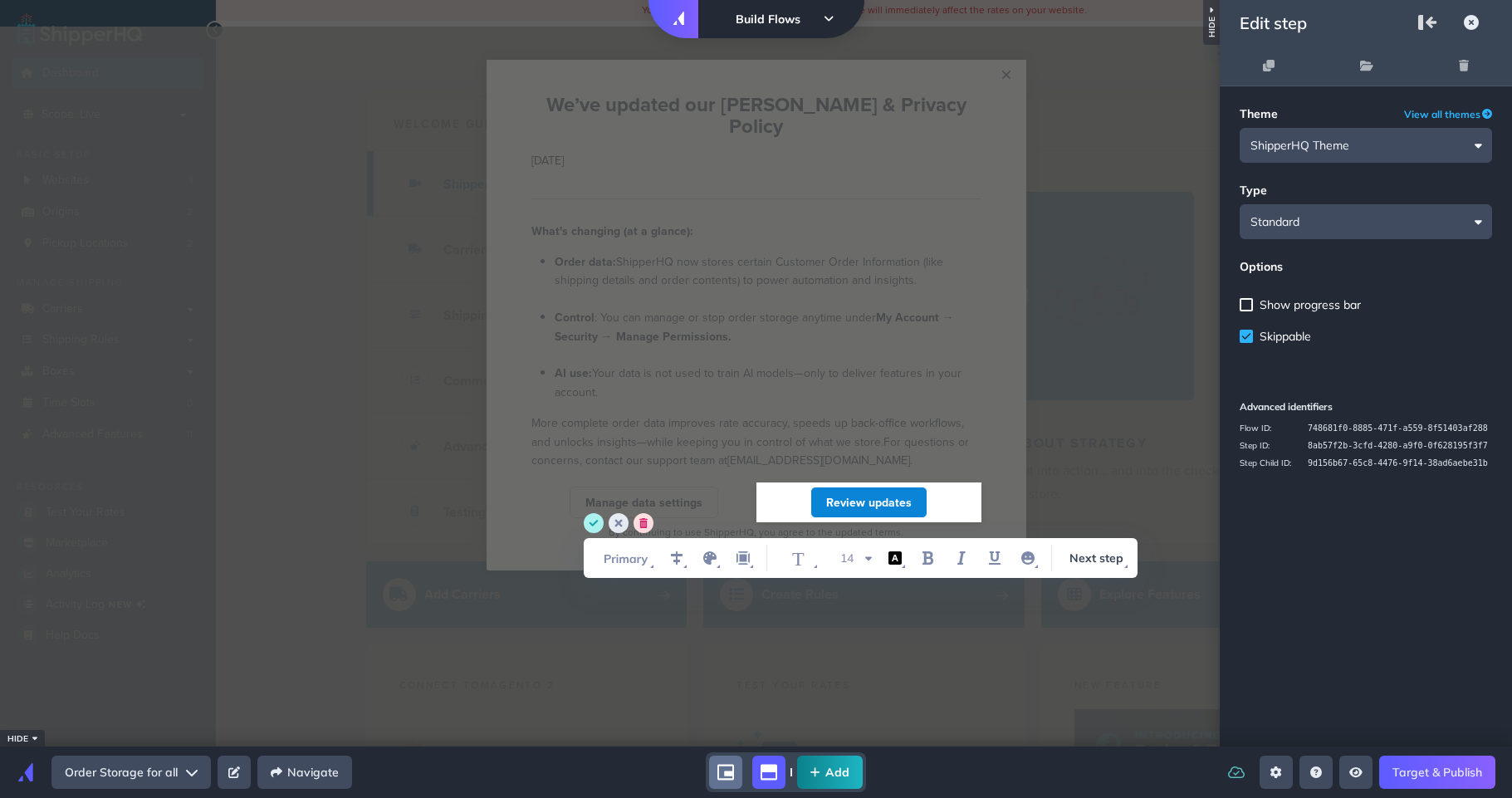
click at [594, 487] on link "Manage data settings" at bounding box center [643, 503] width 149 height 32
click at [589, 521] on circle "save" at bounding box center [593, 522] width 20 height 20
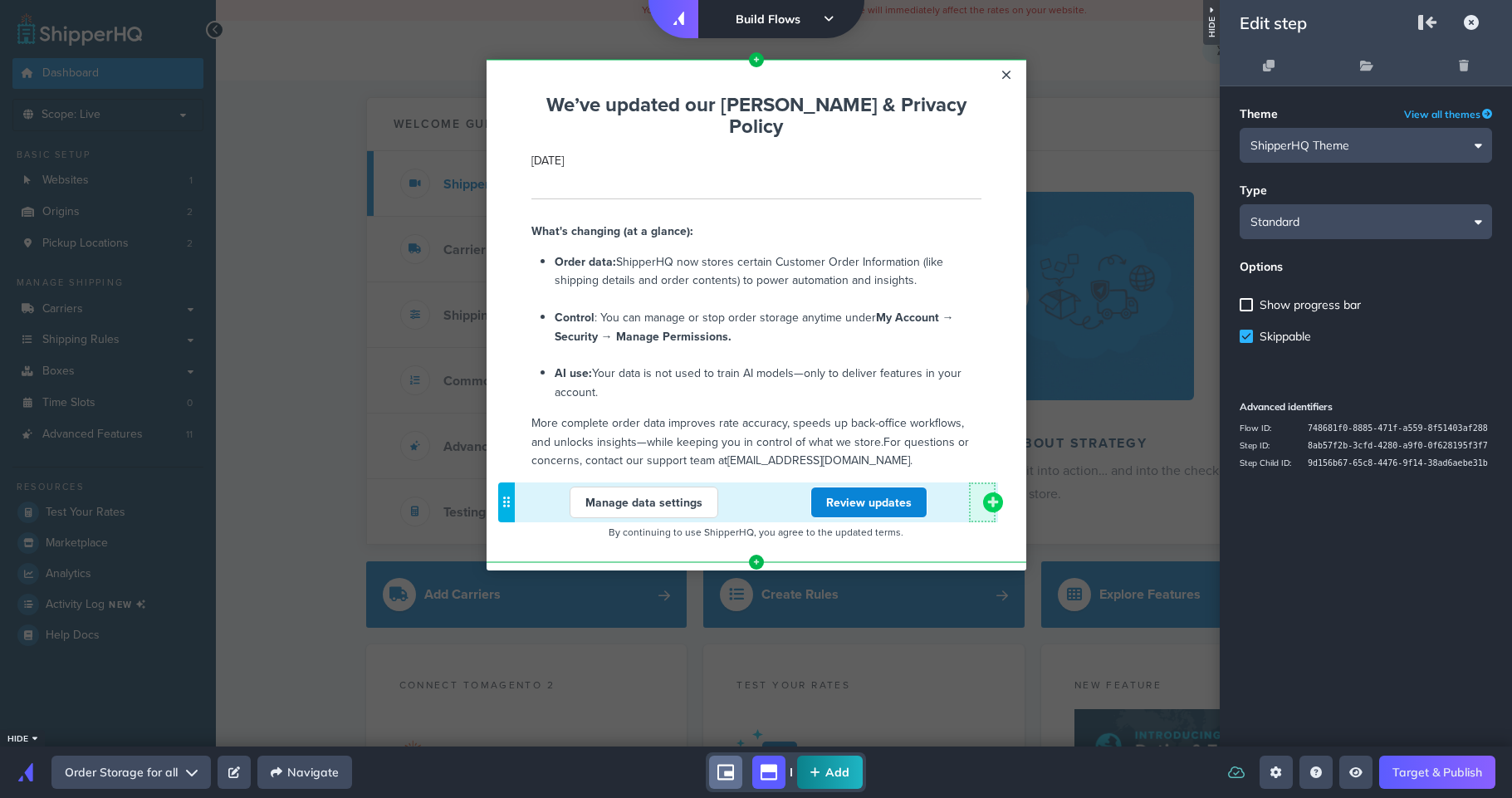
click at [996, 495] on icon "add component button" at bounding box center [992, 502] width 13 height 13
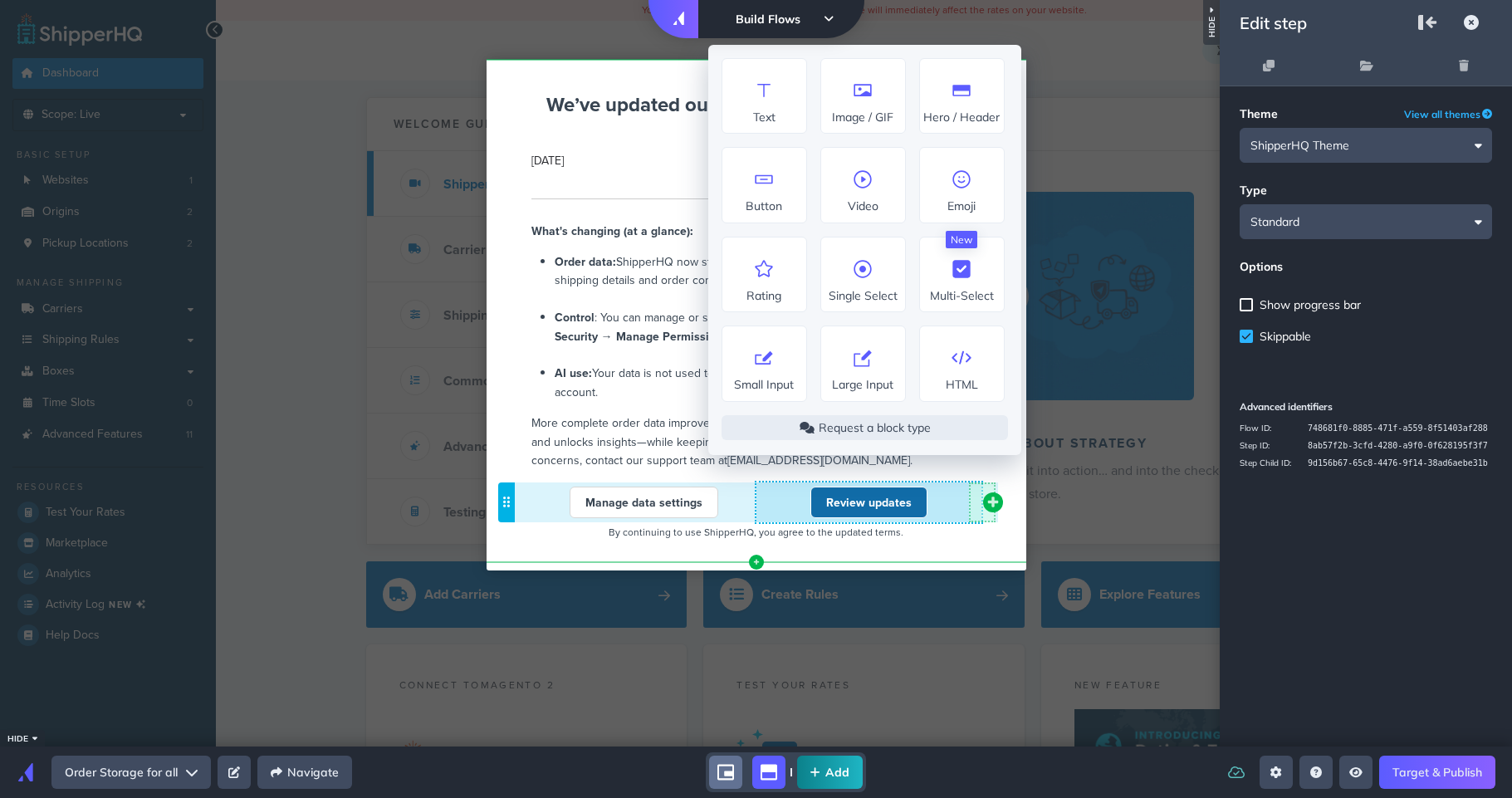
click at [858, 487] on link "Review updates" at bounding box center [868, 503] width 117 height 32
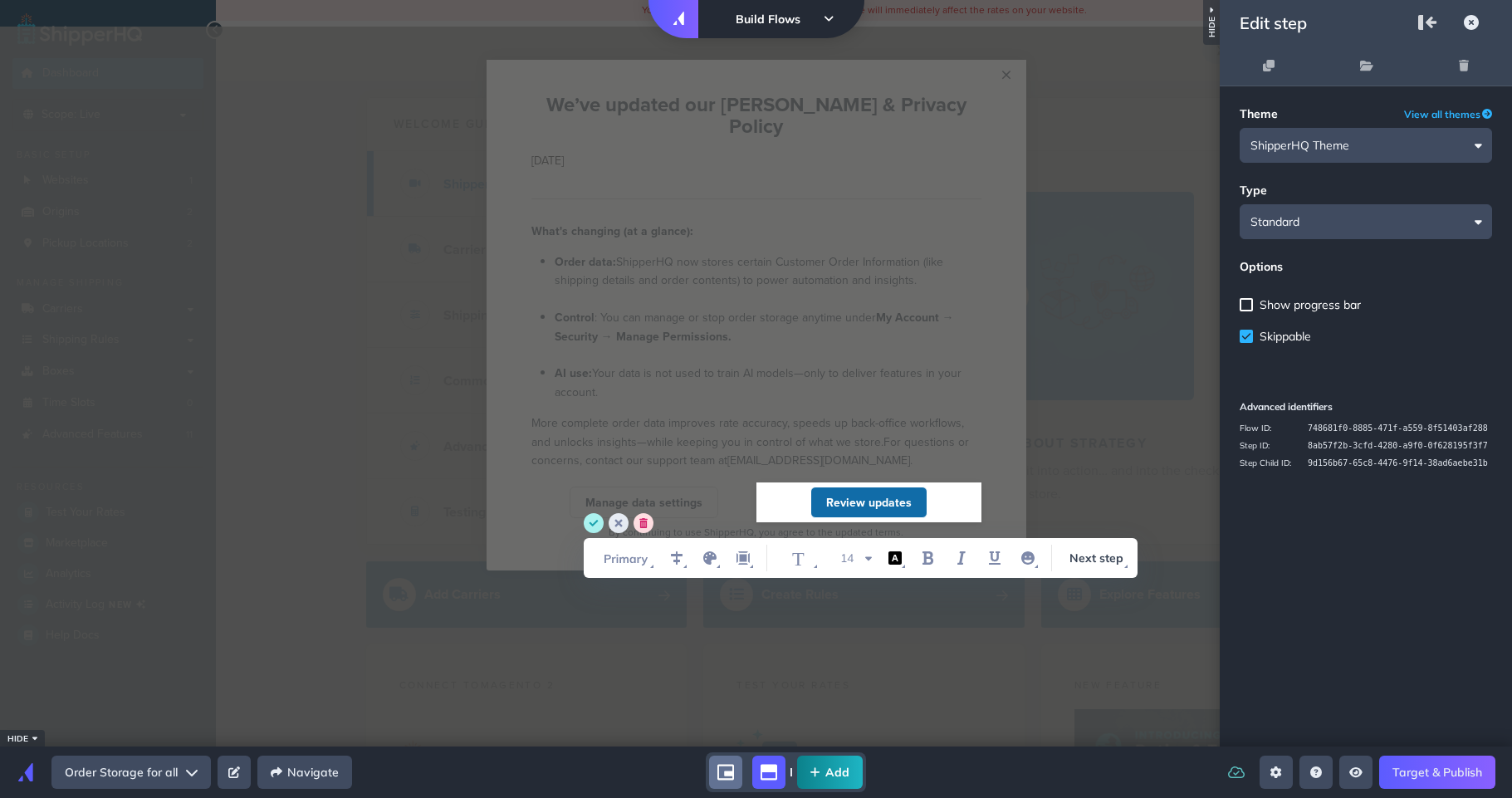
click at [858, 494] on input "Review updates" at bounding box center [869, 503] width 86 height 17
type input "Dismiss"
click at [592, 526] on circle "save" at bounding box center [593, 522] width 20 height 20
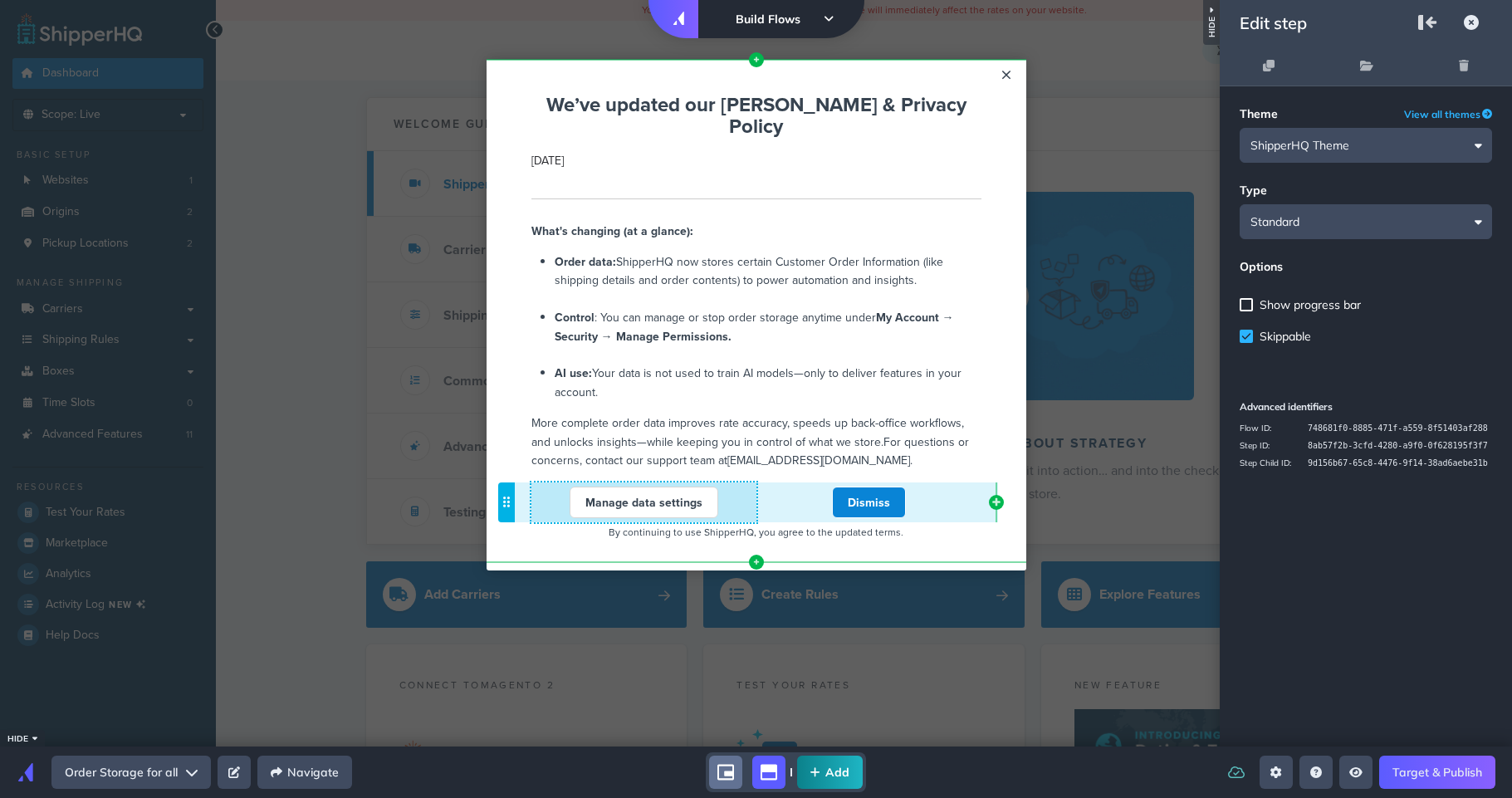
click at [693, 487] on link "Manage data settings" at bounding box center [643, 503] width 149 height 32
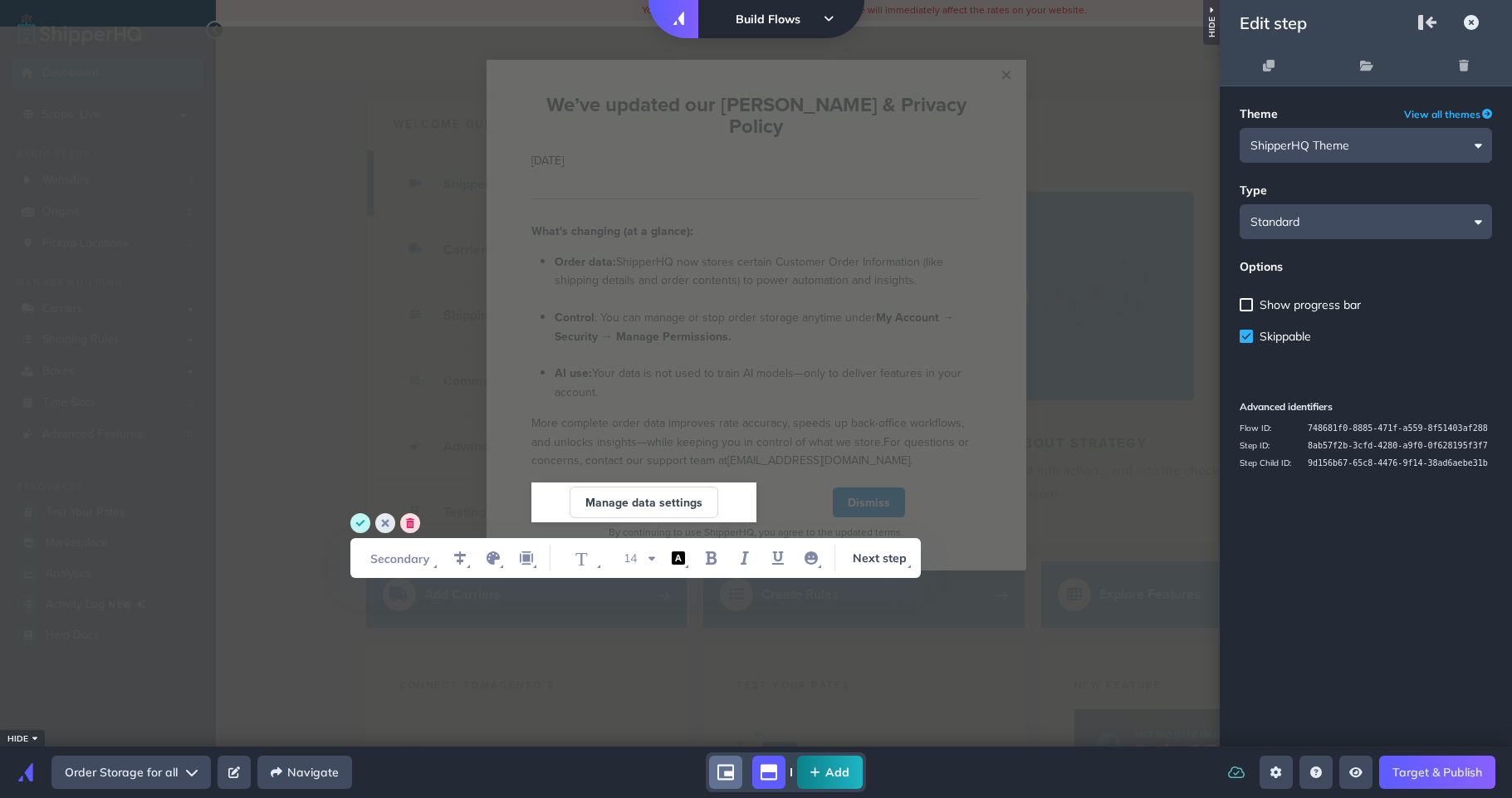
click at [361, 528] on circle "save" at bounding box center [360, 522] width 20 height 20
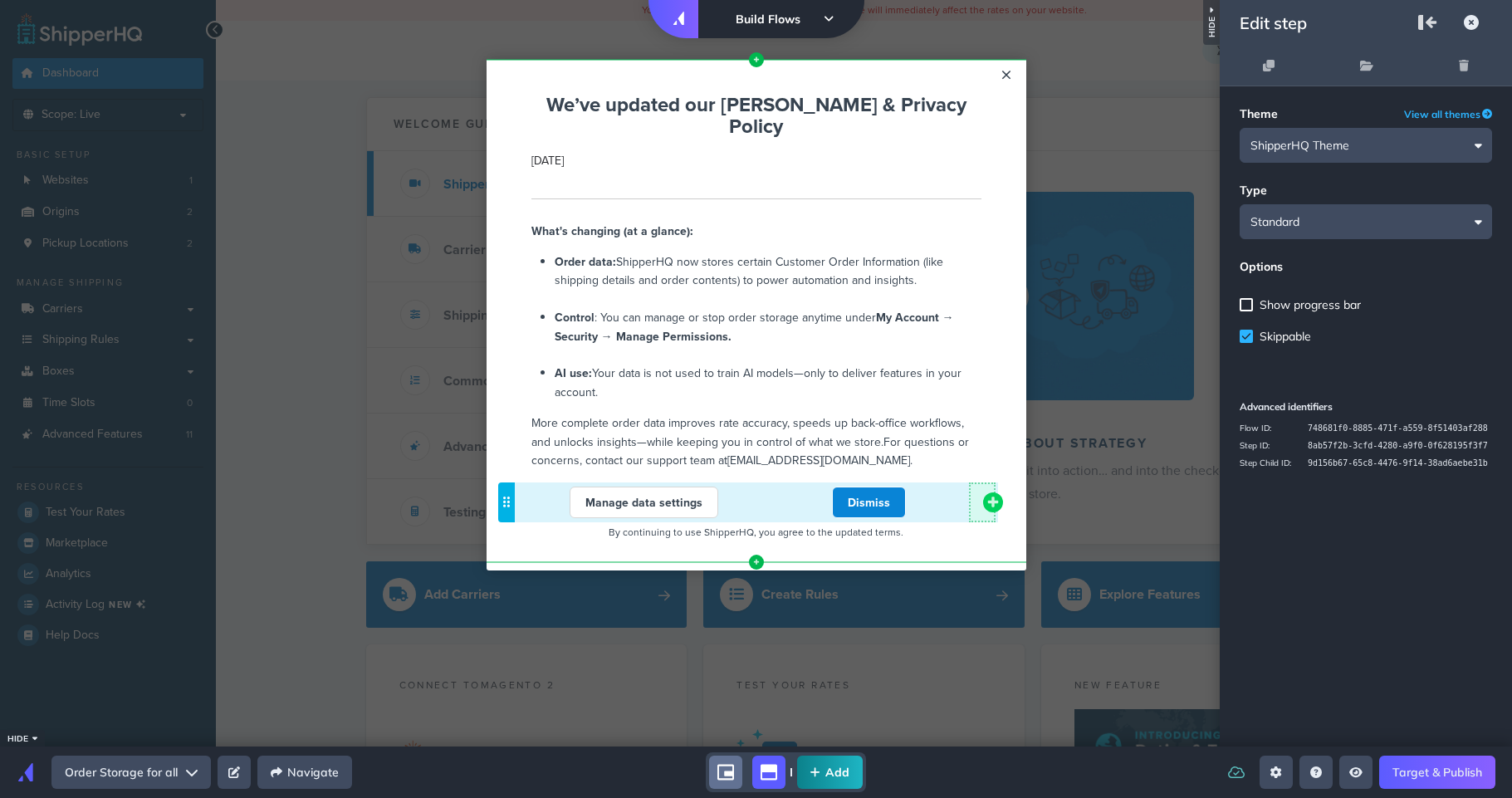
click at [999, 495] on icon "add component button" at bounding box center [992, 502] width 13 height 13
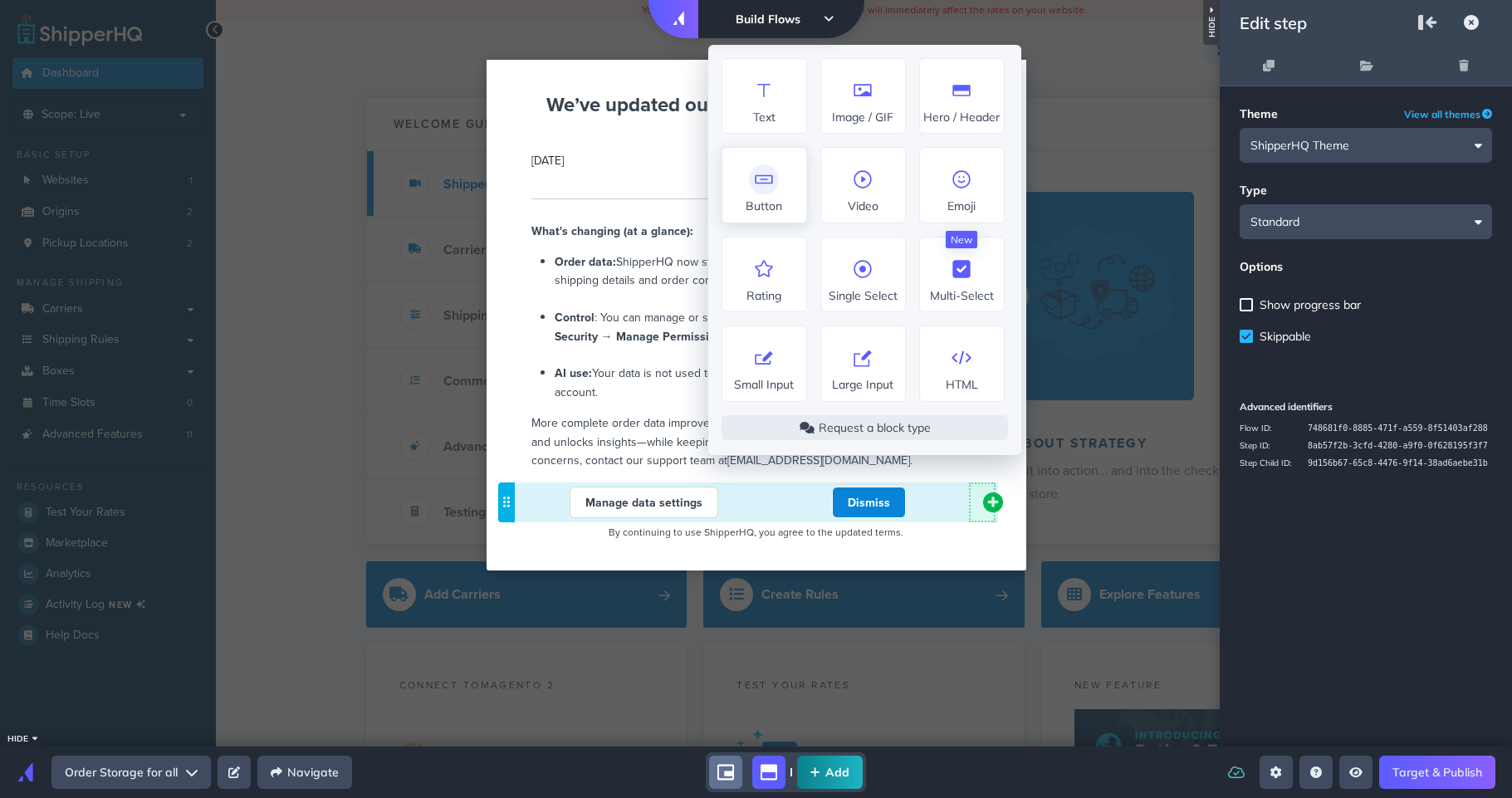
click at [777, 168] on span "Button" at bounding box center [764, 189] width 84 height 49
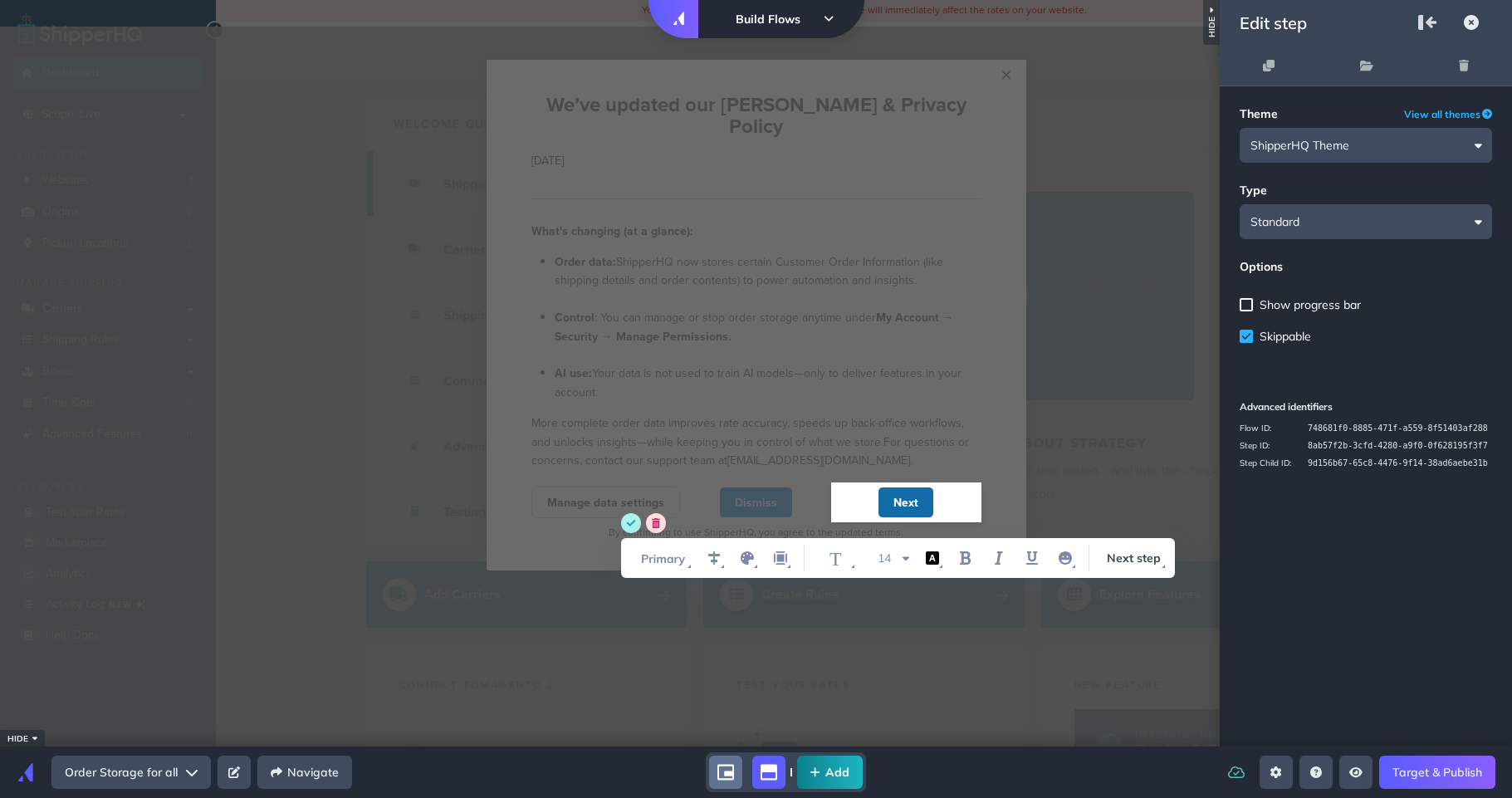
click at [908, 494] on input "Next" at bounding box center [906, 503] width 25 height 17
type input "Review updates"
click at [635, 521] on icon "save" at bounding box center [632, 522] width 9 height 7
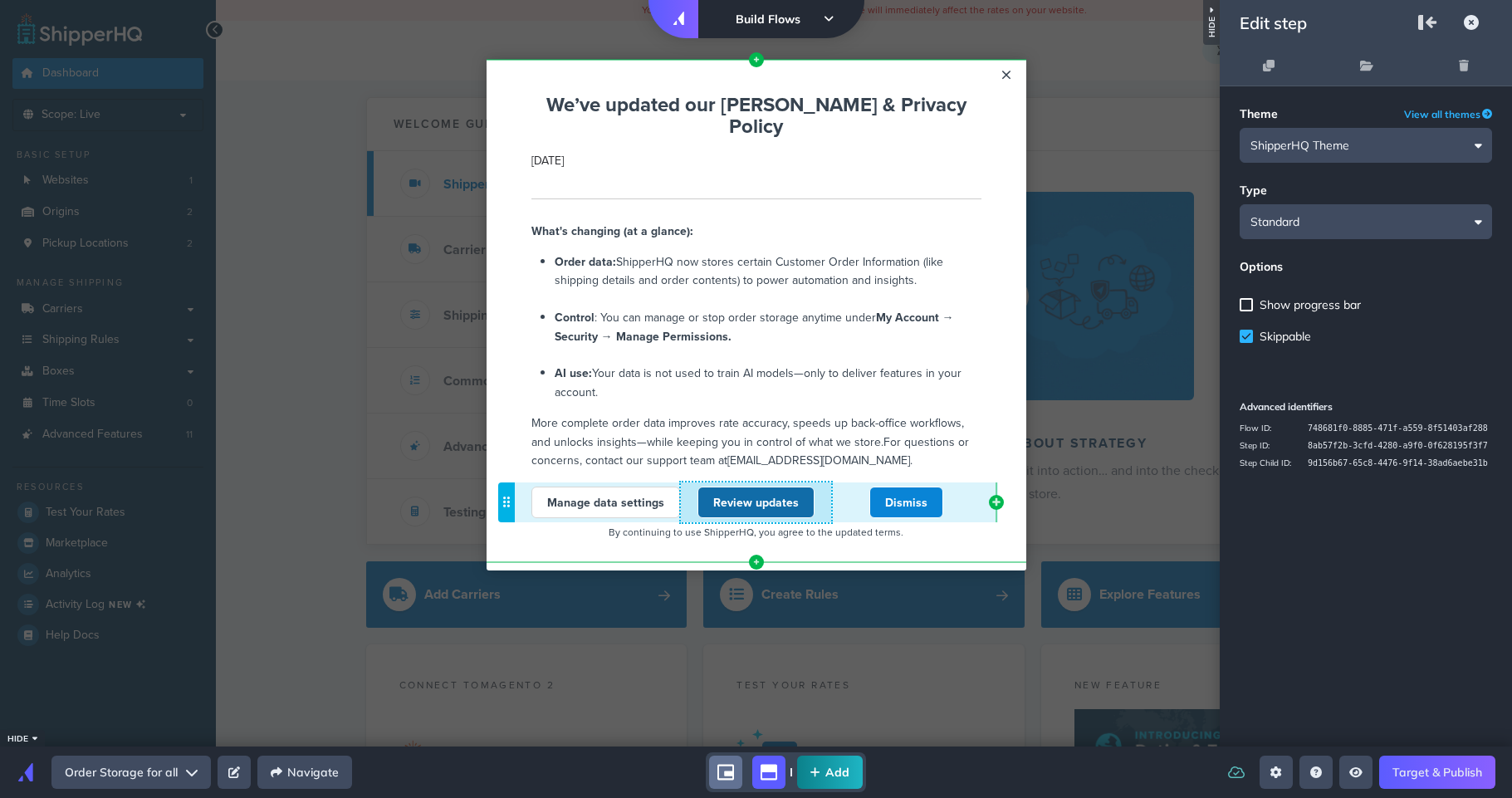
click at [760, 488] on link "Review updates" at bounding box center [755, 503] width 117 height 32
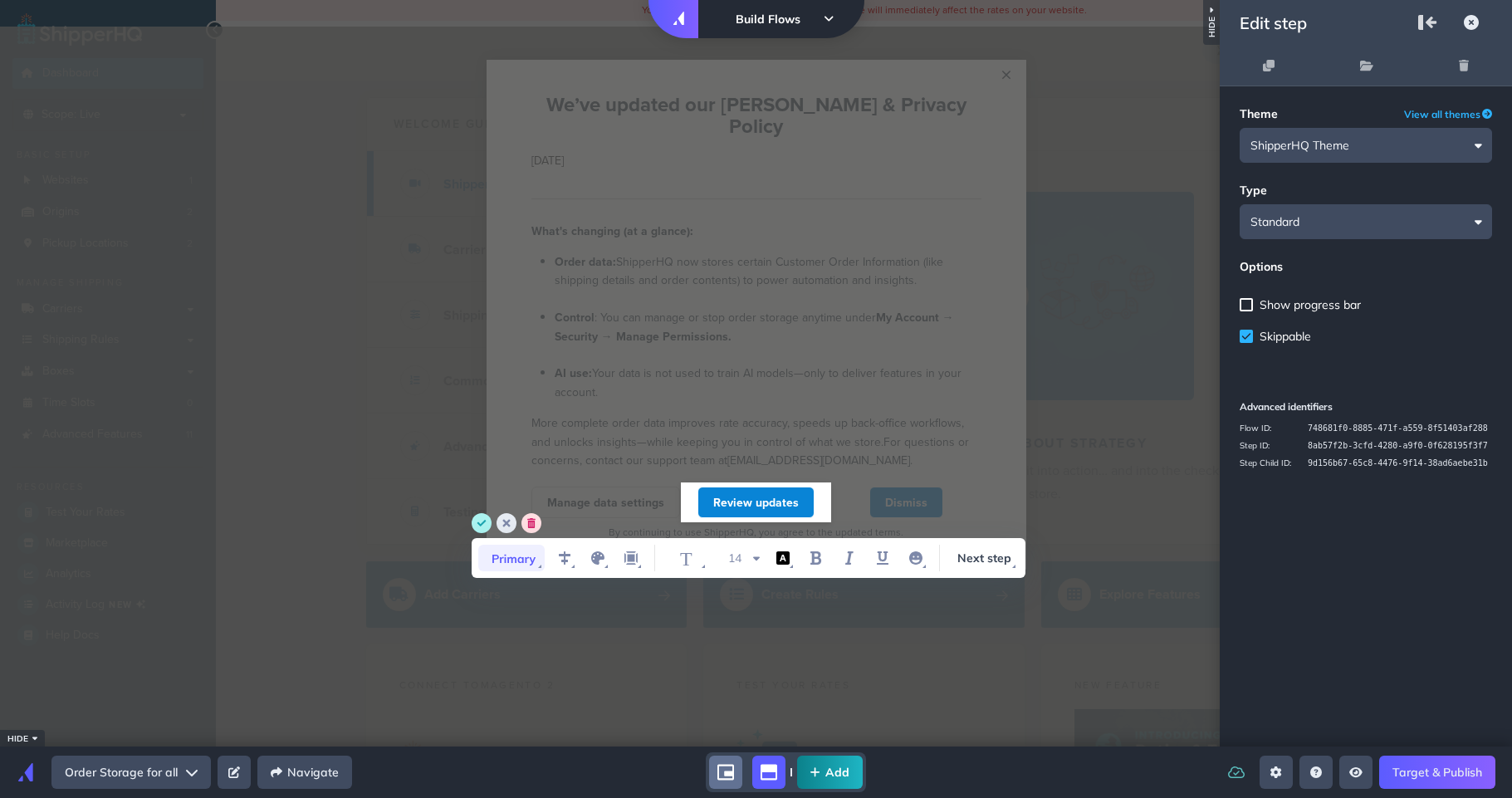
click at [516, 547] on icon "WYSIWYG Toolbar and Actions" at bounding box center [511, 558] width 66 height 26
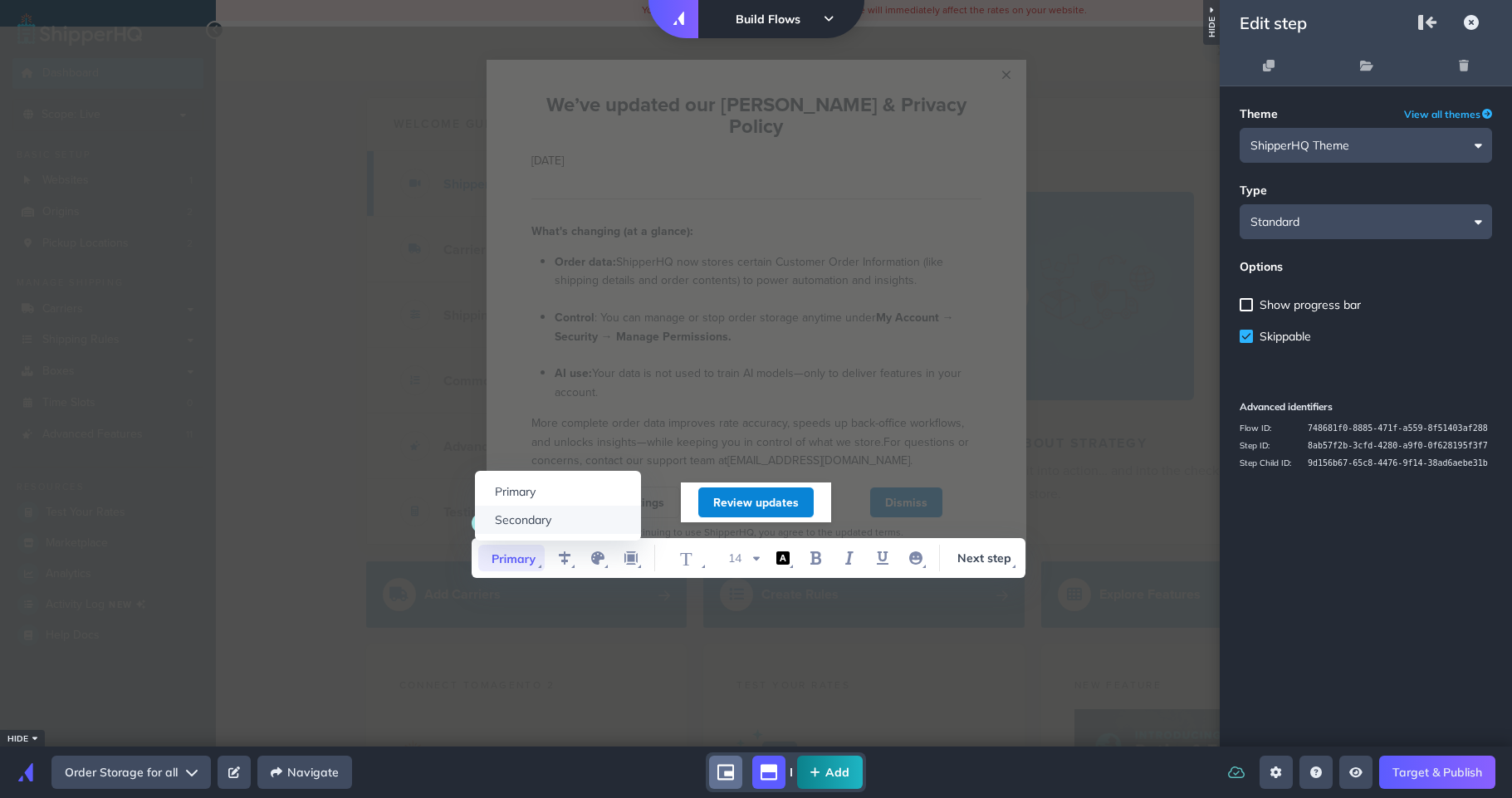
click at [516, 520] on li "Secondary" at bounding box center [558, 520] width 166 height 28
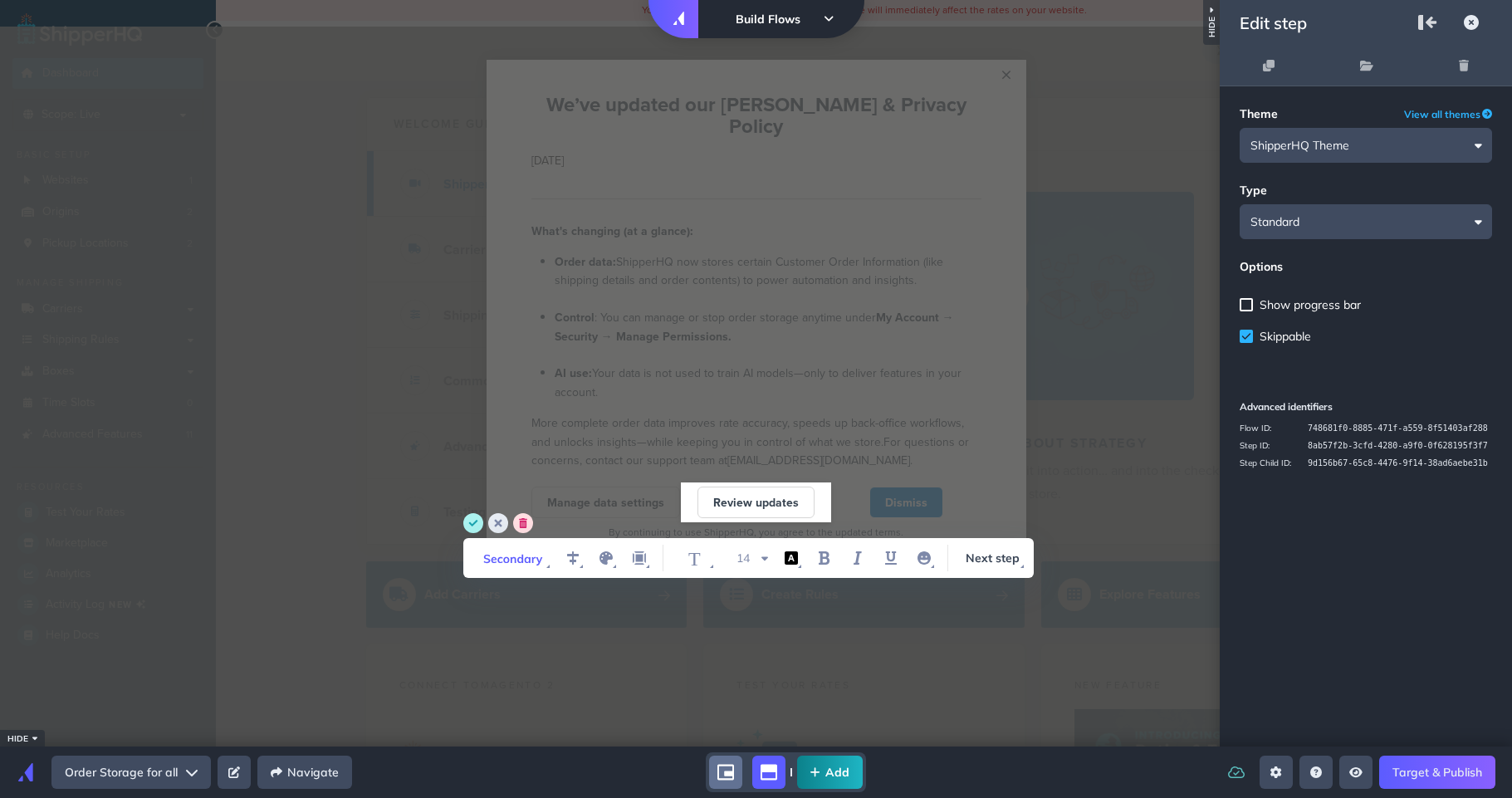
click at [958, 487] on div "Dismiss" at bounding box center [906, 503] width 150 height 32
click at [477, 519] on circle "save" at bounding box center [473, 522] width 20 height 20
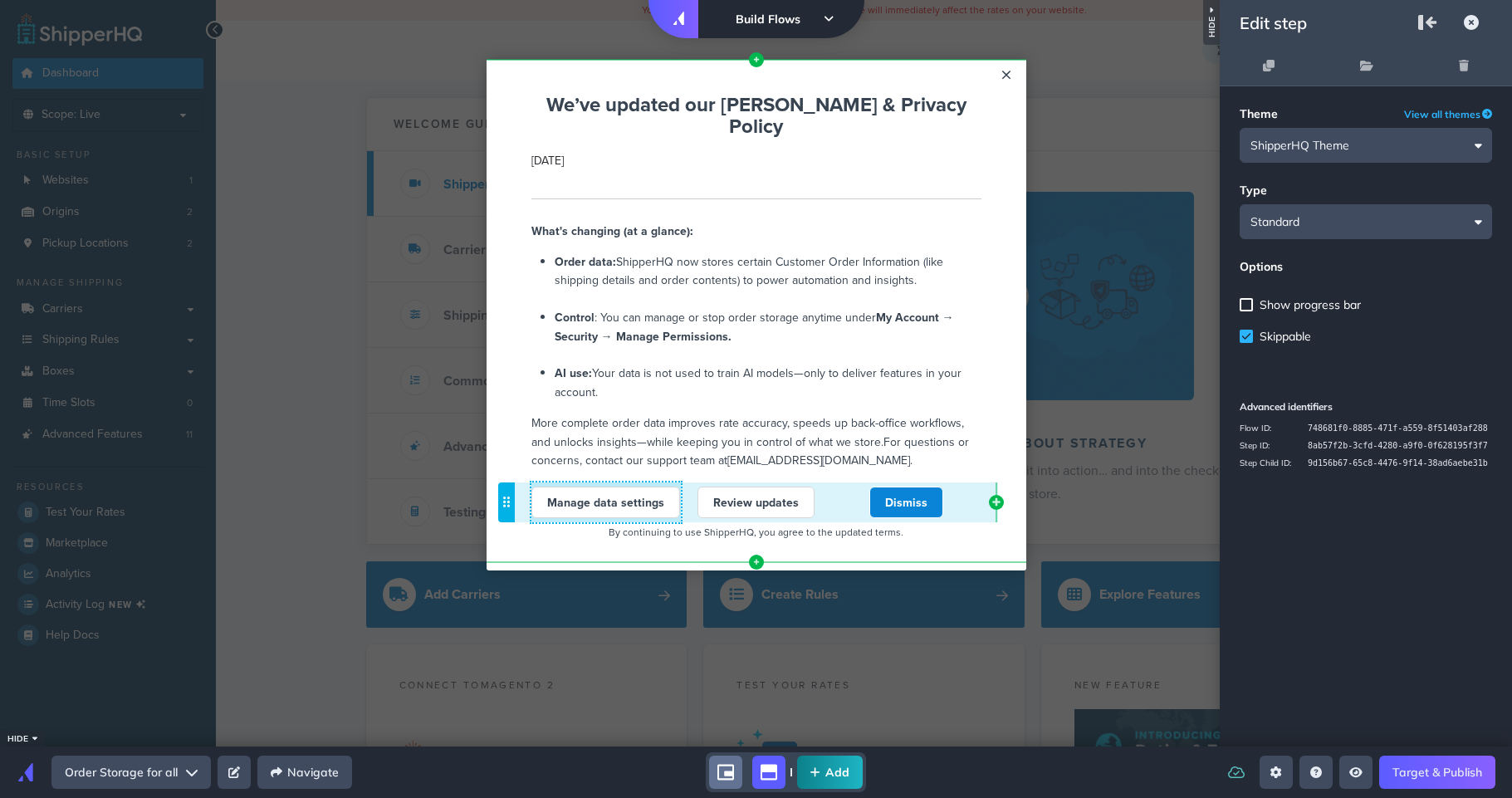
click at [670, 491] on link "Manage data settings" at bounding box center [606, 503] width 149 height 32
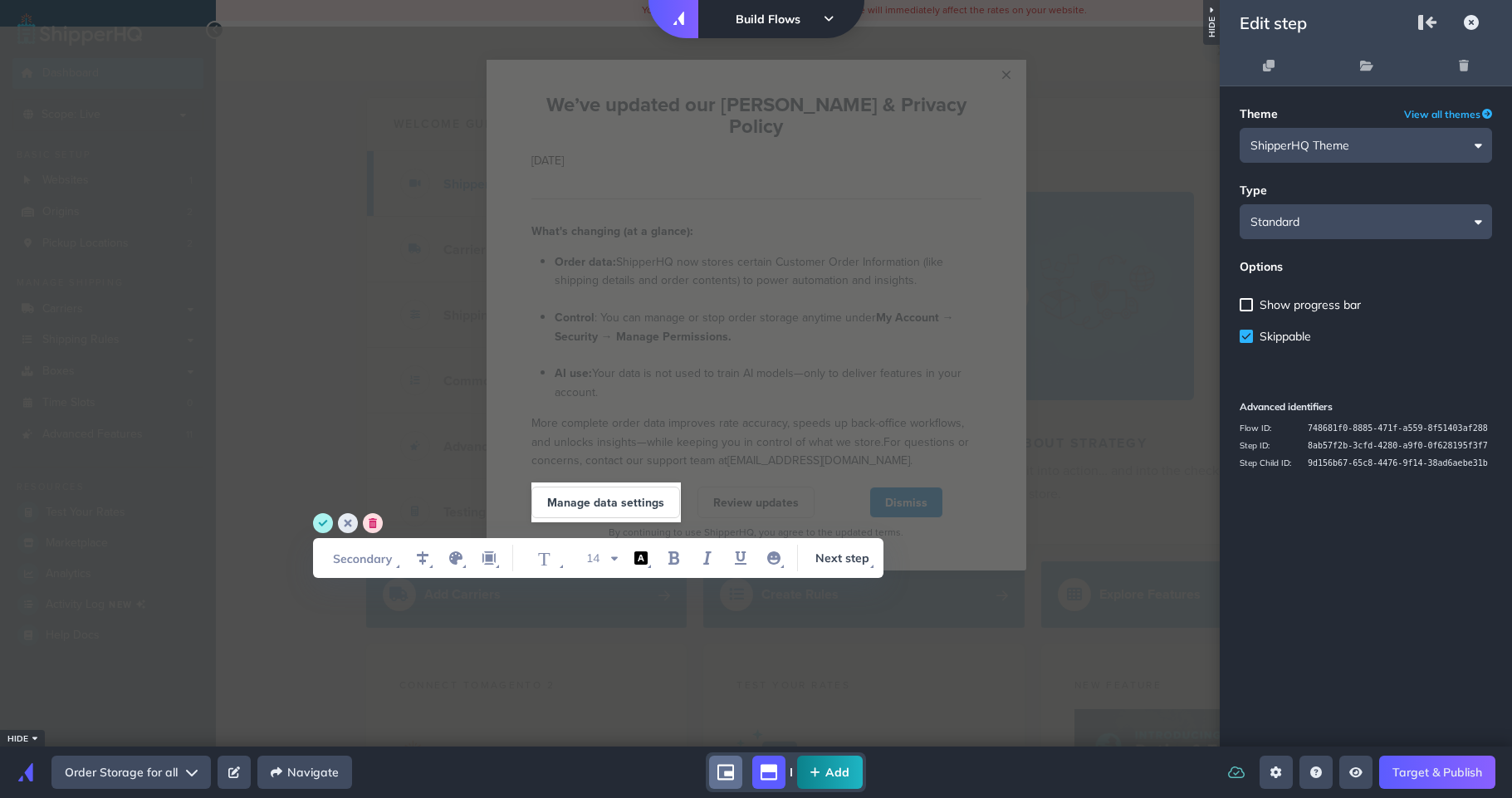
click at [620, 494] on input "Manage data settings" at bounding box center [605, 503] width 117 height 17
click at [371, 524] on icon "delete" at bounding box center [372, 522] width 8 height 10
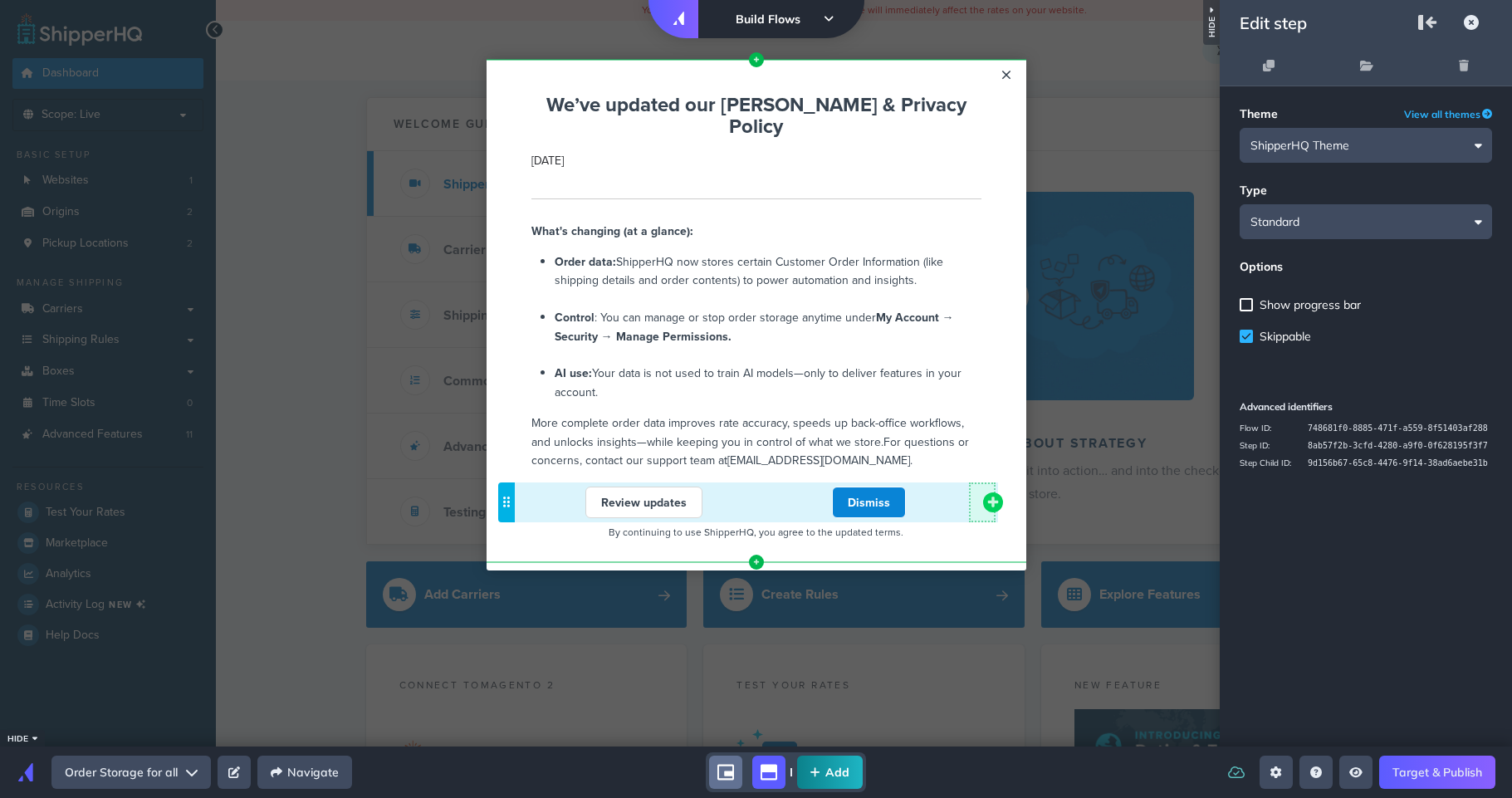
click at [995, 496] on icon "add component button" at bounding box center [992, 502] width 11 height 11
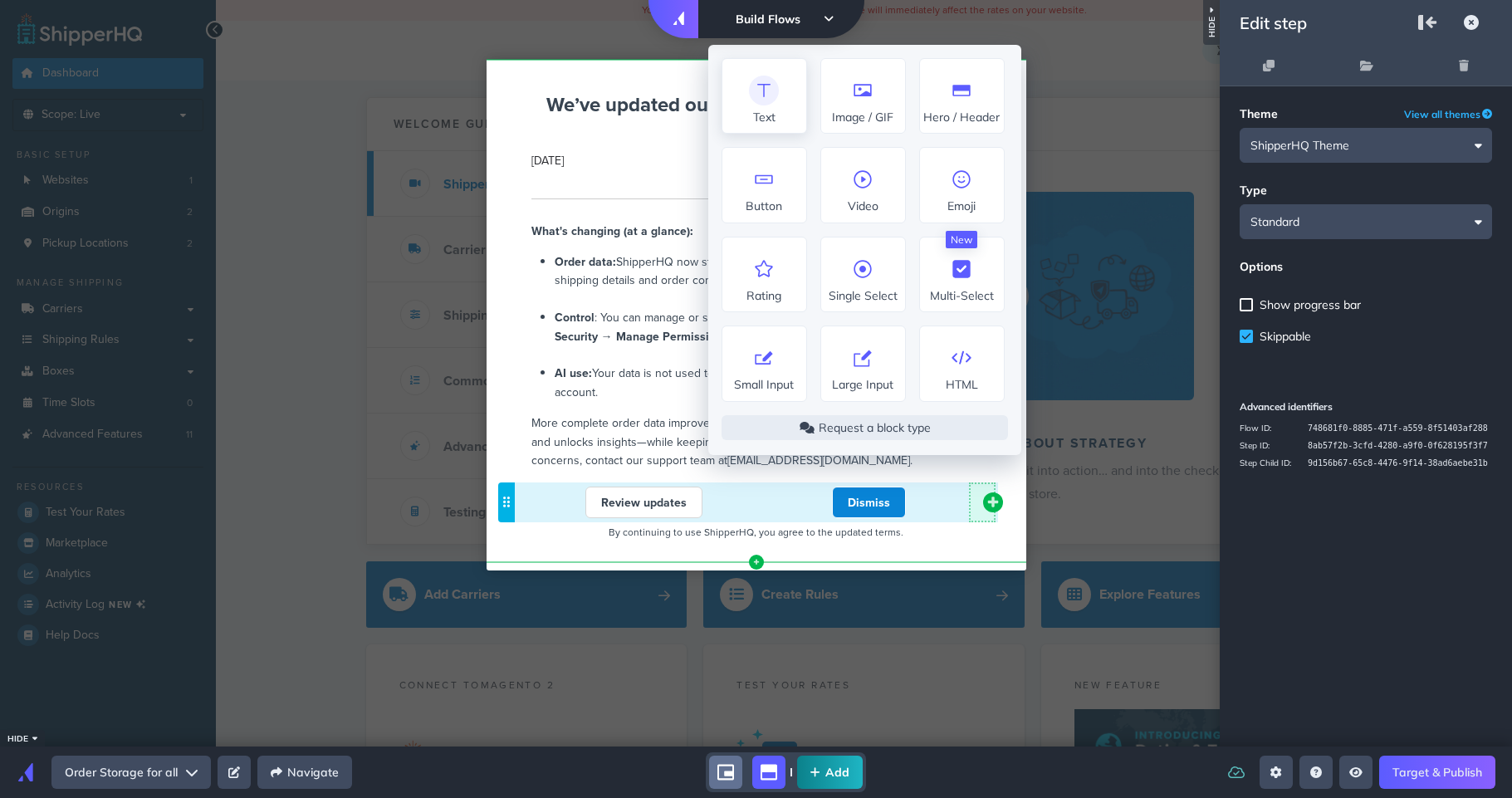
drag, startPoint x: 776, startPoint y: 107, endPoint x: 782, endPoint y: 135, distance: 28.6
click at [776, 107] on span "Text" at bounding box center [764, 100] width 84 height 49
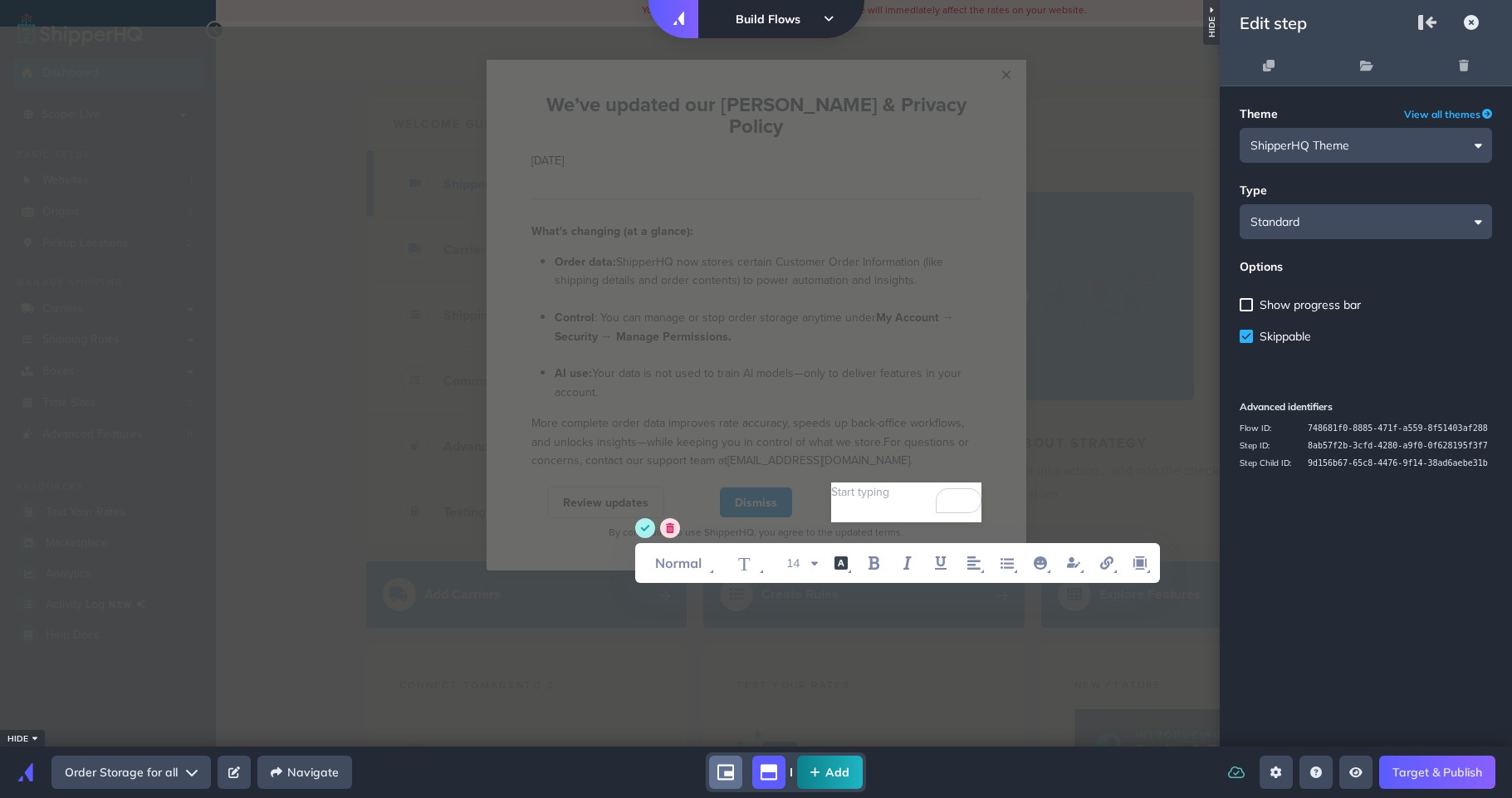
click at [873, 480] on div "To enrich screen reader interactions, please activate Accessibility in Grammarl…" at bounding box center [906, 497] width 257 height 57
click at [1102, 563] on icon "link" at bounding box center [1106, 563] width 13 height 13
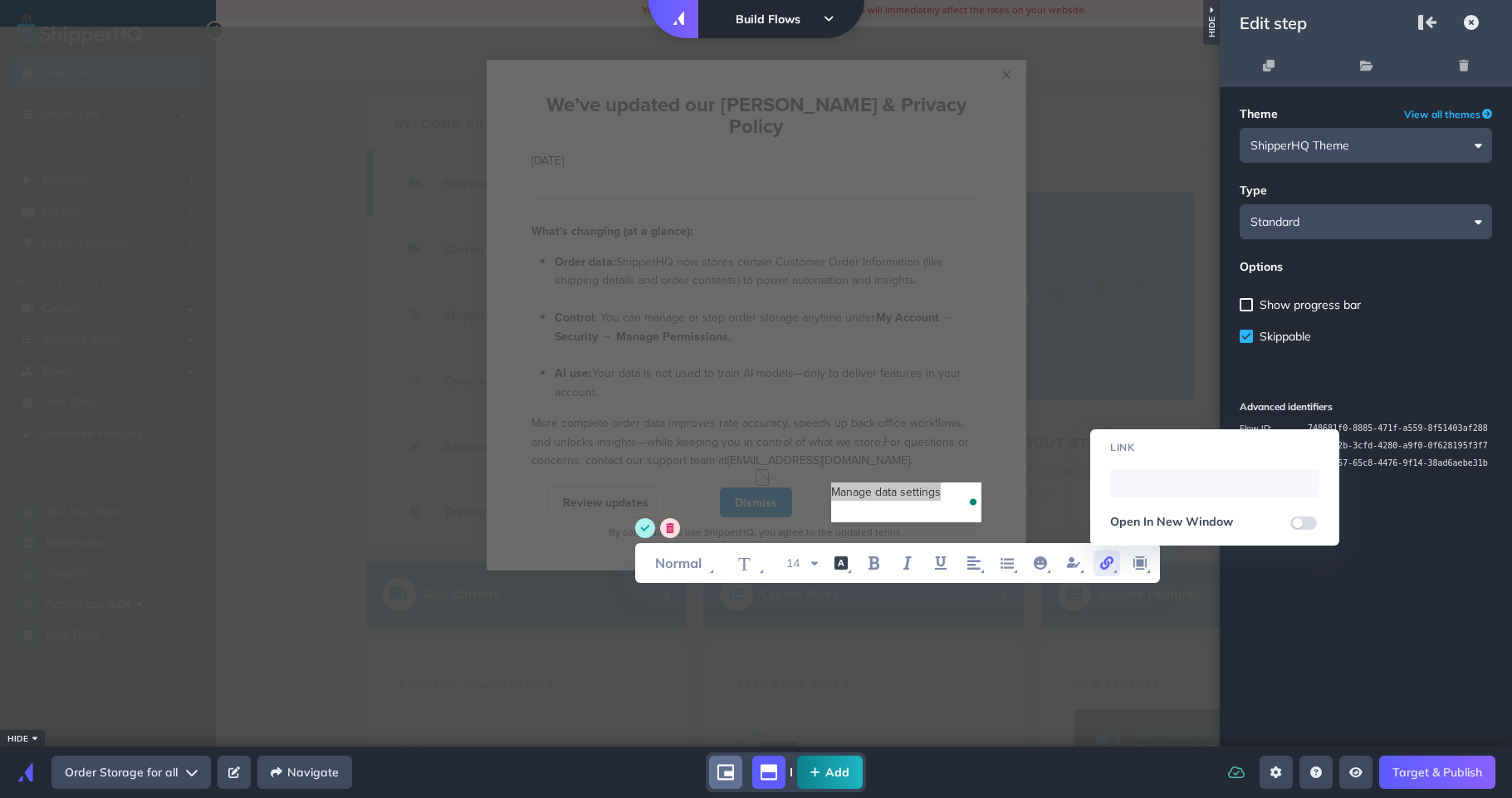
click at [1129, 471] on input "WYSIWYG Toolbar and Actions" at bounding box center [1215, 483] width 209 height 28
drag, startPoint x: 1277, startPoint y: 484, endPoint x: 1367, endPoint y: 482, distance: 90.0
click at [0, 0] on appcues-builder at bounding box center [0, 0] width 0 height 0
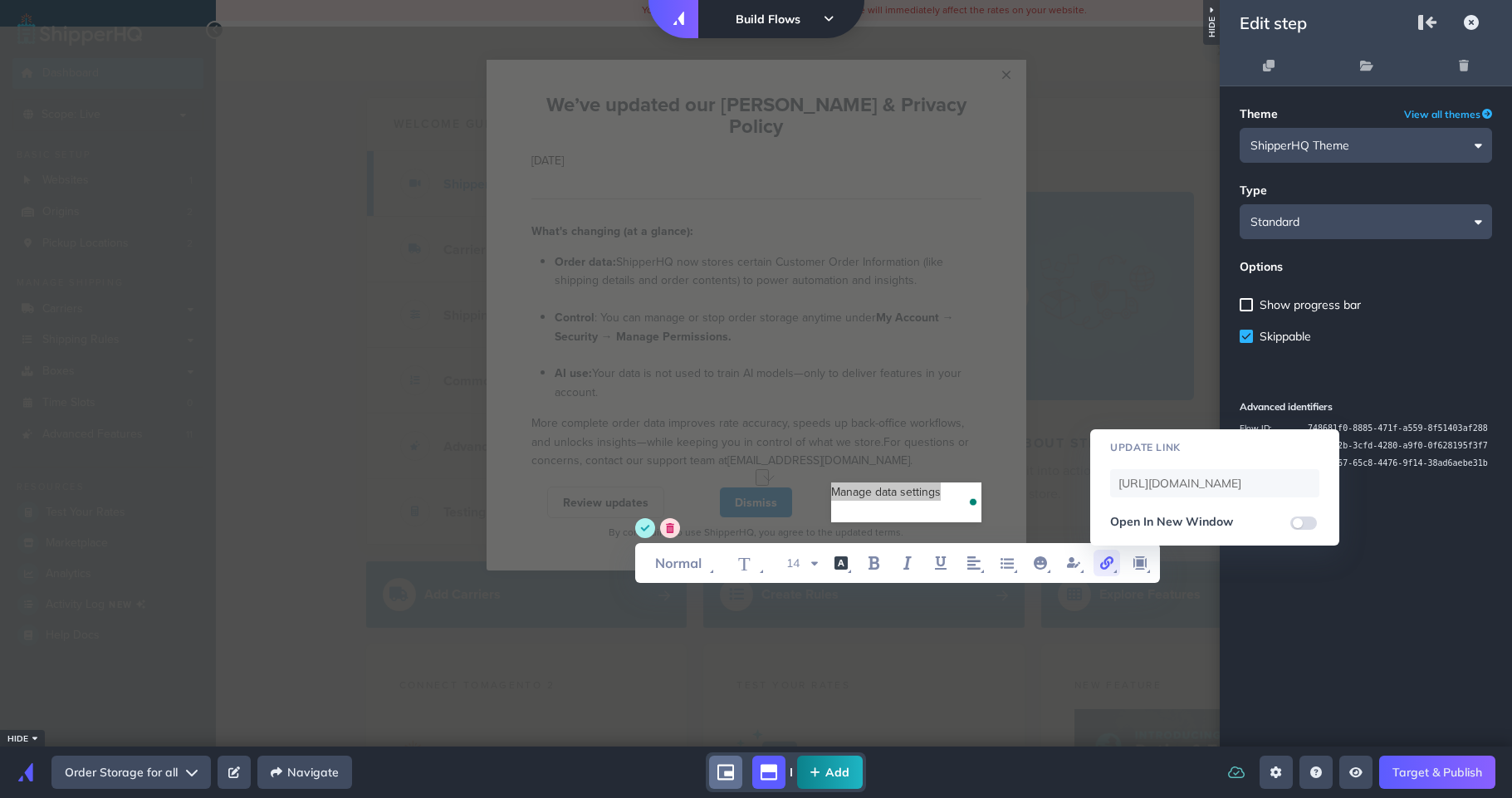
click at [1300, 477] on input "https://shipperhq.com/ratesmgr/profiles/29751/" at bounding box center [1215, 483] width 209 height 28
type input "https://shipperhq.com/ratesmgr/profiles/"
click at [1302, 520] on input "WYSIWYG Toolbar and Actions" at bounding box center [1304, 523] width 26 height 13
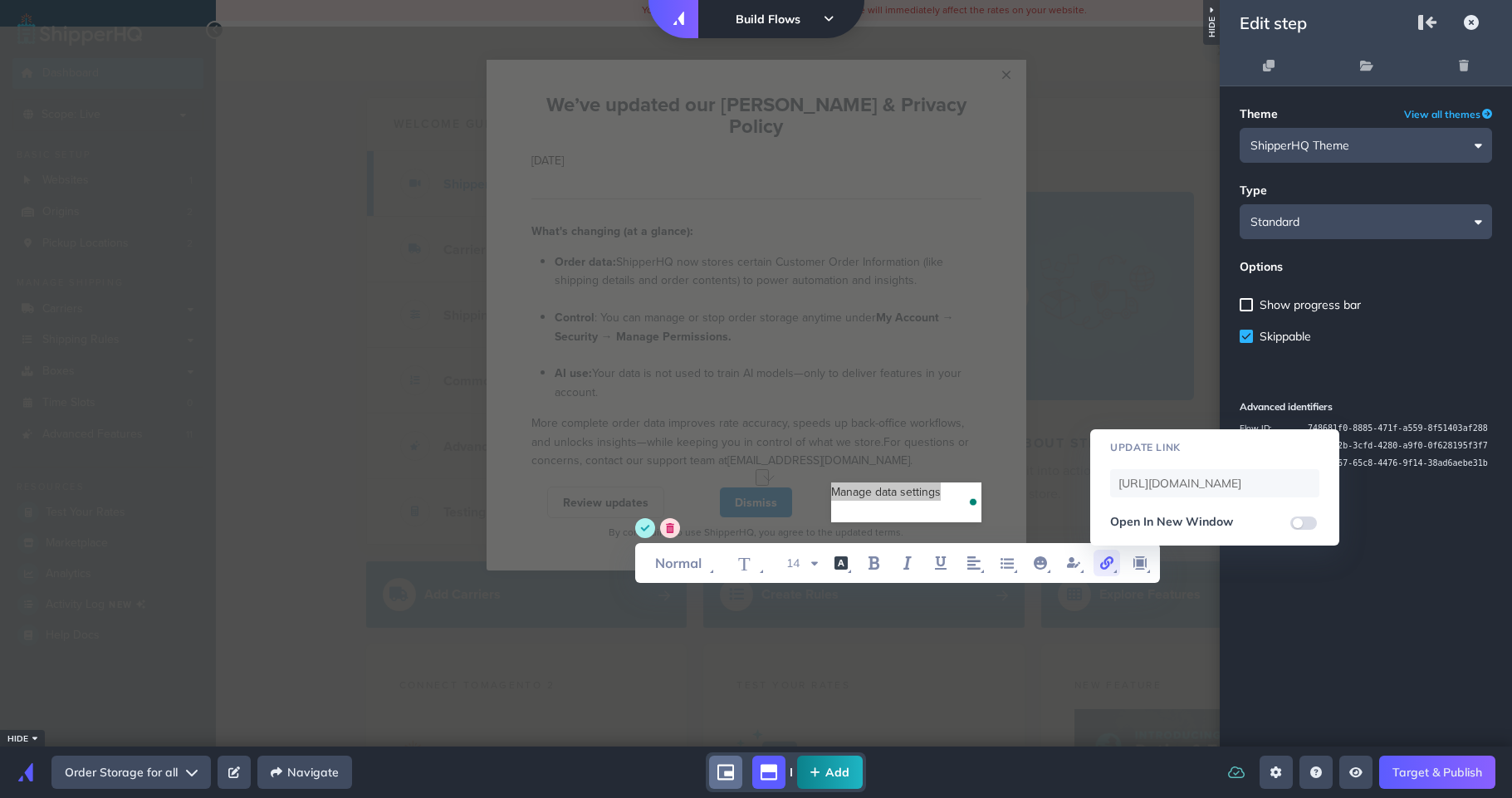
checkbox input "true"
click at [647, 527] on icon "save" at bounding box center [646, 528] width 9 height 7
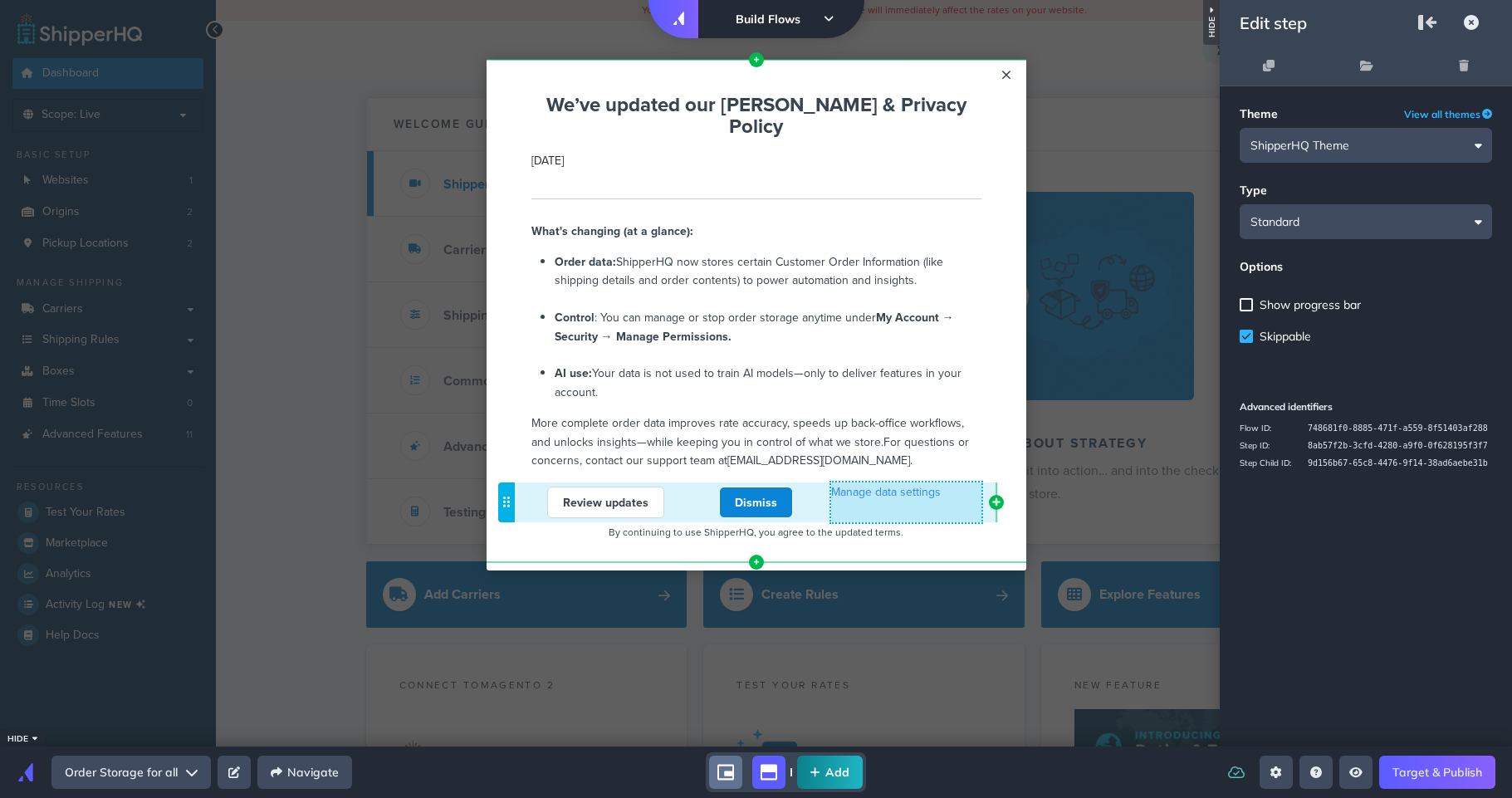
click at [879, 488] on div "Manage data settings Cannot exceed 6 items per row" at bounding box center [906, 502] width 150 height 40
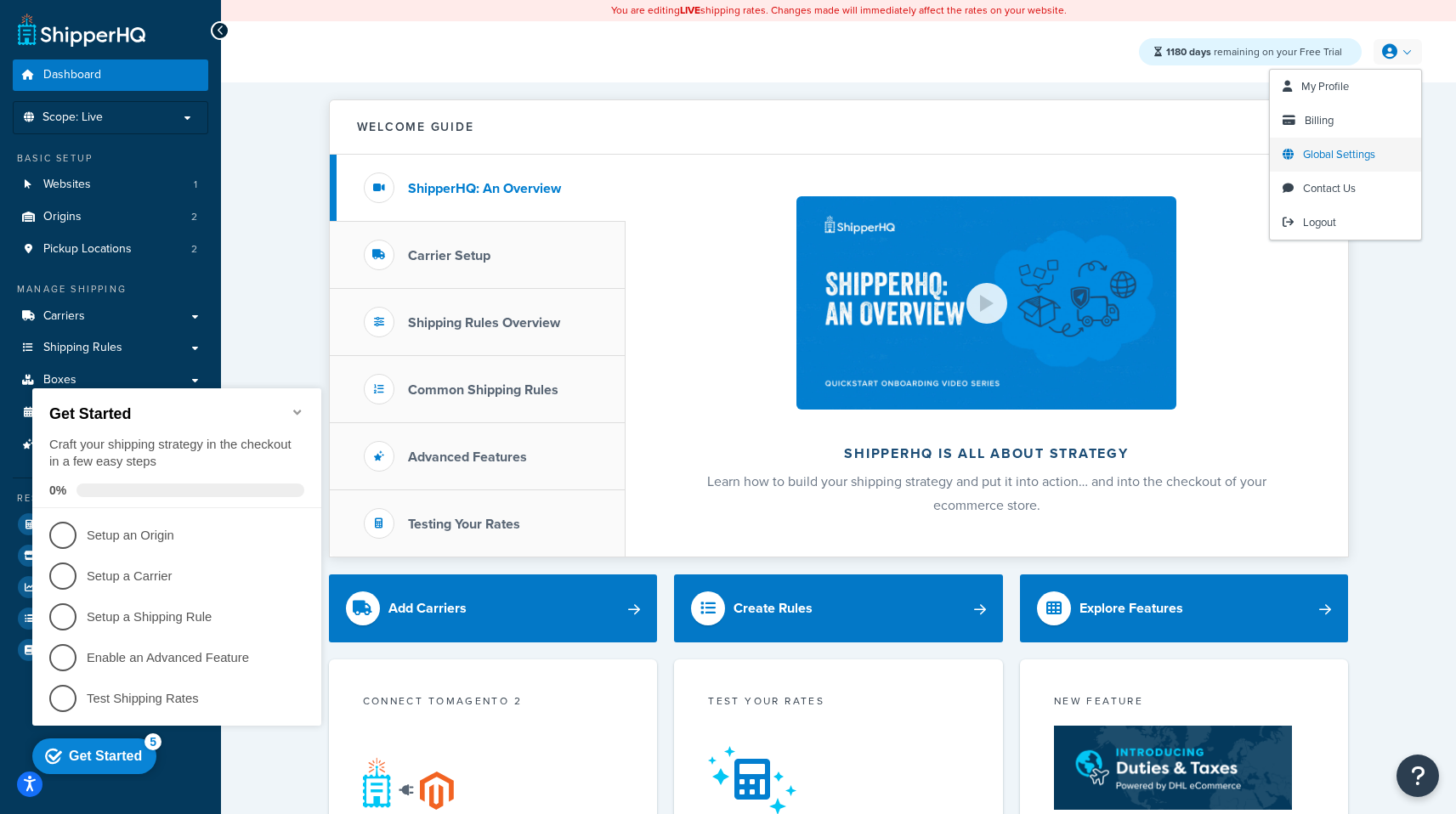
click at [1313, 147] on span "Global Settings" at bounding box center [1339, 154] width 73 height 16
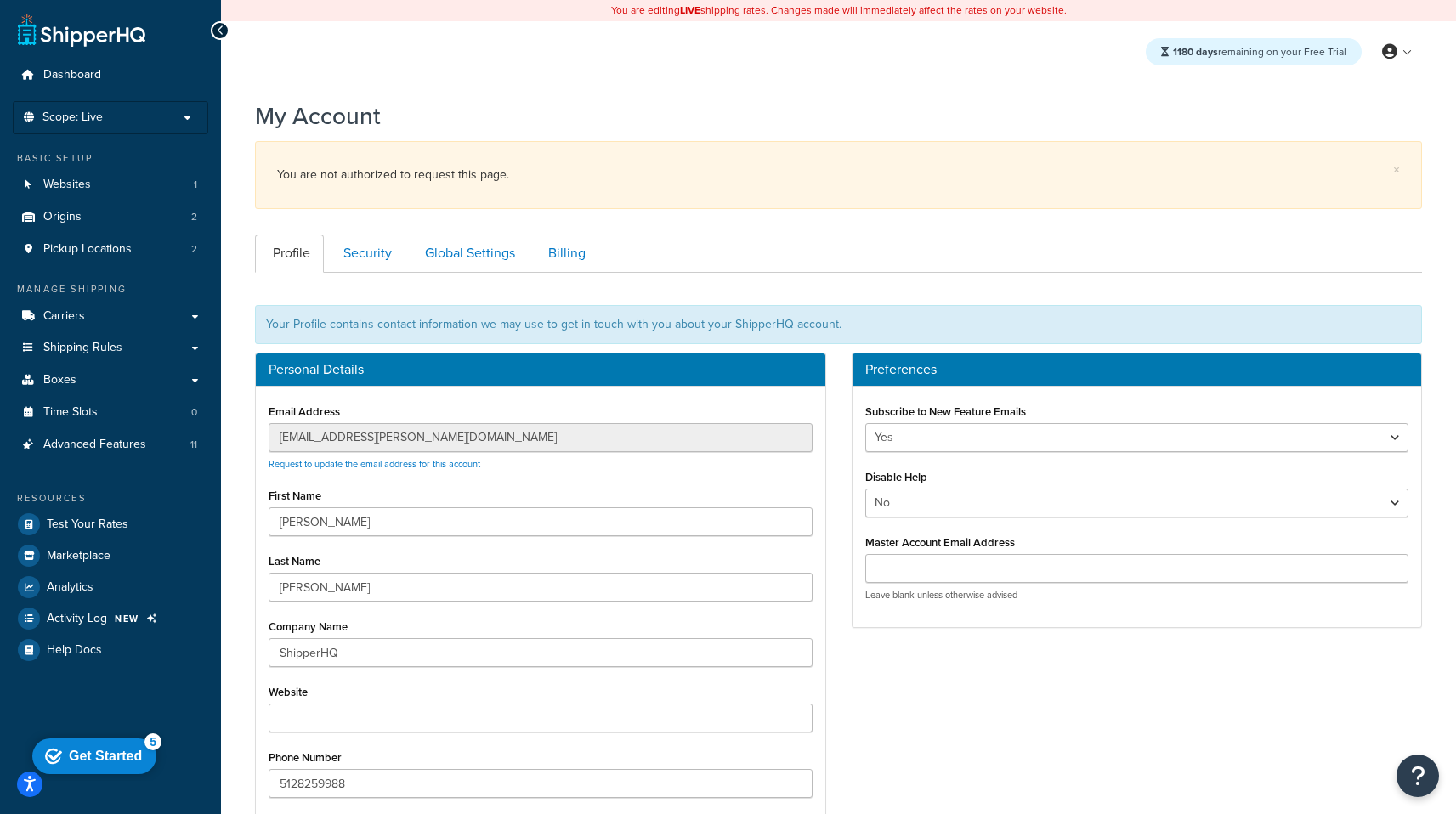
click at [761, 88] on div "You are editing LIVE shipping rates. Changes made will immediately affect the r…" at bounding box center [838, 733] width 1235 height 1466
click at [346, 259] on link "Security" at bounding box center [365, 253] width 80 height 38
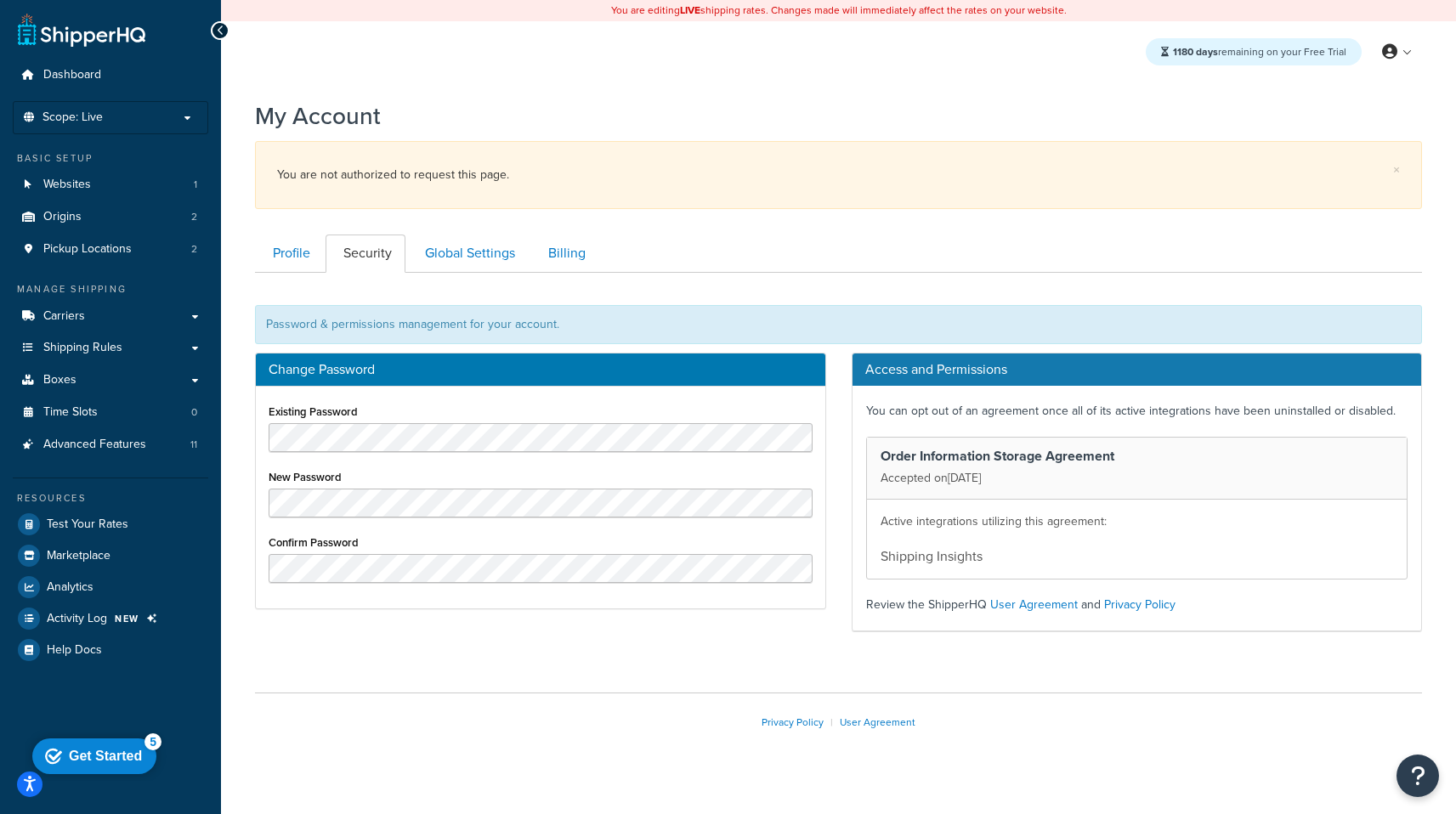
scroll to position [21, 0]
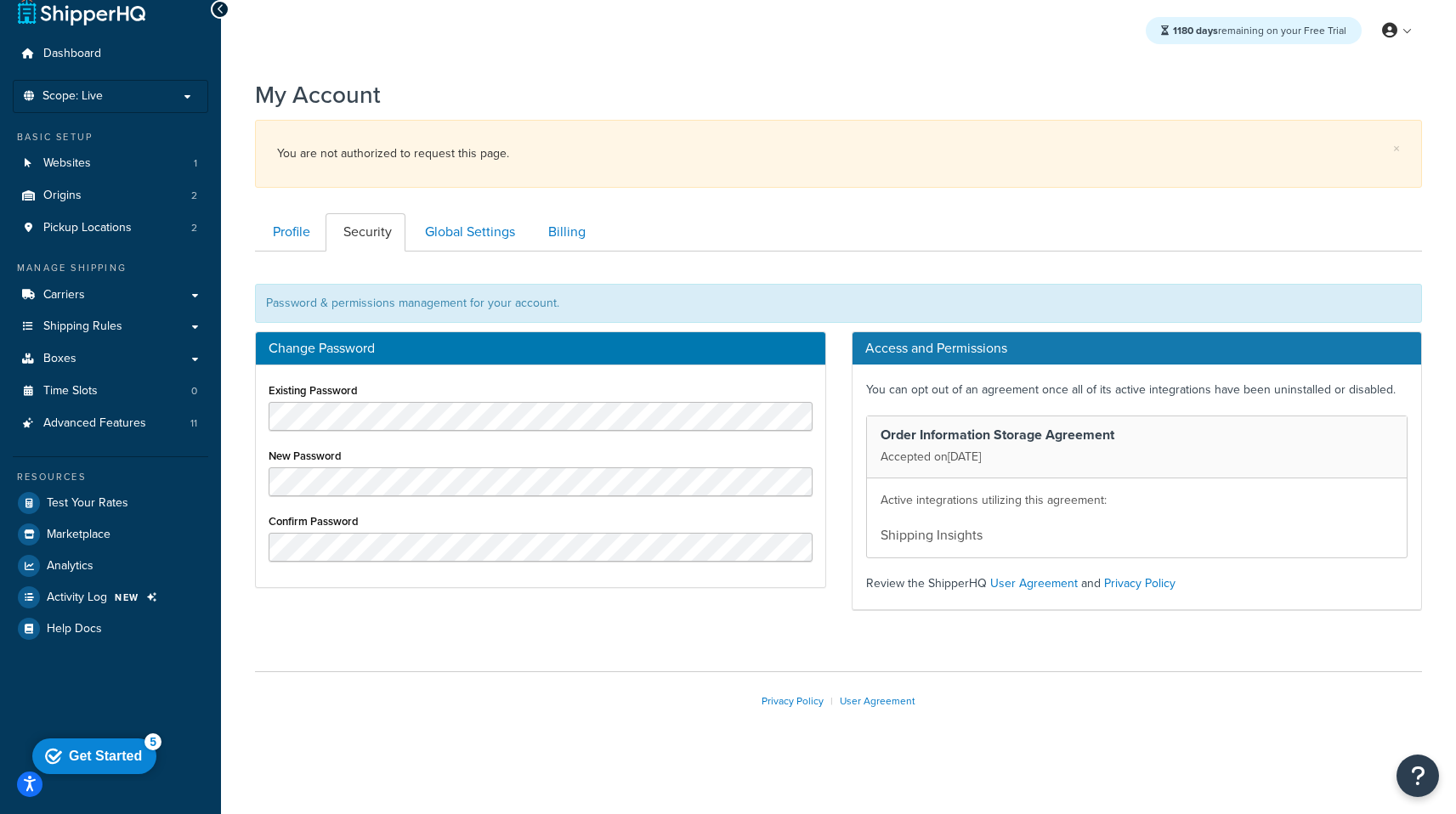
click at [446, 264] on div at bounding box center [838, 263] width 1192 height 24
click at [488, 230] on link "Global Settings" at bounding box center [468, 232] width 121 height 38
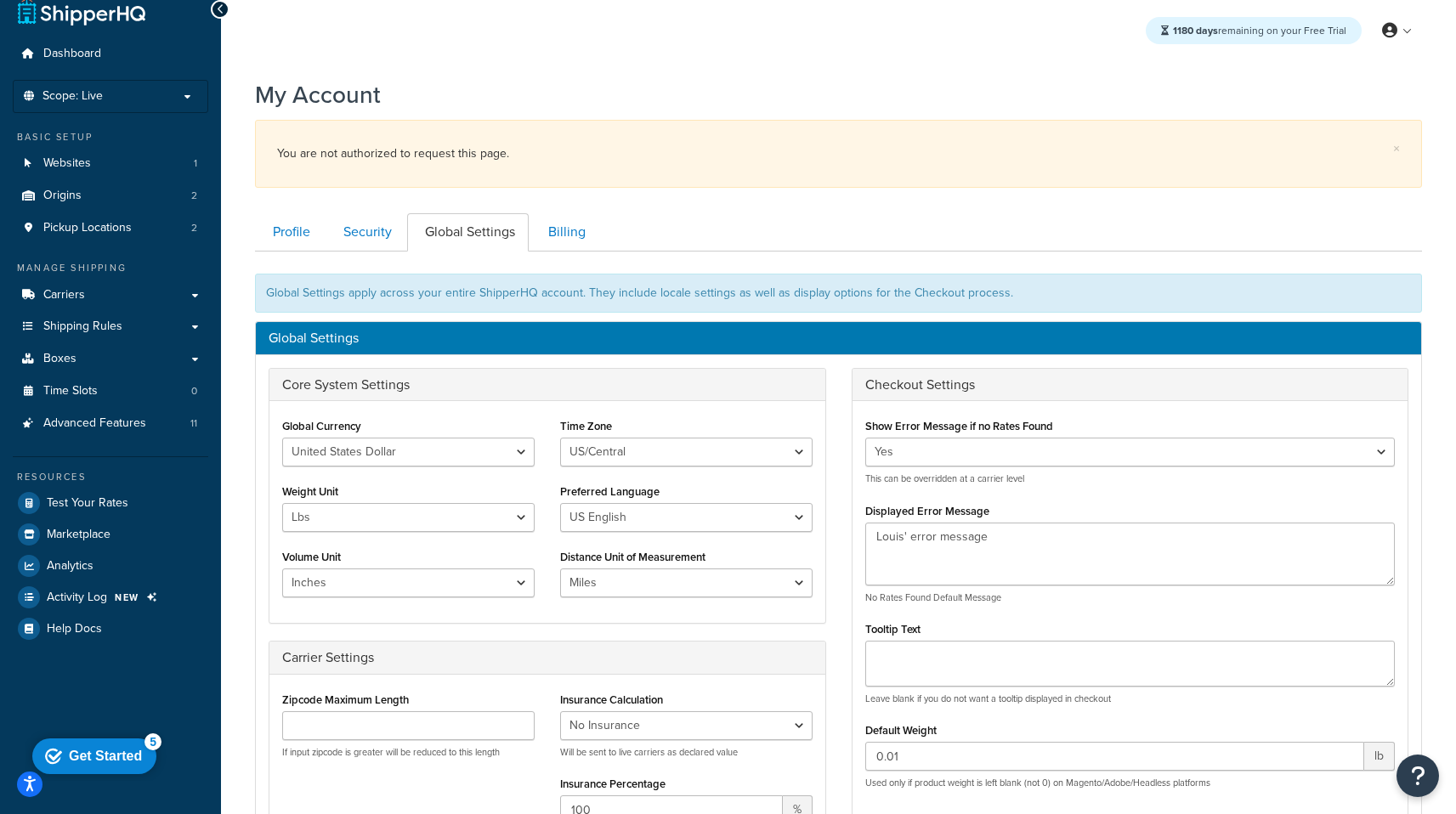
scroll to position [273, 0]
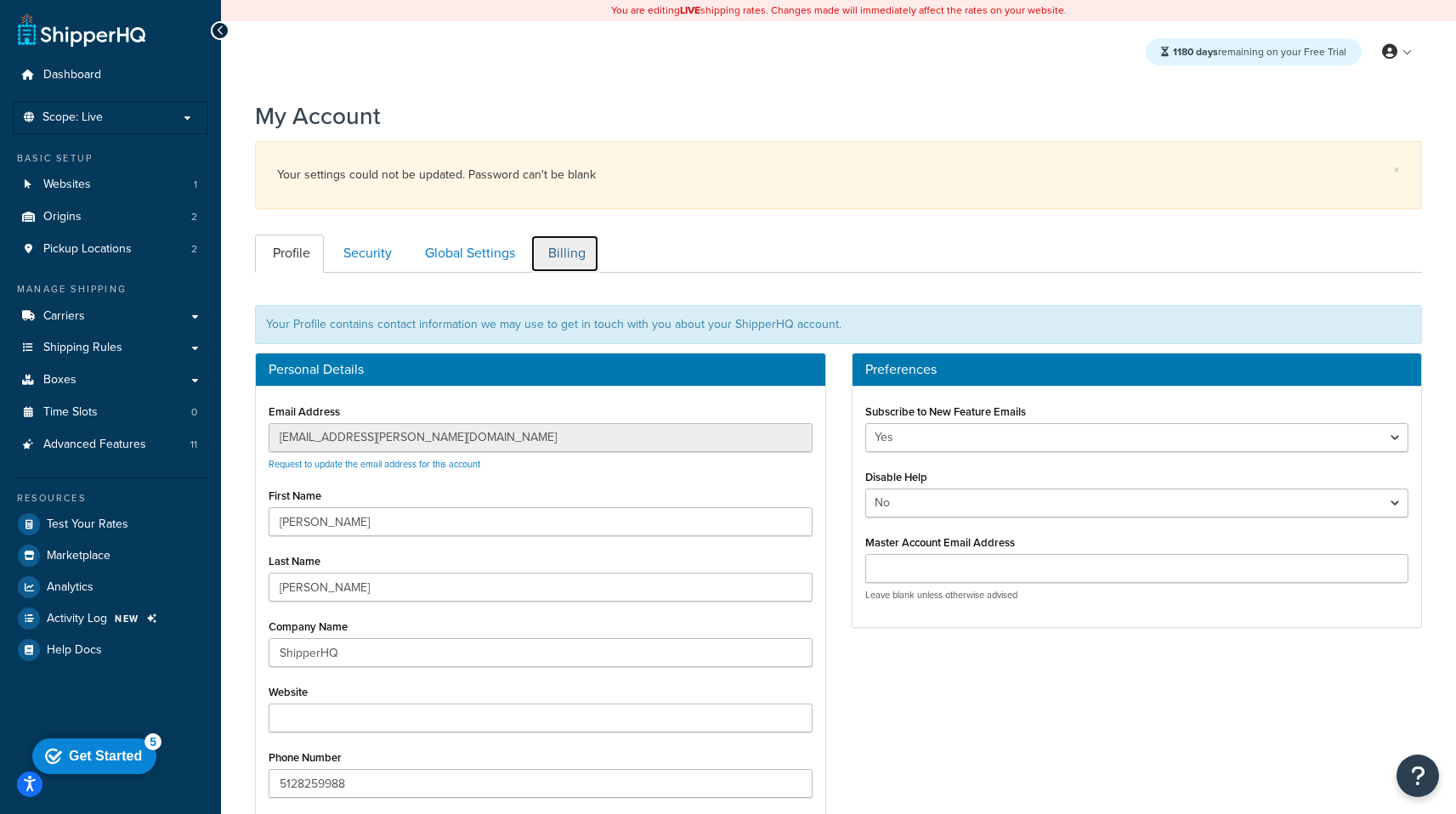
click at [556, 260] on link "Billing" at bounding box center [564, 253] width 69 height 38
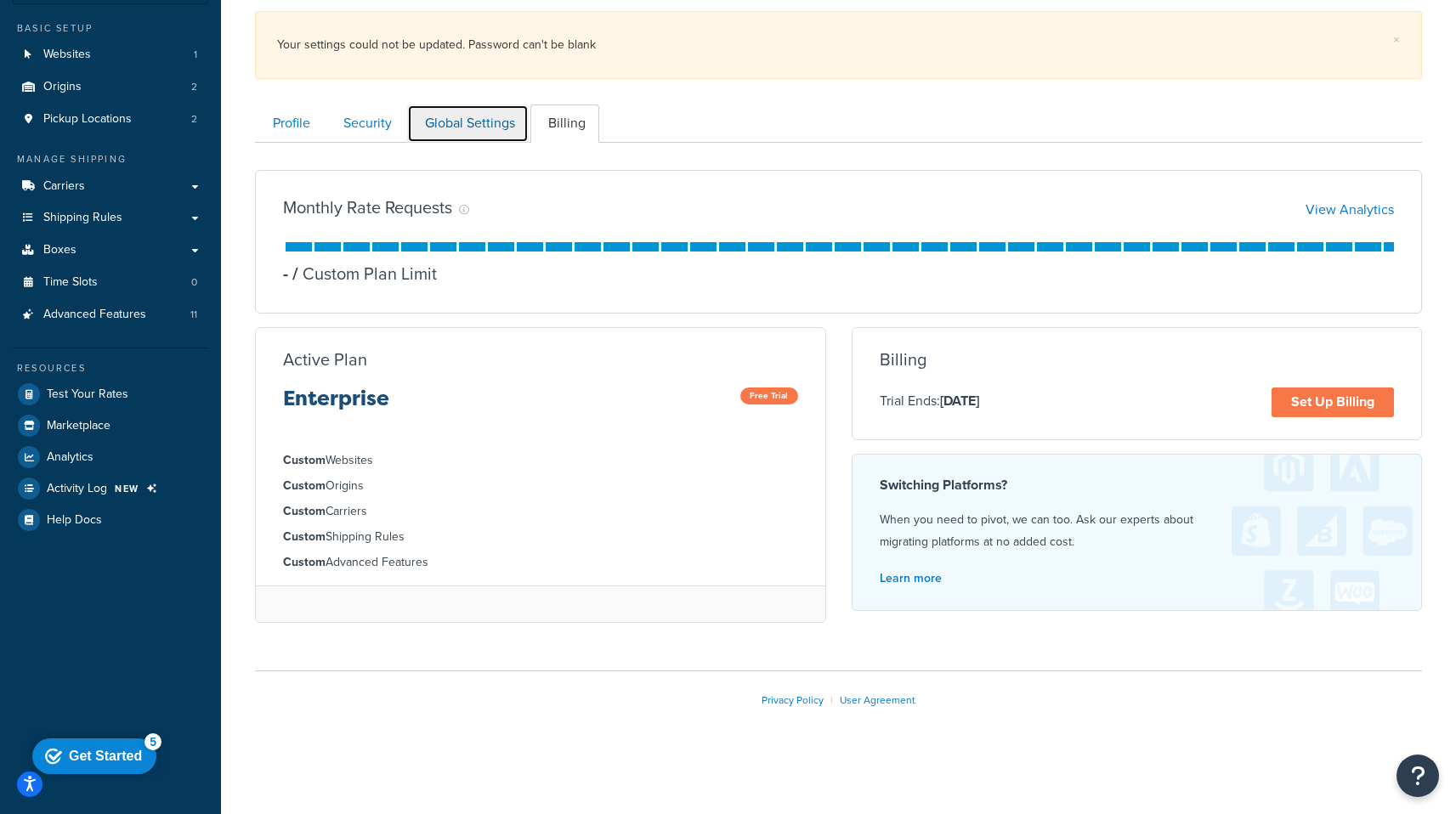
click at [476, 121] on link "Global Settings" at bounding box center [468, 123] width 121 height 38
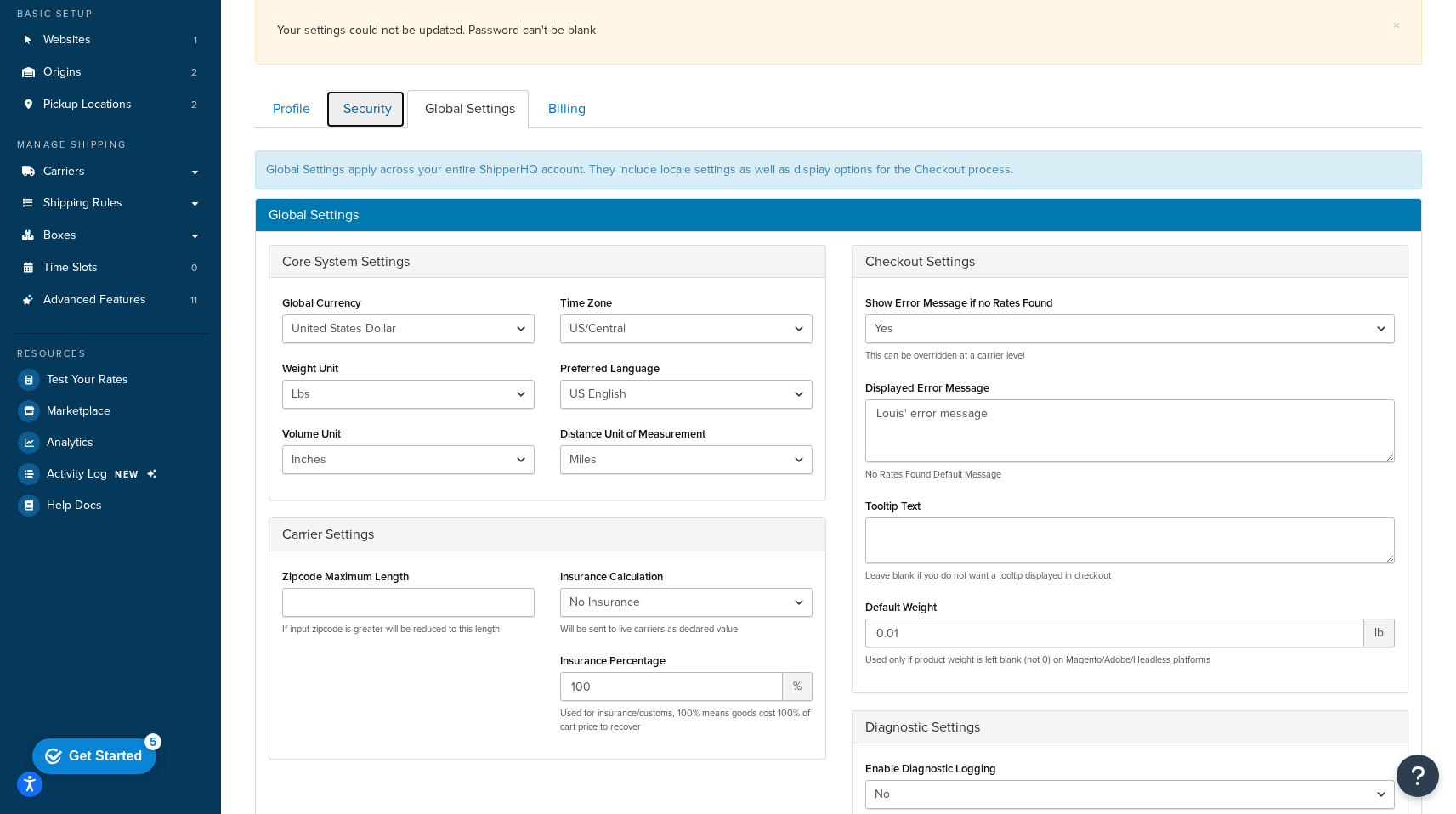
click at [354, 102] on link "Security" at bounding box center [365, 109] width 80 height 38
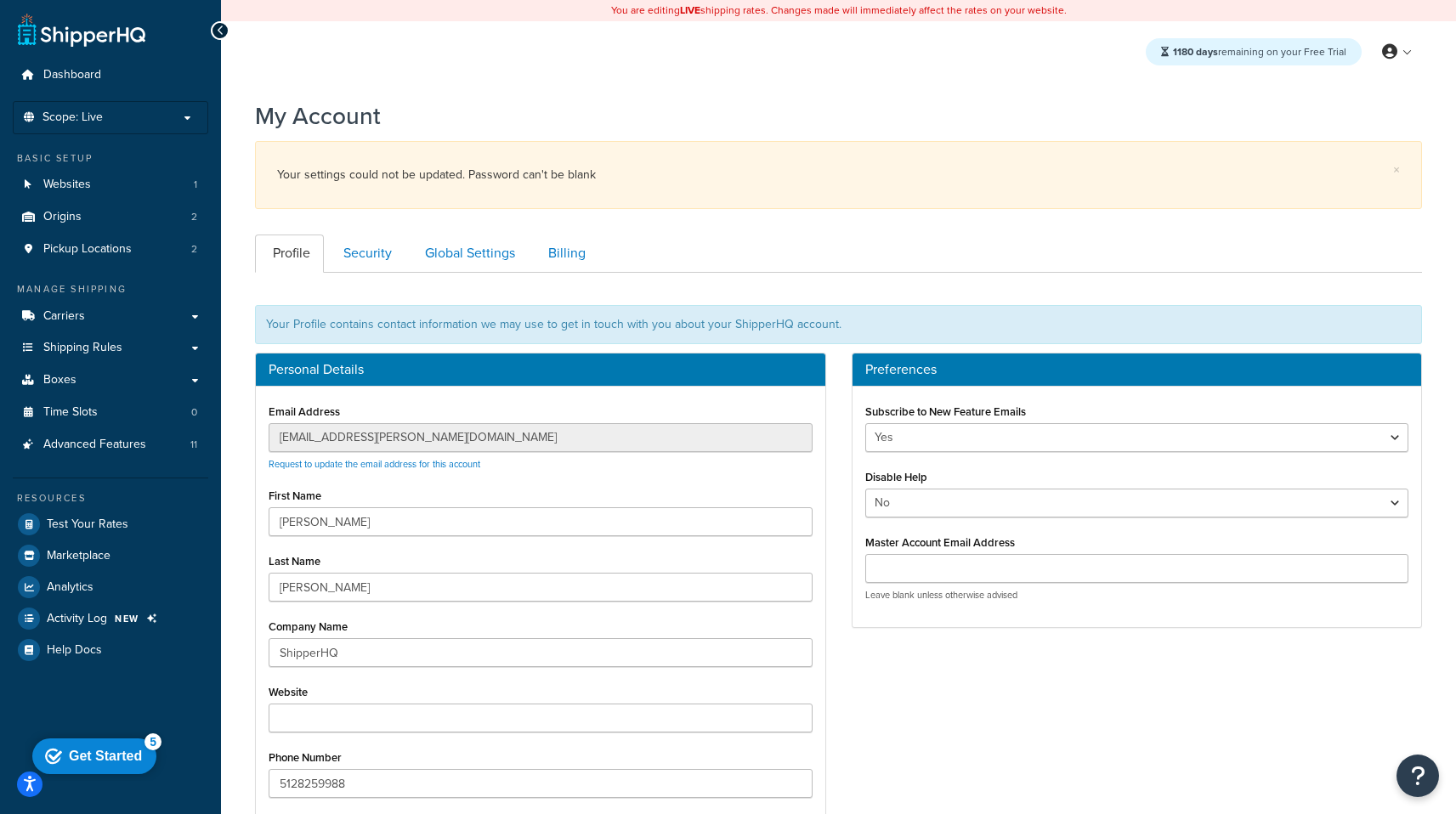
click at [691, 249] on ul "Profile Security Global Settings Billing" at bounding box center [839, 253] width 1167 height 38
click at [319, 241] on link "Profile" at bounding box center [290, 253] width 69 height 38
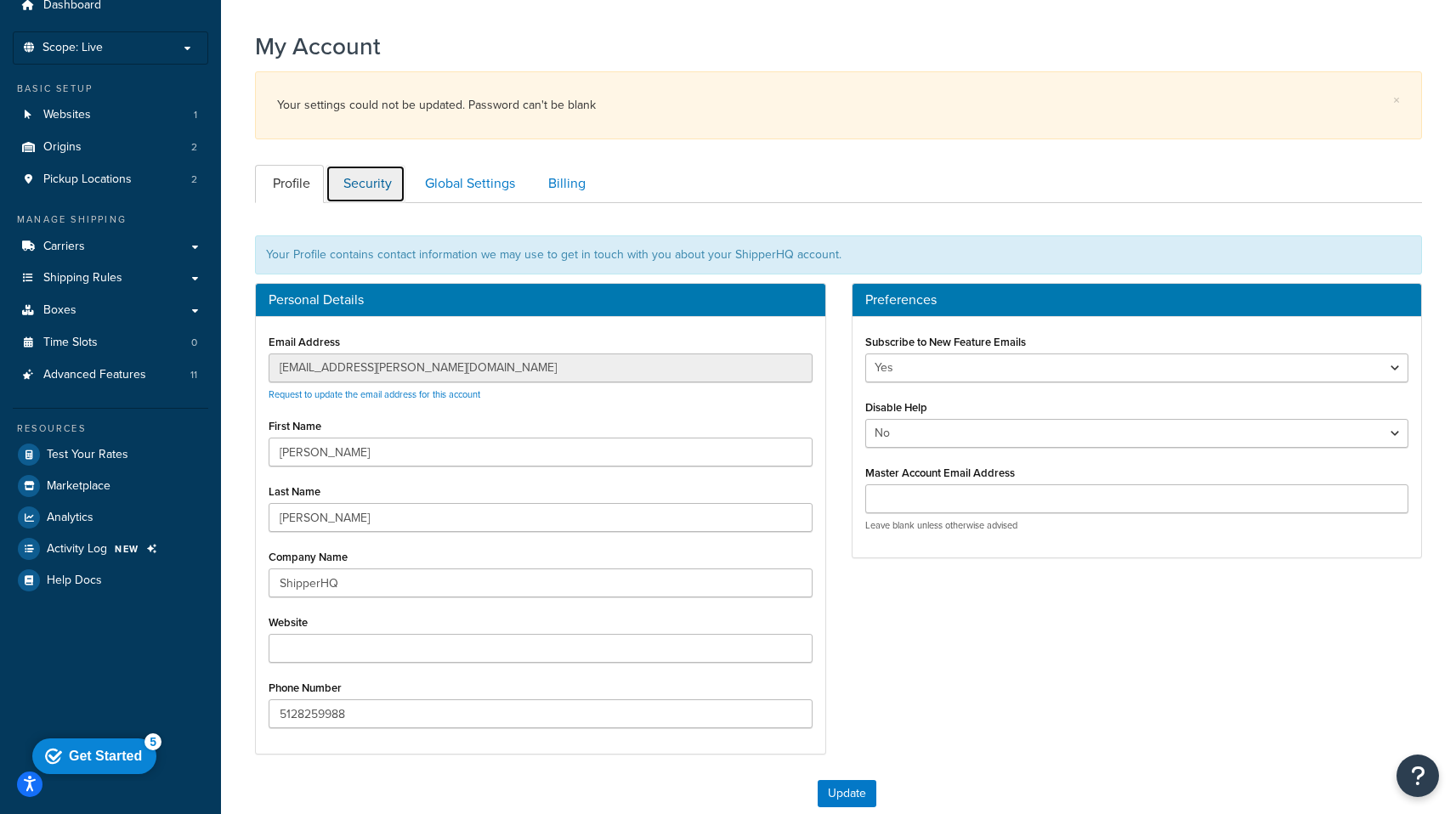
click at [349, 182] on link "Security" at bounding box center [365, 184] width 80 height 38
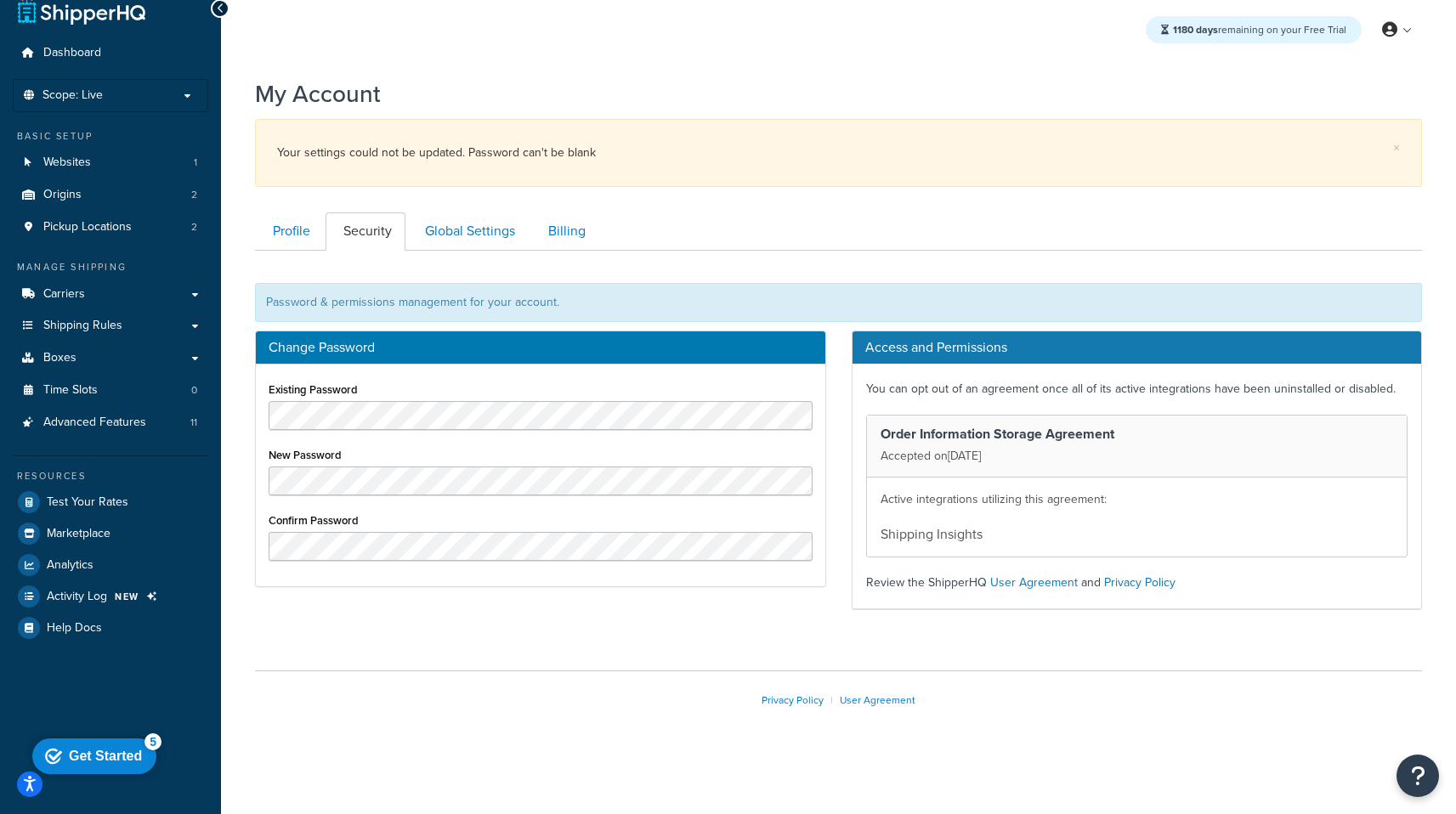
scroll to position [21, 0]
click at [799, 225] on ul "Profile Security Global Settings Billing" at bounding box center [839, 232] width 1167 height 38
click at [467, 222] on link "Global Settings" at bounding box center [468, 232] width 121 height 38
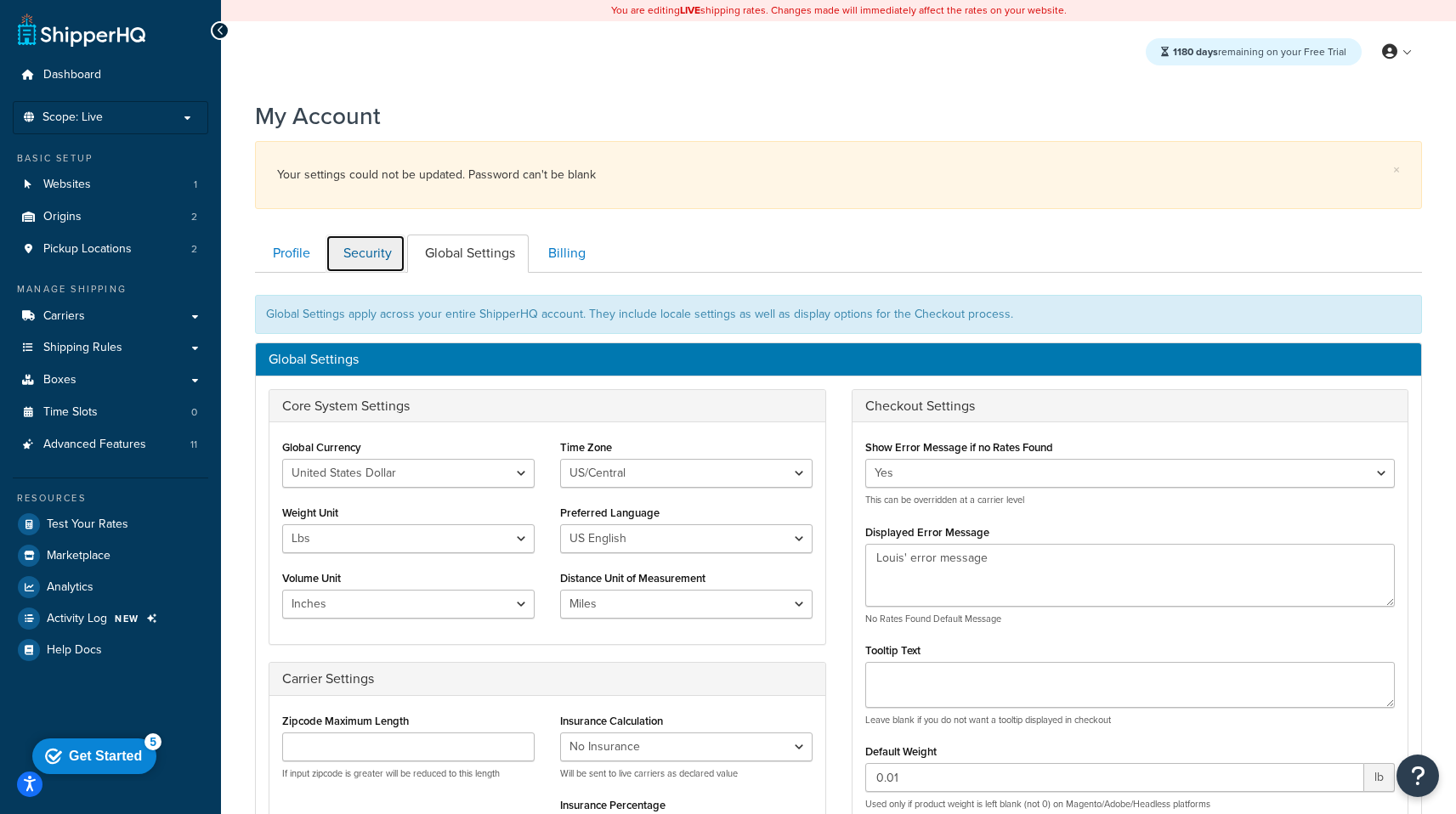
click at [377, 267] on link "Security" at bounding box center [365, 253] width 80 height 38
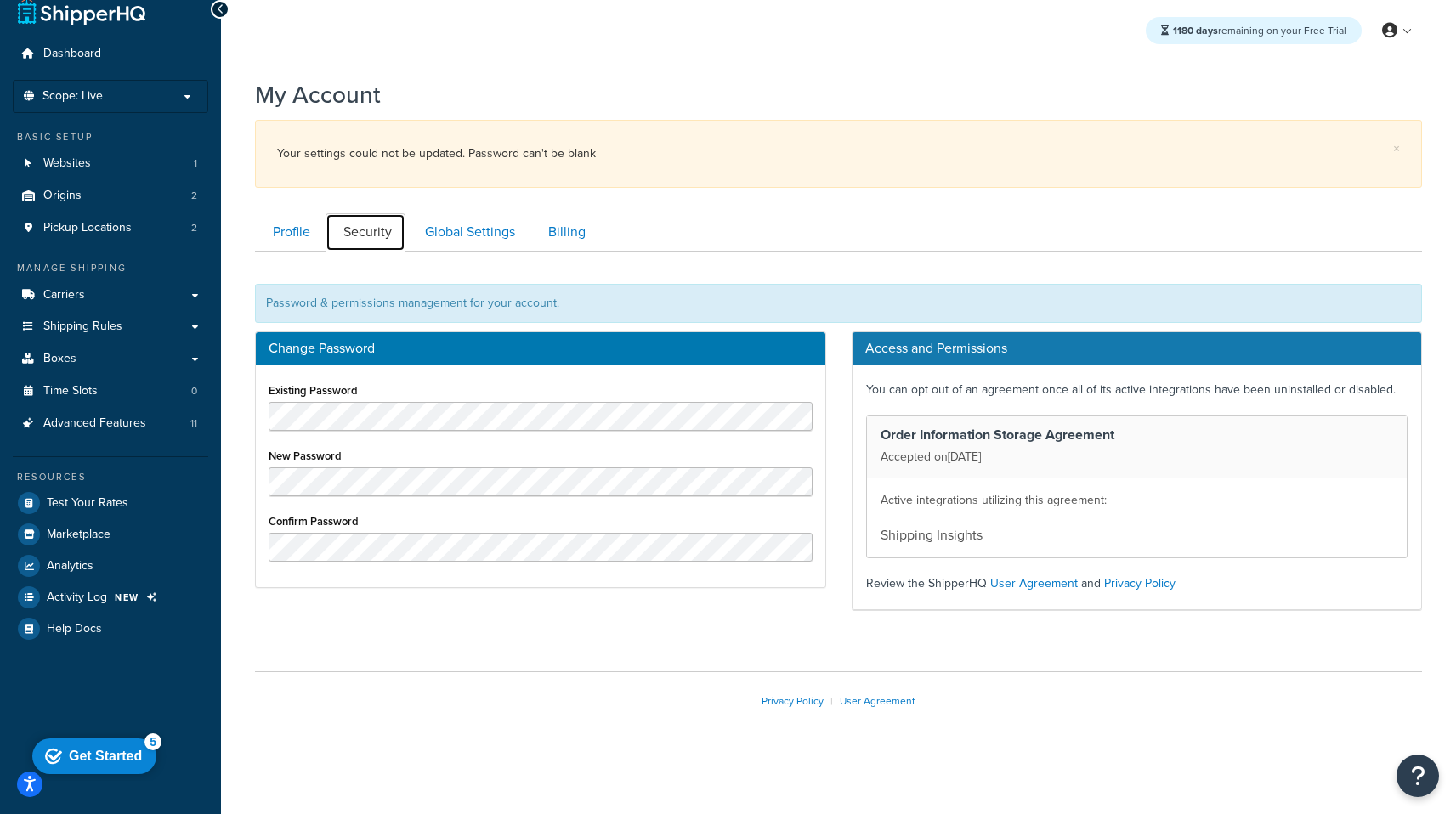
click at [384, 222] on link "Security" at bounding box center [365, 232] width 80 height 38
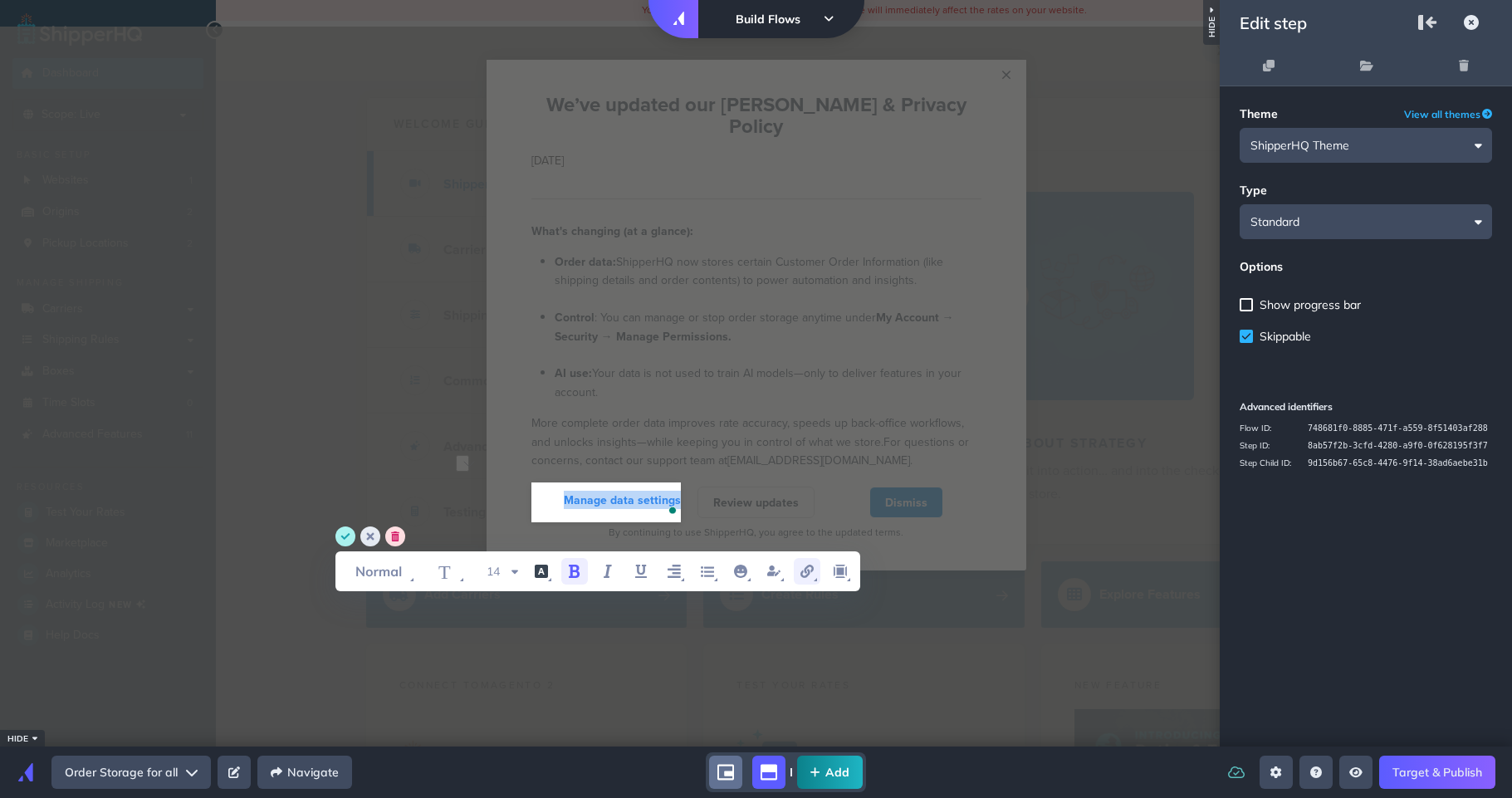
scroll to position [10, 0]
click at [547, 574] on icon "font color" at bounding box center [541, 571] width 13 height 13
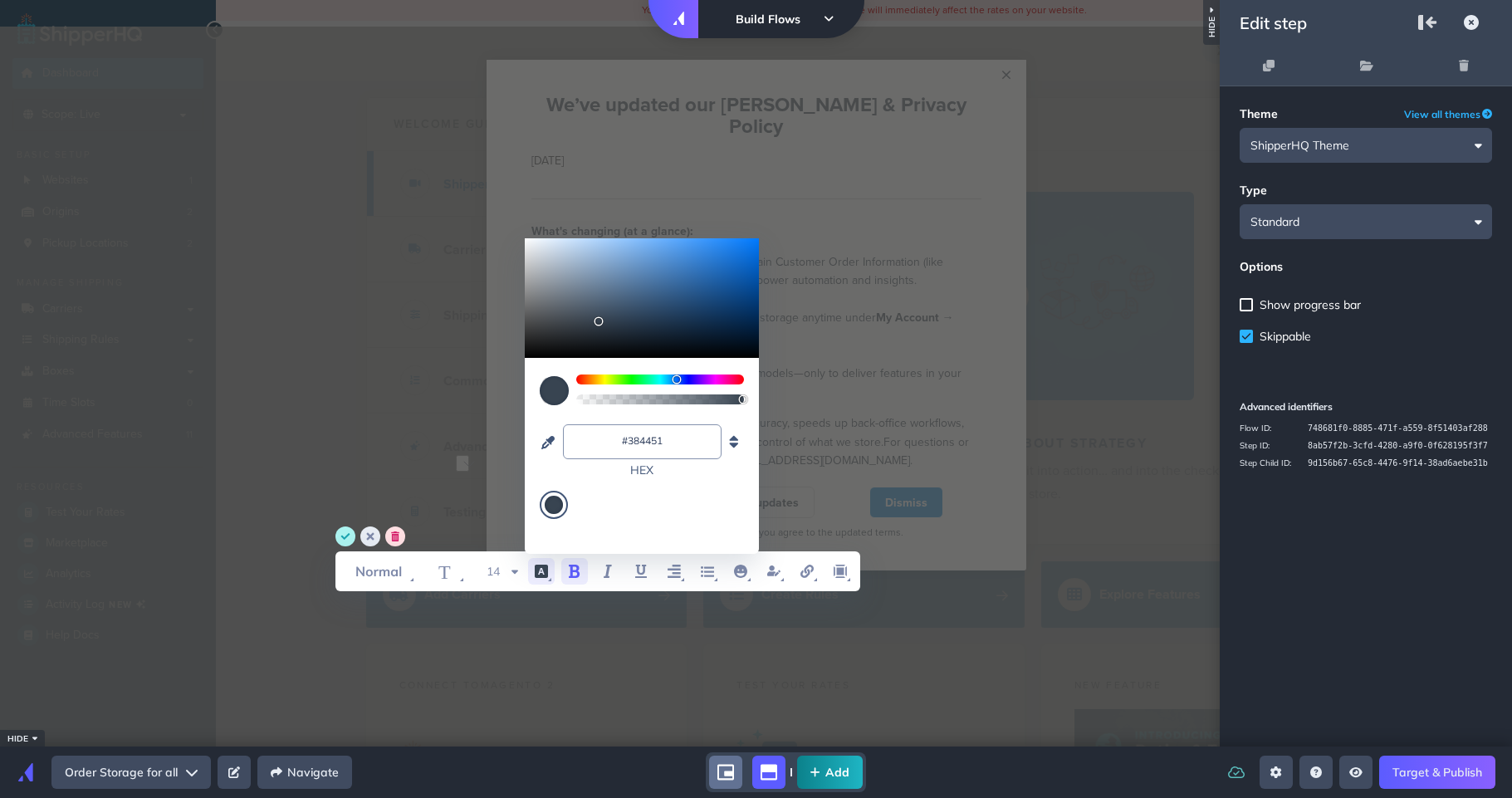
click at [543, 506] on div "WYSIWYG Toolbar and Actions" at bounding box center [553, 505] width 28 height 28
click at [349, 536] on circle "save" at bounding box center [345, 535] width 20 height 20
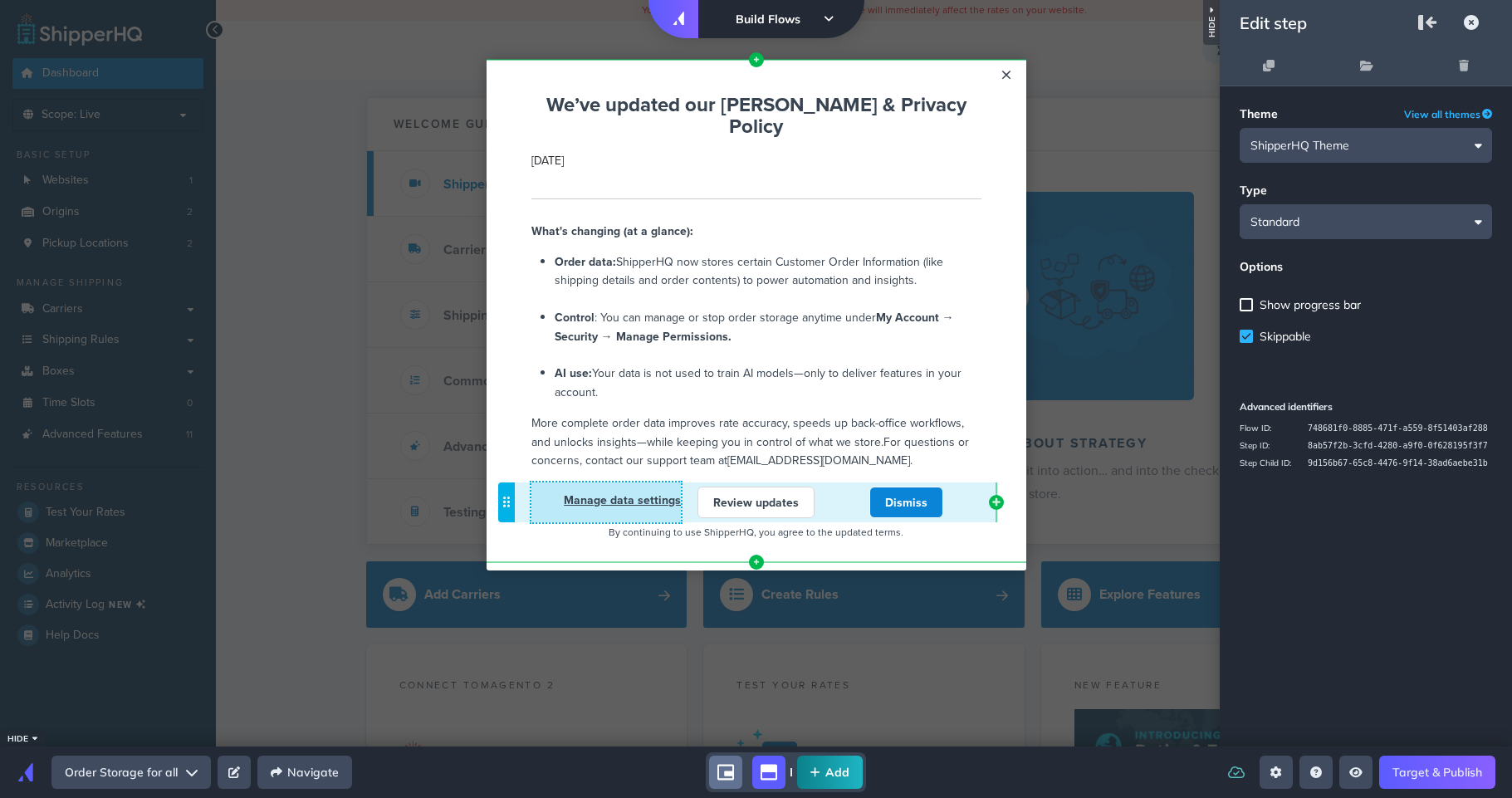
click at [628, 492] on link "Manage data settings" at bounding box center [621, 500] width 117 height 17
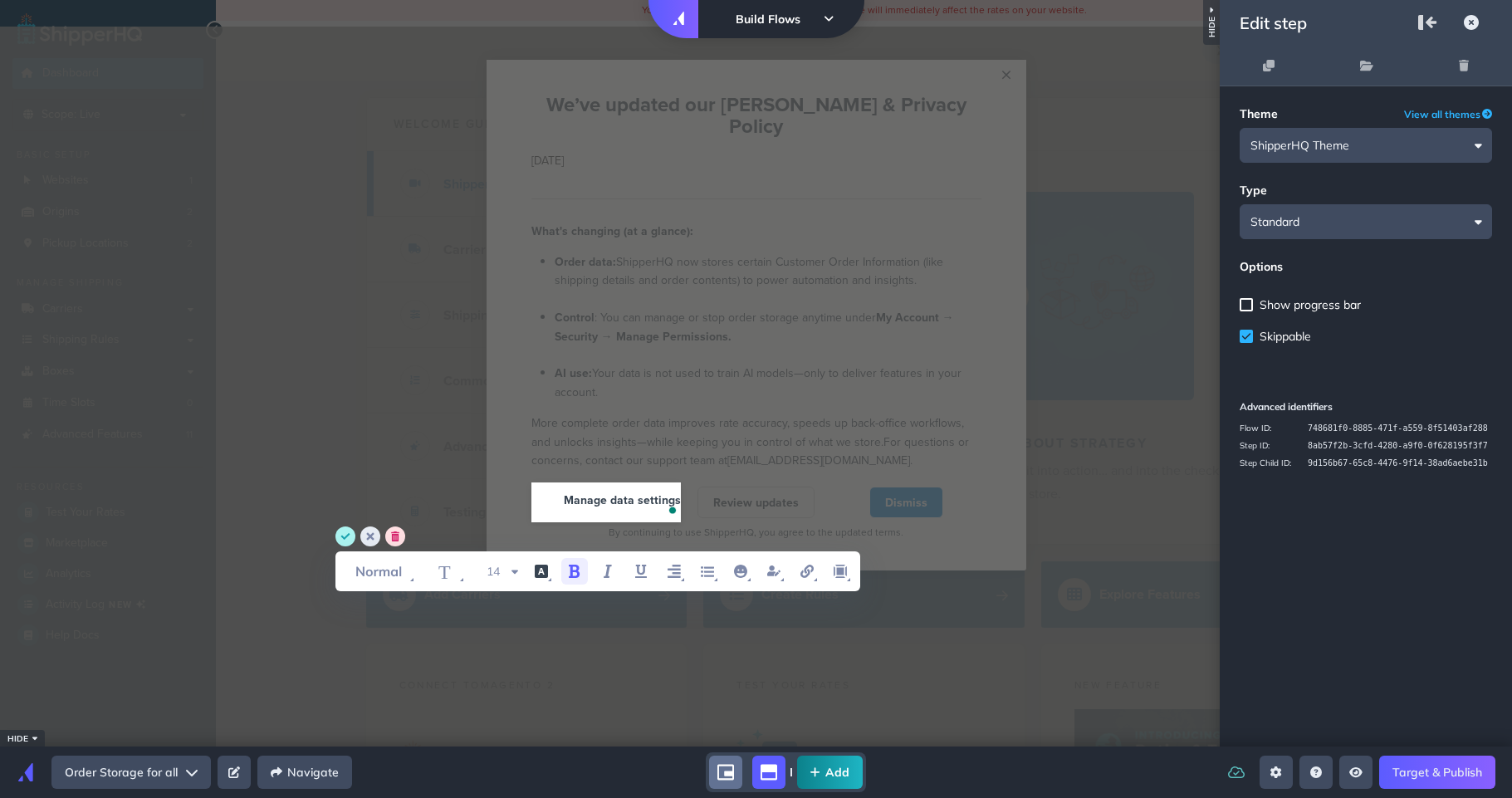
click at [560, 491] on div "Manage data settings" at bounding box center [606, 500] width 150 height 19
click at [338, 542] on icon "save" at bounding box center [345, 535] width 20 height 20
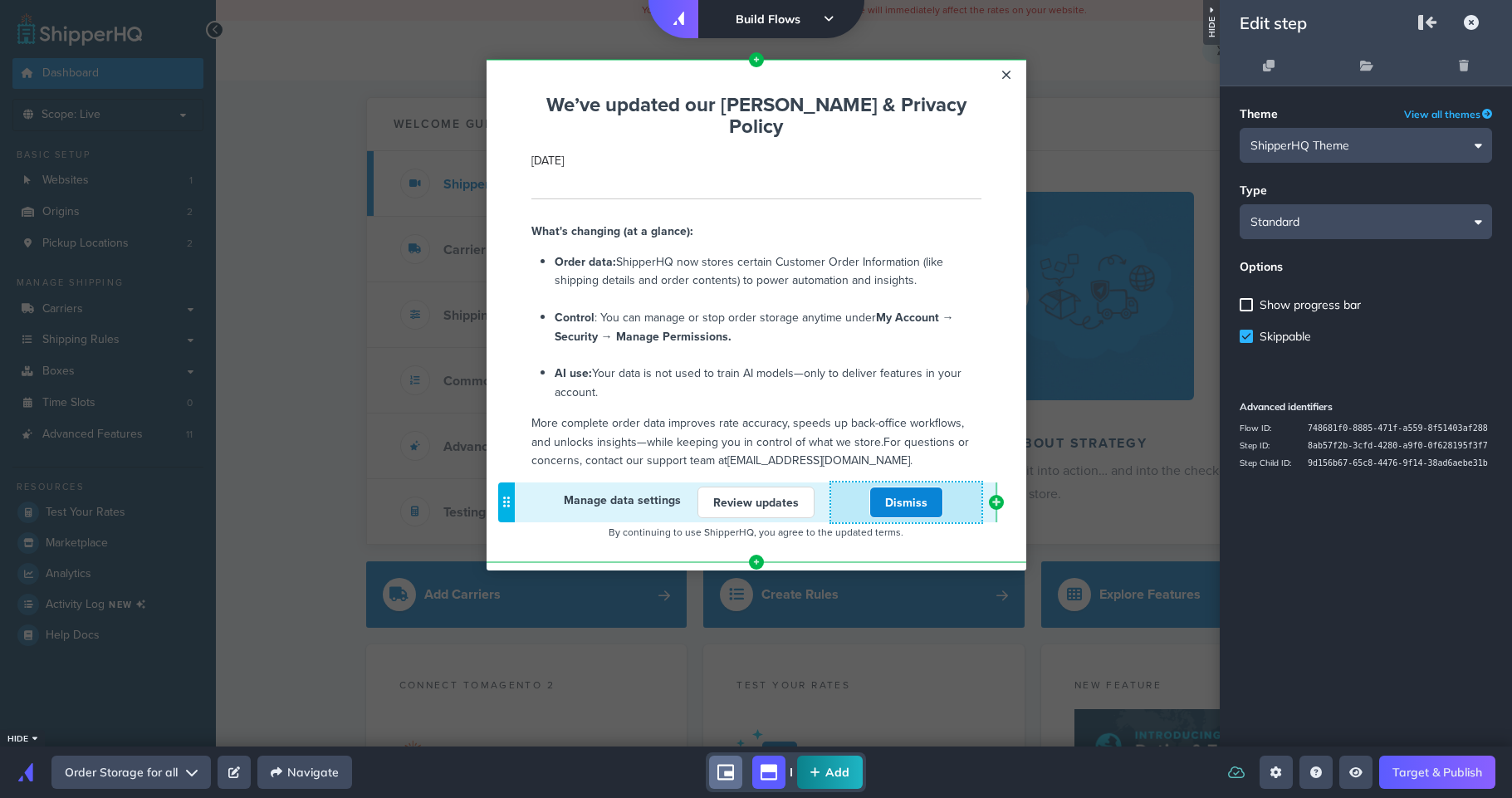
click at [847, 487] on div "Dismiss" at bounding box center [906, 503] width 150 height 32
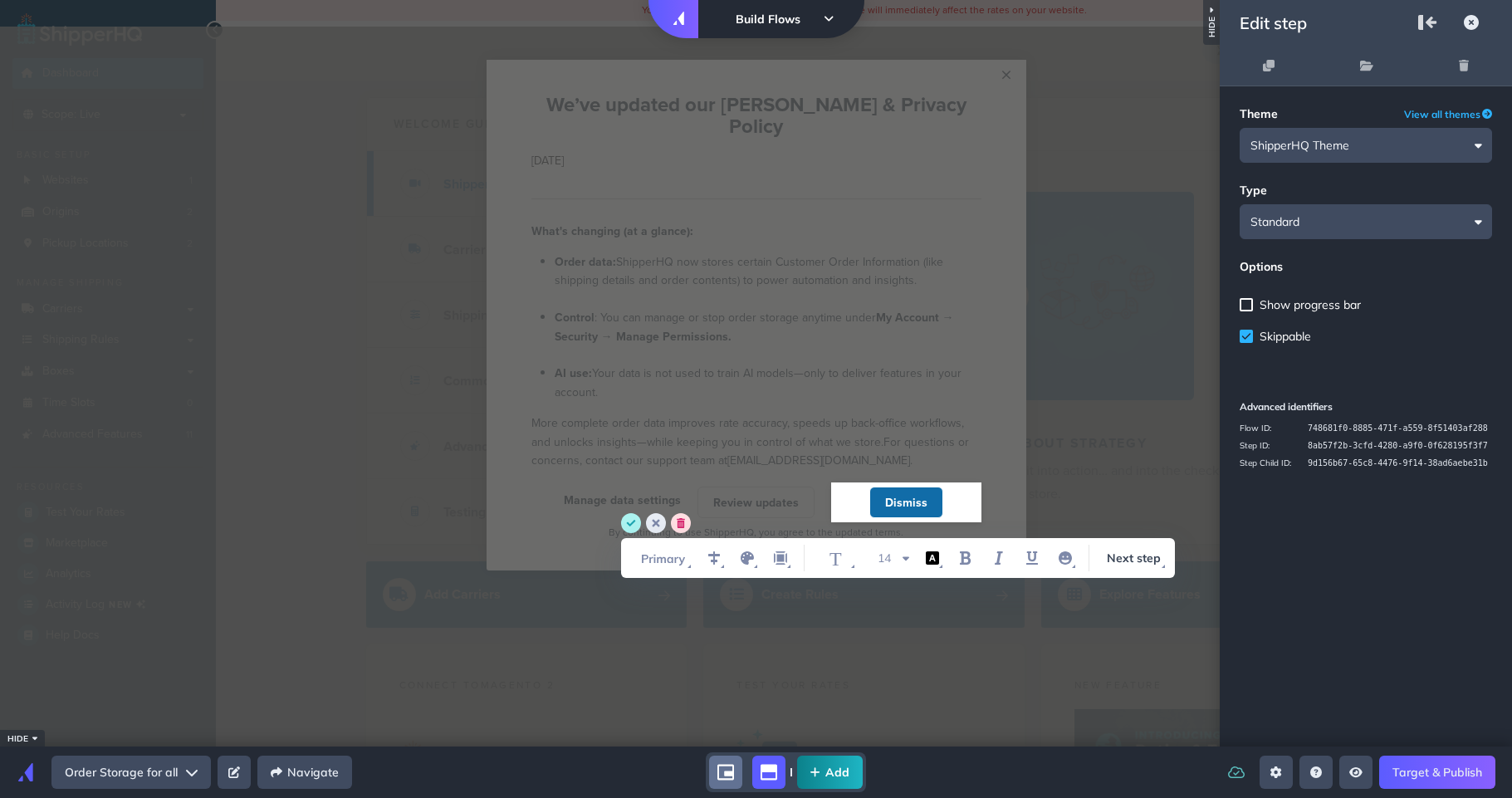
click at [897, 494] on input "Dismiss" at bounding box center [906, 503] width 42 height 17
click at [794, 556] on span "WYSIWYG Toolbar and Actions" at bounding box center [780, 558] width 34 height 40
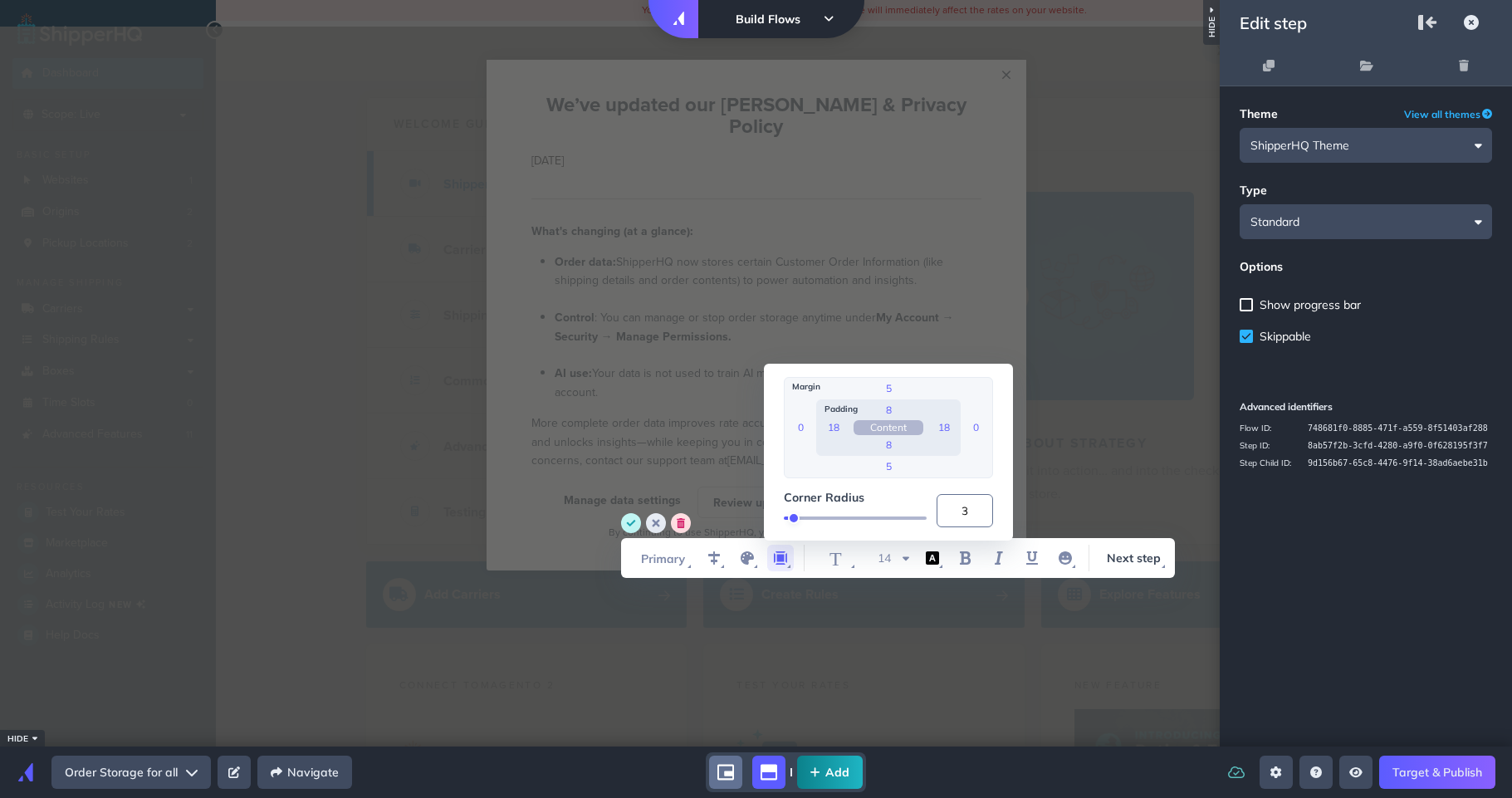
click at [635, 520] on icon "save" at bounding box center [632, 522] width 9 height 7
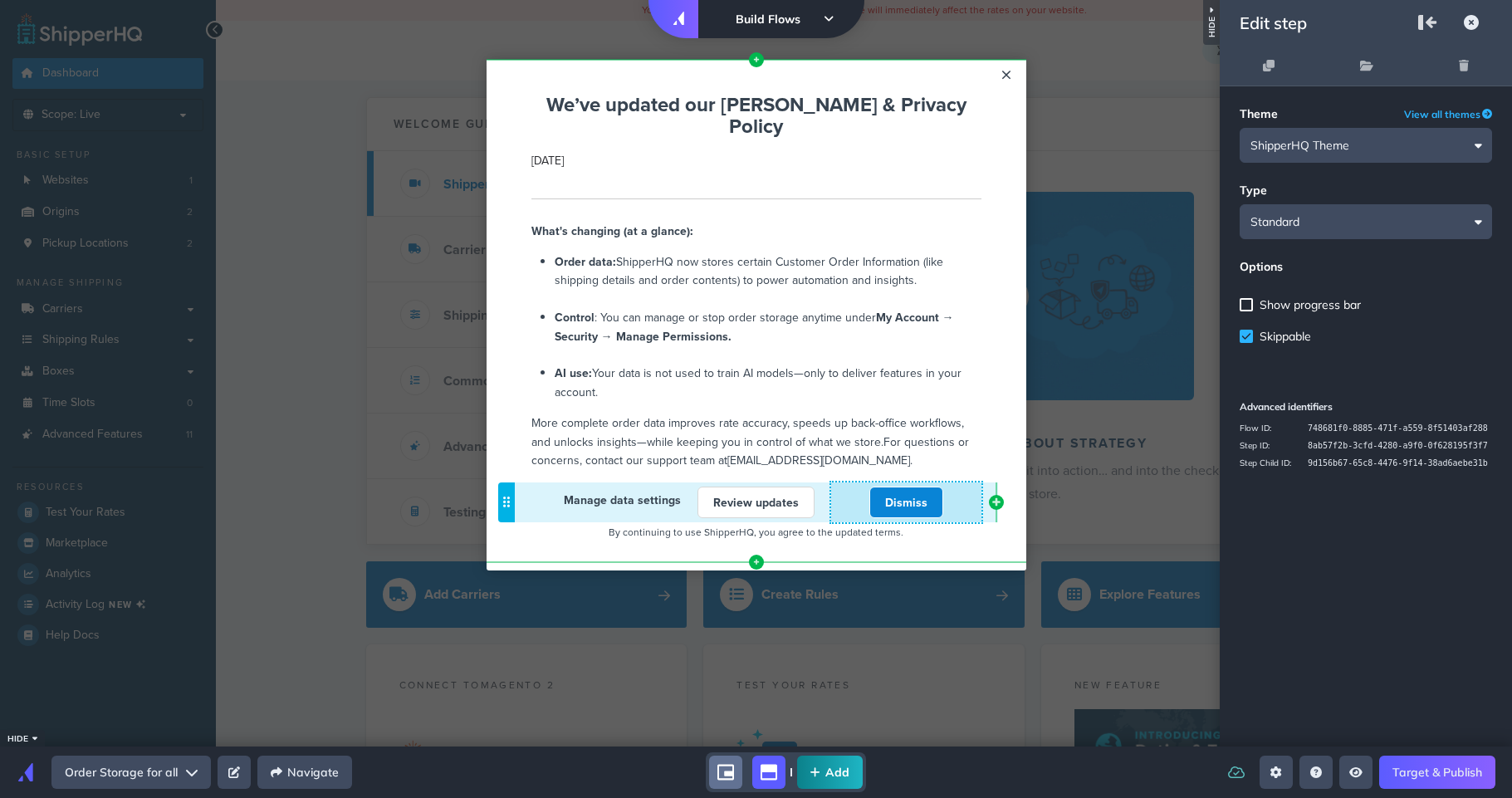
click at [845, 487] on div "Dismiss" at bounding box center [906, 503] width 150 height 32
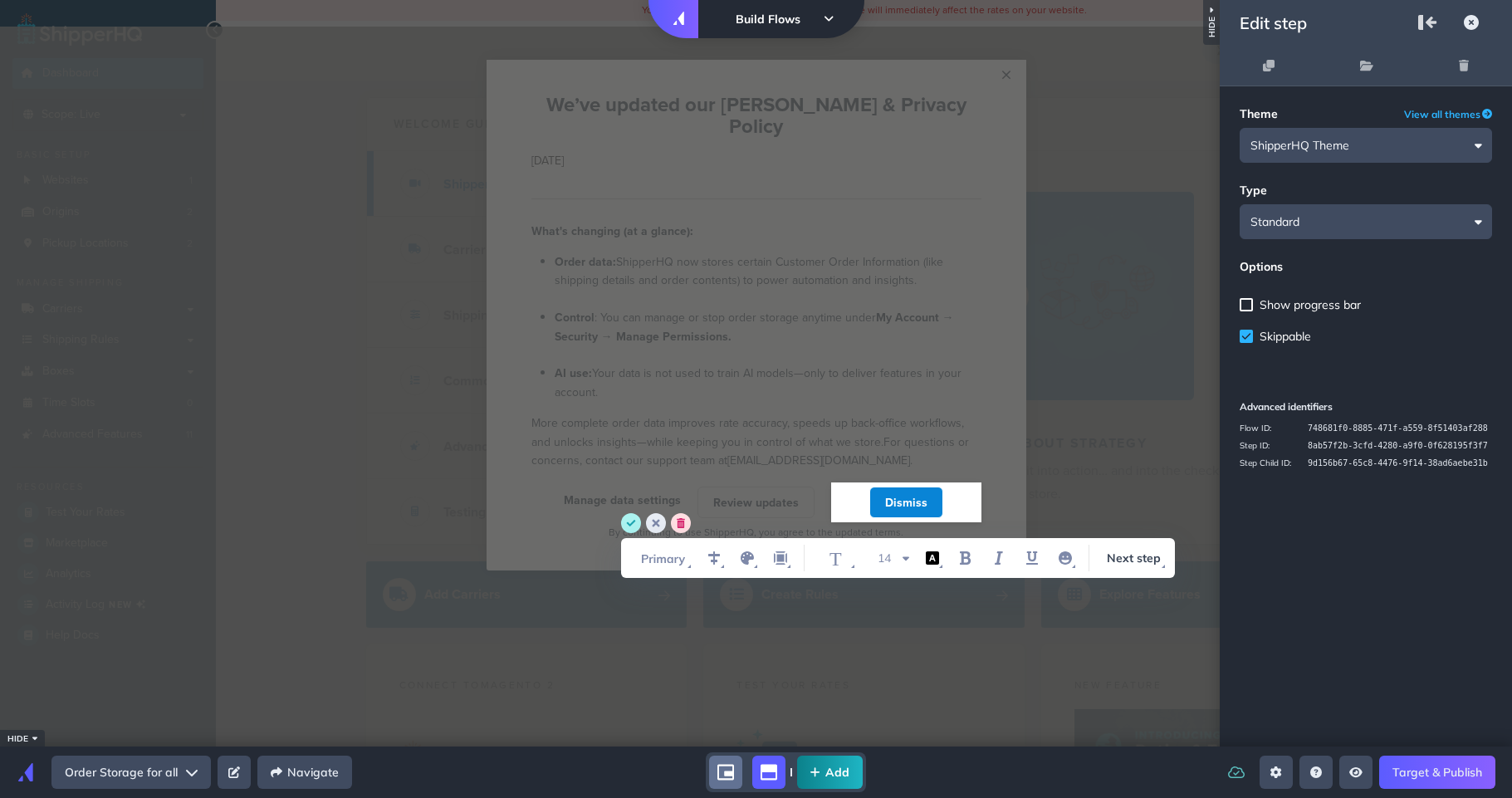
click at [797, 555] on div "WYSIWYG Toolbar and Actions" at bounding box center [804, 558] width 14 height 40
click at [788, 558] on icon "margin" at bounding box center [779, 557] width 20 height 20
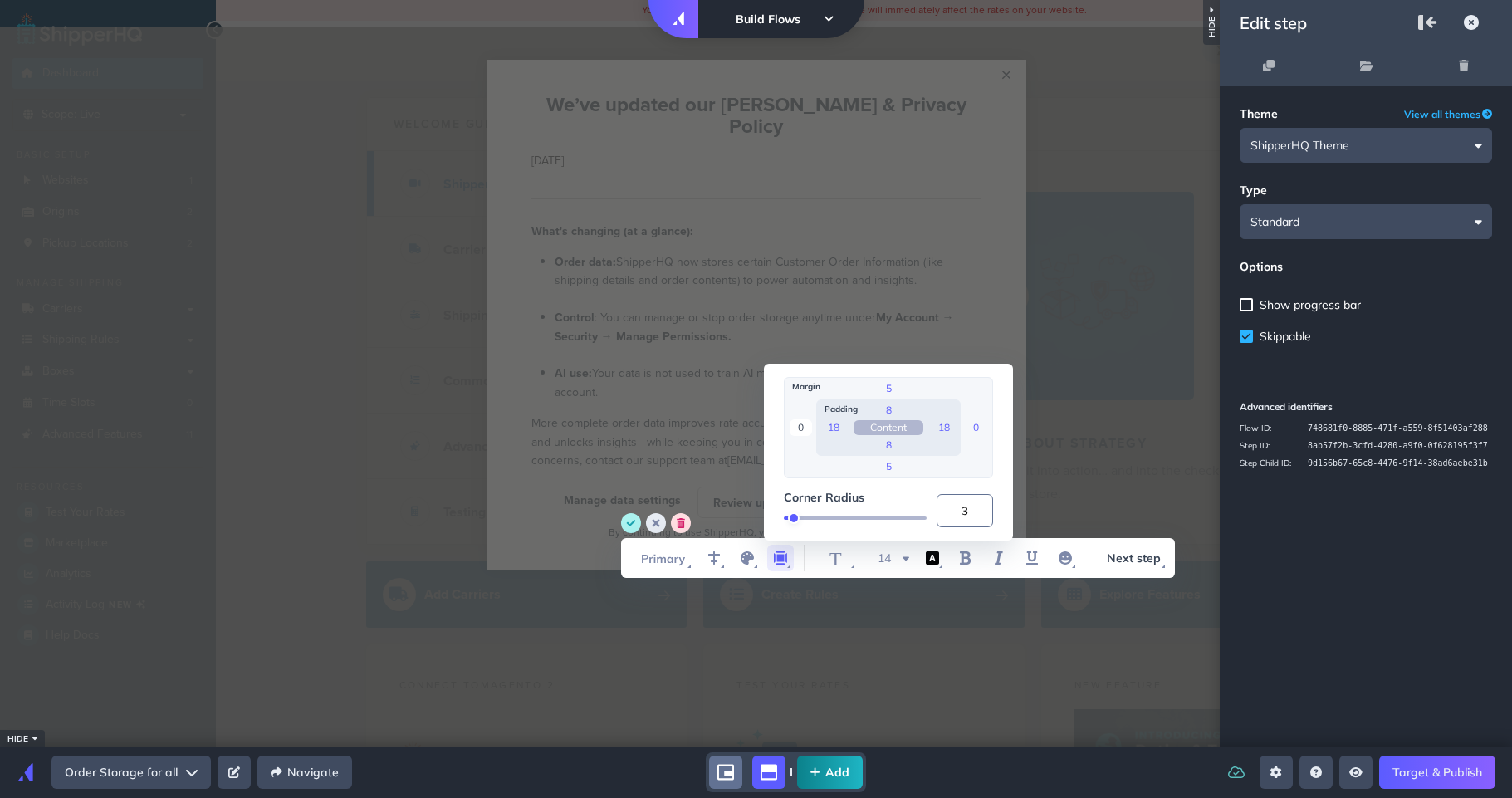
click at [805, 430] on input "0" at bounding box center [801, 428] width 22 height 17
type input "-10"
click at [630, 524] on icon "save" at bounding box center [632, 522] width 9 height 7
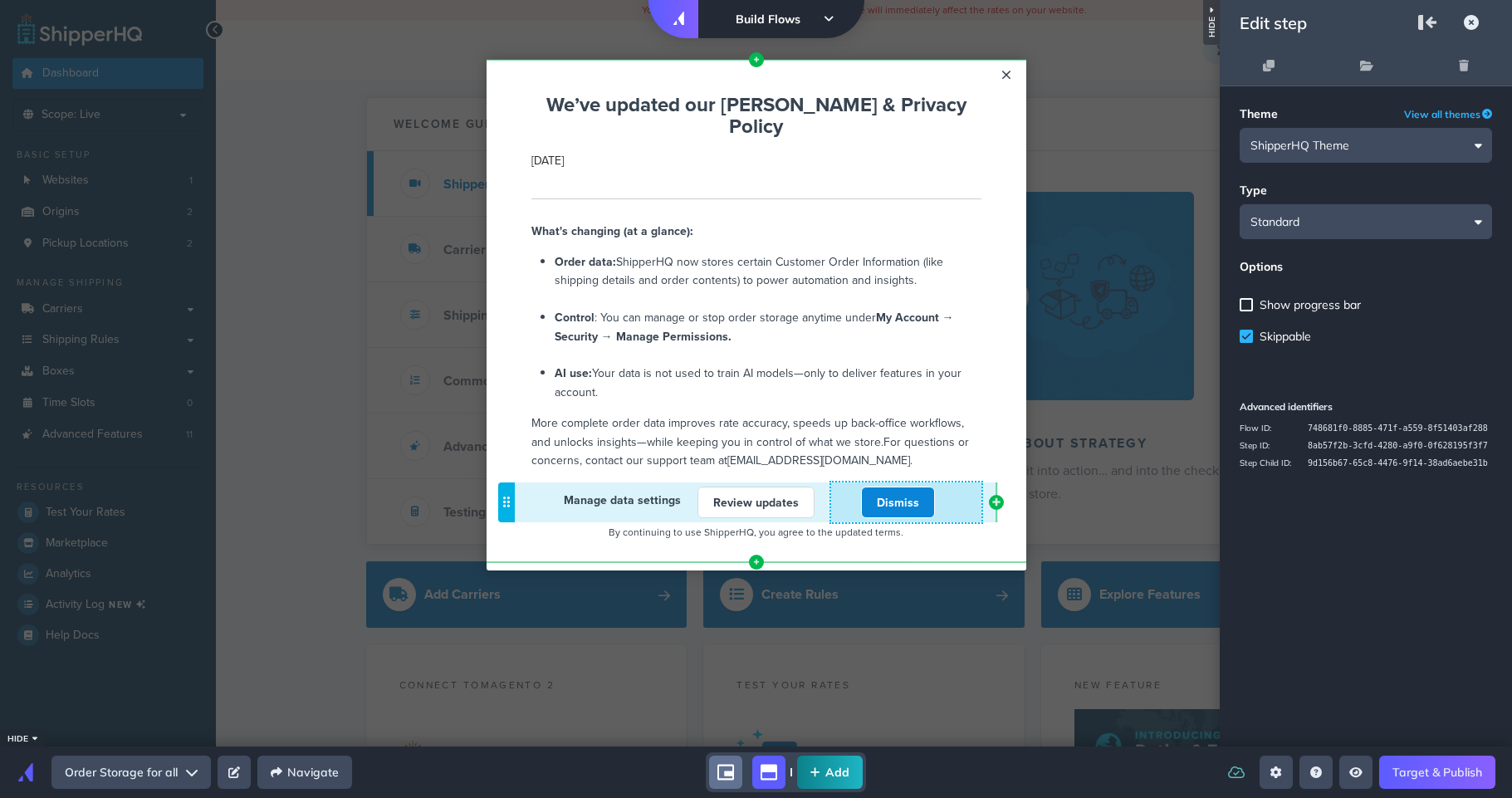
click at [845, 487] on div "Dismiss" at bounding box center [897, 503] width 150 height 32
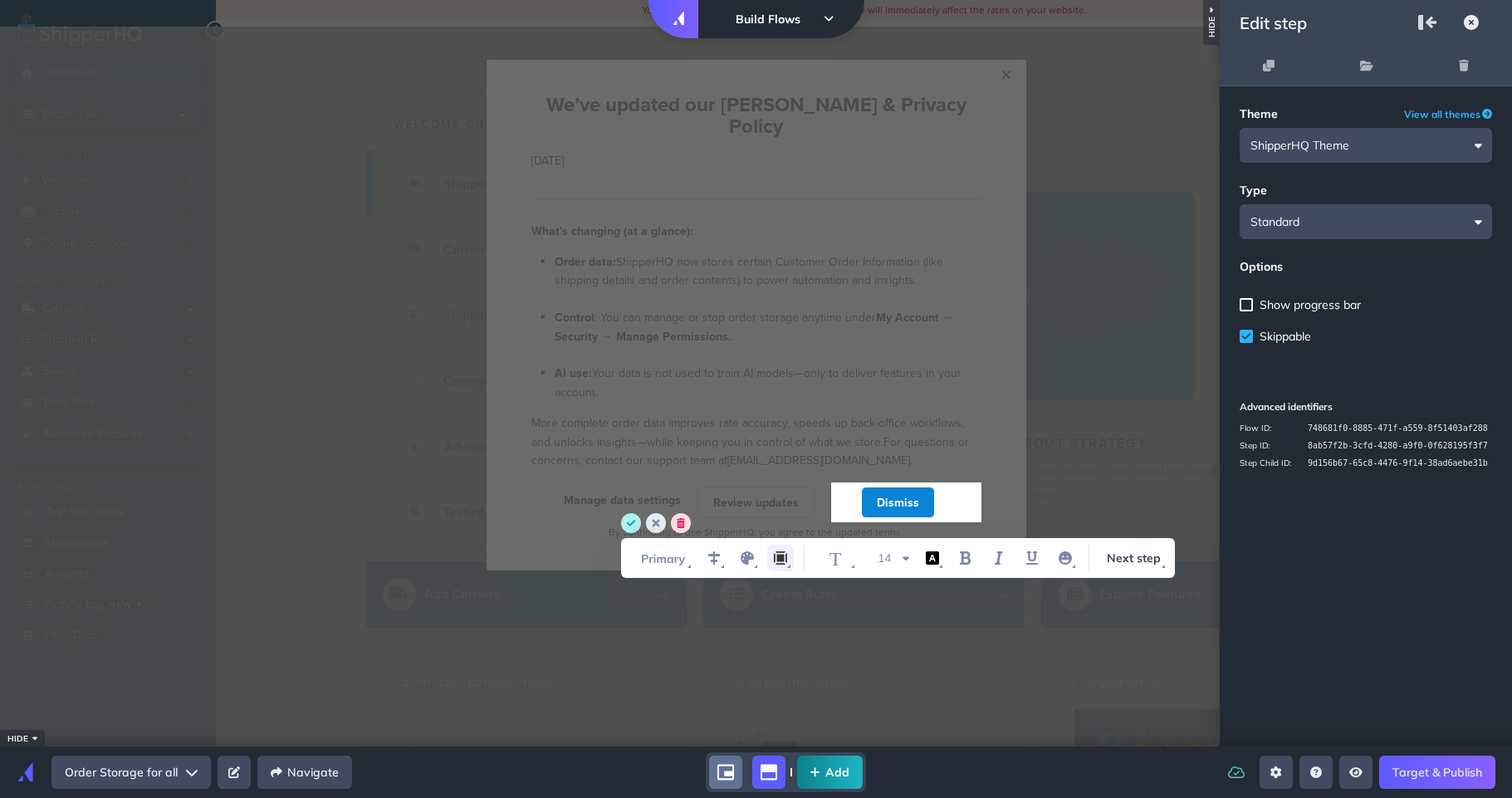
click at [777, 557] on icon "margin" at bounding box center [780, 558] width 13 height 13
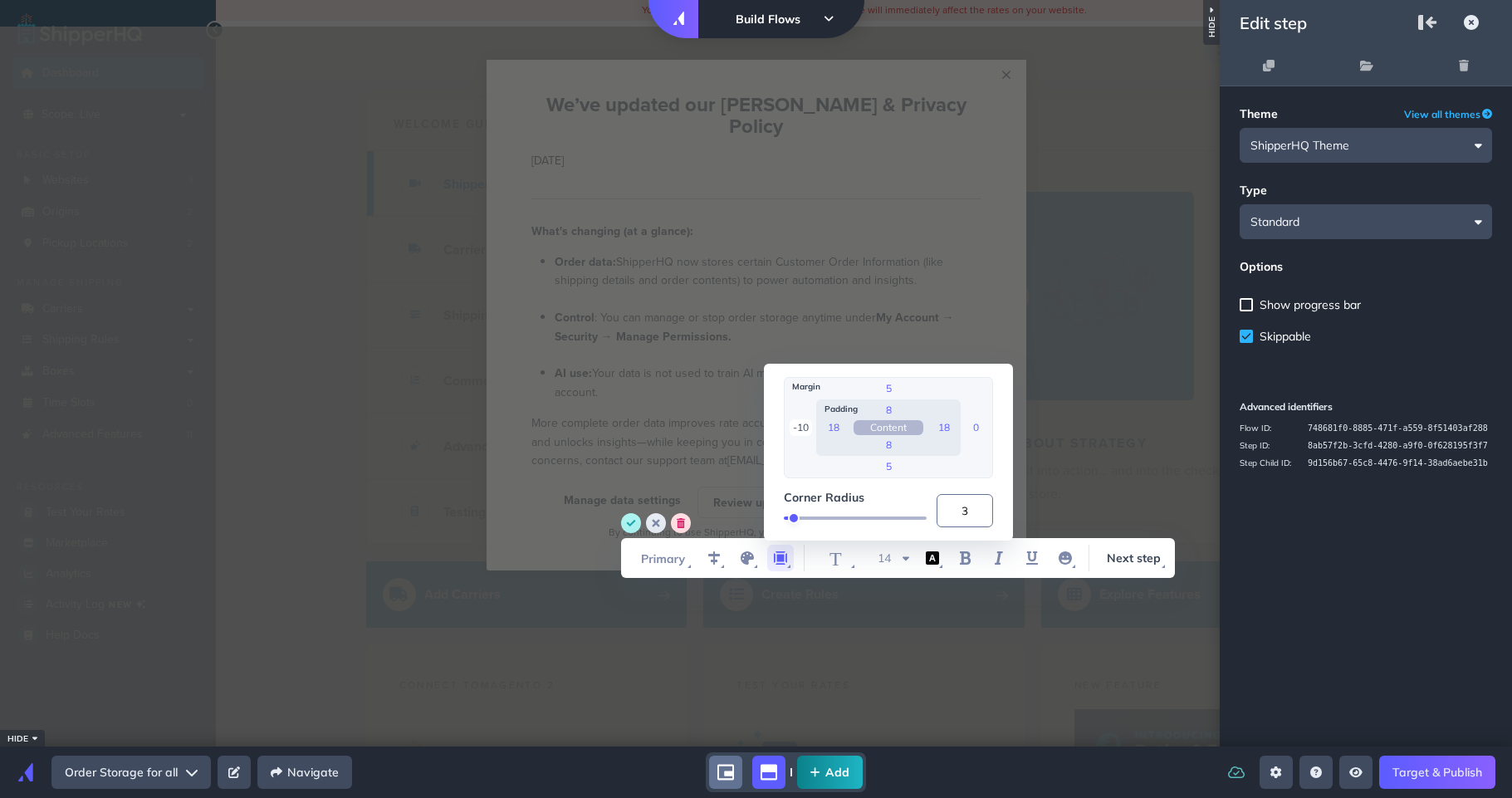
click at [807, 428] on input "-10" at bounding box center [801, 428] width 22 height 17
type input "0"
type input "-20"
click at [614, 522] on div "By continuing to use ShipperHQ, you agree to the updated terms. Cannot exceed 6…" at bounding box center [757, 538] width 450 height 32
click at [623, 524] on circle "save" at bounding box center [631, 522] width 20 height 20
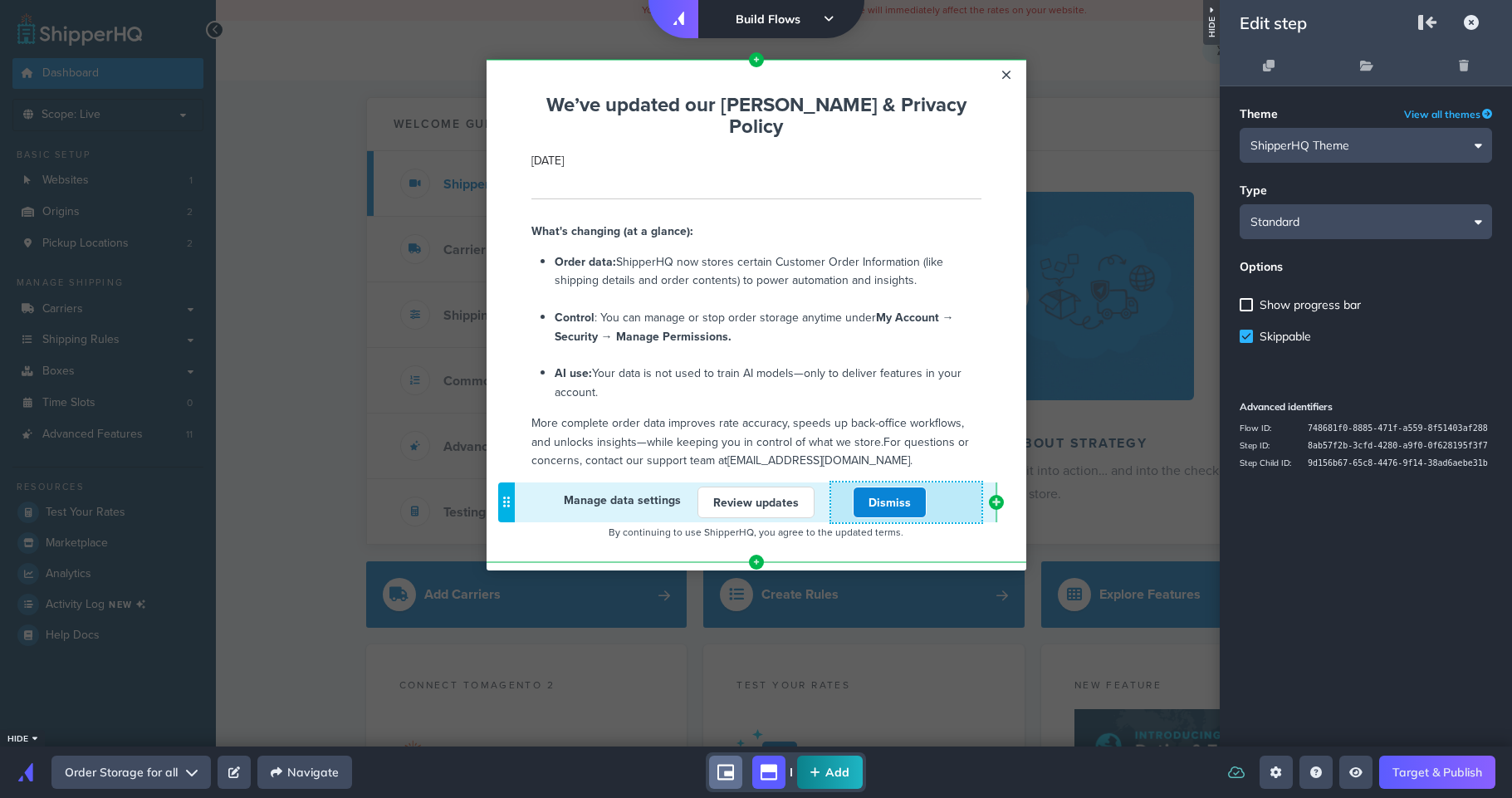
click at [838, 487] on div "Dismiss" at bounding box center [890, 503] width 150 height 32
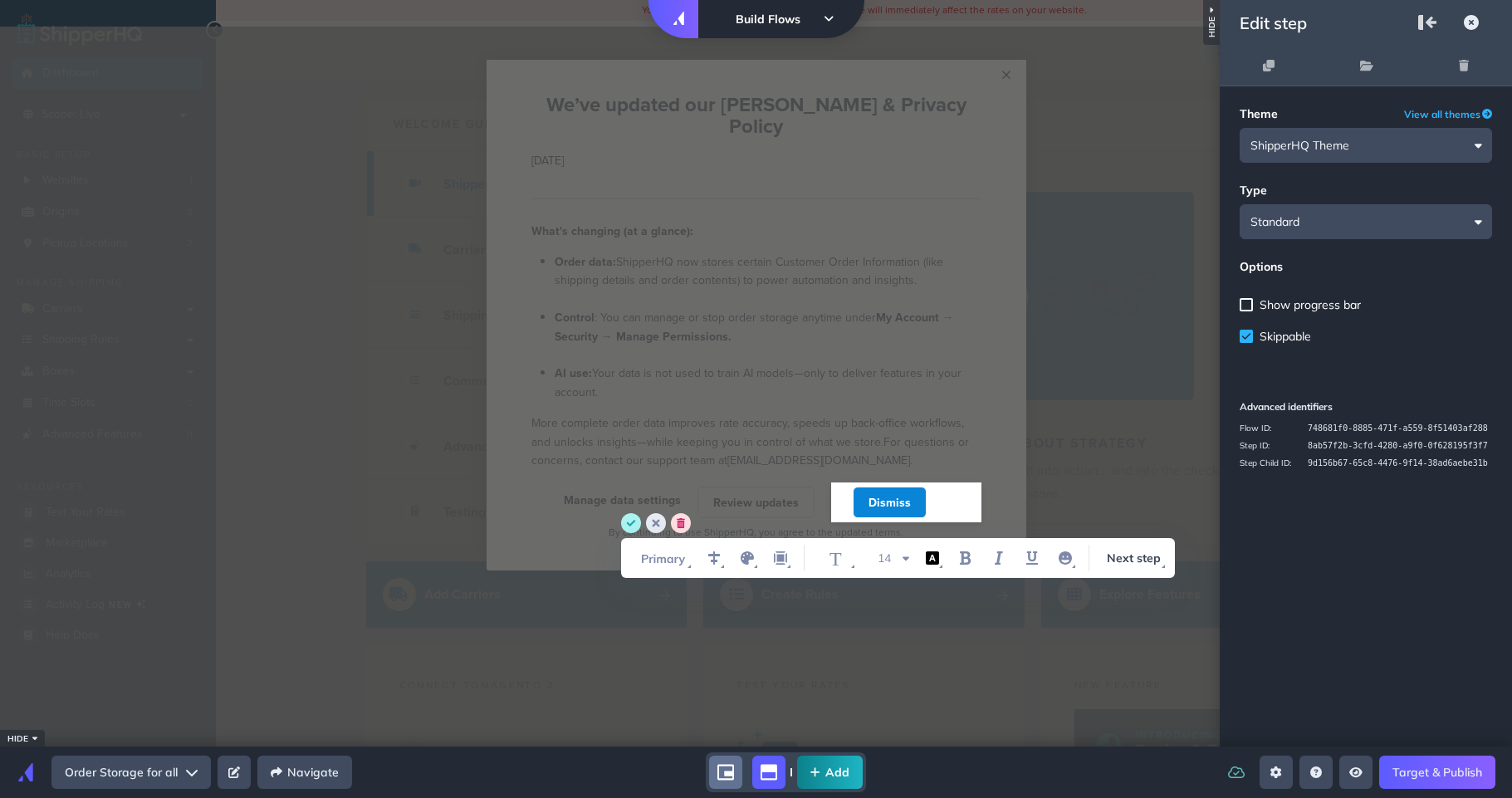
click at [959, 487] on div "Dismiss" at bounding box center [890, 503] width 150 height 32
click at [1115, 454] on modal-container "× We’ve updated our EULA & Privacy Policy Cannot exceed 6 items per row Septemb…" at bounding box center [756, 315] width 1512 height 510
click at [635, 526] on circle "save" at bounding box center [631, 522] width 20 height 20
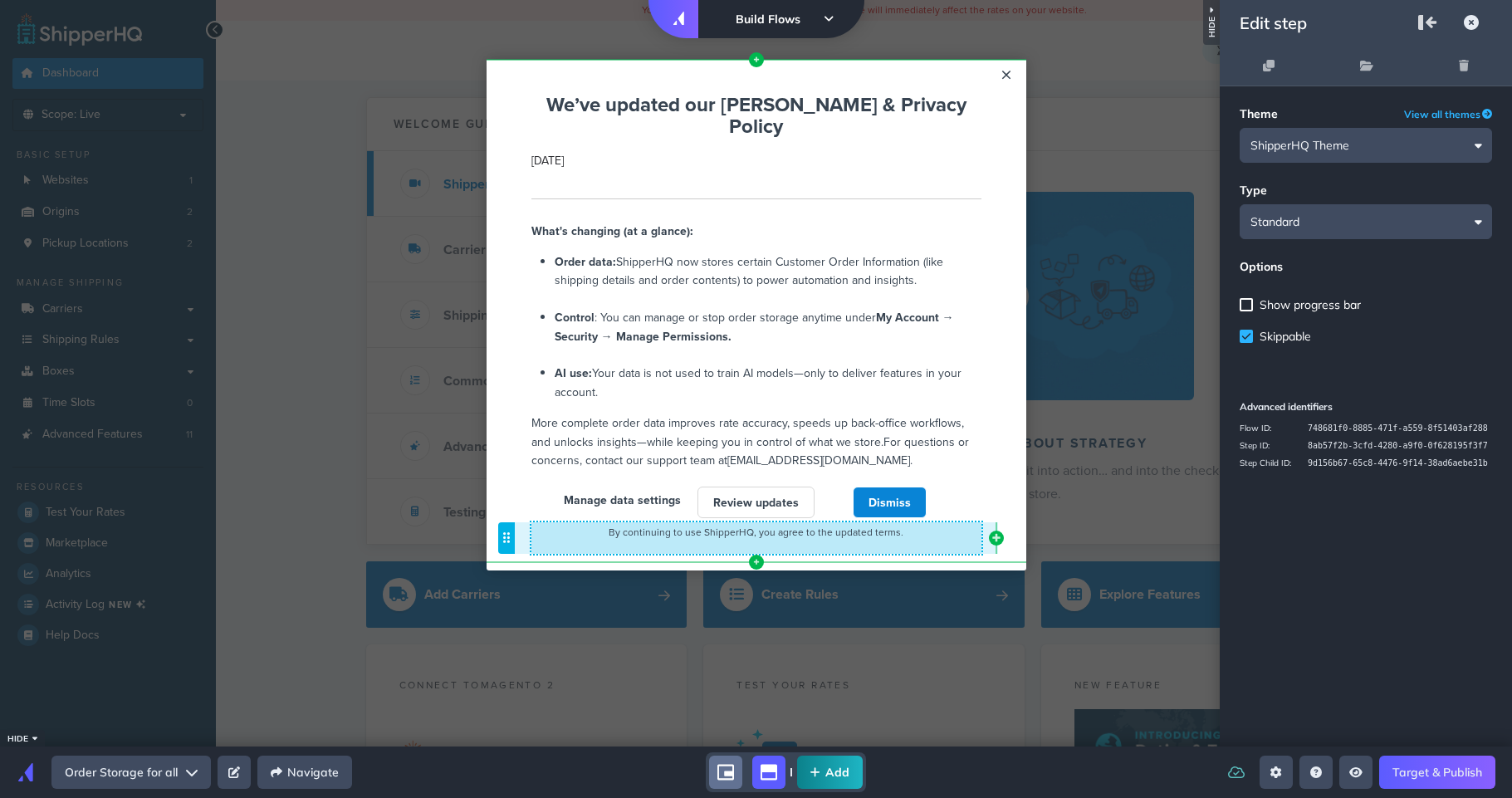
click at [656, 525] on span "By continuing to use ShipperHQ, you agree to the updated terms." at bounding box center [755, 532] width 294 height 14
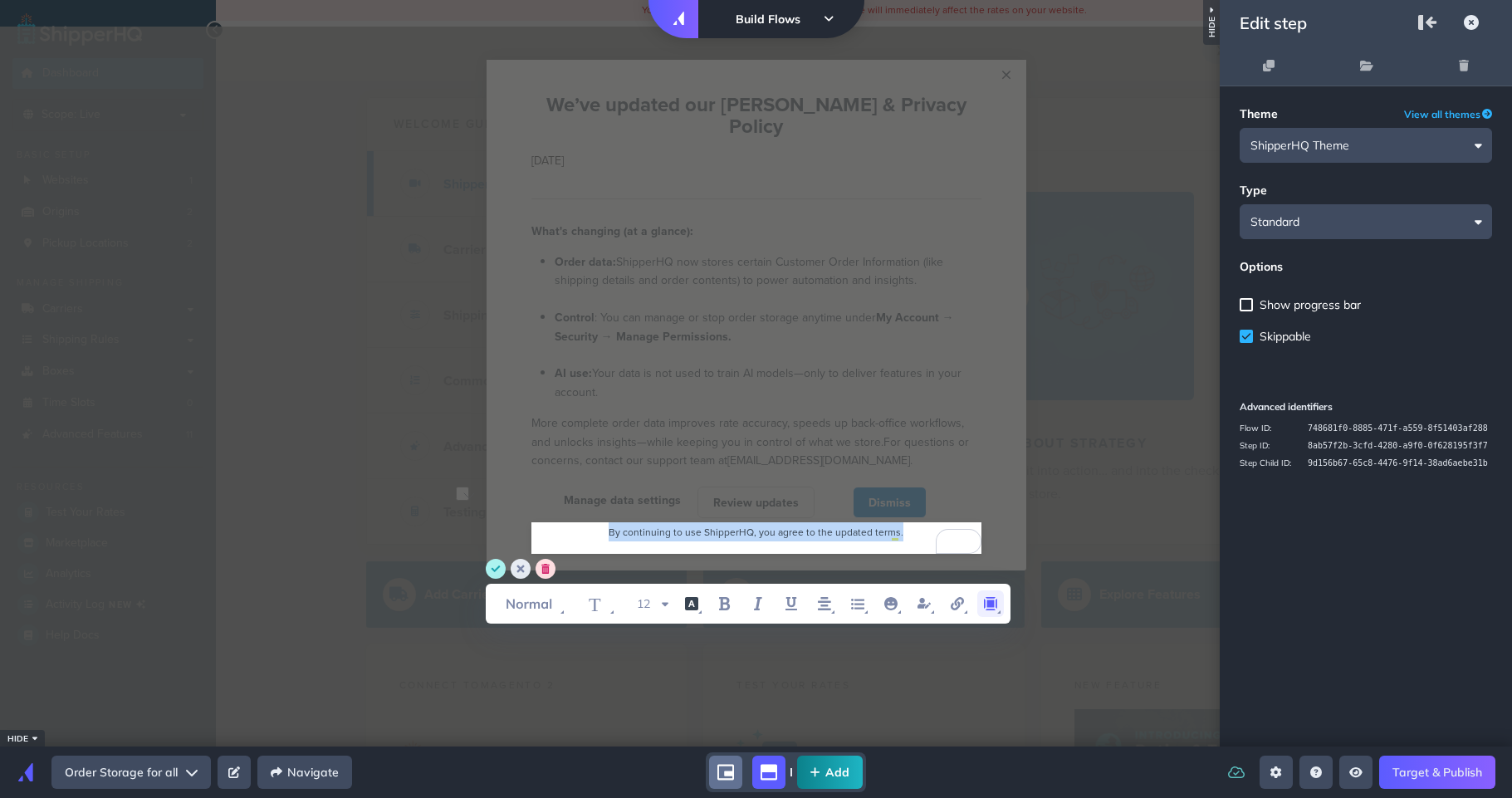
click at [974, 594] on span "WYSIWYG Toolbar and Actions" at bounding box center [991, 604] width 34 height 40
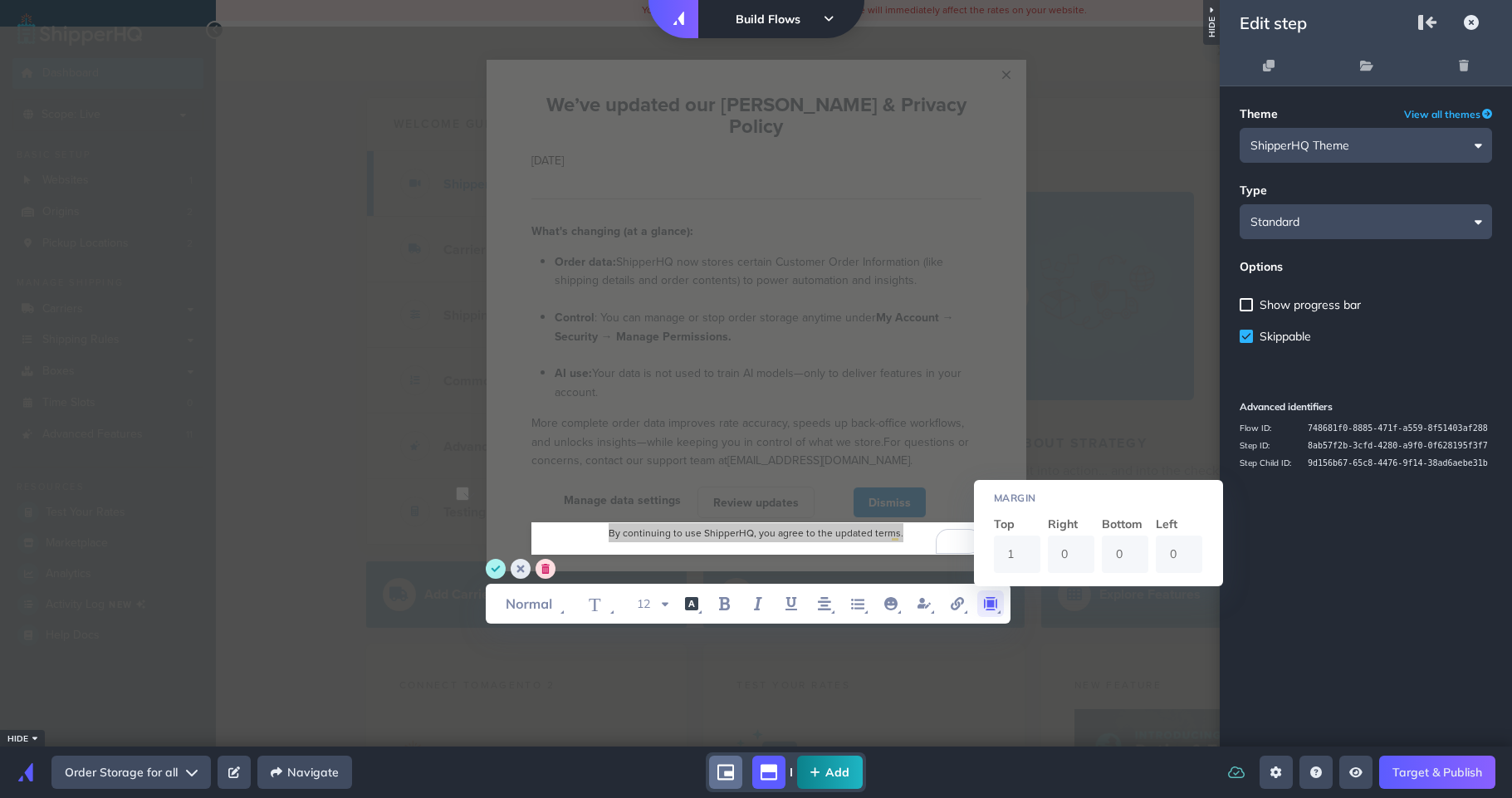
click at [1029, 545] on input "1" at bounding box center [1017, 554] width 47 height 37
click at [1029, 545] on input "2" at bounding box center [1017, 555] width 47 height 37
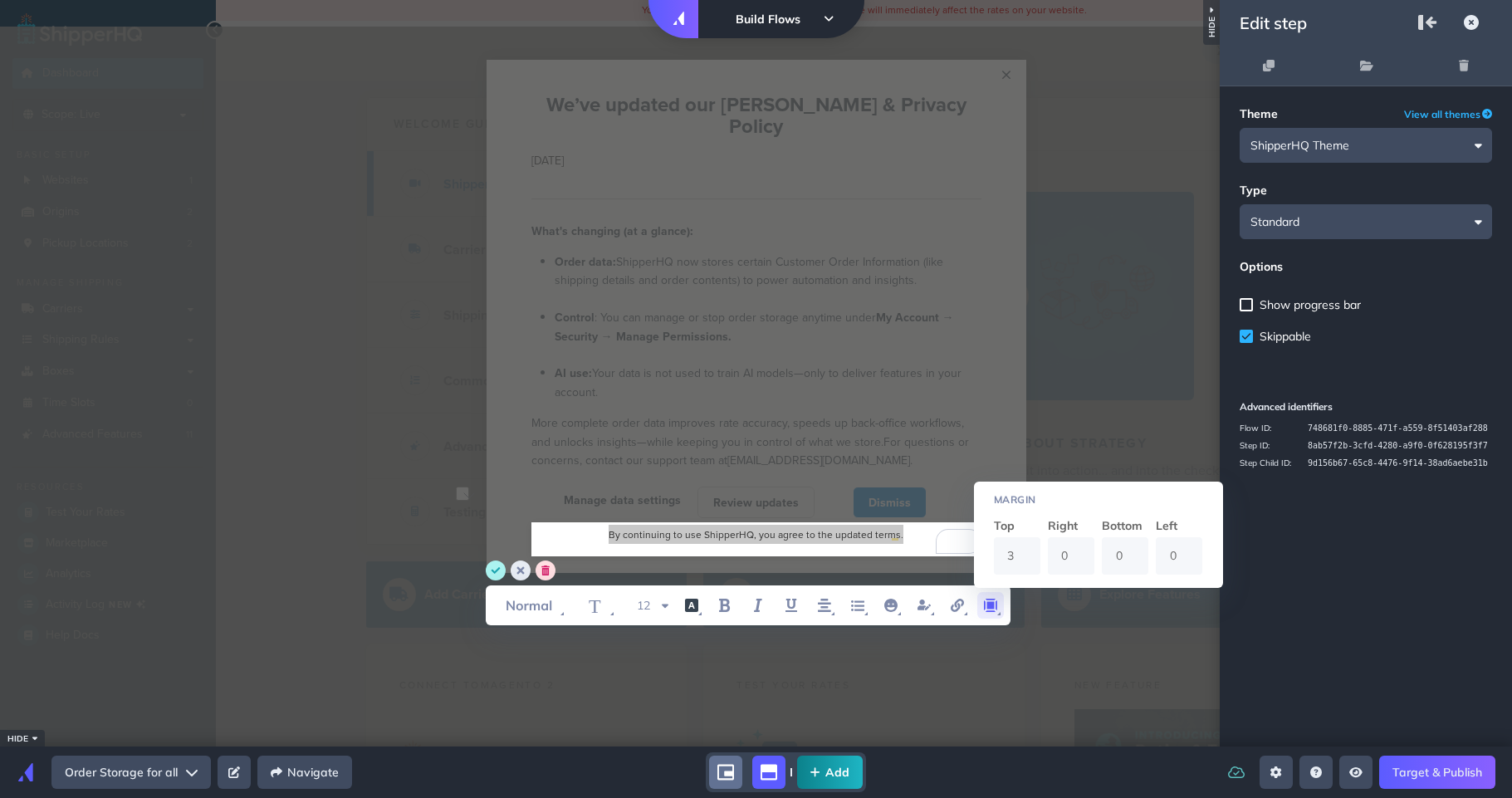
click at [1029, 545] on input "3" at bounding box center [1017, 556] width 47 height 37
click at [1029, 545] on input "3" at bounding box center [1017, 557] width 47 height 37
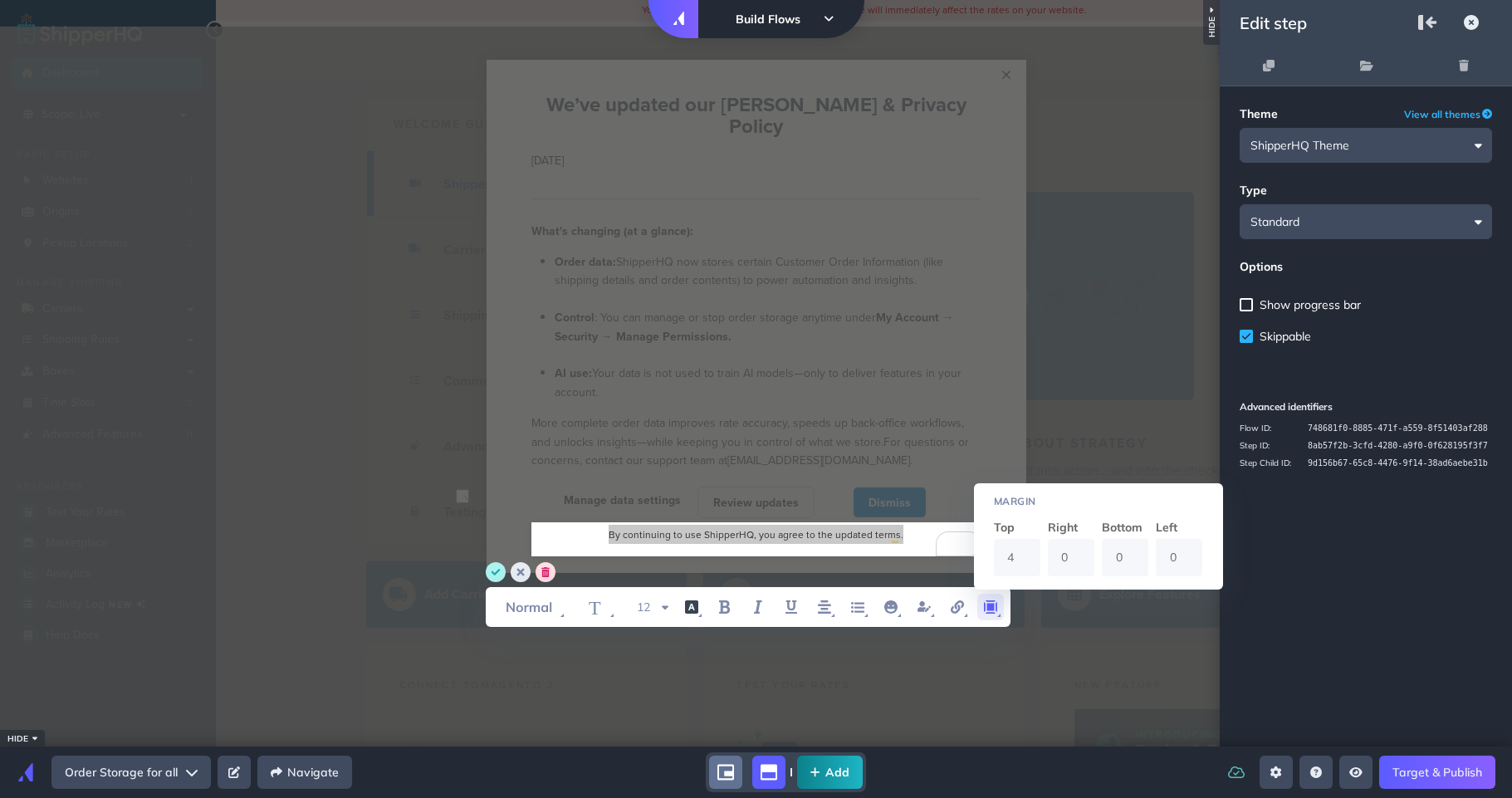
click at [1031, 549] on input "4" at bounding box center [1017, 558] width 47 height 37
click at [1031, 549] on input "5" at bounding box center [1017, 558] width 47 height 37
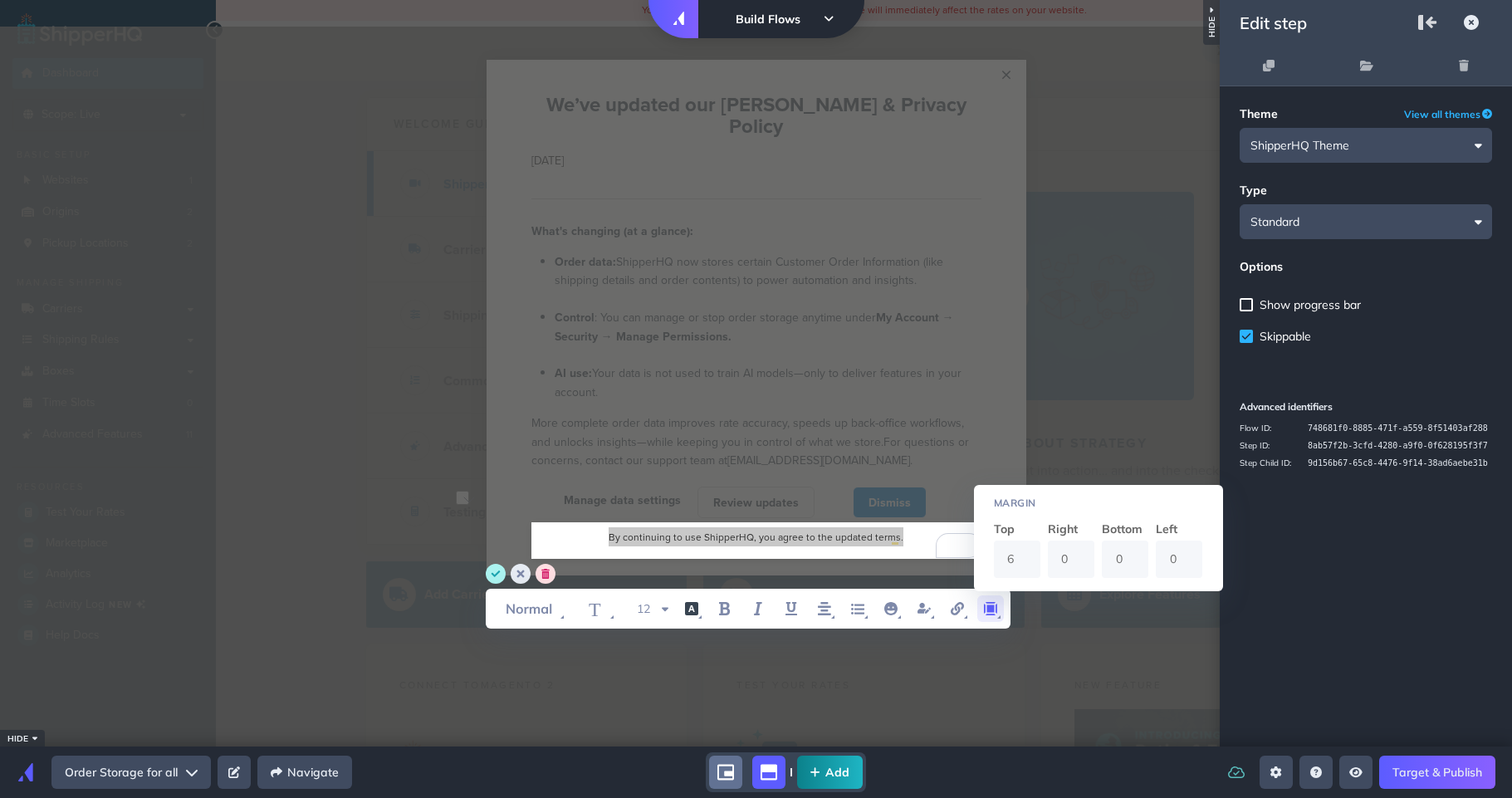
click at [1031, 549] on input "6" at bounding box center [1017, 559] width 47 height 37
click at [1031, 549] on input "7" at bounding box center [1017, 559] width 47 height 37
type input "8"
click at [1031, 549] on input "8" at bounding box center [1017, 560] width 47 height 37
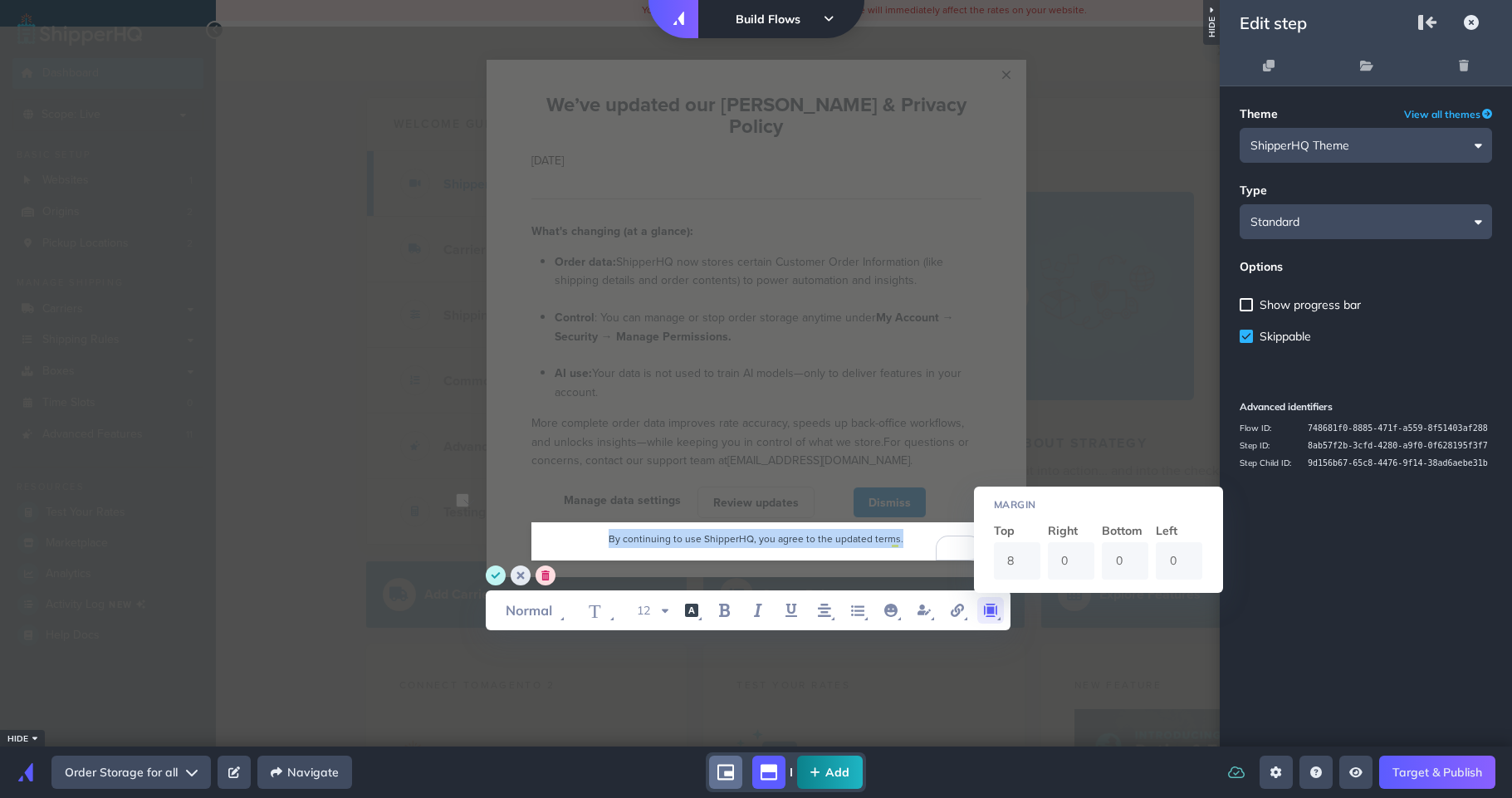
click at [494, 577] on circle "save" at bounding box center [495, 575] width 20 height 20
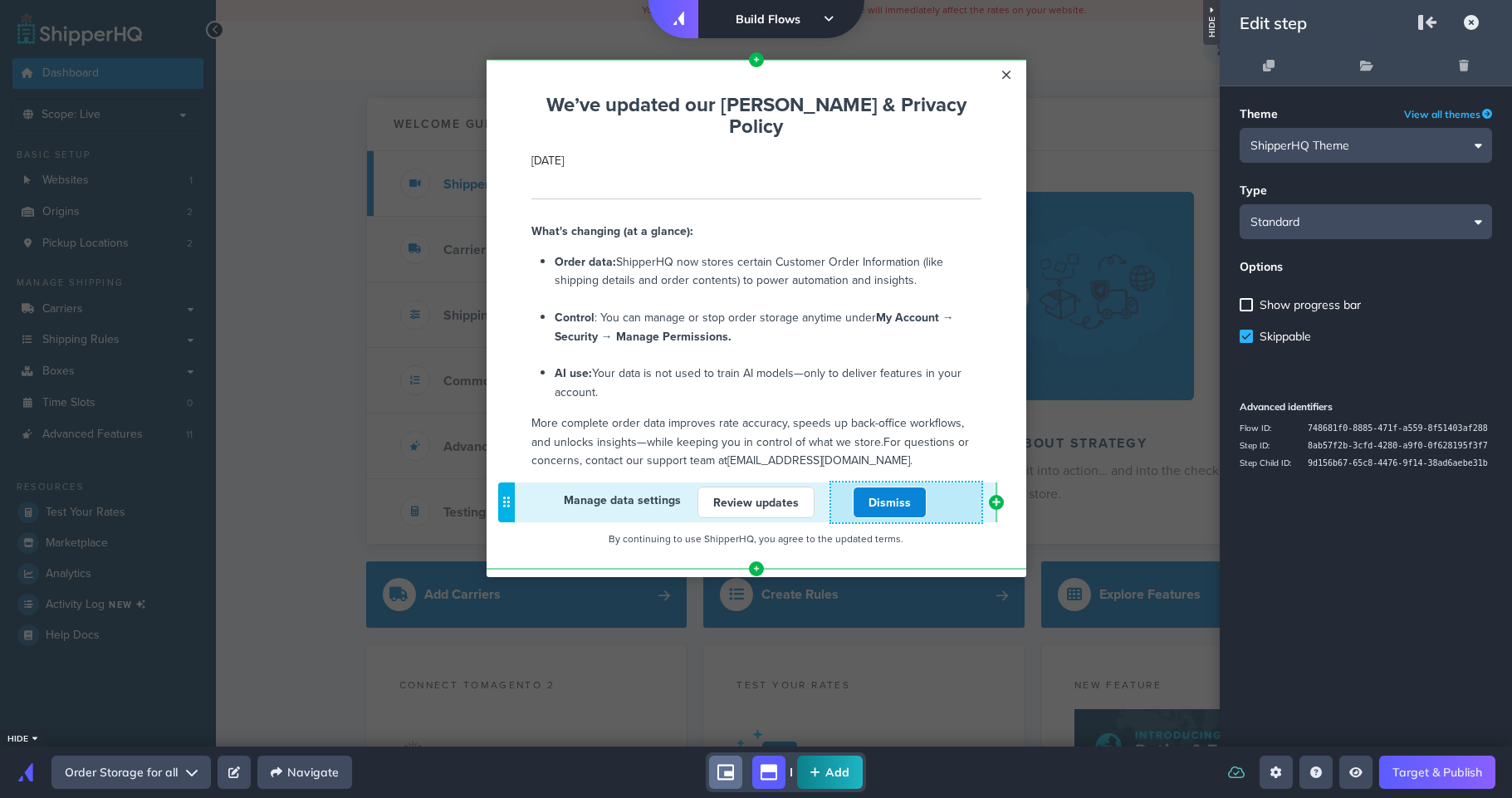
click at [837, 487] on div "Dismiss" at bounding box center [890, 503] width 150 height 32
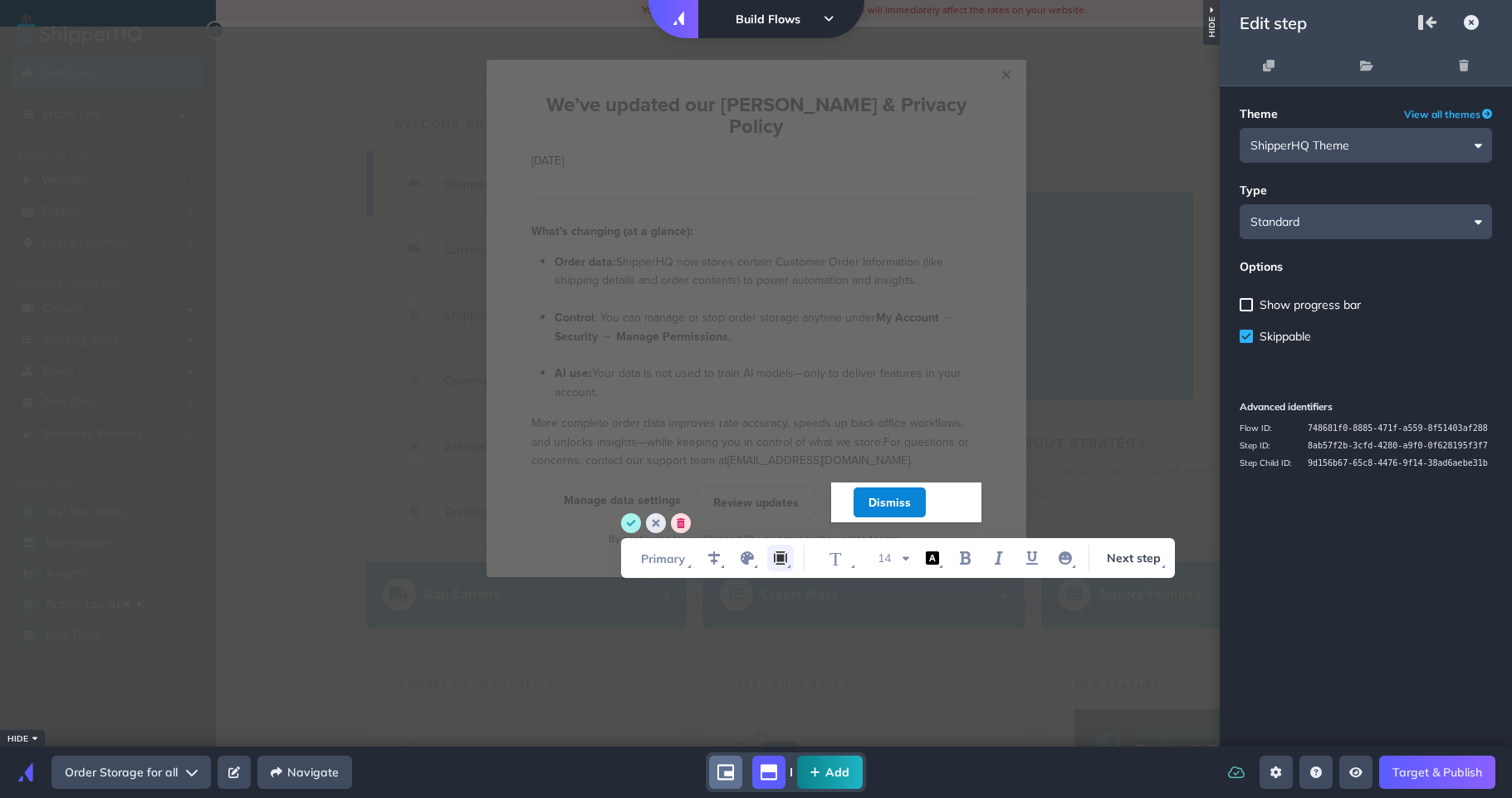
click at [778, 549] on icon "margin" at bounding box center [779, 557] width 20 height 20
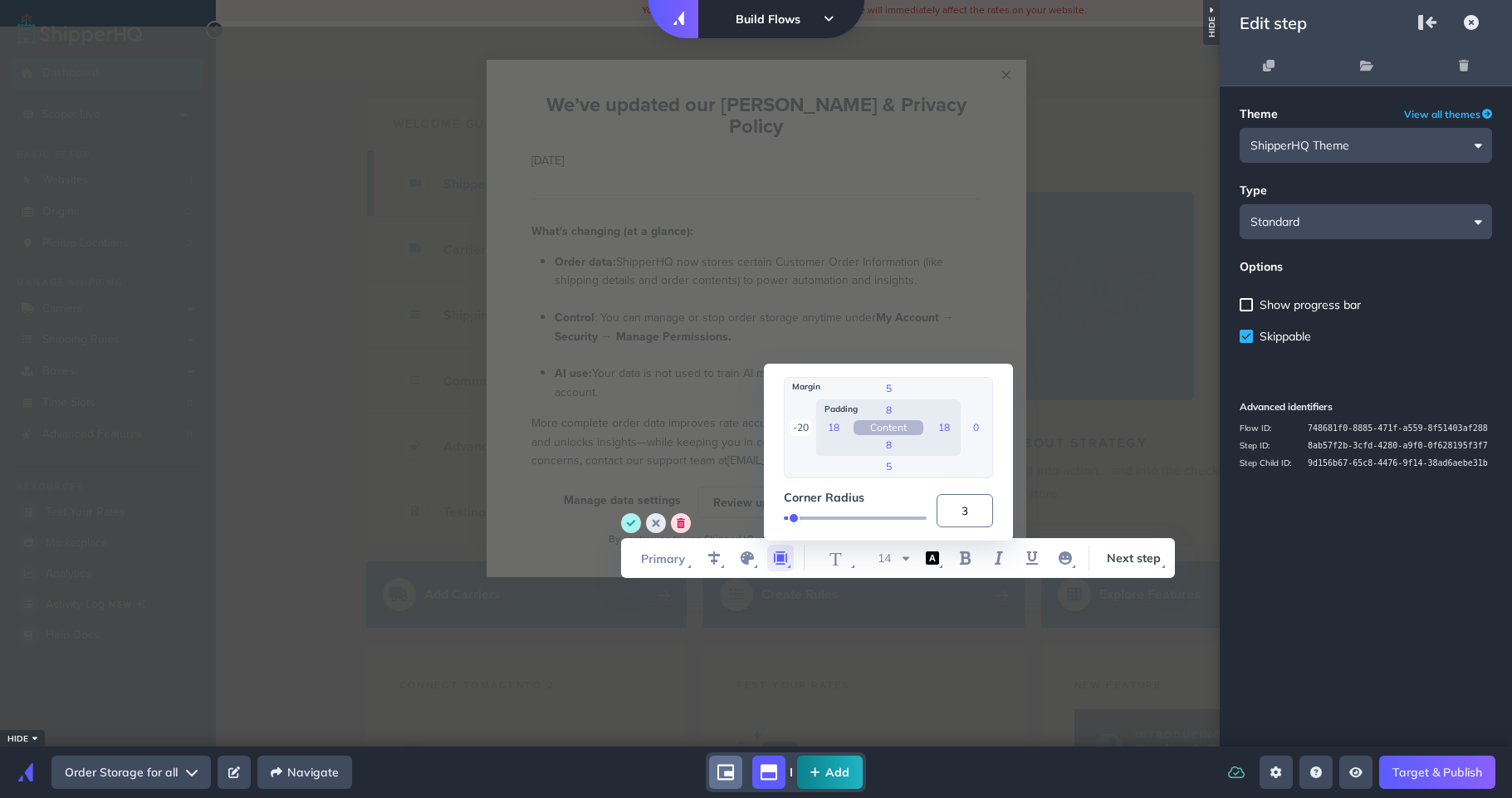
click at [808, 426] on input "-20" at bounding box center [801, 428] width 22 height 17
type input "0"
type input "-28"
click at [634, 520] on icon "save" at bounding box center [632, 522] width 9 height 7
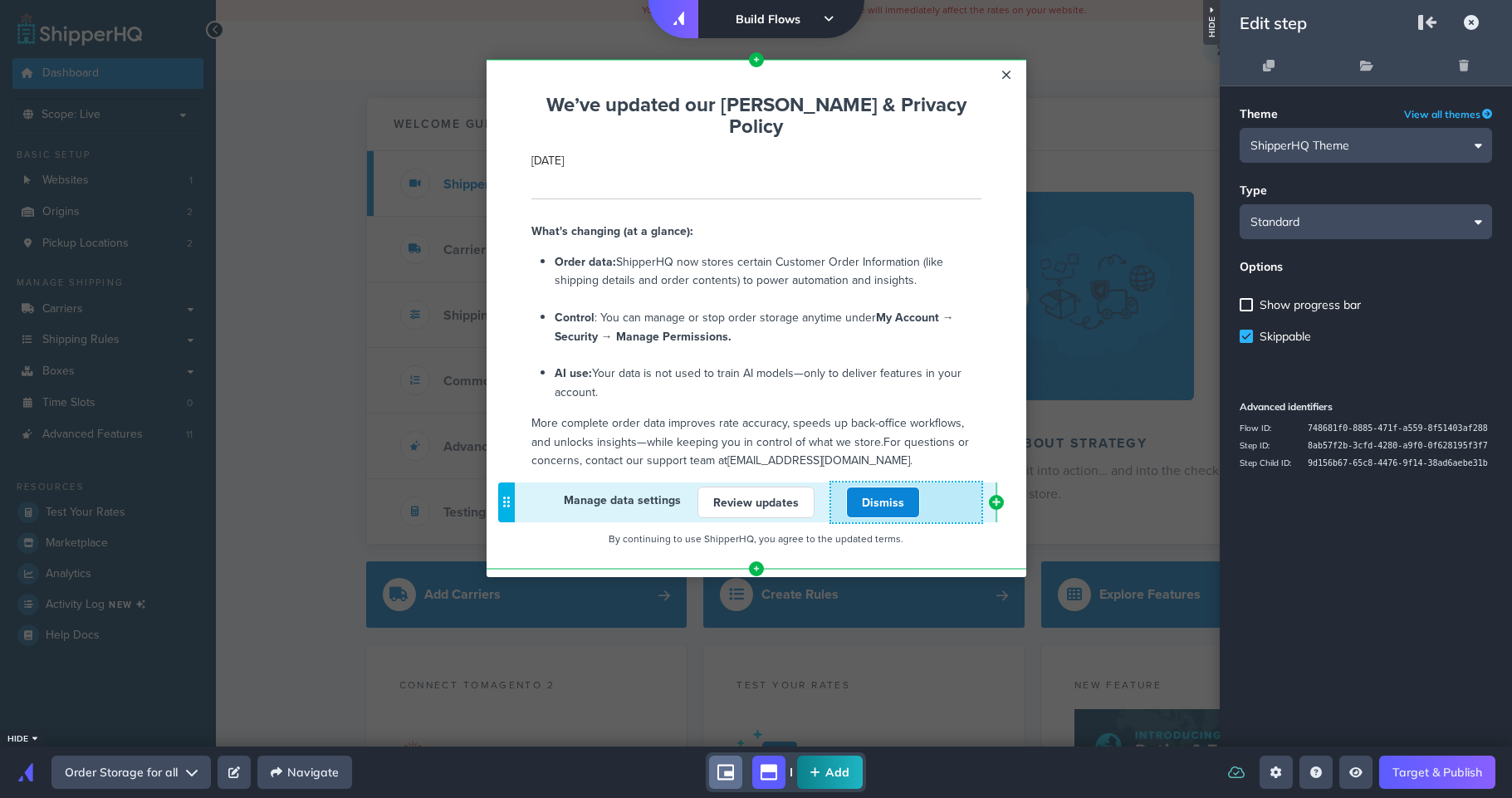
click at [826, 487] on div "Dismiss" at bounding box center [882, 503] width 150 height 32
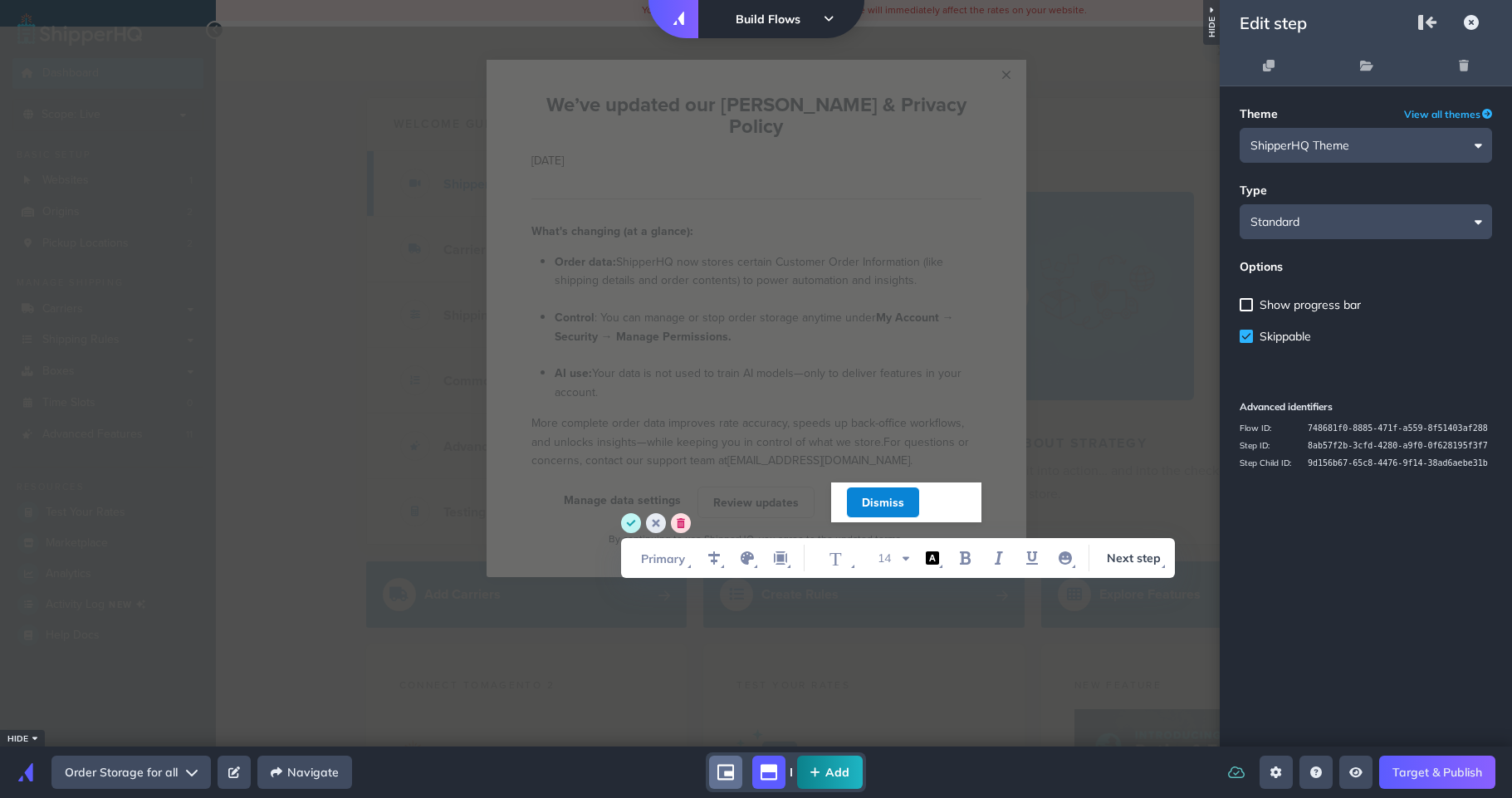
click at [633, 527] on circle "save" at bounding box center [631, 522] width 20 height 20
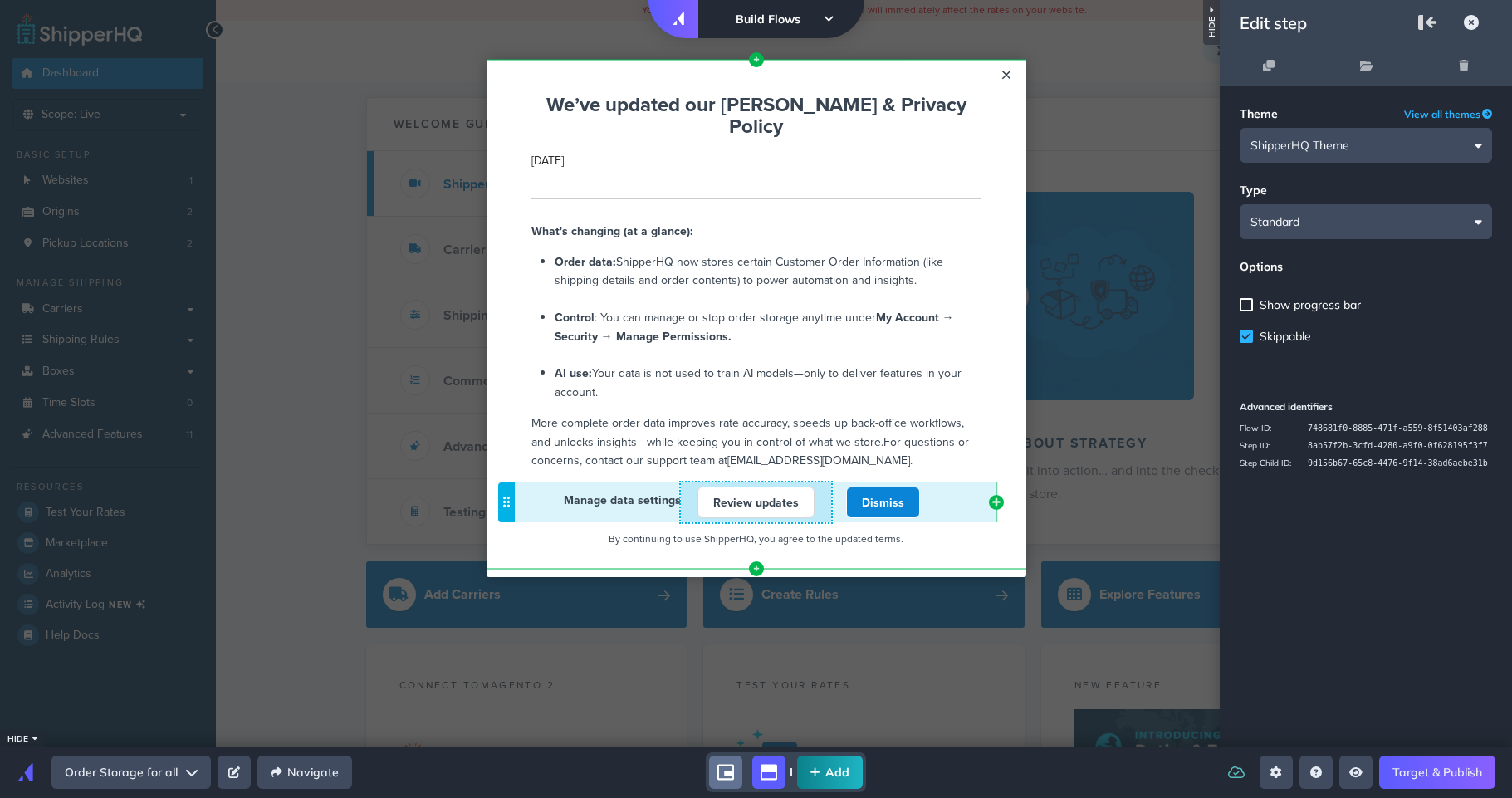
click at [804, 488] on link "Review updates" at bounding box center [755, 503] width 117 height 32
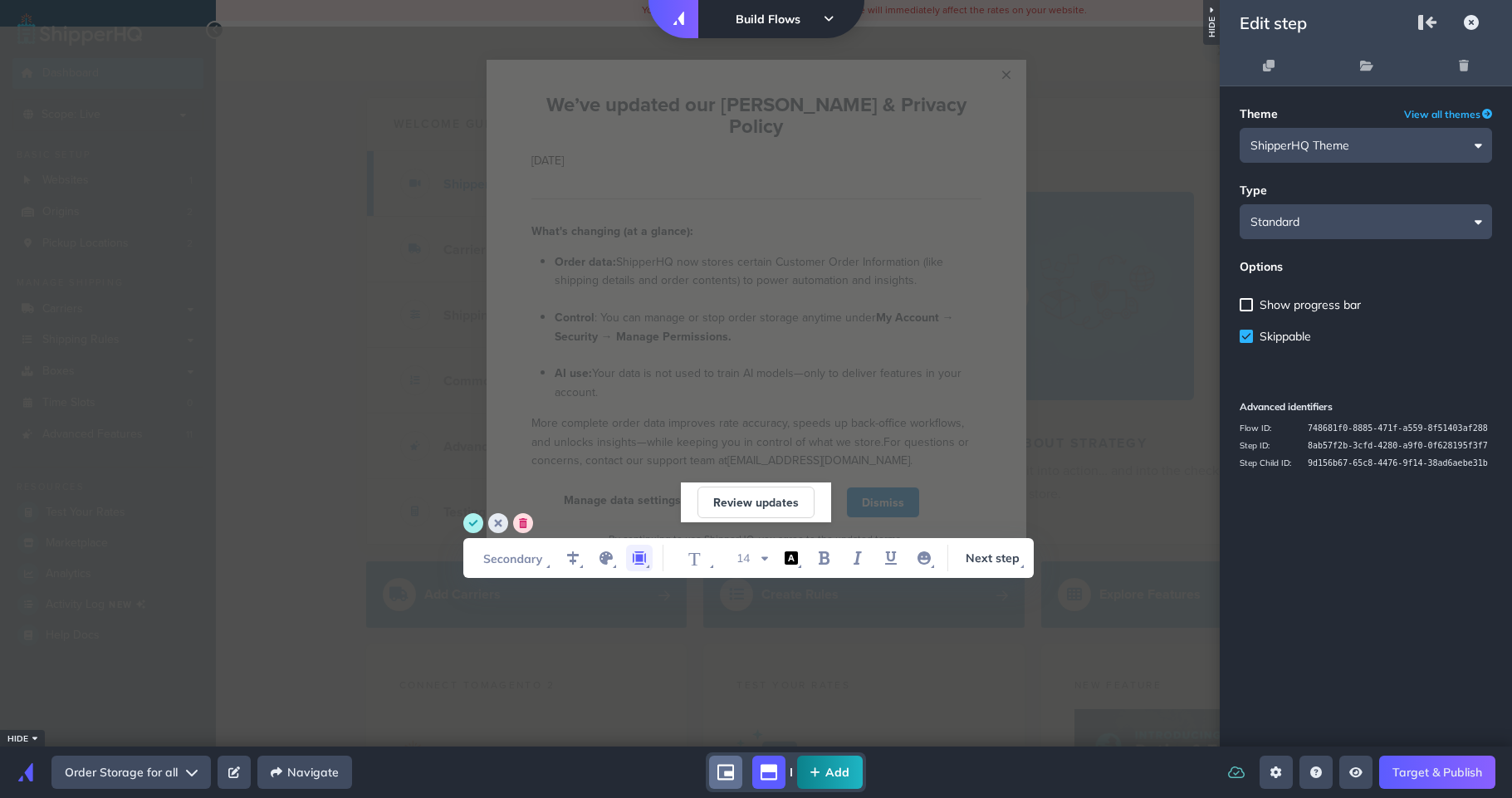
click at [633, 558] on icon "margin" at bounding box center [639, 558] width 13 height 13
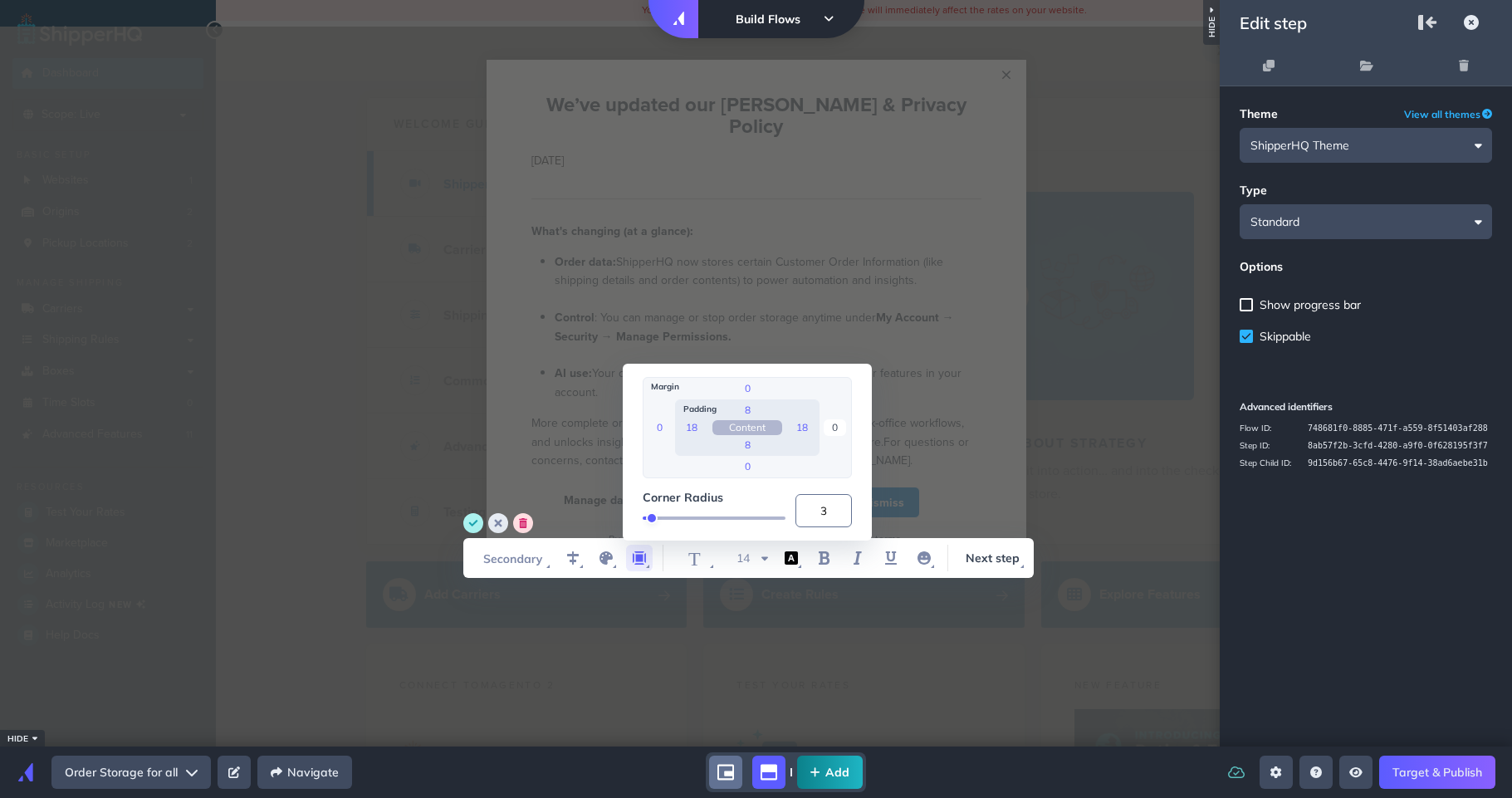
click at [826, 429] on input "0" at bounding box center [834, 428] width 22 height 17
type input "-8"
click at [473, 520] on circle "save" at bounding box center [473, 522] width 20 height 20
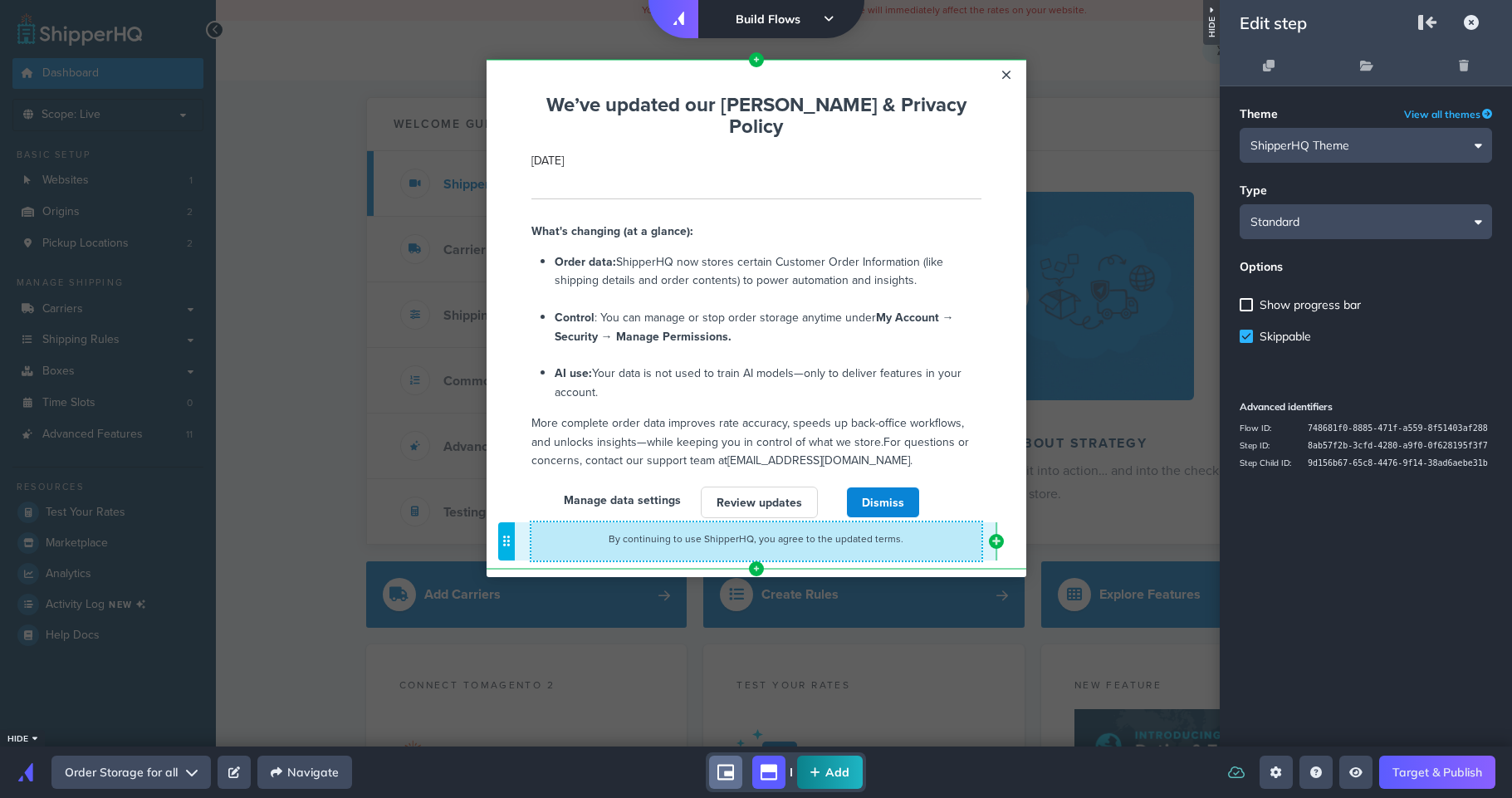
click at [696, 534] on div "By continuing to use ShipperHQ, you agree to the updated terms. Cannot exceed 6…" at bounding box center [757, 541] width 450 height 38
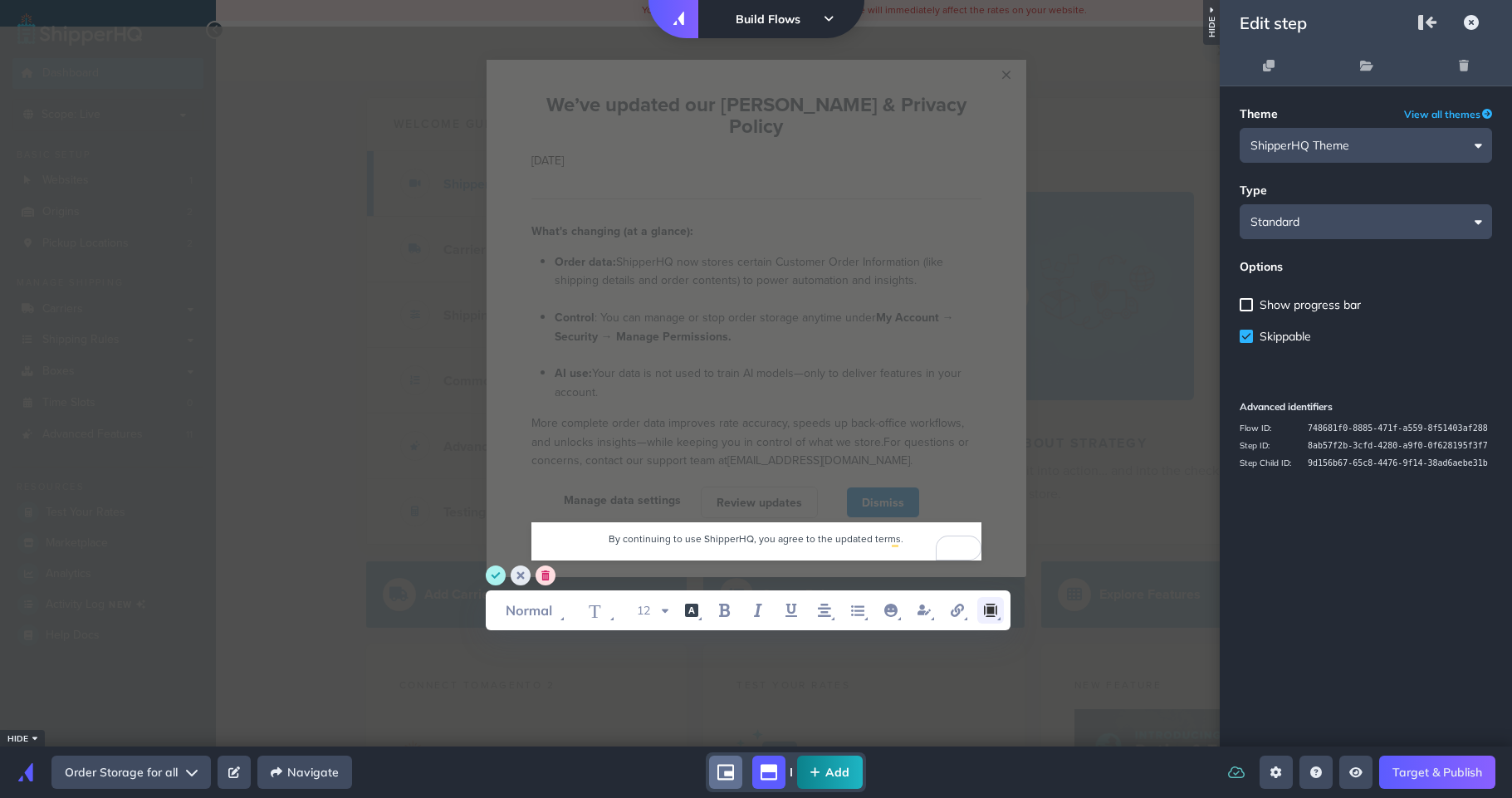
click at [993, 606] on icon "margin" at bounding box center [990, 609] width 20 height 20
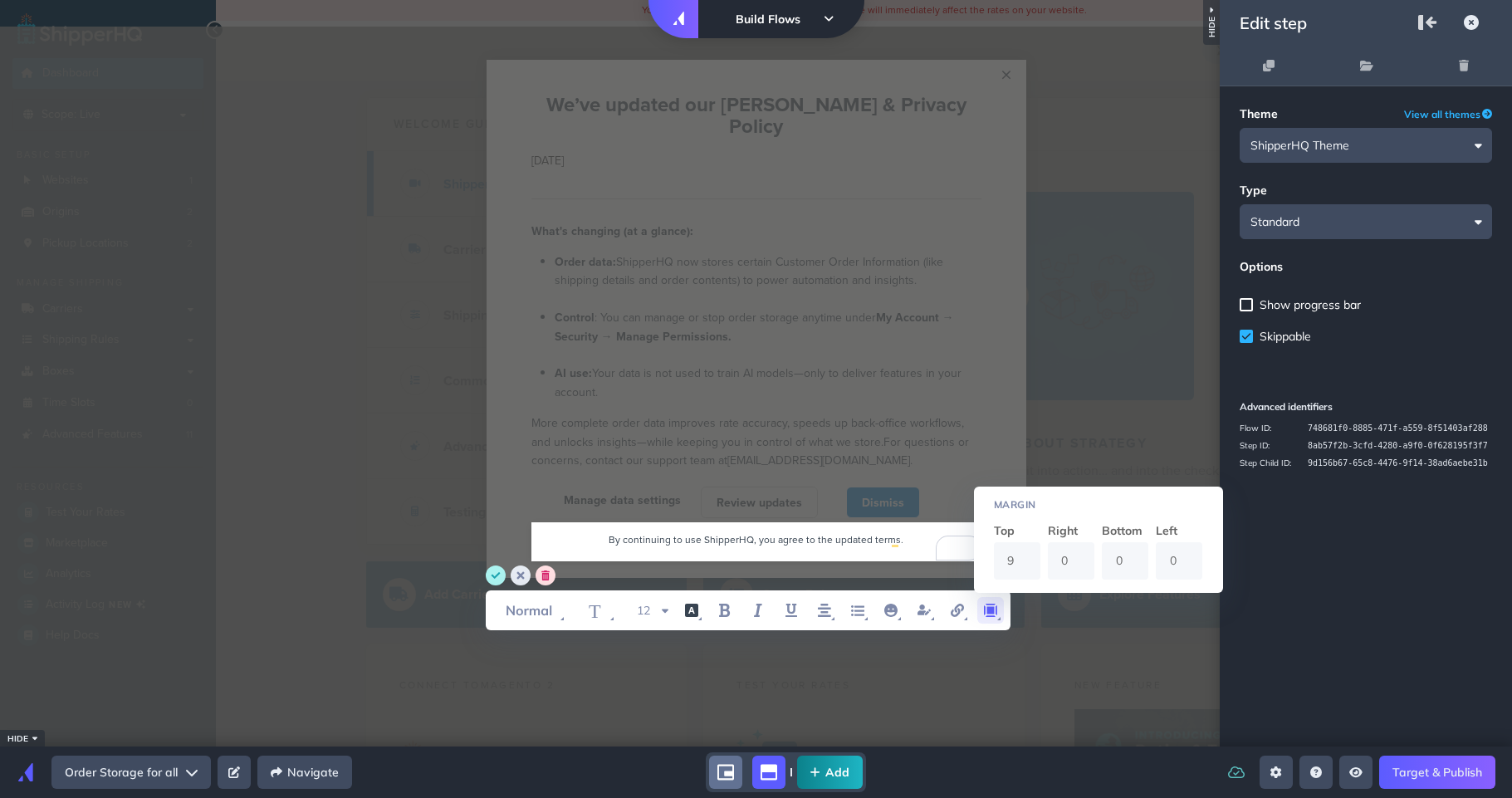
click at [1027, 553] on input "9" at bounding box center [1017, 561] width 47 height 37
click at [1027, 553] on input "10" at bounding box center [1017, 562] width 47 height 37
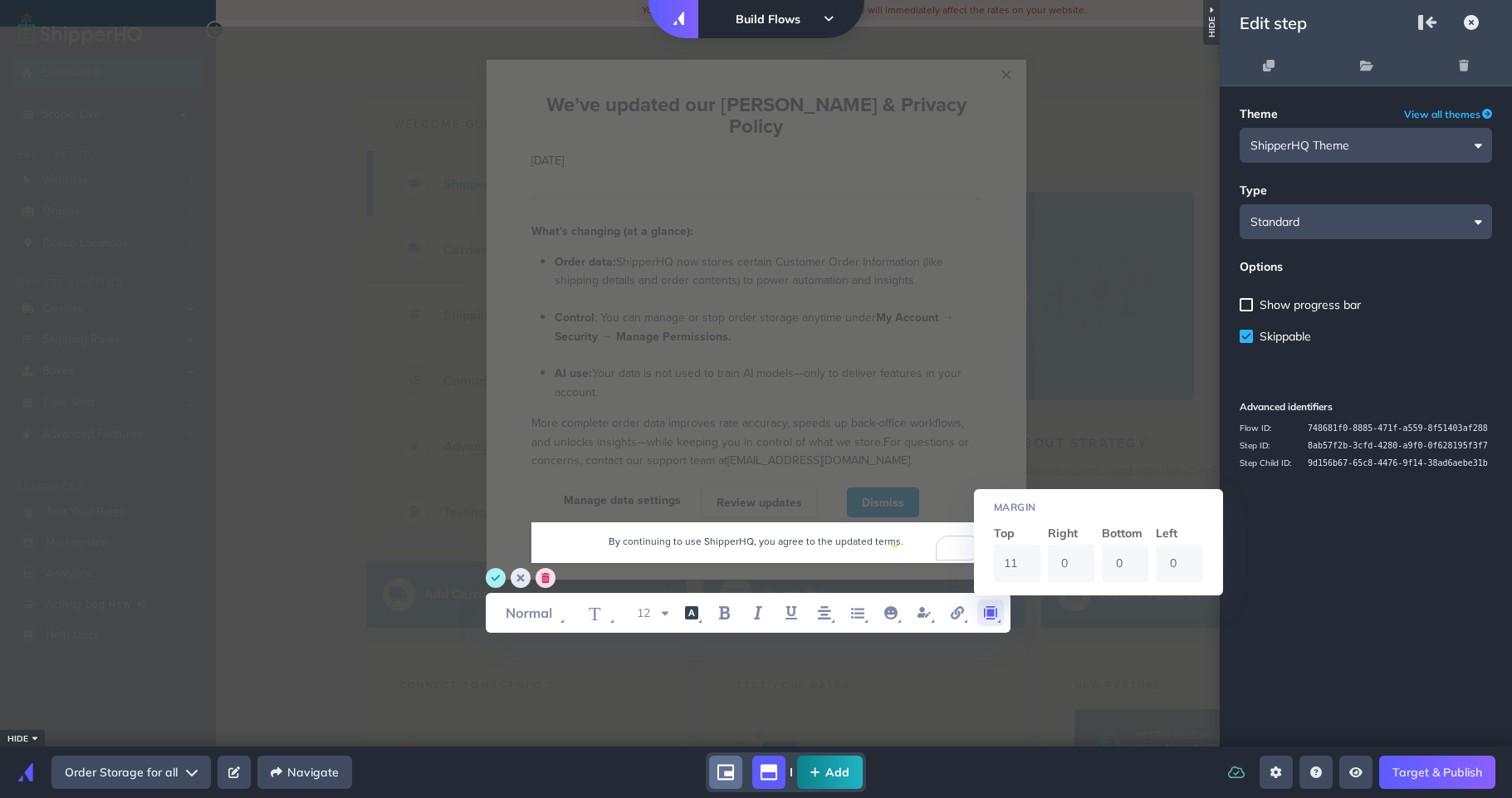
click at [1027, 553] on input "11" at bounding box center [1017, 563] width 47 height 37
click at [1027, 553] on input "12" at bounding box center [1017, 564] width 47 height 37
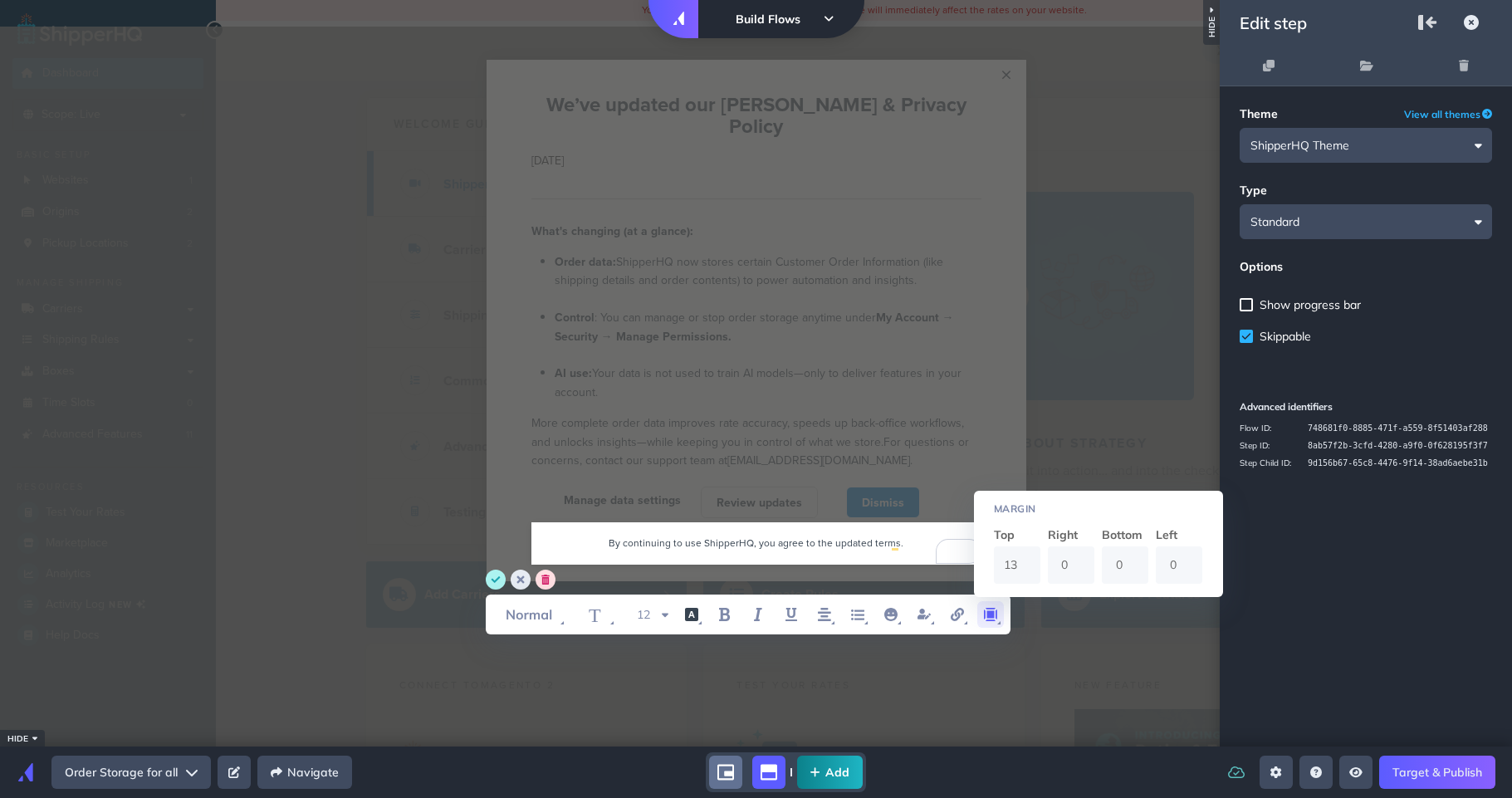
click at [1027, 553] on input "13" at bounding box center [1017, 565] width 47 height 37
type input "14"
click at [1029, 555] on input "14" at bounding box center [1017, 565] width 47 height 37
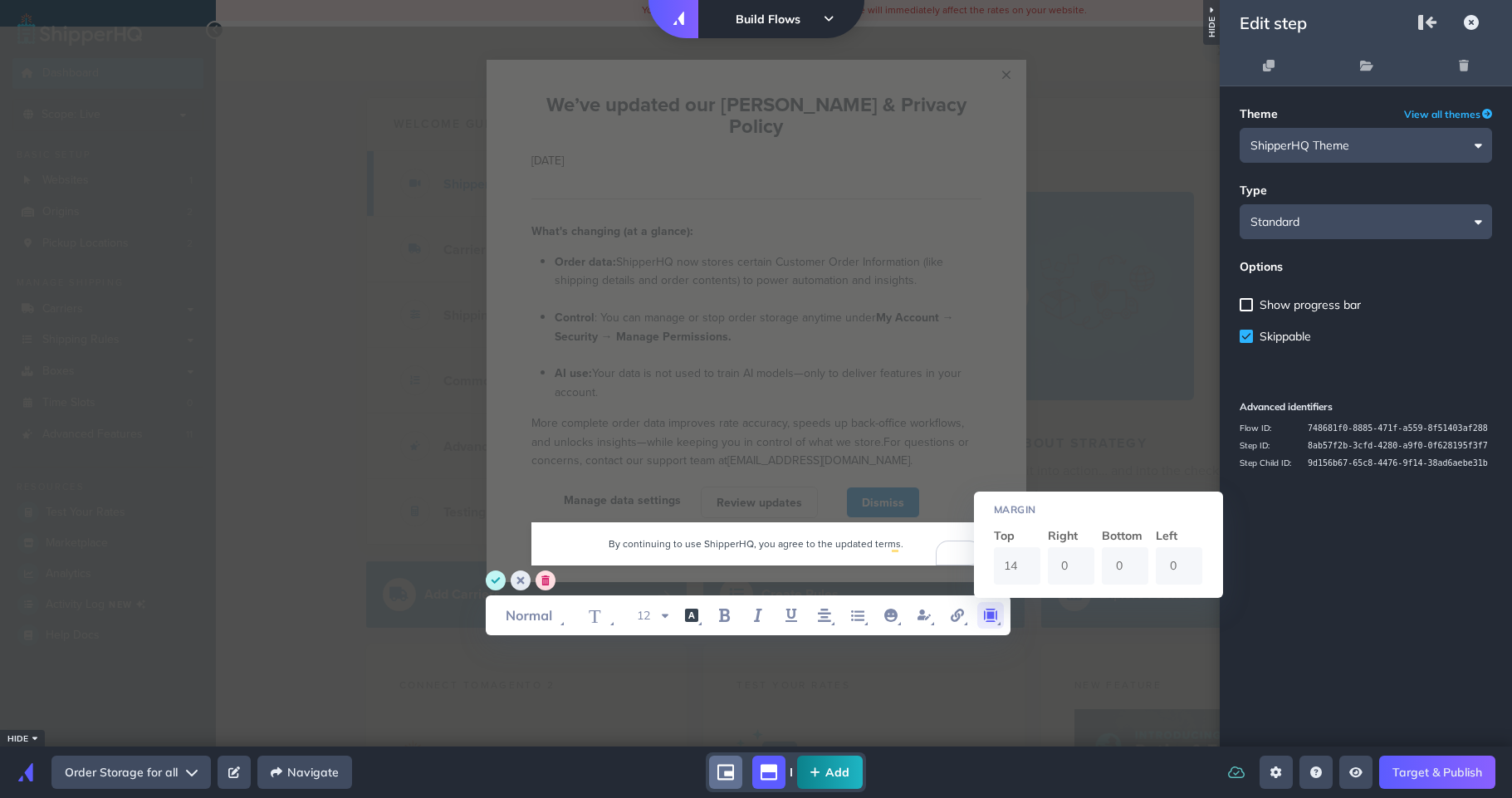
click at [495, 584] on circle "save" at bounding box center [495, 579] width 20 height 20
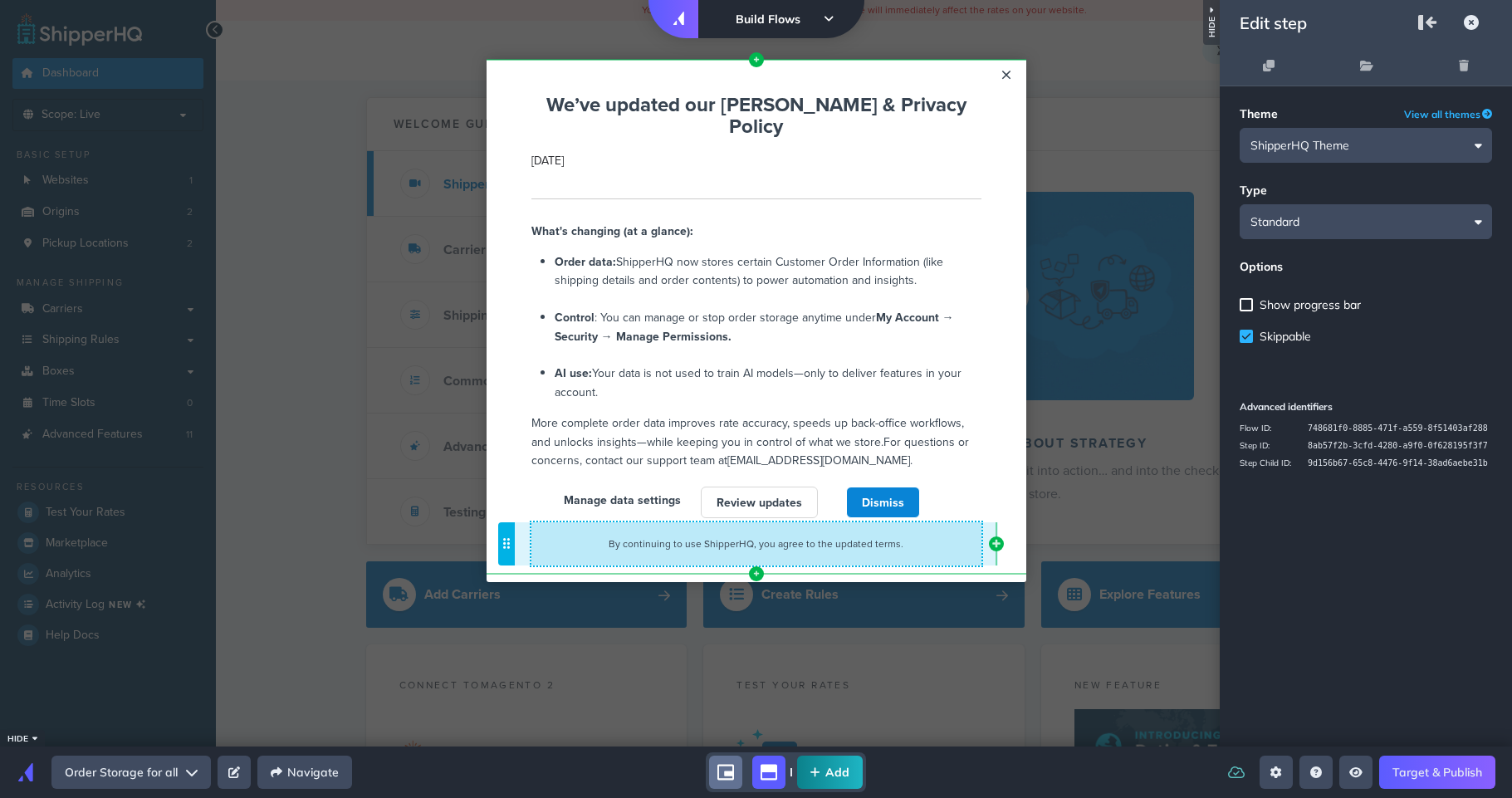
click at [866, 536] on span "By continuing to use ShipperHQ, you agree to the updated terms." at bounding box center [755, 543] width 294 height 14
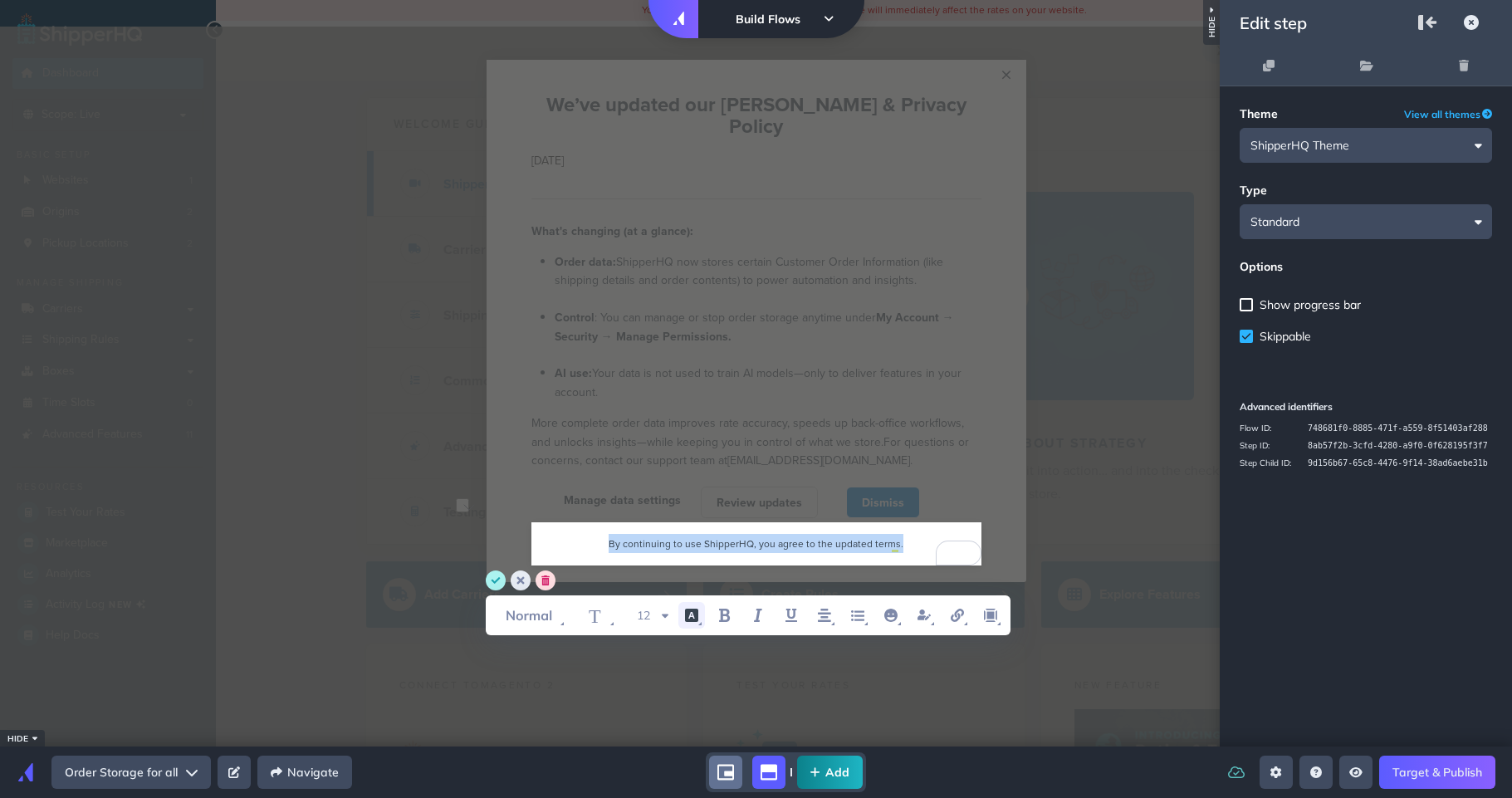
click at [696, 615] on icon "font color" at bounding box center [692, 615] width 13 height 13
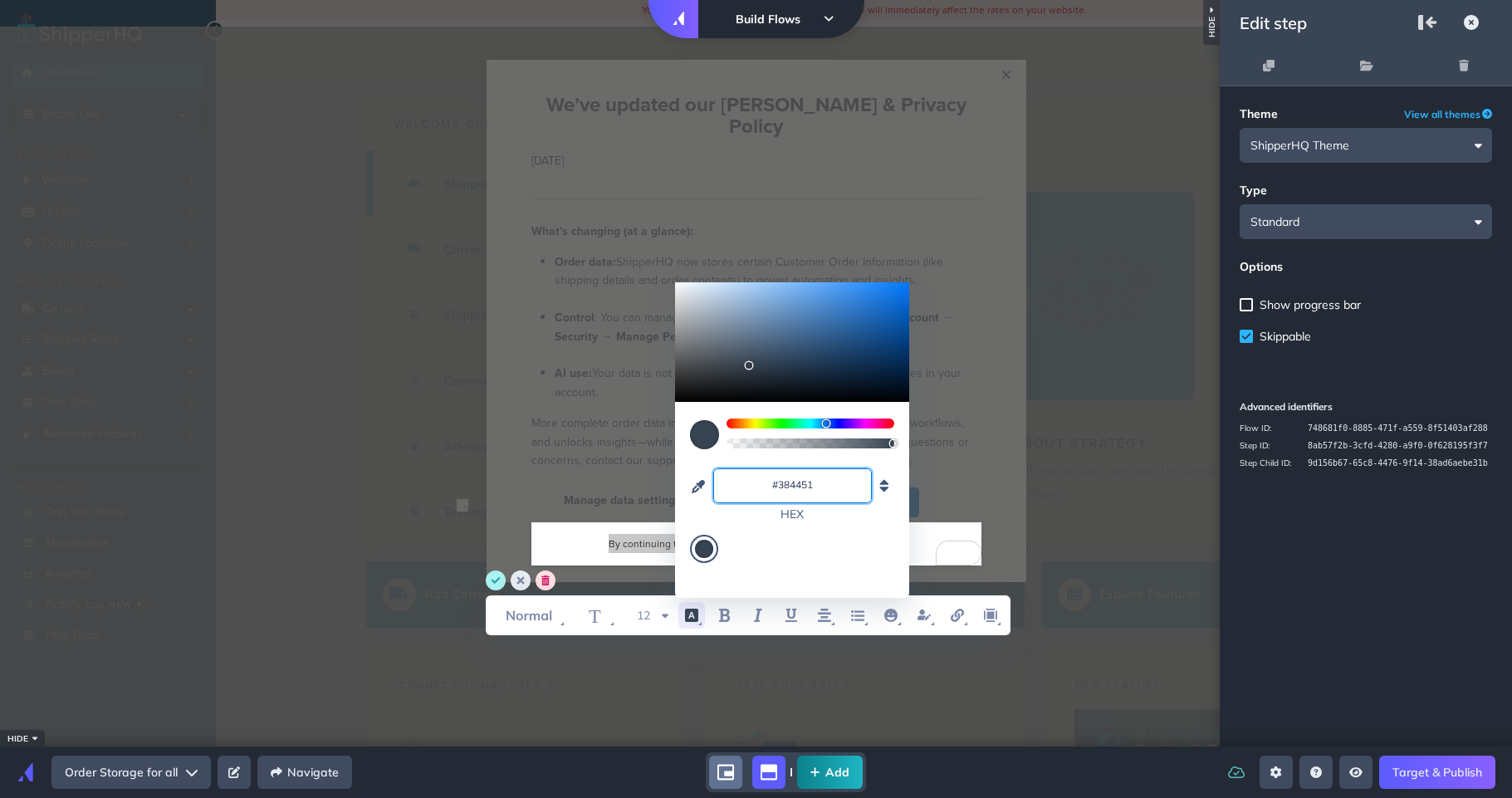
click at [792, 488] on input "#384451" at bounding box center [792, 485] width 144 height 17
drag, startPoint x: 777, startPoint y: 484, endPoint x: 897, endPoint y: 487, distance: 120.0
click at [897, 487] on div "#384451 hex" at bounding box center [792, 490] width 235 height 176
type input "#cccccc"
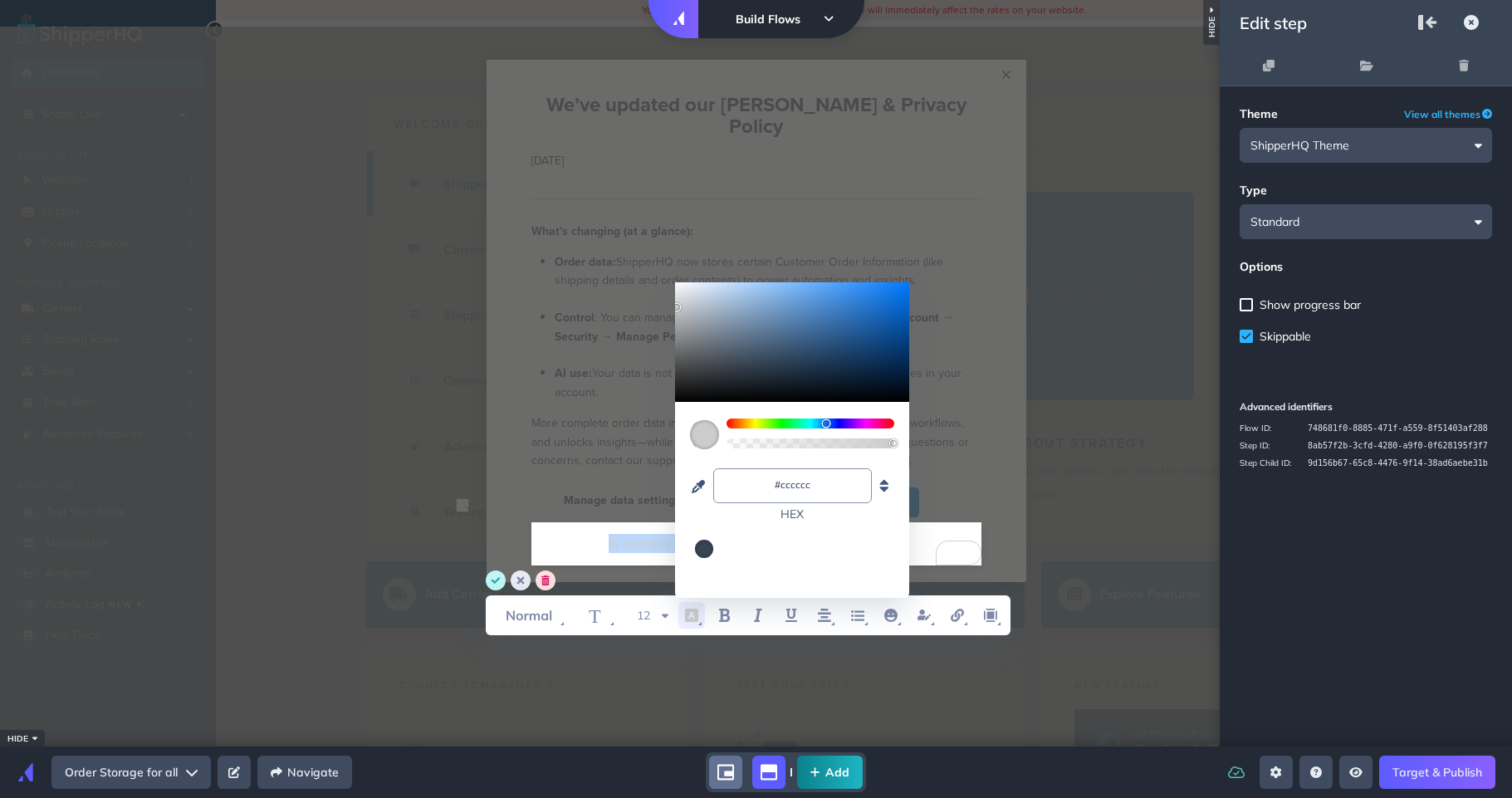
click at [488, 584] on circle "save" at bounding box center [495, 579] width 20 height 20
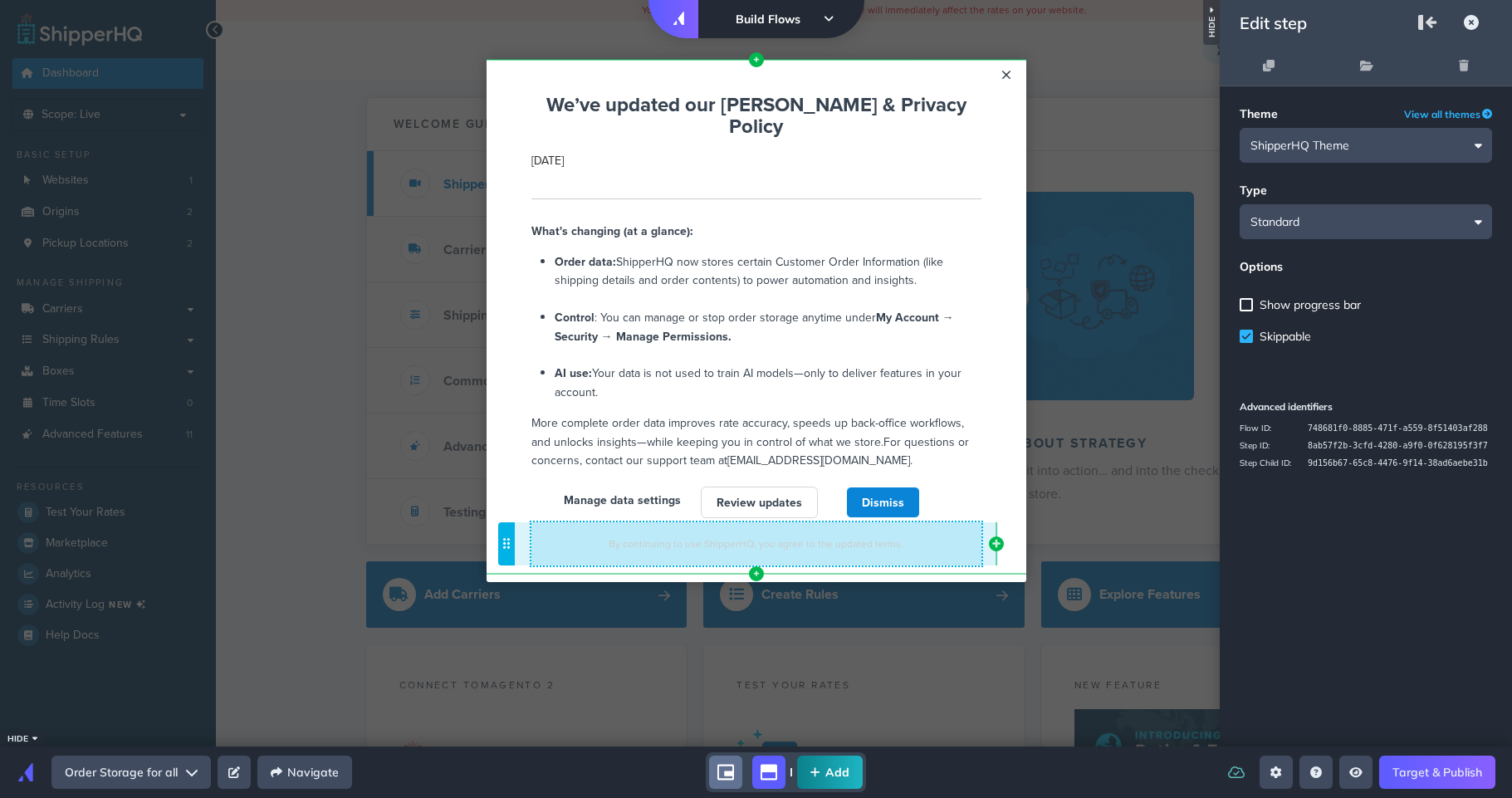
click at [704, 536] on span "By continuing to use ShipperHQ, you agree to the updated terms." at bounding box center [755, 543] width 294 height 14
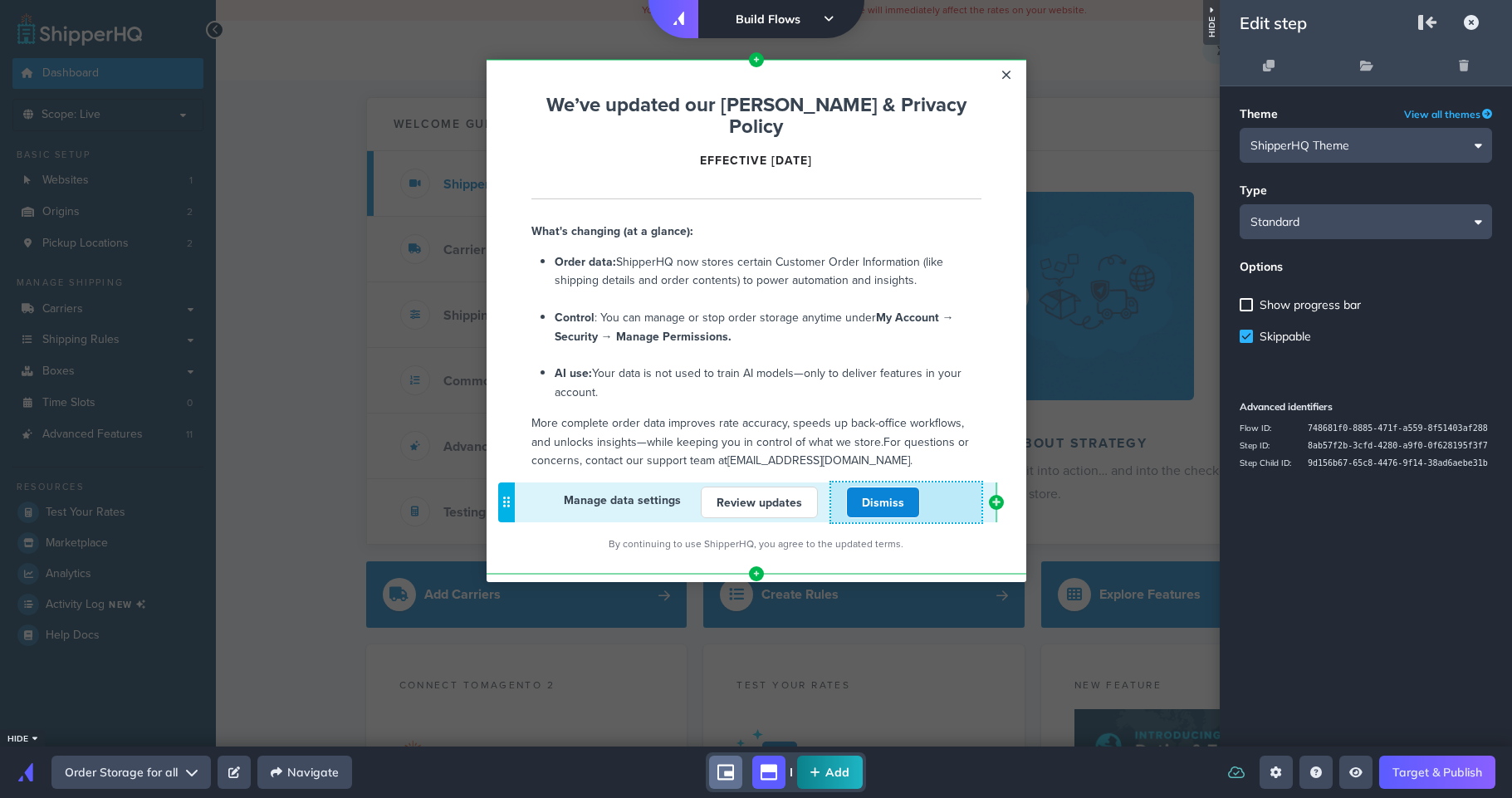
scroll to position [10, 0]
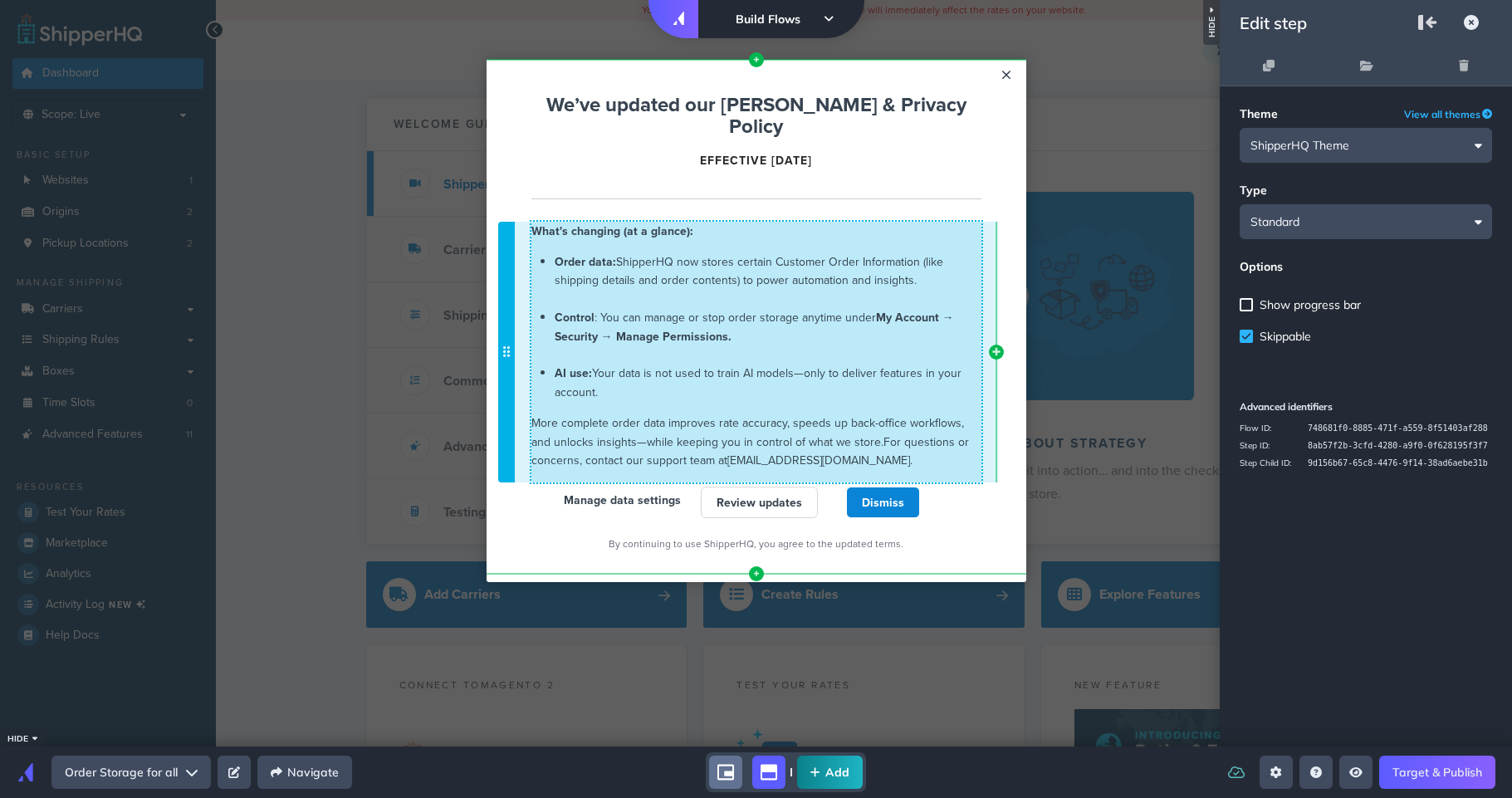
click at [814, 425] on span "More complete order data improves rate accuracy, speeds up back-office workflow…" at bounding box center [748, 431] width 433 height 35
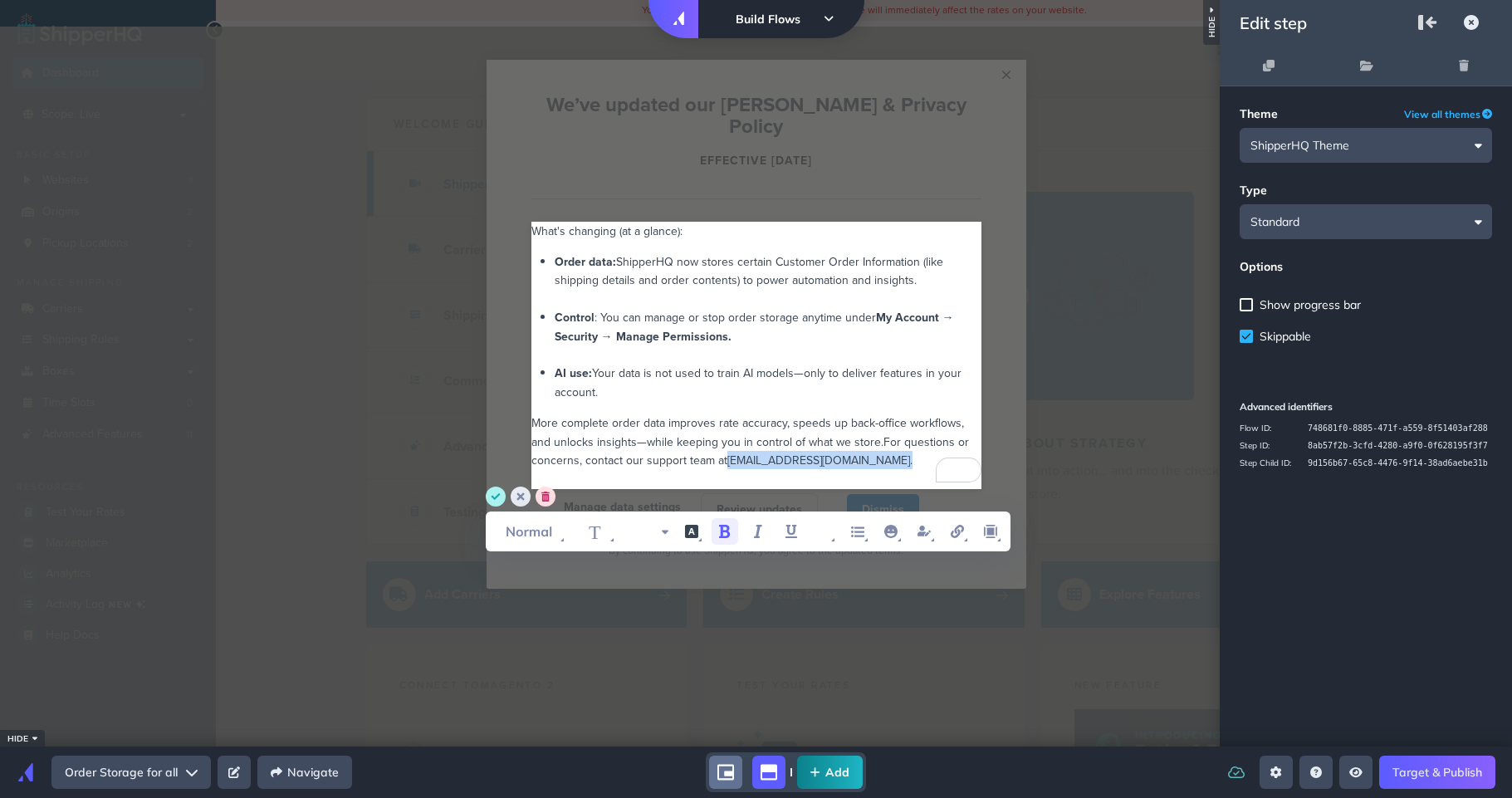
drag, startPoint x: 726, startPoint y: 440, endPoint x: 880, endPoint y: 443, distance: 154.0
click at [880, 443] on div "More complete order data improves rate accuracy, speeds up back-office workflow…" at bounding box center [757, 441] width 450 height 56
click at [949, 530] on icon "link" at bounding box center [957, 531] width 20 height 20
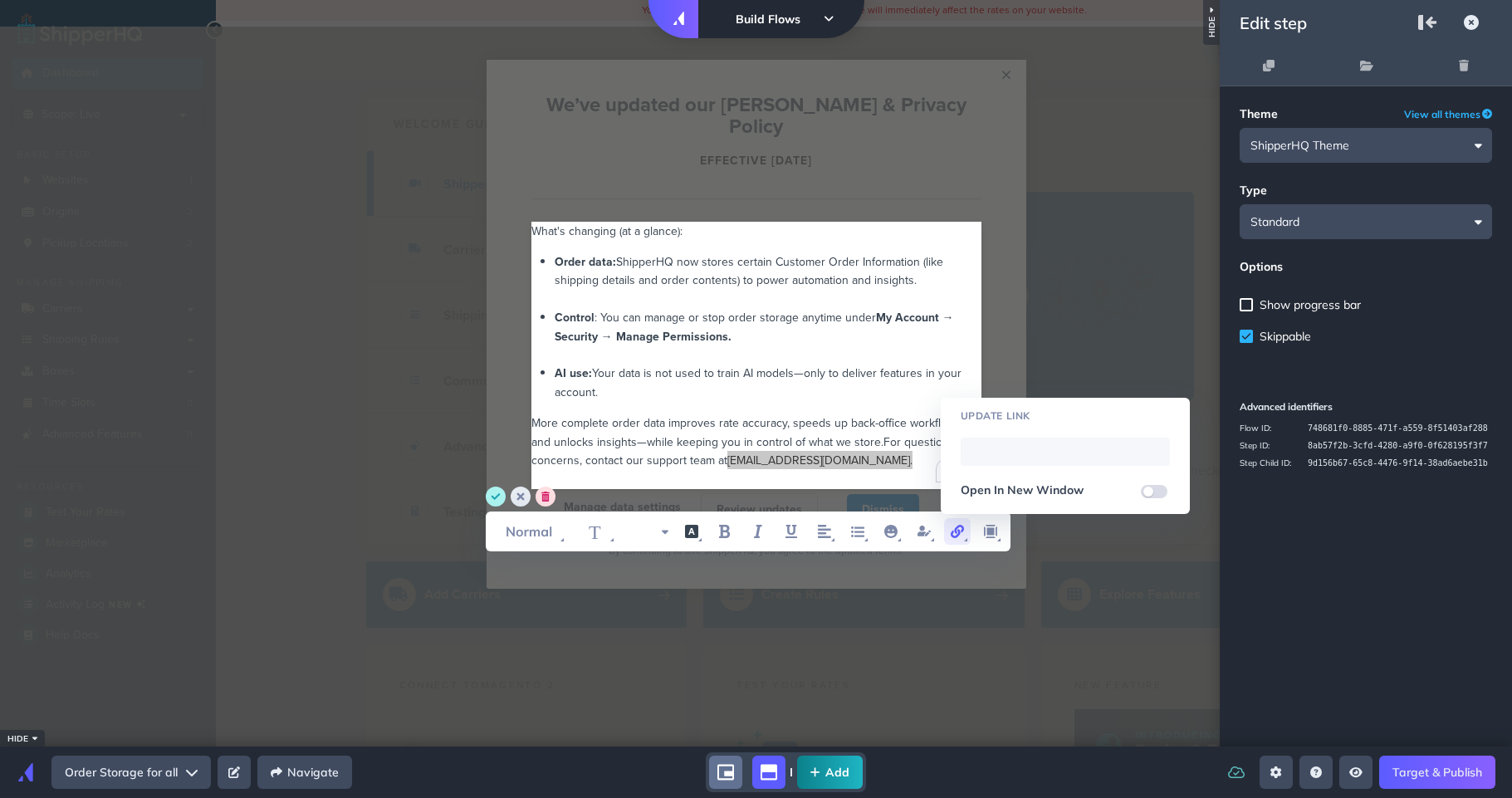
click at [993, 457] on input "WYSIWYG Toolbar and Actions" at bounding box center [1065, 451] width 209 height 28
type input "mailto:support@shipperhq.com"
click at [502, 495] on circle "save" at bounding box center [495, 496] width 20 height 20
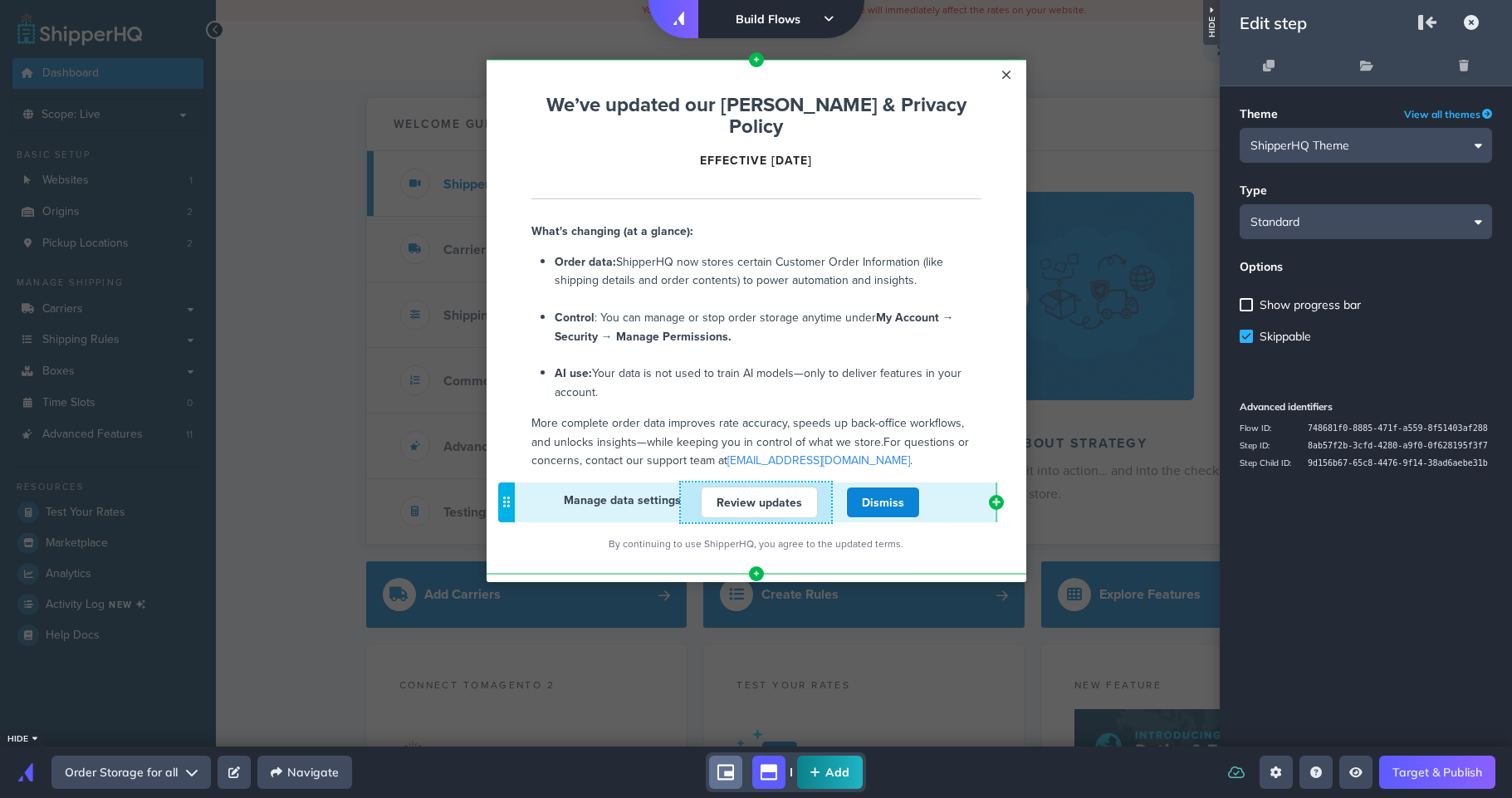
click at [734, 487] on link "Review updates" at bounding box center [759, 503] width 117 height 32
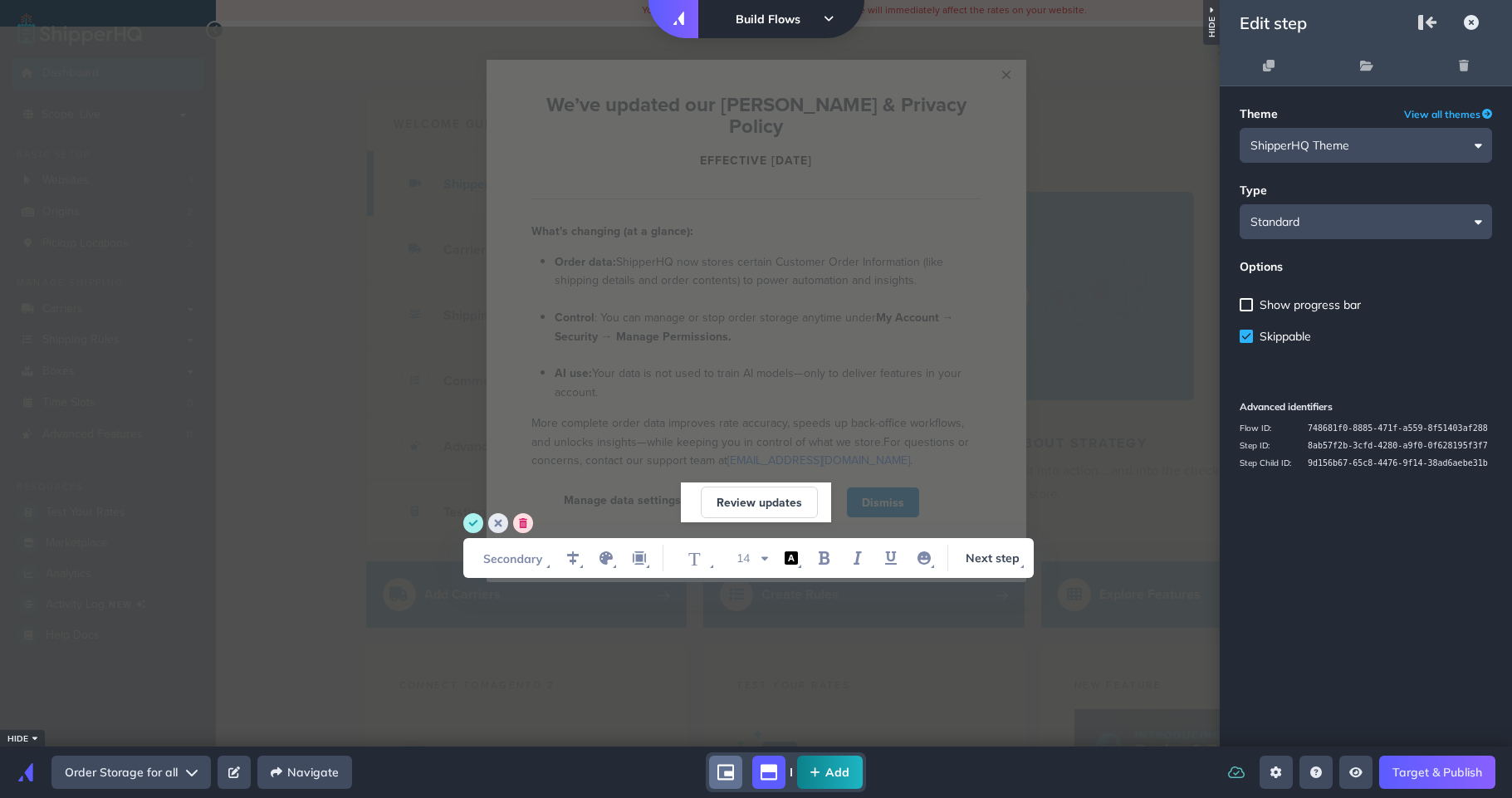
click at [749, 494] on input "Review updates" at bounding box center [760, 503] width 86 height 17
click at [540, 553] on icon "WYSIWYG Toolbar and Actions" at bounding box center [511, 558] width 83 height 26
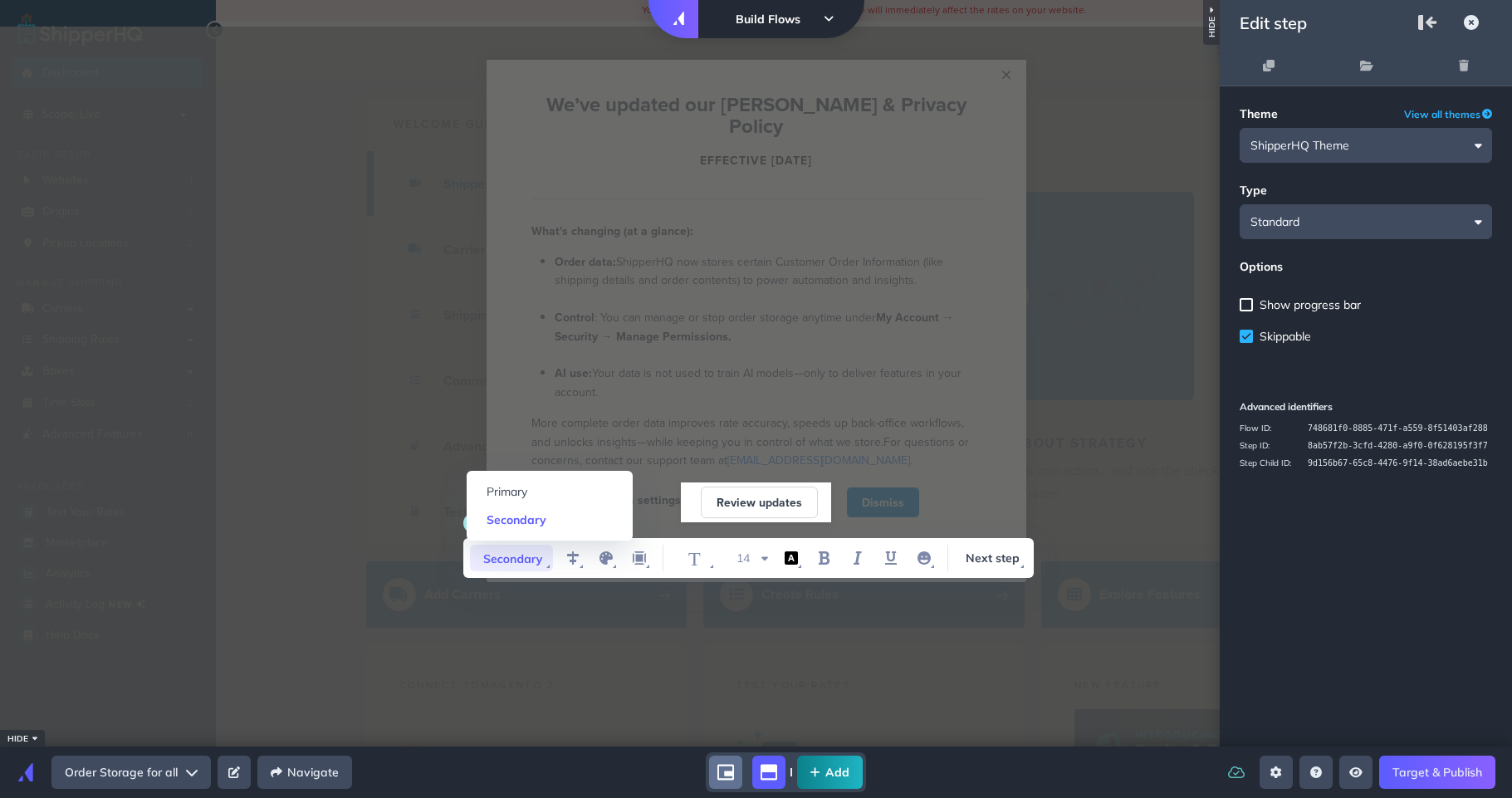
click at [540, 553] on icon "WYSIWYG Toolbar and Actions" at bounding box center [511, 558] width 83 height 26
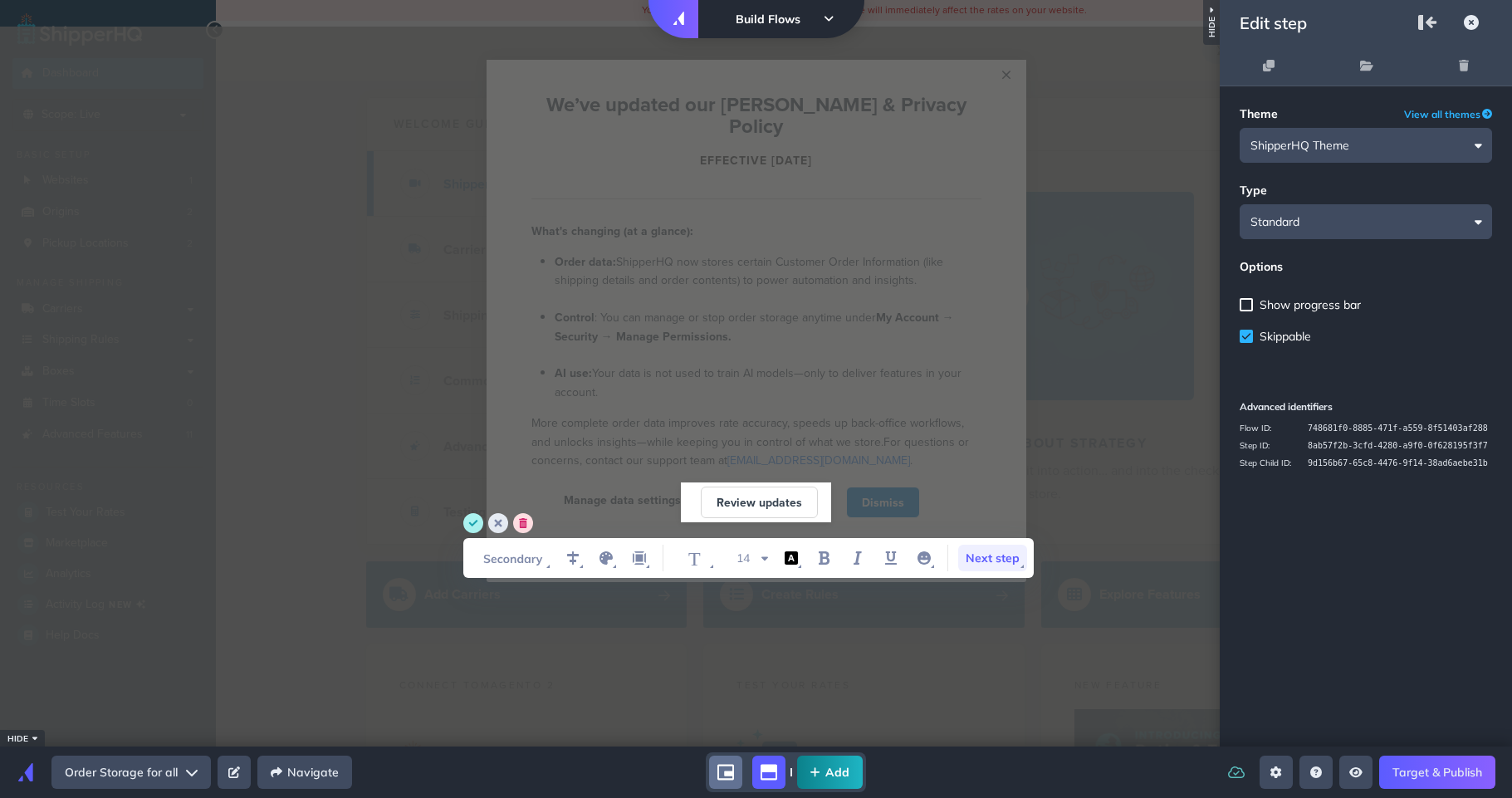
click at [1001, 562] on span "Next step" at bounding box center [992, 558] width 69 height 26
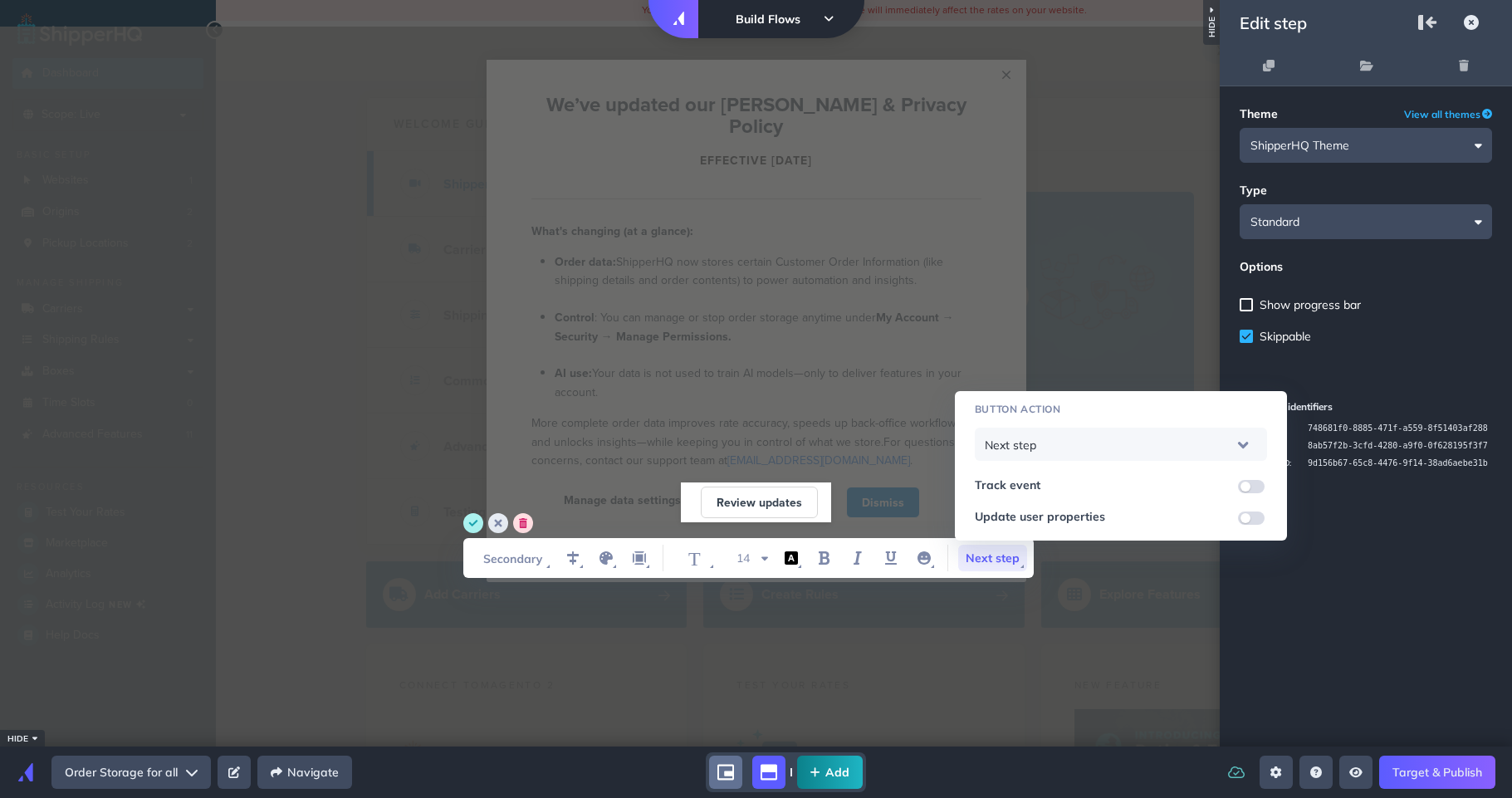
click at [1028, 445] on div "Next step" at bounding box center [1120, 444] width 272 height 44
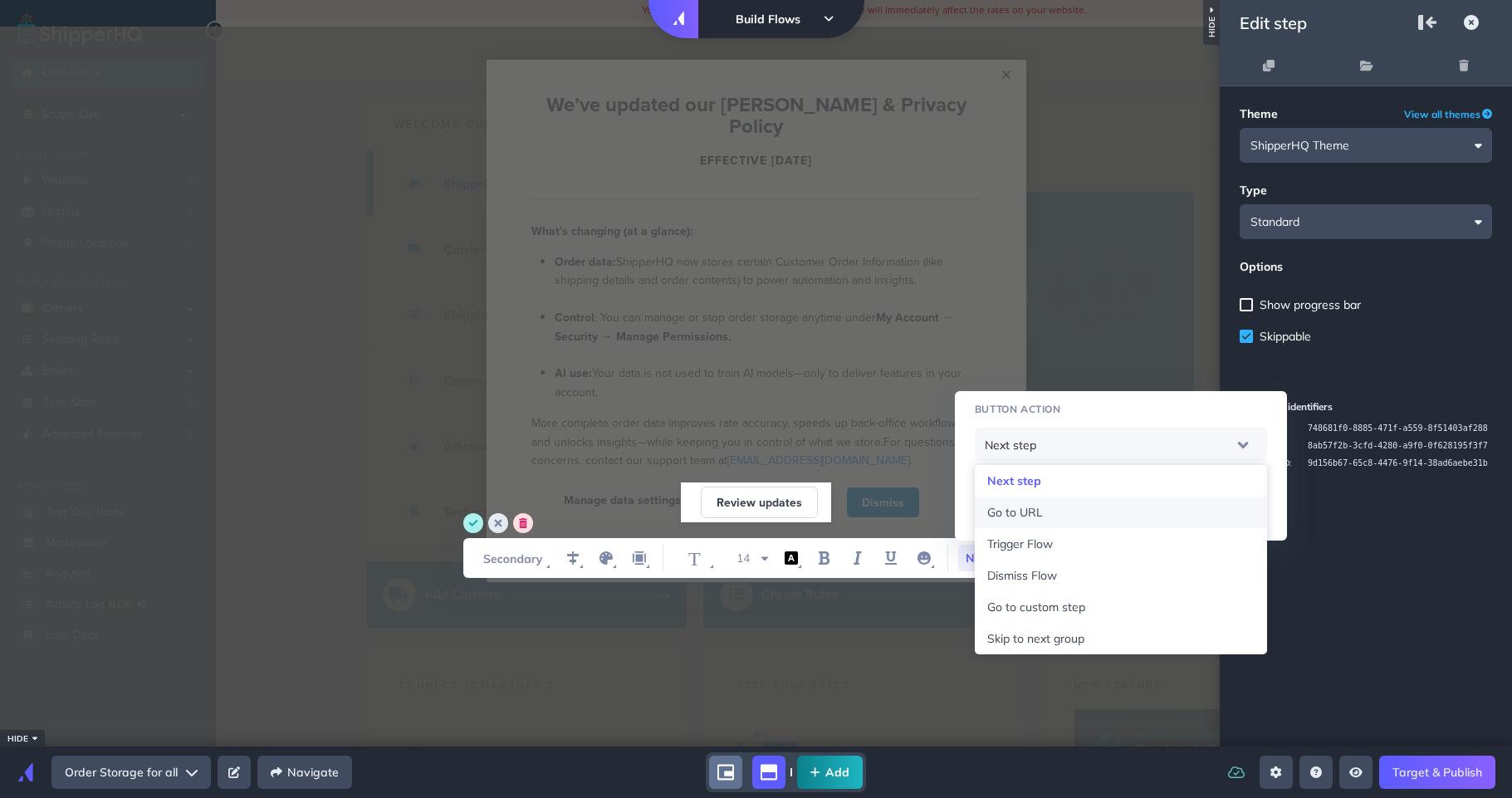
click at [1027, 511] on span "Go to URL" at bounding box center [1015, 512] width 56 height 15
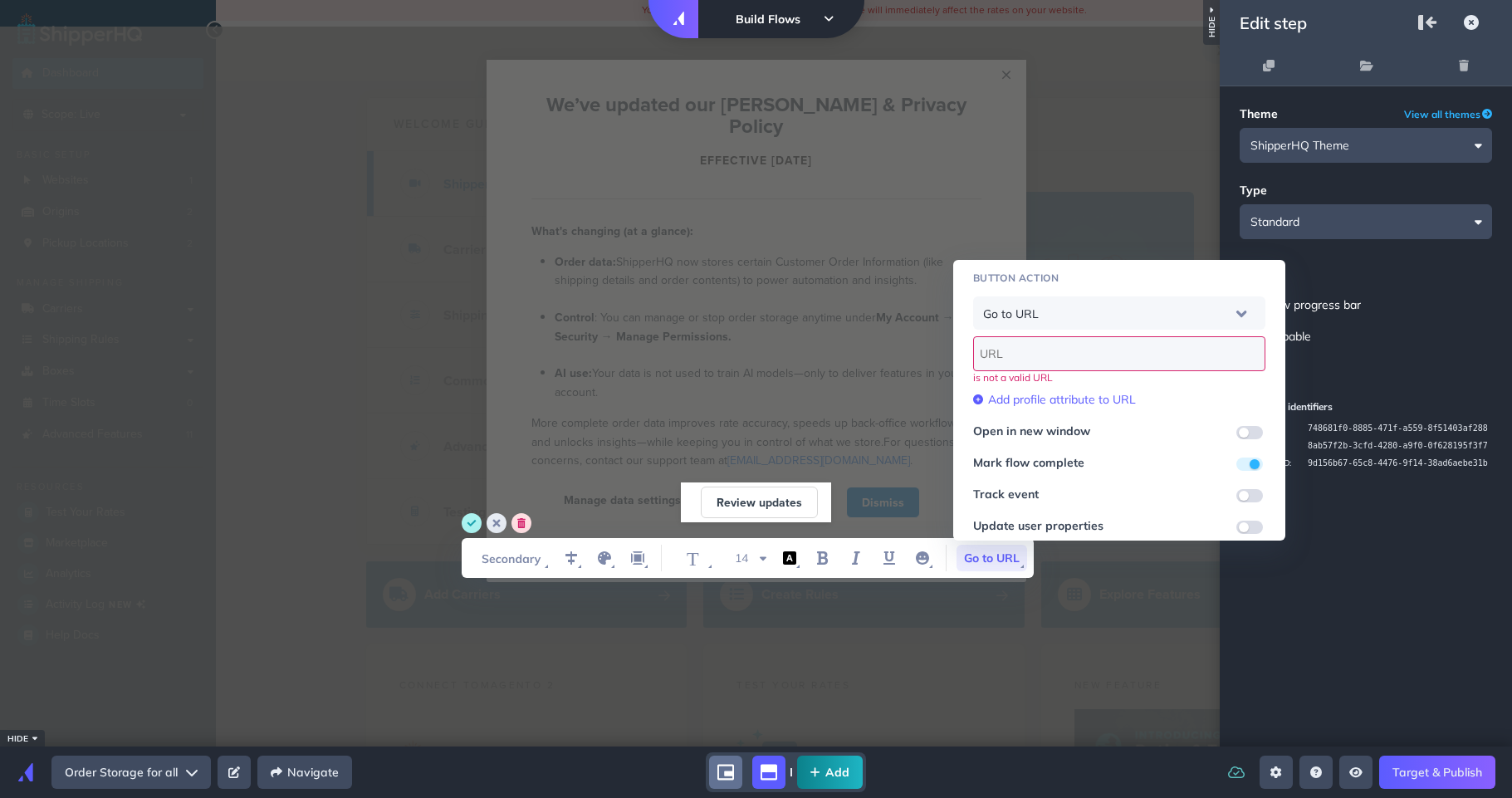
click at [1006, 364] on input "WYSIWYG Toolbar and Actions" at bounding box center [1119, 353] width 292 height 35
paste input "https://shipperhq.com/privacy"
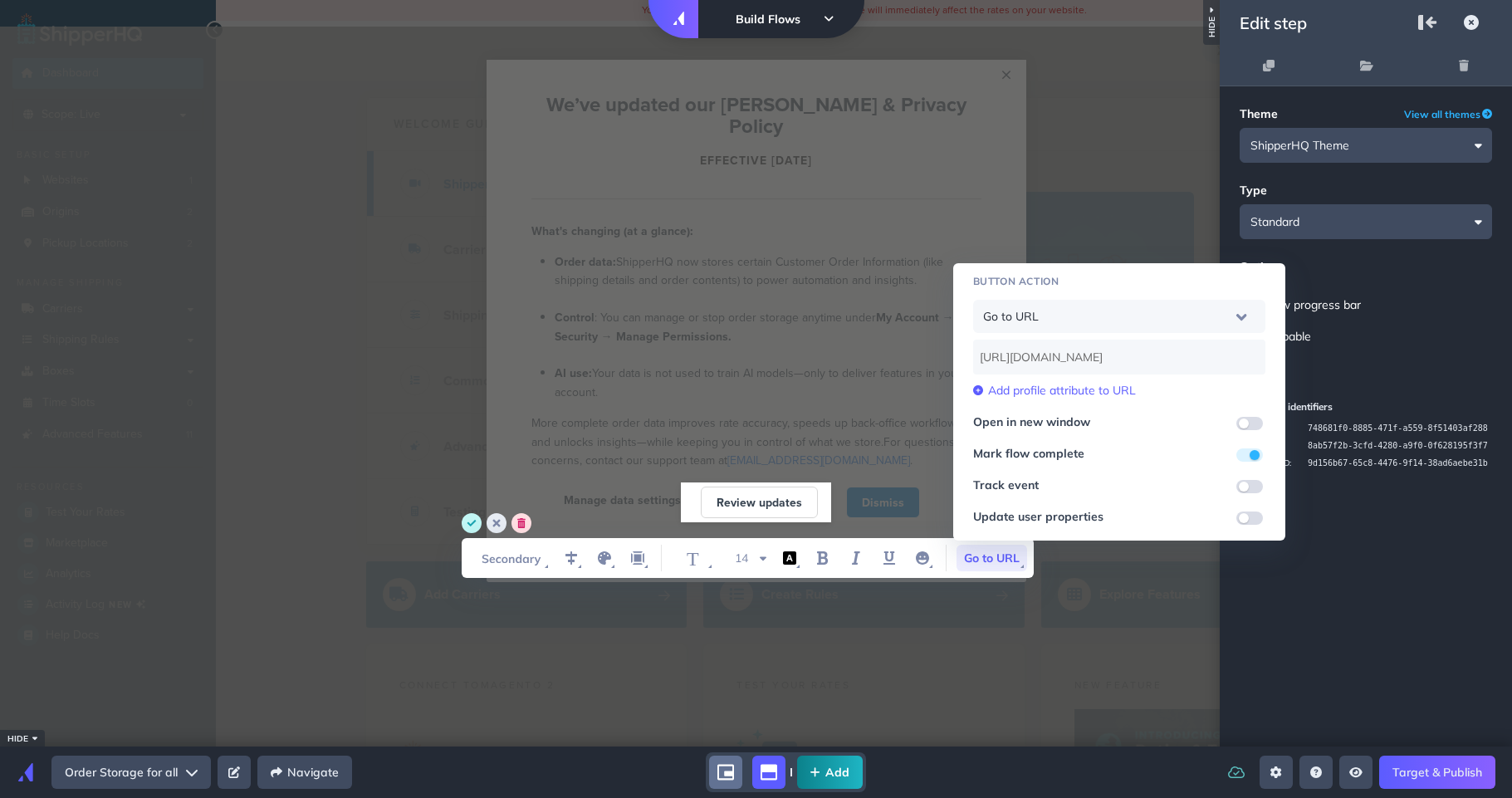
type input "https://shipperhq.com/privacy"
click at [467, 520] on circle "save" at bounding box center [471, 522] width 20 height 20
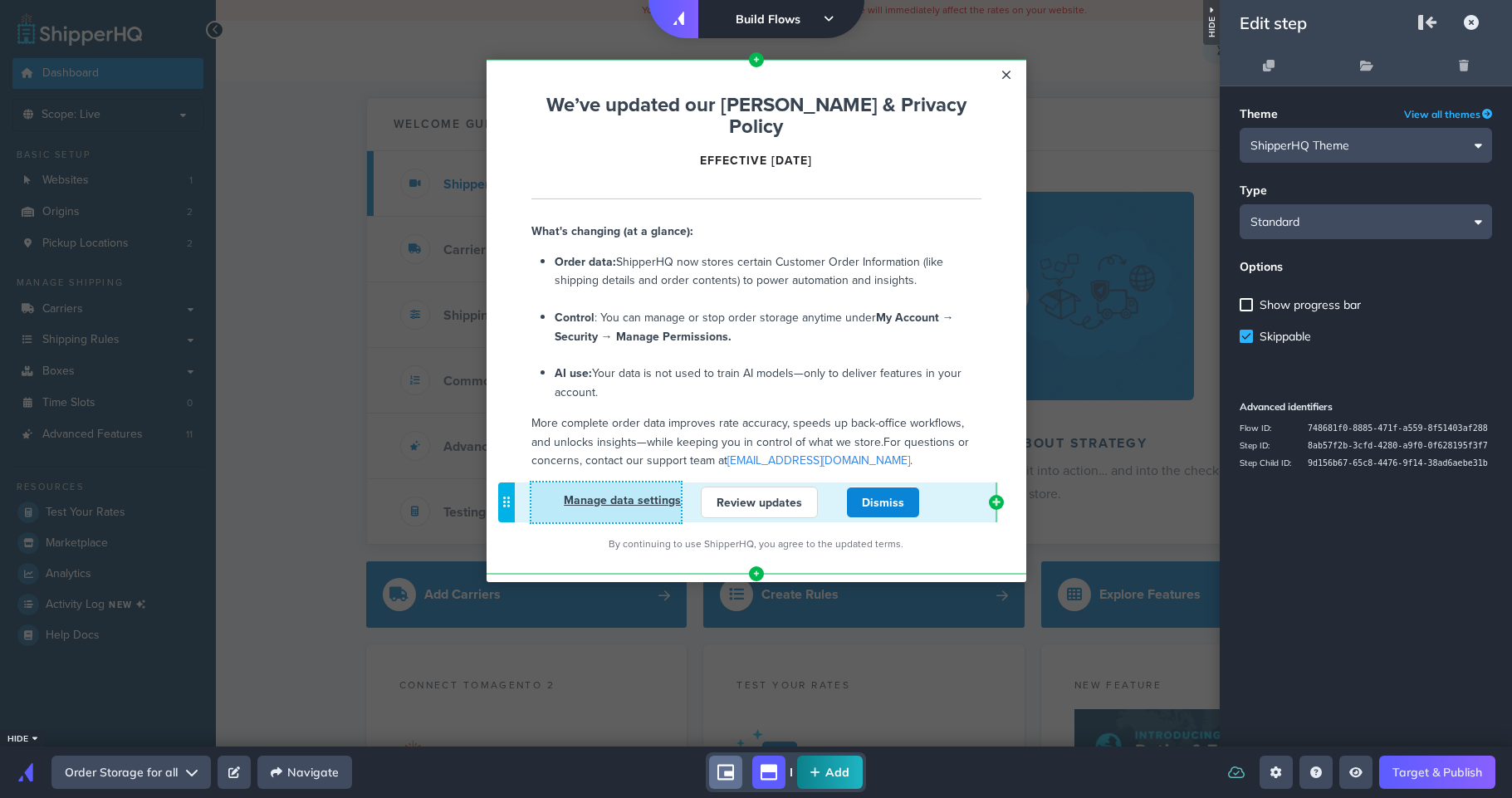
click at [618, 492] on link "Manage data settings" at bounding box center [621, 500] width 117 height 17
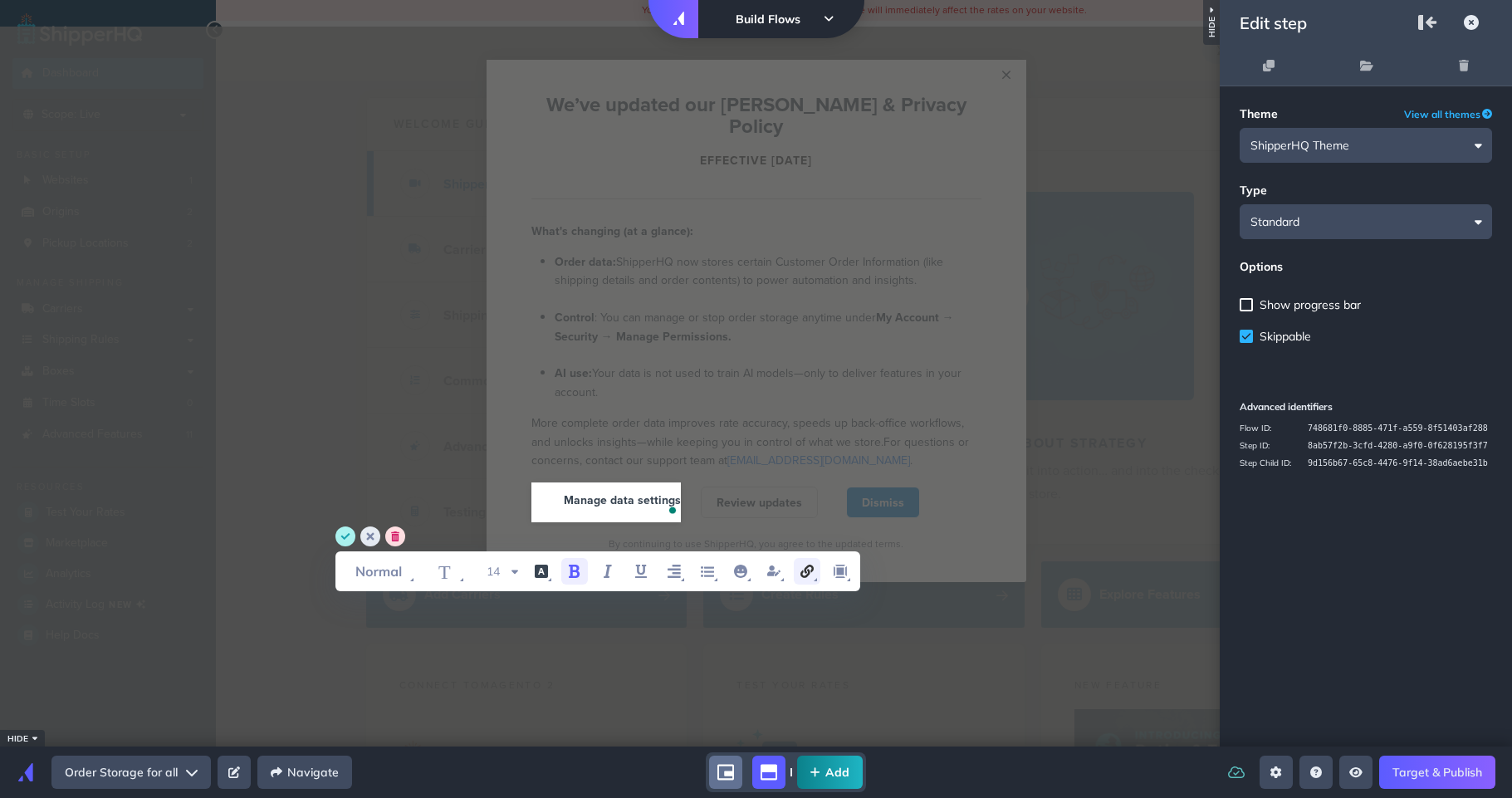
click at [811, 572] on icon "link" at bounding box center [806, 571] width 20 height 20
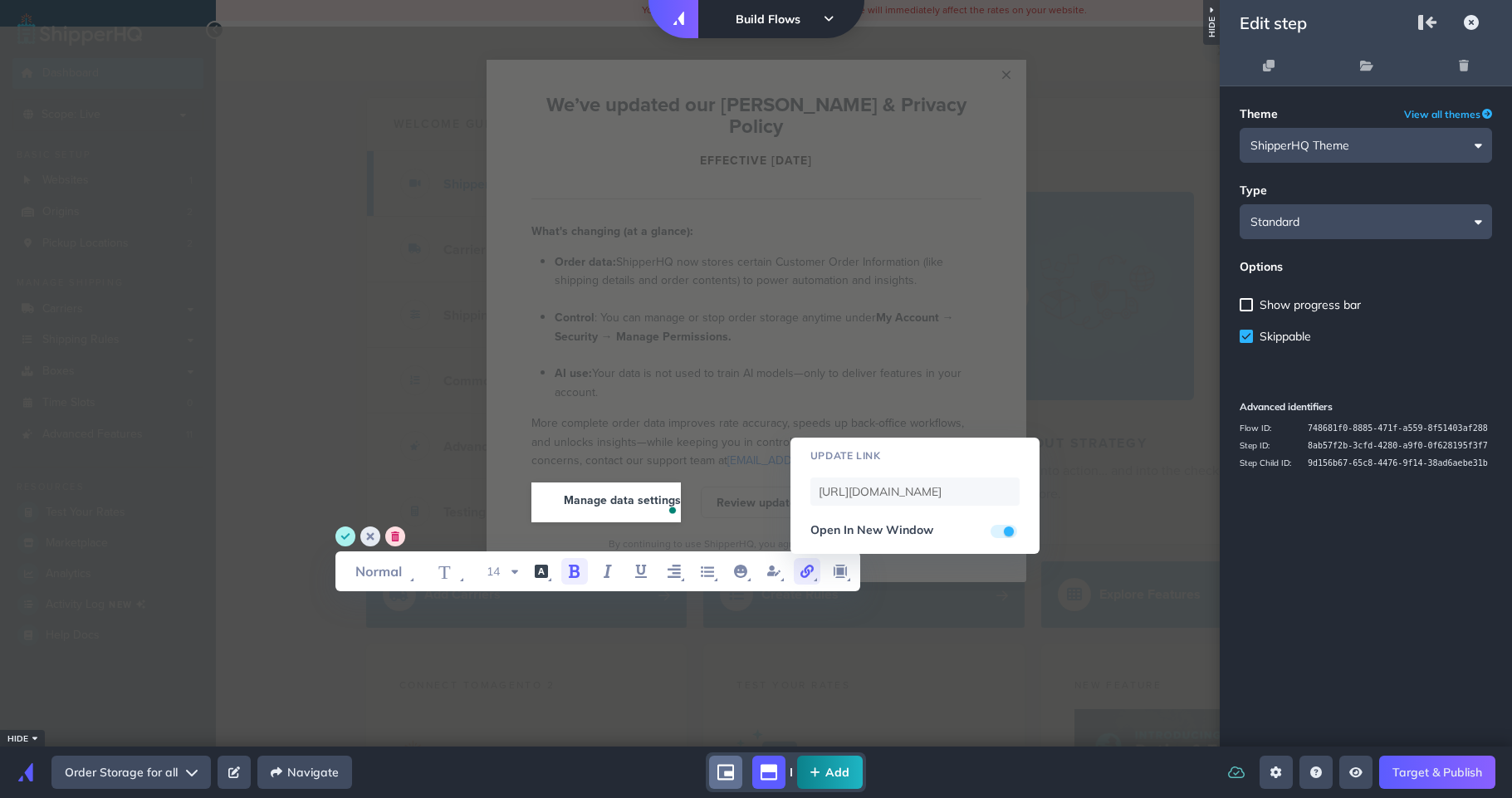
click at [811, 571] on icon "link" at bounding box center [806, 571] width 13 height 13
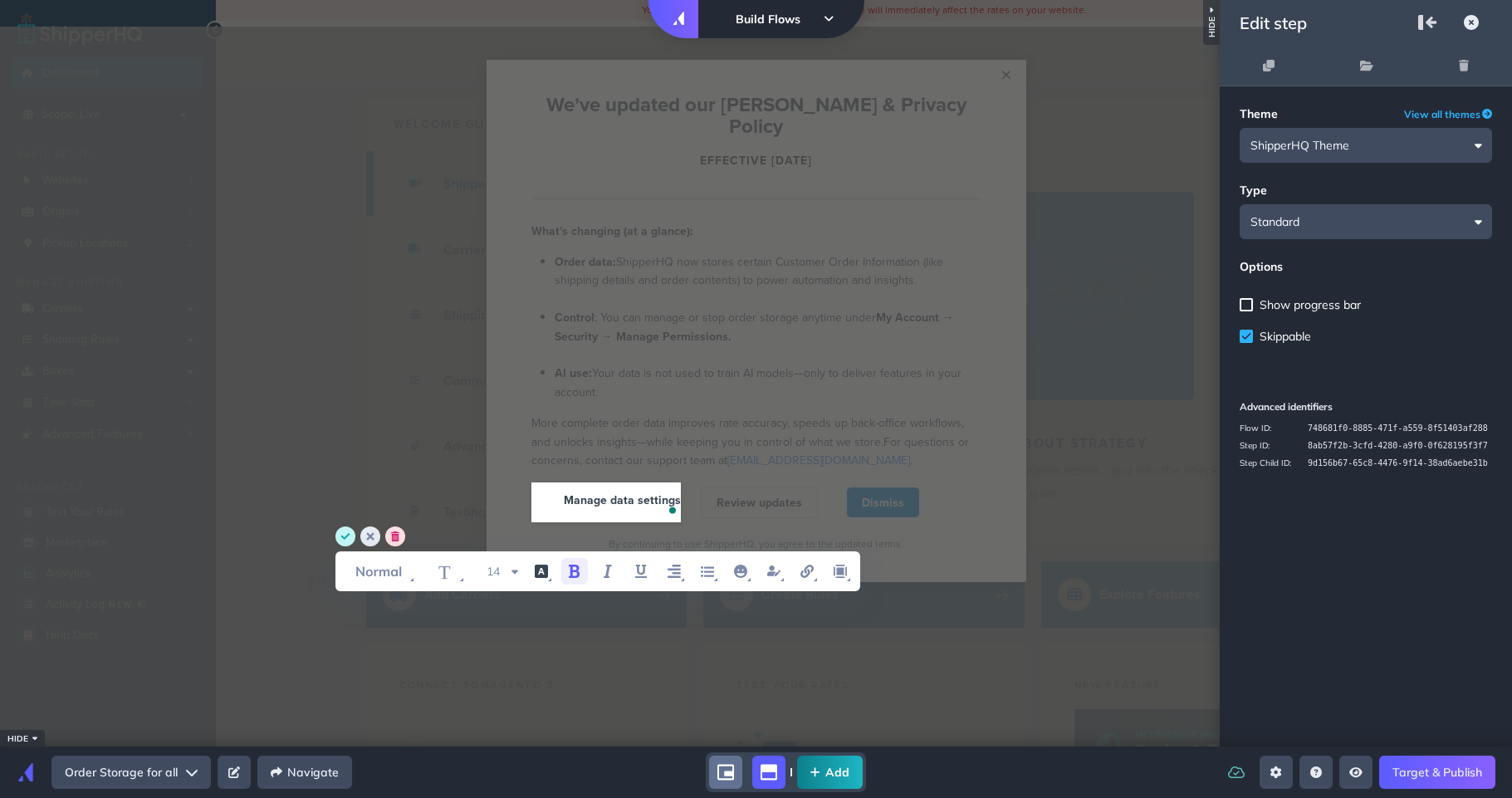
click at [342, 532] on circle "save" at bounding box center [345, 535] width 20 height 20
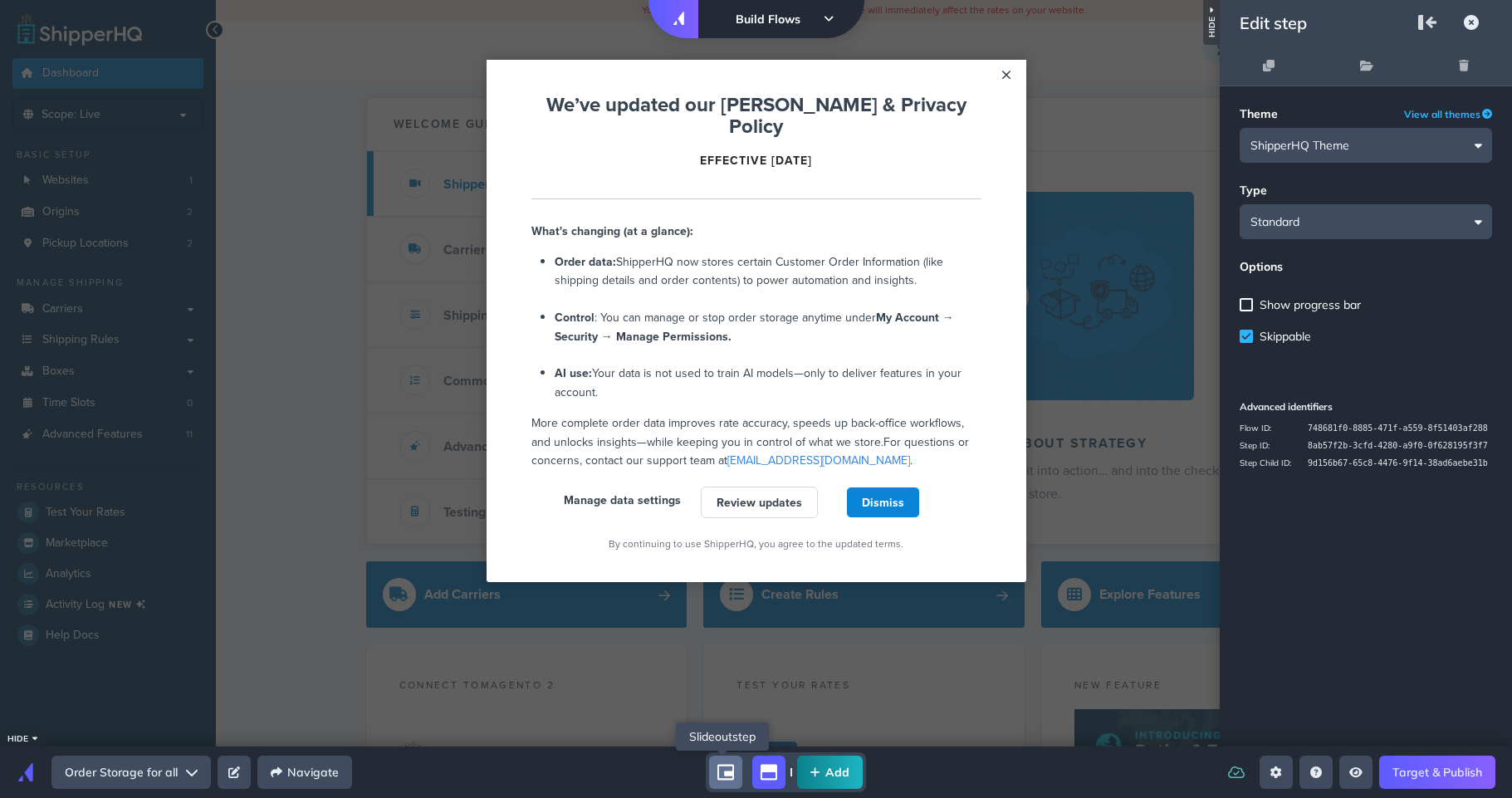
click at [720, 774] on icon "shorty" at bounding box center [726, 772] width 17 height 17
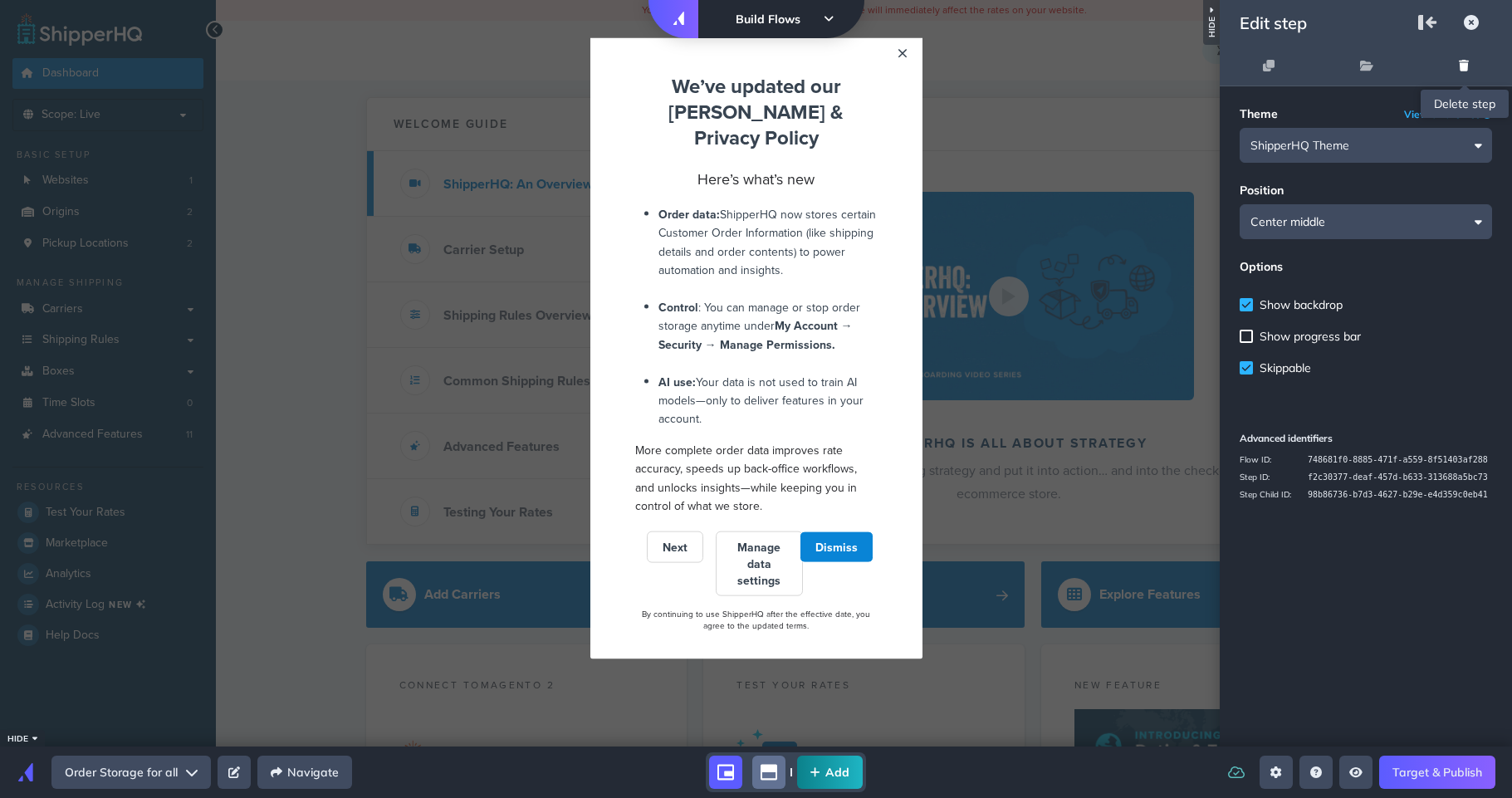
click at [1462, 60] on icon "delete" at bounding box center [1463, 65] width 10 height 11
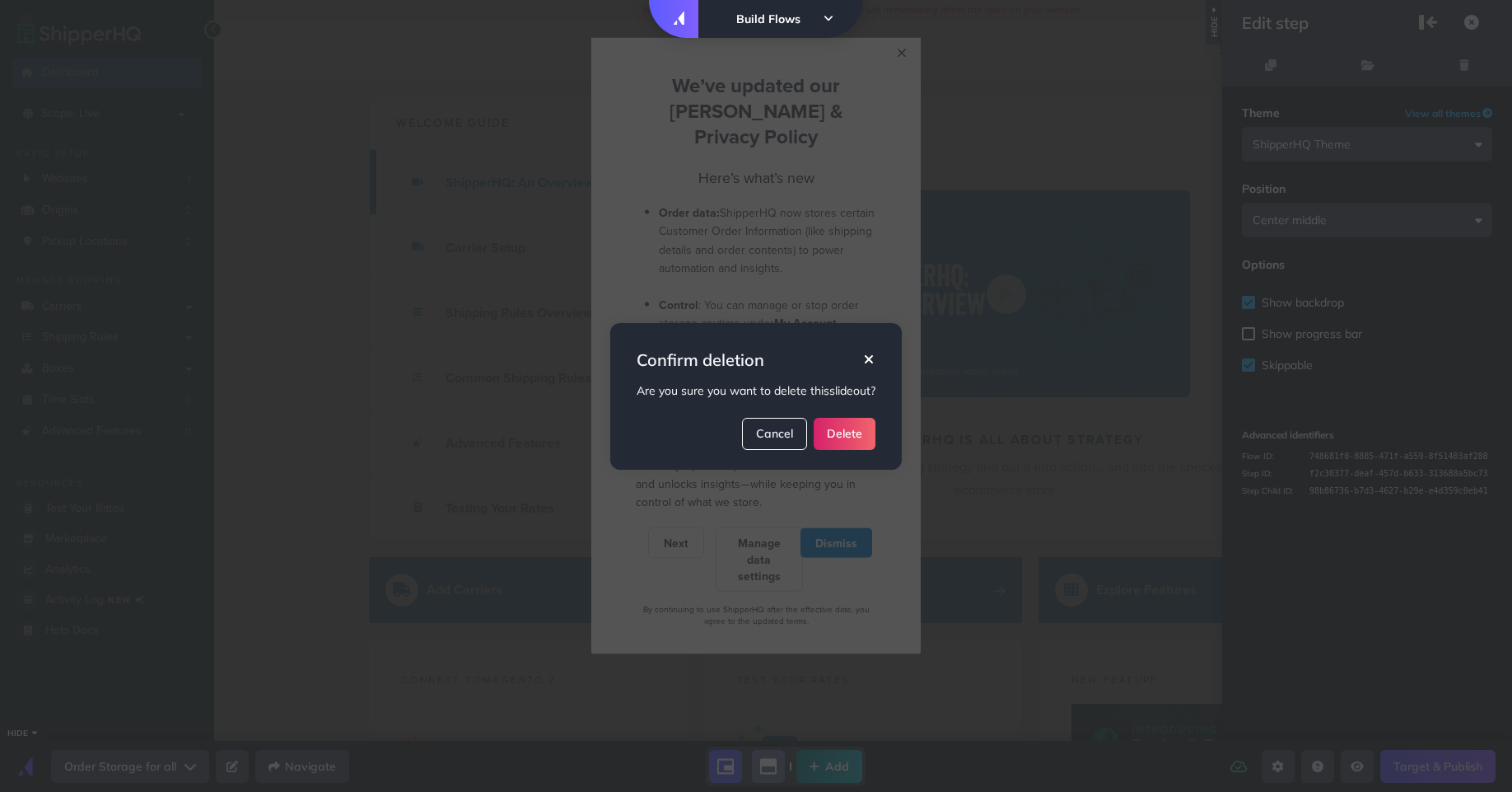
click at [863, 432] on button "Delete" at bounding box center [845, 433] width 62 height 32
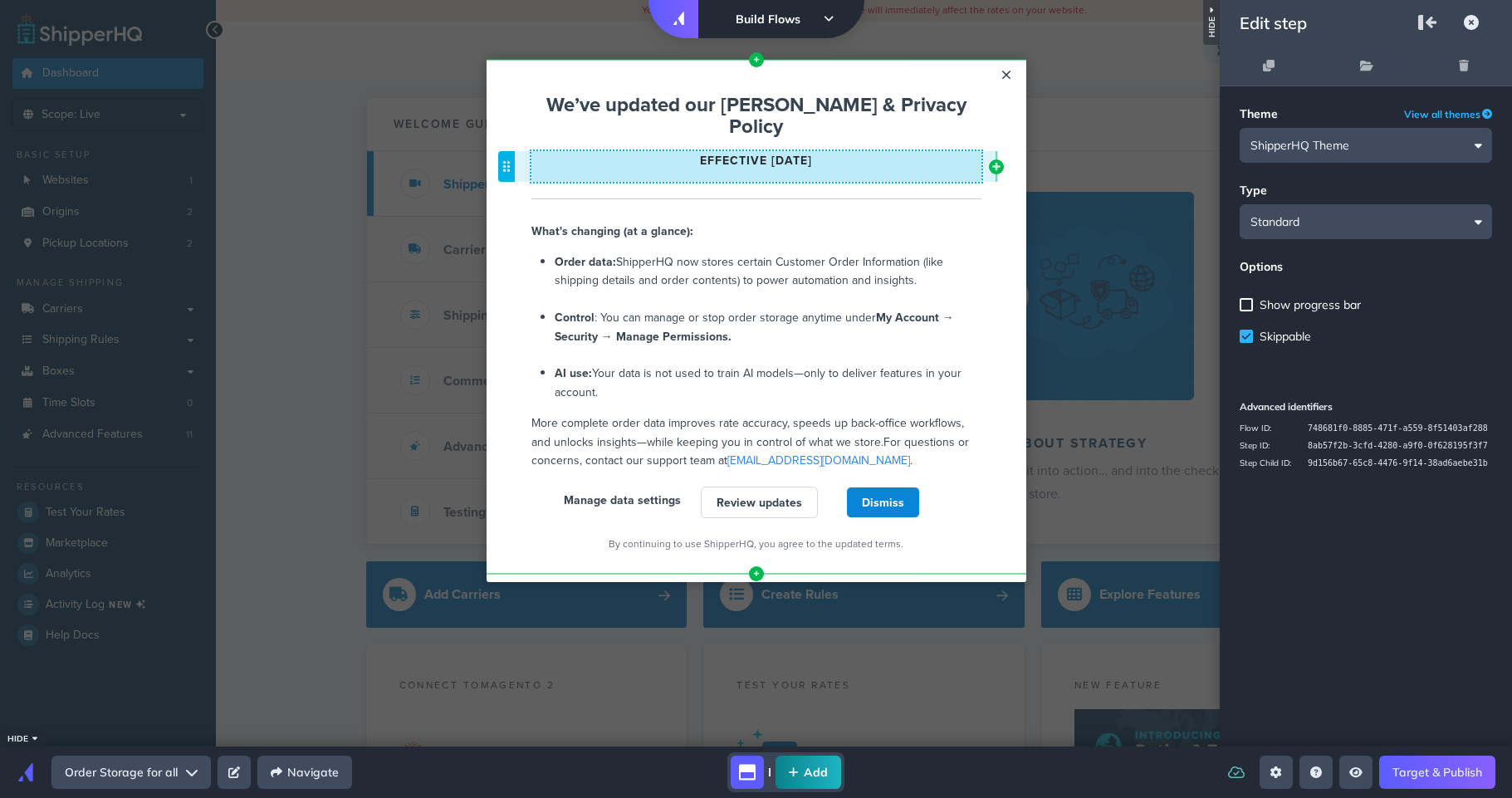
click at [777, 152] on span "Effective [DATE]" at bounding box center [756, 161] width 112 height 17
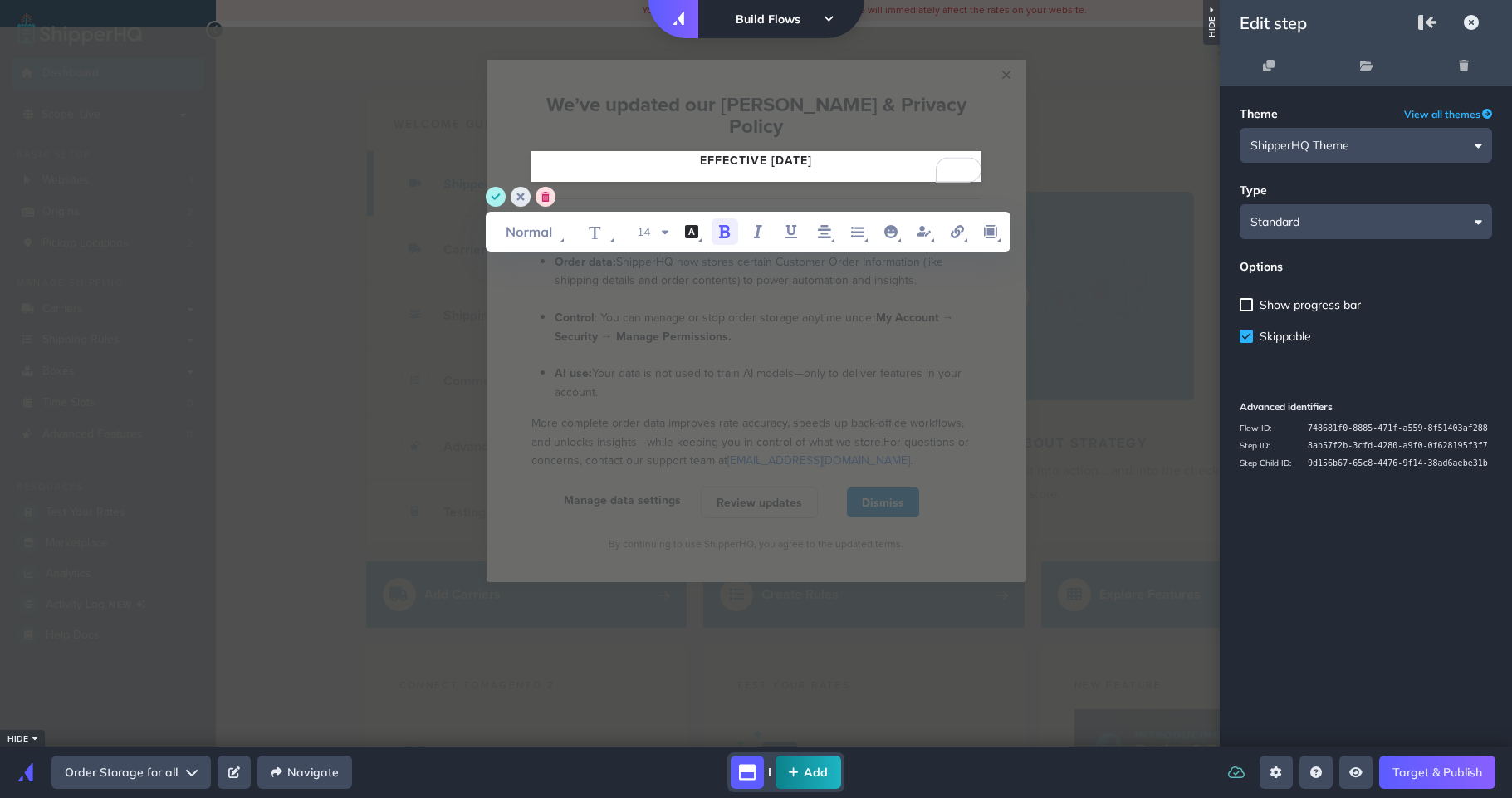
click at [718, 235] on icon "bold" at bounding box center [724, 231] width 20 height 20
click at [494, 197] on icon "save" at bounding box center [495, 196] width 9 height 7
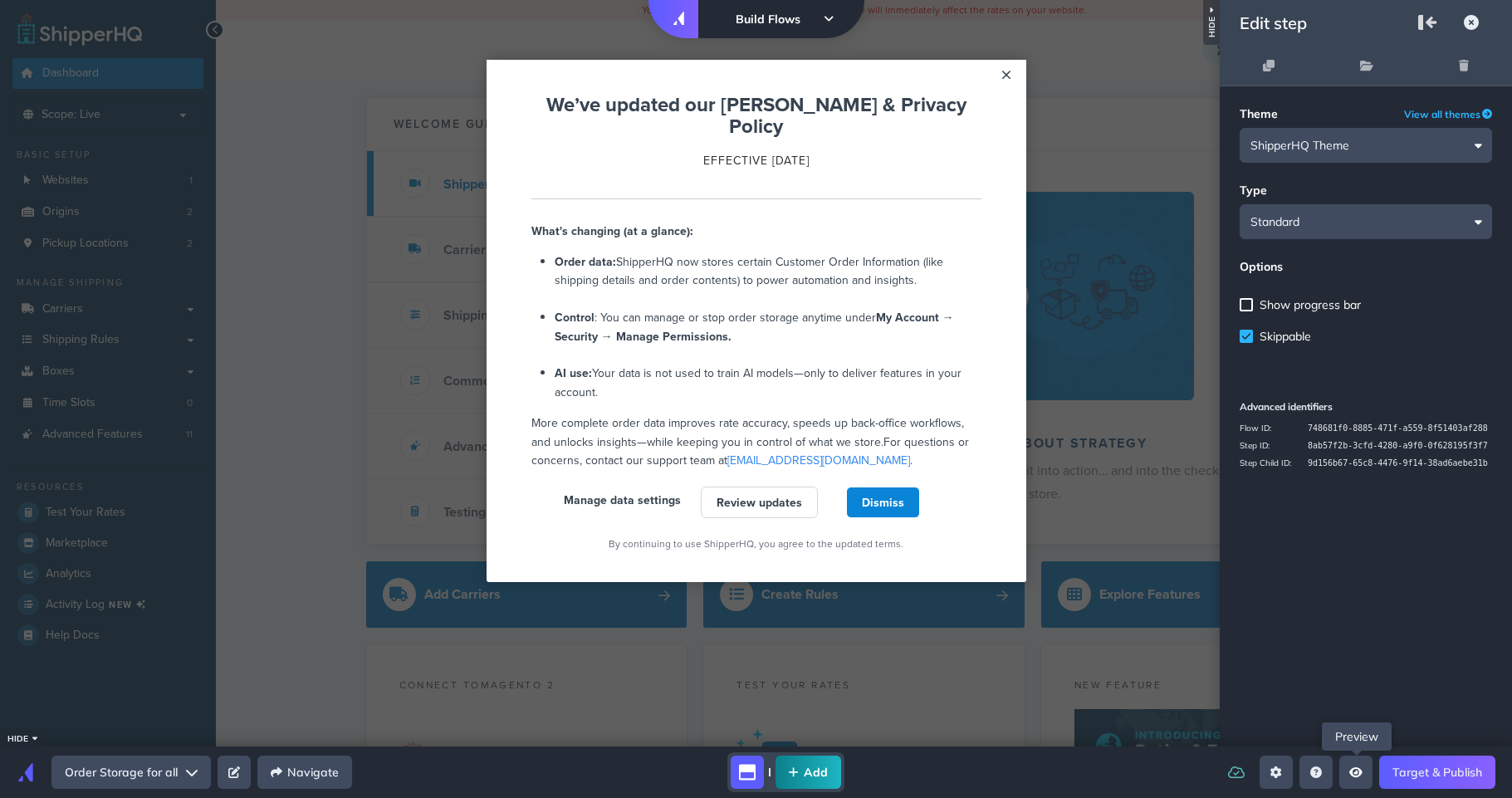
click at [1351, 777] on icon "Open preview menu" at bounding box center [1356, 772] width 13 height 11
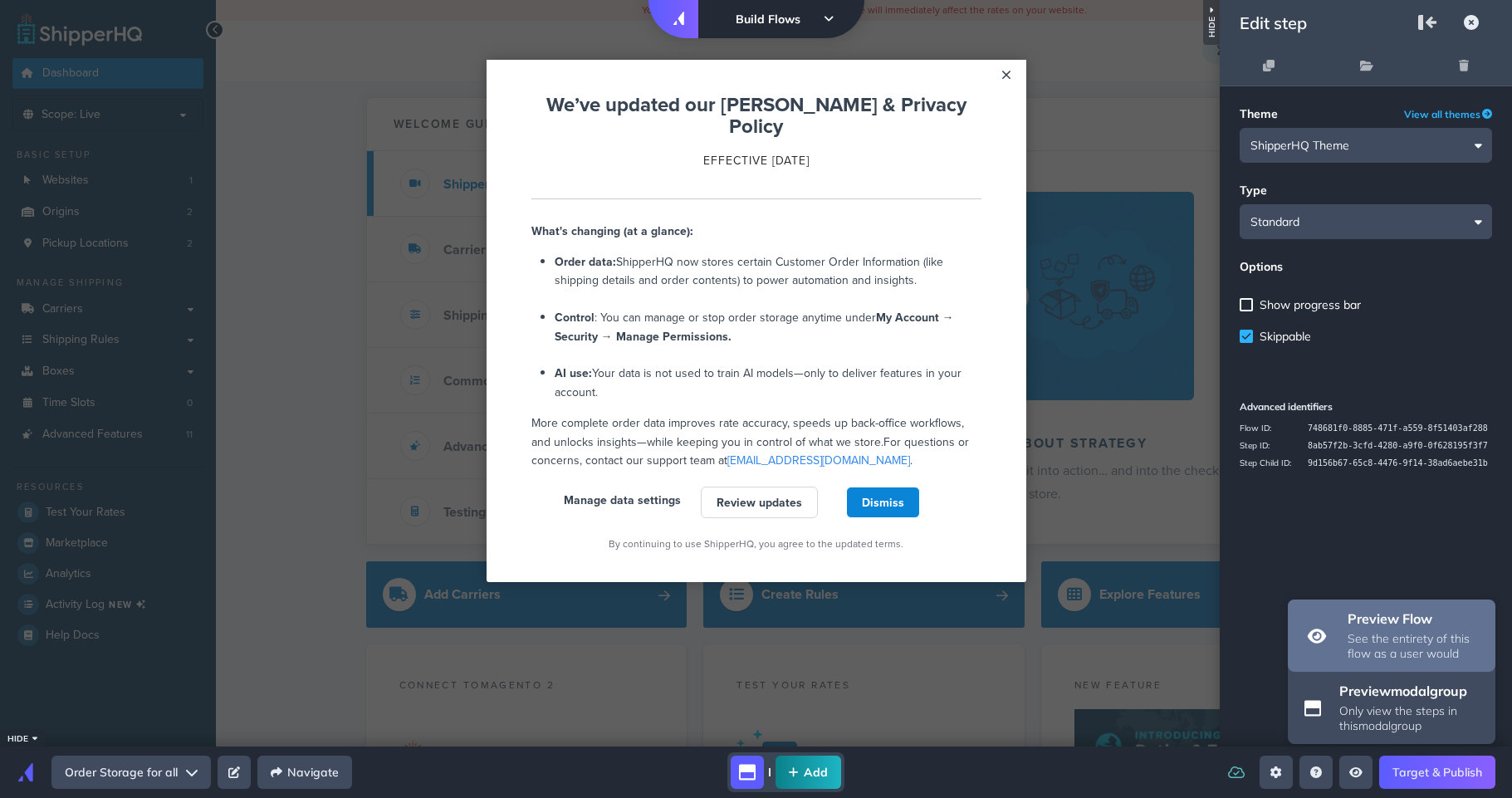
click at [1391, 631] on p "See the entirety of this flow as a user would" at bounding box center [1416, 646] width 137 height 30
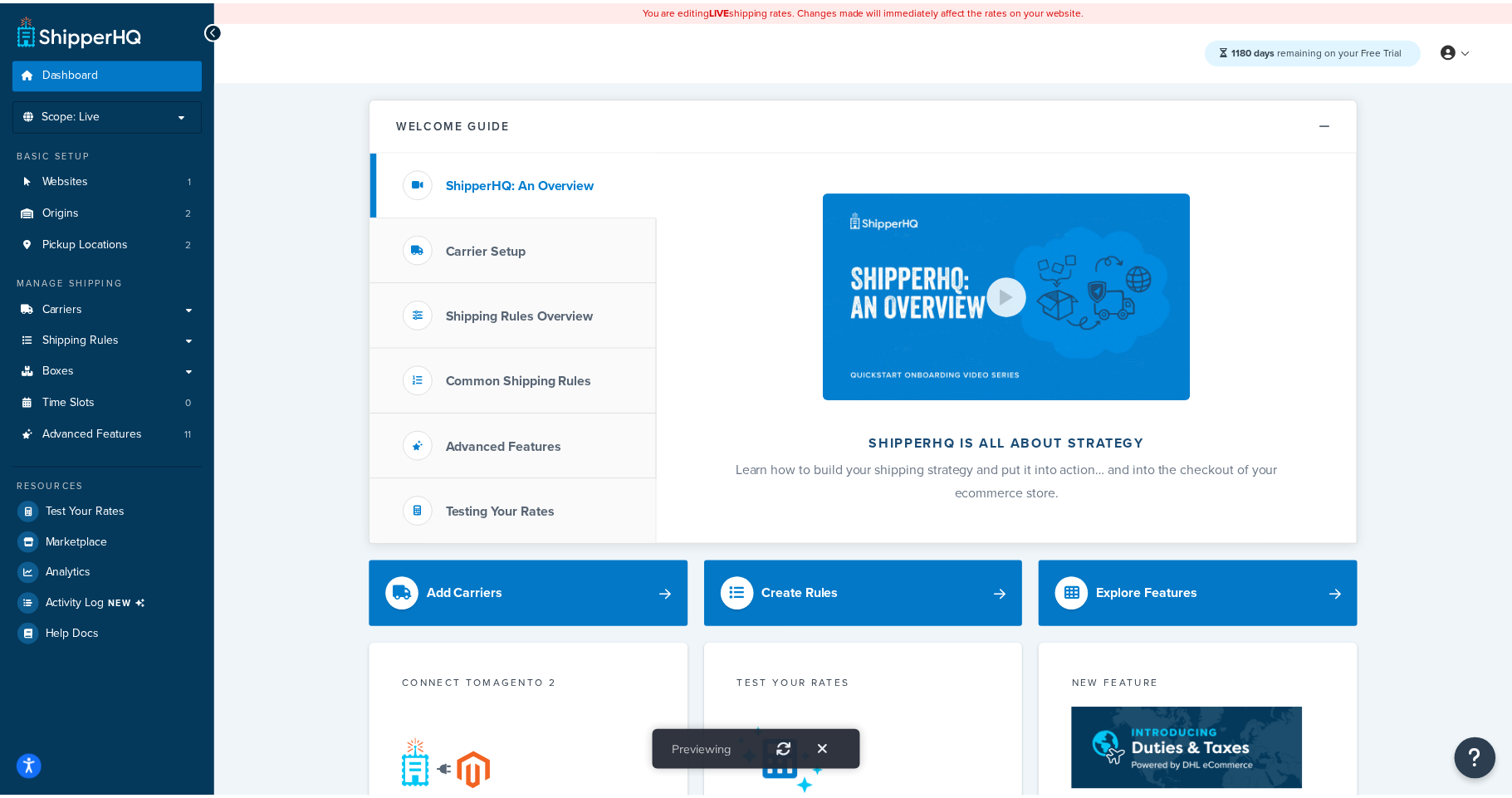
scroll to position [0, 0]
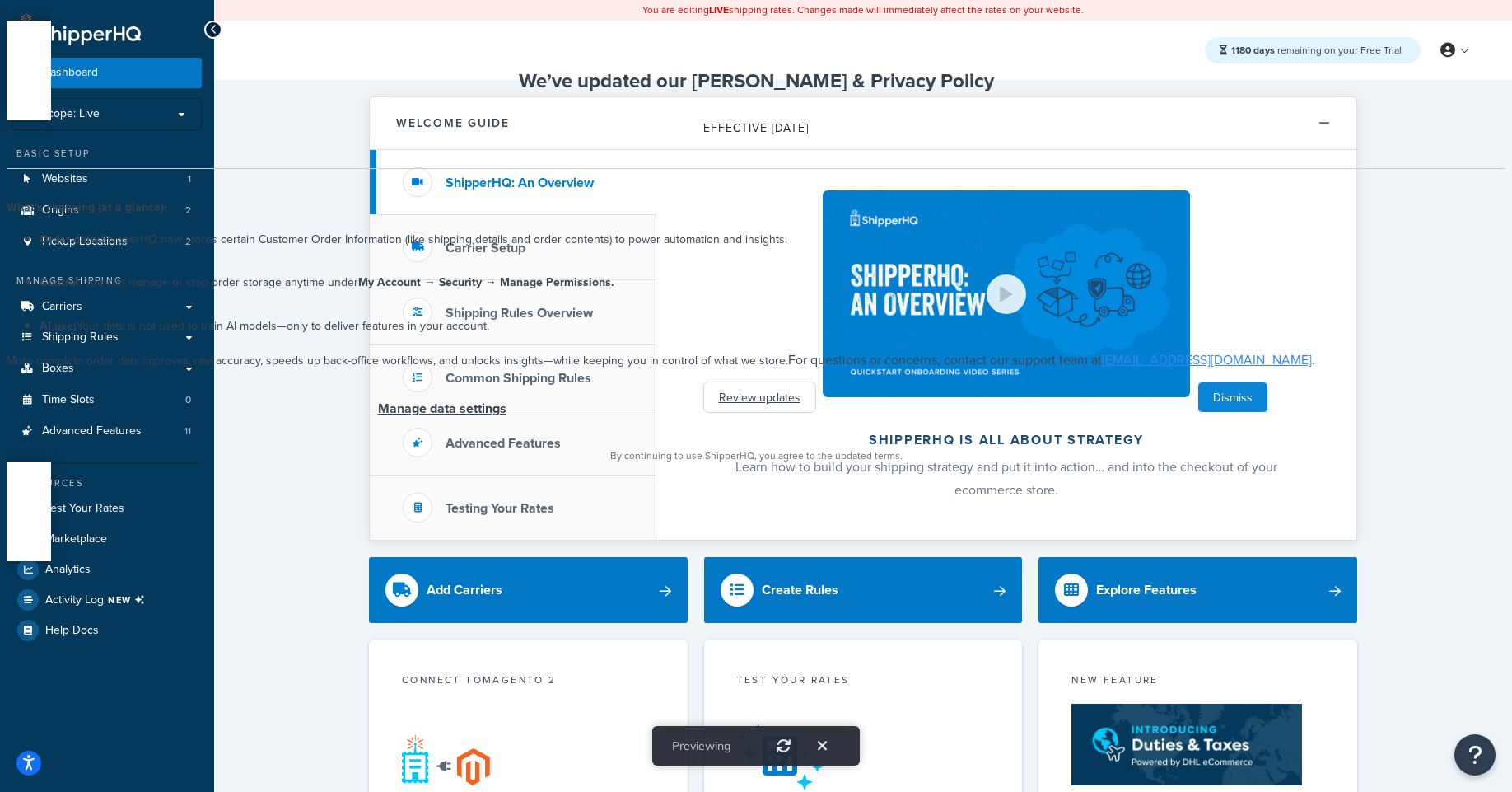
click at [506, 417] on link "Manage data settings" at bounding box center [442, 408] width 129 height 19
click at [826, 738] on icon "Exit" at bounding box center [822, 746] width 9 height 15
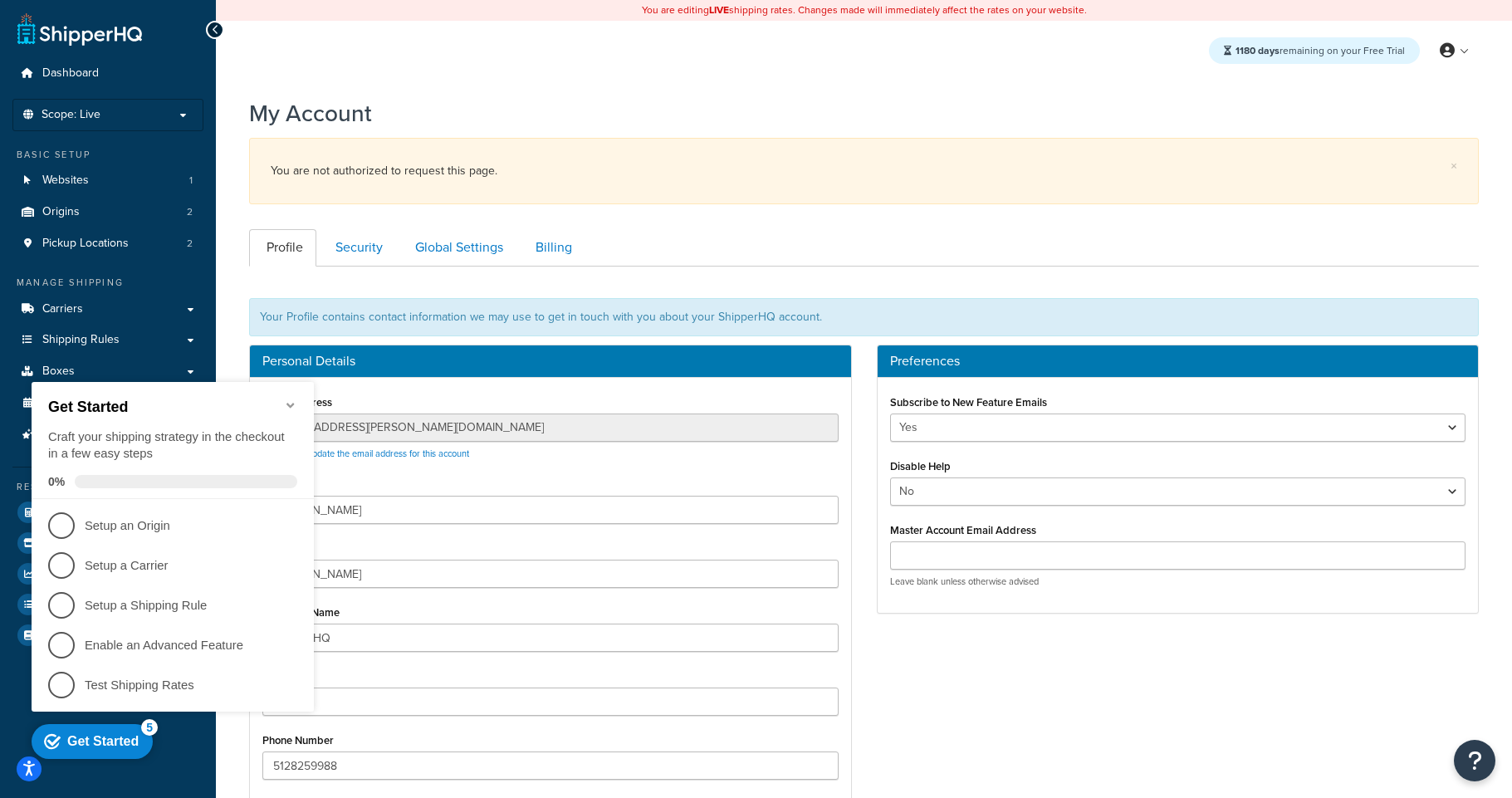
click at [289, 398] on icon "Minimize checklist" at bounding box center [291, 405] width 13 height 13
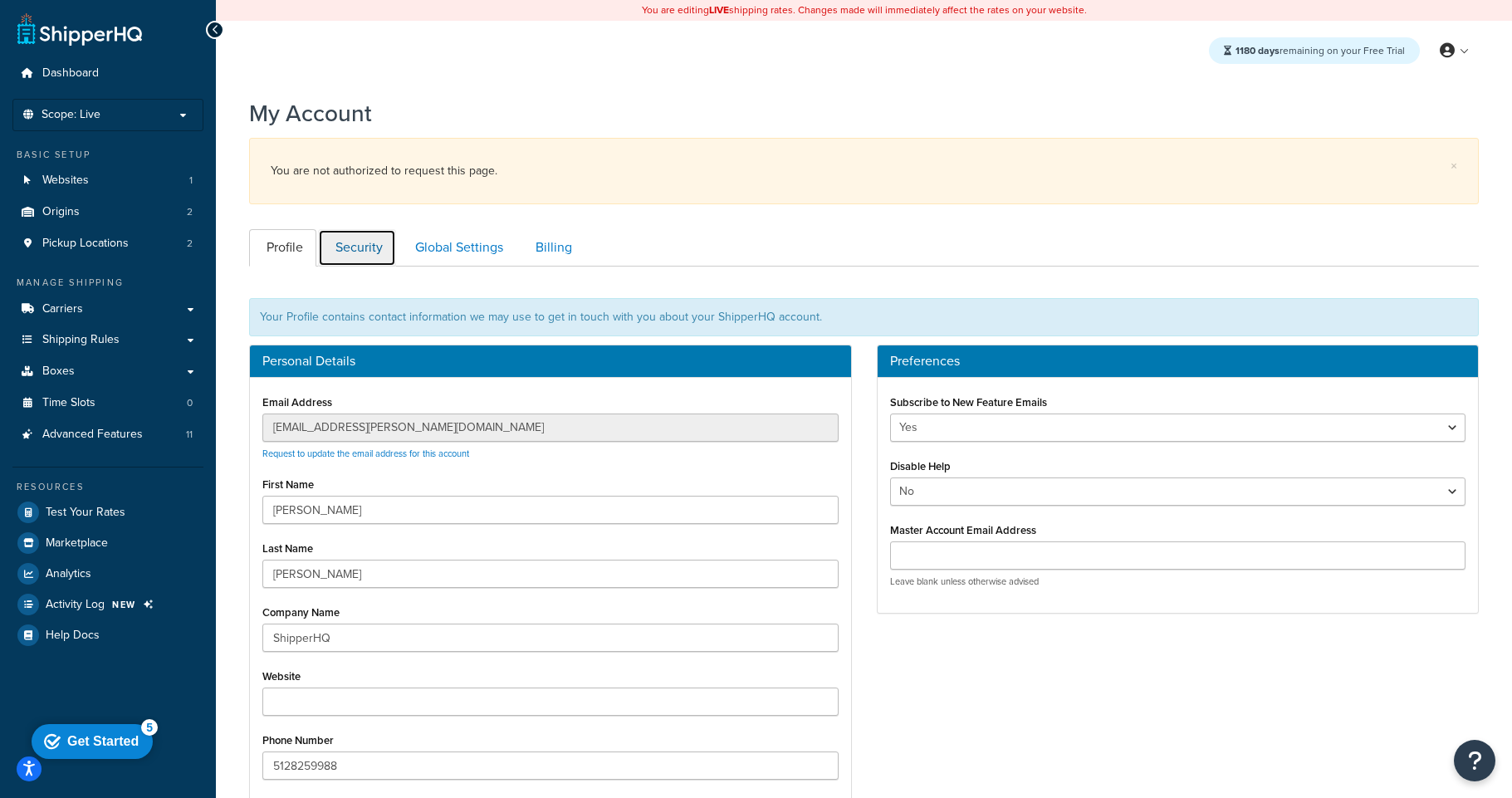
click at [380, 236] on link "Security" at bounding box center [357, 248] width 78 height 37
click at [371, 249] on link "Security" at bounding box center [357, 248] width 78 height 37
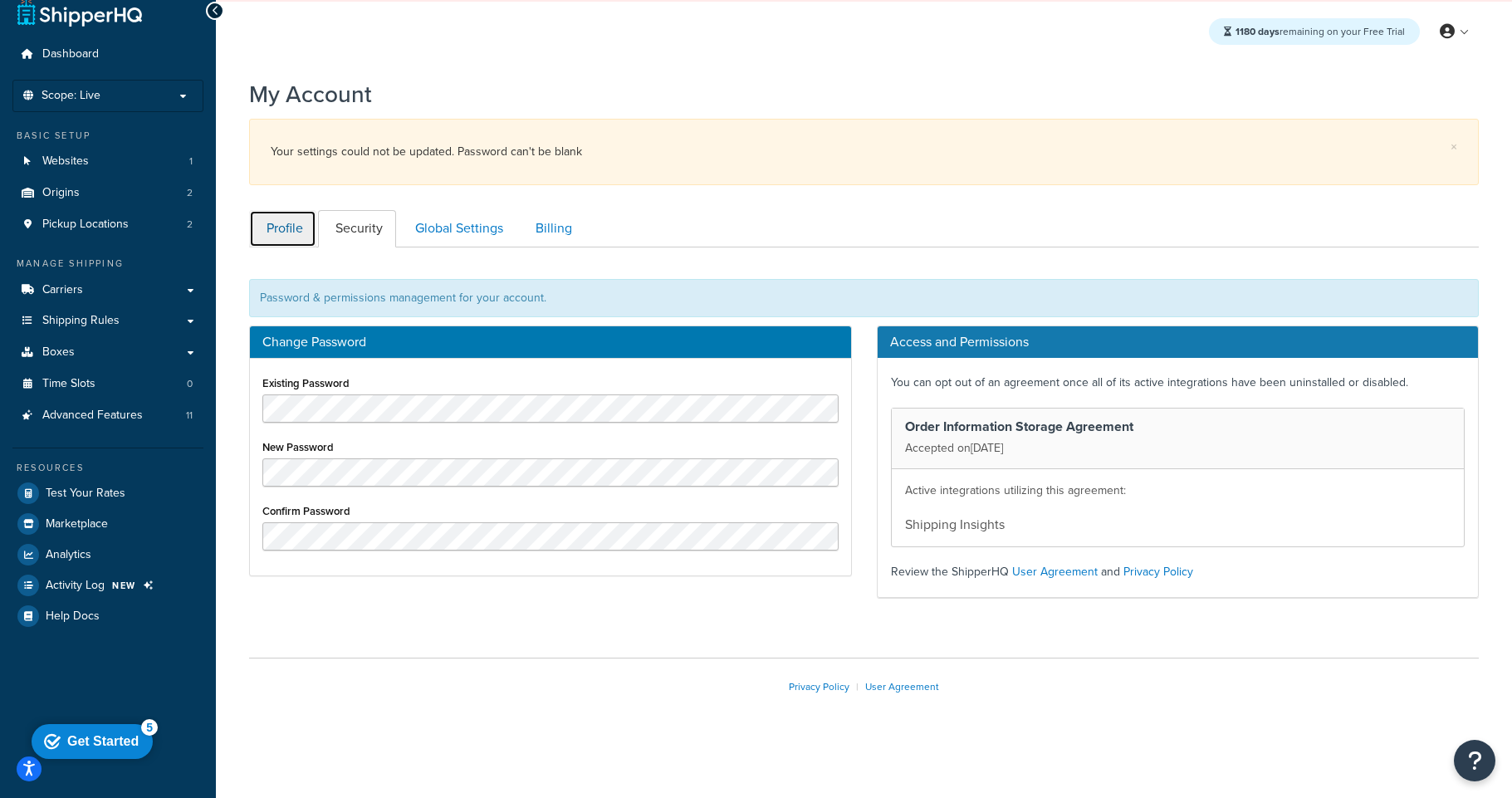
click at [295, 232] on link "Profile" at bounding box center [283, 229] width 67 height 37
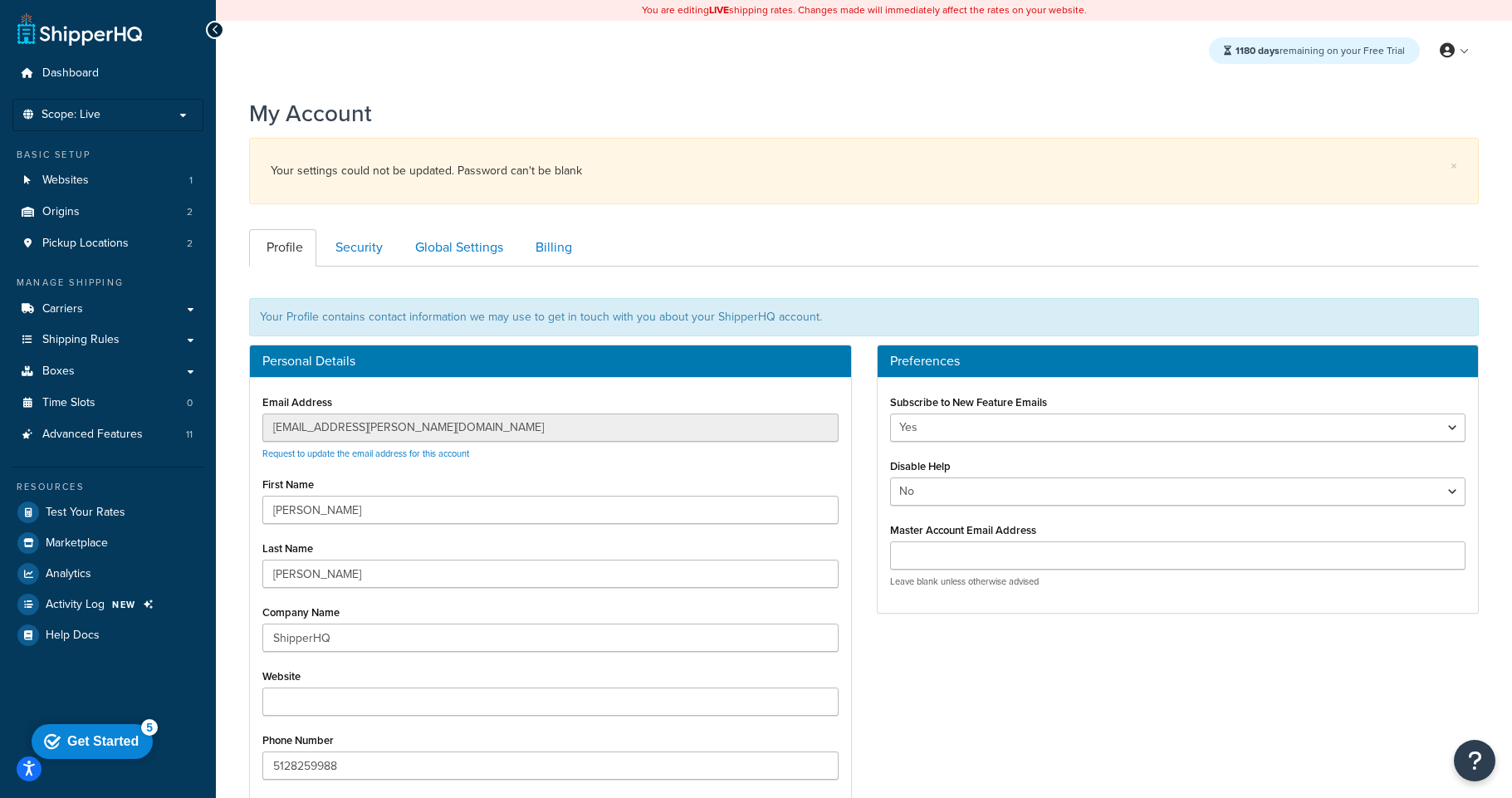
click at [670, 47] on div "1180 days remaining on your Free Trial My Profile Billing Global Settings Conta…" at bounding box center [863, 50] width 1296 height 60
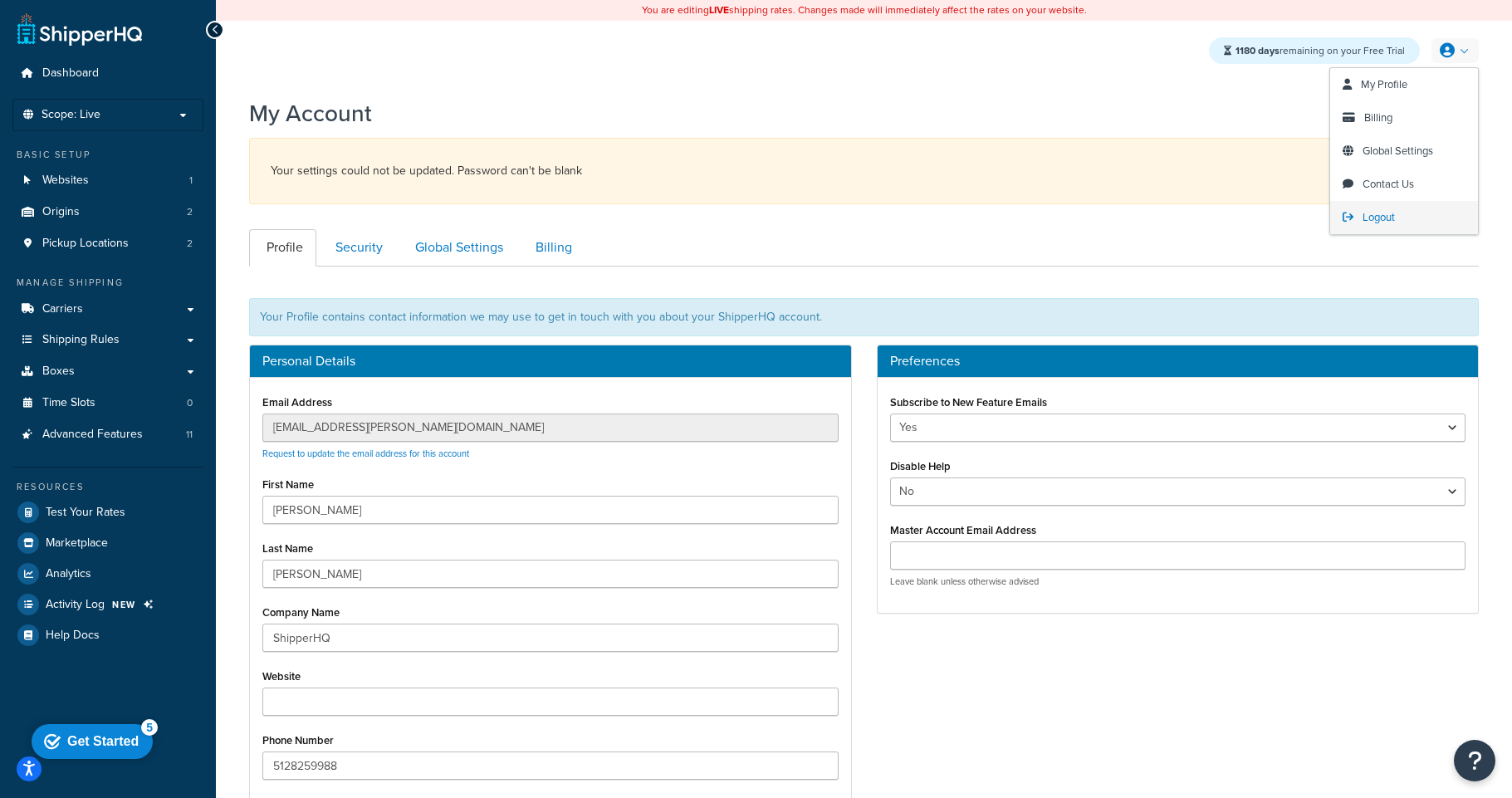
click at [1403, 211] on link "Logout" at bounding box center [1404, 218] width 148 height 34
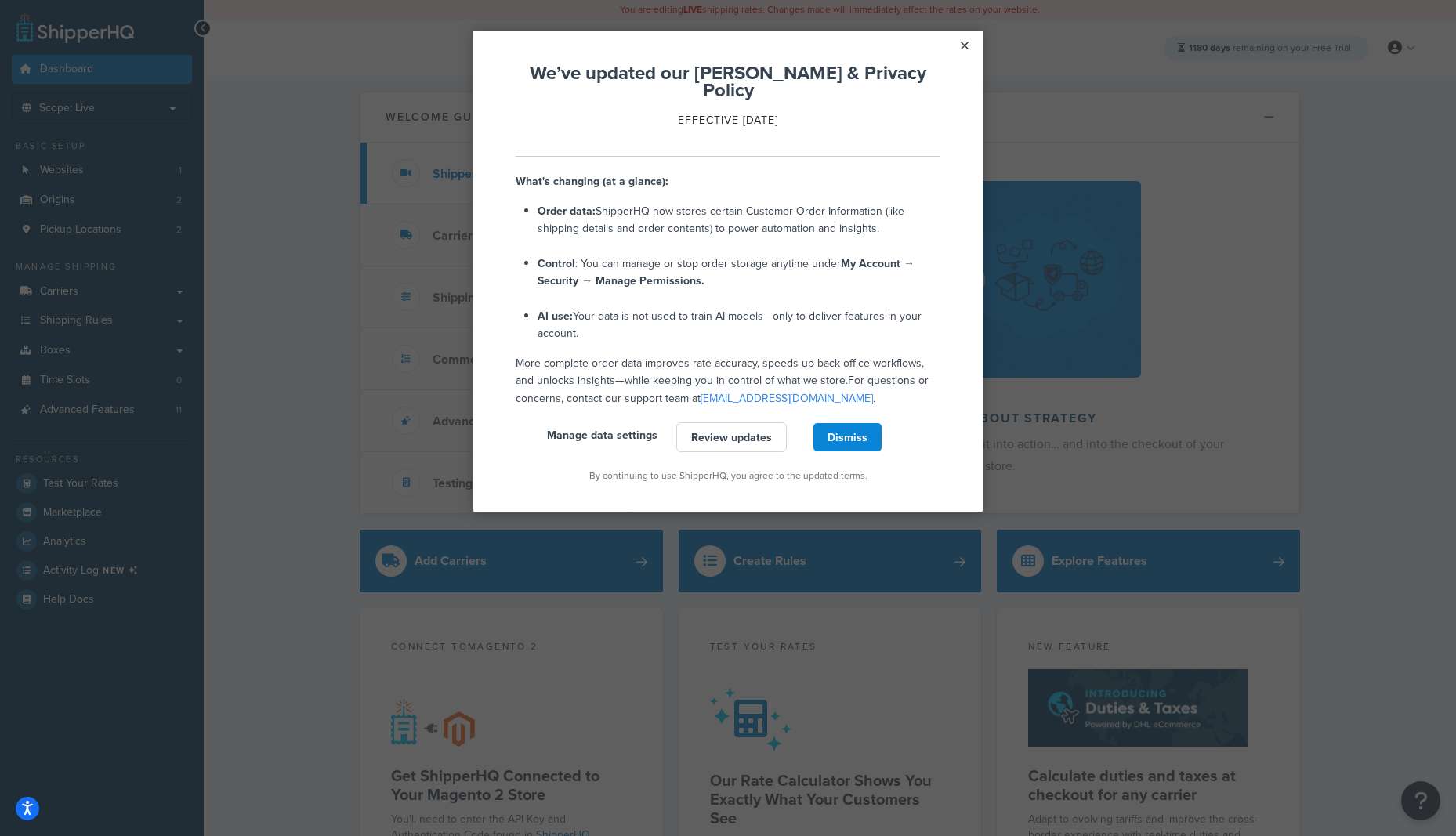
click at [738, 425] on link "Review updates" at bounding box center [731, 437] width 110 height 30
click at [619, 427] on link "Manage data settings" at bounding box center [601, 435] width 110 height 16
click at [847, 422] on link "Dismiss" at bounding box center [847, 437] width 70 height 30
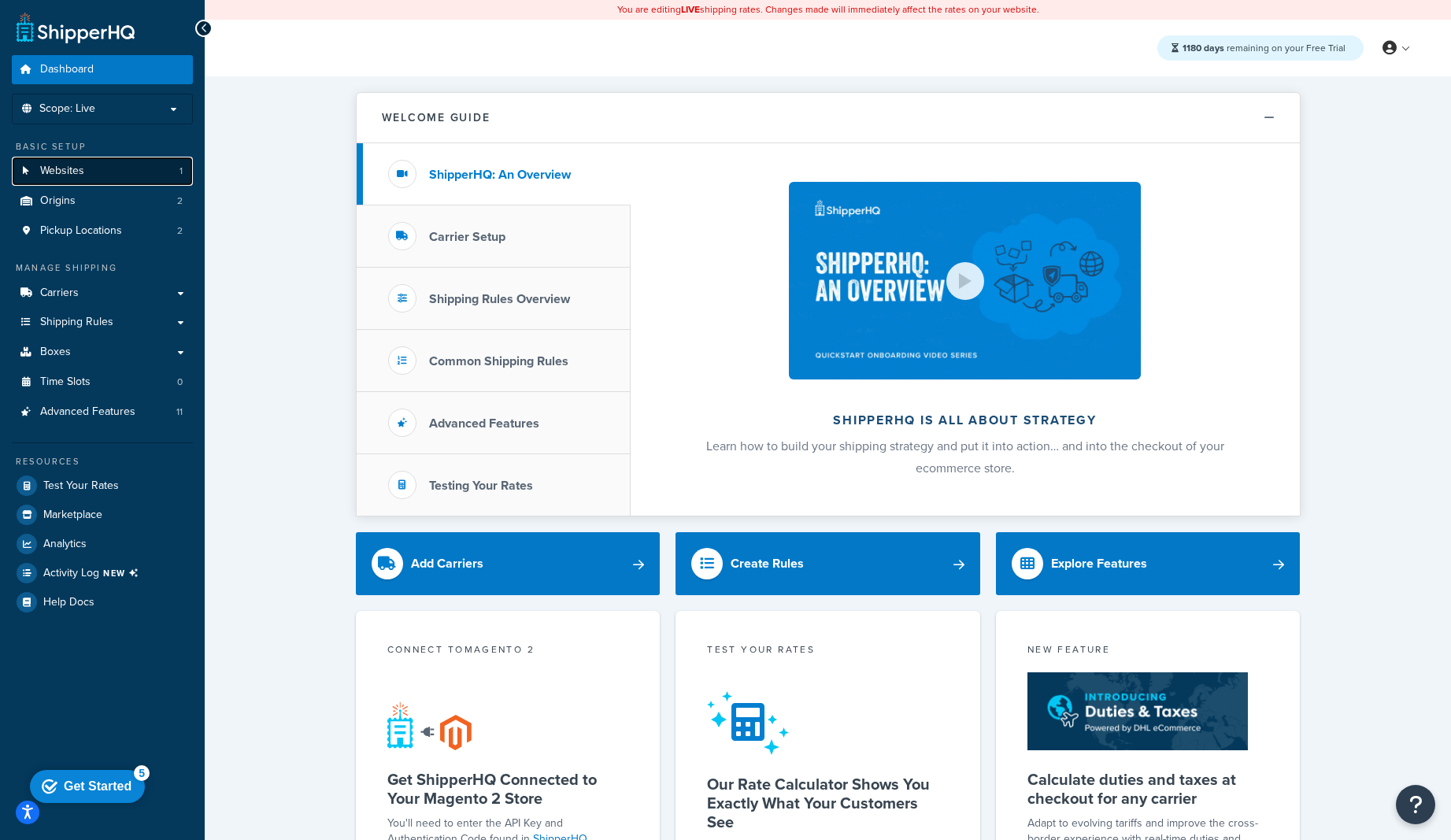
click at [112, 162] on link "Websites 1" at bounding box center [102, 171] width 181 height 29
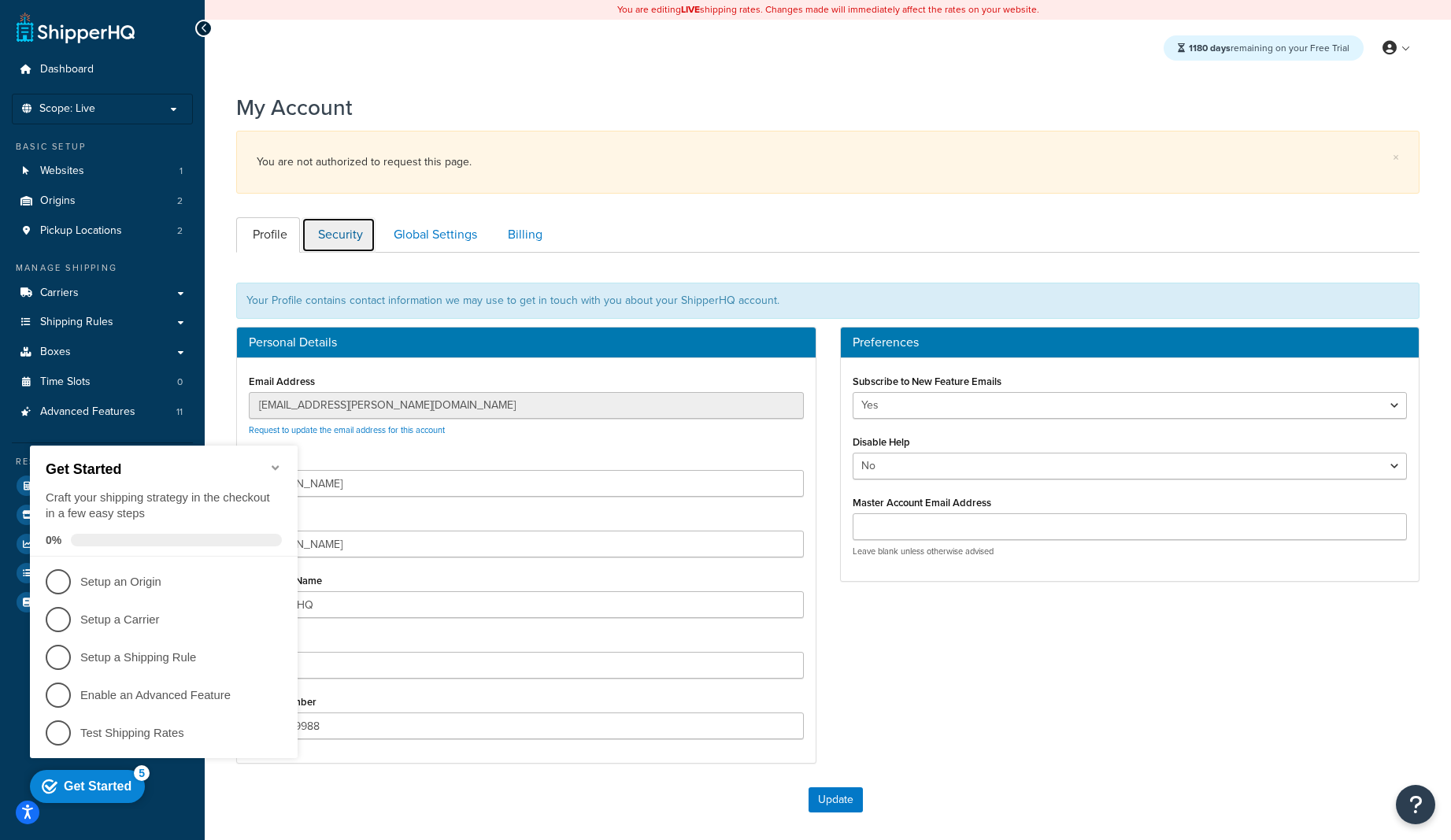
click at [342, 245] on link "Security" at bounding box center [339, 235] width 74 height 35
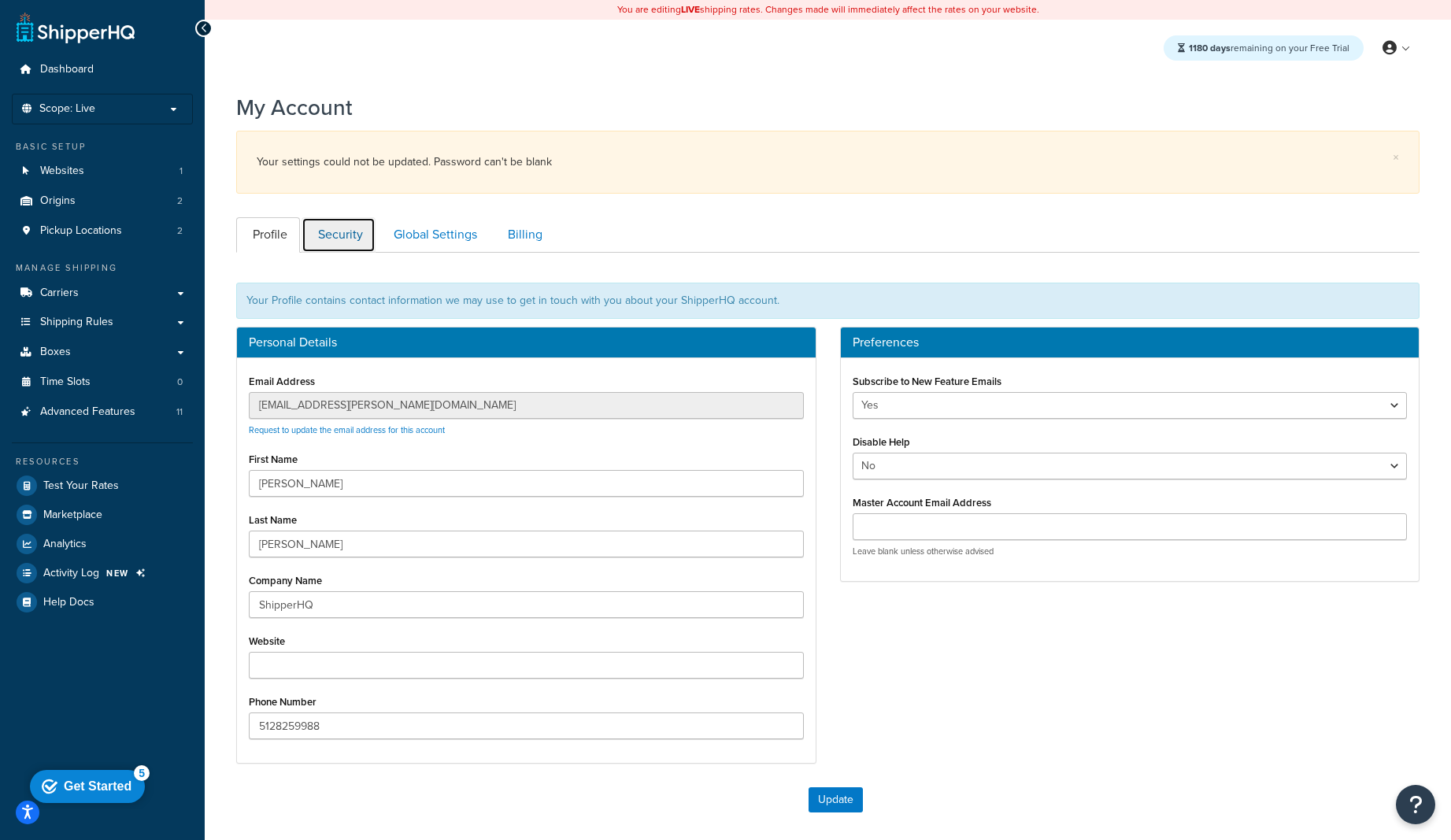
click at [339, 249] on link "Security" at bounding box center [339, 235] width 74 height 35
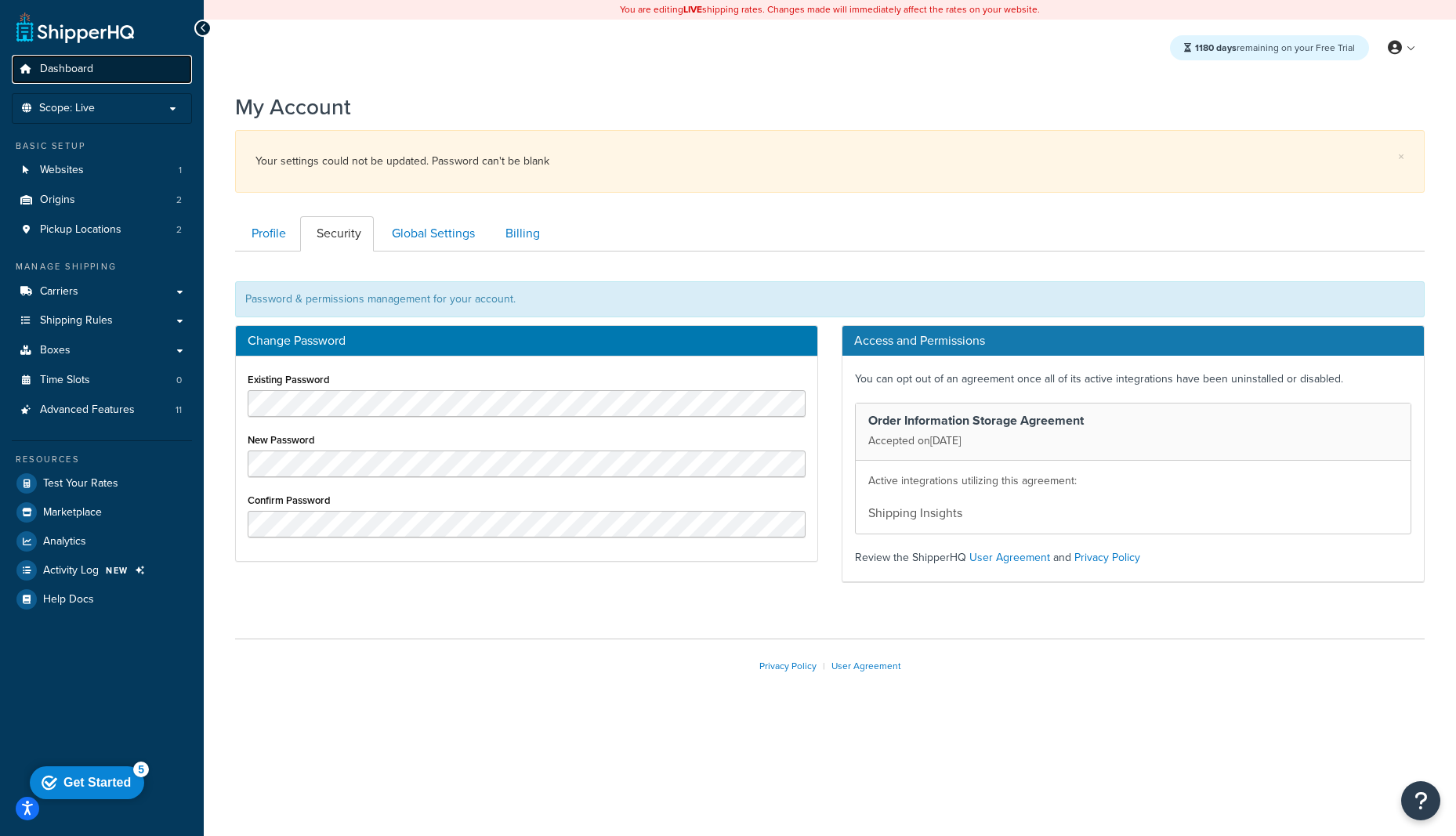
click at [93, 83] on link "Dashboard" at bounding box center [101, 69] width 180 height 29
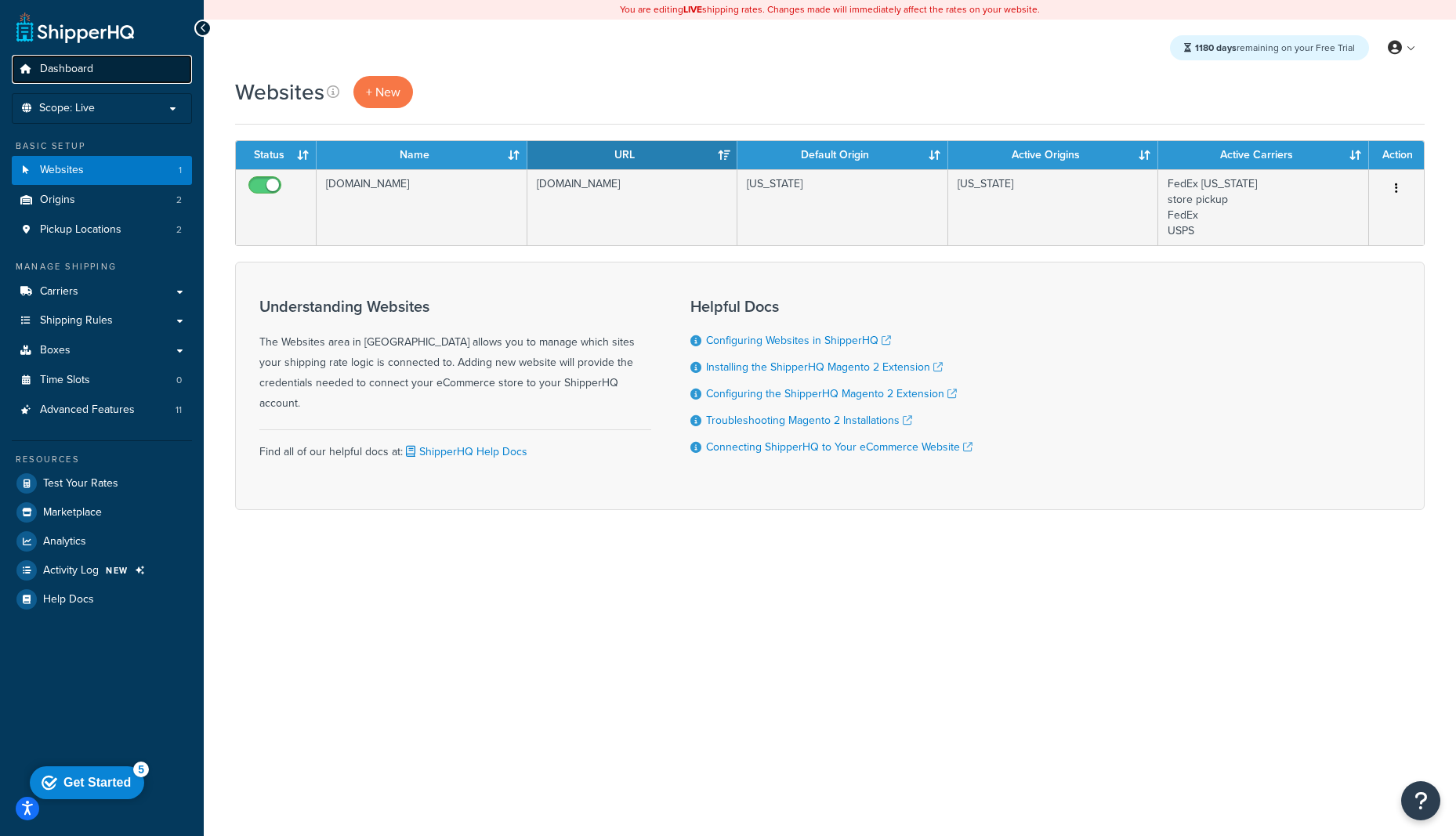
click at [86, 65] on span "Dashboard" at bounding box center [66, 69] width 53 height 13
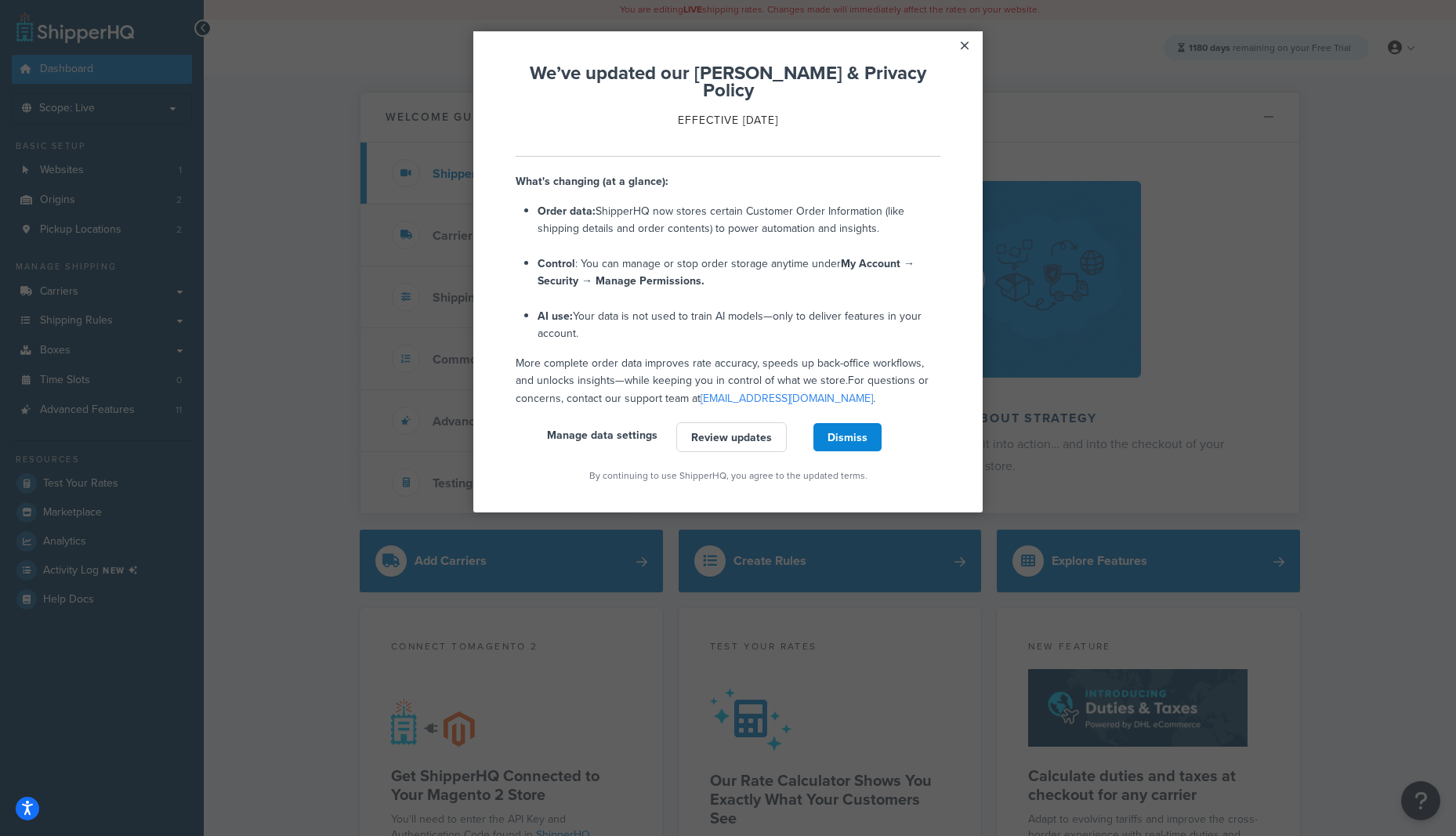
click at [720, 422] on link "Review updates" at bounding box center [731, 437] width 110 height 30
click at [872, 422] on link "Dismiss" at bounding box center [847, 437] width 70 height 30
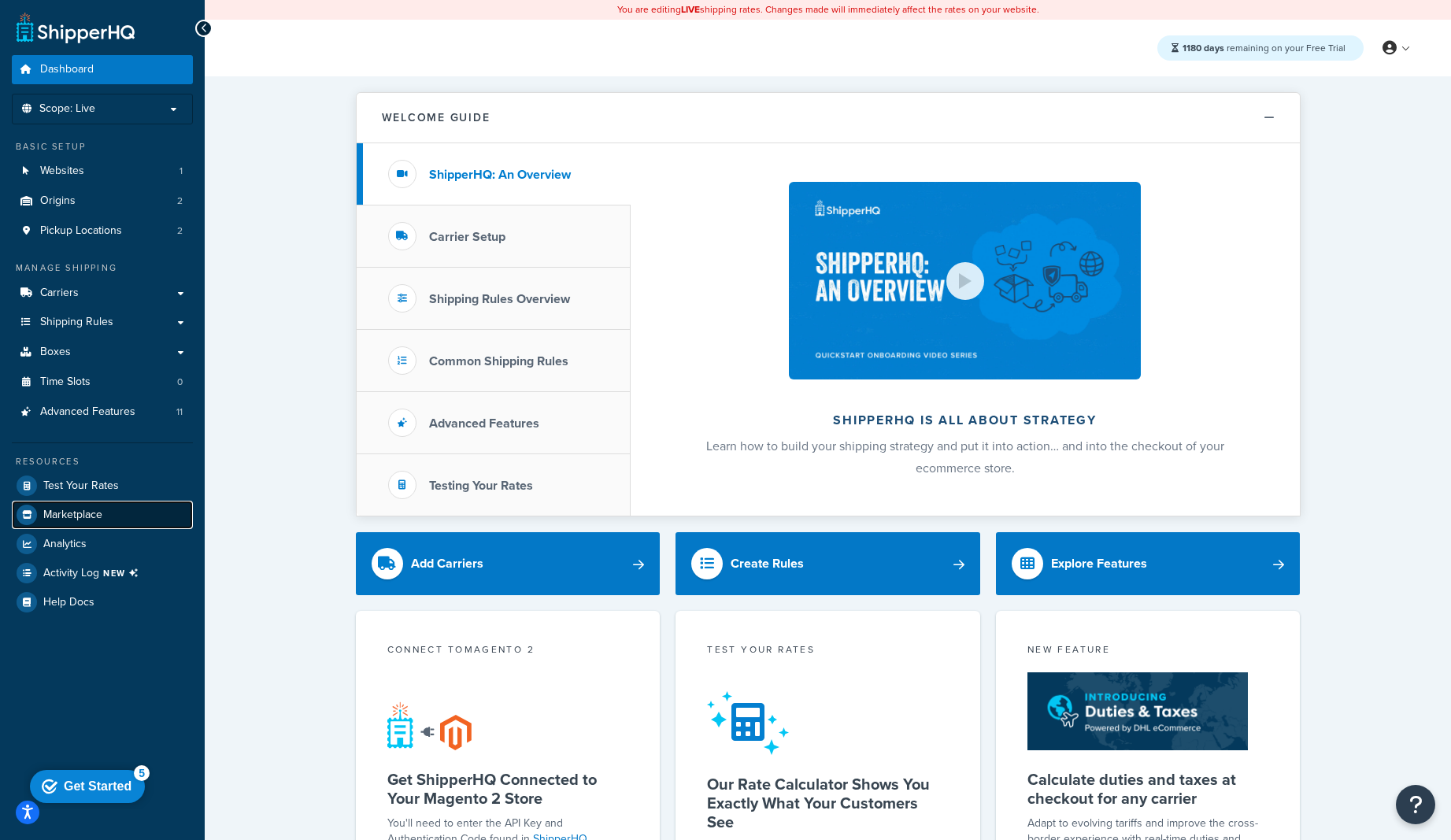
click at [96, 509] on span "Marketplace" at bounding box center [73, 515] width 59 height 13
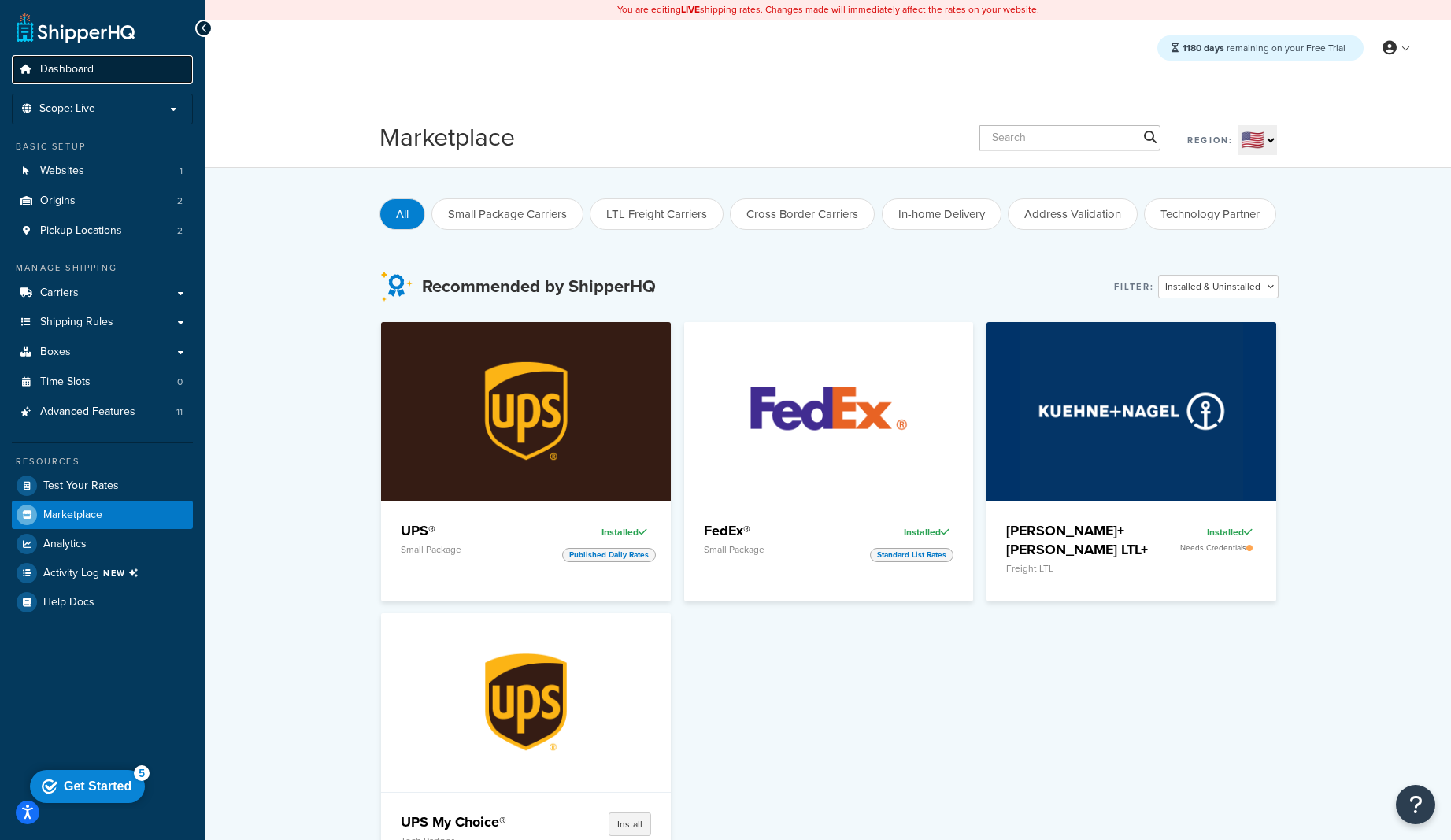
click at [83, 74] on span "Dashboard" at bounding box center [66, 69] width 53 height 13
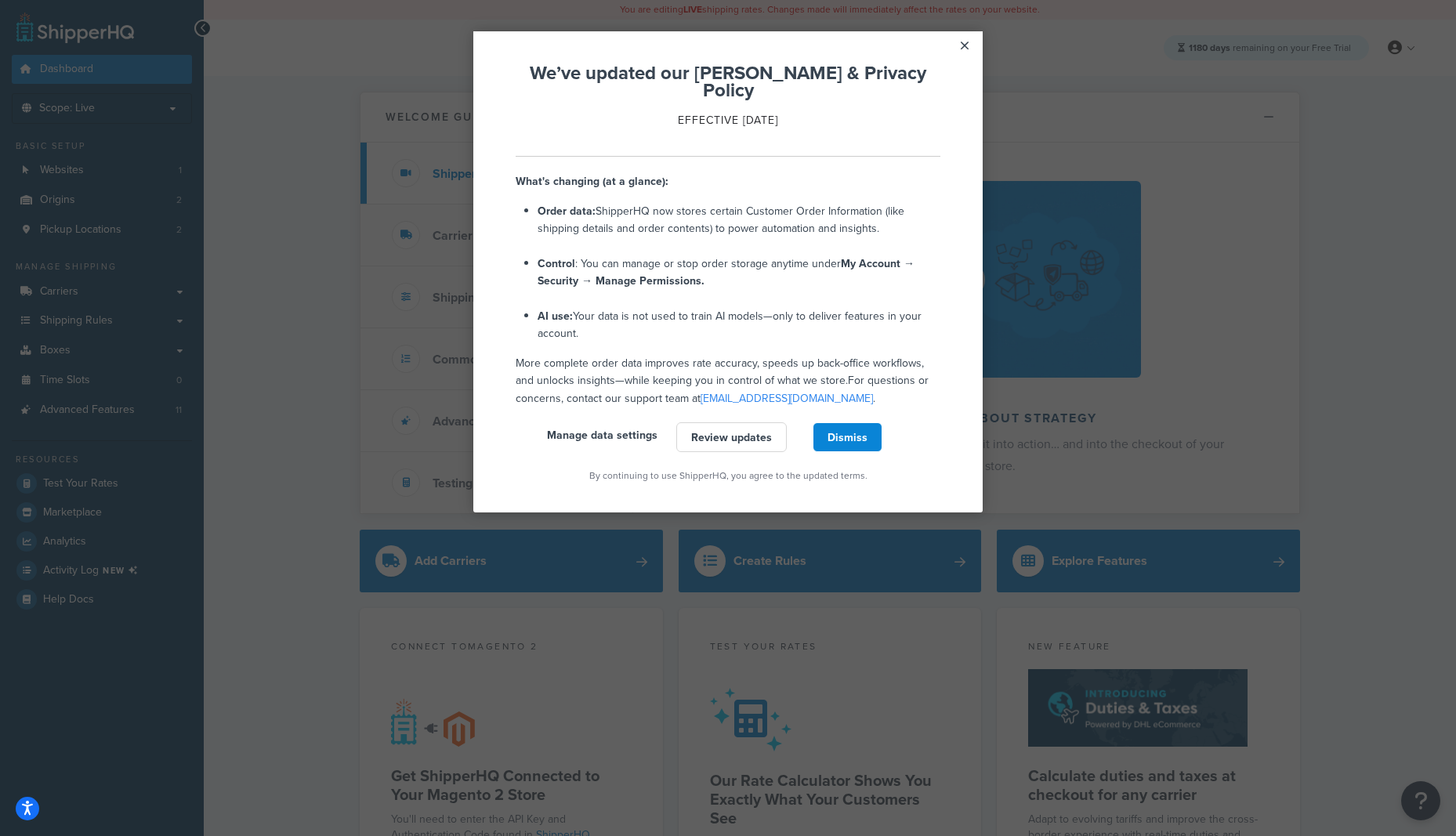
drag, startPoint x: 179, startPoint y: 67, endPoint x: 198, endPoint y: 67, distance: 19.0
click at [180, 67] on appcues "× We’ve updated our [PERSON_NAME] & Privacy Policy Effective [DATE] What's chan…" at bounding box center [728, 418] width 1456 height 836
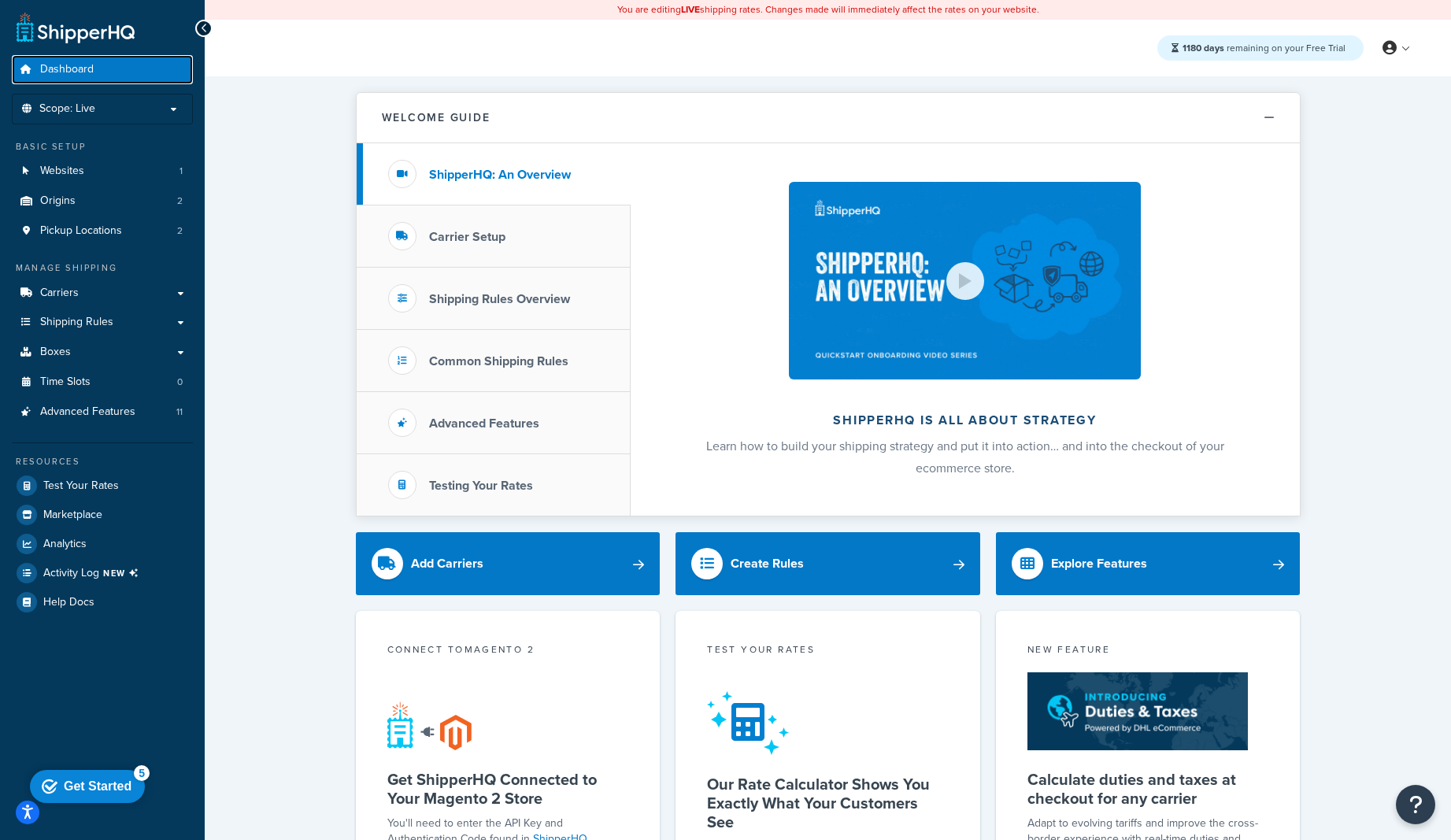
click at [105, 74] on link "Dashboard" at bounding box center [102, 69] width 181 height 29
click at [98, 209] on link "Origins 2" at bounding box center [102, 201] width 181 height 29
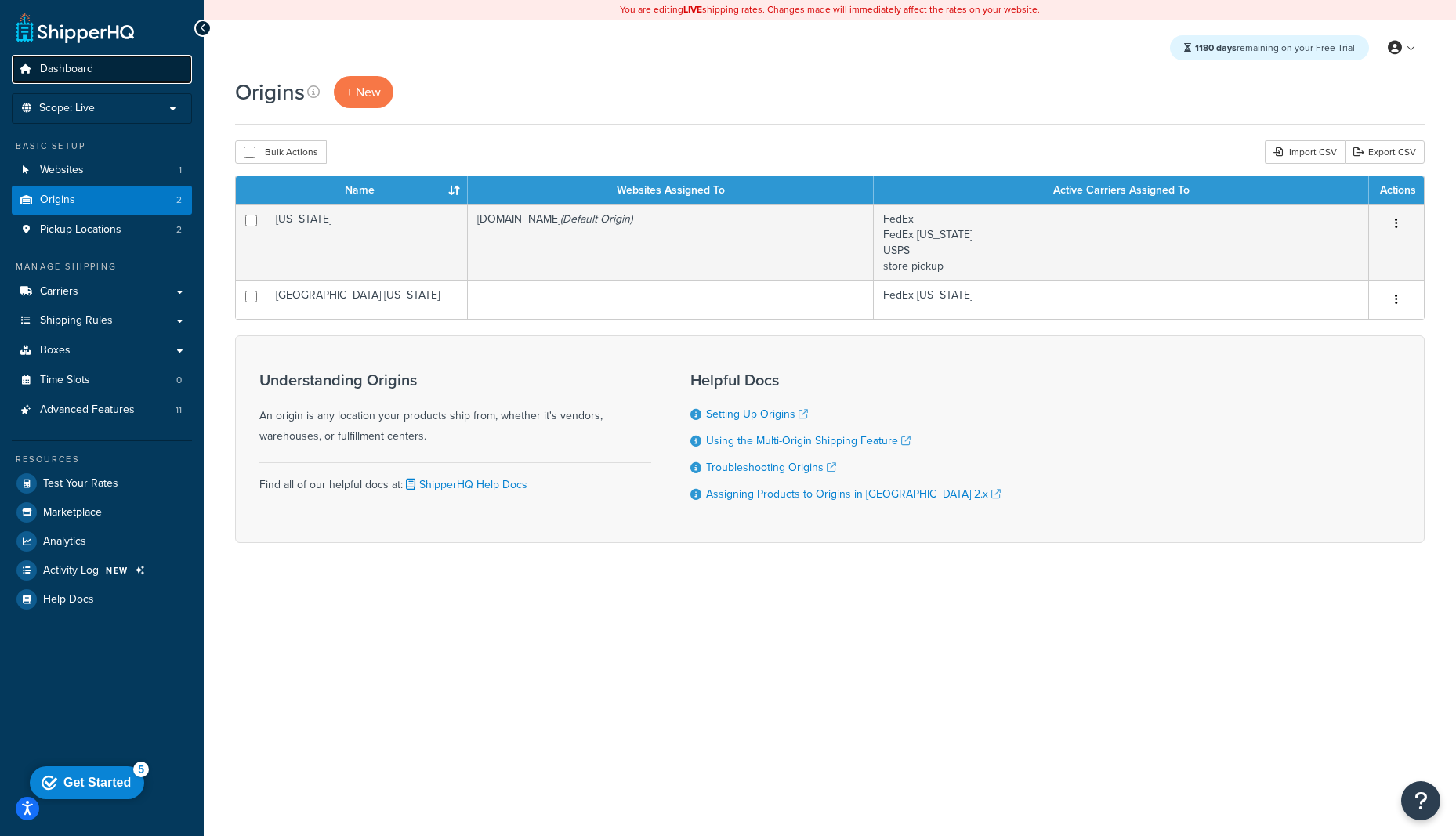
click at [81, 71] on span "Dashboard" at bounding box center [66, 69] width 53 height 13
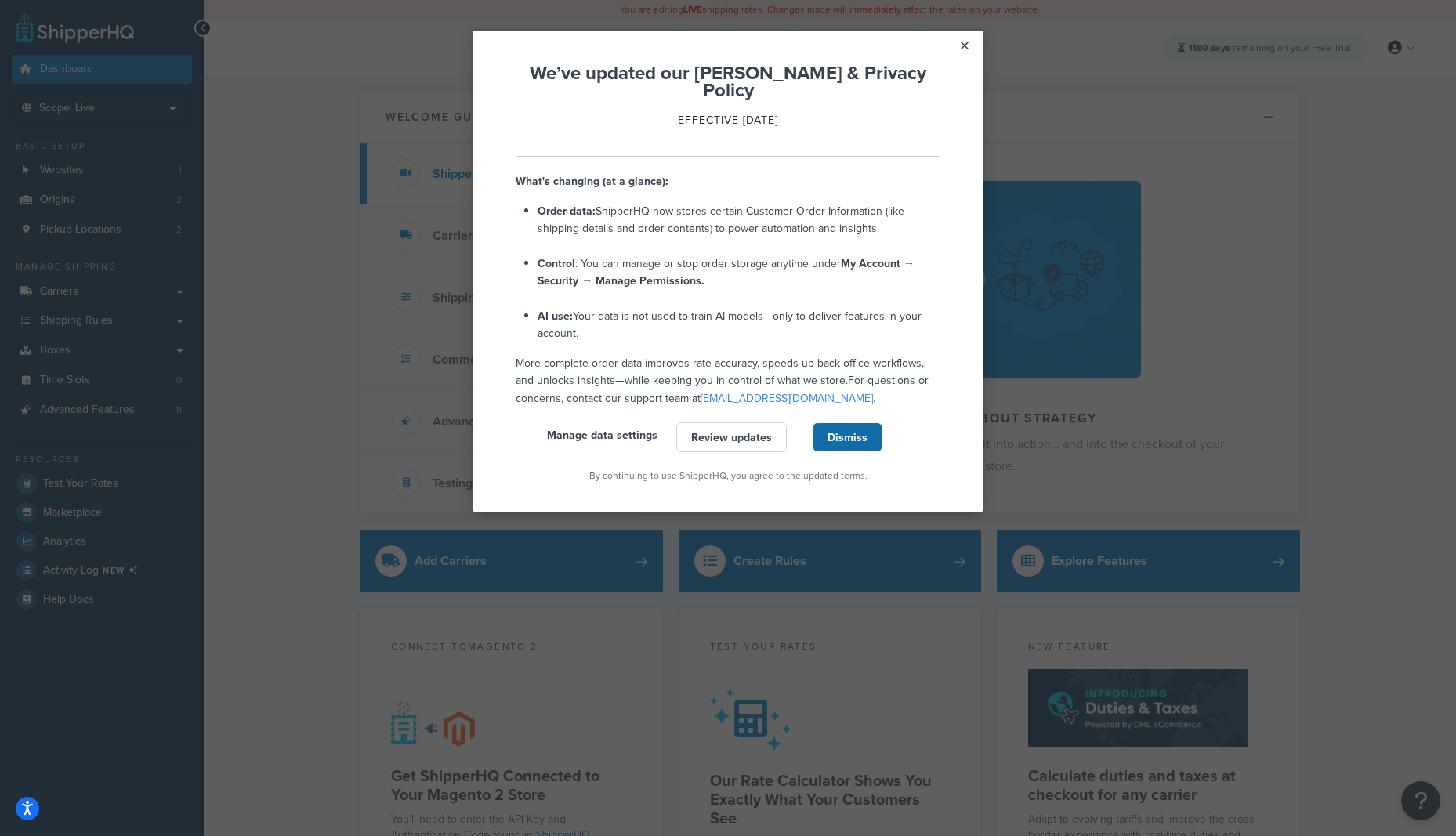
click at [875, 422] on link "Dismiss" at bounding box center [847, 437] width 70 height 30
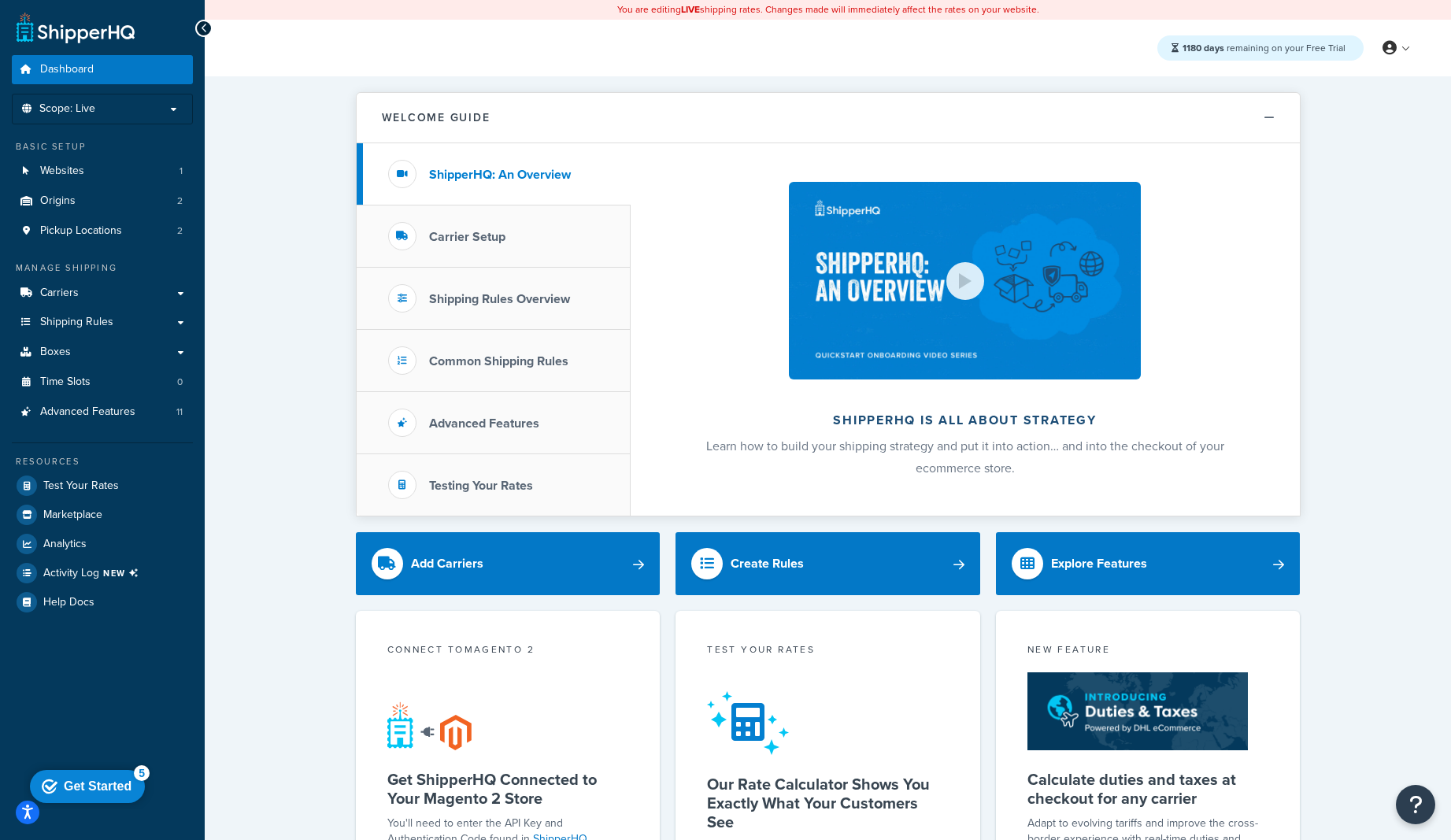
click at [1298, 360] on div "ShipperHQ is all about strategy Learn how to build your shipping strategy and p…" at bounding box center [965, 330] width 669 height 372
click at [84, 491] on span "Test Your Rates" at bounding box center [81, 486] width 75 height 13
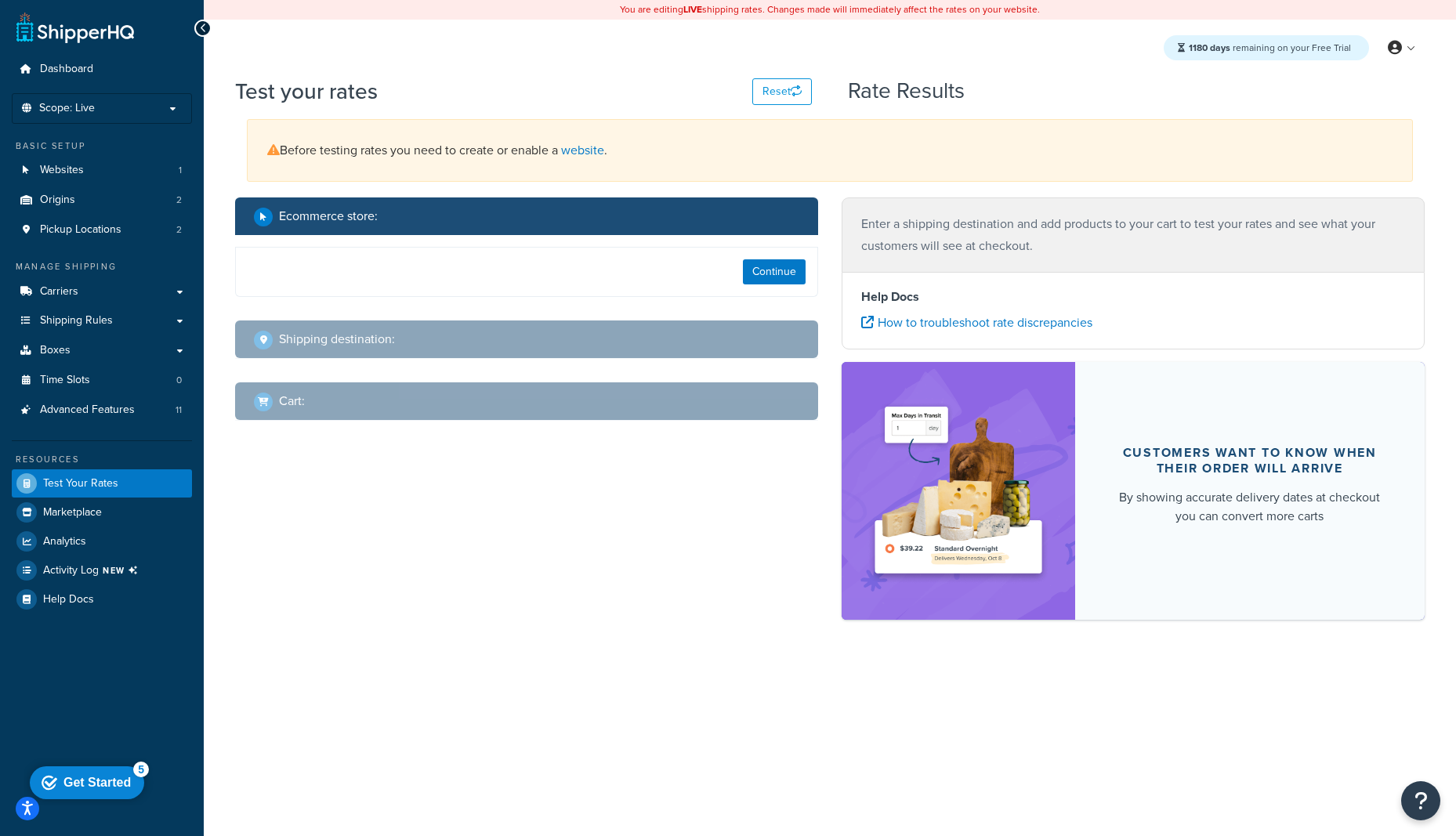
select select "[GEOGRAPHIC_DATA]"
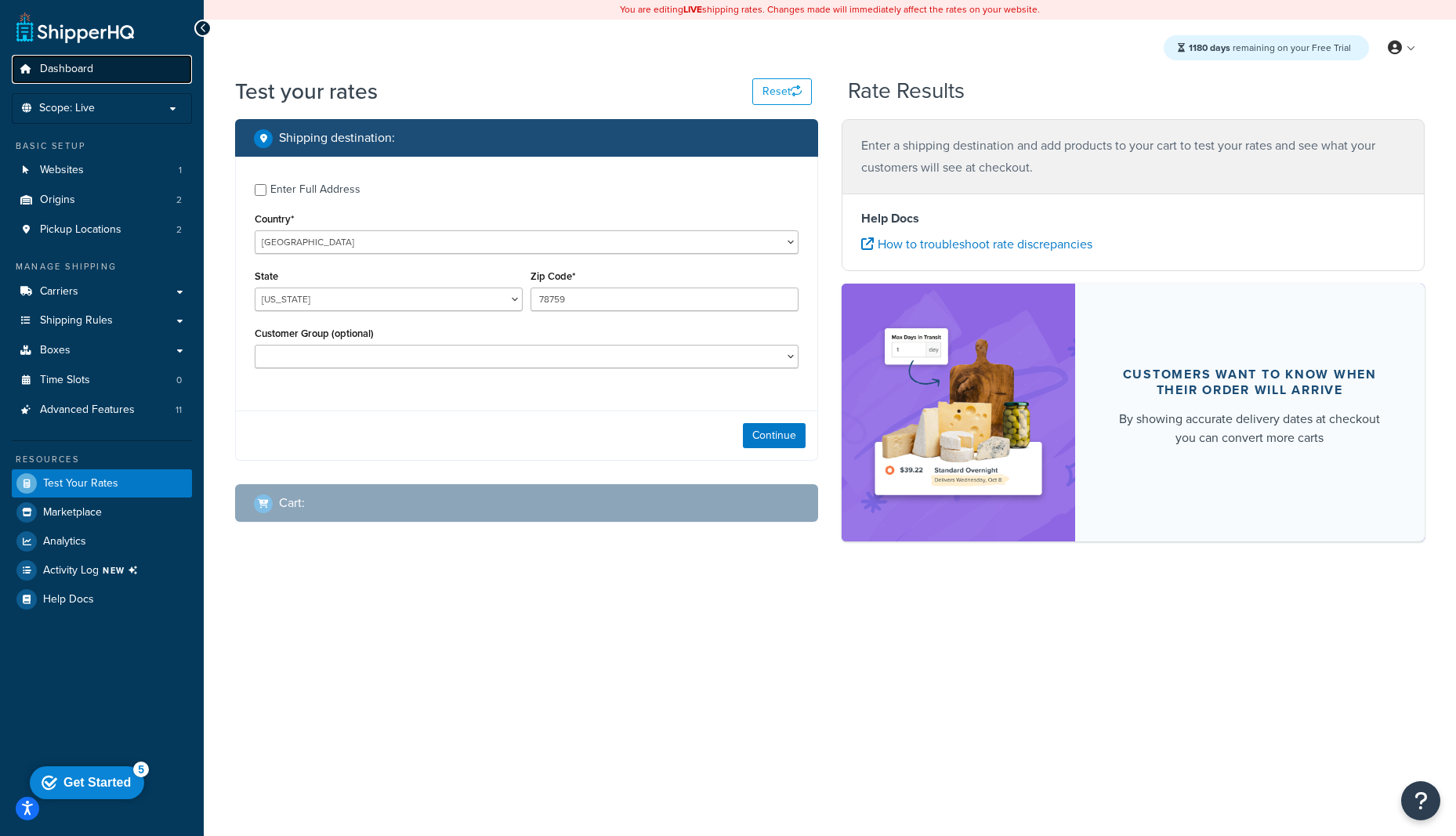
click at [88, 63] on span "Dashboard" at bounding box center [66, 69] width 53 height 13
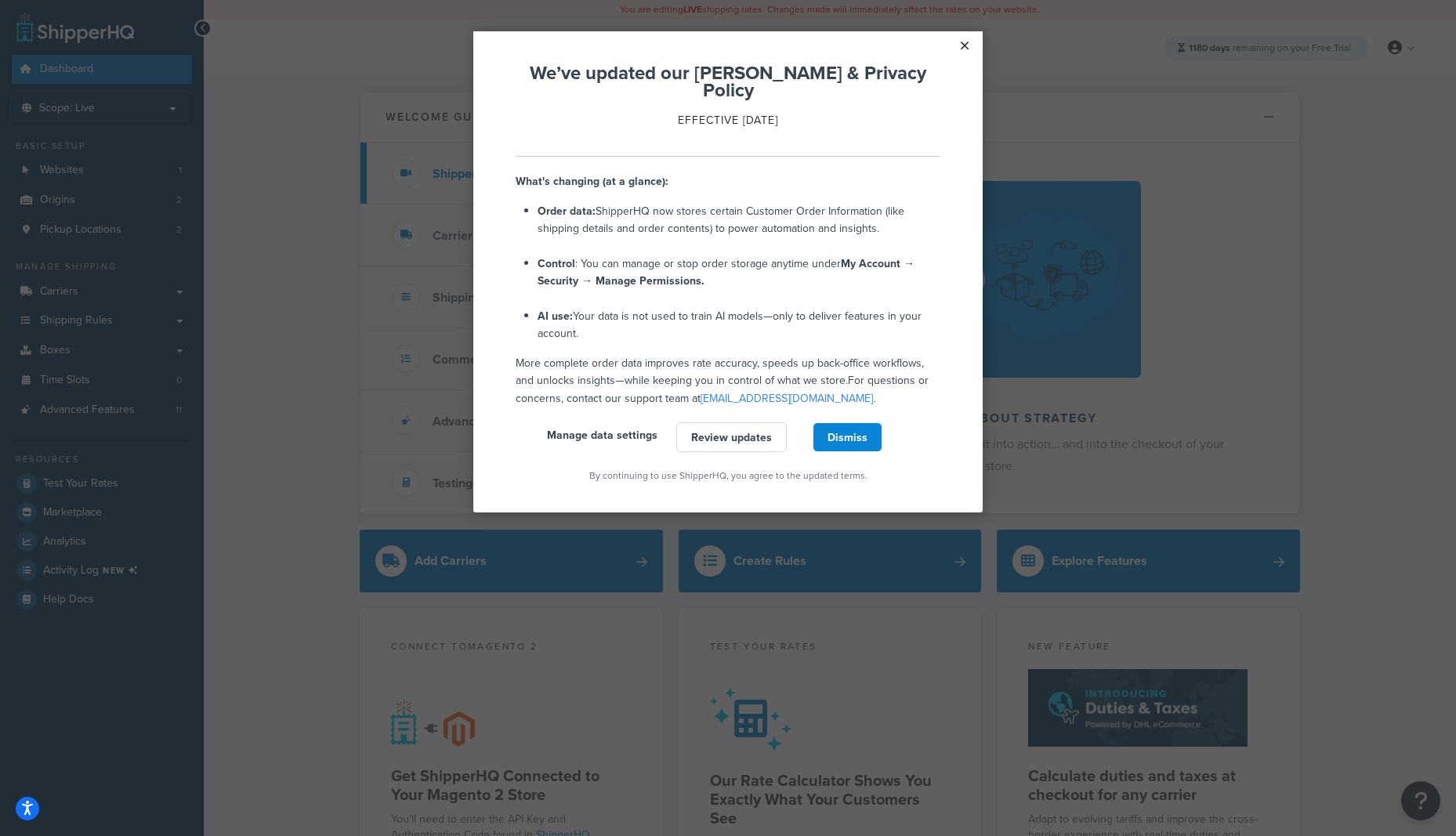
click at [966, 46] on link "×" at bounding box center [964, 46] width 27 height 28
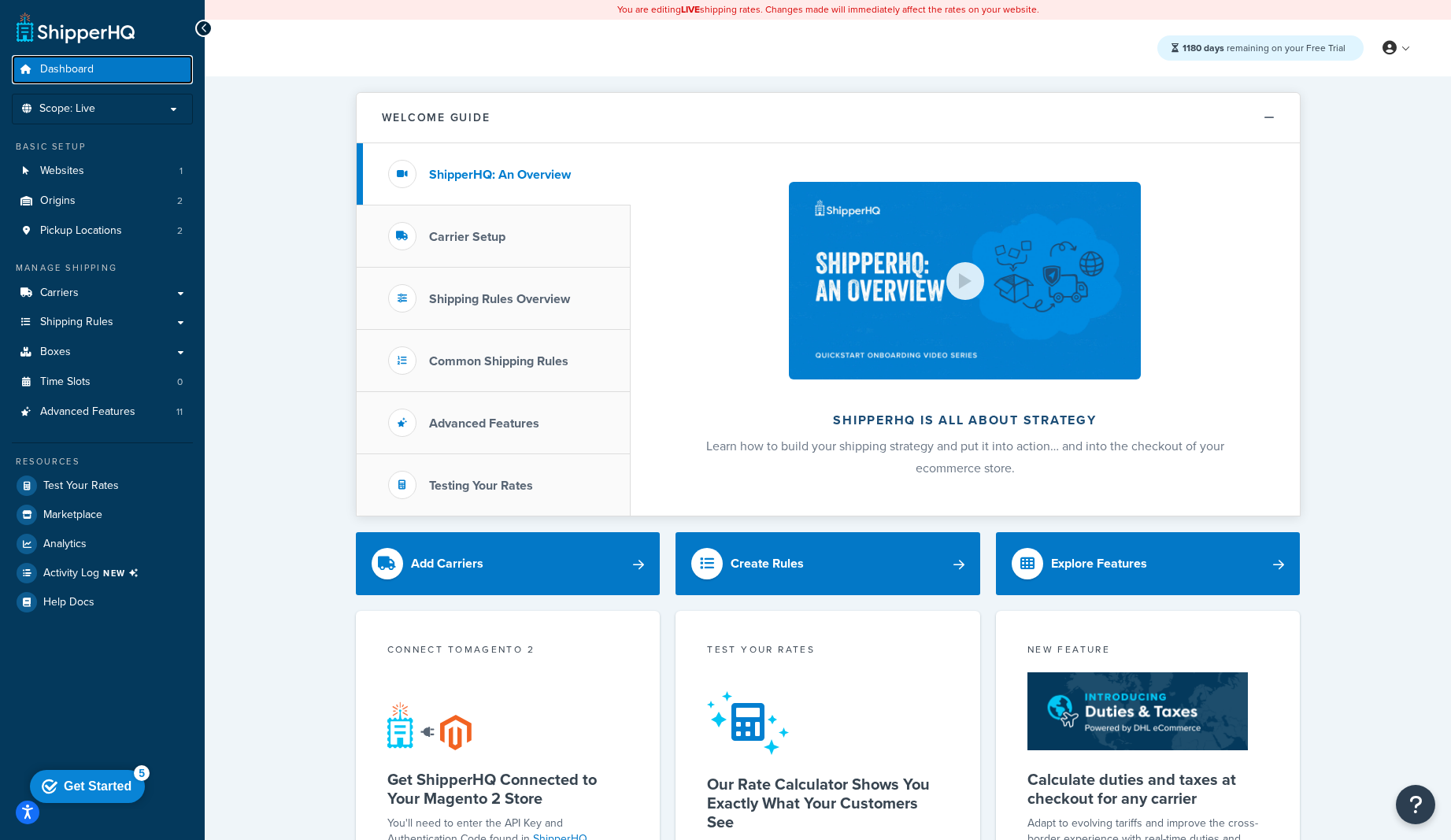
click at [122, 74] on link "Dashboard" at bounding box center [102, 69] width 181 height 29
click at [70, 168] on span "Websites" at bounding box center [62, 171] width 44 height 13
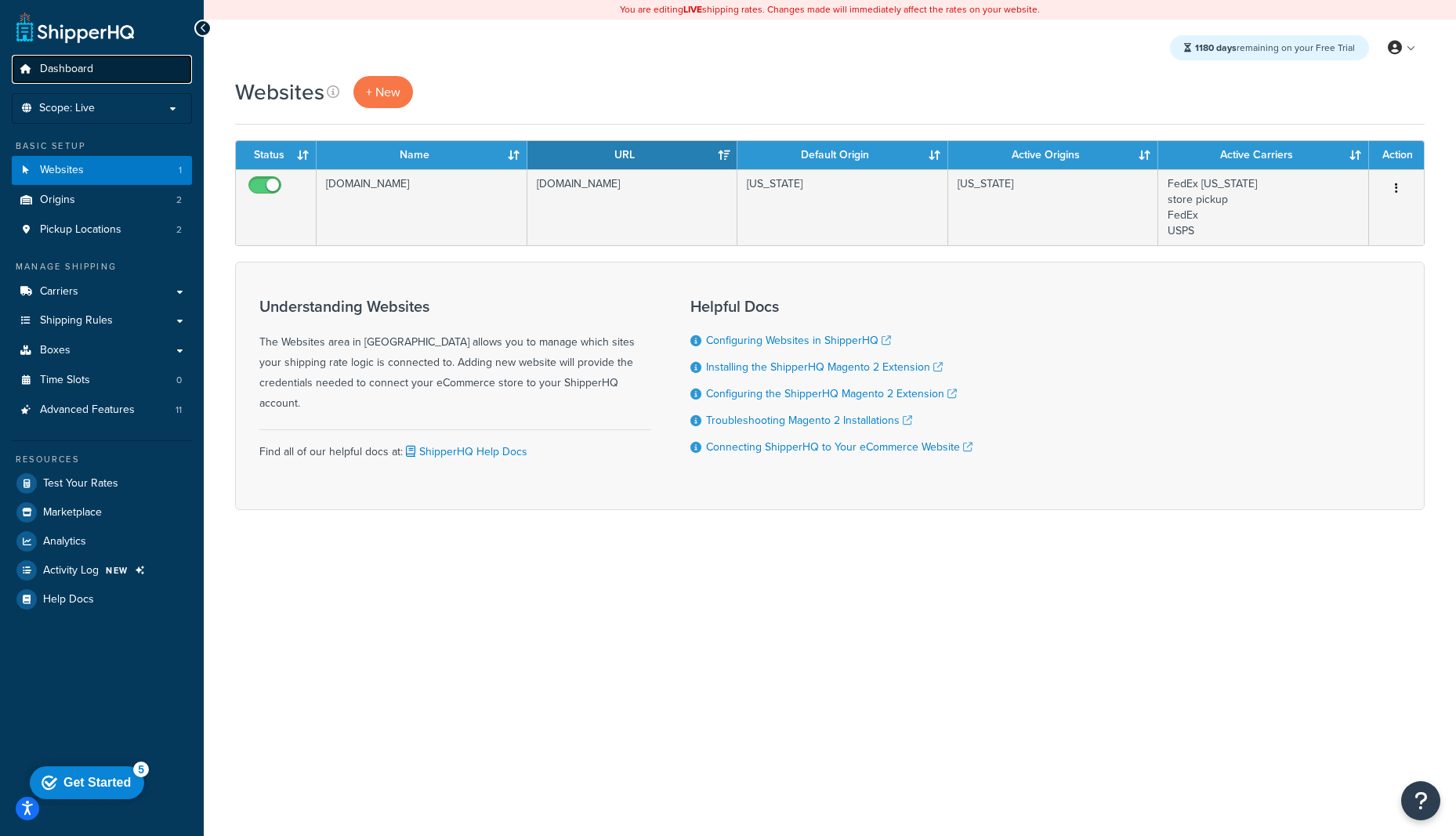
click at [54, 63] on span "Dashboard" at bounding box center [66, 69] width 53 height 13
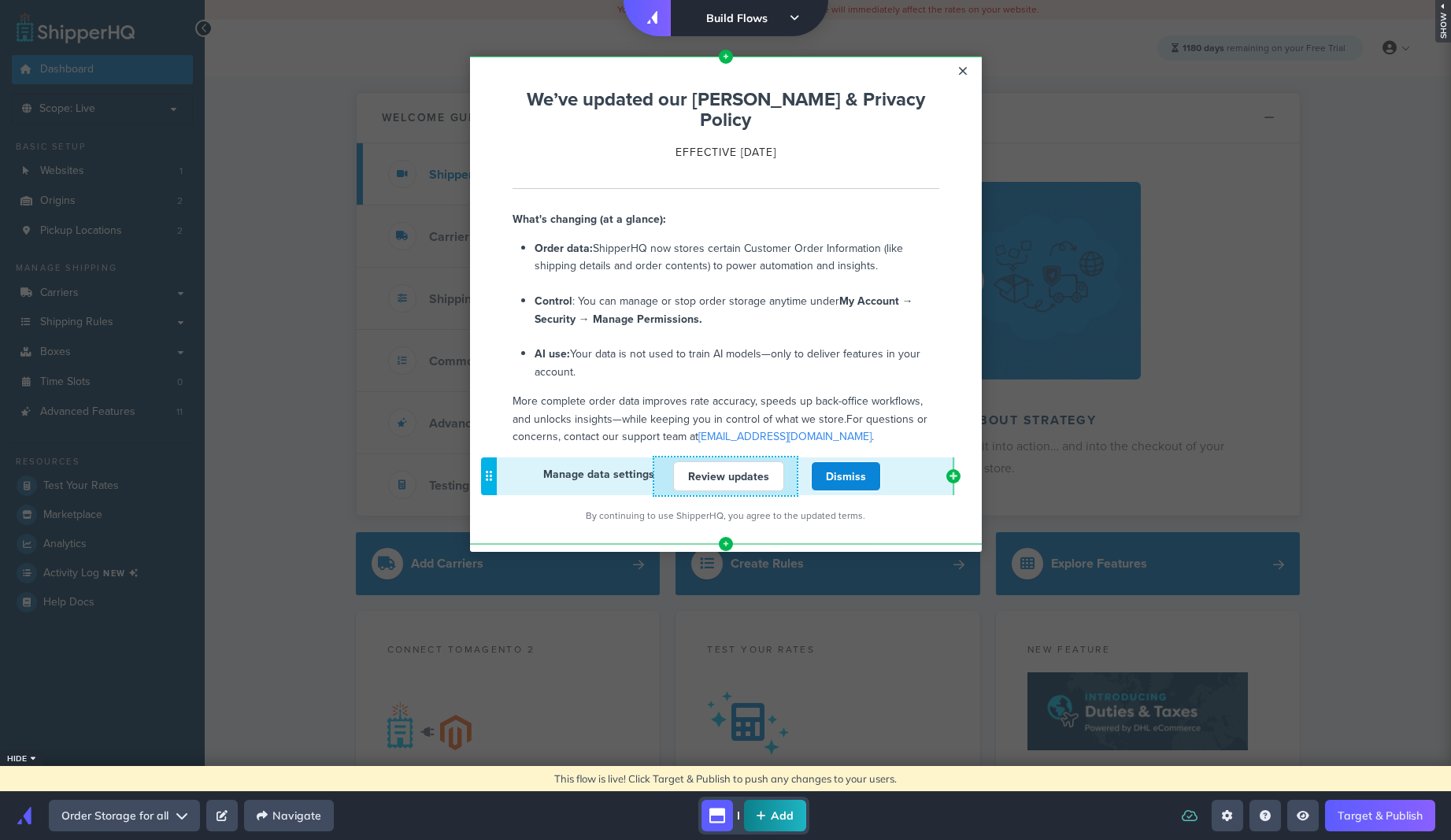
click at [748, 463] on link "Review updates" at bounding box center [729, 477] width 111 height 30
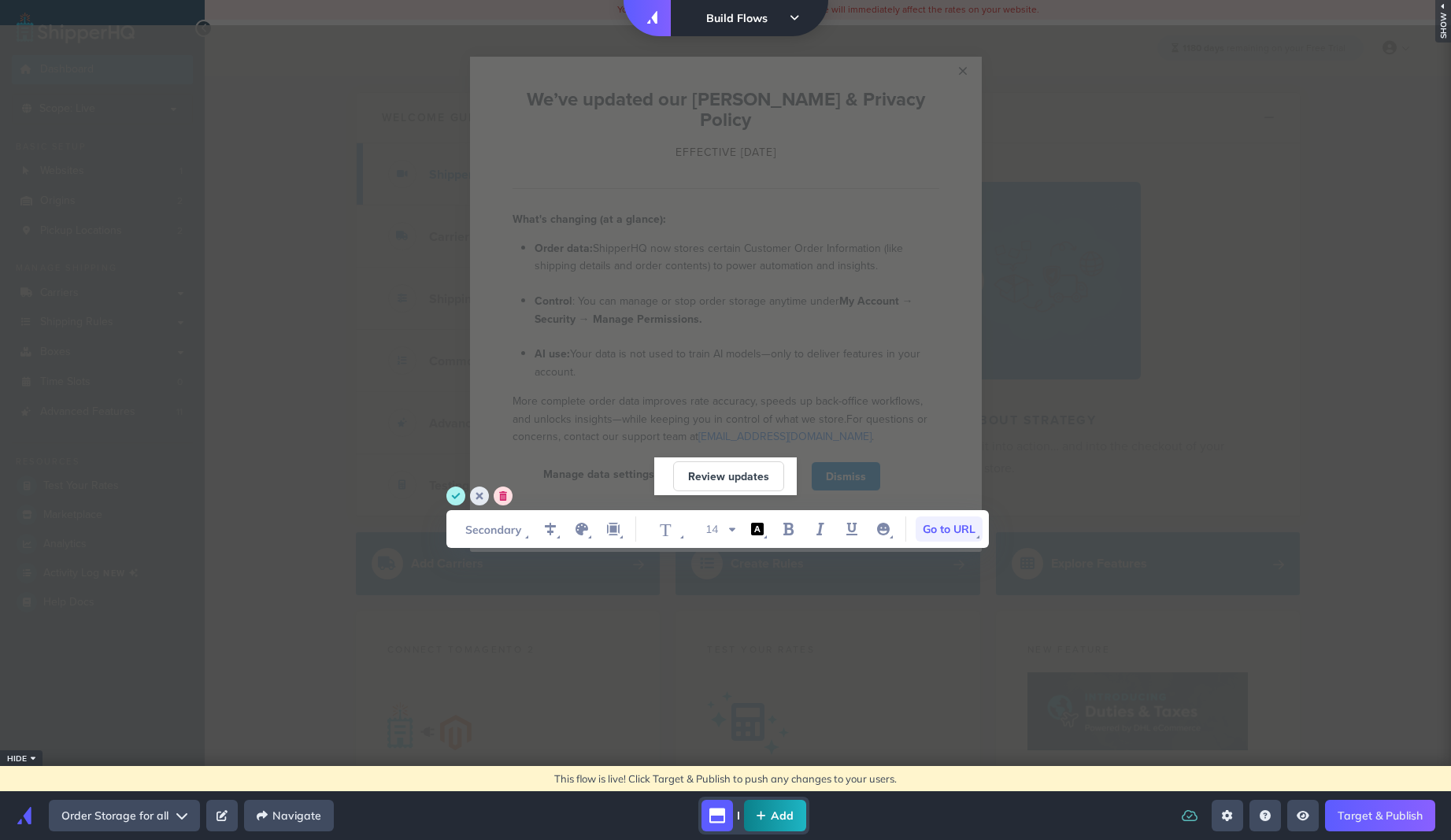
click at [957, 533] on span "Go to URL" at bounding box center [949, 529] width 67 height 25
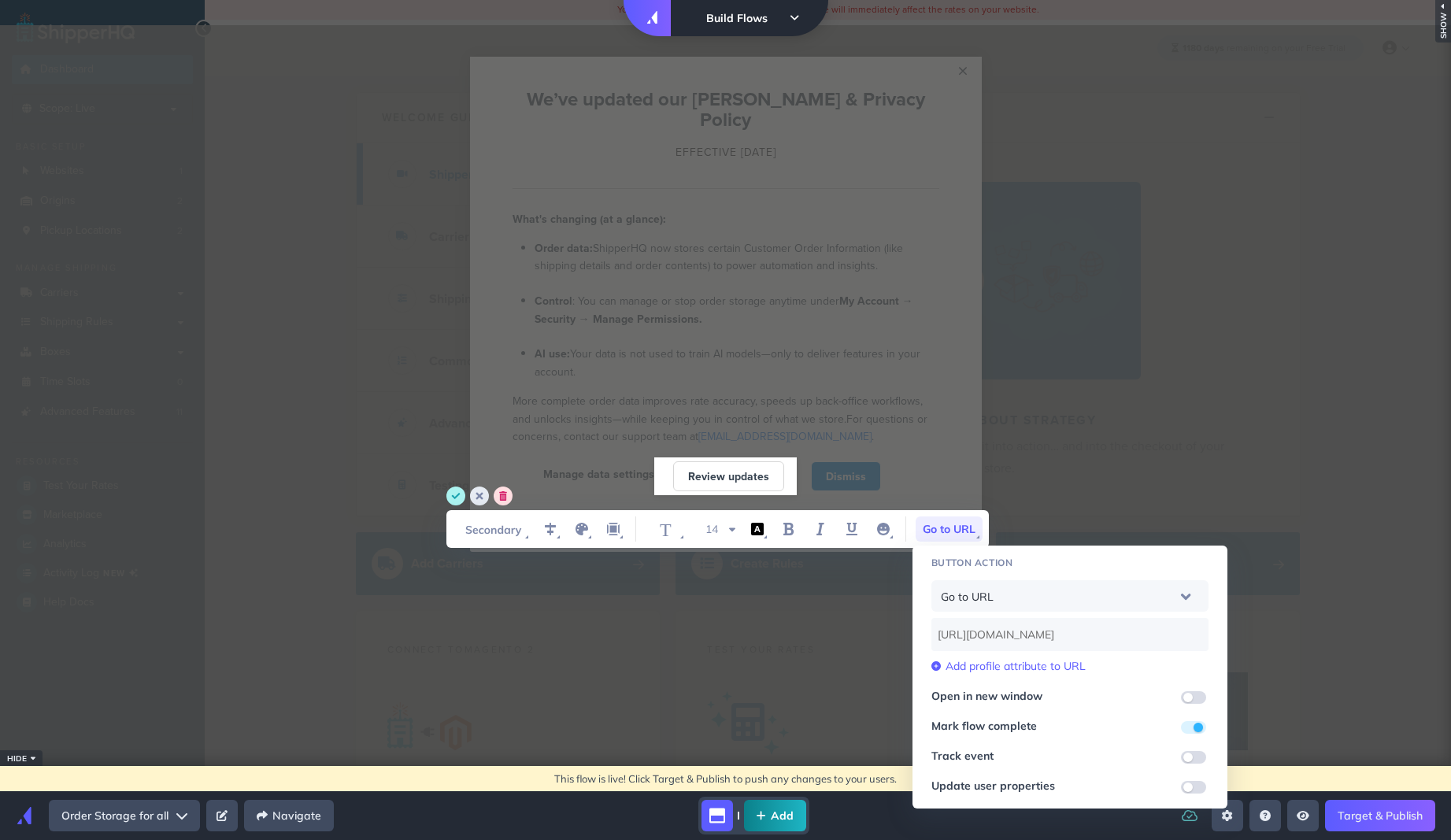
click at [1190, 702] on input "WYSIWYG Toolbar and Actions" at bounding box center [1194, 697] width 25 height 12
checkbox input "true"
click at [1197, 757] on input "WYSIWYG Toolbar and Actions" at bounding box center [1194, 758] width 25 height 12
checkbox input "true"
click at [864, 752] on appcues "× We’ve updated our [PERSON_NAME] & Privacy Policy Cannot exceed 6 items per ro…" at bounding box center [725, 420] width 1451 height 791
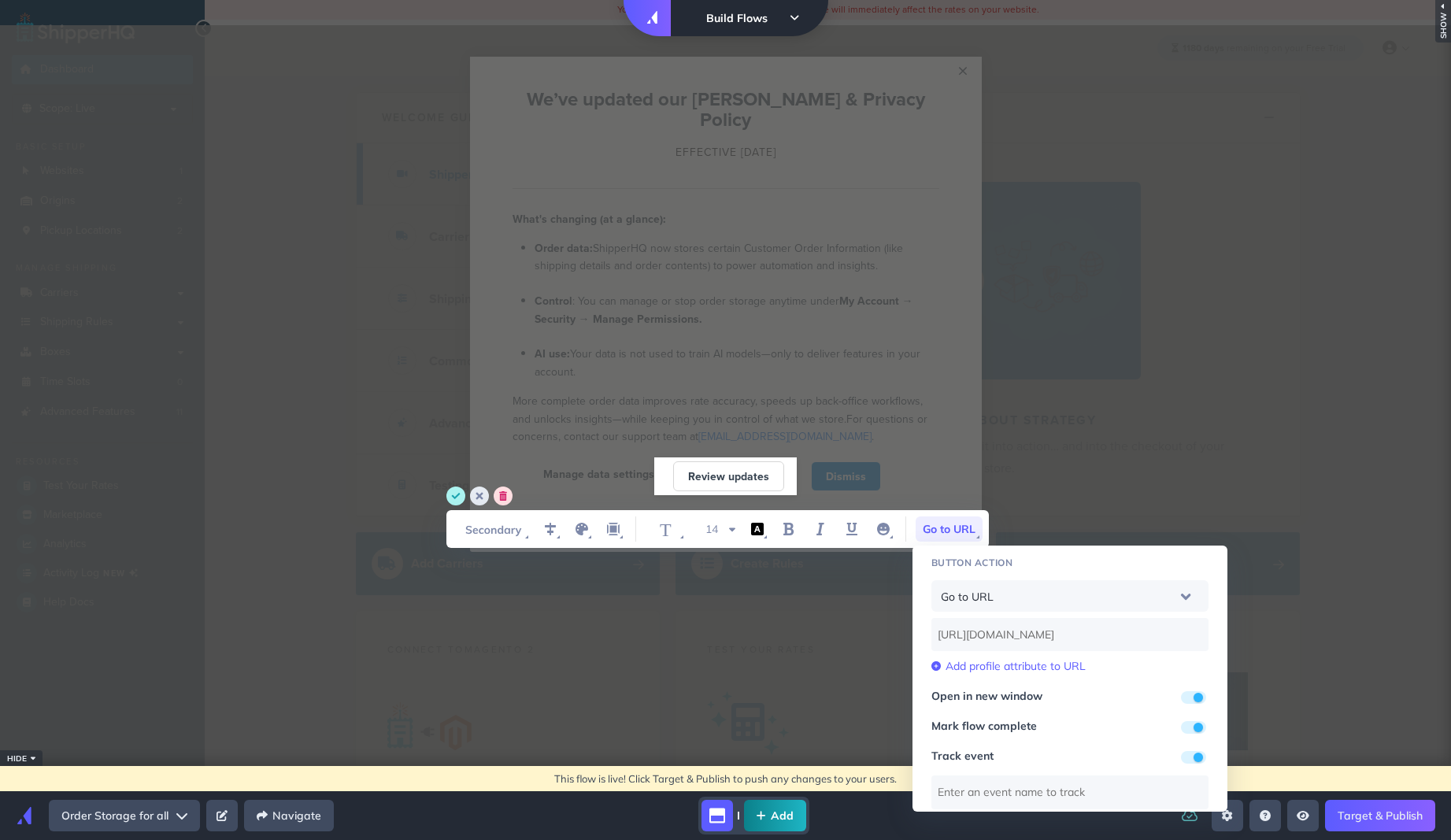
click at [1128, 522] on modal-container "× We’ve updated our [PERSON_NAME] & Privacy Policy Cannot exceed 6 items per ro…" at bounding box center [725, 304] width 1451 height 495
click at [449, 501] on circle "save" at bounding box center [456, 495] width 19 height 19
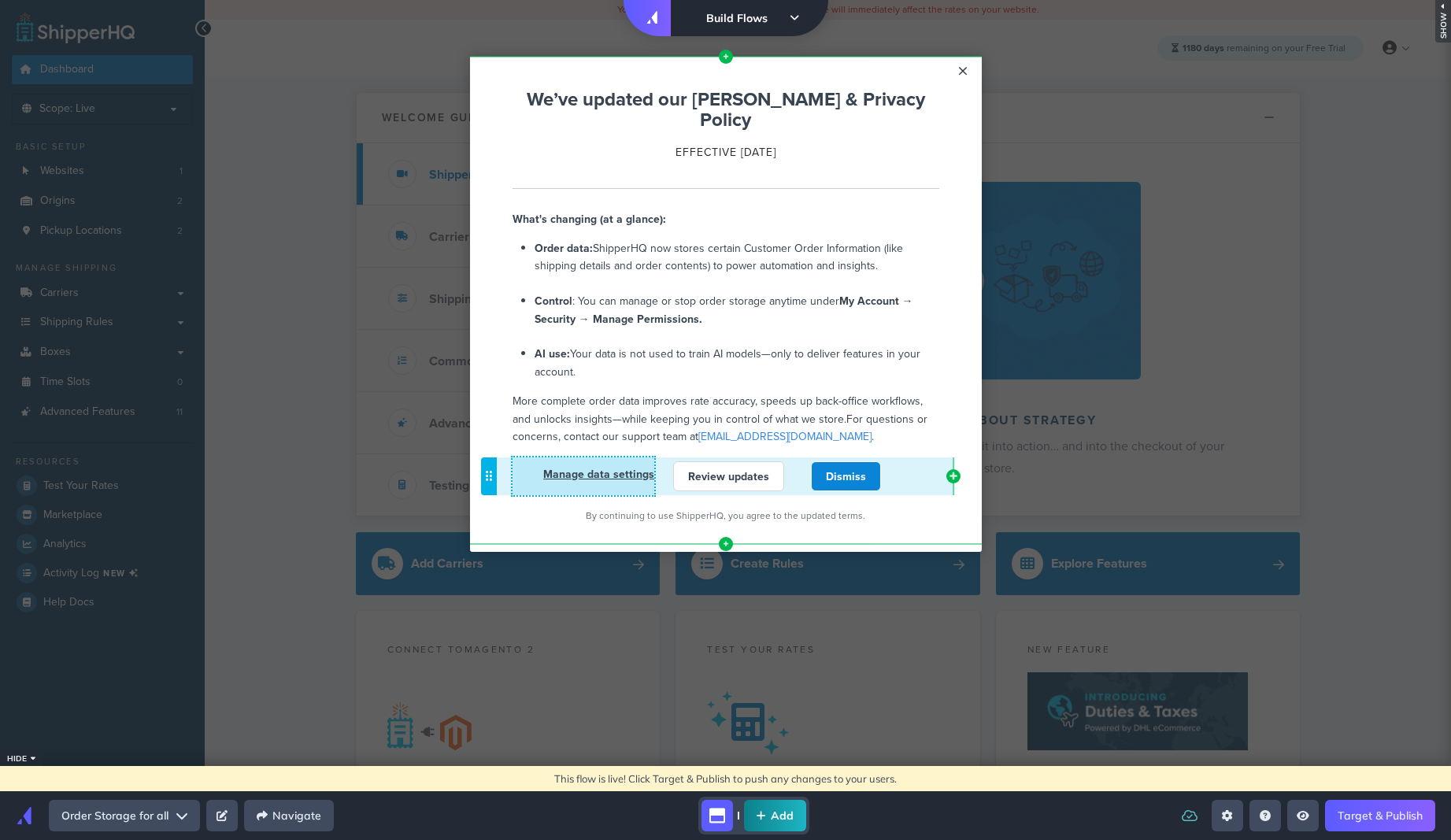
click at [587, 466] on link "Manage data settings" at bounding box center [598, 474] width 111 height 16
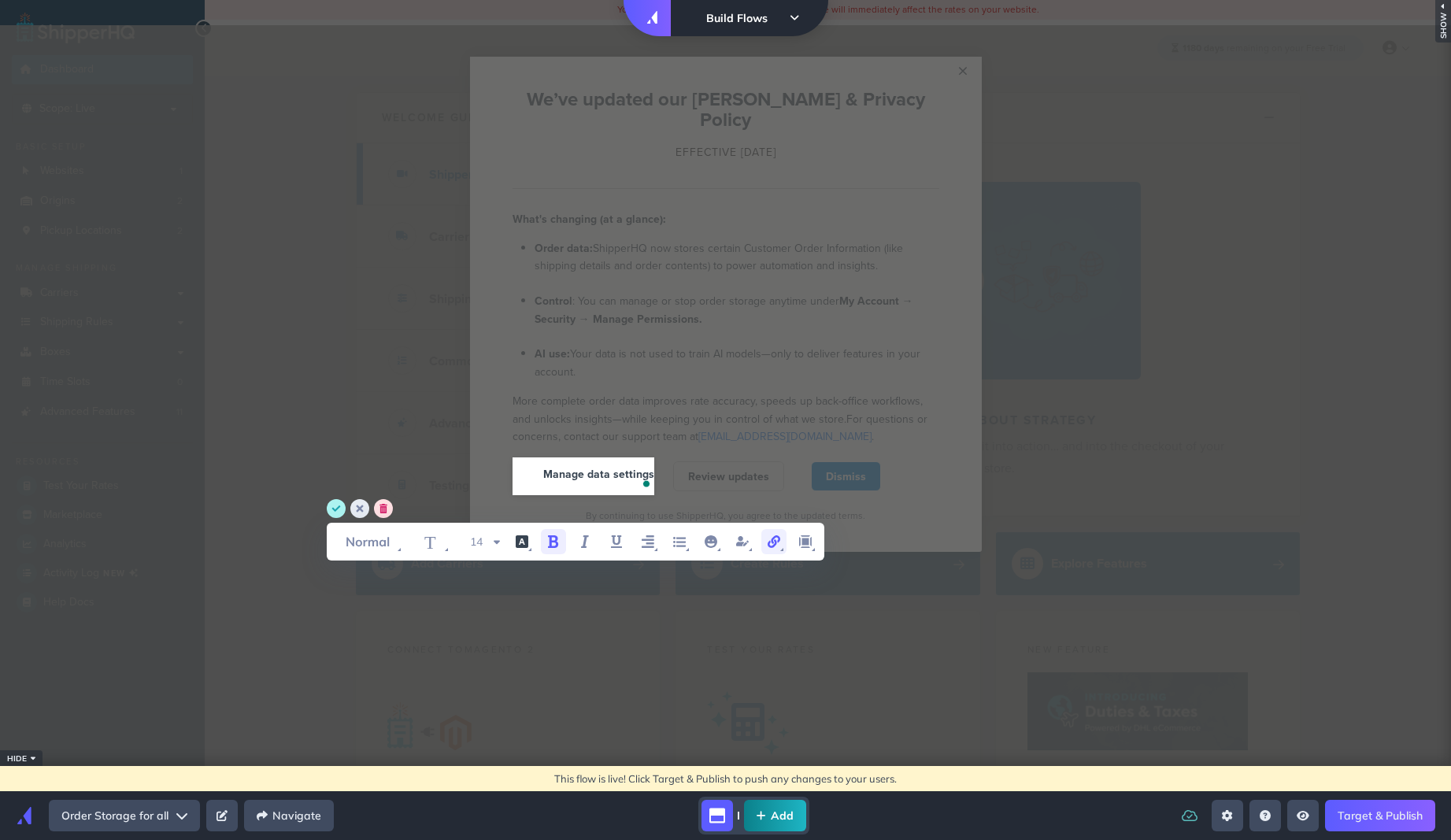
click at [784, 548] on span "WYSIWYG Toolbar and Actions" at bounding box center [774, 541] width 25 height 25
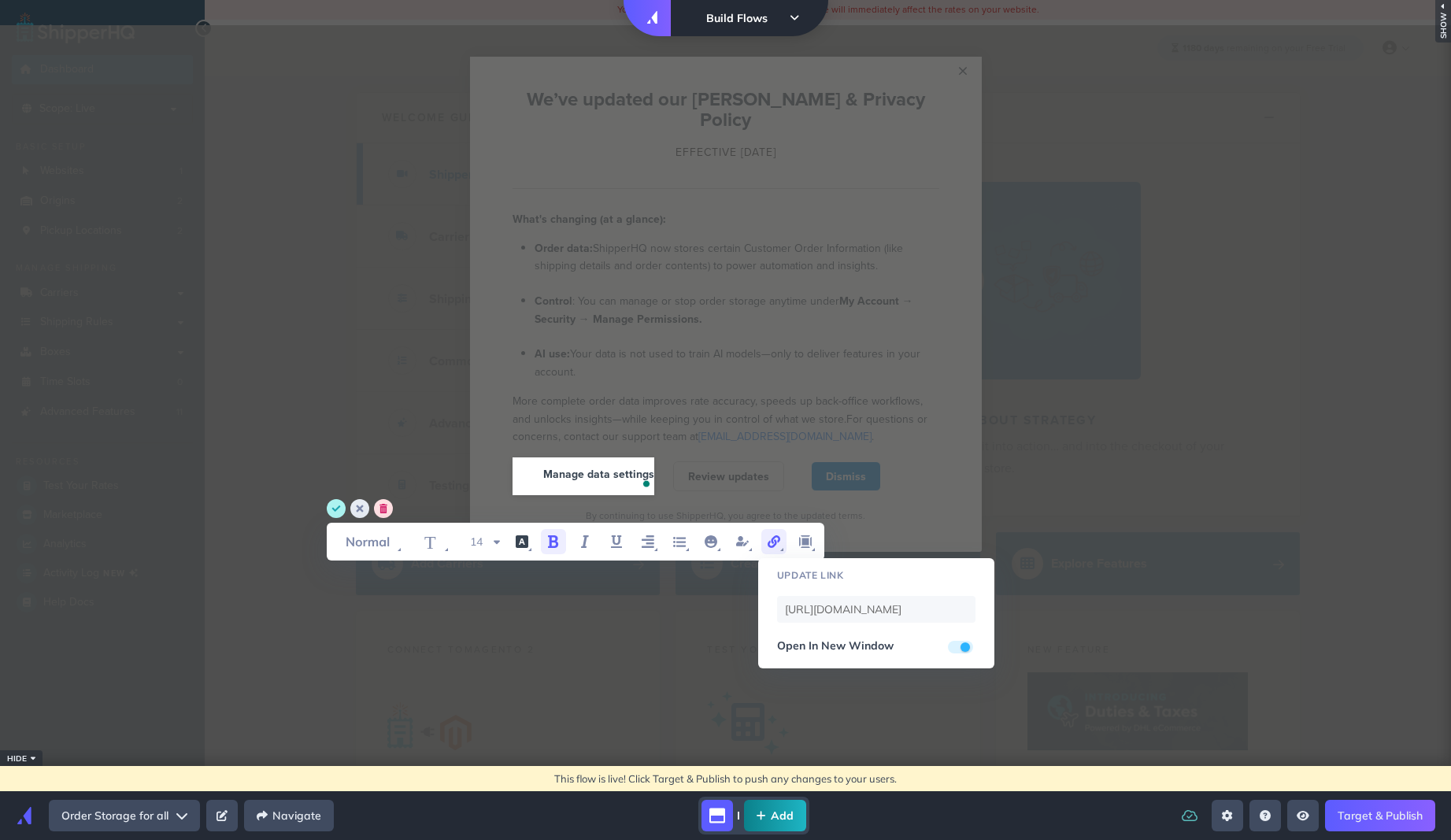
click at [784, 548] on span "WYSIWYG Toolbar and Actions" at bounding box center [774, 541] width 25 height 25
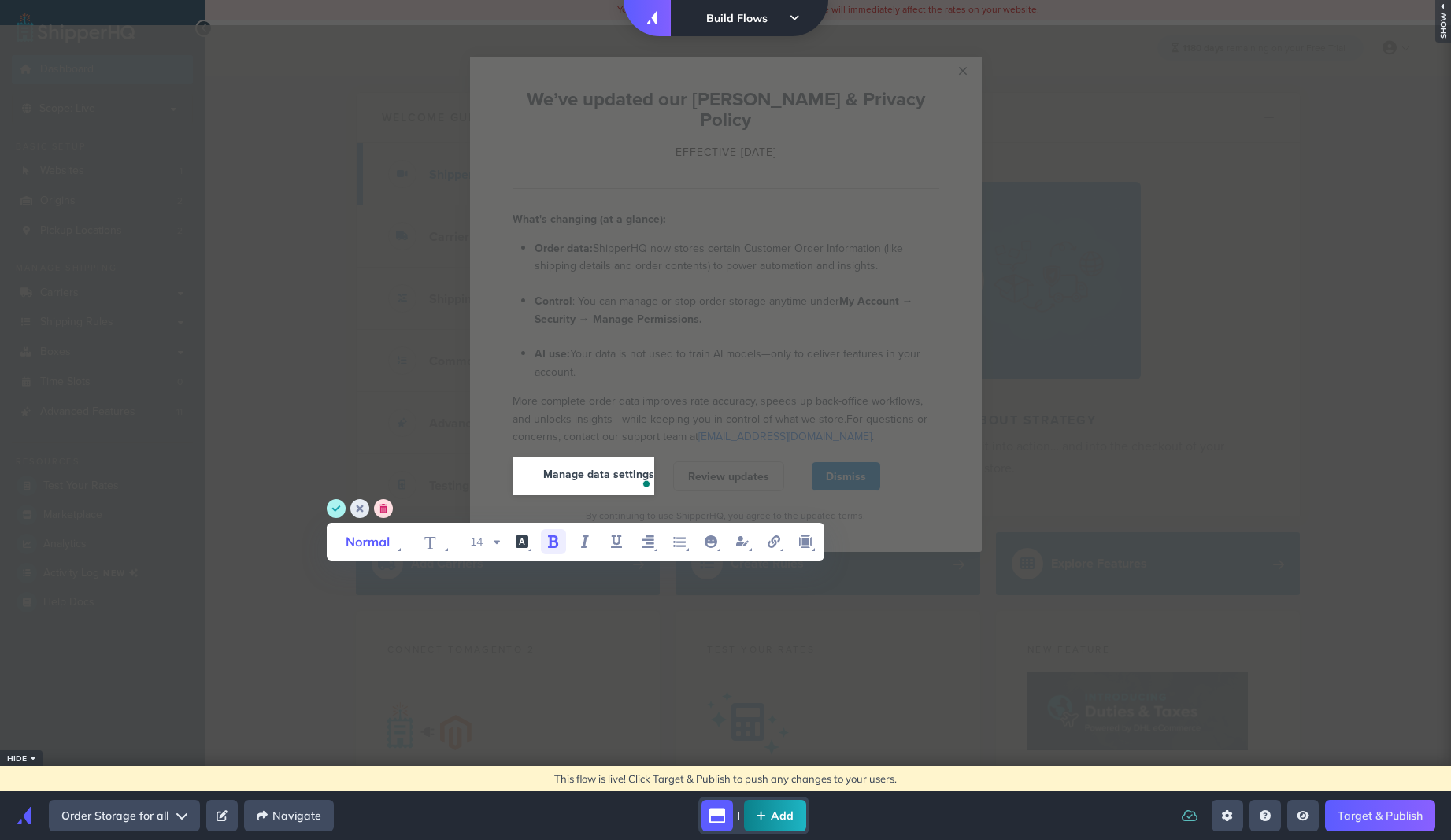
drag, startPoint x: 332, startPoint y: 510, endPoint x: 351, endPoint y: 508, distance: 19.1
click at [332, 510] on circle "save" at bounding box center [336, 508] width 19 height 19
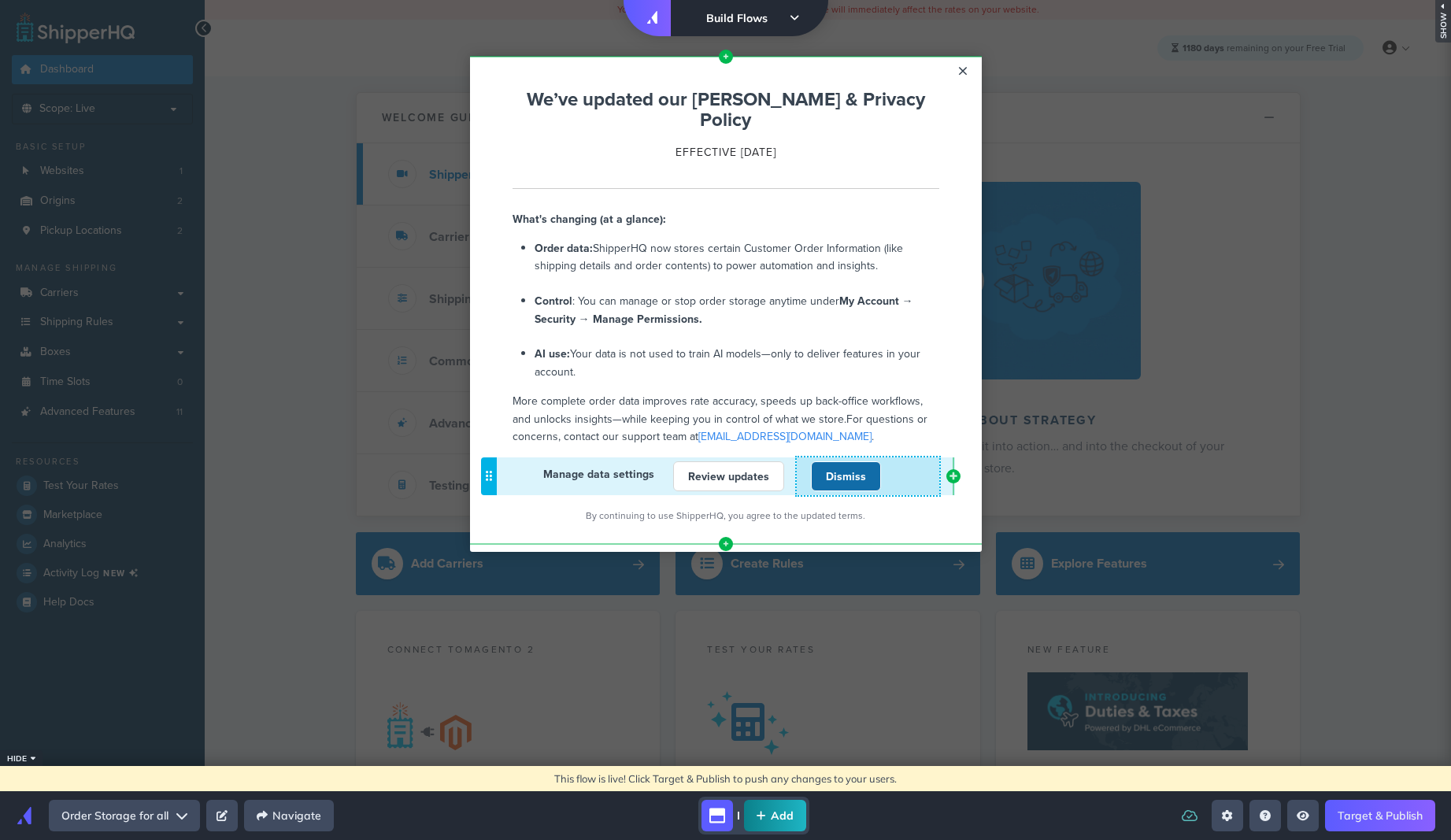
click at [835, 463] on link "Dismiss" at bounding box center [846, 477] width 70 height 30
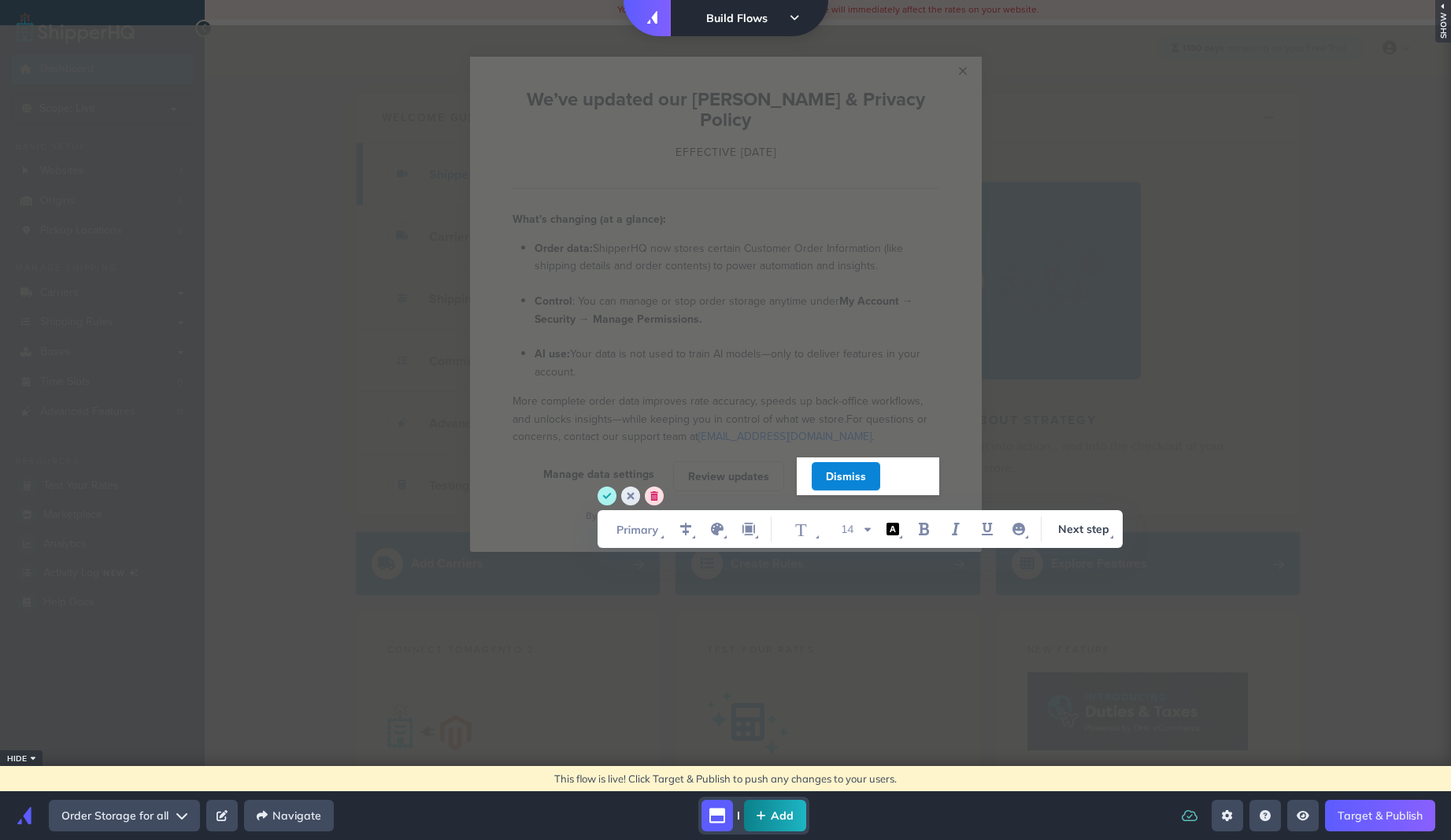
click at [750, 646] on appcues "× We’ve updated our [PERSON_NAME] & Privacy Policy Cannot exceed 6 items per ro…" at bounding box center [725, 420] width 1451 height 791
click at [1079, 517] on span "Next step" at bounding box center [1084, 529] width 66 height 25
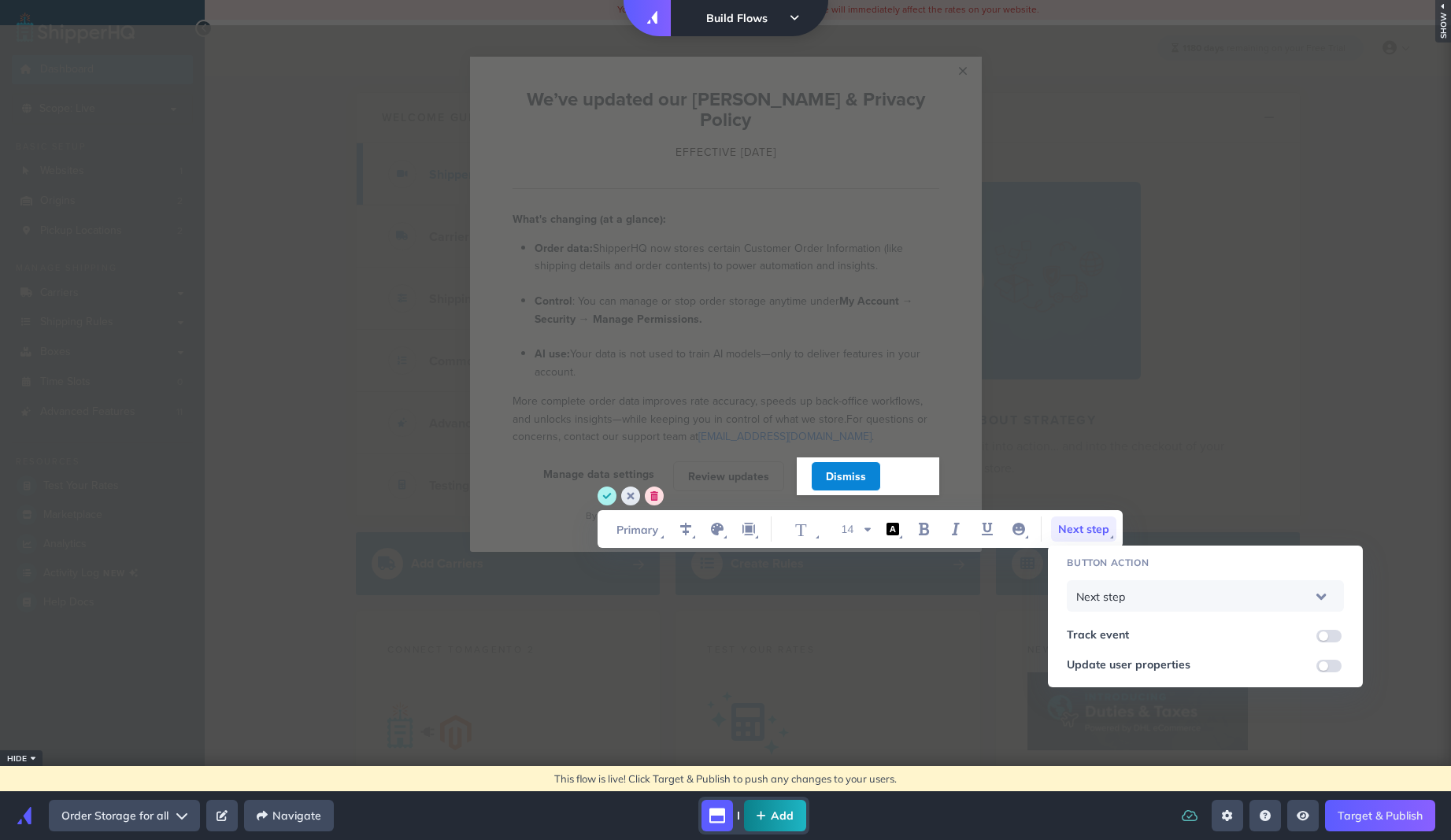
click at [1132, 596] on div "Next step" at bounding box center [1205, 595] width 258 height 42
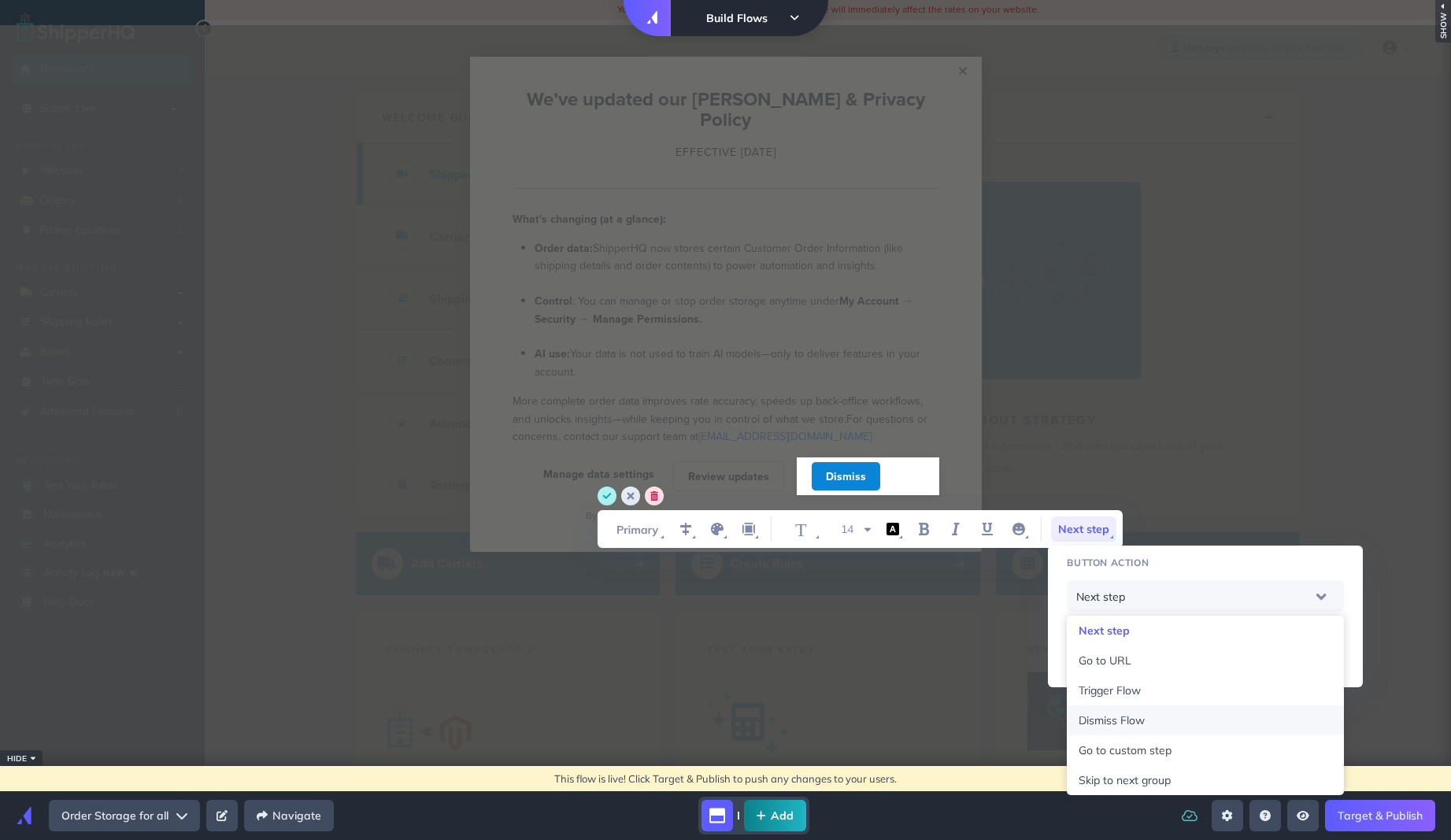
click at [1149, 709] on div "Dismiss Flow" at bounding box center [1205, 720] width 277 height 30
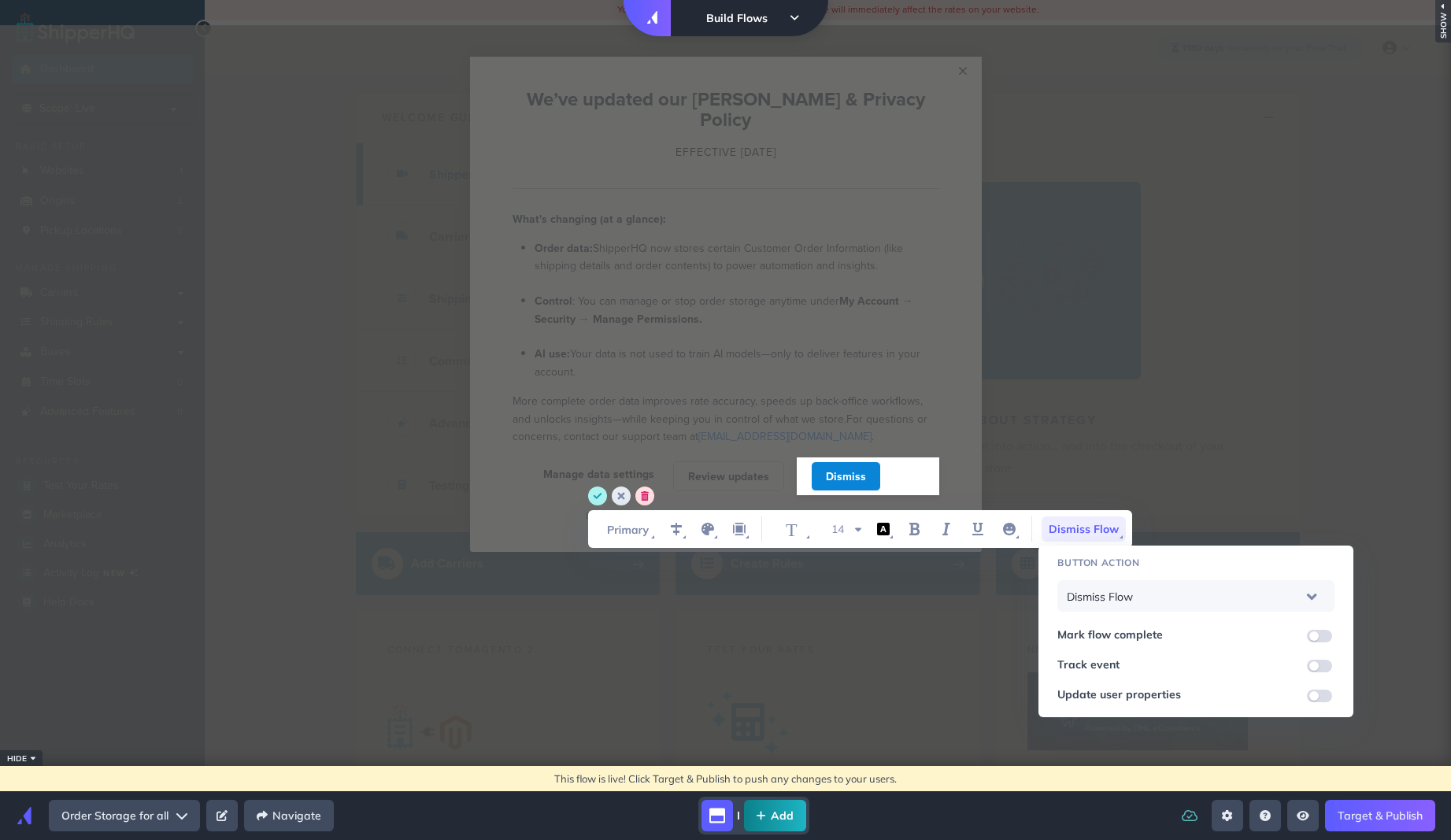
click at [1326, 633] on input "WYSIWYG Toolbar and Actions" at bounding box center [1320, 636] width 25 height 12
checkbox input "true"
click at [1323, 665] on input "WYSIWYG Toolbar and Actions" at bounding box center [1320, 666] width 25 height 12
checkbox input "true"
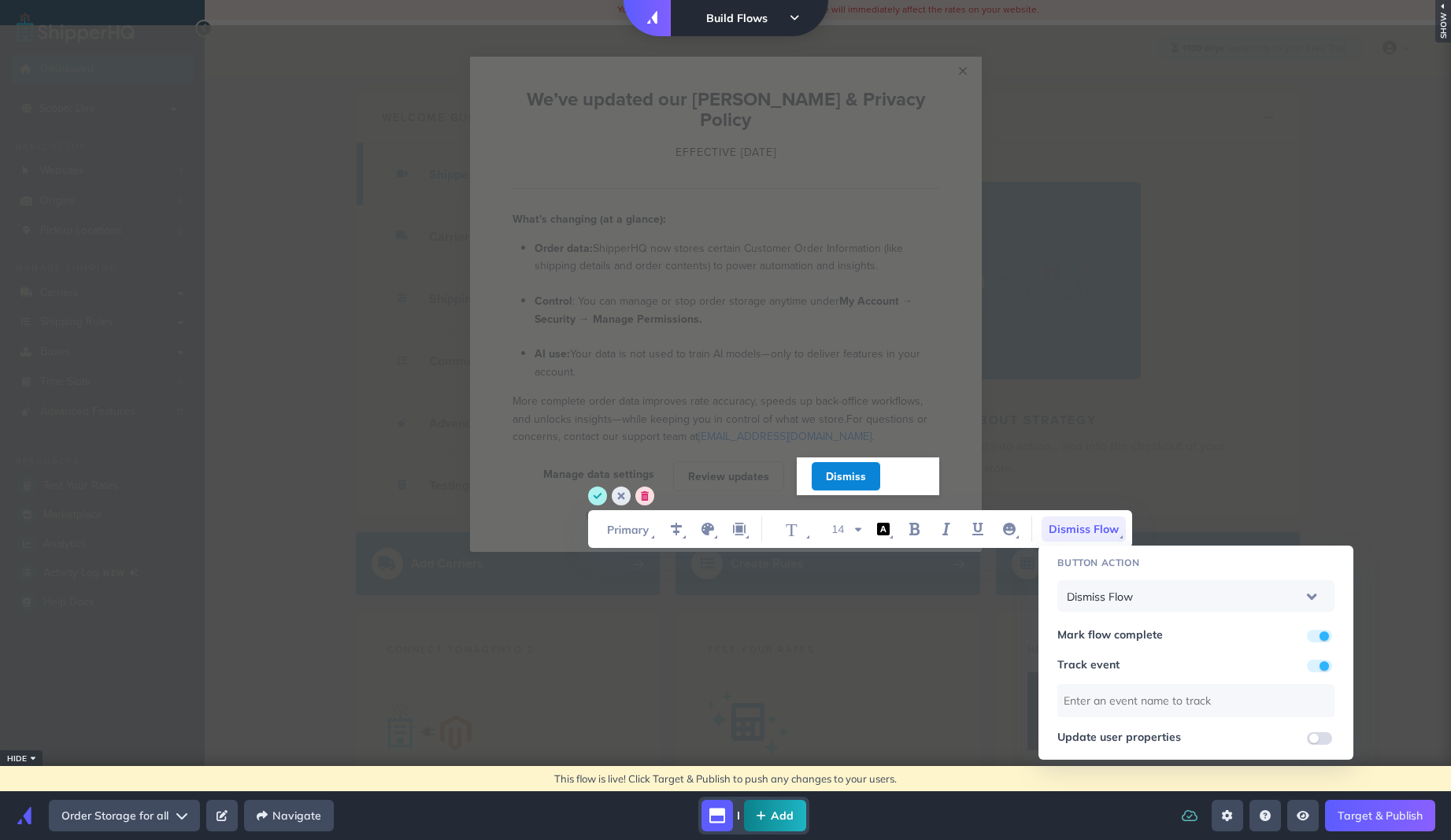
click at [1315, 736] on input "WYSIWYG Toolbar and Actions" at bounding box center [1320, 738] width 25 height 12
checkbox input "true"
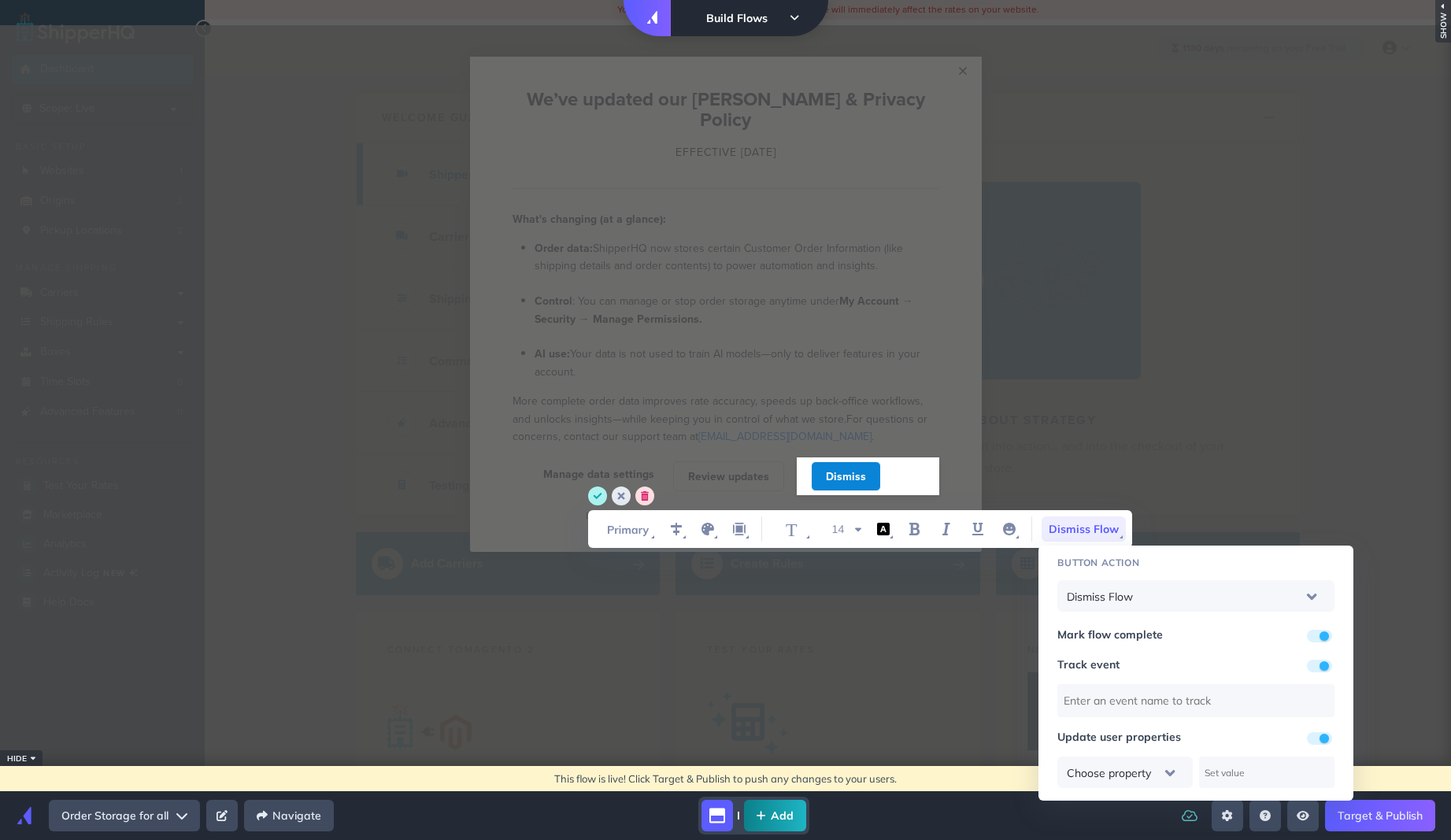
click at [1173, 767] on div "Choose property" at bounding box center [1125, 772] width 116 height 42
click at [1247, 754] on div "Choose property" at bounding box center [1196, 766] width 277 height 44
click at [1253, 562] on div "Button action" at bounding box center [1196, 563] width 277 height 10
click at [1174, 776] on div "Choose property" at bounding box center [1125, 772] width 116 height 42
click at [1184, 709] on input "WYSIWYG Toolbar and Actions" at bounding box center [1196, 700] width 277 height 33
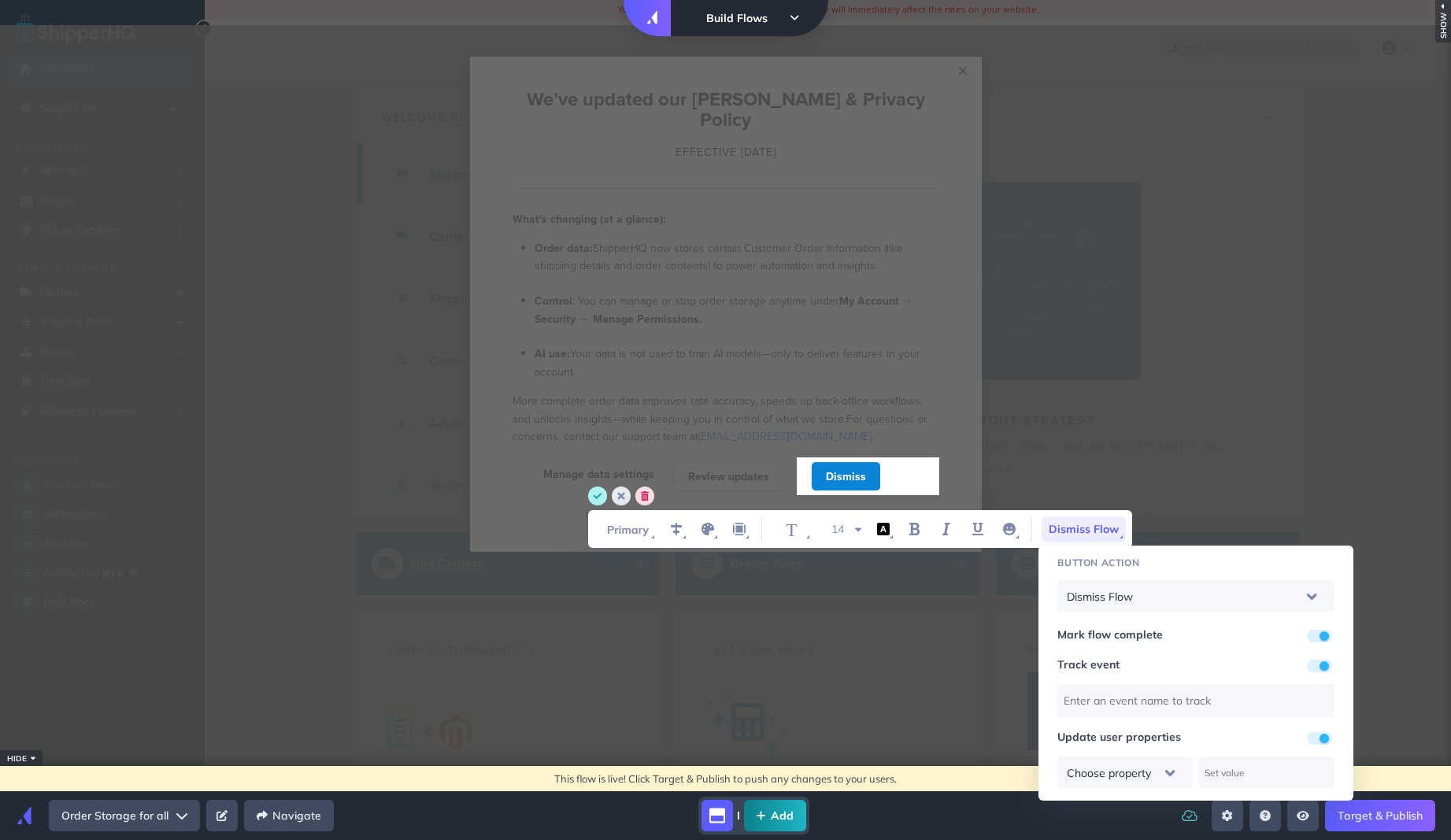
click at [1331, 660] on div "Track event" at bounding box center [1196, 665] width 277 height 14
click at [1325, 665] on input "WYSIWYG Toolbar and Actions" at bounding box center [1320, 666] width 25 height 12
checkbox input "false"
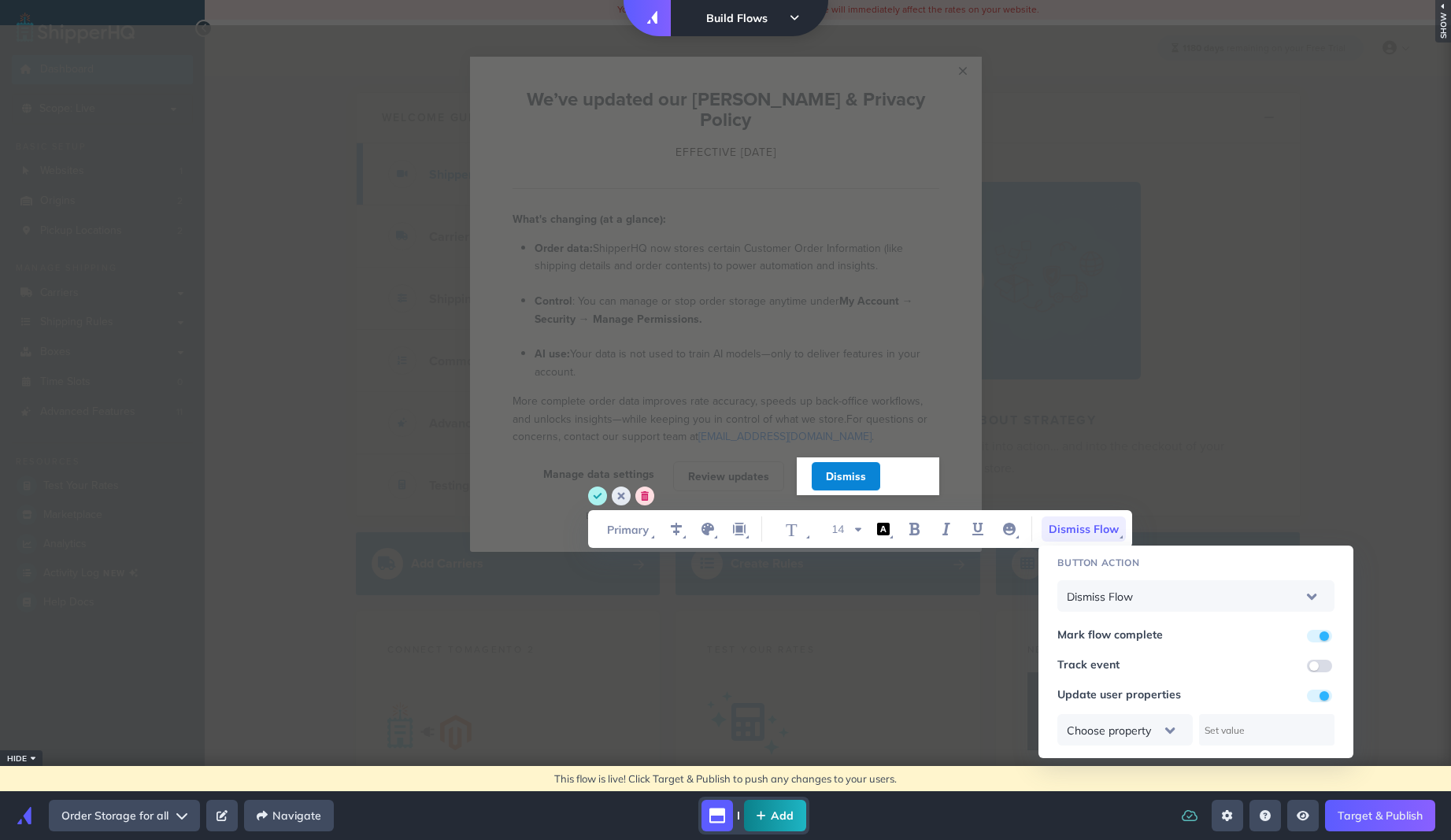
click at [1314, 695] on input "WYSIWYG Toolbar and Actions" at bounding box center [1320, 696] width 25 height 12
checkbox input "false"
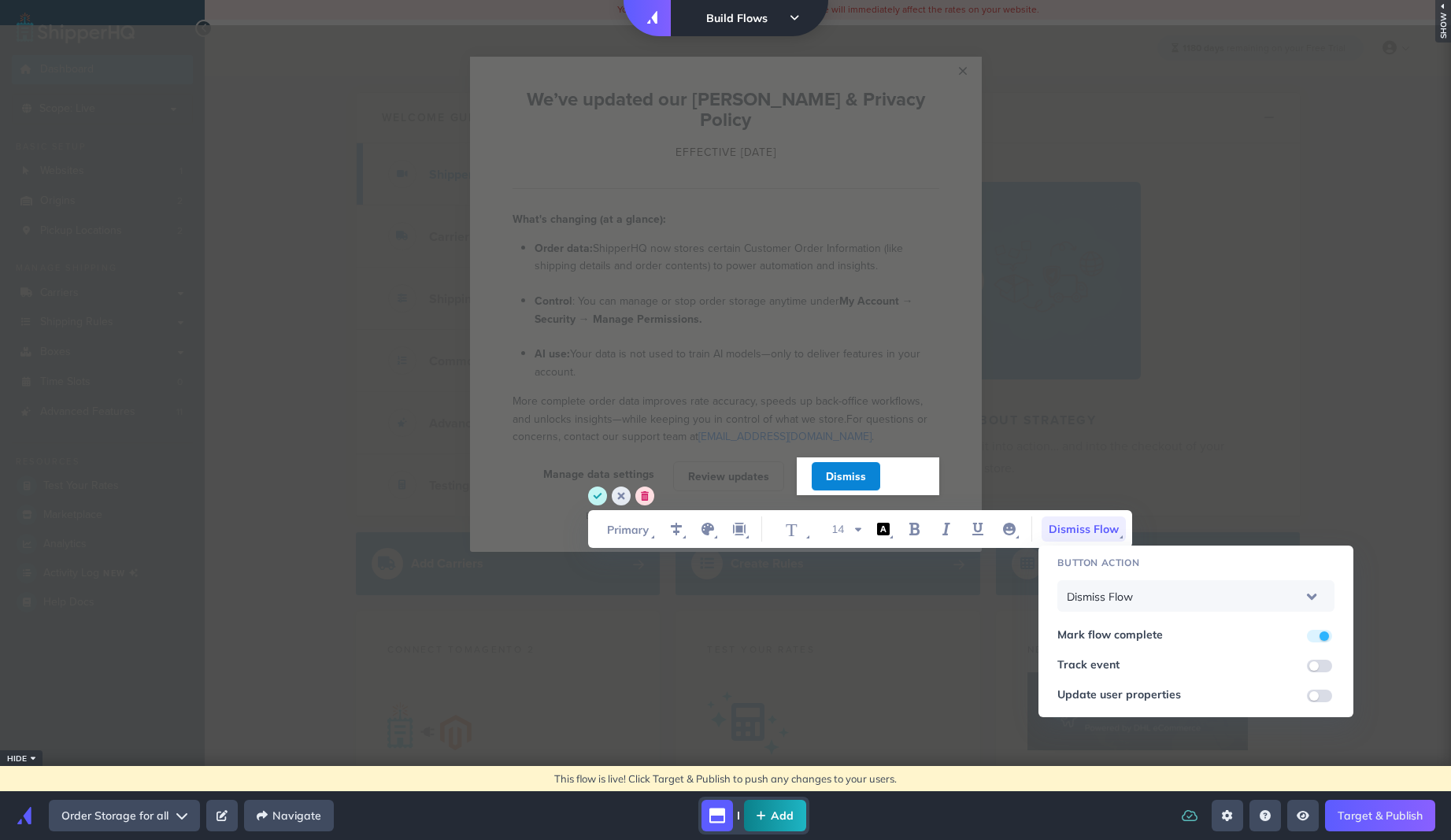
click at [600, 494] on icon "save" at bounding box center [598, 495] width 9 height 6
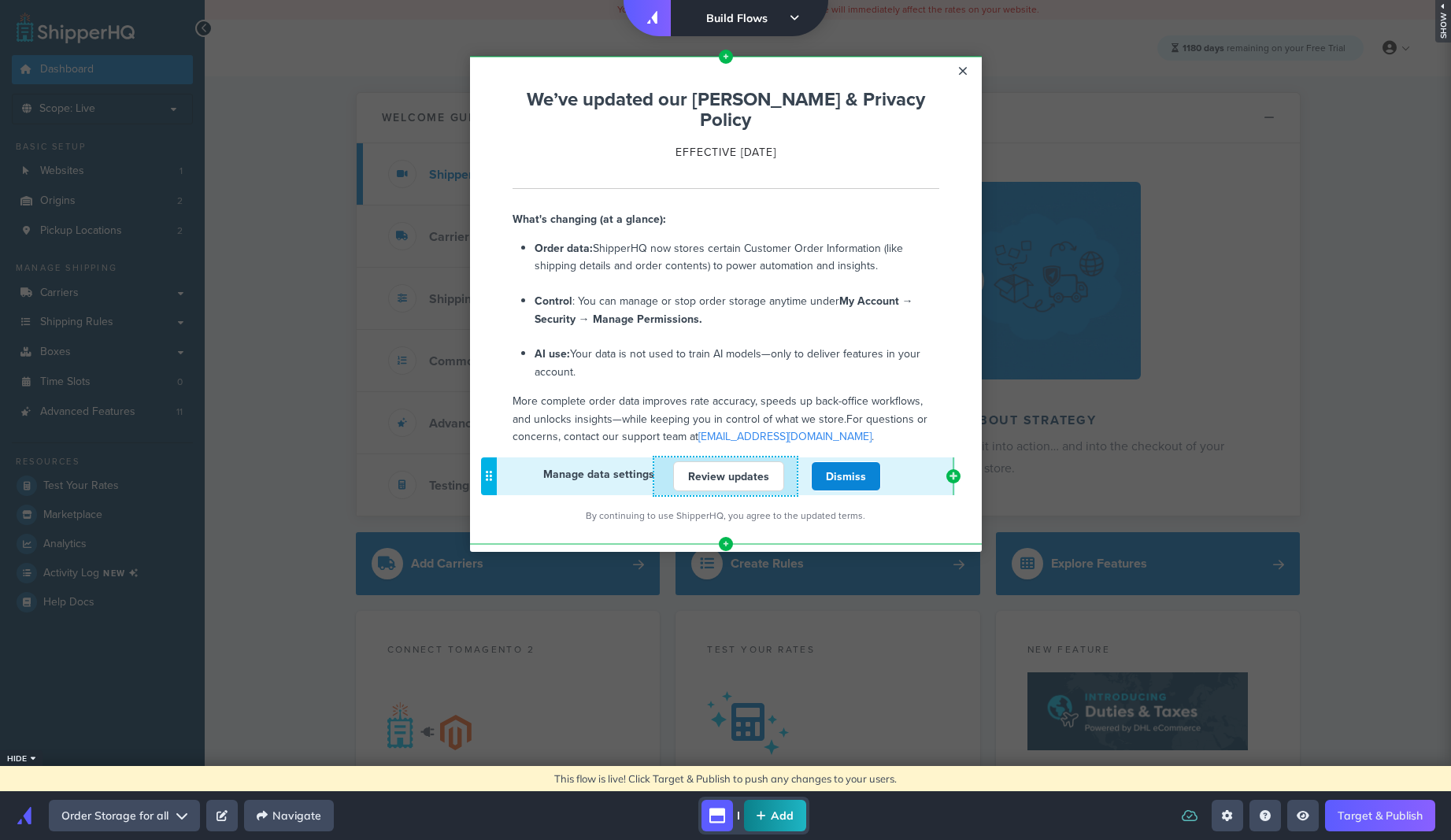
click at [738, 462] on link "Review updates" at bounding box center [729, 477] width 111 height 30
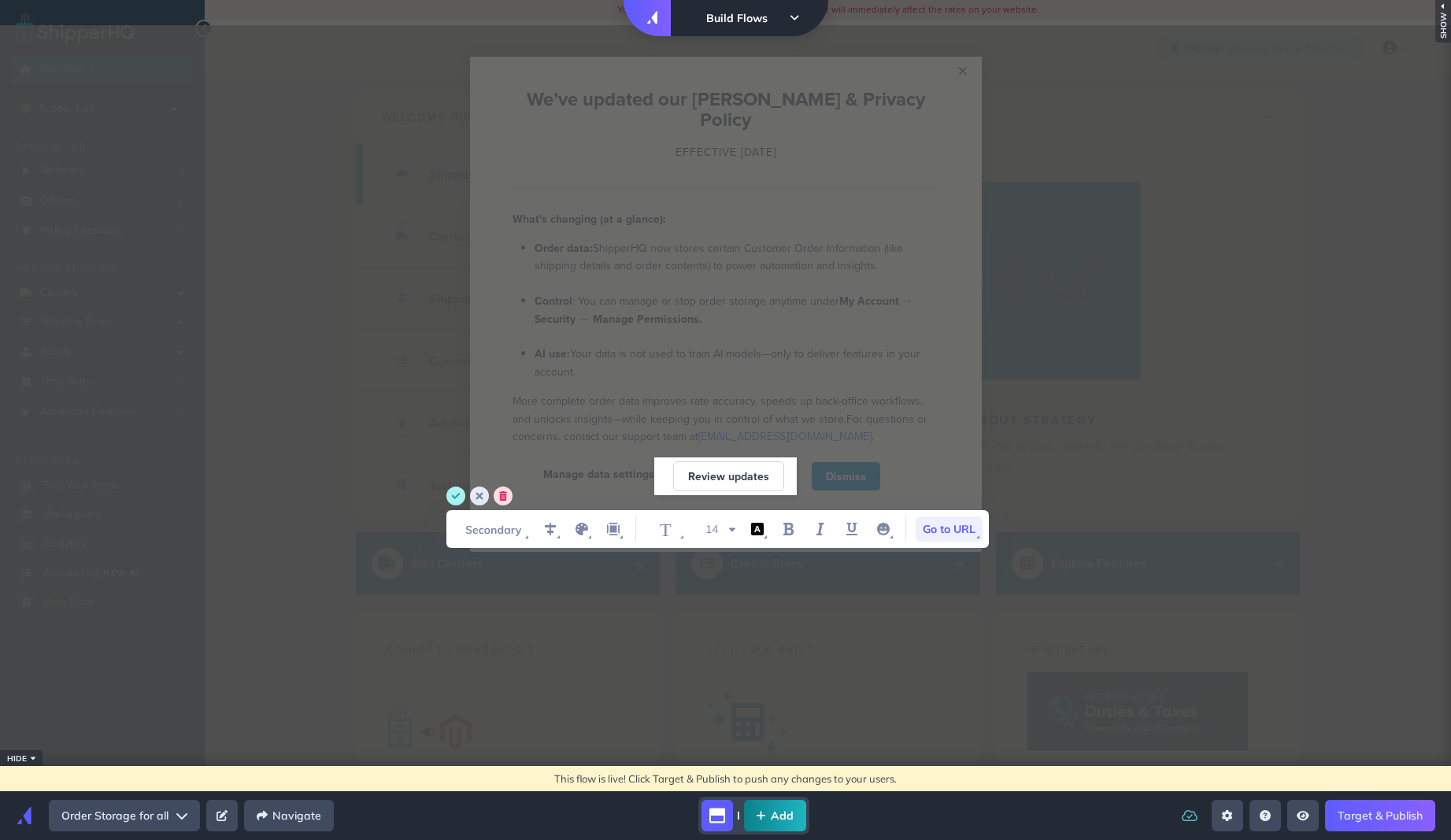
click at [967, 531] on span "Go to URL" at bounding box center [949, 529] width 67 height 25
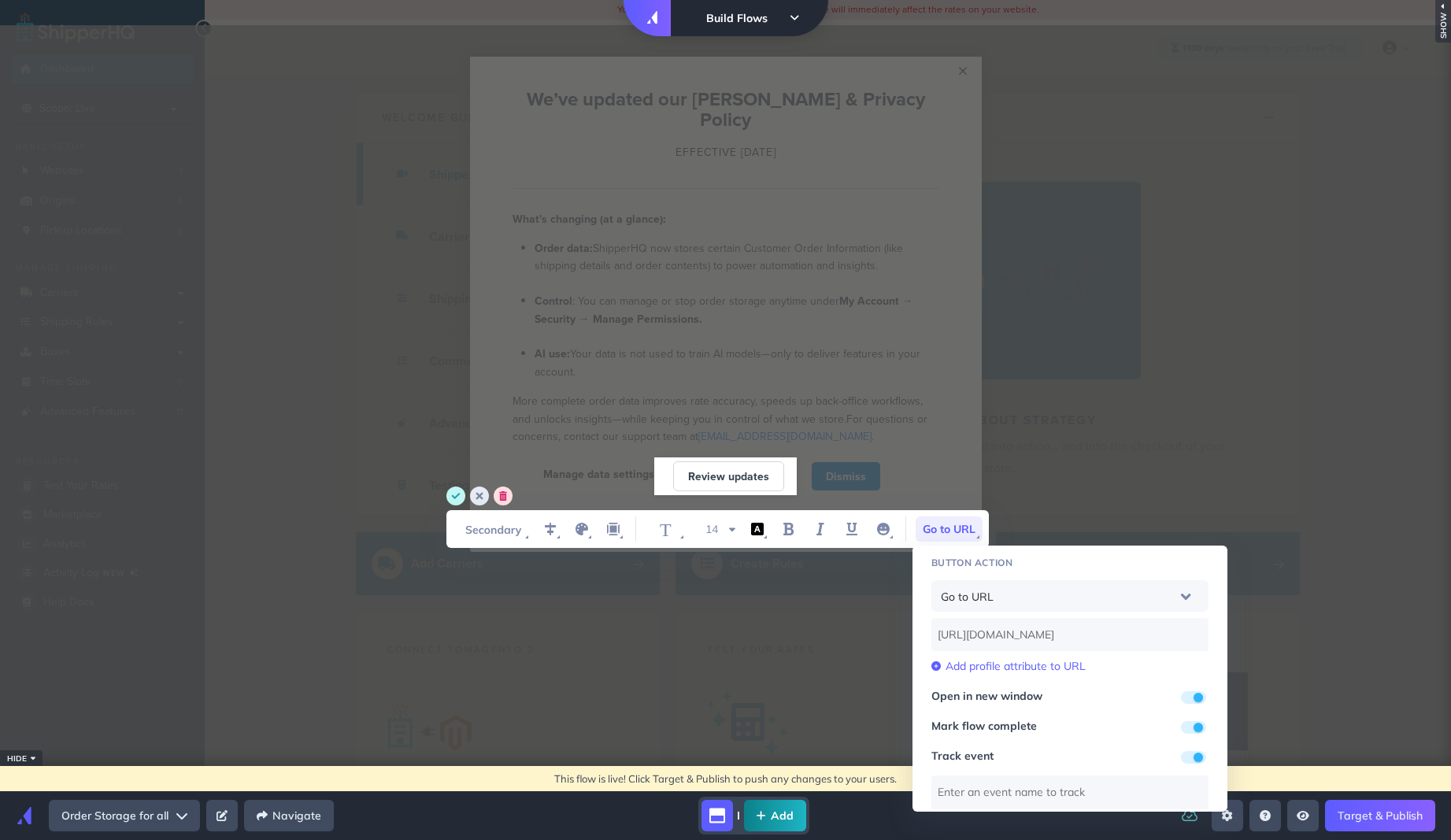
click at [455, 499] on circle "save" at bounding box center [456, 495] width 19 height 19
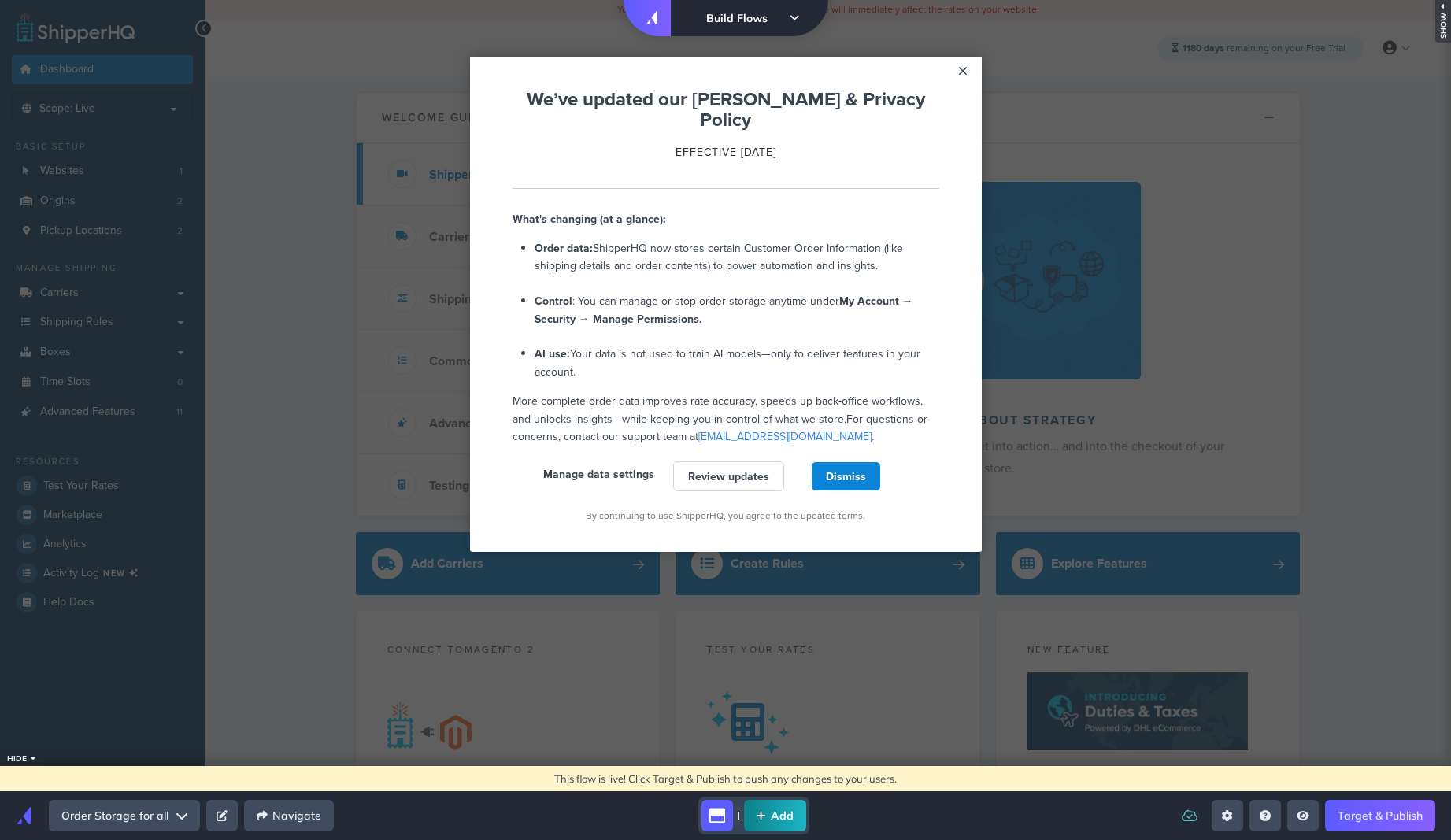
click at [940, 702] on appcues "× Left Side Caret - Move Row Right Side Caret - Move Row move-dots We’ve update…" at bounding box center [725, 420] width 1451 height 791
click at [1416, 815] on link "Target & Publish" at bounding box center [1380, 816] width 110 height 32
